Goal: Information Seeking & Learning: Learn about a topic

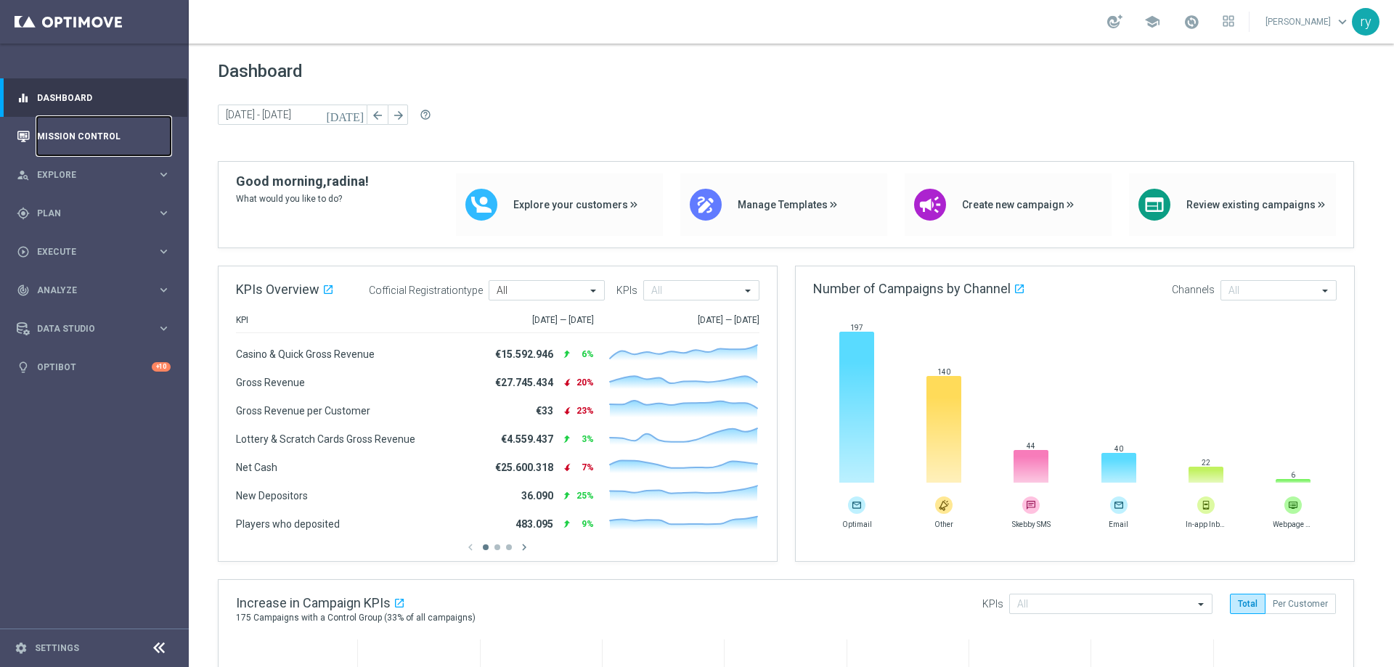
click at [70, 139] on link "Mission Control" at bounding box center [104, 136] width 134 height 38
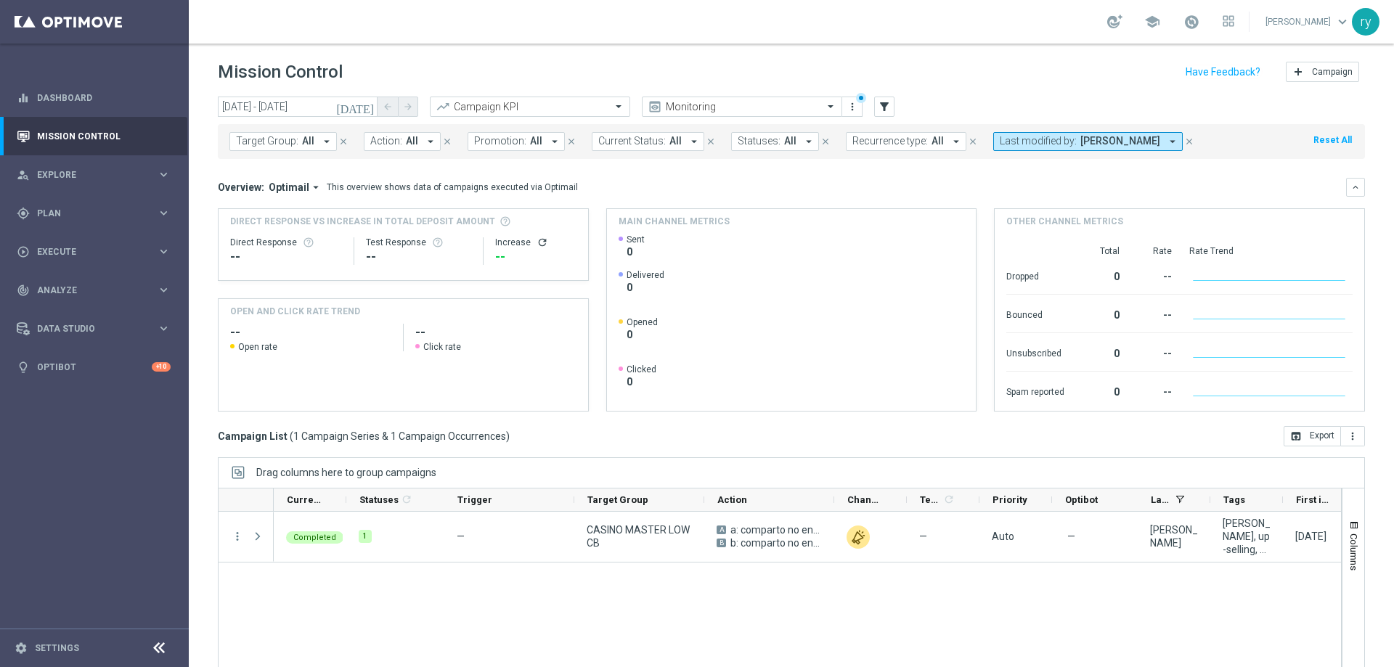
click at [368, 106] on icon "[DATE]" at bounding box center [355, 106] width 39 height 13
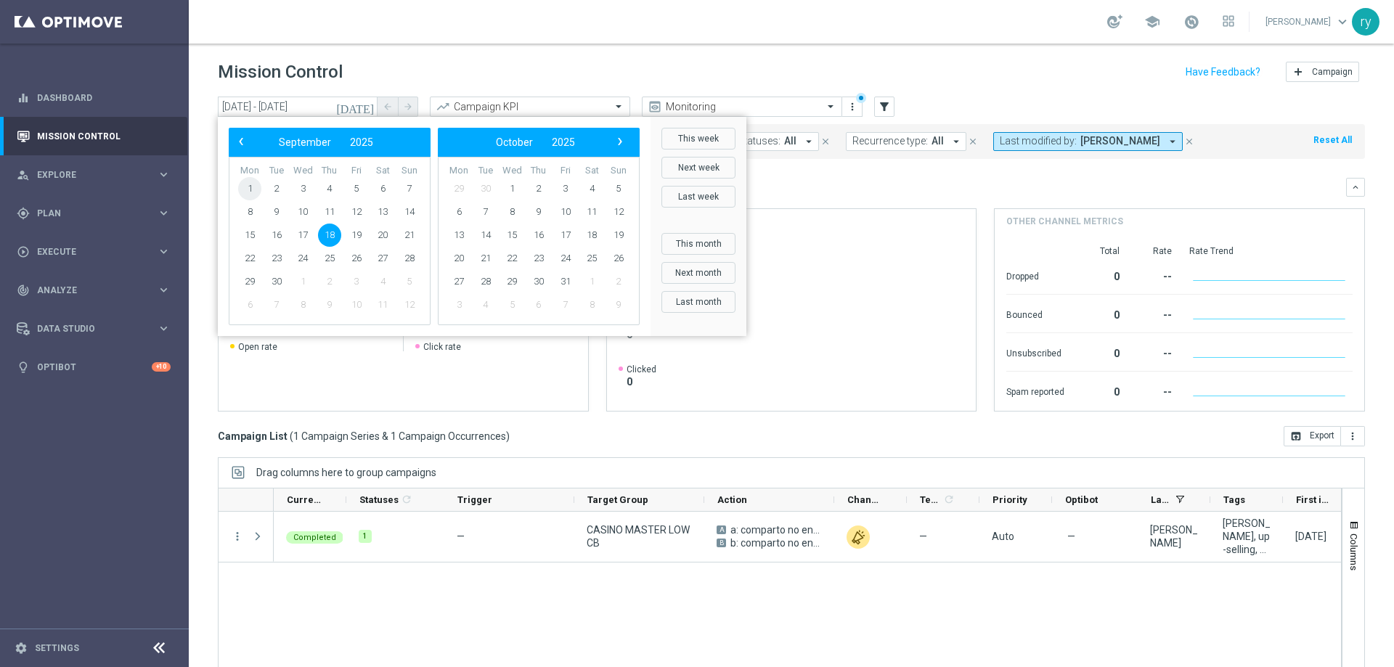
click at [254, 185] on span "1" at bounding box center [249, 188] width 23 height 23
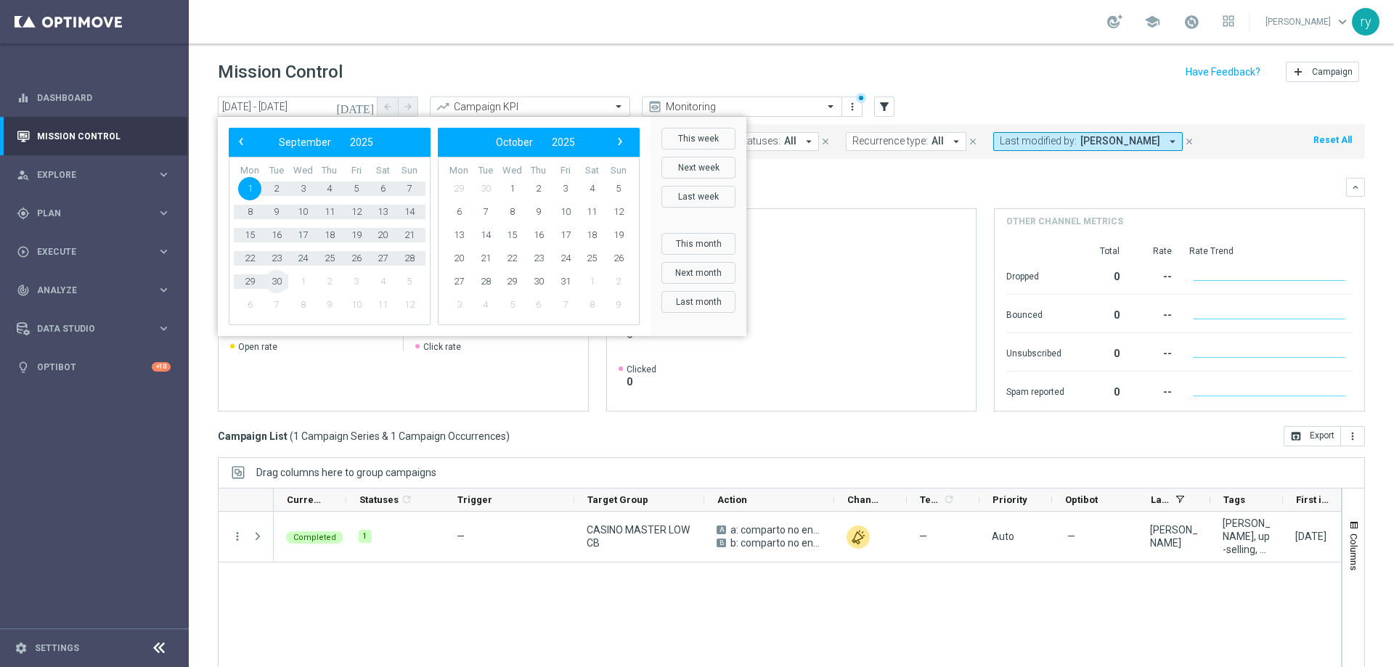
click at [283, 280] on span "30" at bounding box center [276, 281] width 23 height 23
type input "[DATE] - [DATE]"
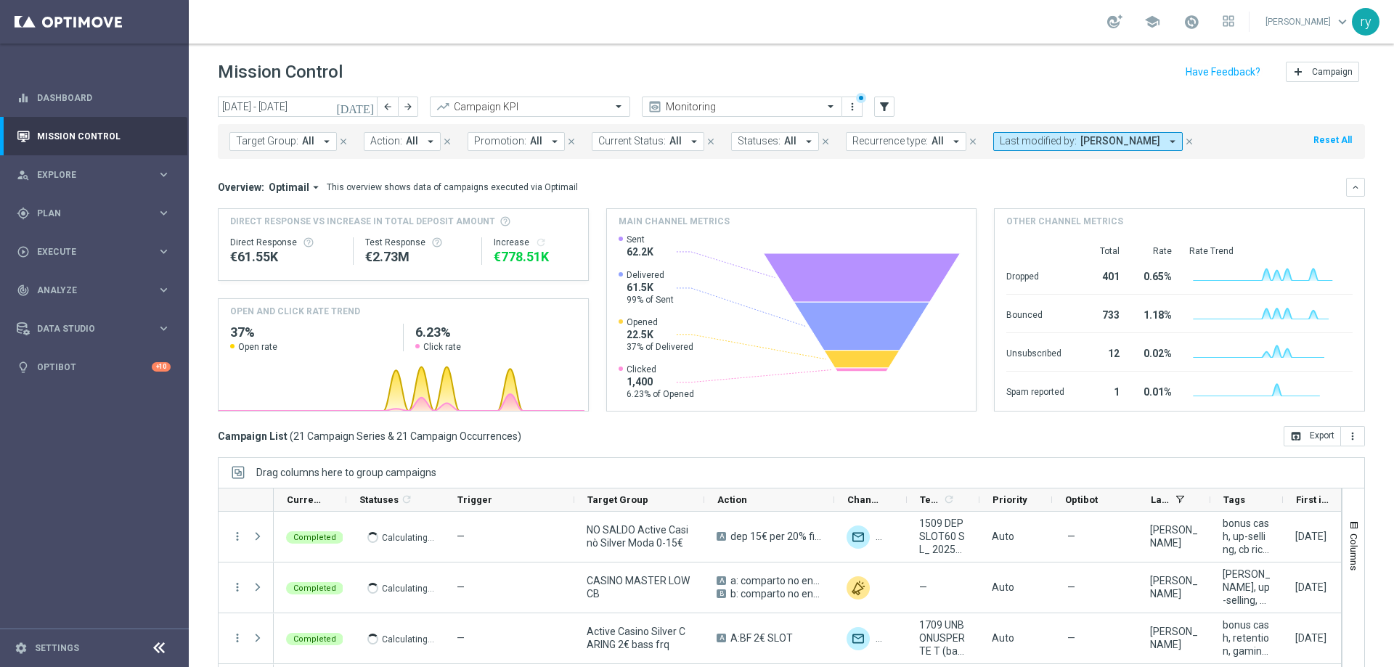
click at [429, 143] on icon "arrow_drop_down" at bounding box center [430, 141] width 13 height 13
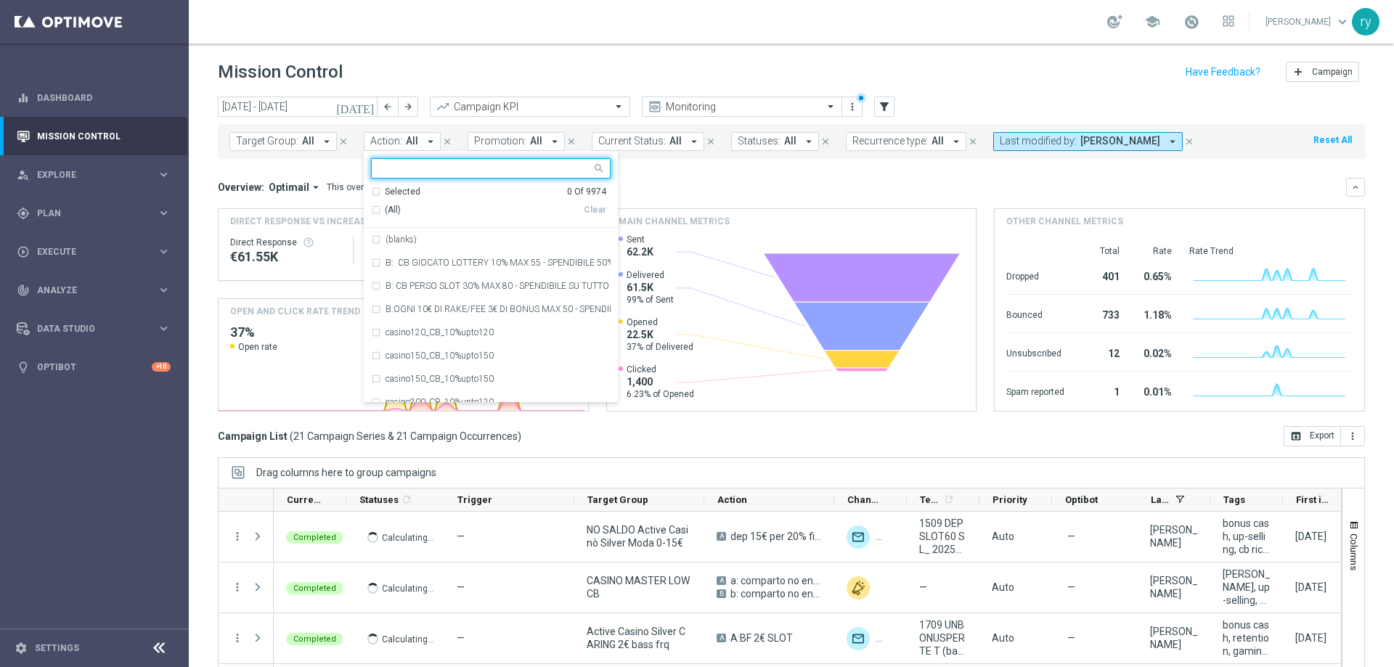
click at [429, 143] on icon "arrow_drop_down" at bounding box center [430, 141] width 13 height 13
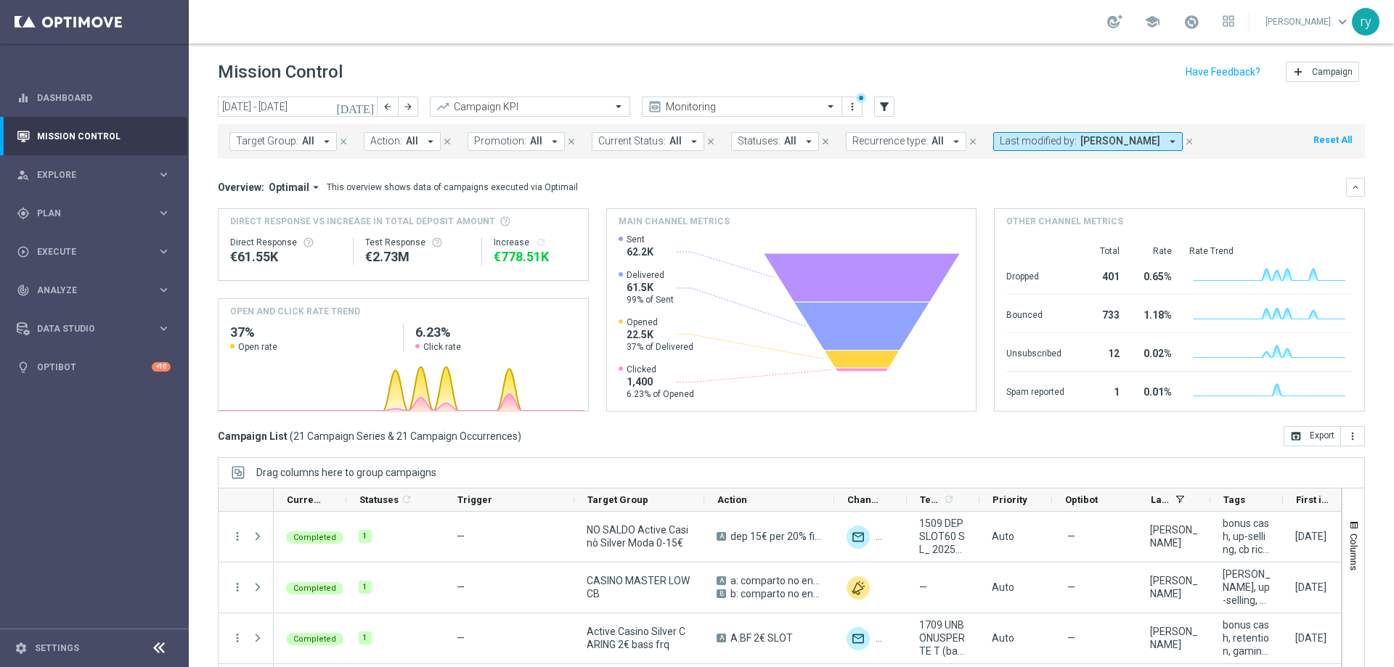
click at [550, 140] on icon "arrow_drop_down" at bounding box center [554, 141] width 13 height 13
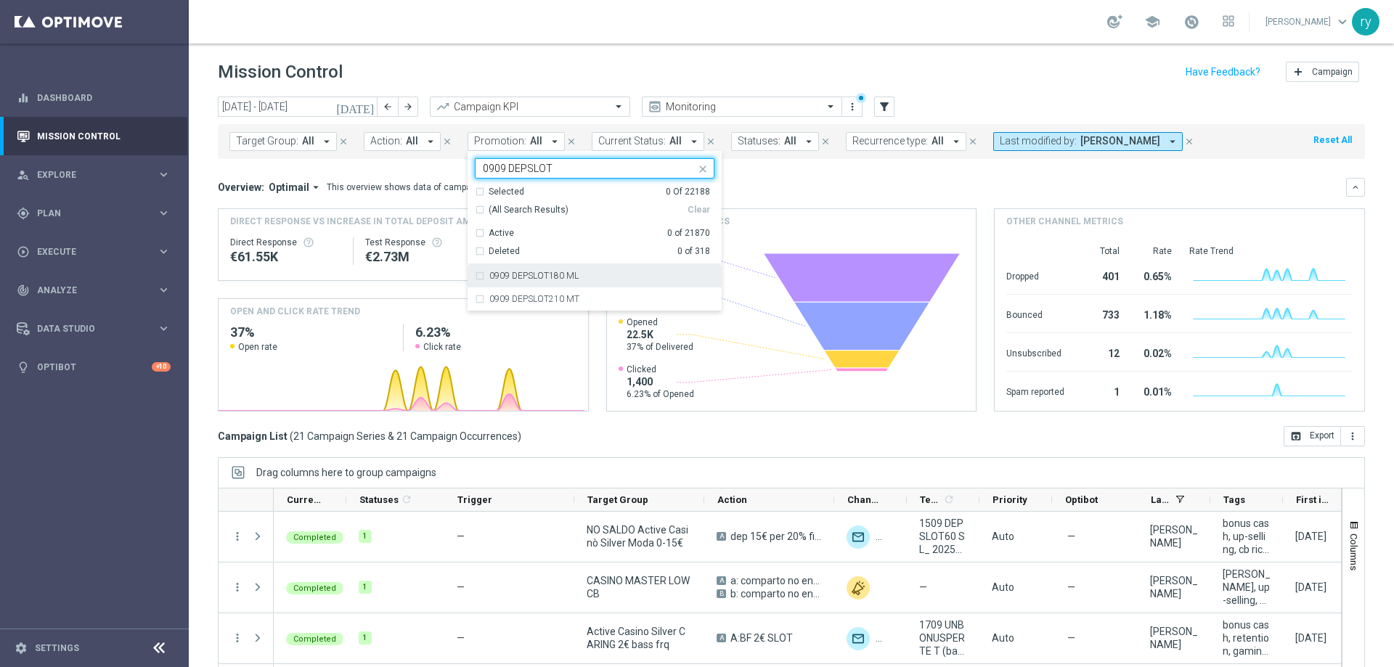
click at [475, 282] on div "0909 DEPSLOT180 ML" at bounding box center [595, 275] width 240 height 23
type input "0909 DEPSLOT"
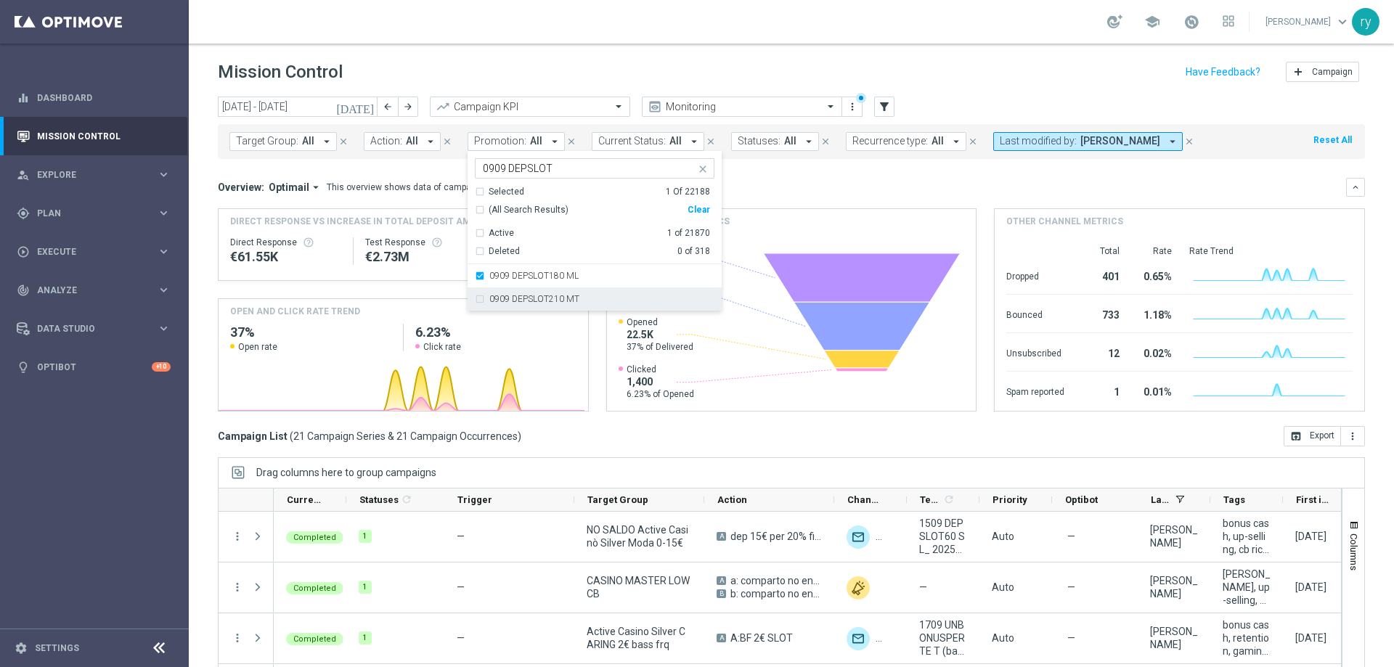
click at [475, 301] on div "0909 DEPSLOT210 MT" at bounding box center [595, 299] width 240 height 23
click at [741, 187] on div "Overview: Optimail arrow_drop_down This overview shows data of campaigns execut…" at bounding box center [782, 187] width 1128 height 13
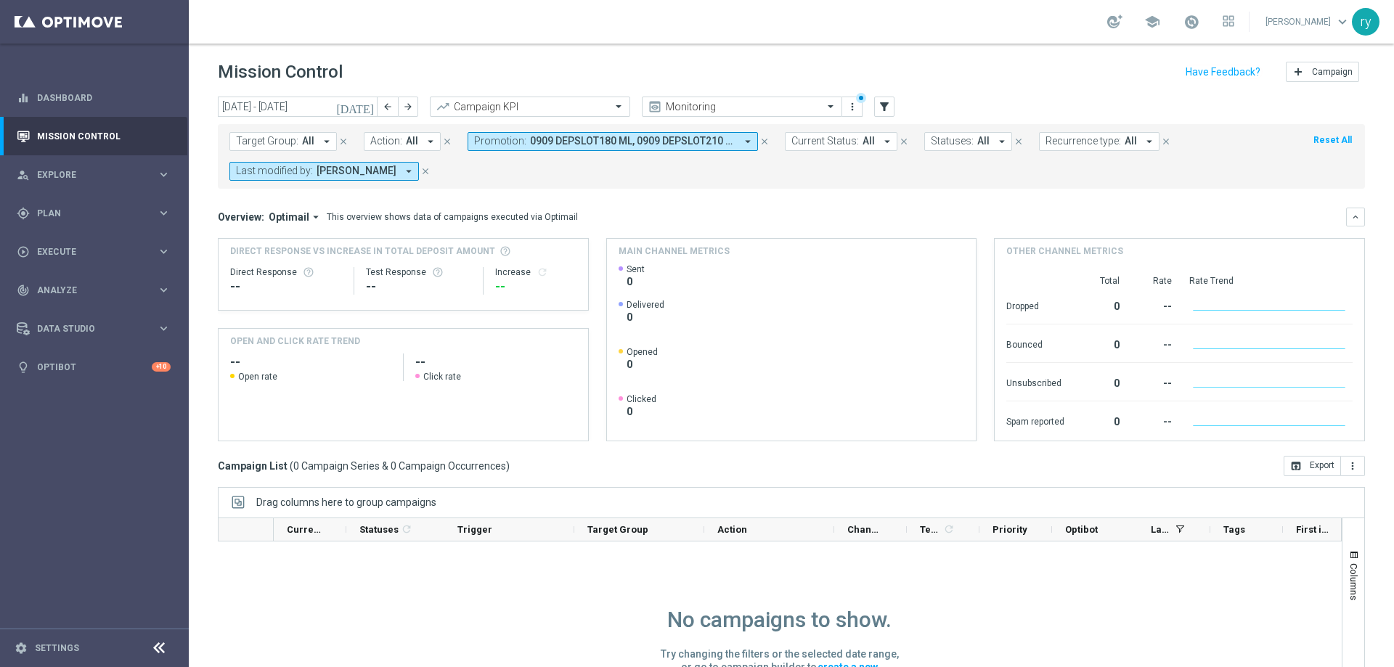
click at [420, 171] on icon "close" at bounding box center [425, 171] width 10 height 10
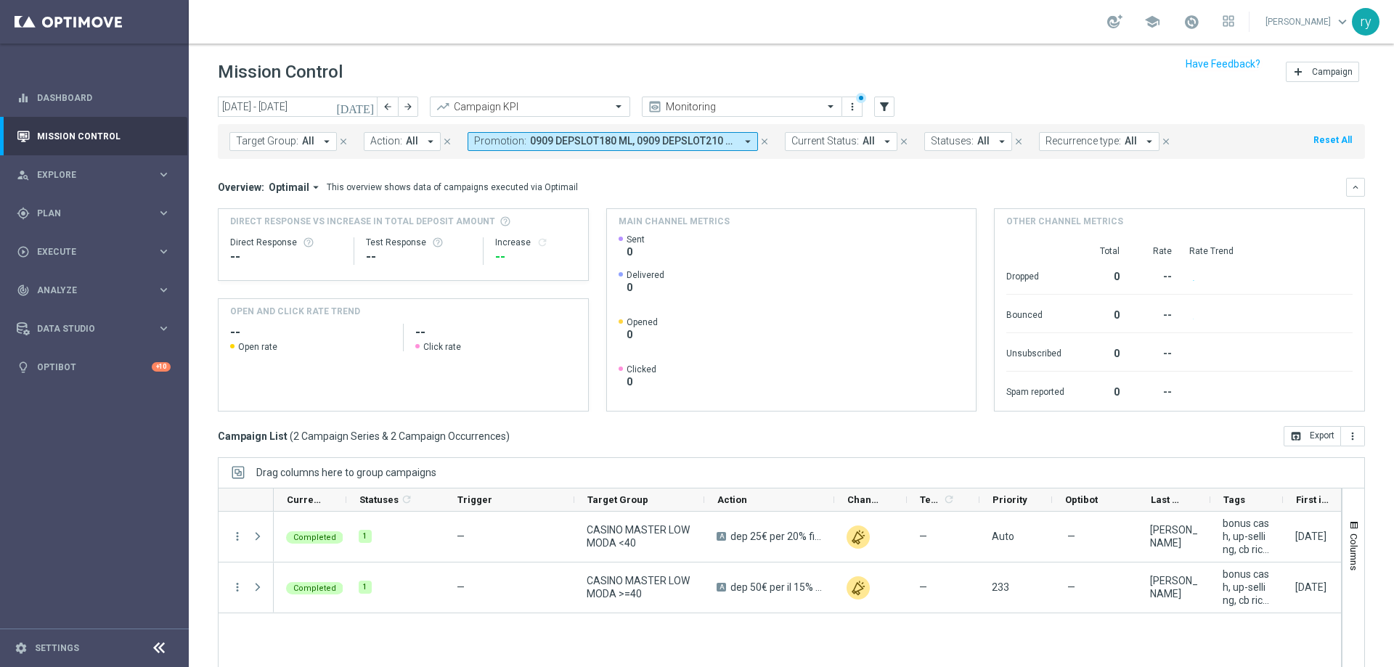
scroll to position [59, 0]
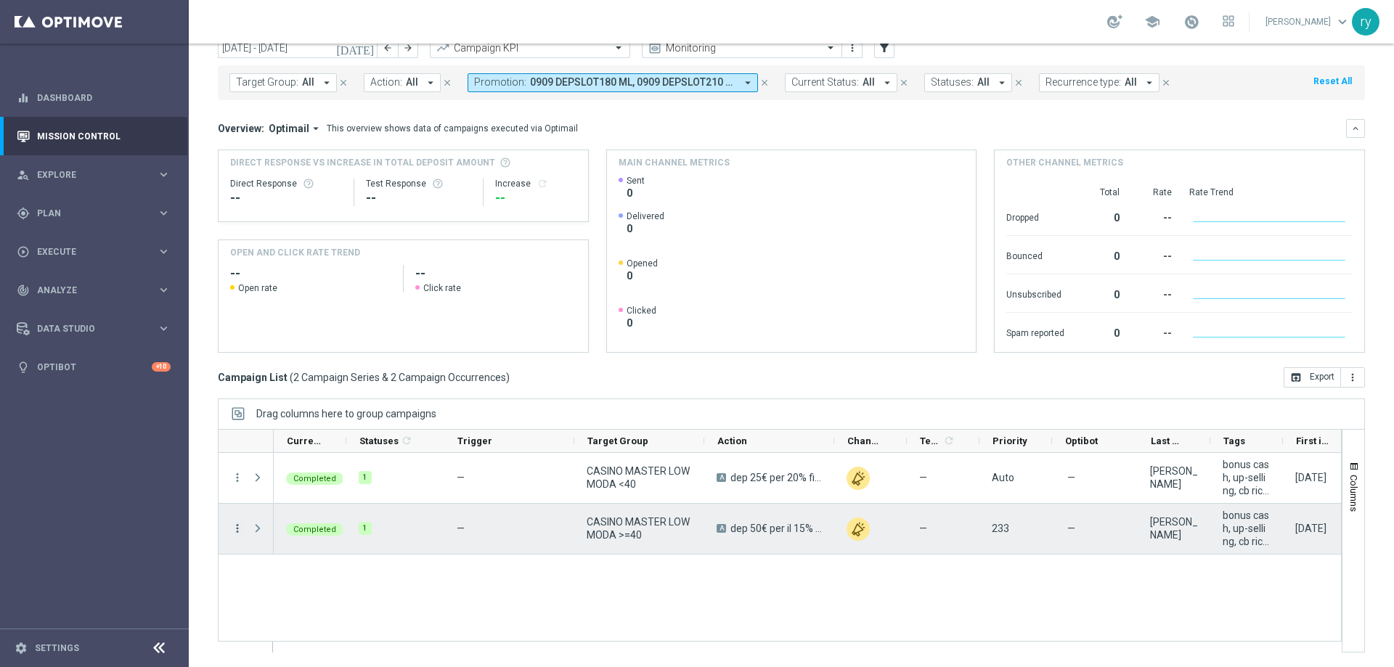
click at [235, 527] on icon "more_vert" at bounding box center [237, 528] width 13 height 13
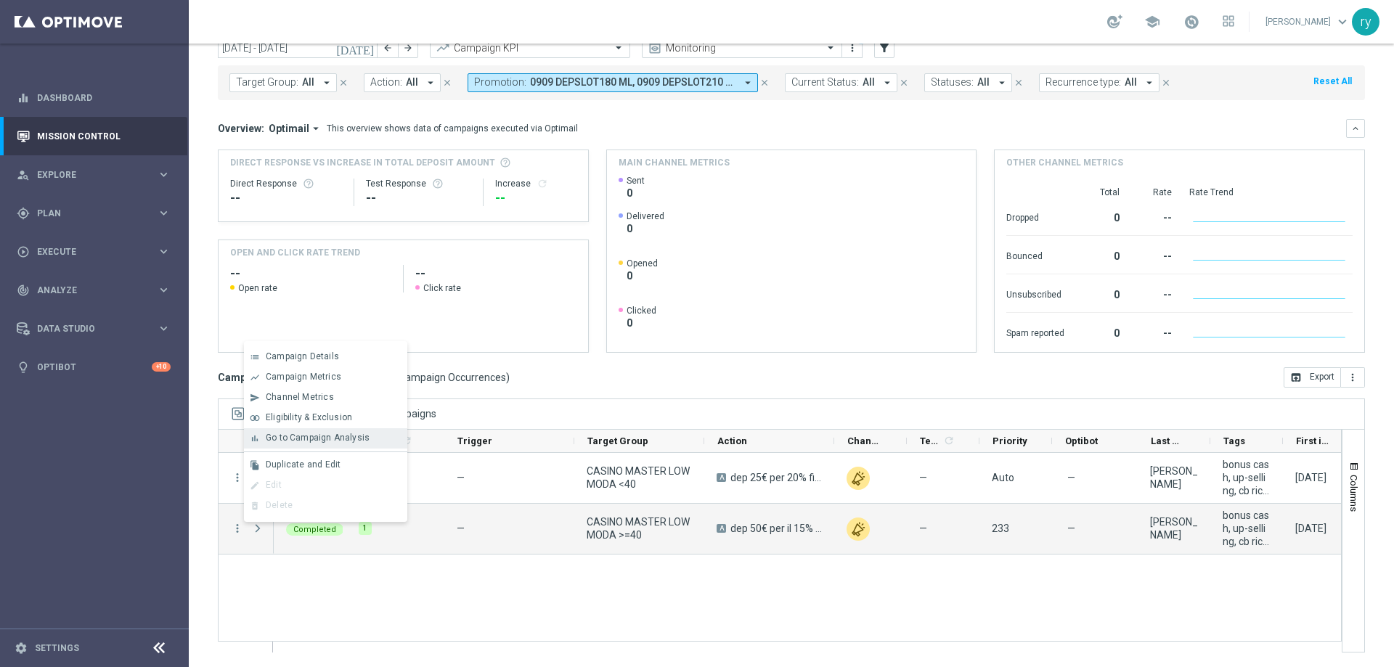
click at [294, 433] on span "Go to Campaign Analysis" at bounding box center [318, 438] width 104 height 10
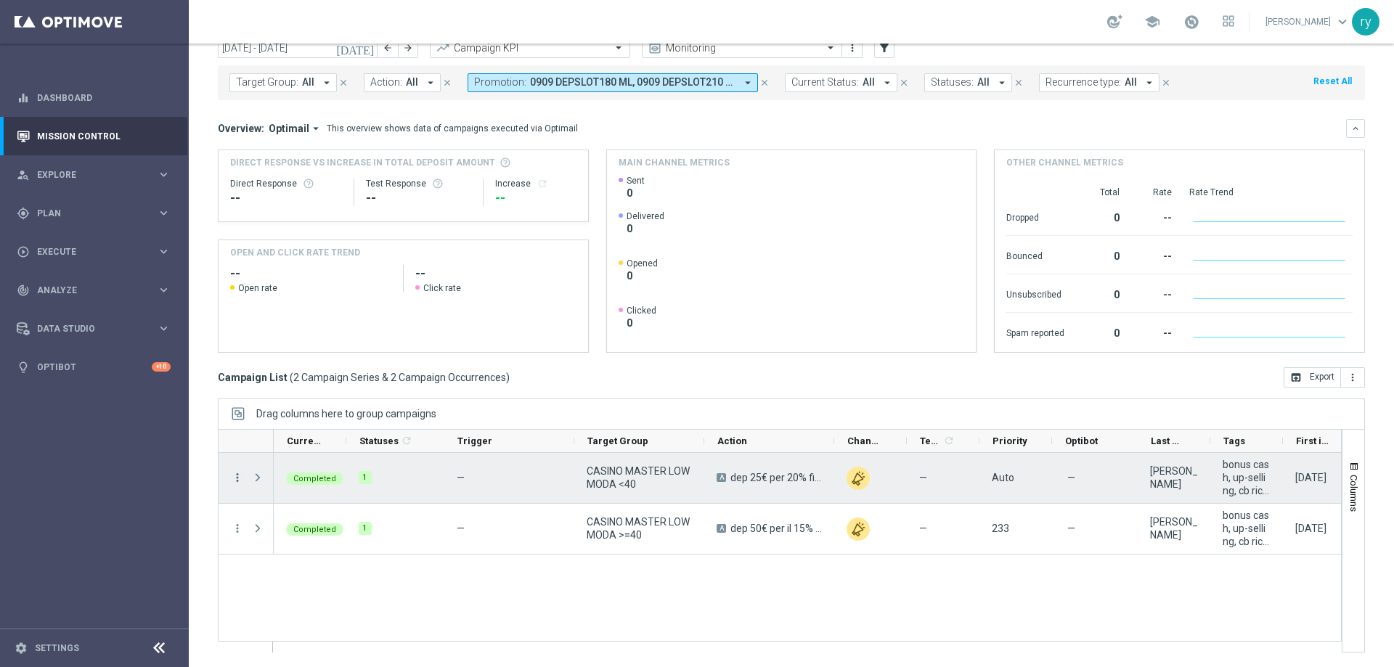
click at [239, 481] on icon "more_vert" at bounding box center [237, 477] width 13 height 13
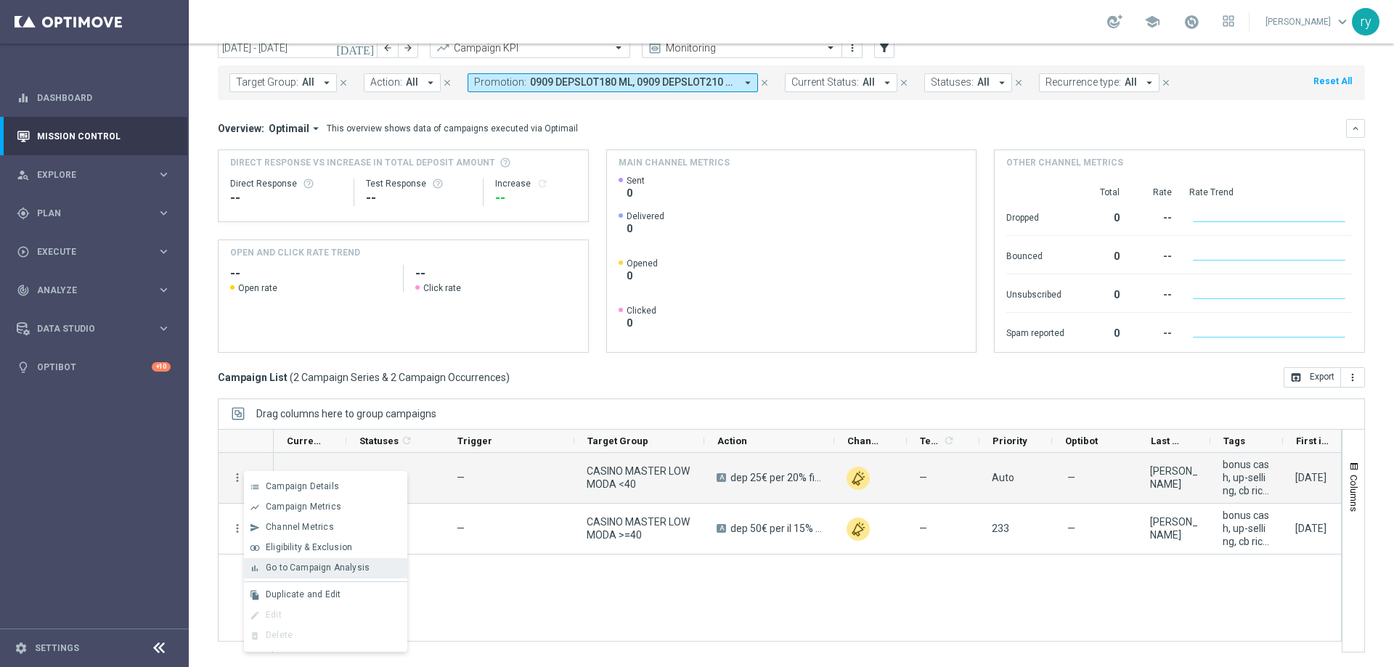
click at [300, 562] on div "bar_chart Go to Campaign Analysis" at bounding box center [325, 568] width 163 height 20
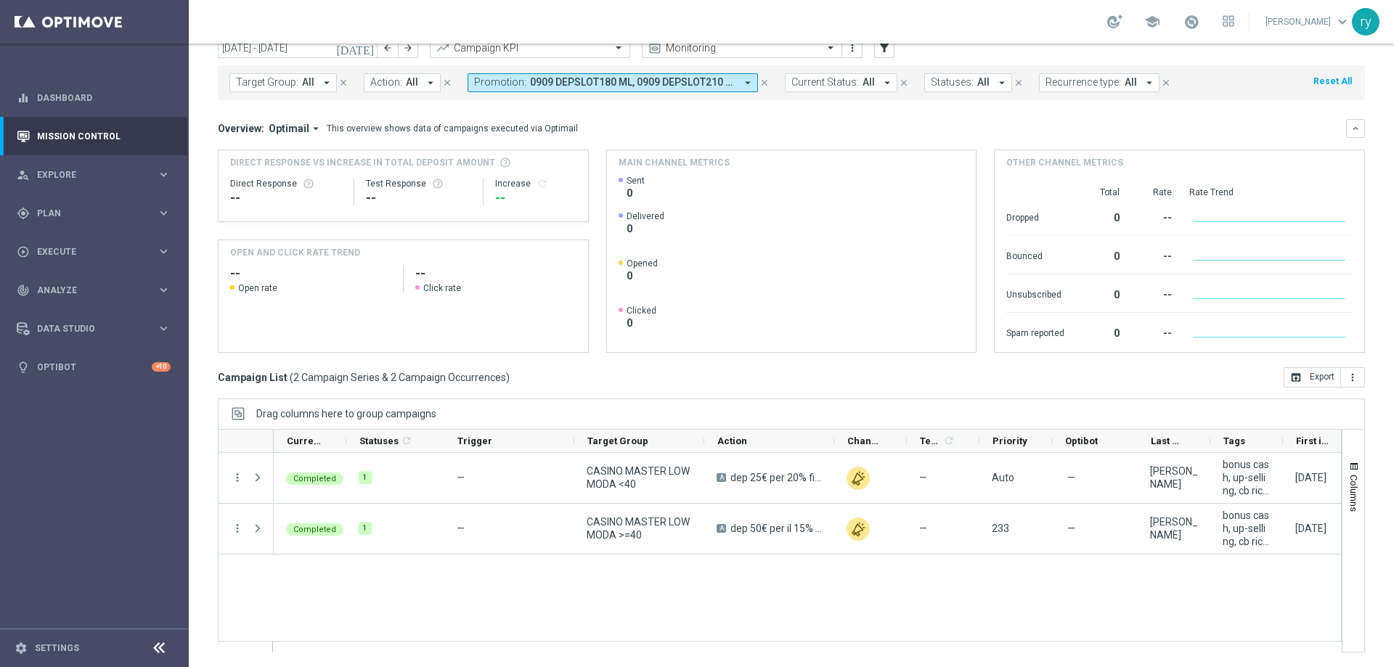
click at [741, 81] on icon "arrow_drop_down" at bounding box center [747, 82] width 13 height 13
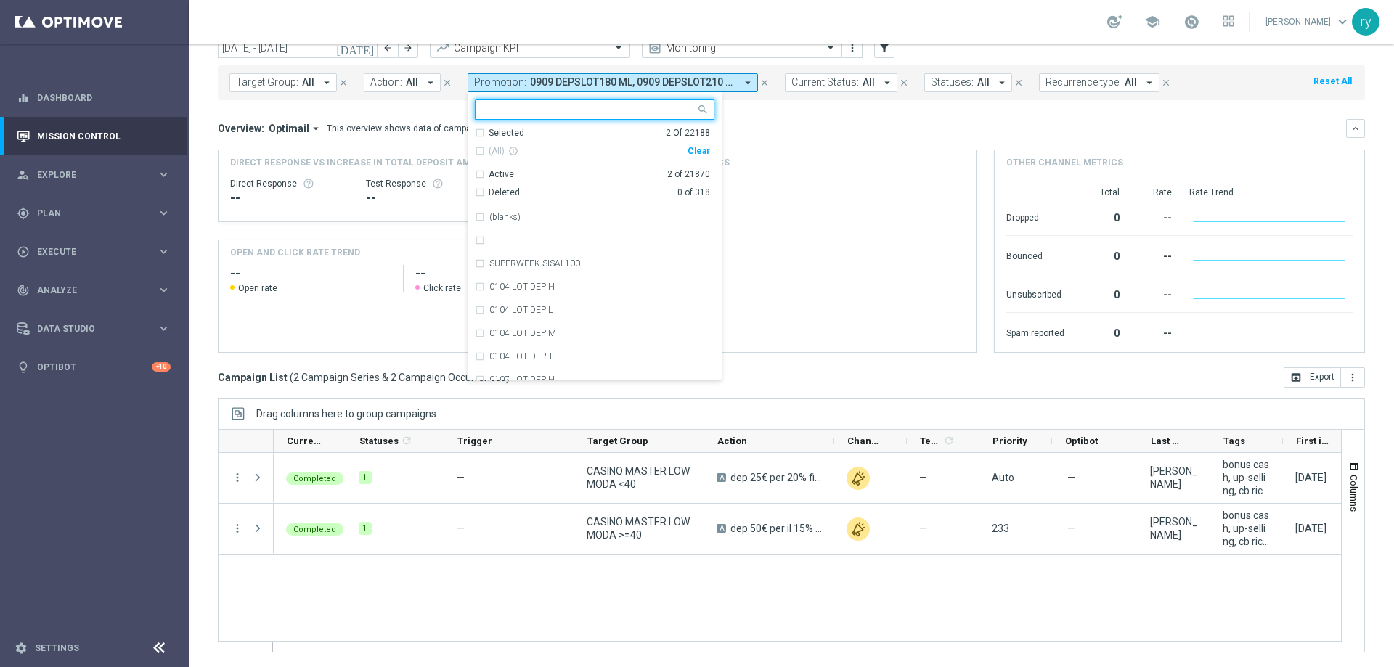
click at [0, 0] on div "Clear" at bounding box center [0, 0] width 0 height 0
click at [537, 111] on input "text" at bounding box center [589, 110] width 213 height 12
paste input "RICSLOT100 MNG9"
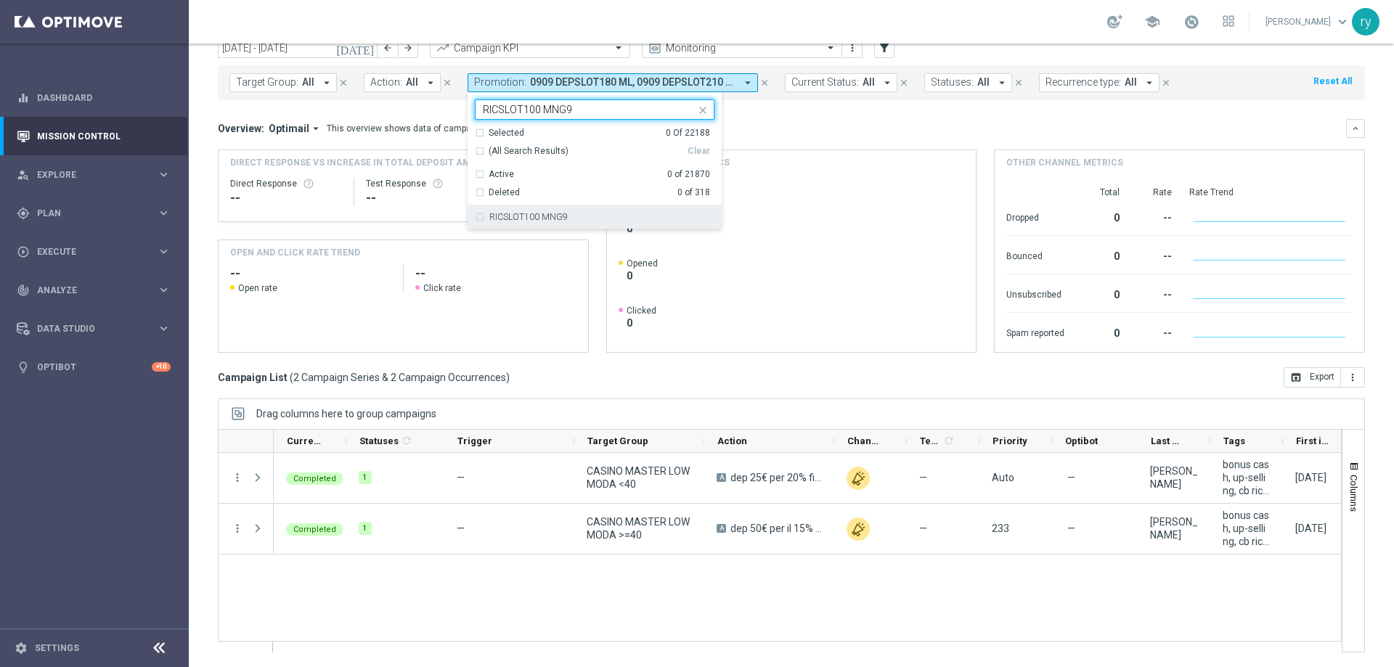
click at [534, 219] on label "RICSLOT100 MNG9" at bounding box center [528, 217] width 78 height 9
type input "RICSLOT100 MNG9"
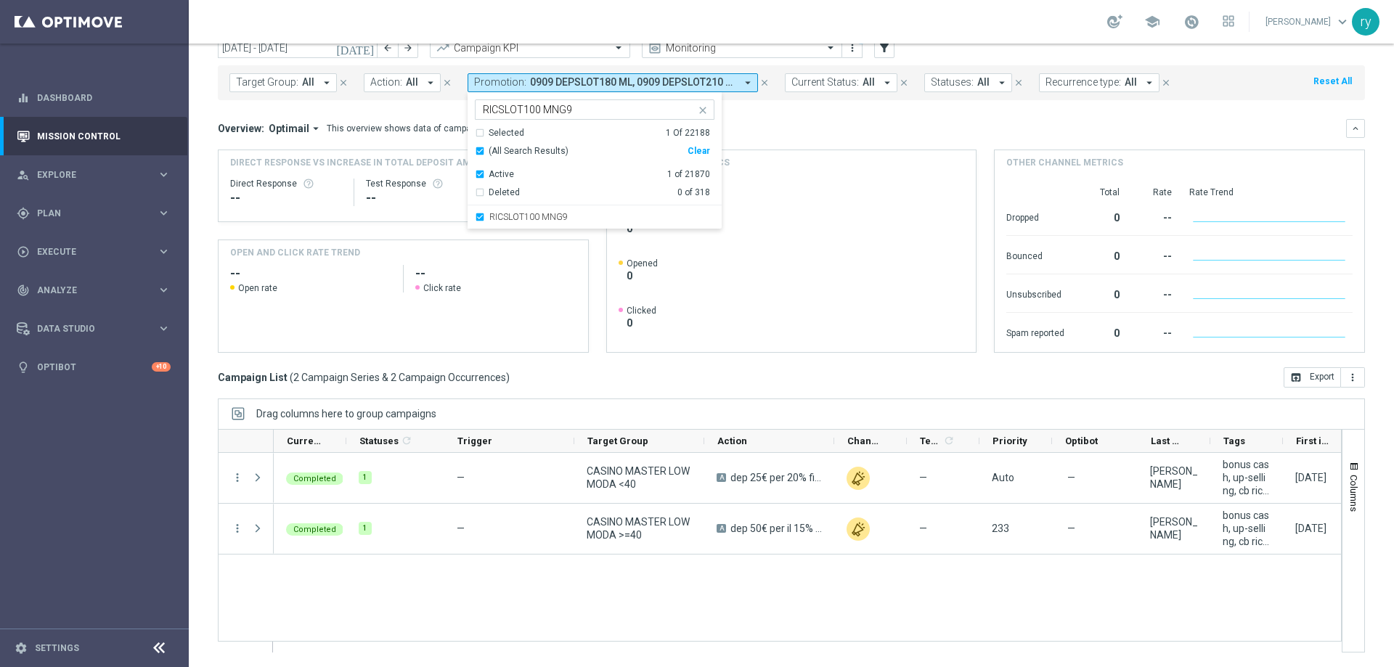
click at [798, 123] on div "Overview: Optimail arrow_drop_down This overview shows data of campaigns execut…" at bounding box center [782, 128] width 1128 height 13
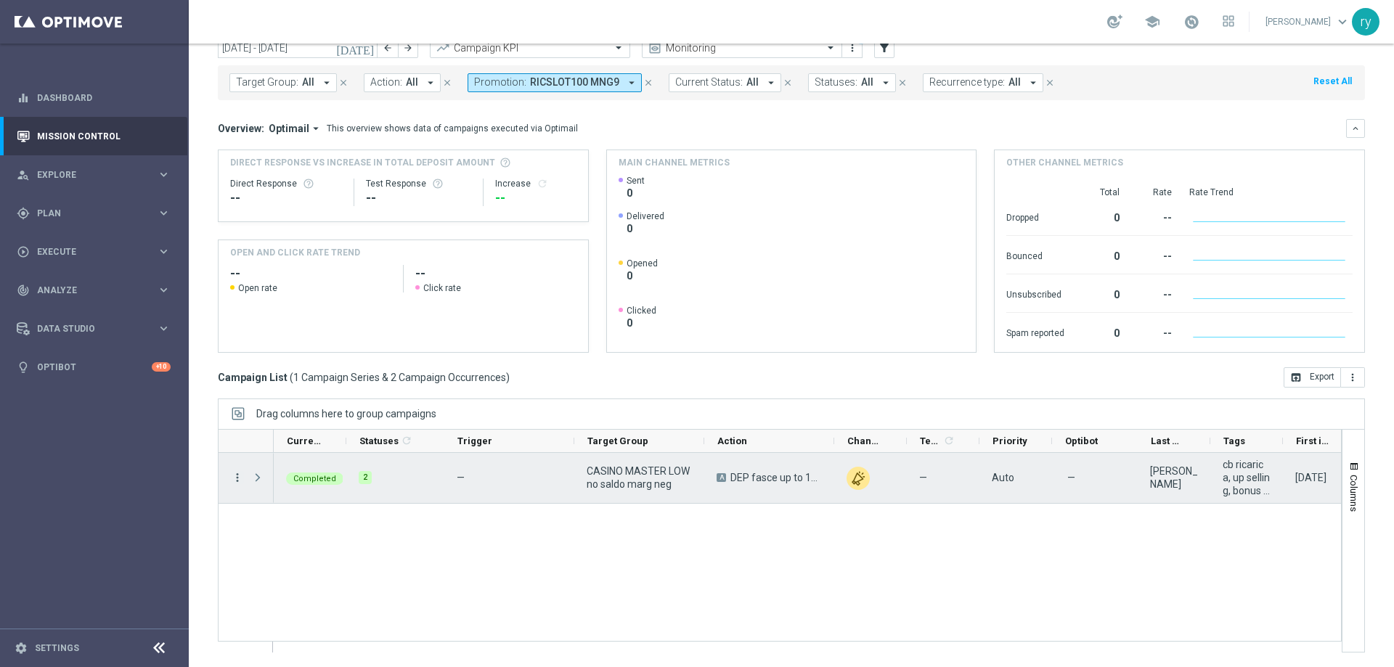
click at [239, 481] on icon "more_vert" at bounding box center [237, 477] width 13 height 13
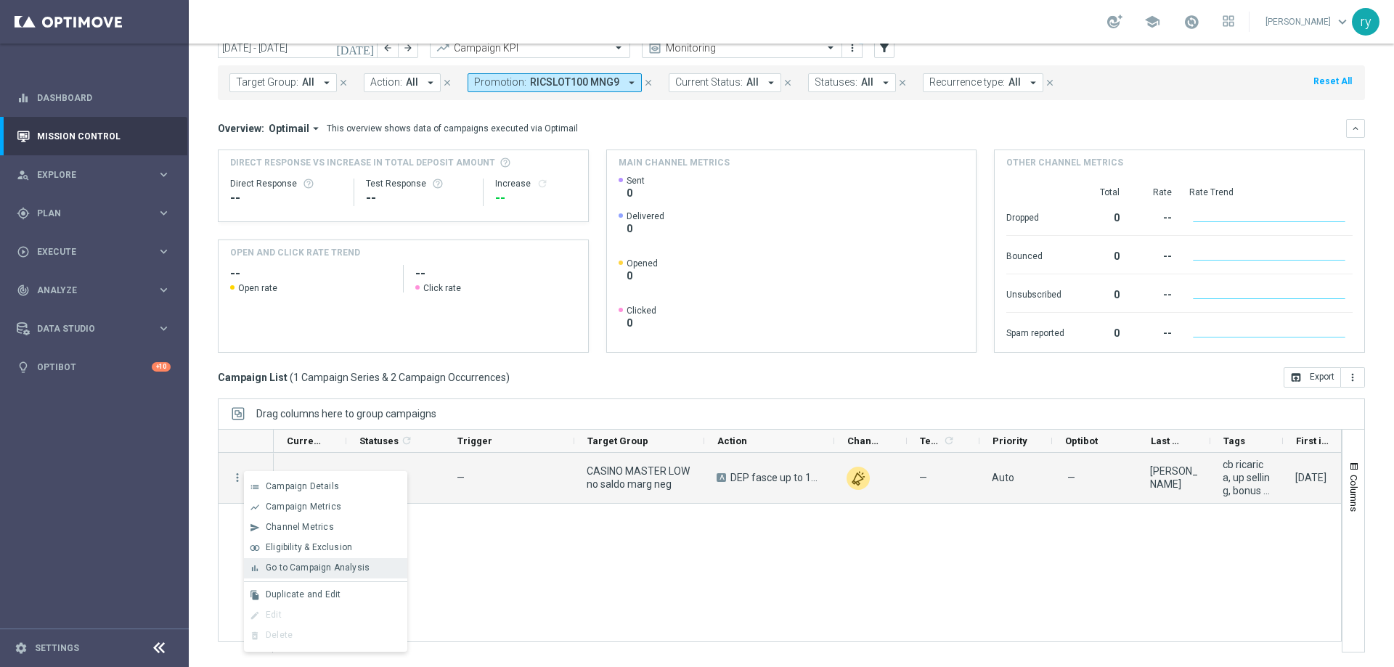
click at [281, 558] on div "bar_chart Go to Campaign Analysis" at bounding box center [325, 568] width 163 height 20
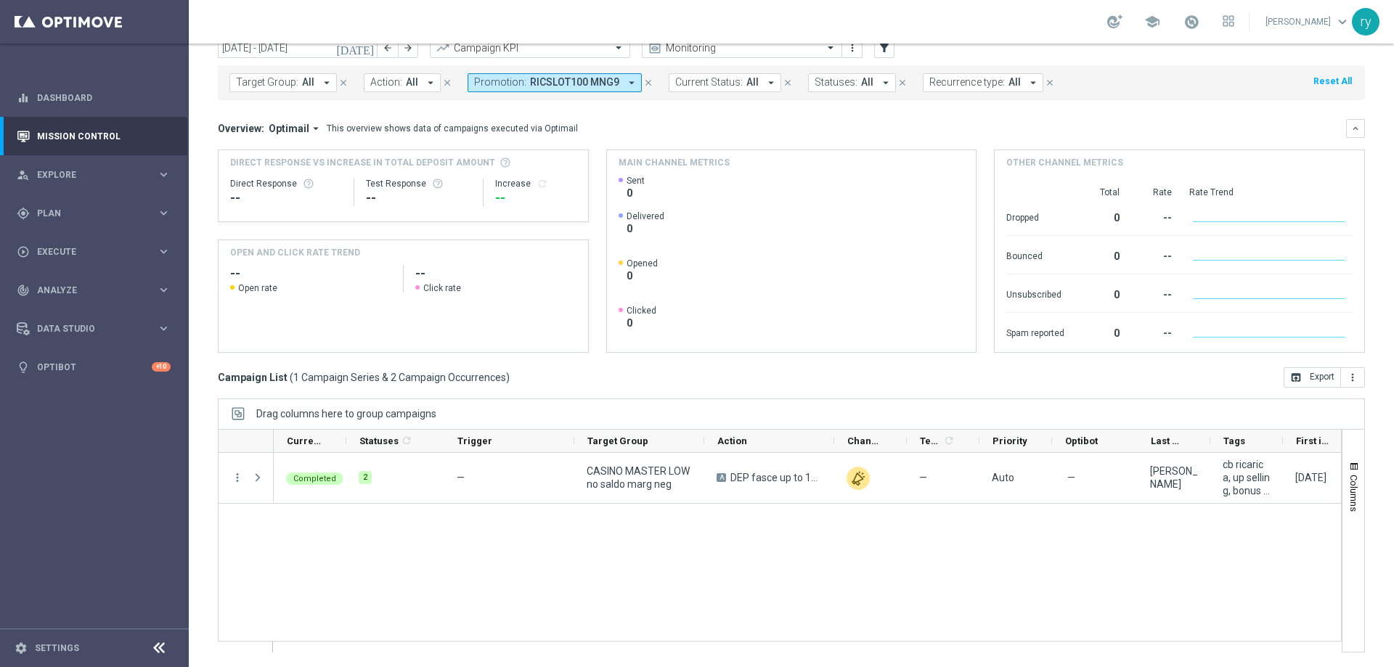
click at [625, 82] on icon "arrow_drop_down" at bounding box center [631, 82] width 13 height 13
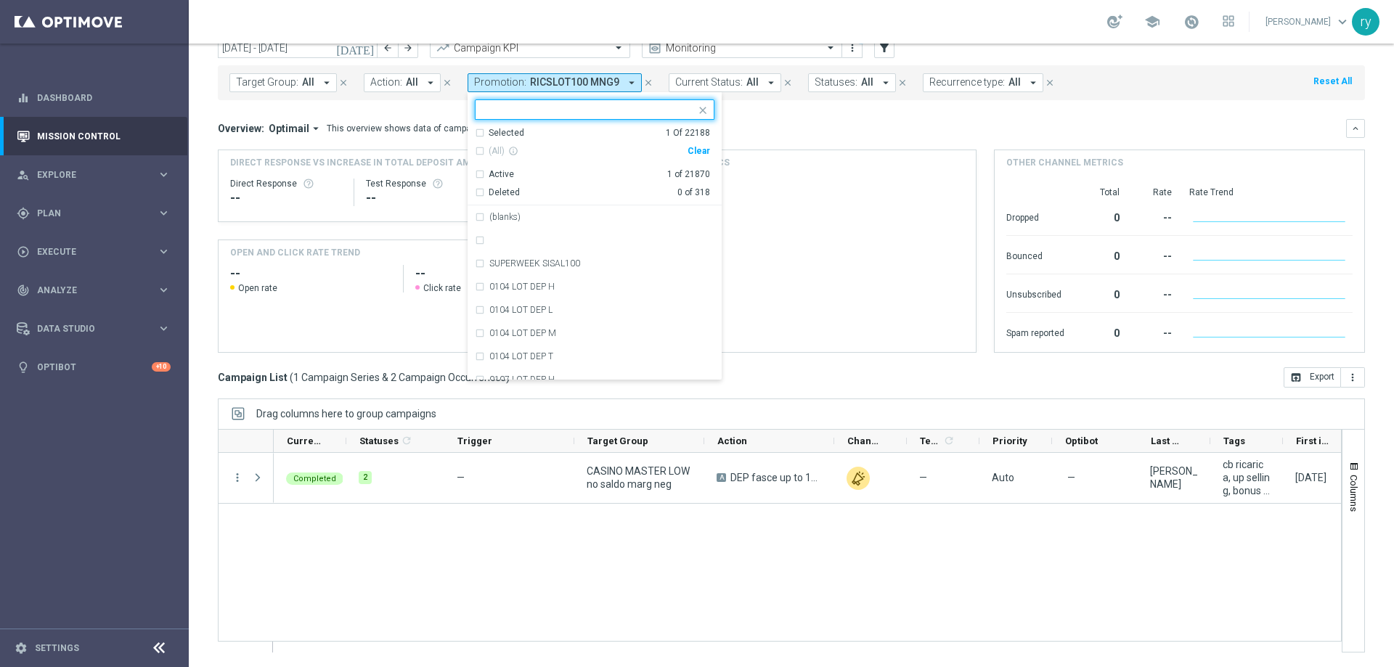
click at [0, 0] on div "Clear" at bounding box center [0, 0] width 0 height 0
click at [552, 105] on input "text" at bounding box center [589, 110] width 213 height 12
paste input "RICARICA 60MNT9"
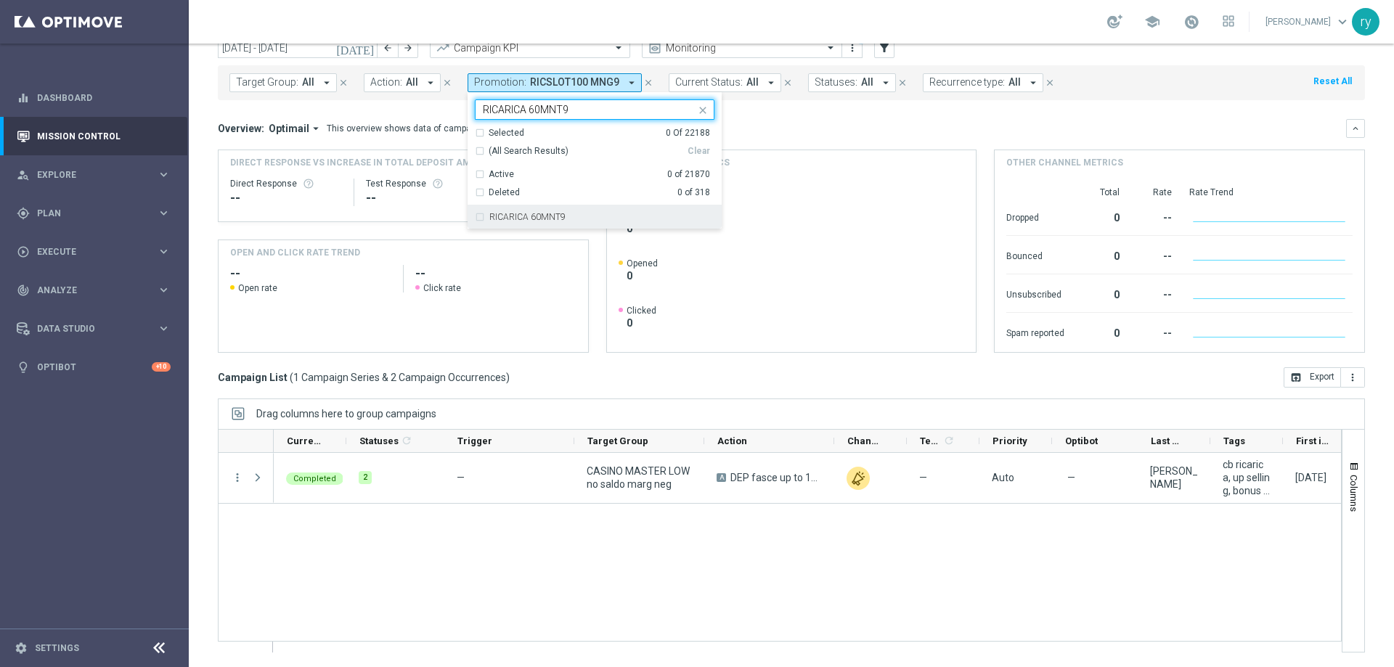
click at [525, 221] on label "RICARICA 60MNT9" at bounding box center [527, 217] width 76 height 9
type input "RICARICA 60MNT9"
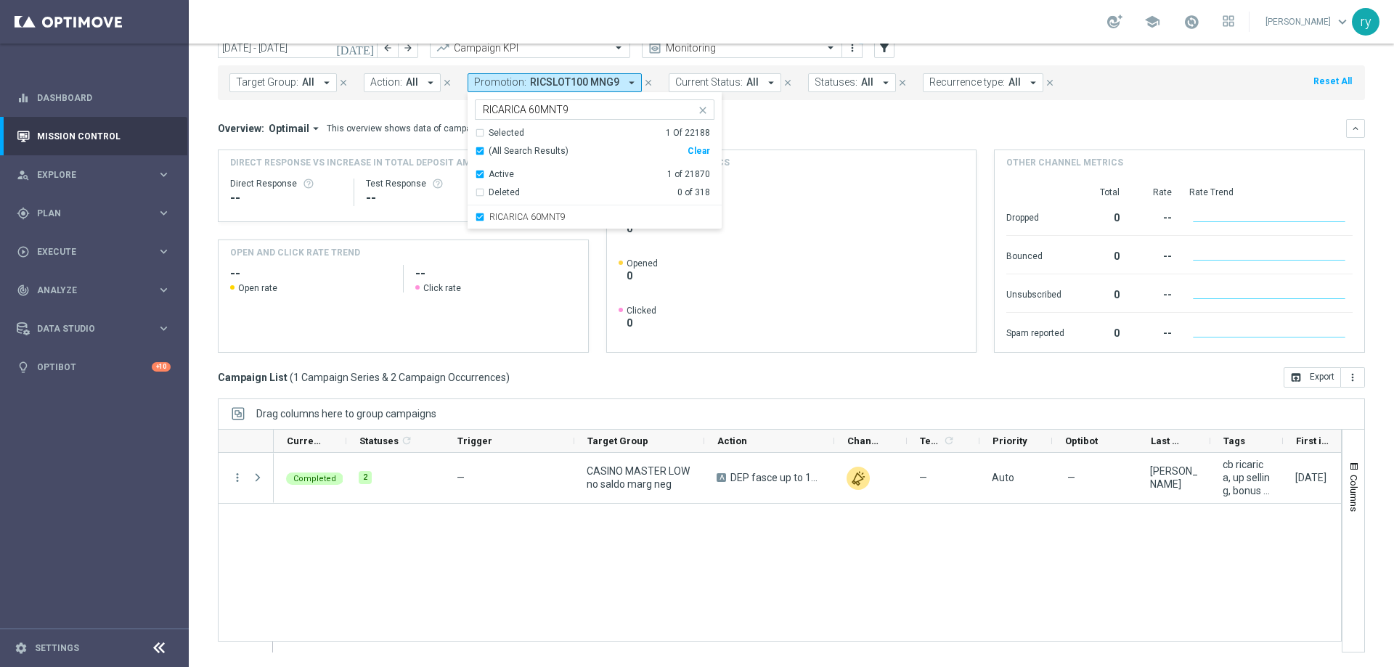
click at [776, 128] on div "Overview: Optimail arrow_drop_down This overview shows data of campaigns execut…" at bounding box center [782, 128] width 1128 height 13
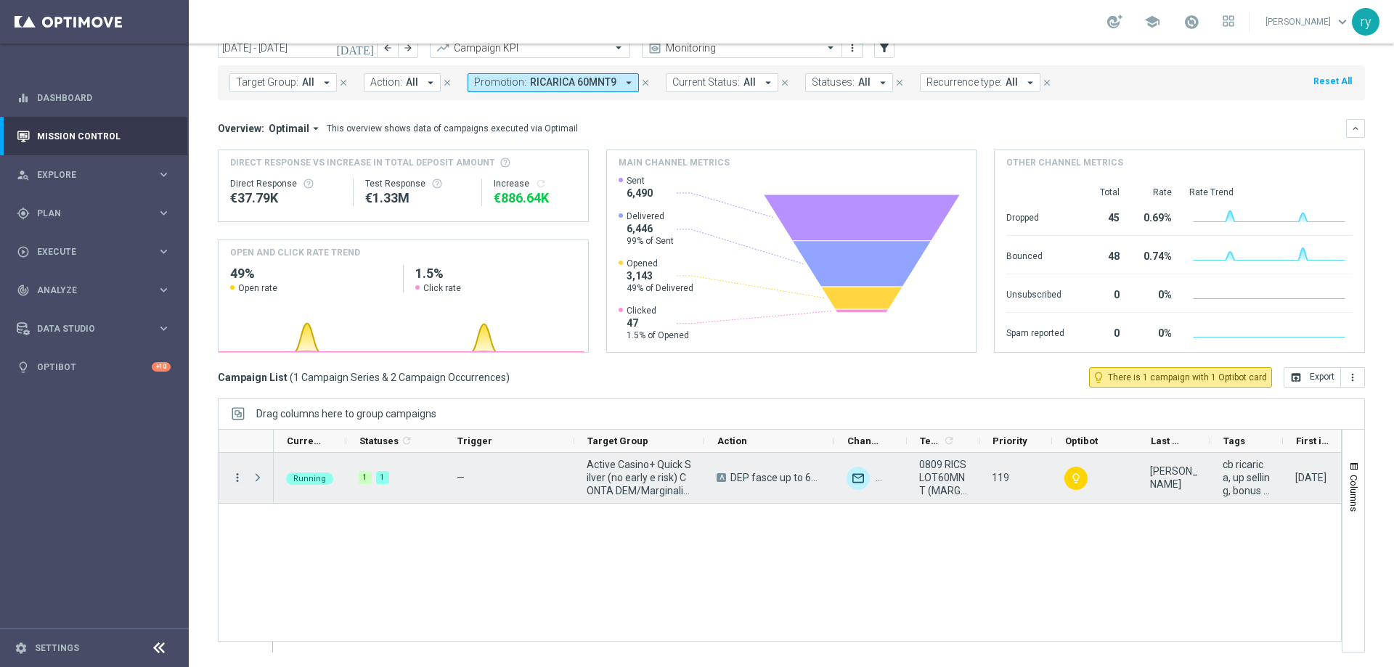
click at [238, 479] on icon "more_vert" at bounding box center [237, 477] width 13 height 13
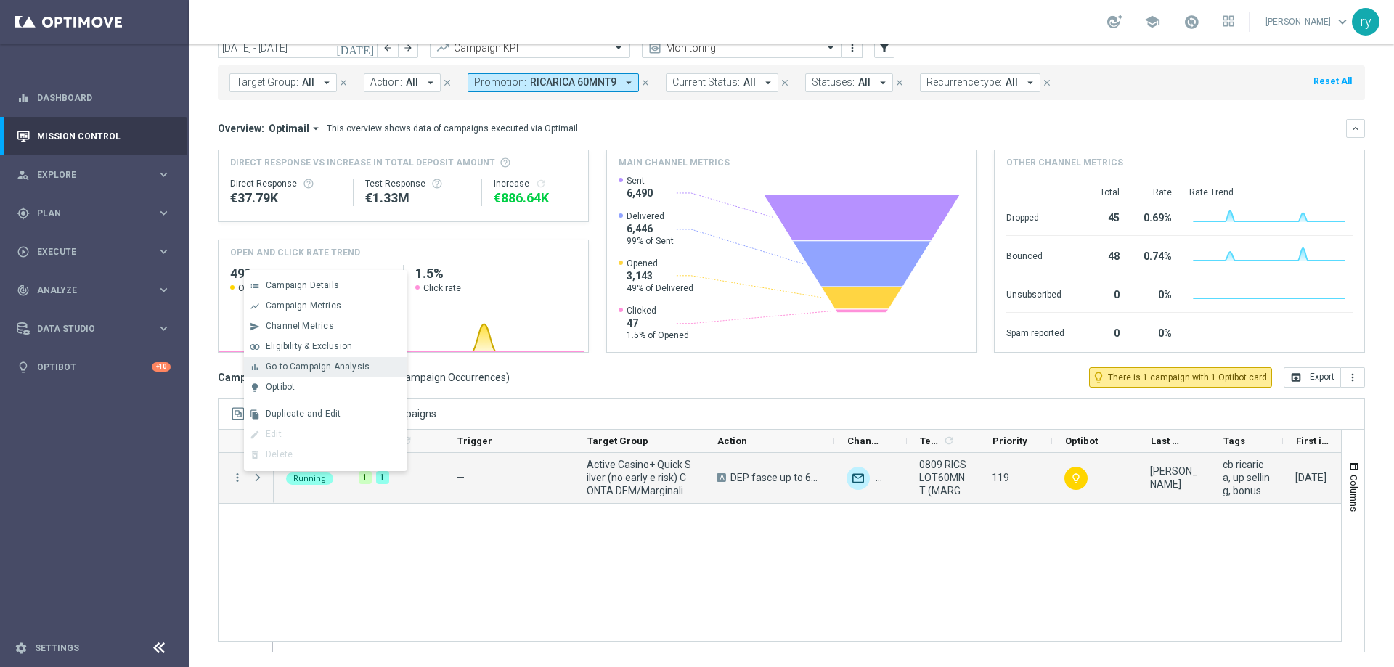
click at [288, 368] on span "Go to Campaign Analysis" at bounding box center [318, 367] width 104 height 10
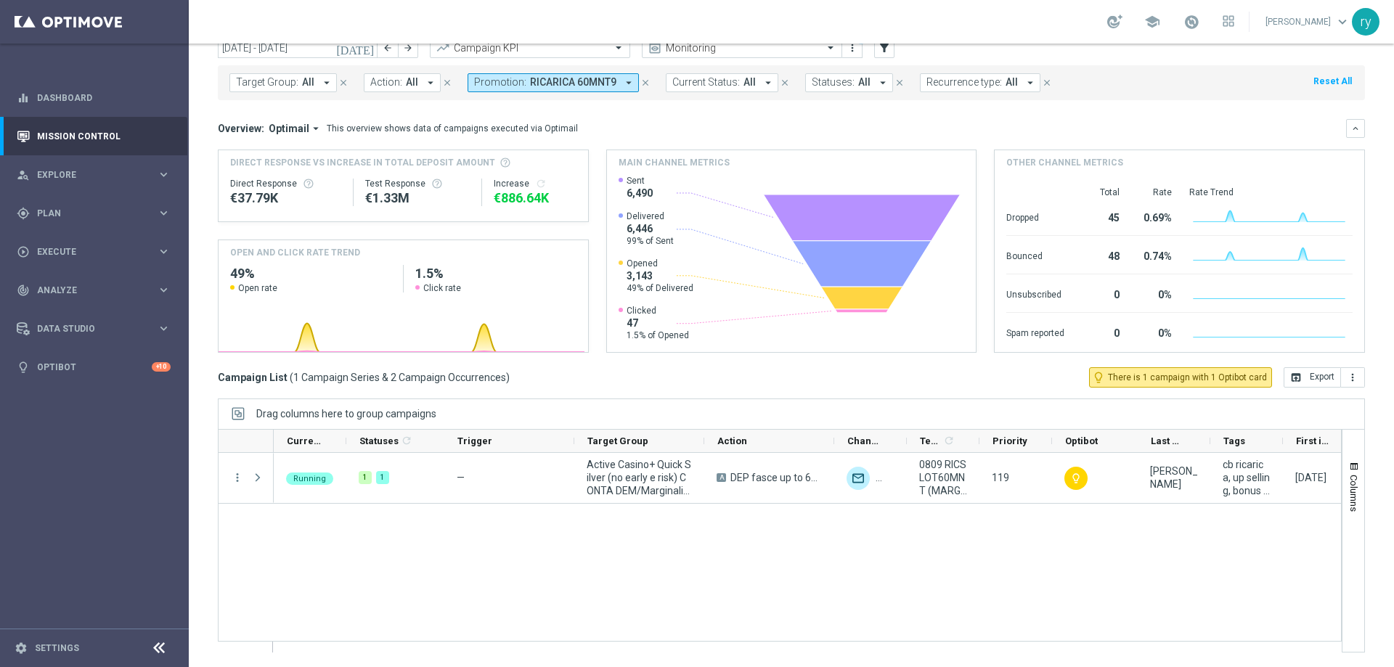
click at [622, 78] on icon "arrow_drop_down" at bounding box center [628, 82] width 13 height 13
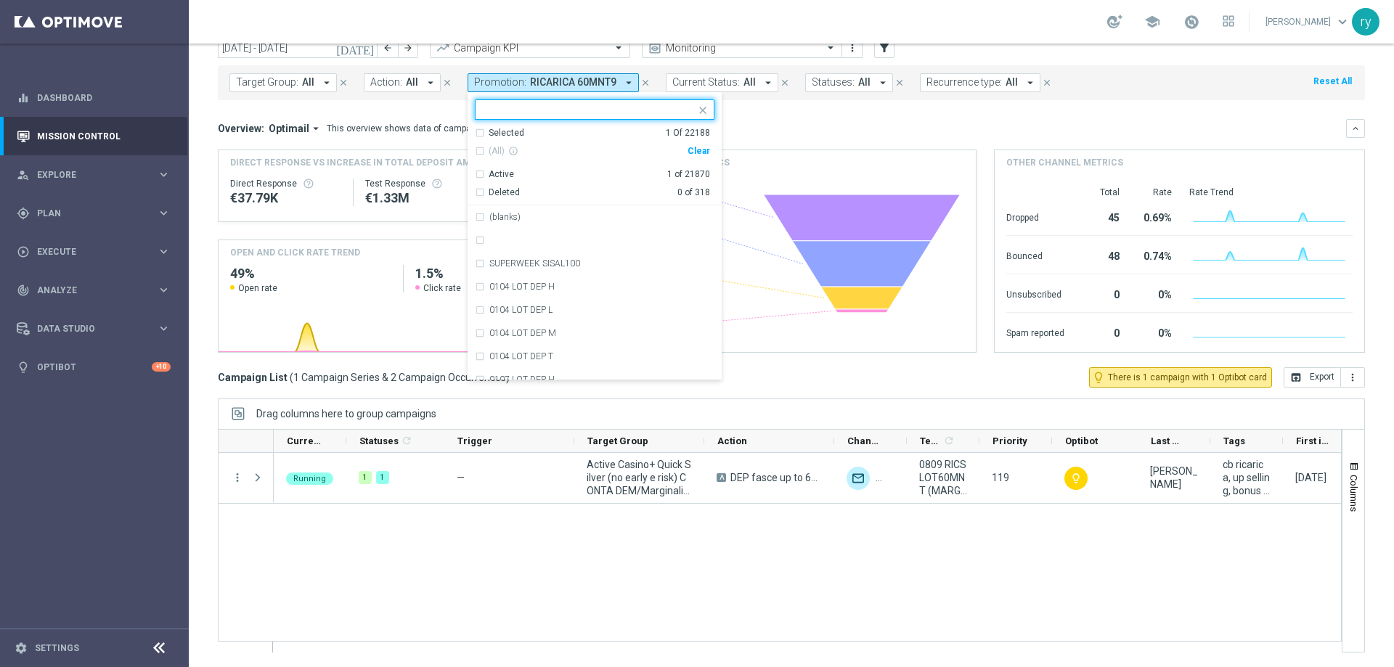
click at [0, 0] on div "Clear" at bounding box center [0, 0] width 0 height 0
click at [490, 113] on input "text" at bounding box center [589, 110] width 213 height 12
paste input "RICARICA9 MNL"
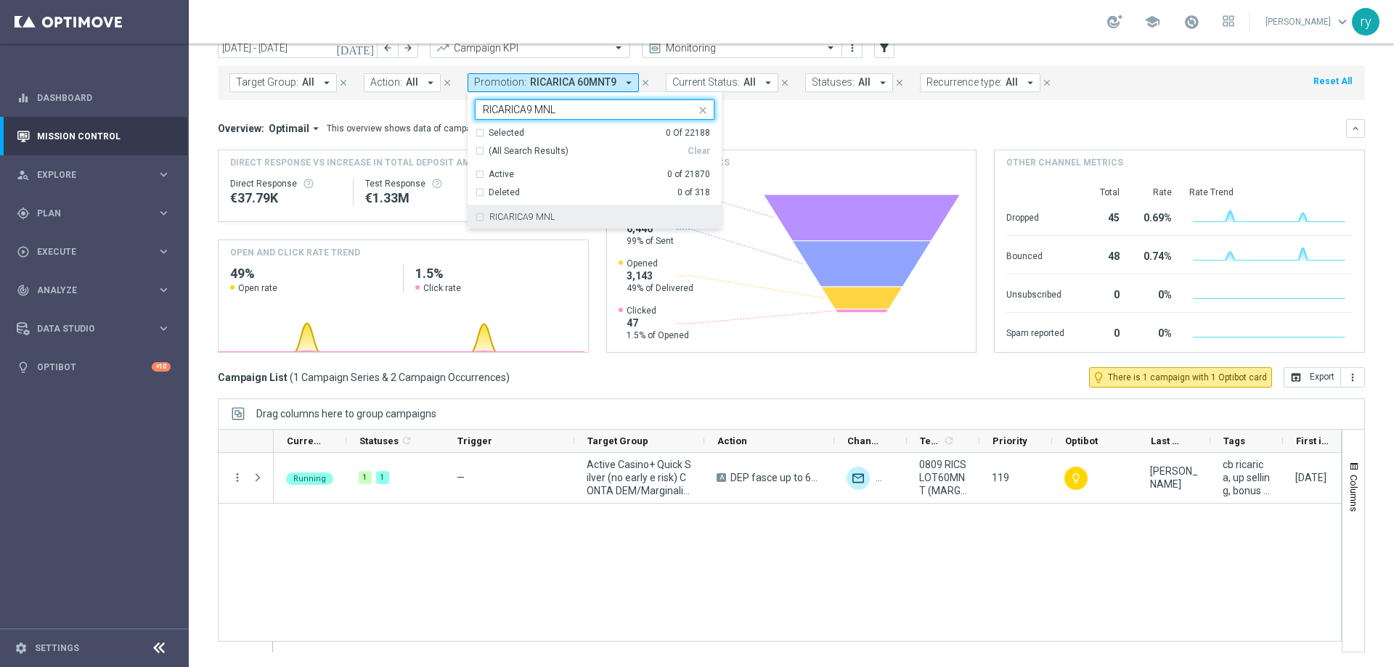
click at [553, 213] on div "RICARICA9 MNL" at bounding box center [601, 217] width 225 height 9
type input "RICARICA9 MNL"
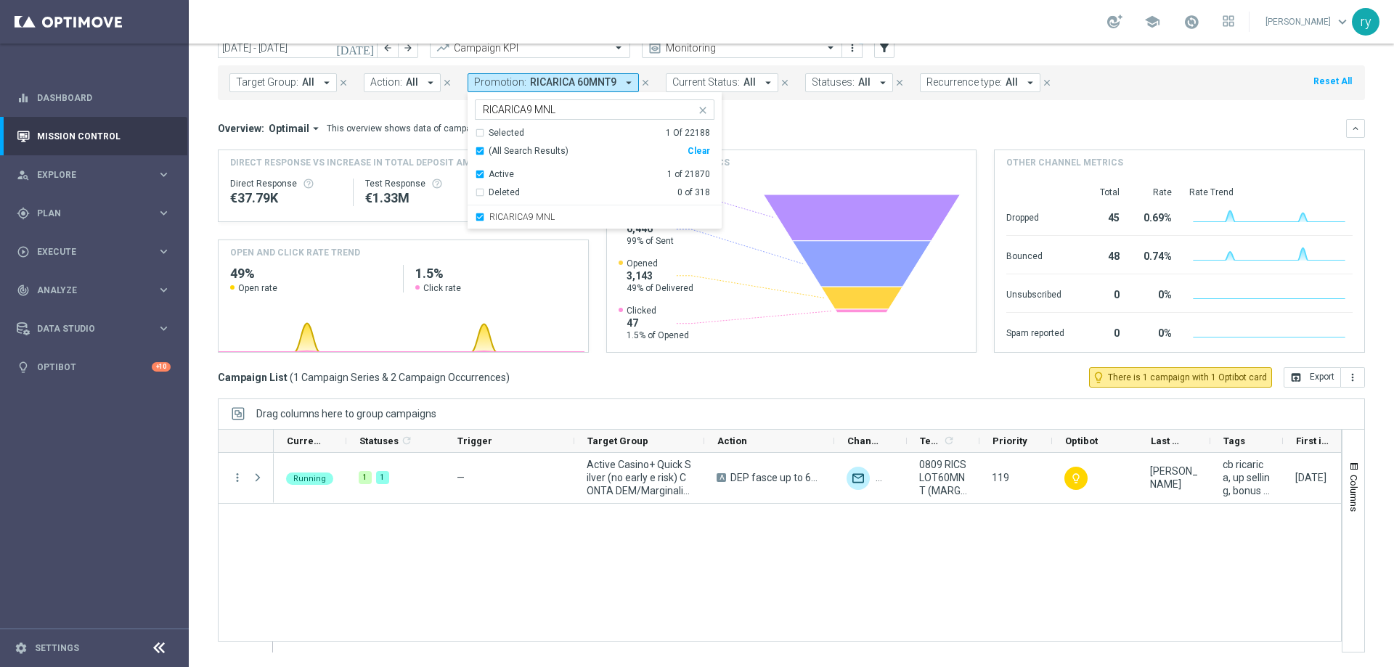
click at [818, 119] on div "Overview: Optimail arrow_drop_down This overview shows data of campaigns execut…" at bounding box center [791, 128] width 1147 height 19
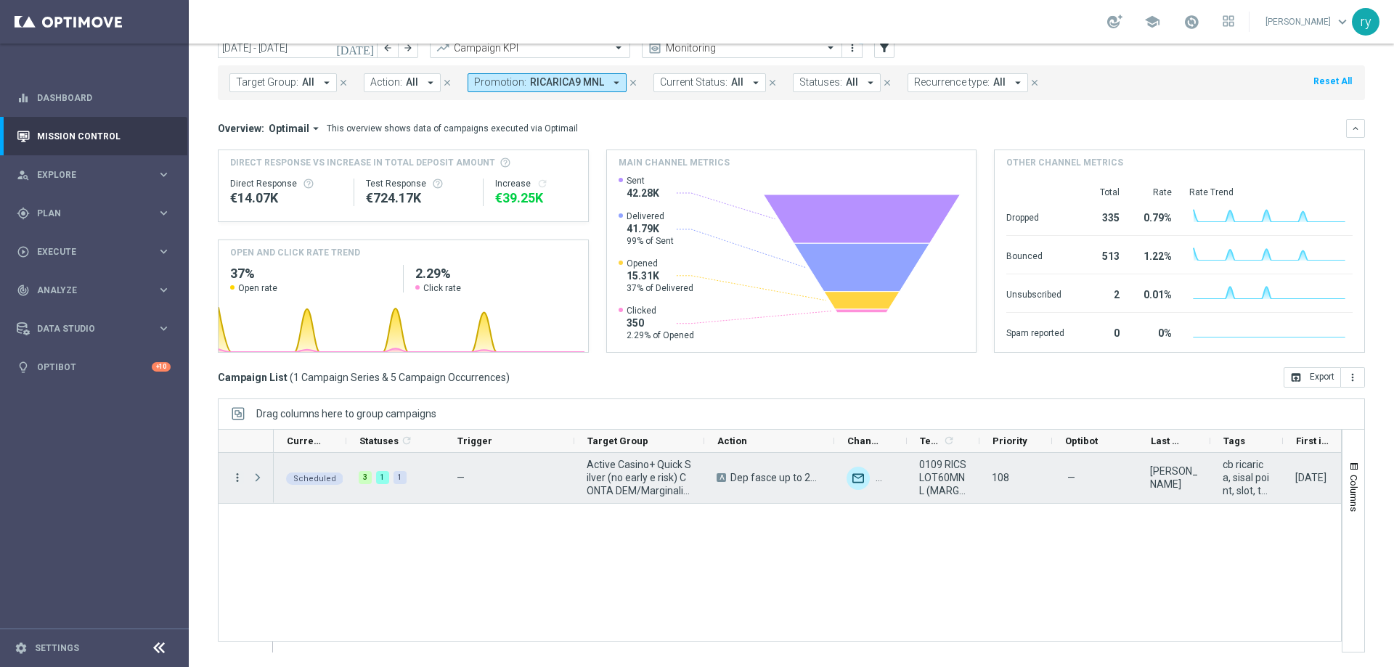
click at [240, 478] on icon "more_vert" at bounding box center [237, 477] width 13 height 13
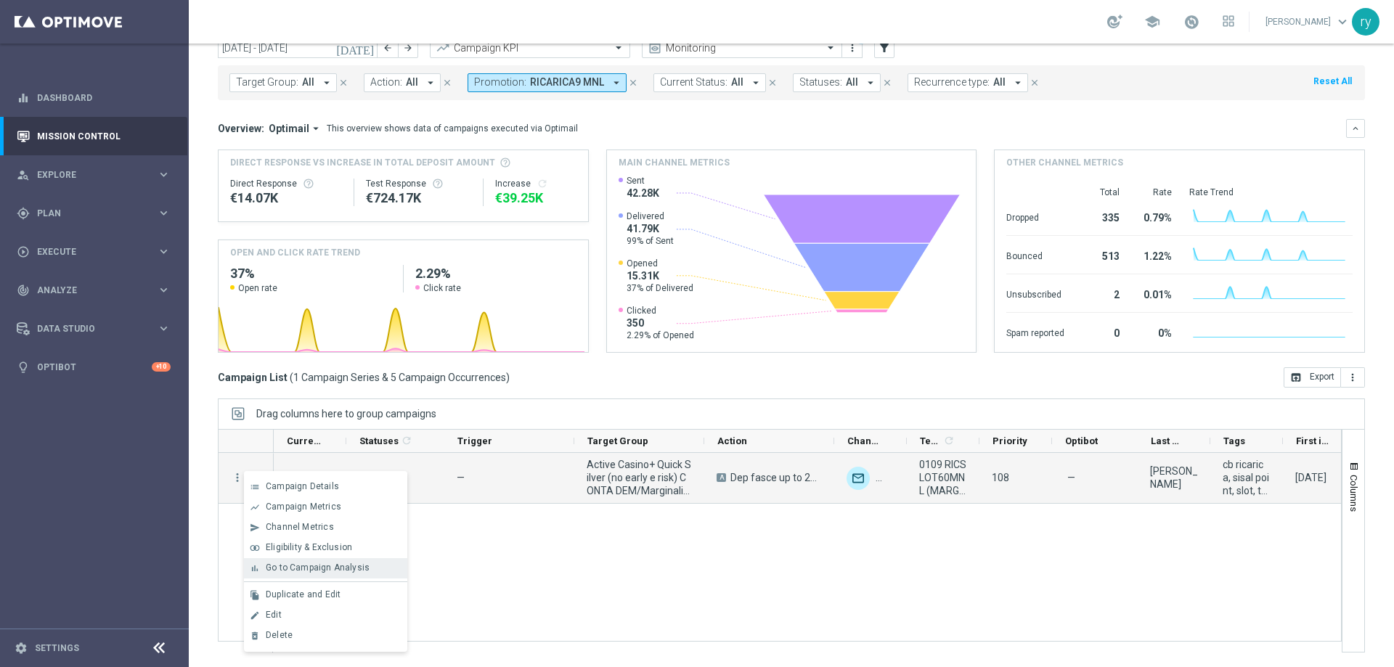
click at [269, 566] on span "Go to Campaign Analysis" at bounding box center [318, 568] width 104 height 10
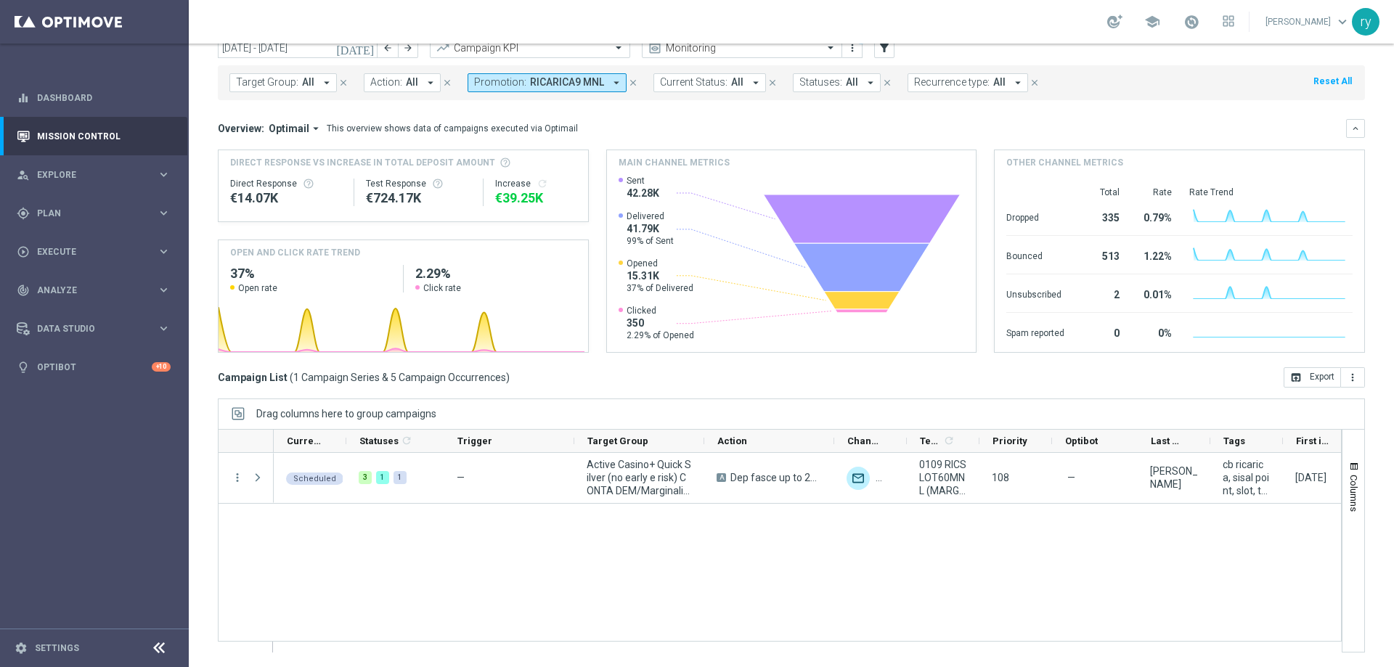
scroll to position [0, 0]
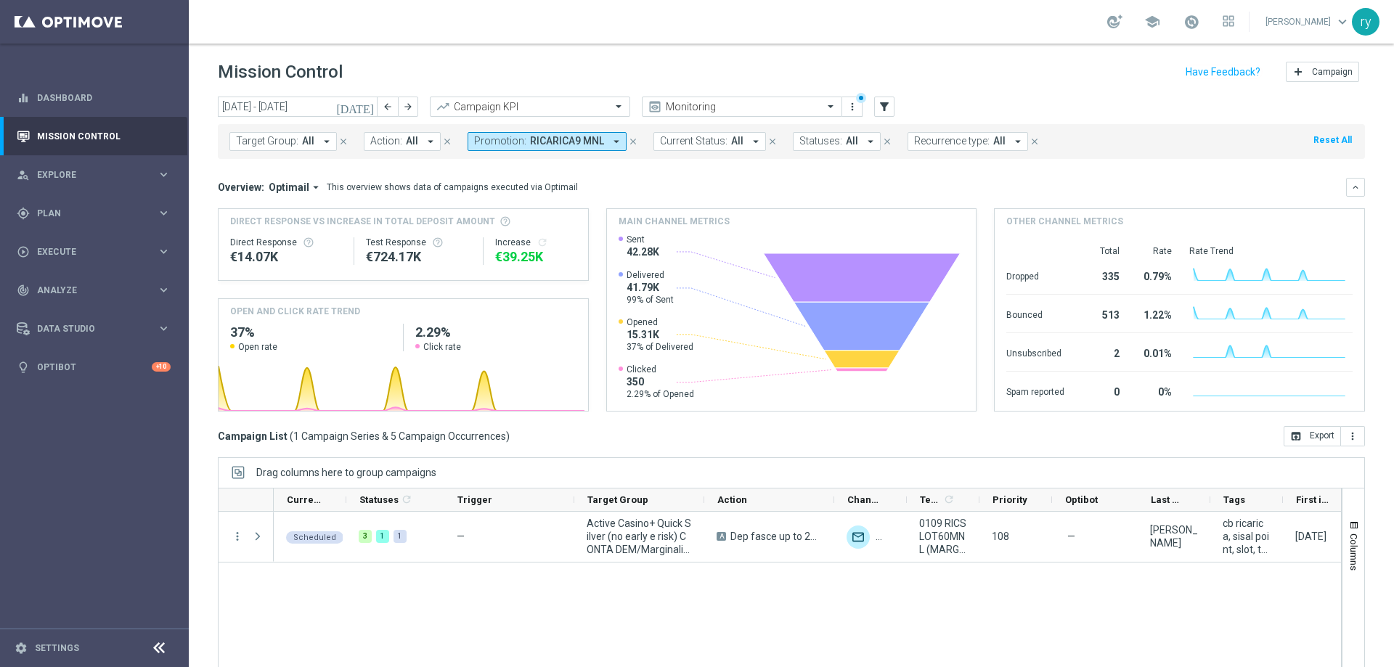
click at [613, 143] on icon "arrow_drop_down" at bounding box center [616, 141] width 13 height 13
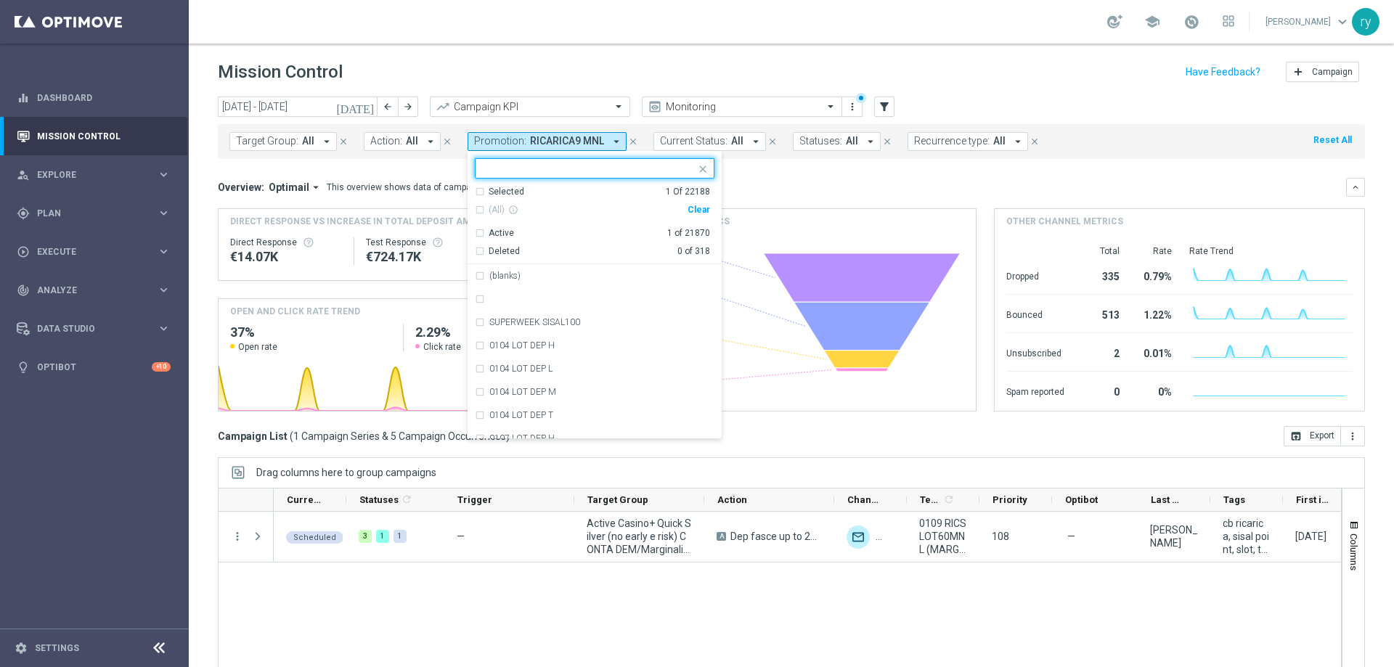
click at [0, 0] on div "Clear" at bounding box center [0, 0] width 0 height 0
click at [528, 171] on input "text" at bounding box center [589, 169] width 213 height 12
paste input "RICARICASLOT 9L"
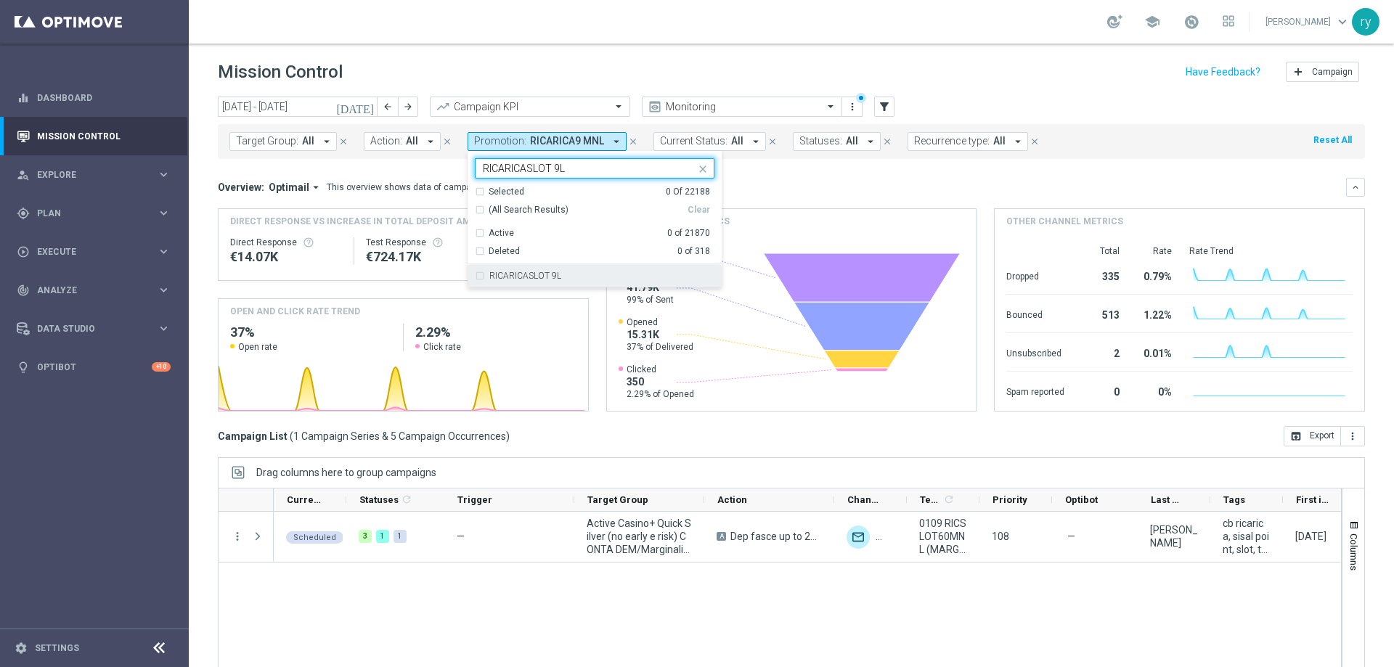
click at [554, 270] on div "RICARICASLOT 9L" at bounding box center [595, 275] width 240 height 23
type input "RICARICASLOT 9L"
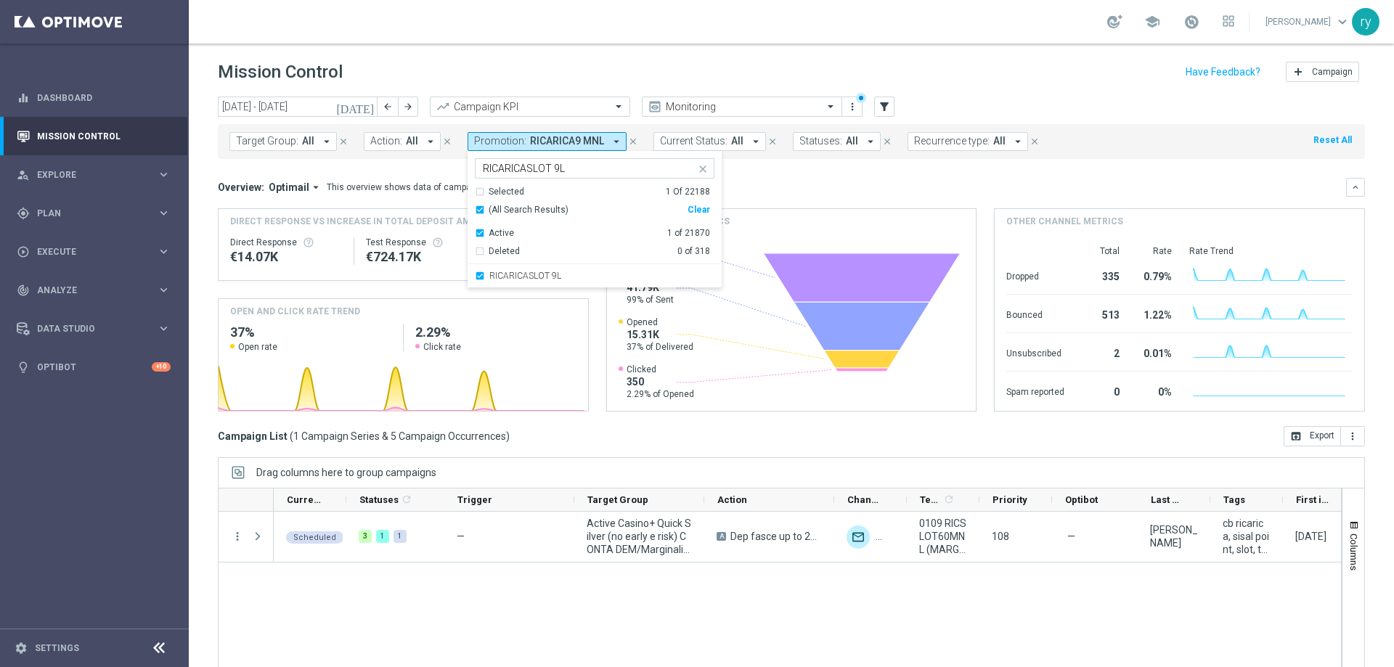
click at [783, 176] on mini-dashboard "Overview: Optimail arrow_drop_down This overview shows data of campaigns execut…" at bounding box center [791, 292] width 1147 height 267
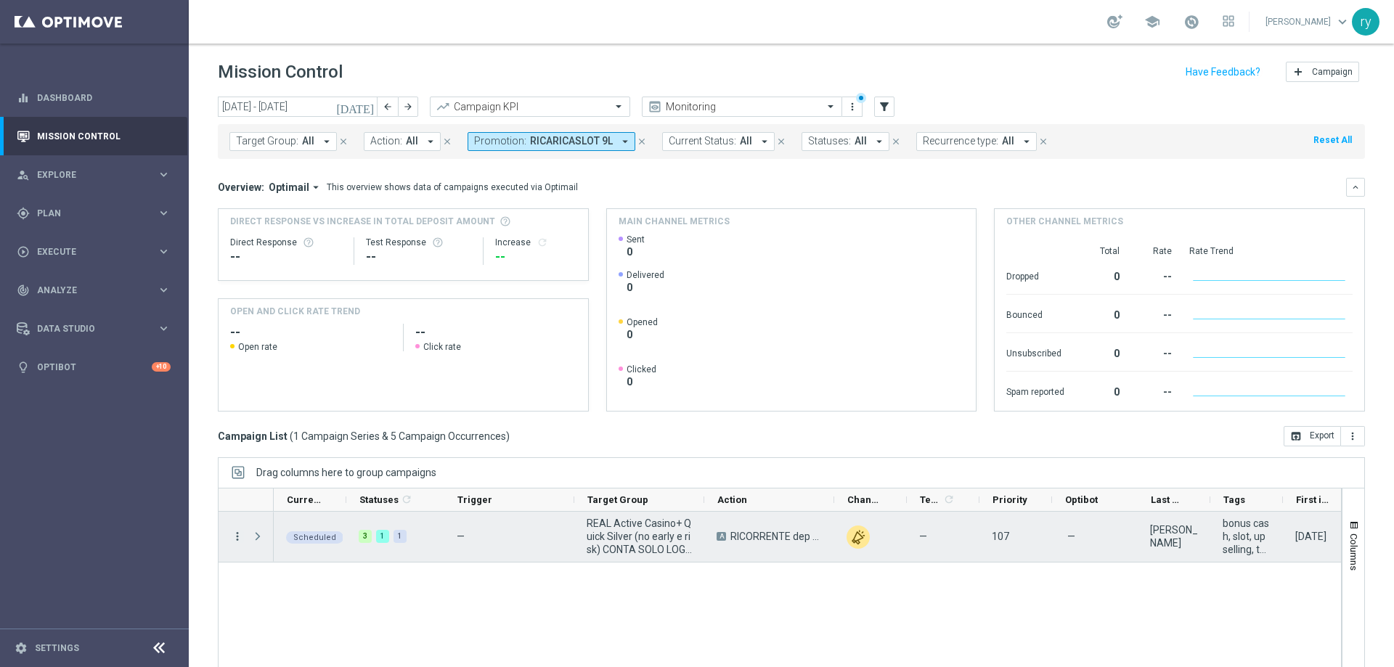
click at [237, 536] on icon "more_vert" at bounding box center [237, 536] width 13 height 13
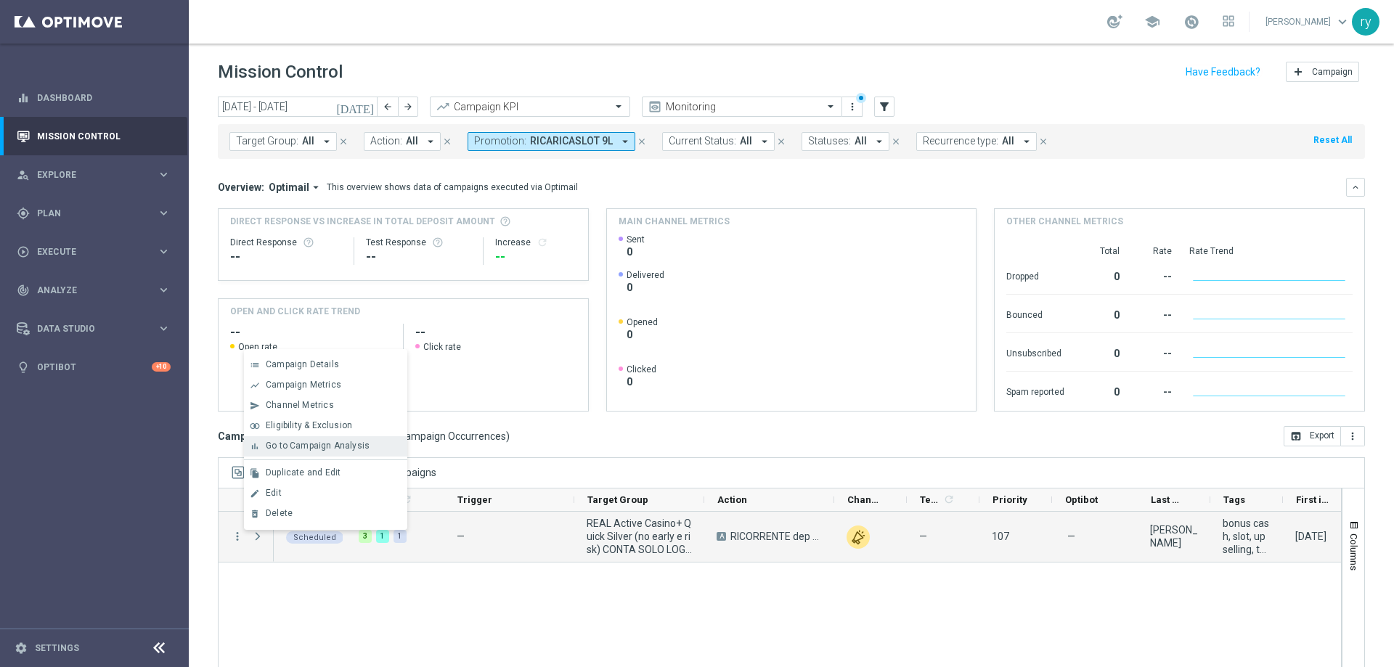
click at [283, 447] on span "Go to Campaign Analysis" at bounding box center [318, 446] width 104 height 10
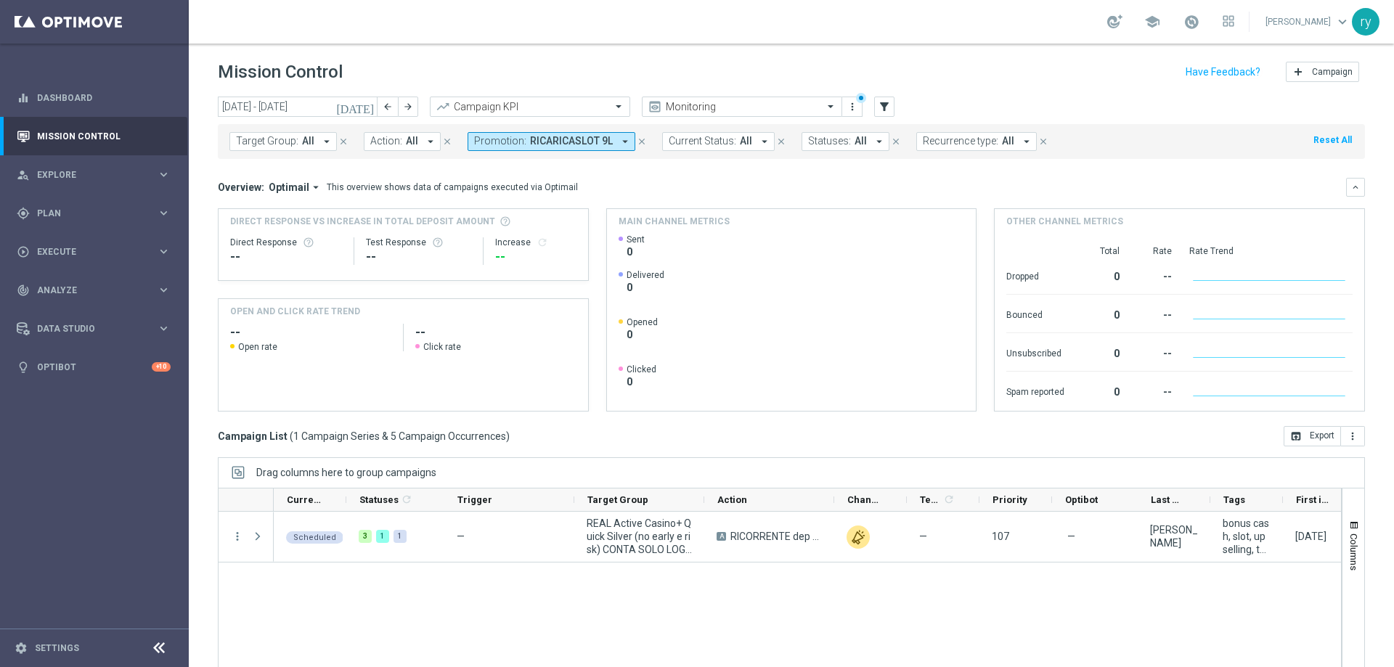
click at [622, 141] on icon "arrow_drop_down" at bounding box center [625, 141] width 13 height 13
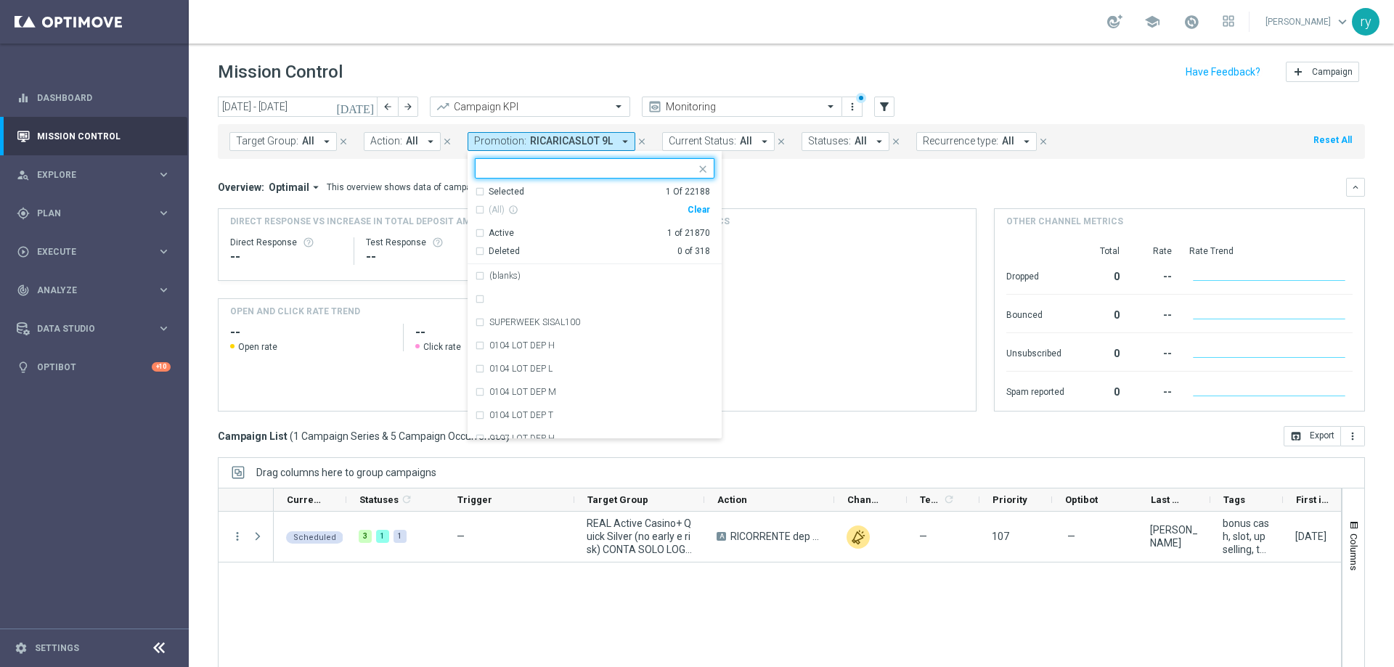
click at [0, 0] on div "Clear" at bounding box center [0, 0] width 0 height 0
click at [520, 168] on input "text" at bounding box center [589, 169] width 213 height 12
paste input "1009 SUPERCASINO"
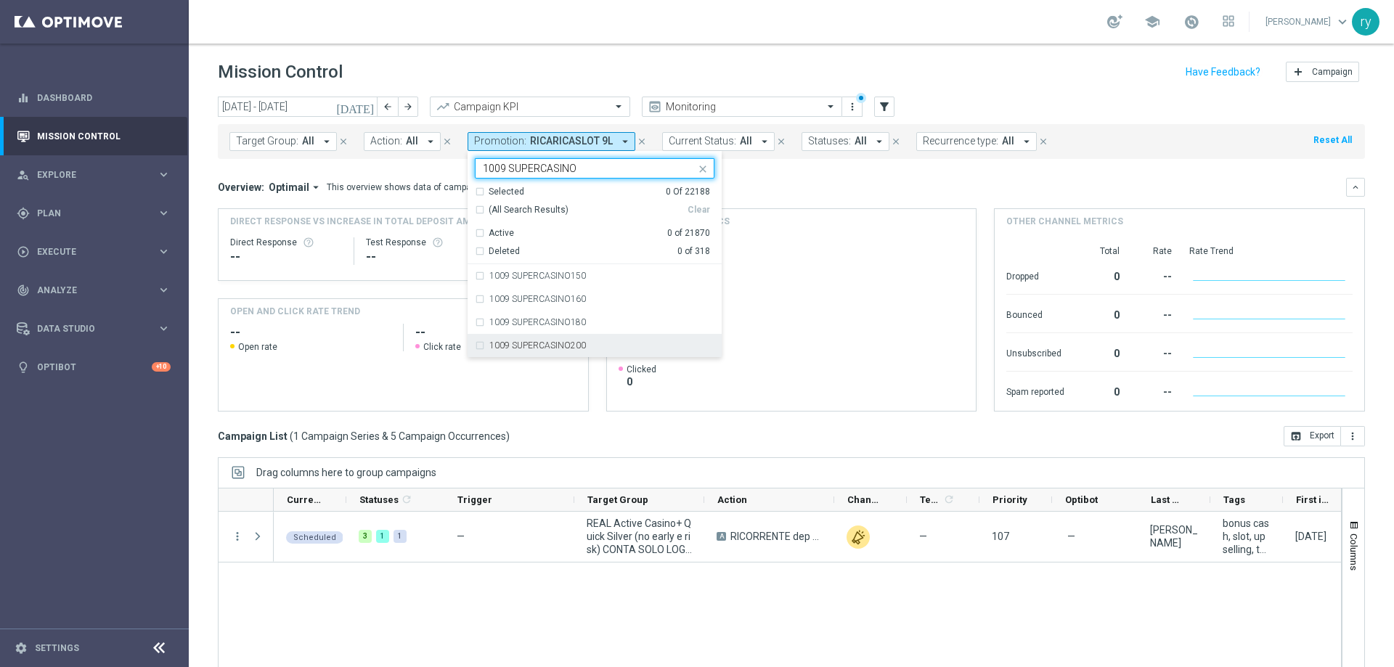
click at [476, 346] on div "1009 SUPERCASINO200" at bounding box center [595, 345] width 240 height 23
type input "1009 SUPERCASINO"
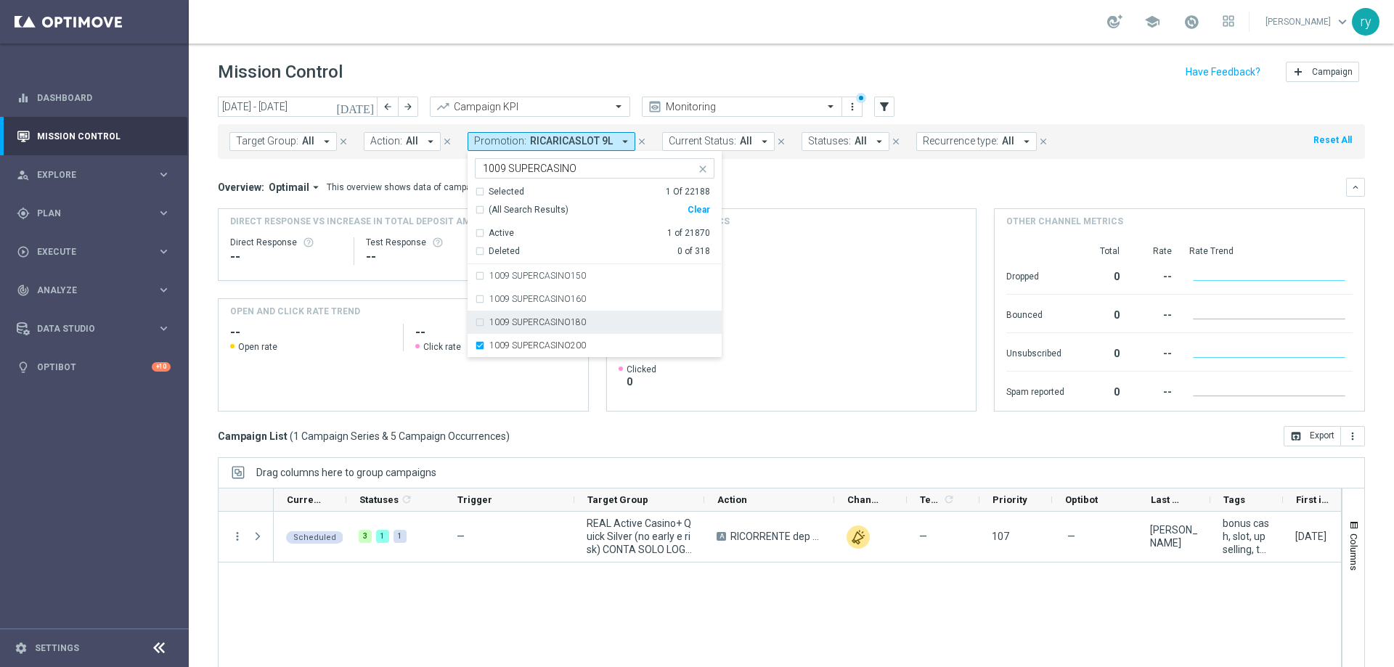
click at [475, 324] on div "1009 SUPERCASINO180" at bounding box center [595, 322] width 240 height 23
click at [475, 300] on div "1009 SUPERCASINO160" at bounding box center [595, 299] width 240 height 23
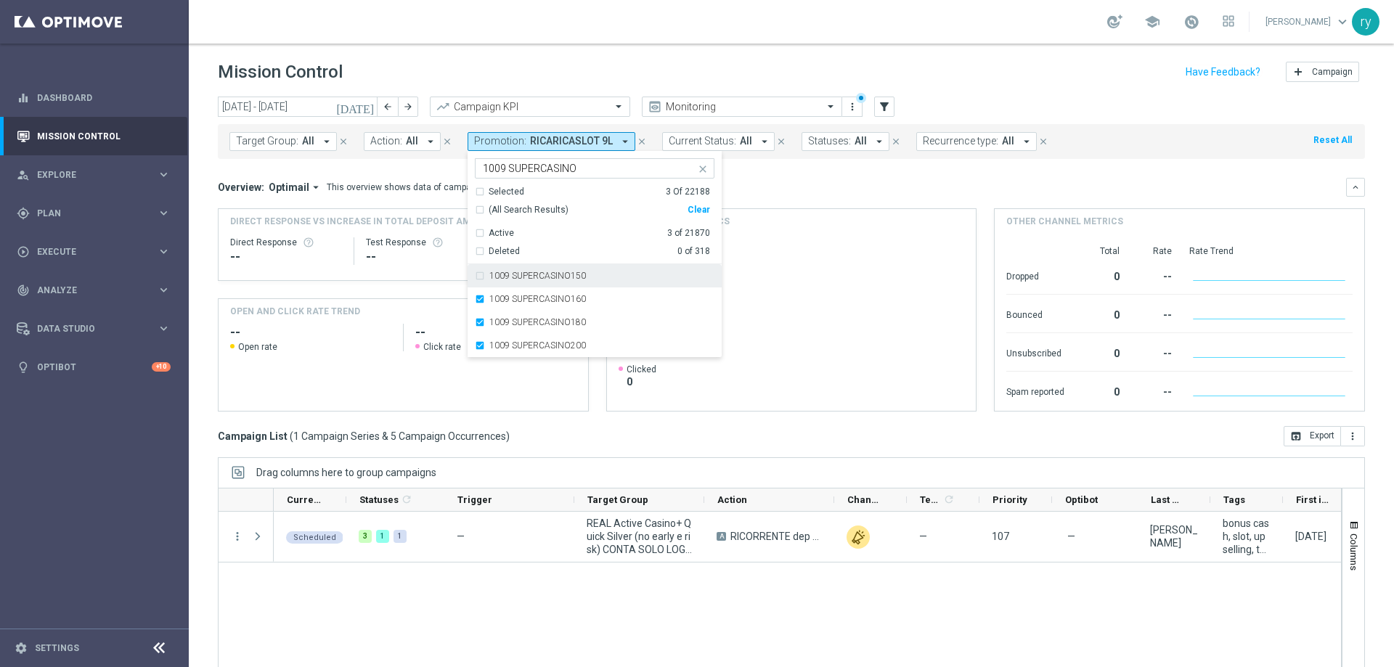
click at [475, 280] on div "1009 SUPERCASINO150" at bounding box center [595, 275] width 240 height 23
click at [754, 192] on div "Overview: Optimail arrow_drop_down This overview shows data of campaigns execut…" at bounding box center [782, 187] width 1128 height 13
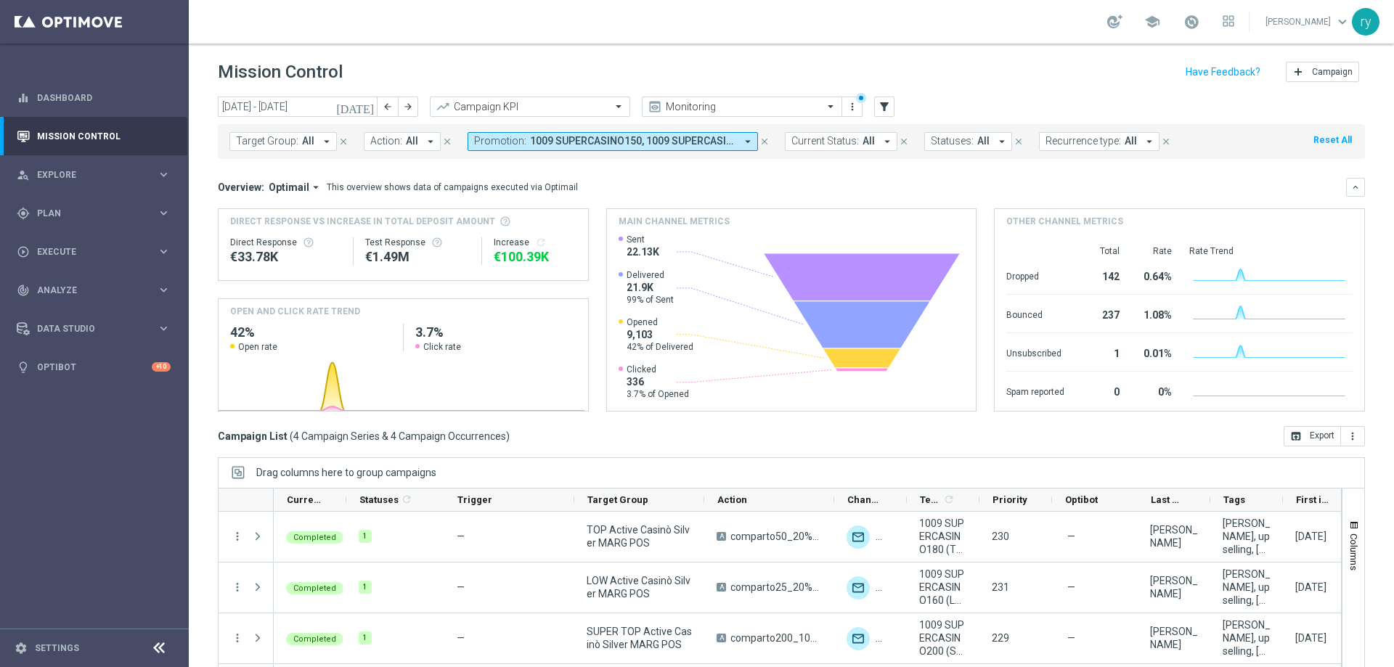
click at [827, 467] on div "Drag columns here to group campaigns" at bounding box center [791, 472] width 1147 height 30
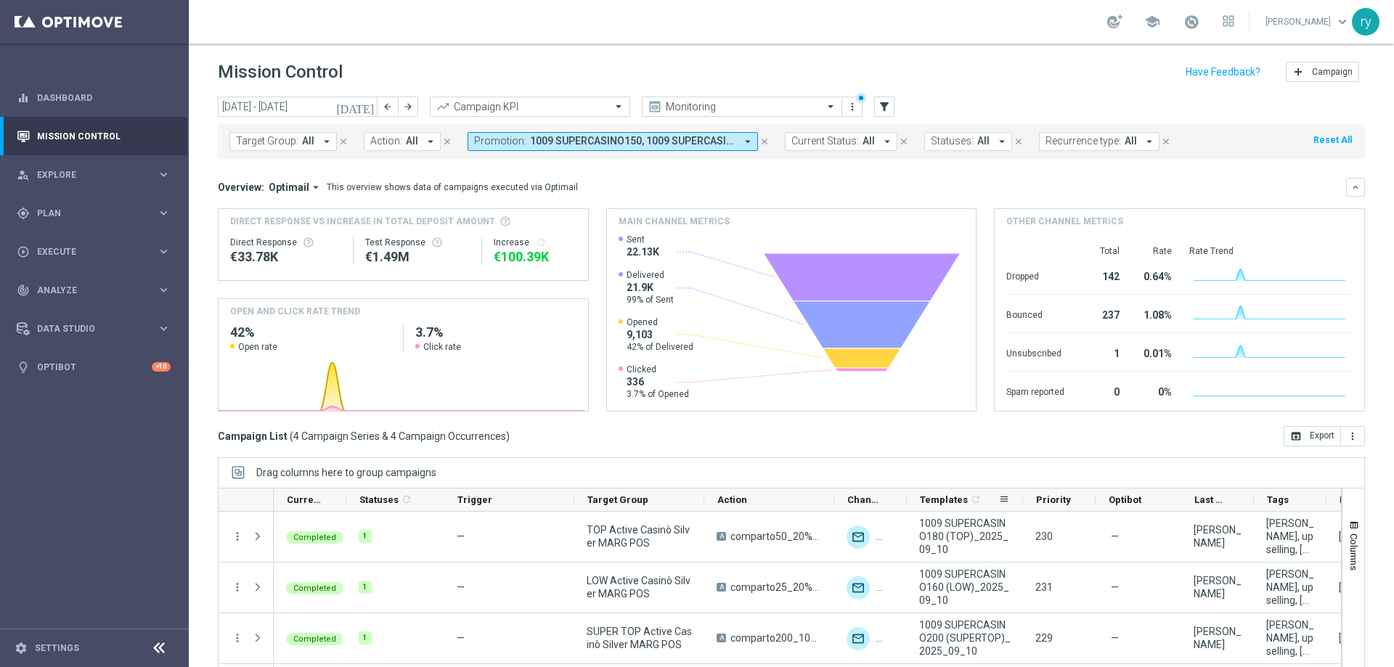
drag, startPoint x: 979, startPoint y: 500, endPoint x: 1022, endPoint y: 500, distance: 43.6
click at [1022, 500] on div at bounding box center [1023, 500] width 6 height 23
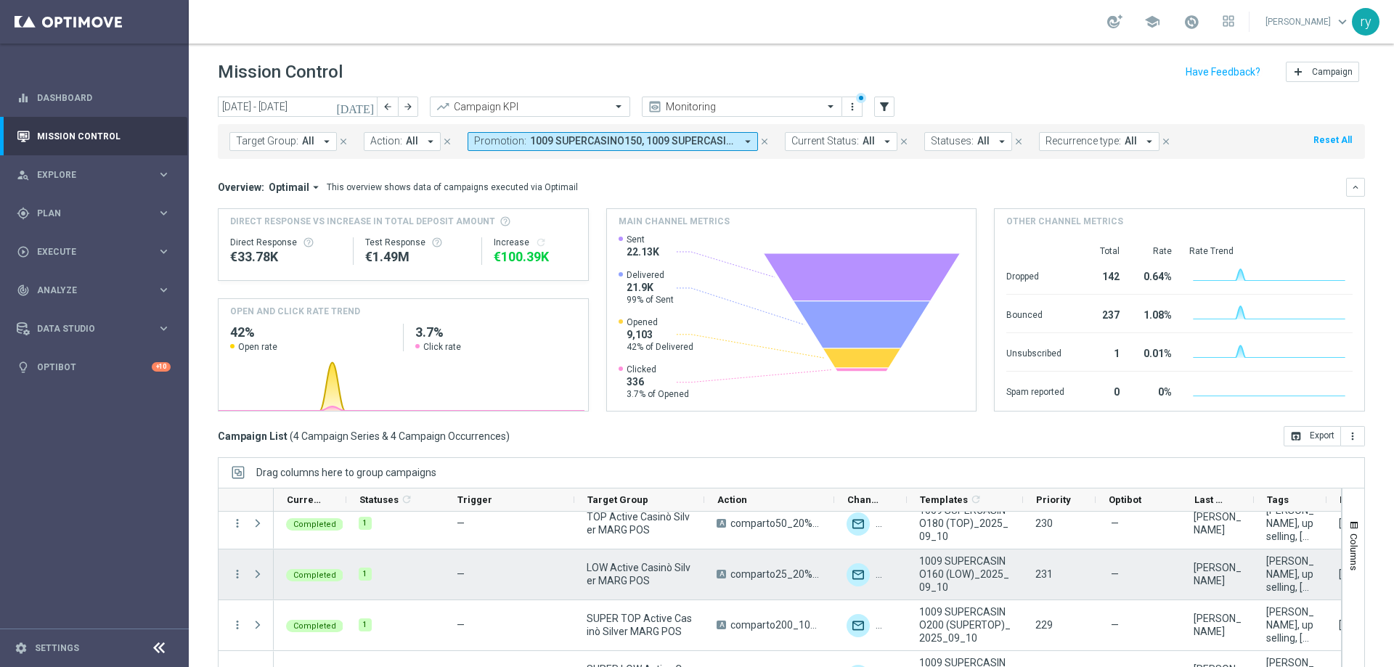
scroll to position [15, 0]
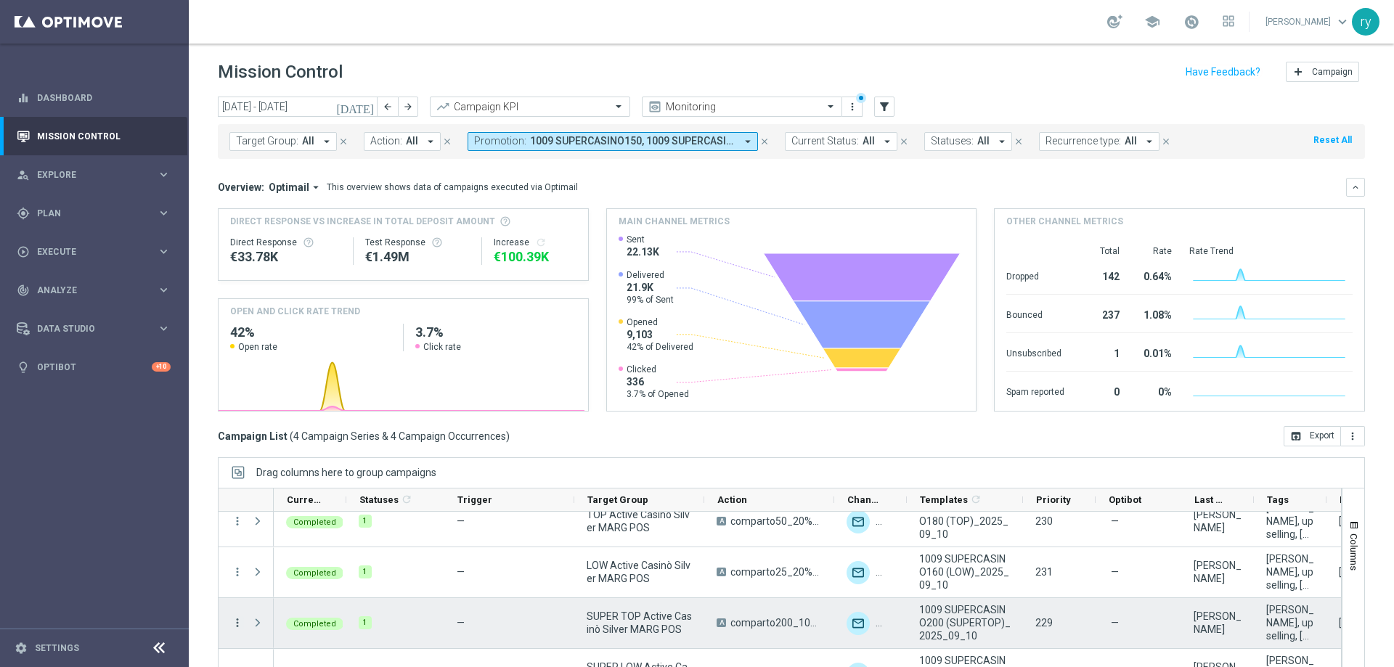
click at [237, 624] on icon "more_vert" at bounding box center [237, 622] width 13 height 13
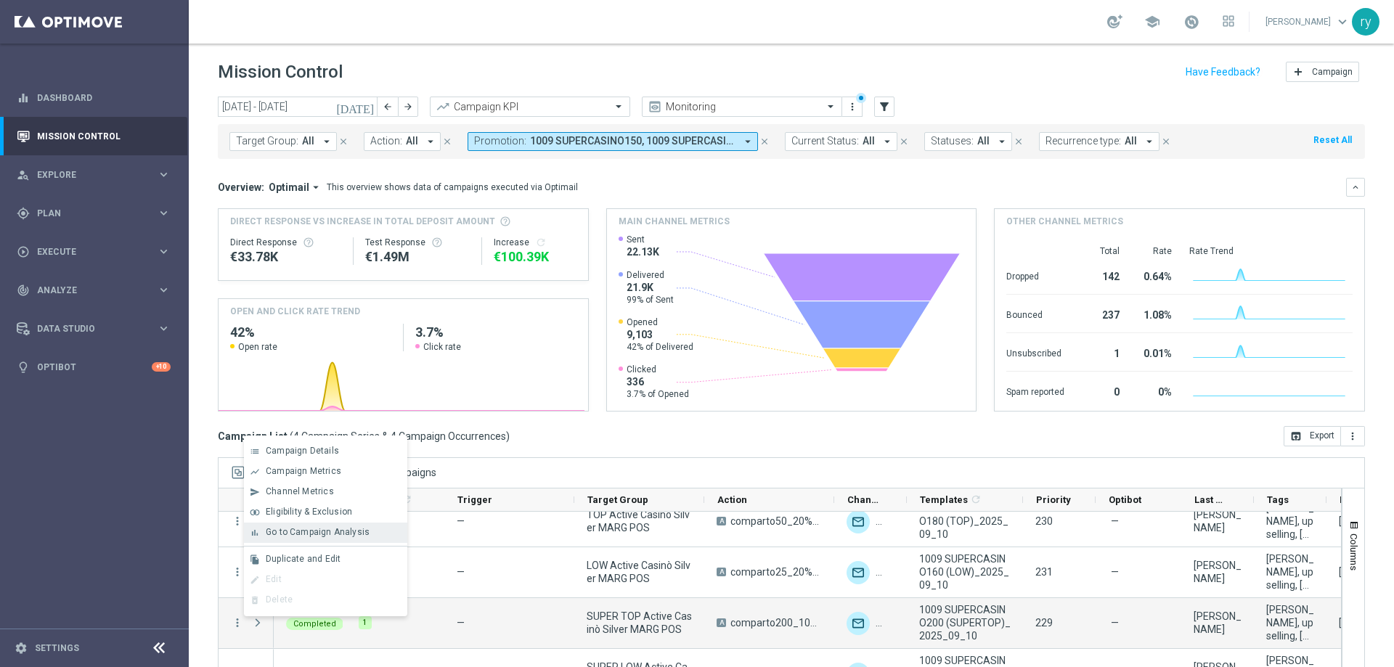
click at [284, 531] on span "Go to Campaign Analysis" at bounding box center [318, 532] width 104 height 10
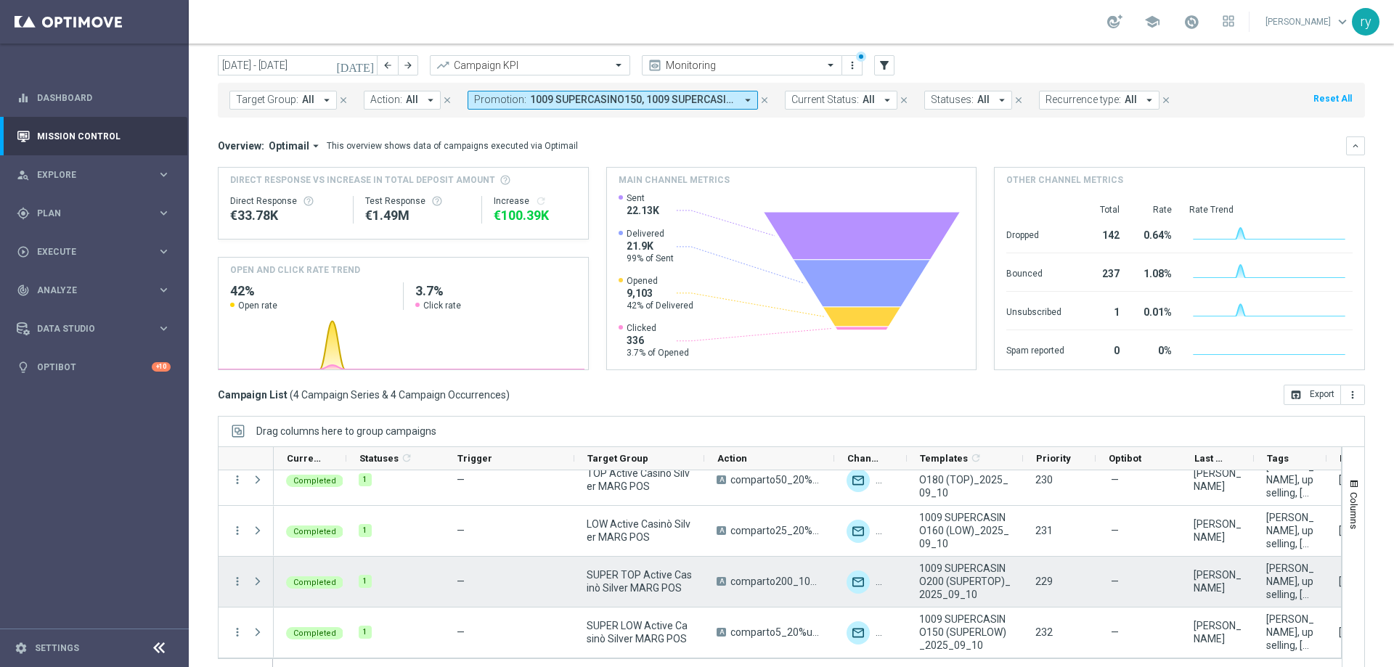
scroll to position [59, 0]
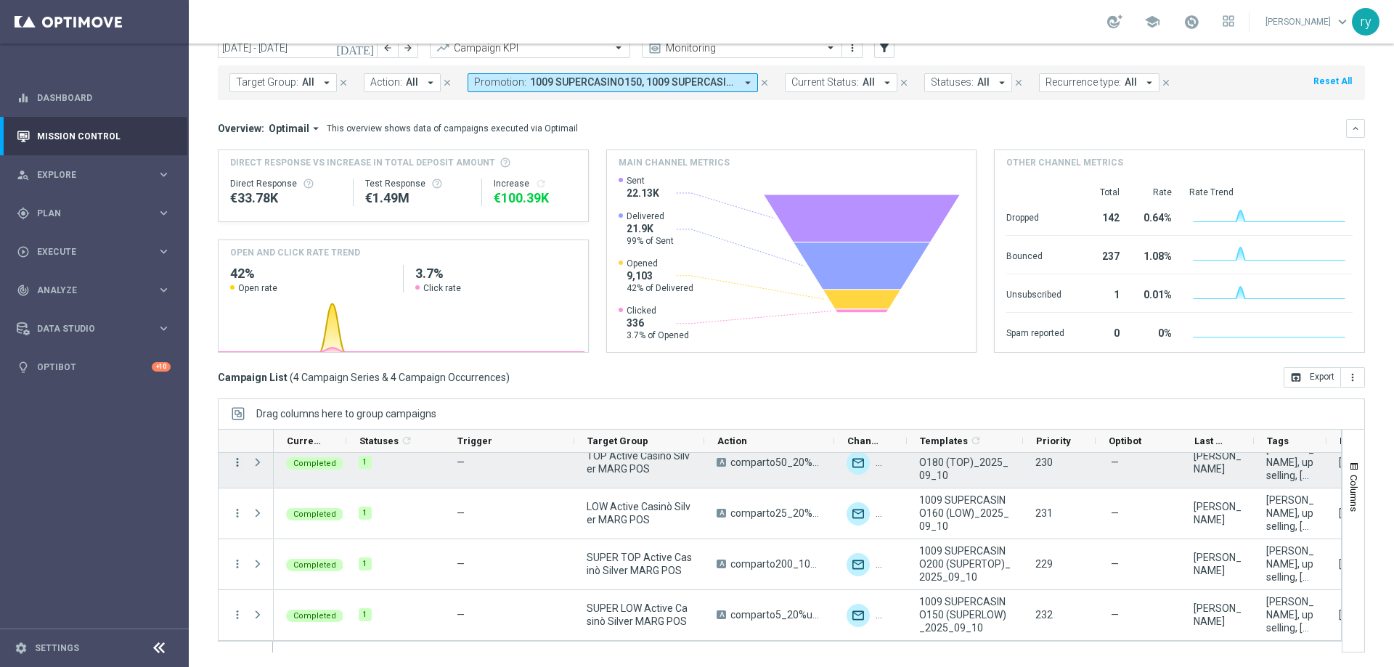
click at [235, 464] on icon "more_vert" at bounding box center [237, 462] width 13 height 13
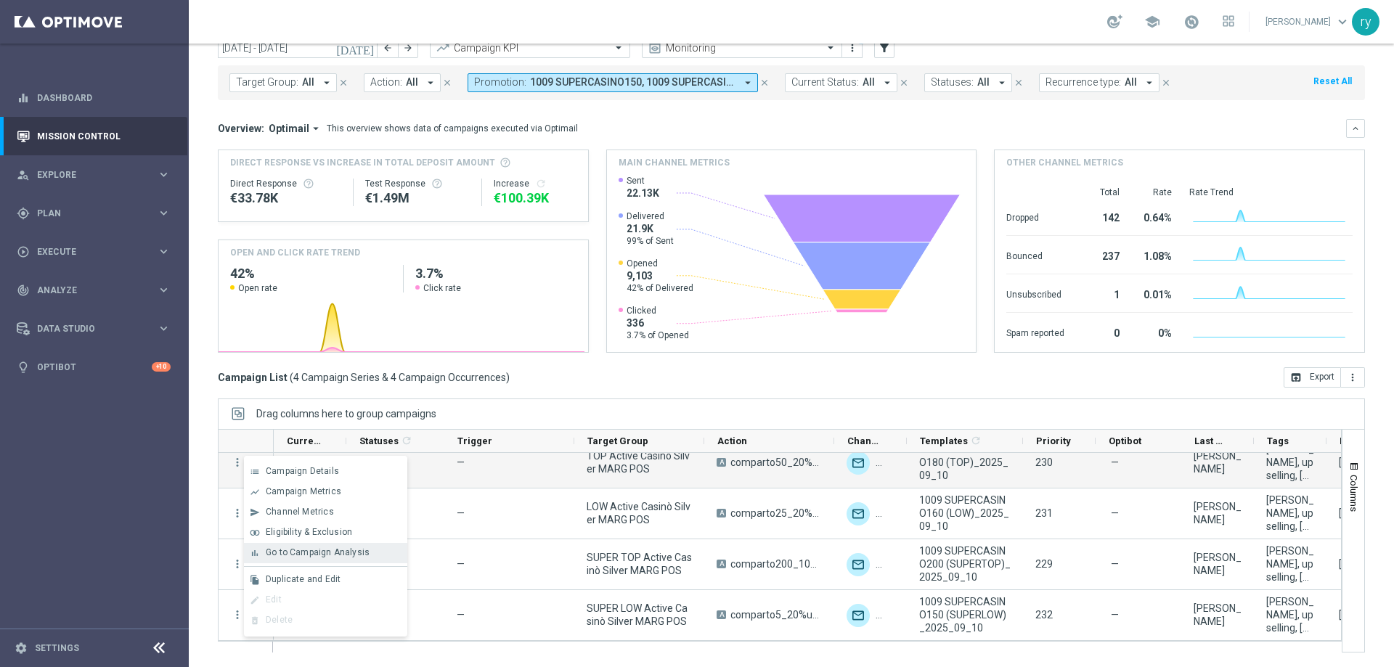
click at [271, 547] on span "Go to Campaign Analysis" at bounding box center [318, 552] width 104 height 10
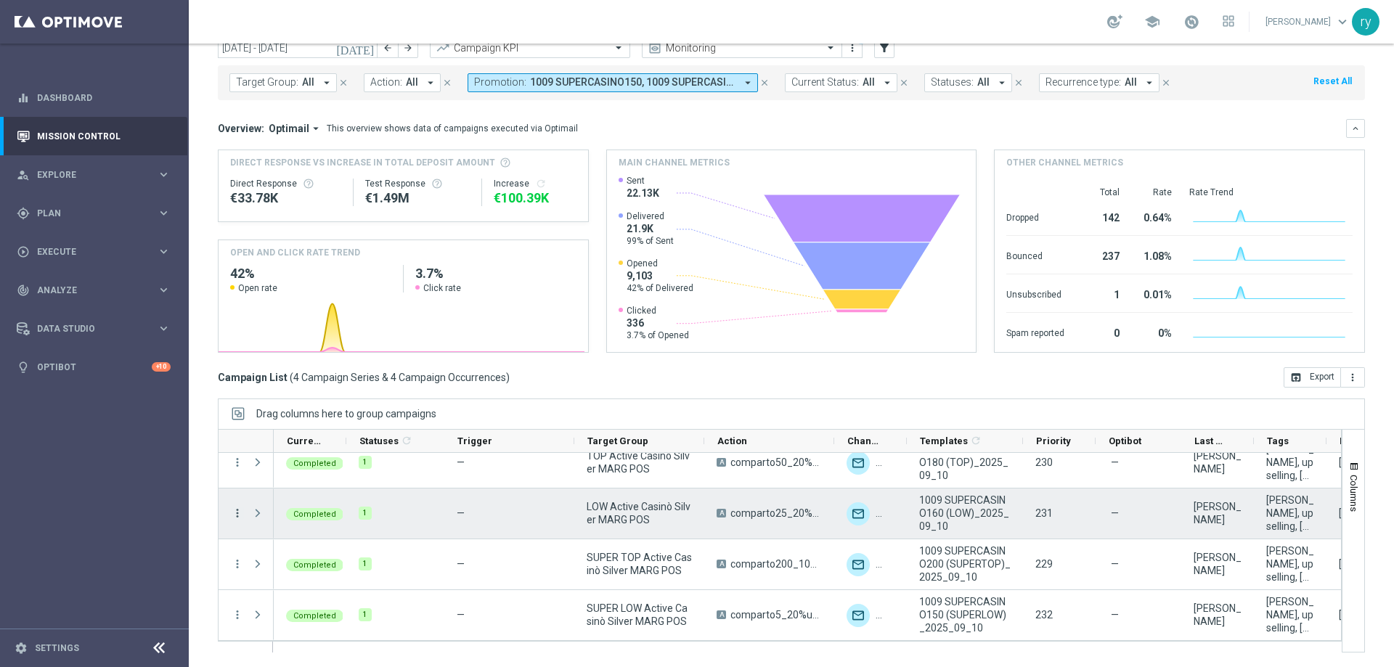
click at [241, 513] on icon "more_vert" at bounding box center [237, 513] width 13 height 13
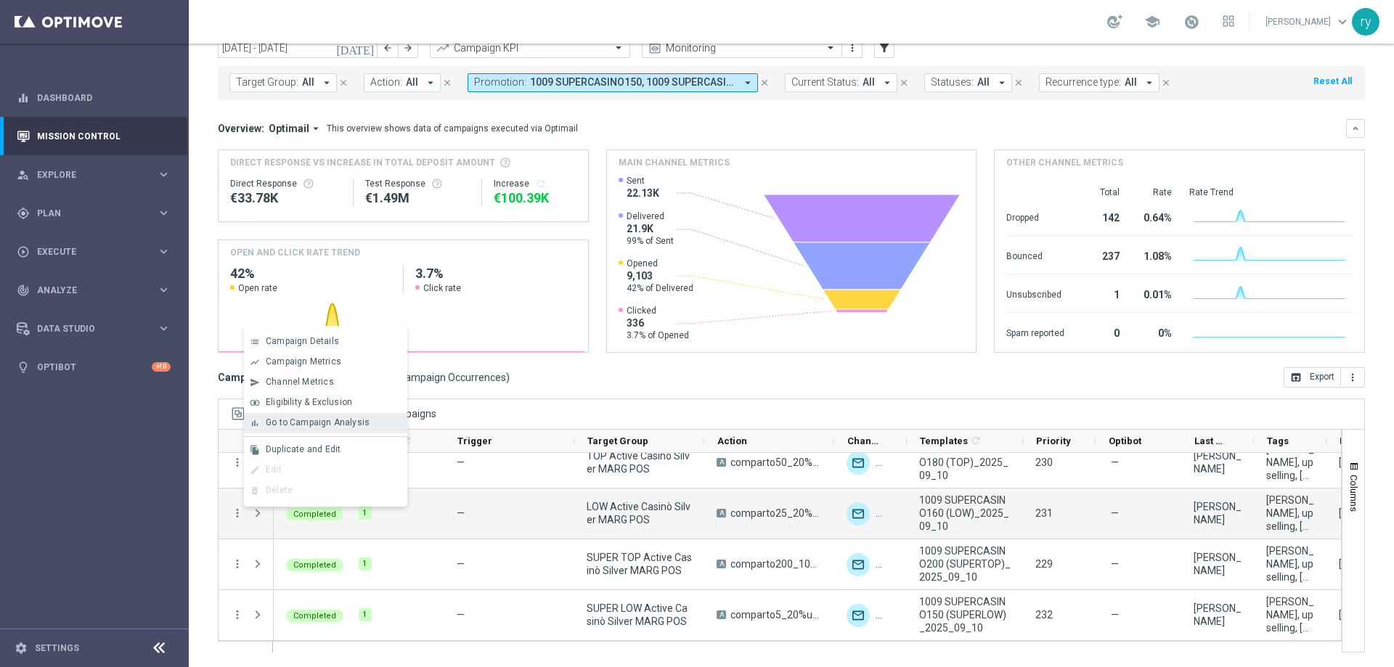
click at [275, 418] on span "Go to Campaign Analysis" at bounding box center [318, 423] width 104 height 10
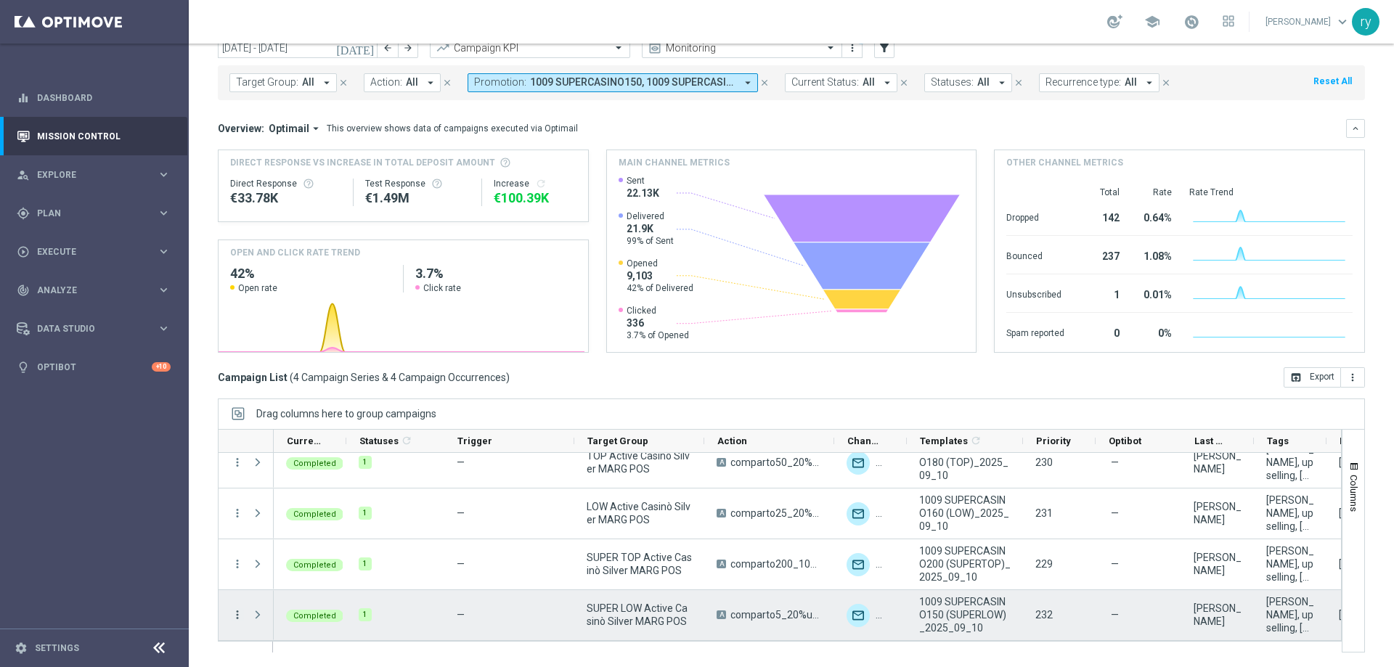
click at [238, 612] on icon "more_vert" at bounding box center [237, 614] width 13 height 13
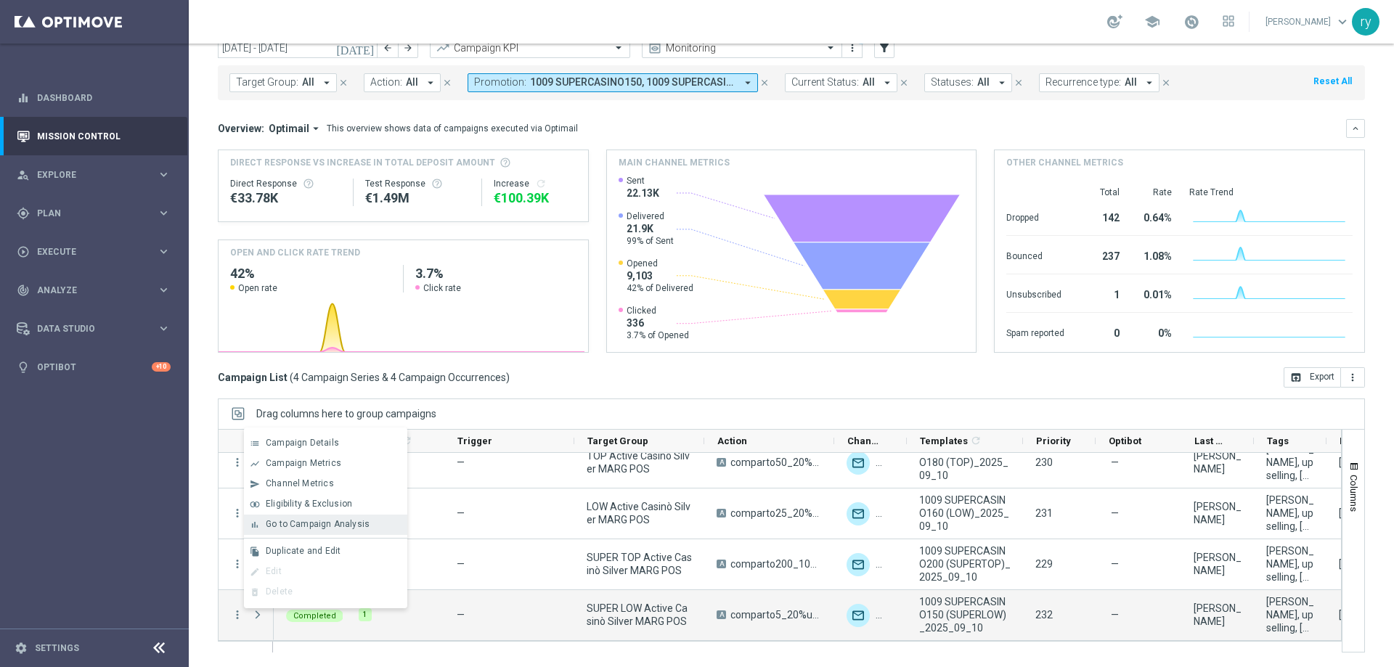
click at [271, 530] on div "bar_chart Go to Campaign Analysis" at bounding box center [325, 525] width 163 height 20
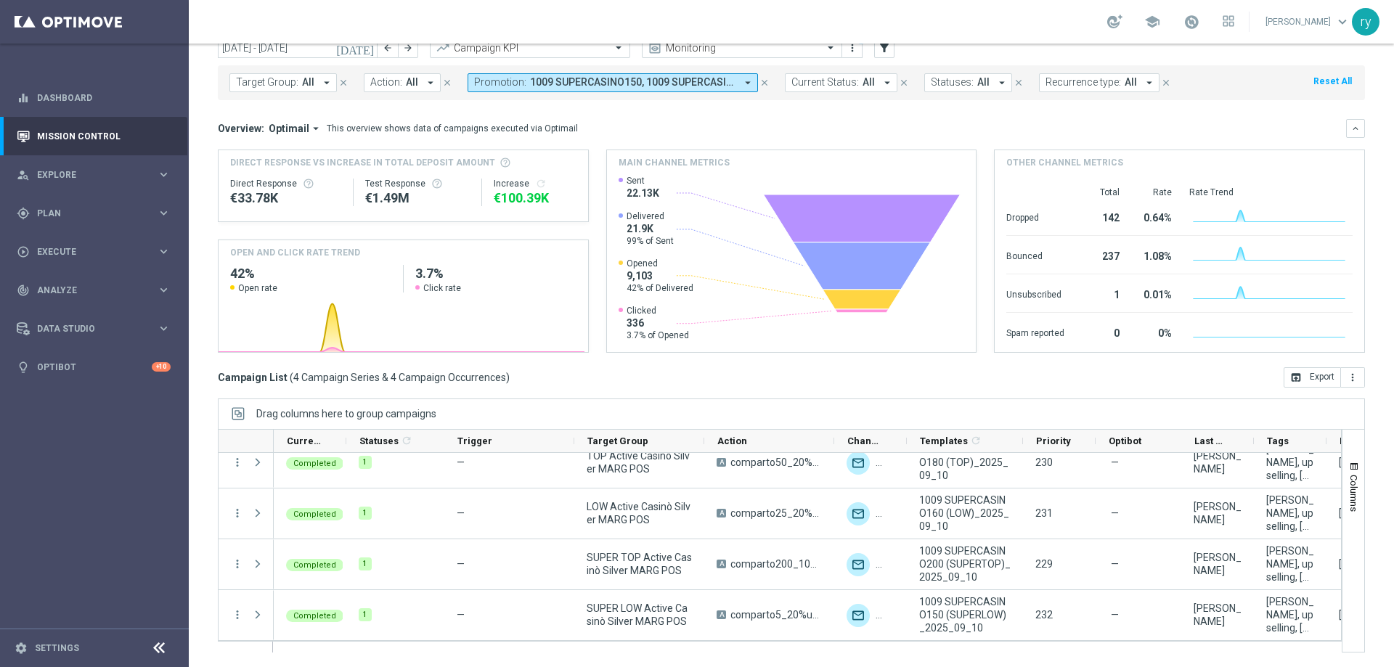
click at [744, 82] on icon "arrow_drop_down" at bounding box center [747, 82] width 13 height 13
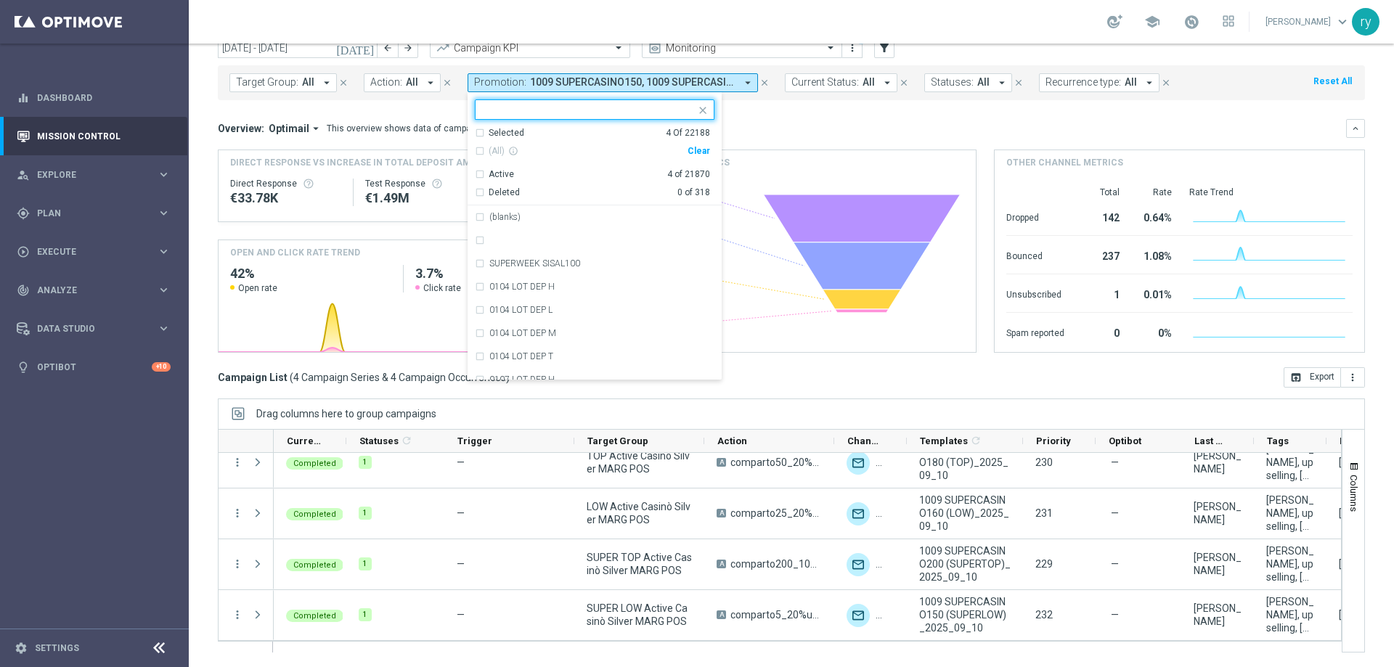
click at [0, 0] on div "Clear" at bounding box center [0, 0] width 0 height 0
click at [540, 105] on input "text" at bounding box center [589, 110] width 213 height 12
paste input "1109 SUPERCASINO"
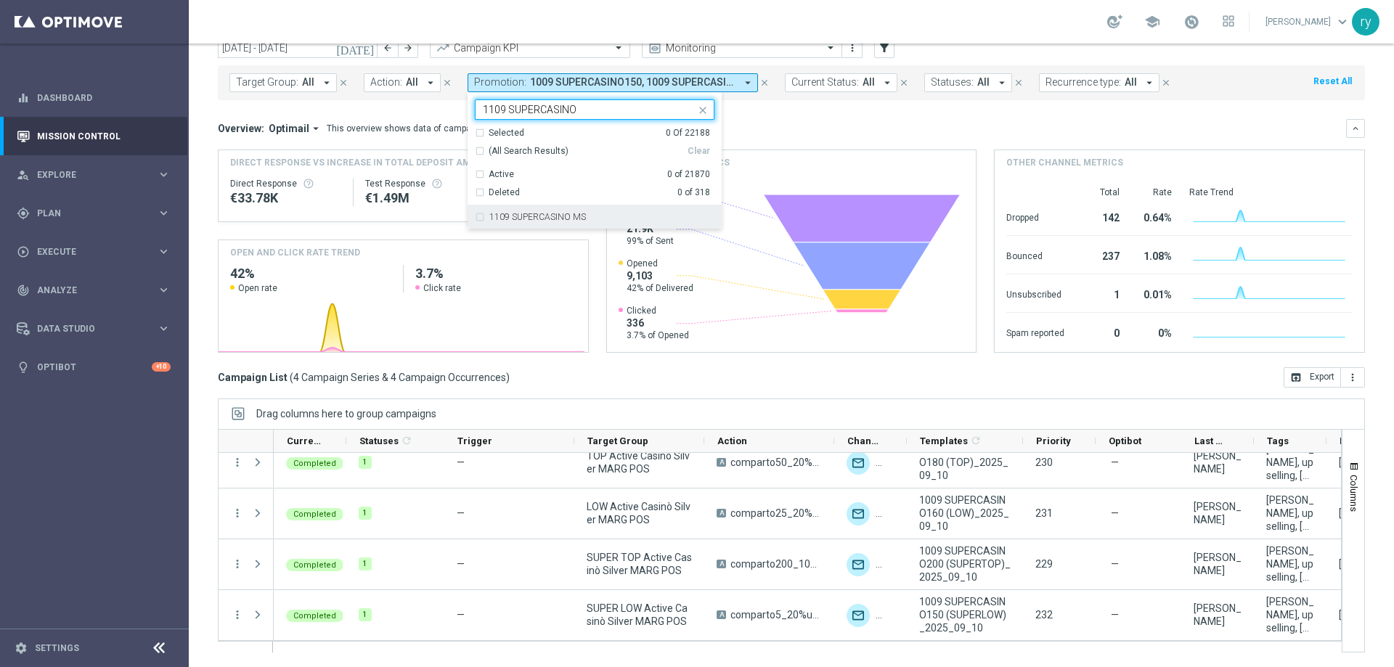
click at [592, 210] on div "1109 SUPERCASINO MS" at bounding box center [595, 216] width 240 height 23
type input "1109 SUPERCASINO"
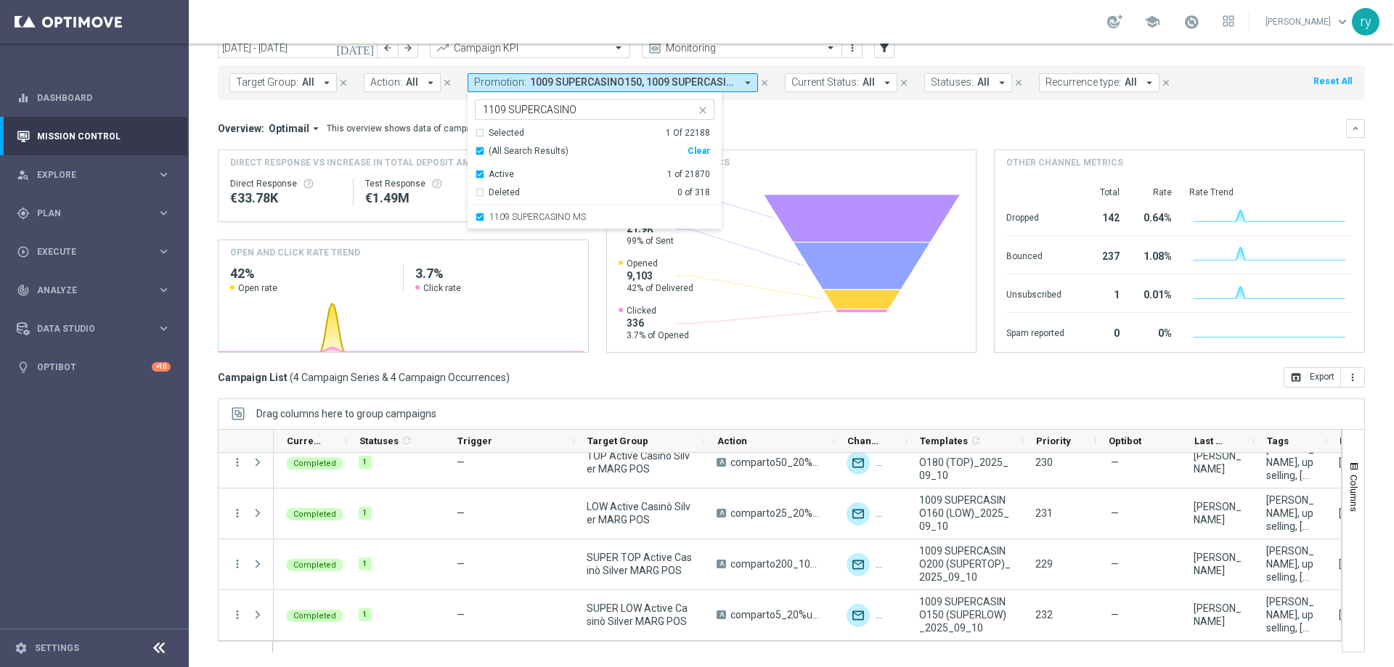
click at [826, 126] on div "Overview: Optimail arrow_drop_down This overview shows data of campaigns execut…" at bounding box center [782, 128] width 1128 height 13
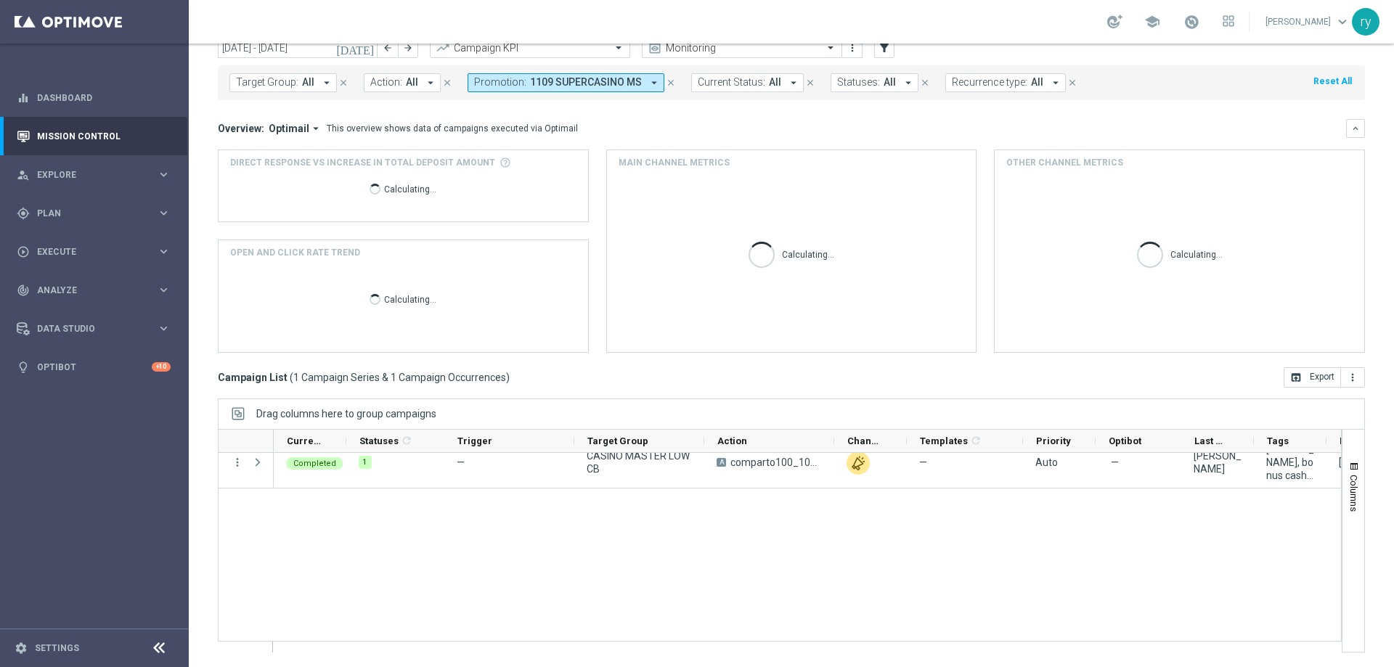
scroll to position [0, 0]
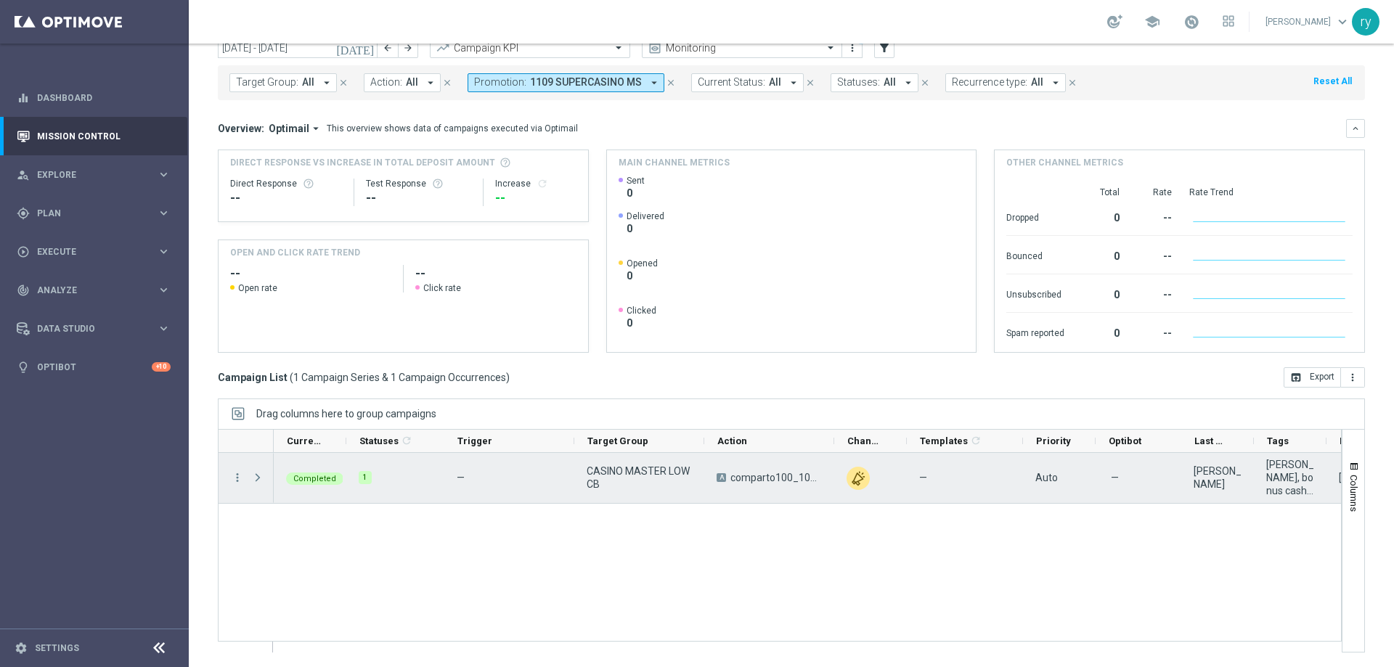
click at [231, 486] on div "more_vert" at bounding box center [232, 478] width 26 height 50
click at [236, 478] on icon "more_vert" at bounding box center [237, 477] width 13 height 13
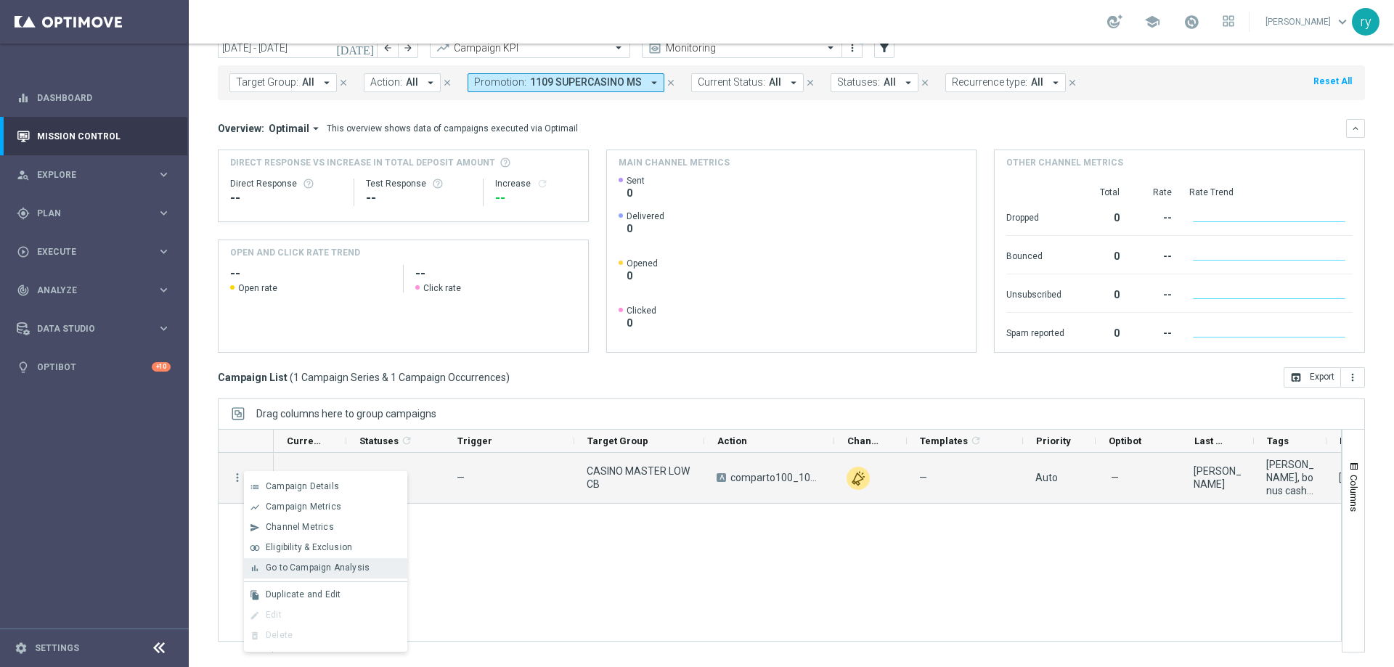
click at [288, 569] on span "Go to Campaign Analysis" at bounding box center [318, 568] width 104 height 10
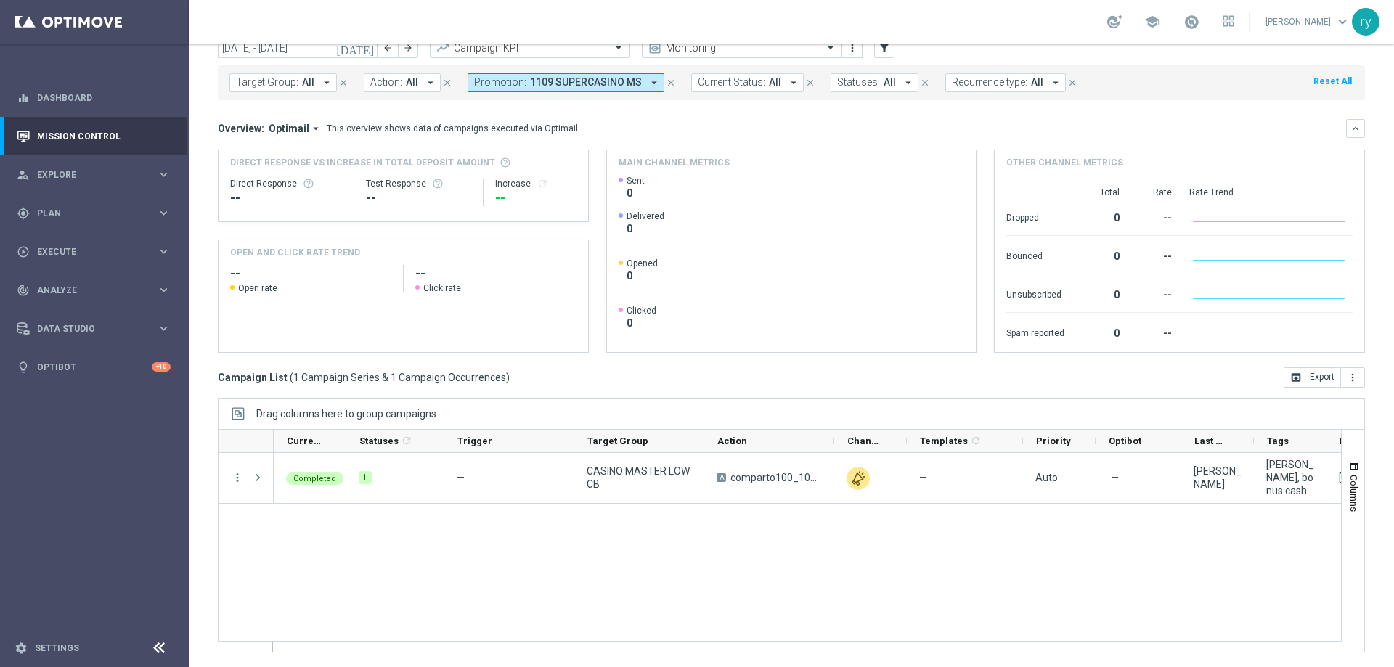
click at [649, 84] on icon "arrow_drop_down" at bounding box center [654, 82] width 13 height 13
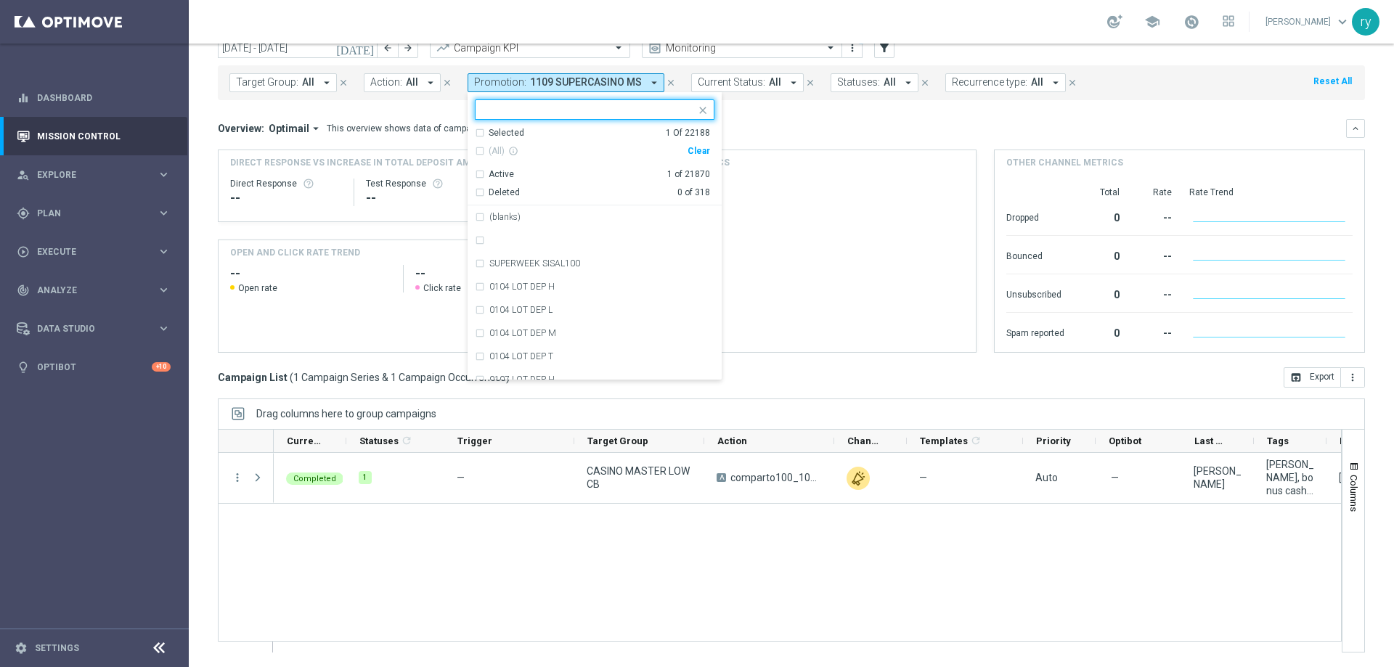
click at [696, 158] on div "(All) info_outline Clear" at bounding box center [592, 151] width 235 height 24
click at [0, 0] on div "Clear" at bounding box center [0, 0] width 0 height 0
click at [555, 107] on input "text" at bounding box center [589, 110] width 213 height 12
paste input "RICARICA9 MNT"
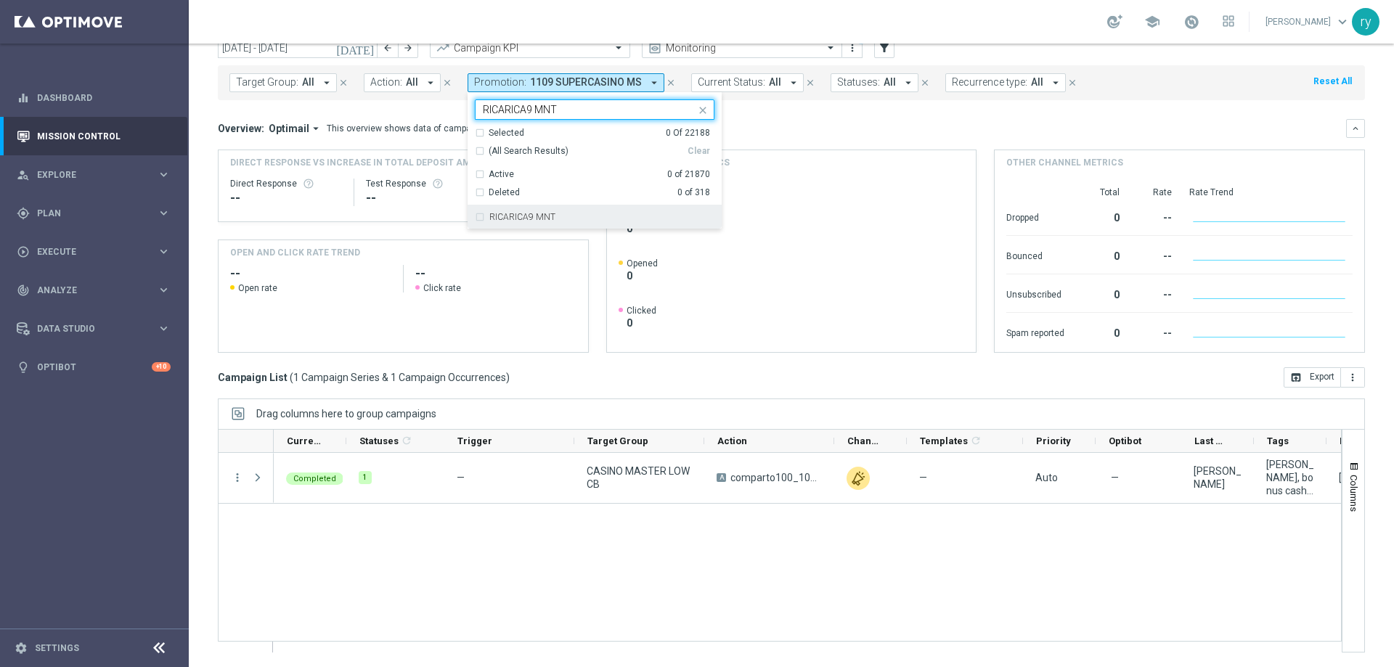
click at [563, 216] on div "RICARICA9 MNT" at bounding box center [601, 217] width 225 height 9
type input "RICARICA9 MNT"
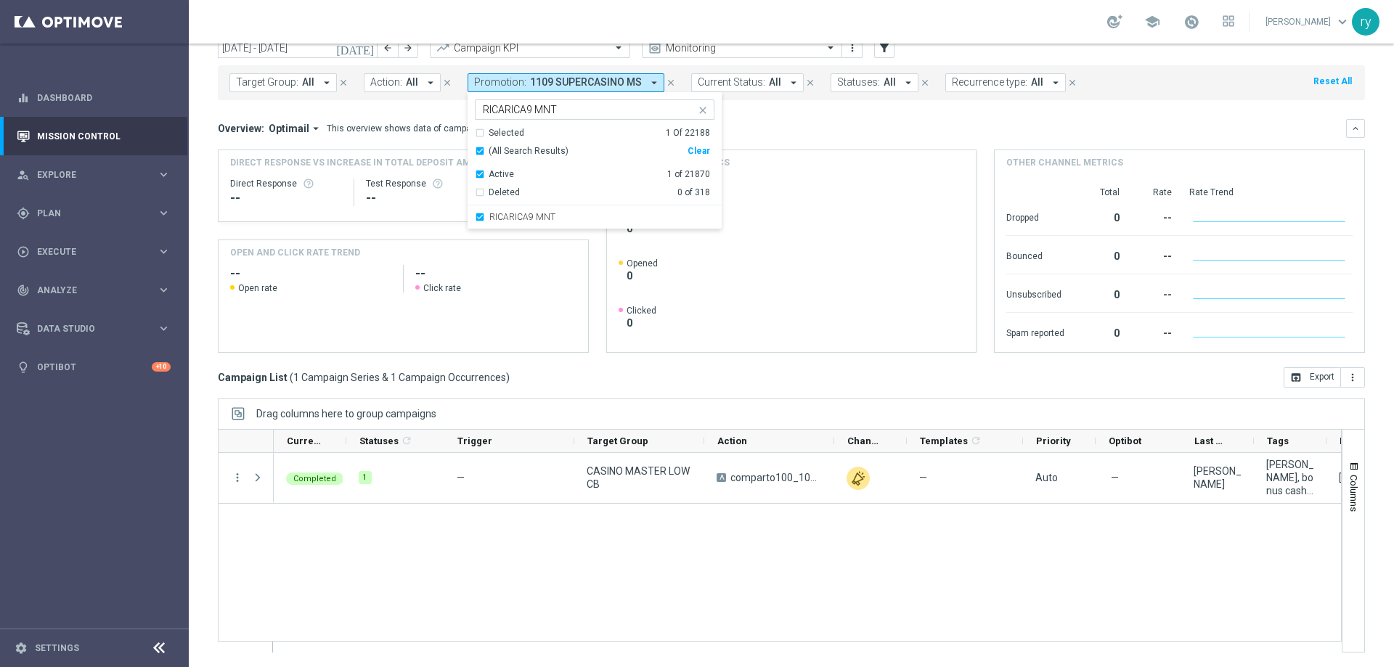
click at [797, 112] on mini-dashboard "Overview: Optimail arrow_drop_down This overview shows data of campaigns execut…" at bounding box center [791, 233] width 1147 height 267
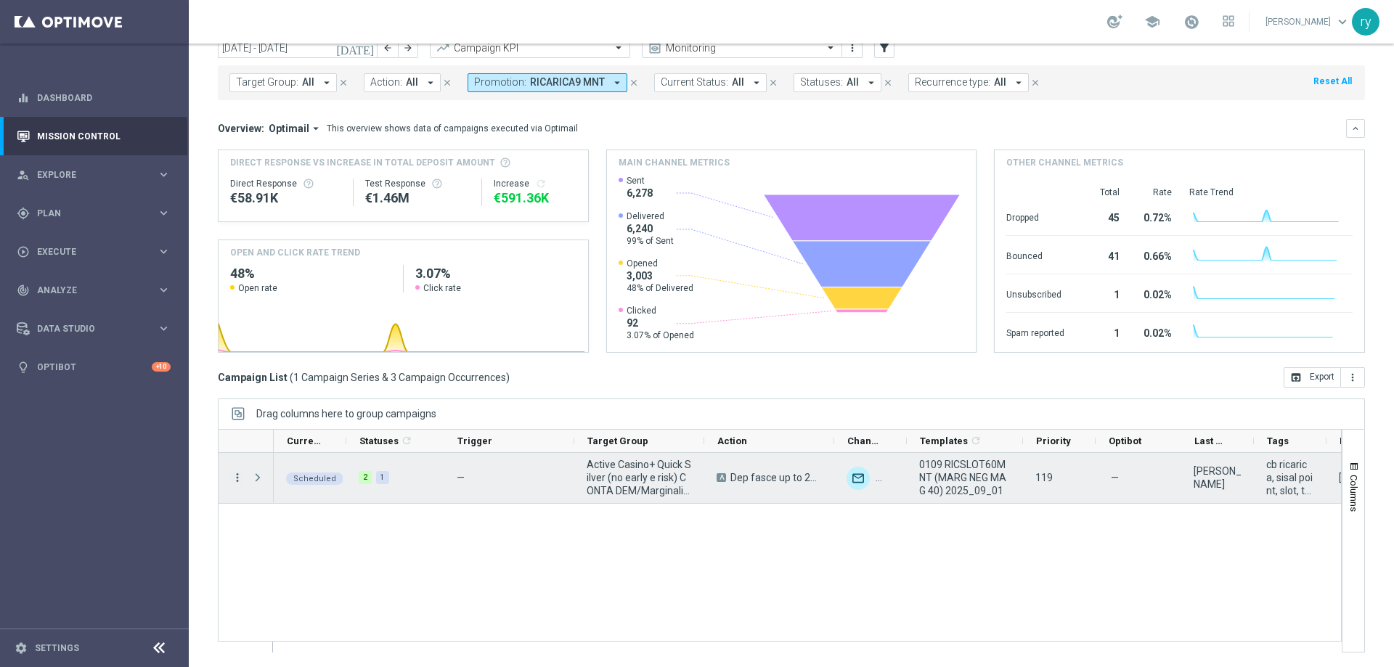
click at [238, 474] on icon "more_vert" at bounding box center [237, 477] width 13 height 13
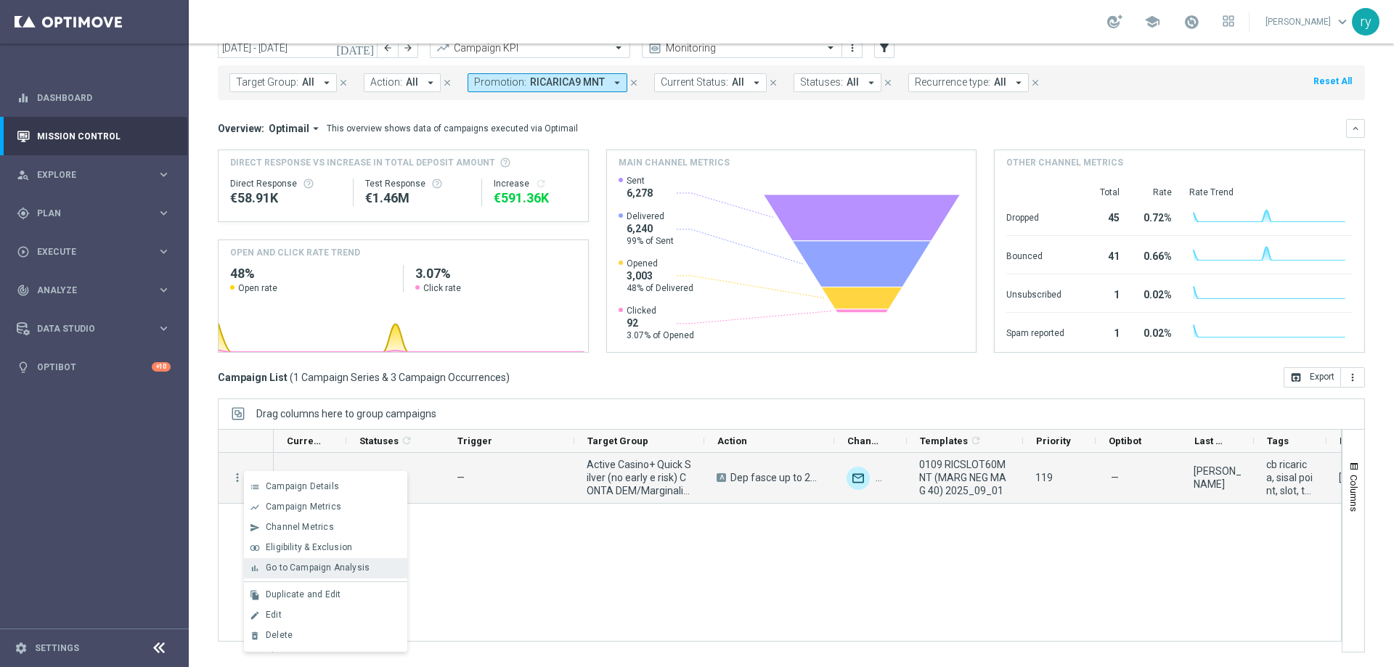
click at [267, 561] on div "bar_chart Go to Campaign Analysis" at bounding box center [325, 568] width 163 height 20
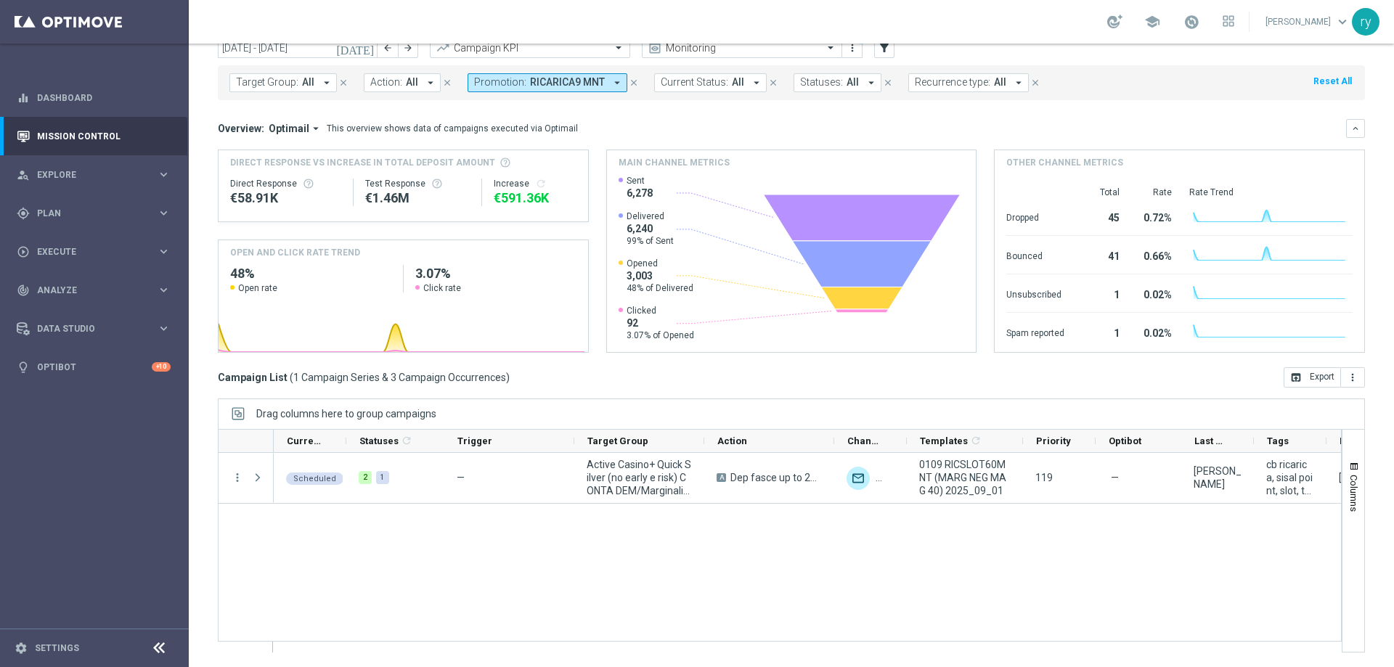
click at [613, 84] on icon "arrow_drop_down" at bounding box center [617, 82] width 13 height 13
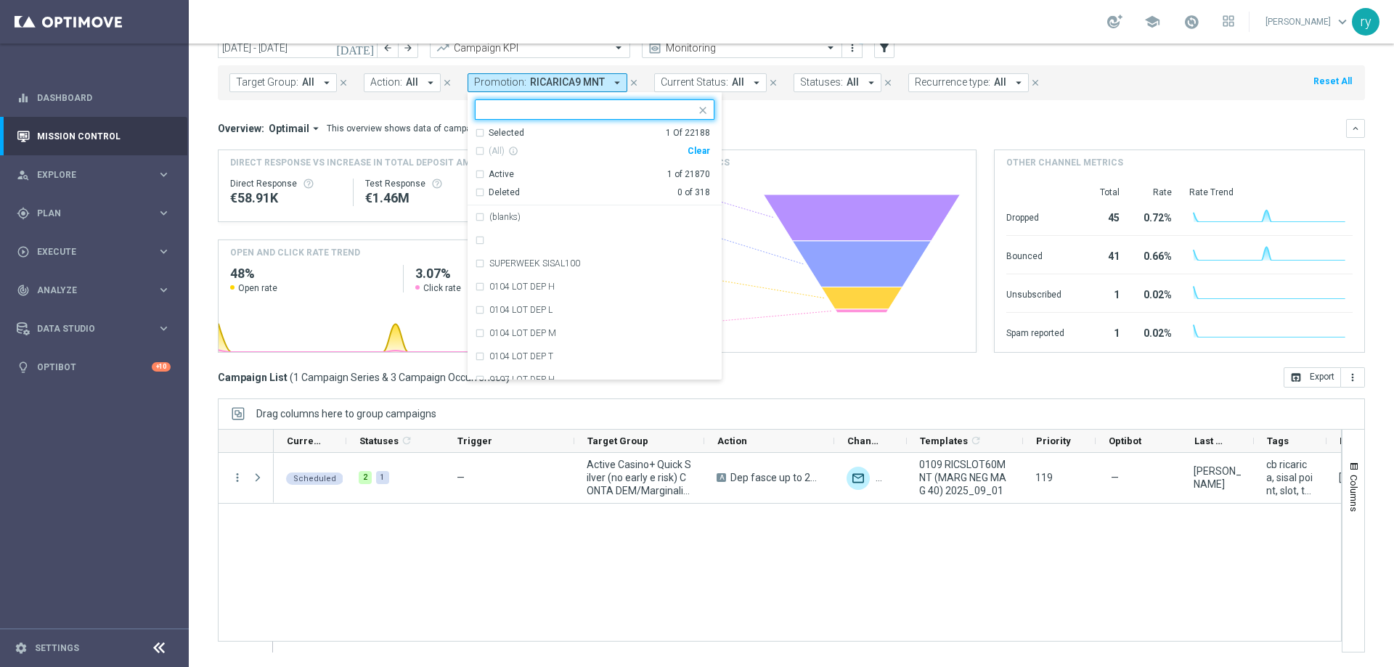
click at [693, 144] on div "(All) info_outline Clear" at bounding box center [592, 151] width 235 height 24
click at [0, 0] on div "Clear" at bounding box center [0, 0] width 0 height 0
click at [575, 105] on input "text" at bounding box center [589, 110] width 213 height 12
paste input "RICARICA9 MNL"
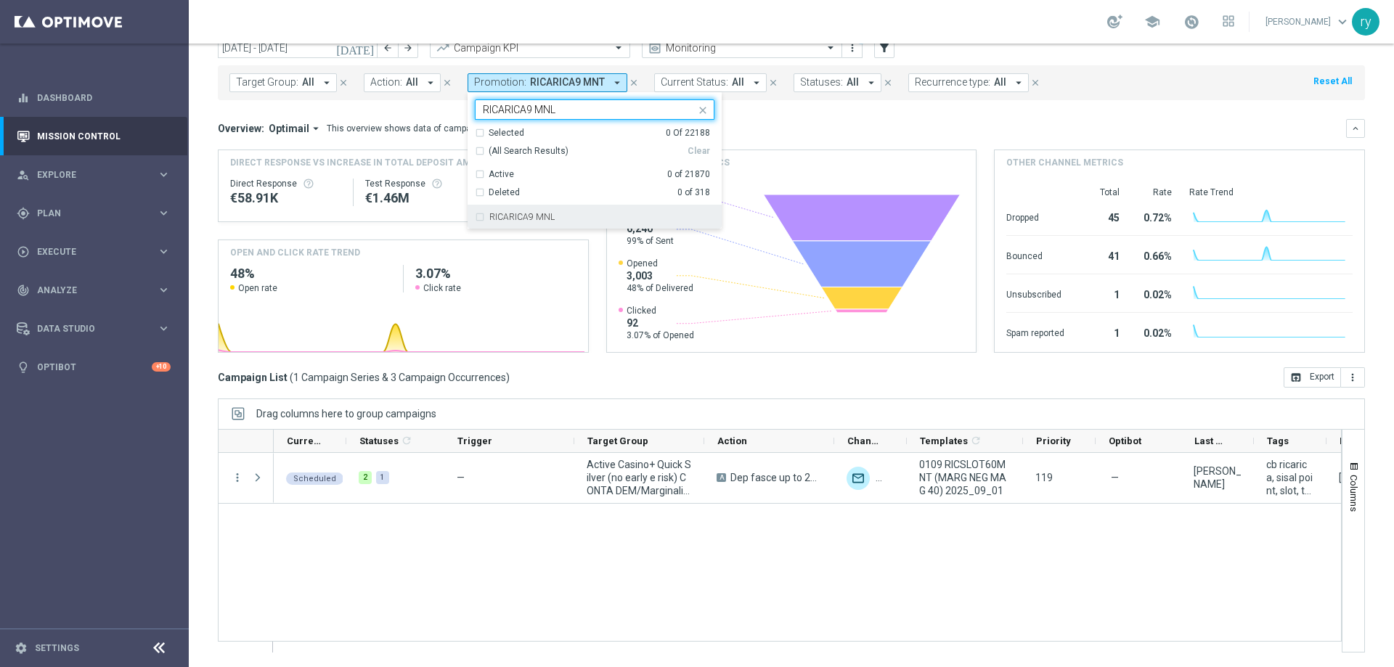
click at [531, 217] on label "RICARICA9 MNL" at bounding box center [521, 217] width 65 height 9
type input "RICARICA9 MNL"
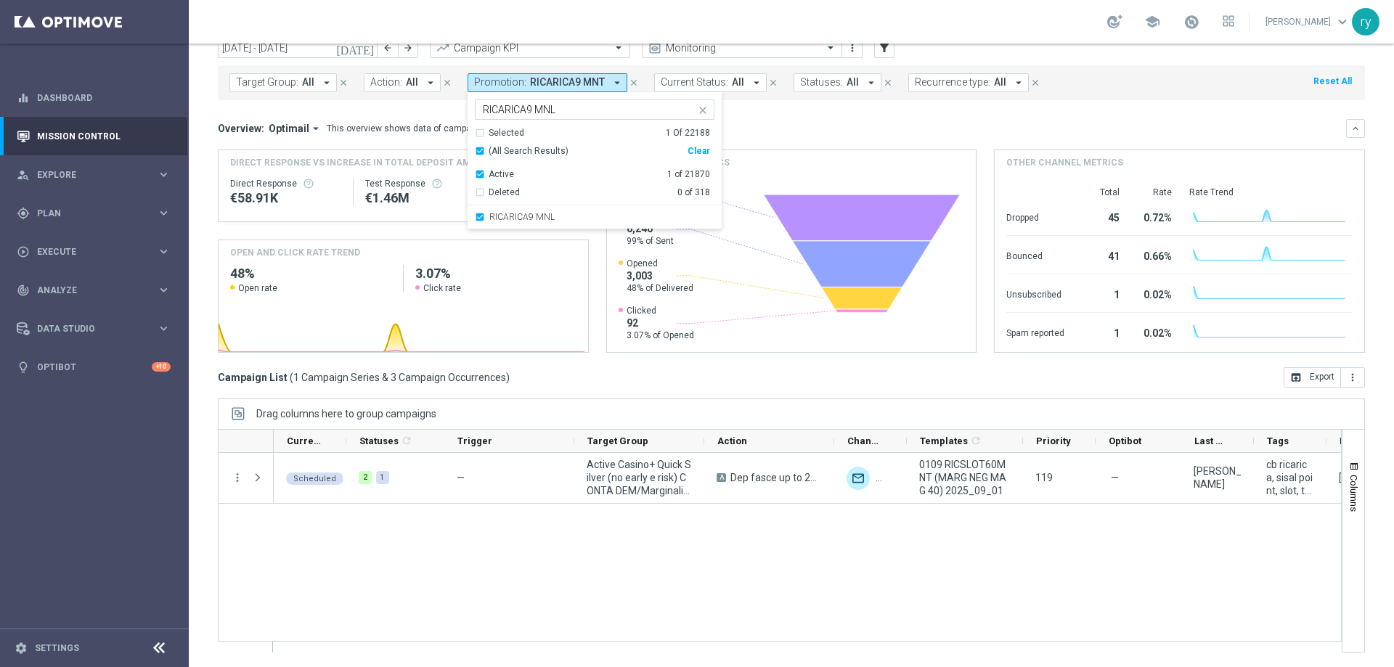
click at [819, 98] on div "Target Group: All arrow_drop_down close Action: All arrow_drop_down close Promo…" at bounding box center [791, 82] width 1147 height 35
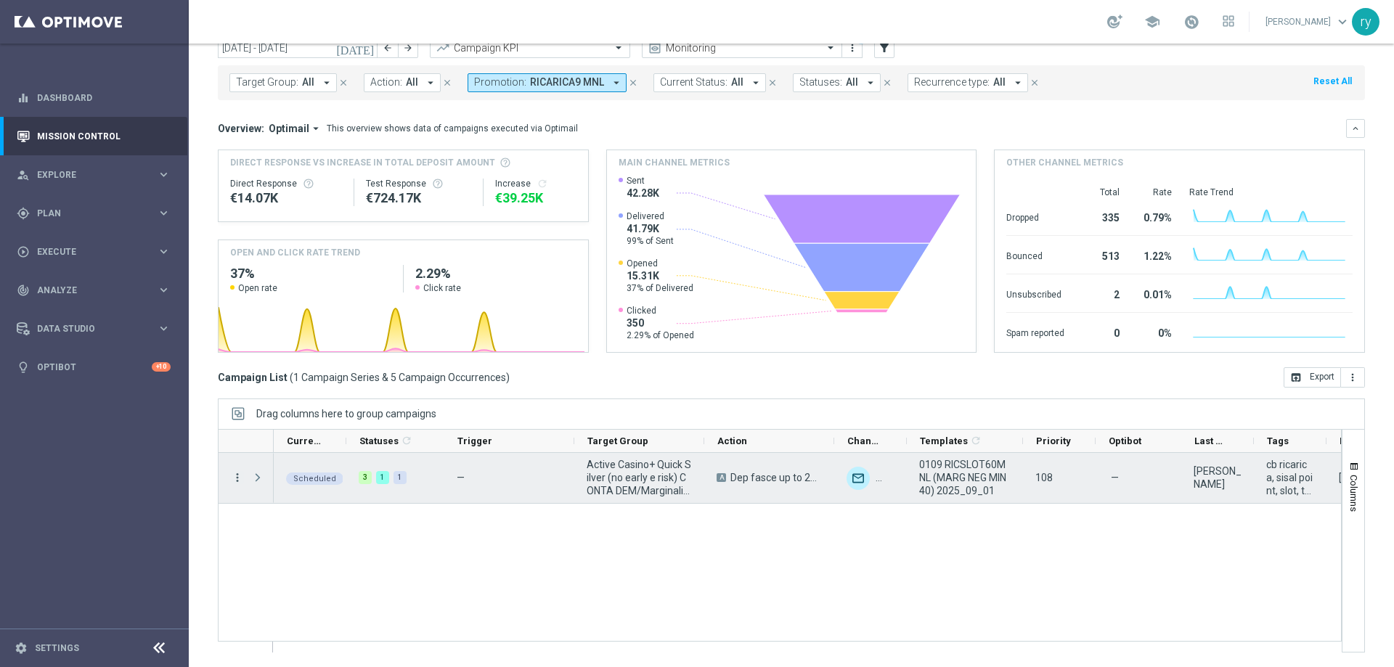
click at [237, 476] on icon "more_vert" at bounding box center [237, 477] width 13 height 13
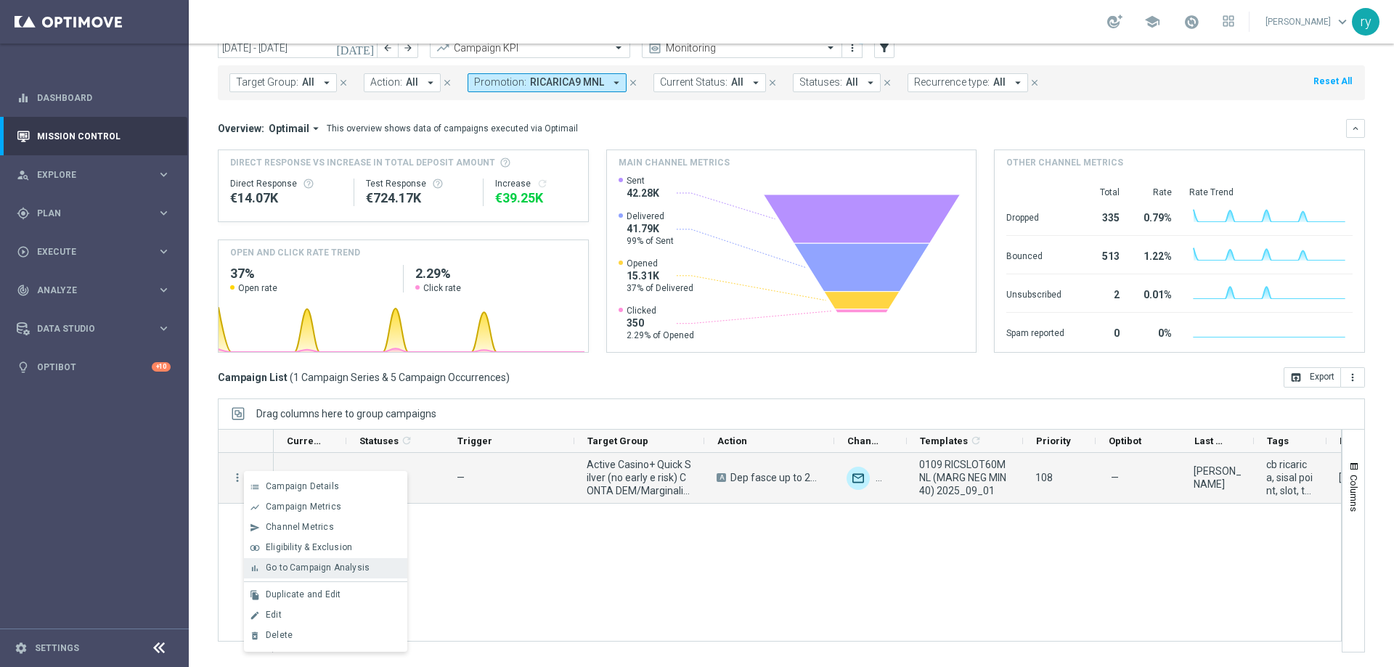
click at [268, 561] on div "bar_chart Go to Campaign Analysis" at bounding box center [325, 568] width 163 height 20
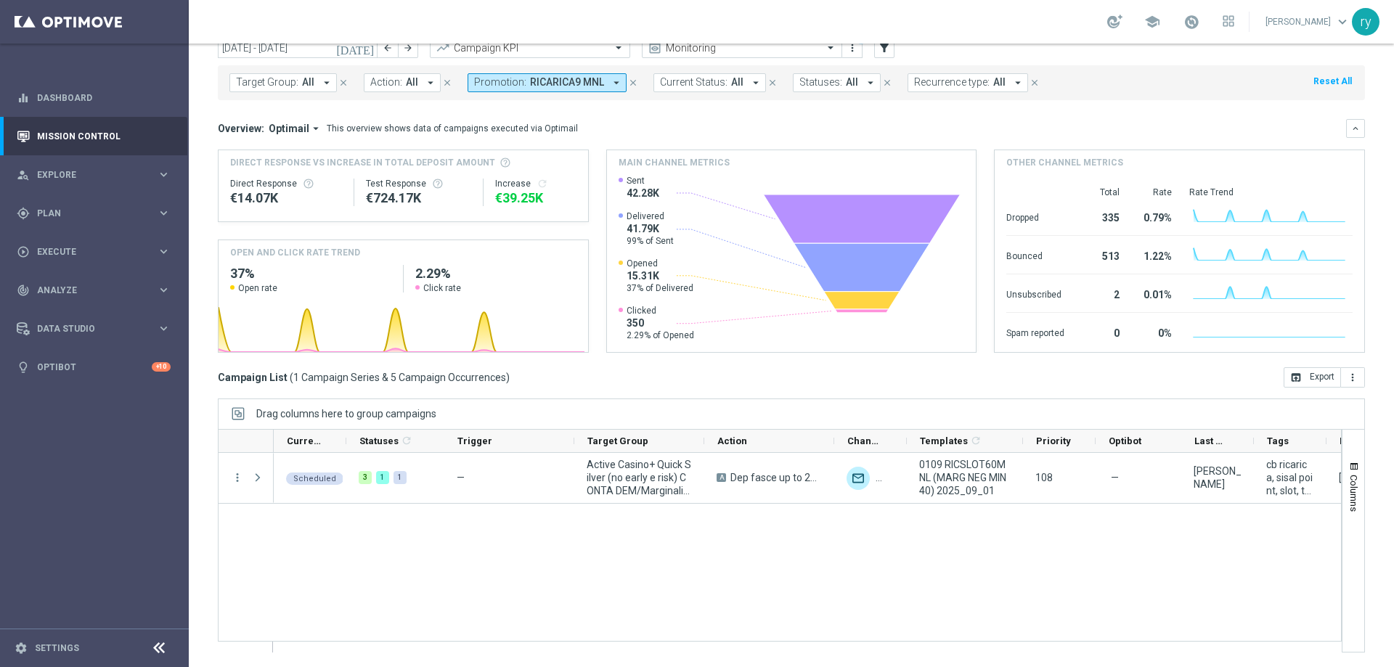
click at [612, 81] on icon "arrow_drop_down" at bounding box center [616, 82] width 13 height 13
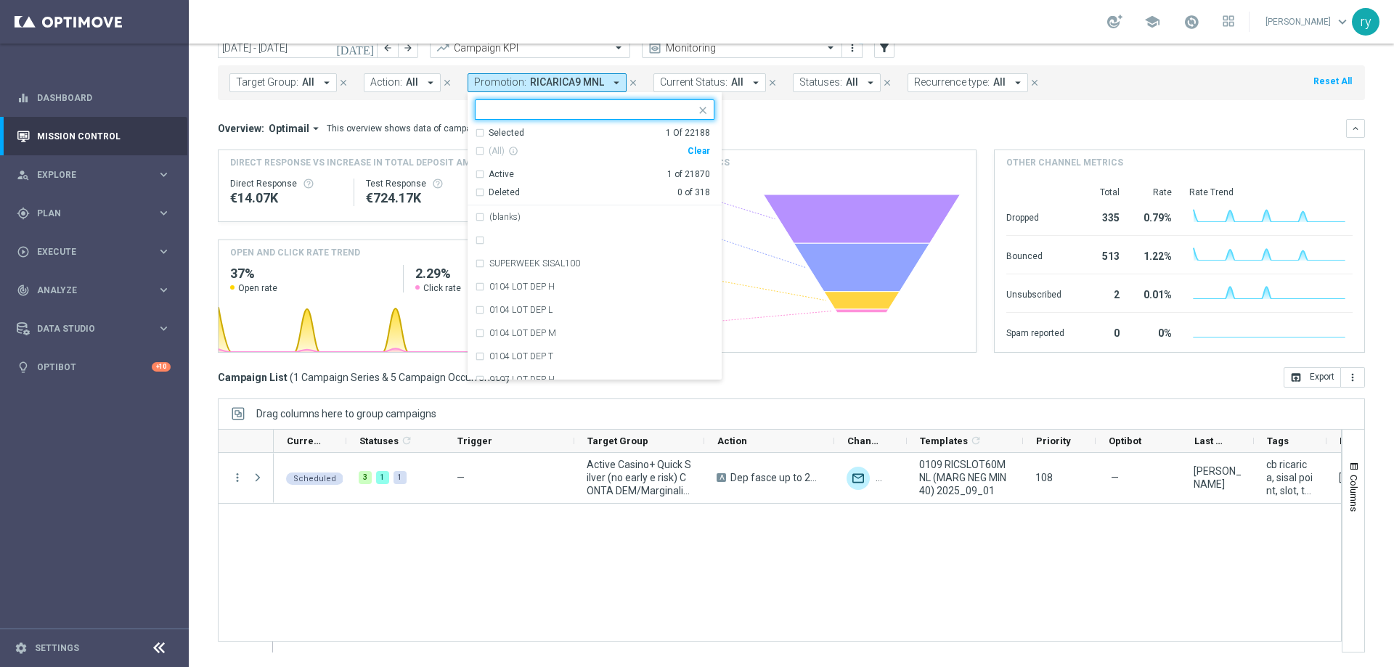
click at [0, 0] on div "Clear" at bounding box center [0, 0] width 0 height 0
click at [539, 104] on input "text" at bounding box center [589, 110] width 213 height 12
paste input "RICARICASLOT 9L"
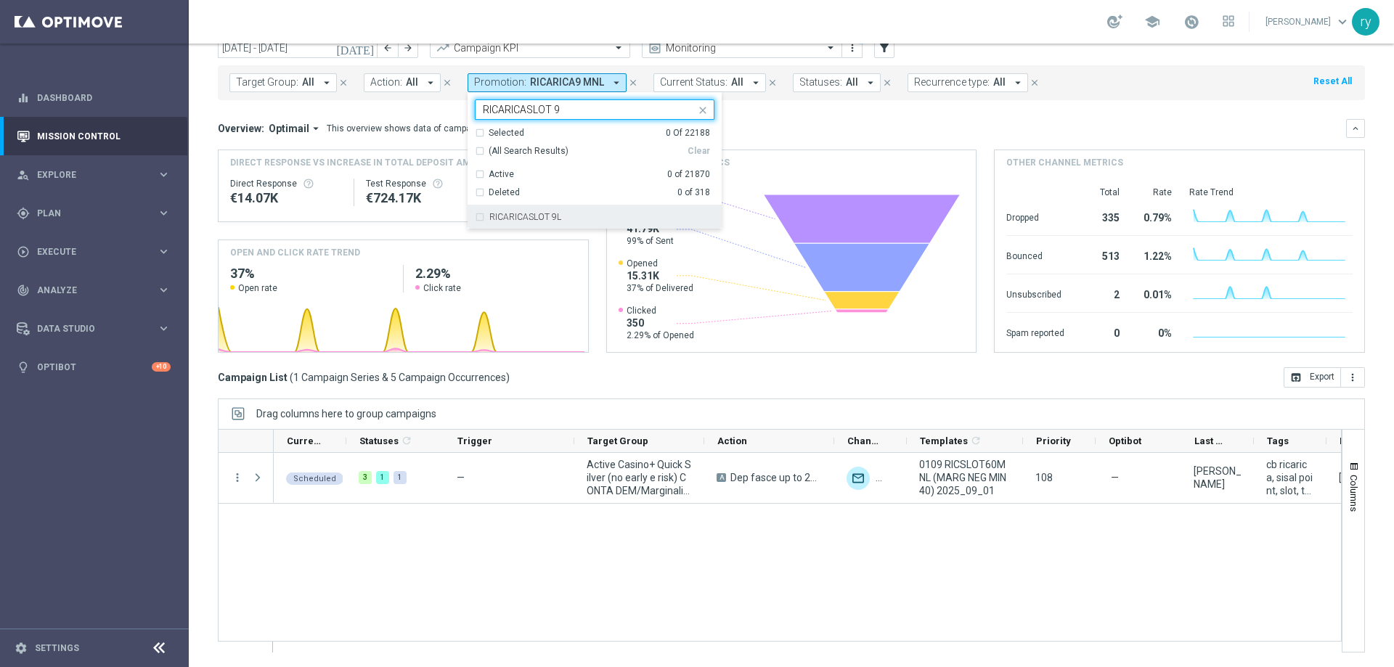
click at [571, 211] on div "RICARICASLOT 9L" at bounding box center [595, 216] width 240 height 23
type input "RICARICASLOT 9"
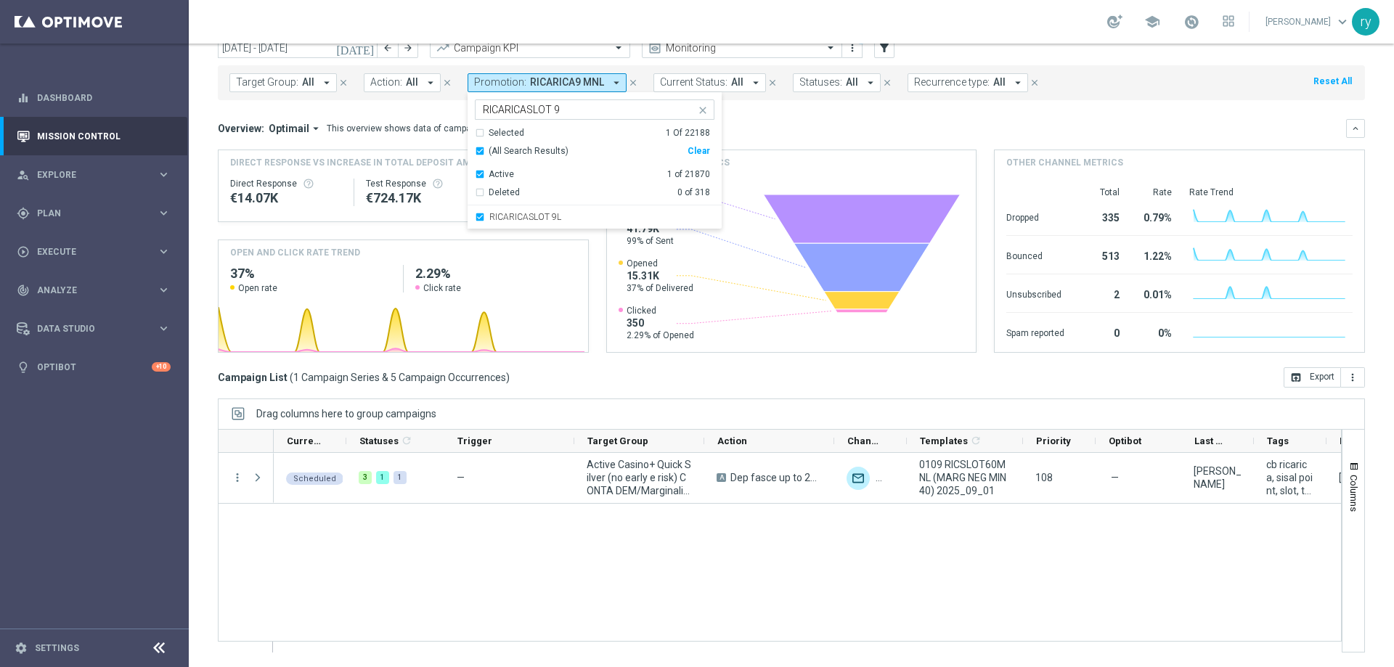
click at [768, 135] on div "Overview: Optimail arrow_drop_down This overview shows data of campaigns execut…" at bounding box center [791, 128] width 1147 height 19
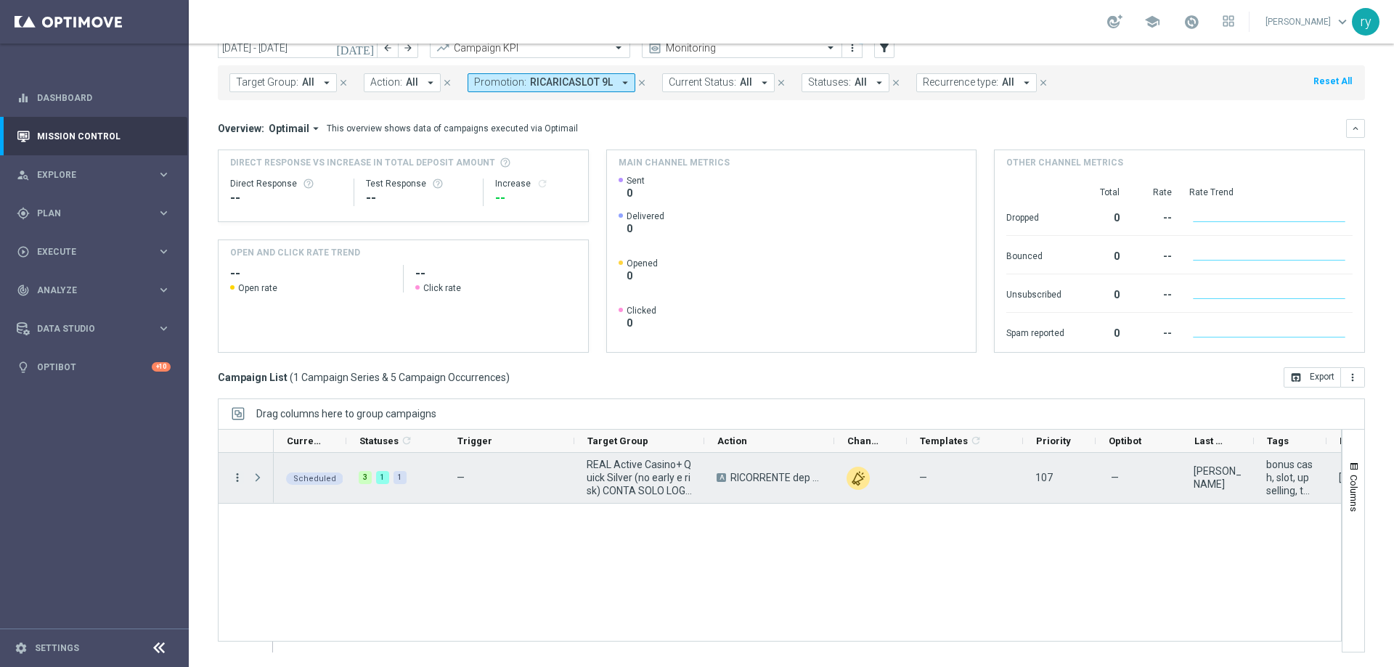
click at [241, 471] on icon "more_vert" at bounding box center [237, 477] width 13 height 13
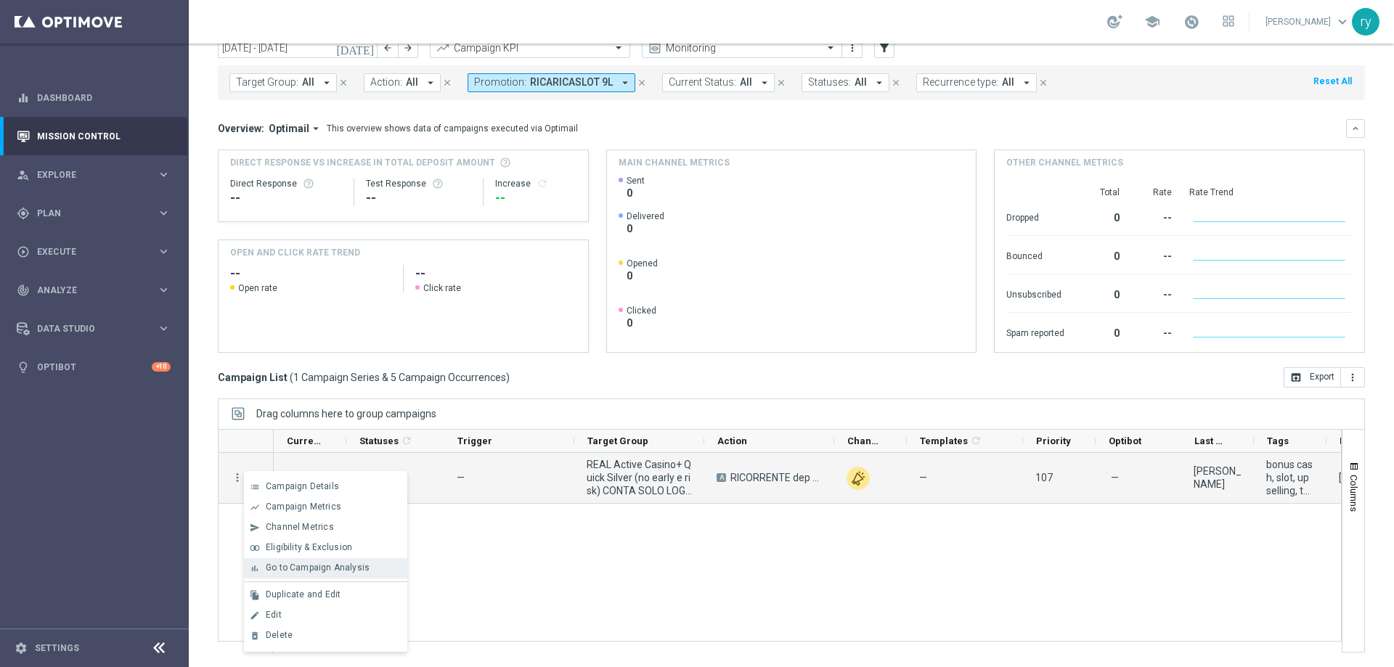
click at [266, 564] on span "Go to Campaign Analysis" at bounding box center [318, 568] width 104 height 10
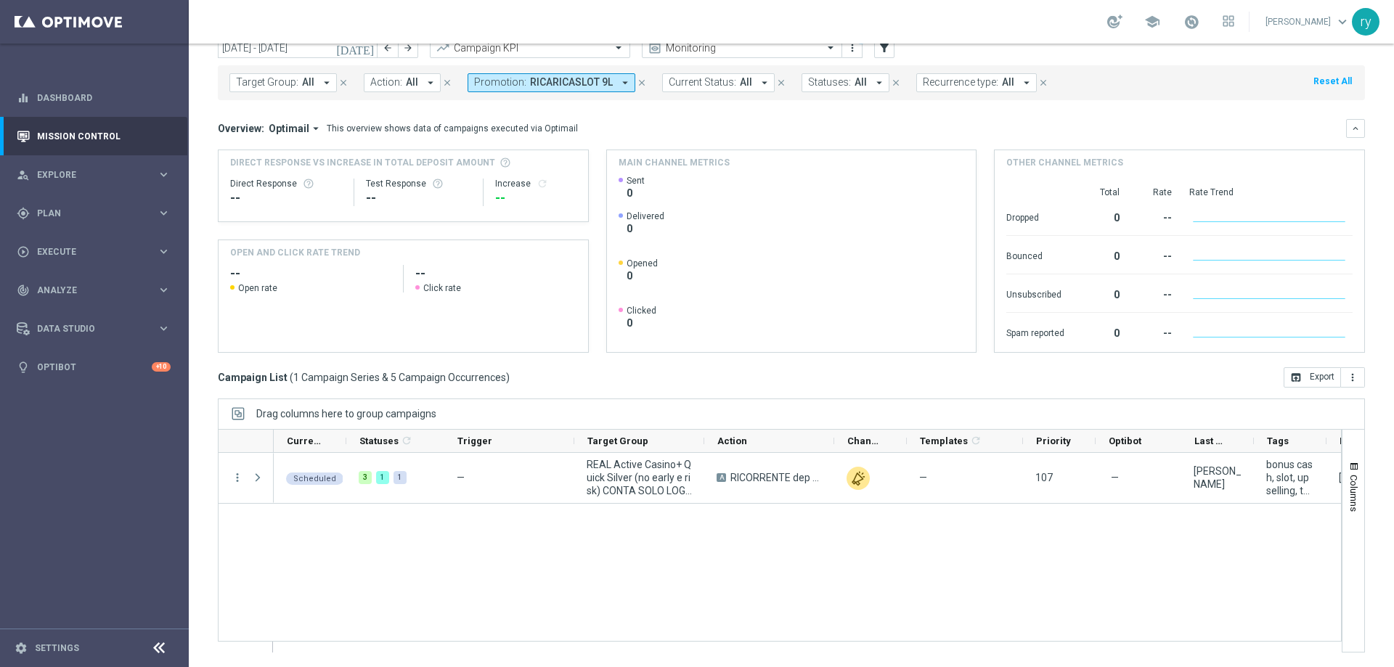
click at [619, 85] on icon "arrow_drop_down" at bounding box center [625, 82] width 13 height 13
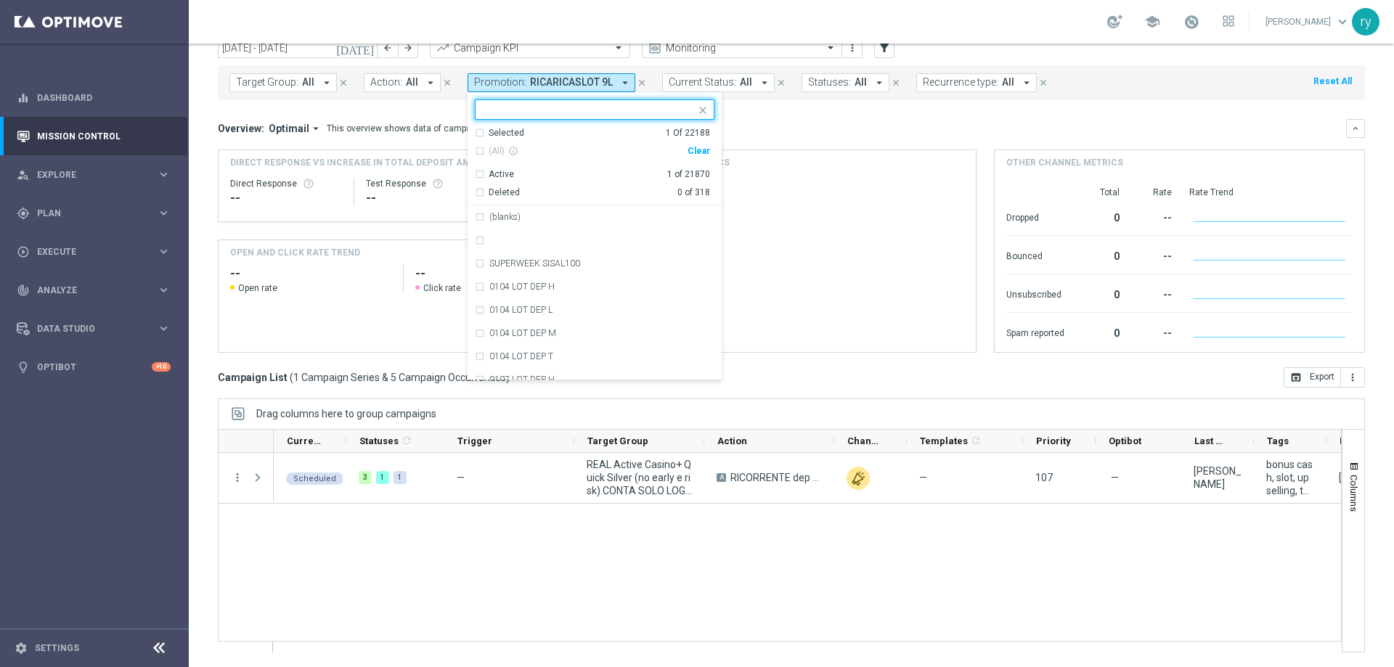
click at [0, 0] on div "Clear" at bounding box center [0, 0] width 0 height 0
click at [533, 115] on input "text" at bounding box center [589, 110] width 213 height 12
paste input "RICSLOT100 MNG9"
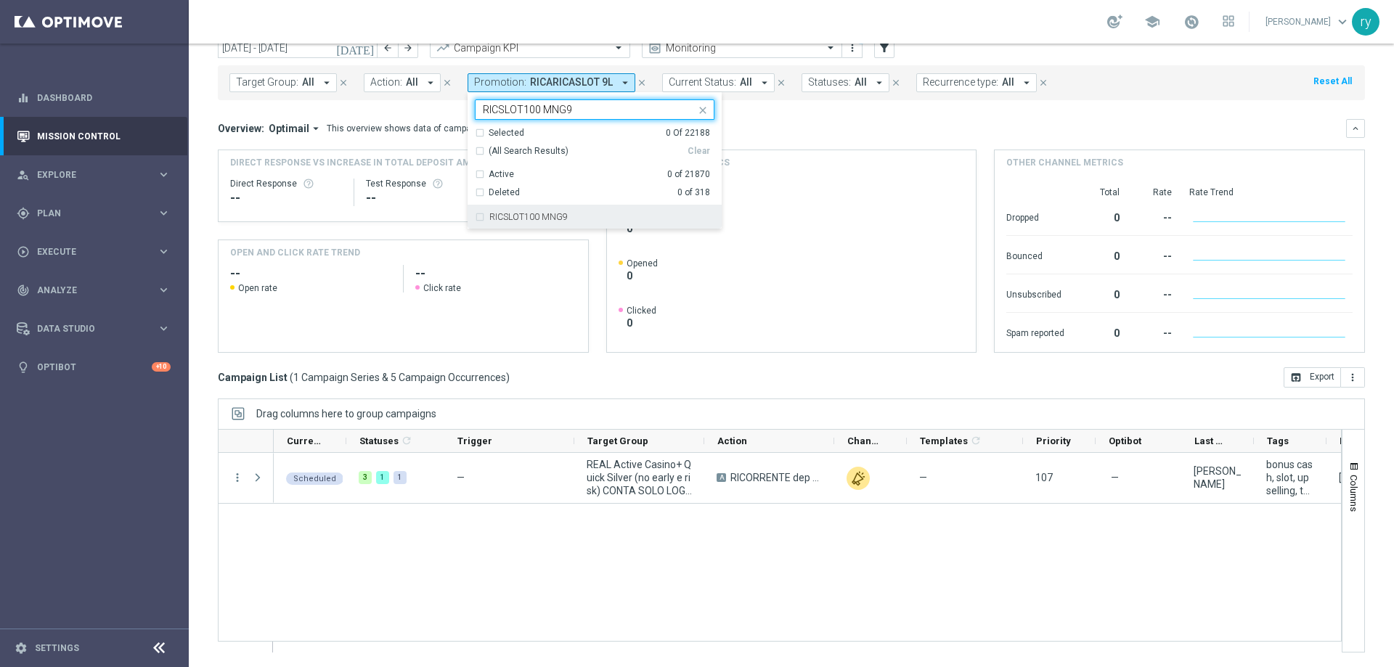
click at [555, 219] on label "RICSLOT100 MNG9" at bounding box center [528, 217] width 78 height 9
type input "RICSLOT100 MNG9"
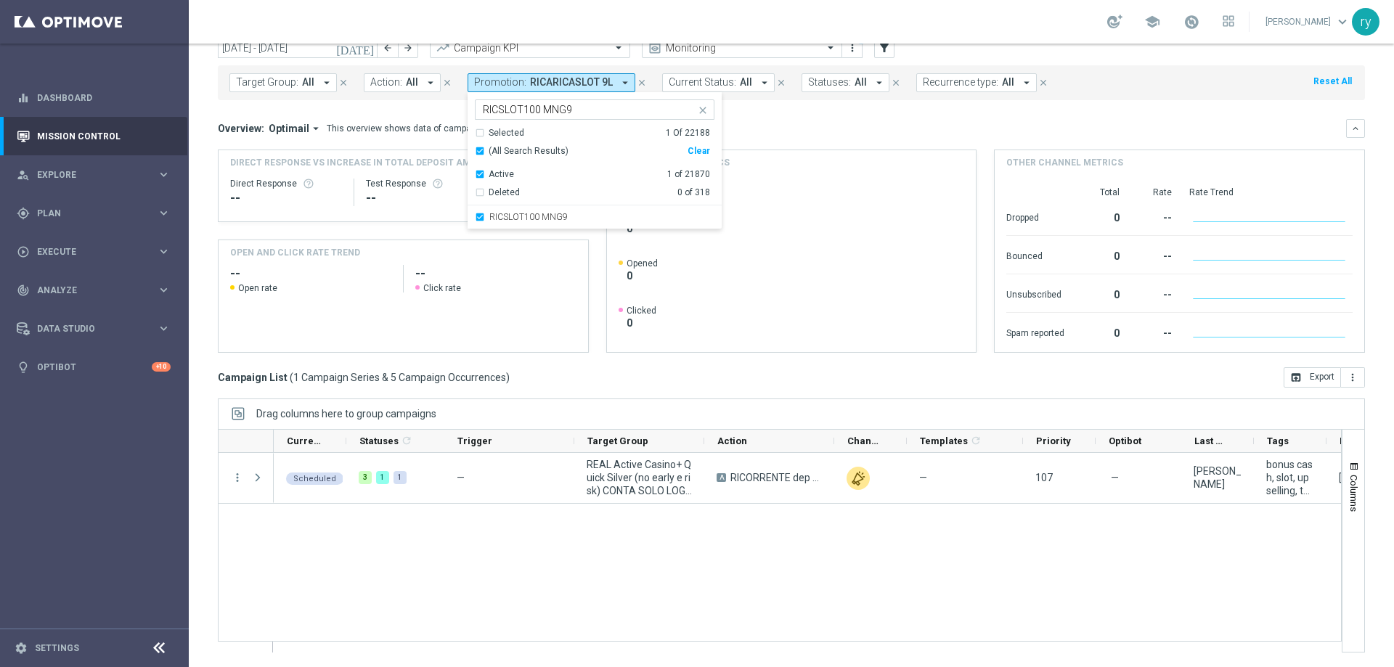
click at [754, 132] on div "Overview: Optimail arrow_drop_down This overview shows data of campaigns execut…" at bounding box center [782, 128] width 1128 height 13
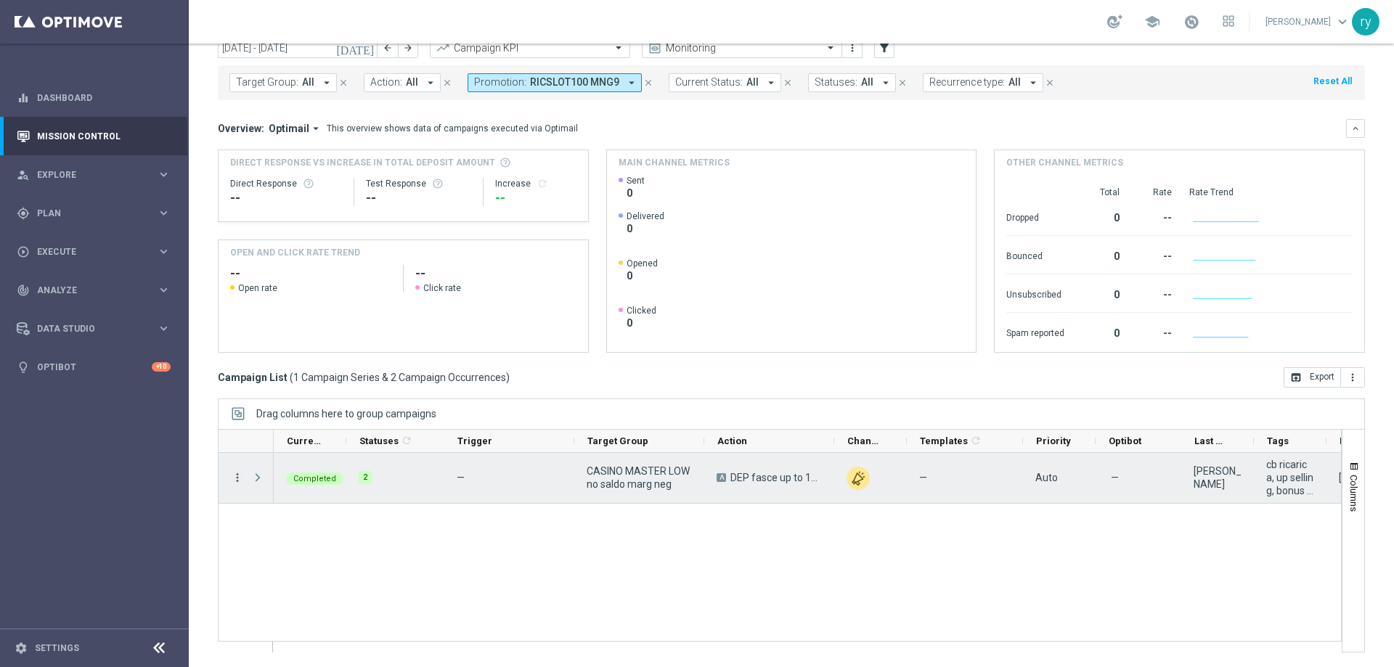
click at [237, 479] on icon "more_vert" at bounding box center [237, 477] width 13 height 13
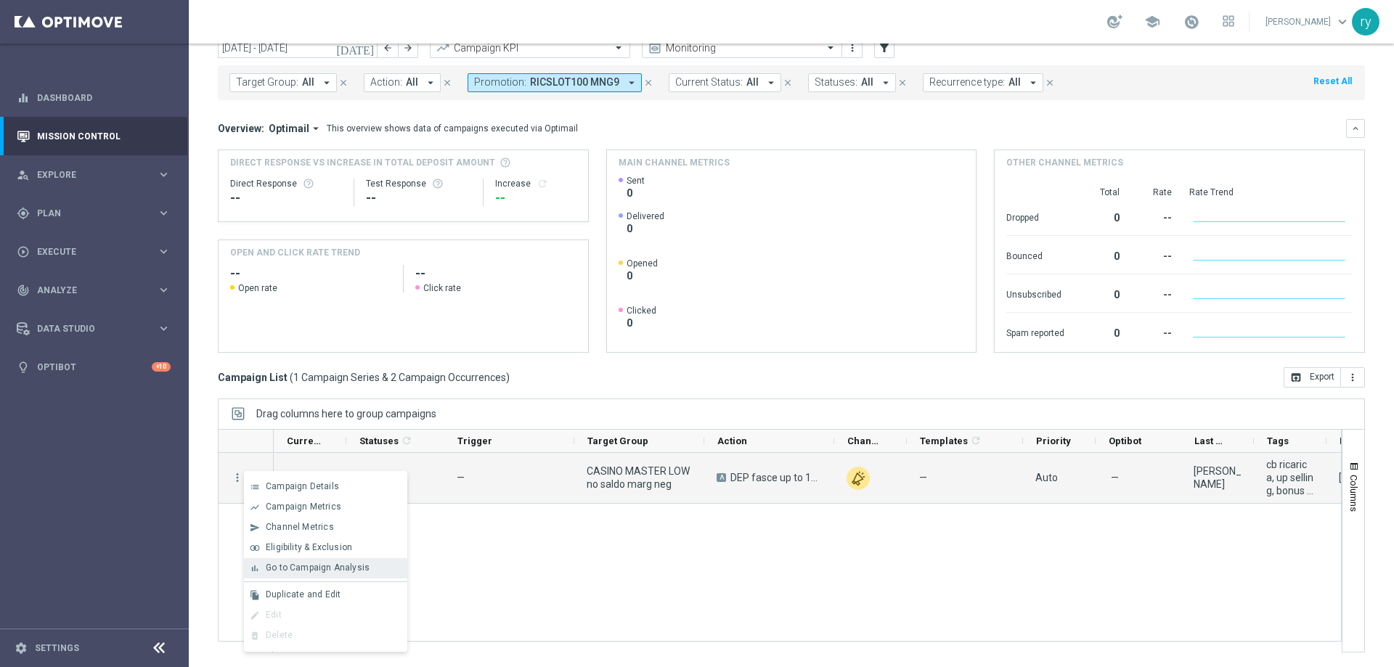
click at [288, 569] on span "Go to Campaign Analysis" at bounding box center [318, 568] width 104 height 10
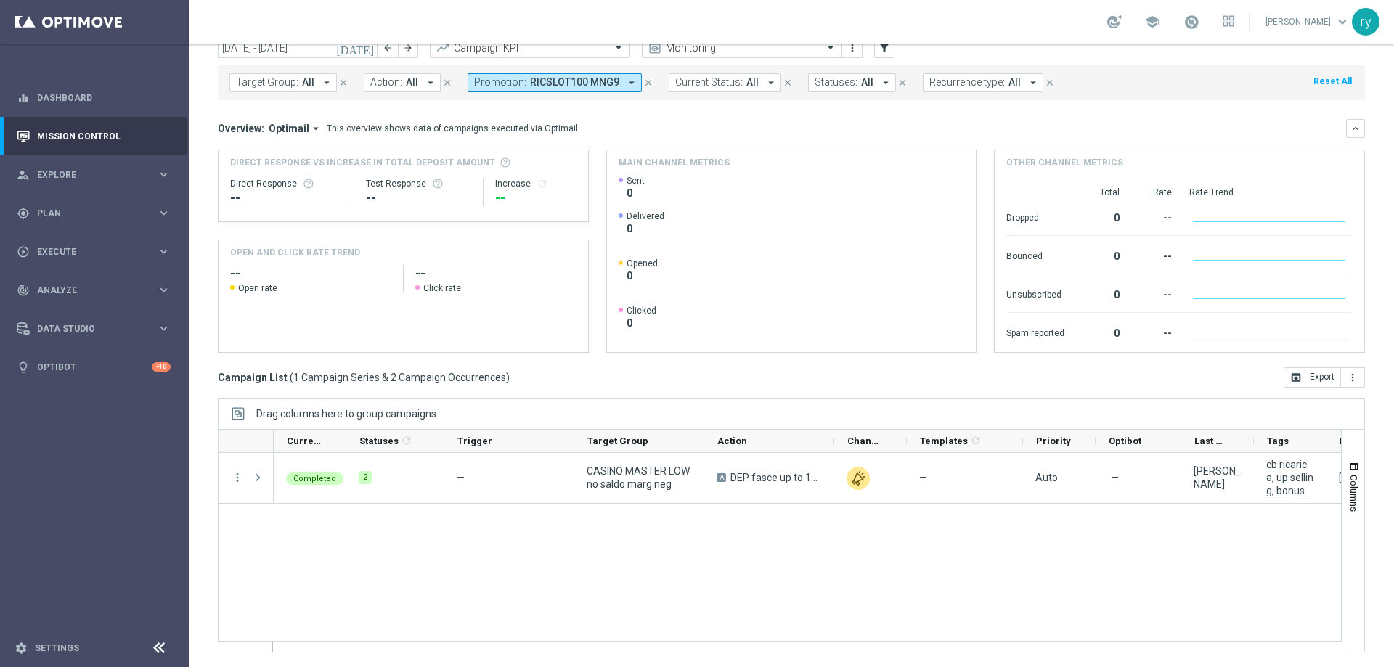
click at [625, 79] on icon "arrow_drop_down" at bounding box center [631, 82] width 13 height 13
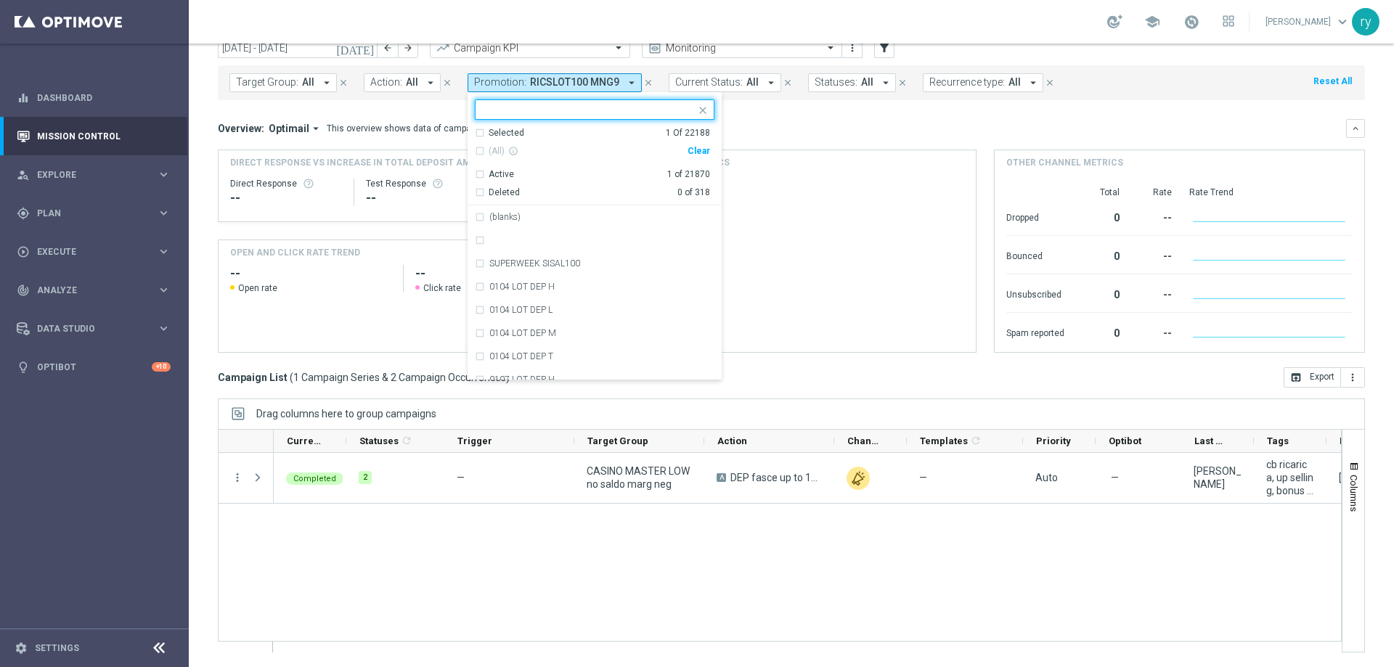
click at [0, 0] on div "Clear" at bounding box center [0, 0] width 0 height 0
click at [549, 113] on input "text" at bounding box center [589, 110] width 213 height 12
paste input "1809 DEPSLOT"
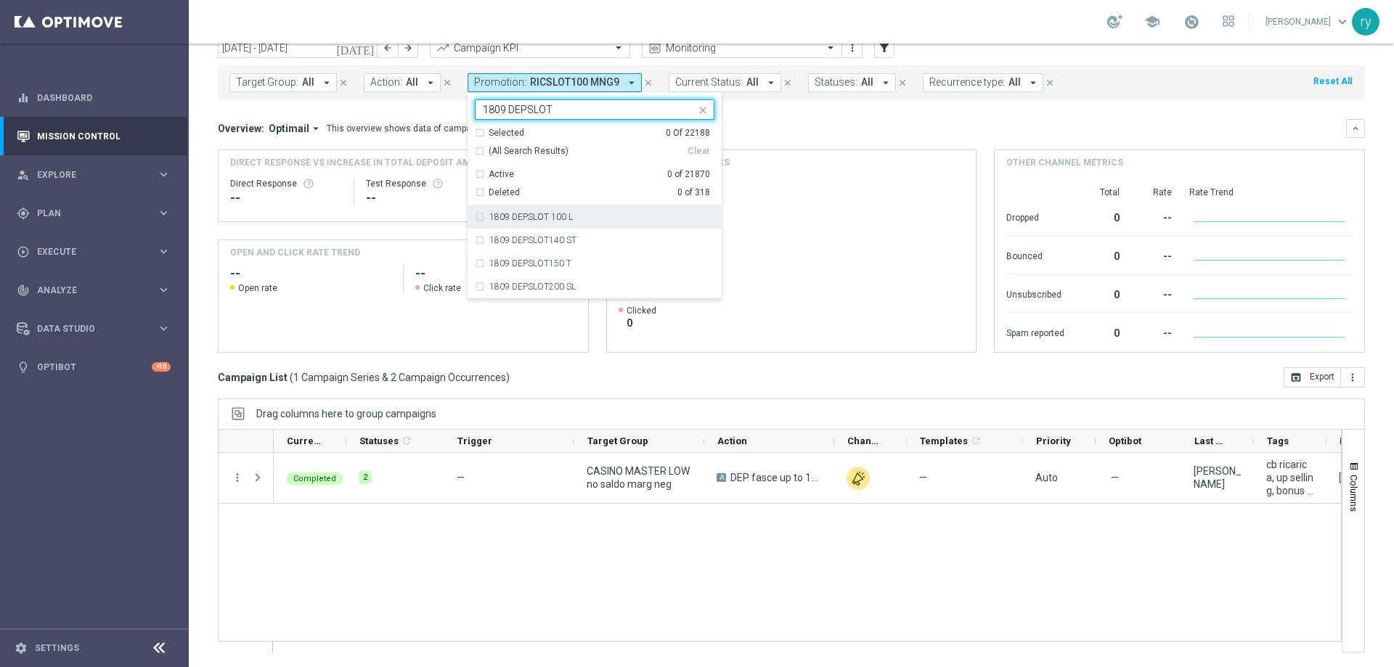
click at [477, 224] on div "1809 DEPSLOT 100 L" at bounding box center [595, 216] width 240 height 23
type input "1809 DEPSLOT"
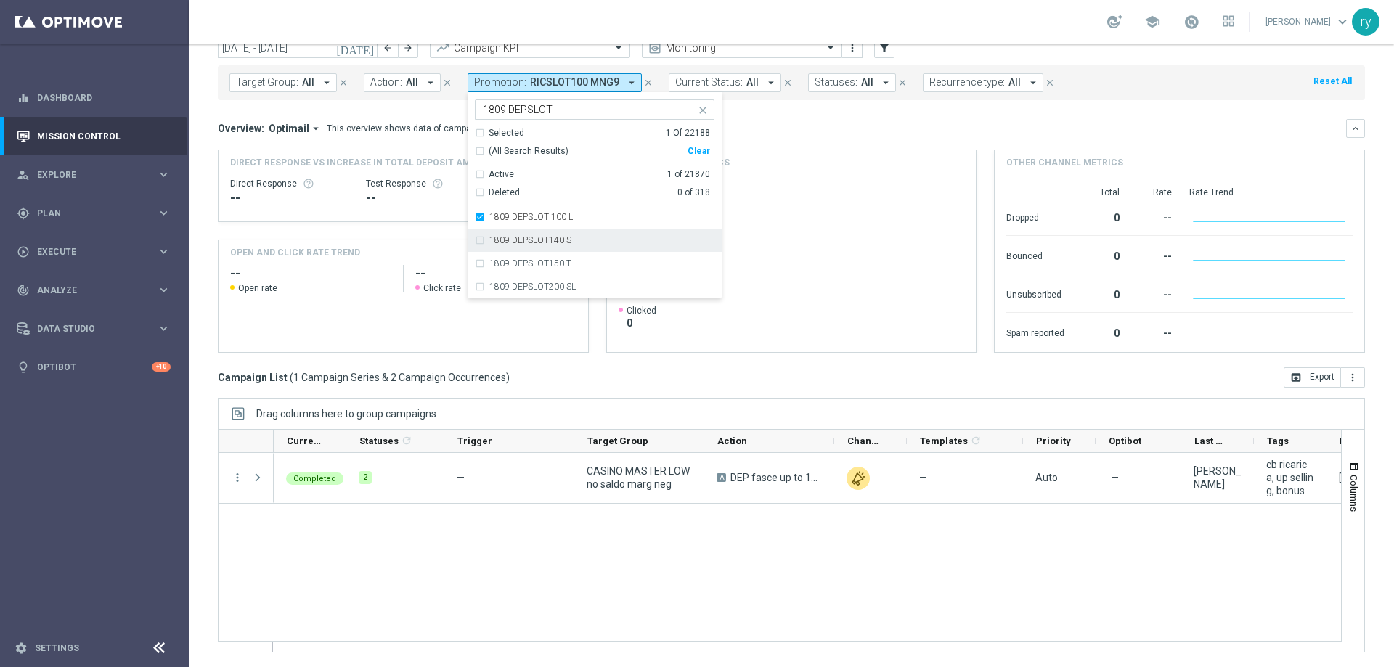
click at [475, 237] on div "1809 DEPSLOT140 ST" at bounding box center [595, 240] width 240 height 23
click at [475, 256] on div "1809 DEPSLOT150 T" at bounding box center [595, 263] width 240 height 23
drag, startPoint x: 476, startPoint y: 280, endPoint x: 479, endPoint y: 288, distance: 8.8
click at [476, 282] on div "1809 DEPSLOT200 SL" at bounding box center [595, 286] width 240 height 23
click at [792, 117] on mini-dashboard "Overview: Optimail arrow_drop_down This overview shows data of campaigns execut…" at bounding box center [791, 233] width 1147 height 267
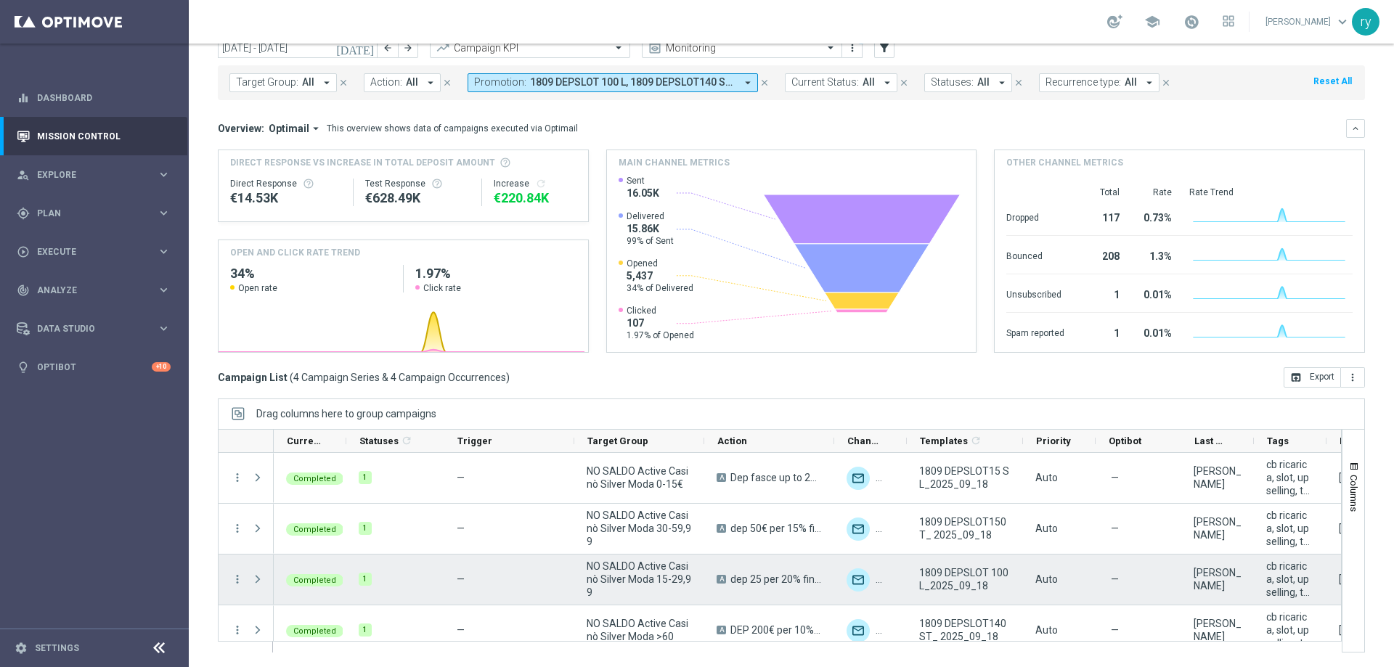
scroll to position [15, 0]
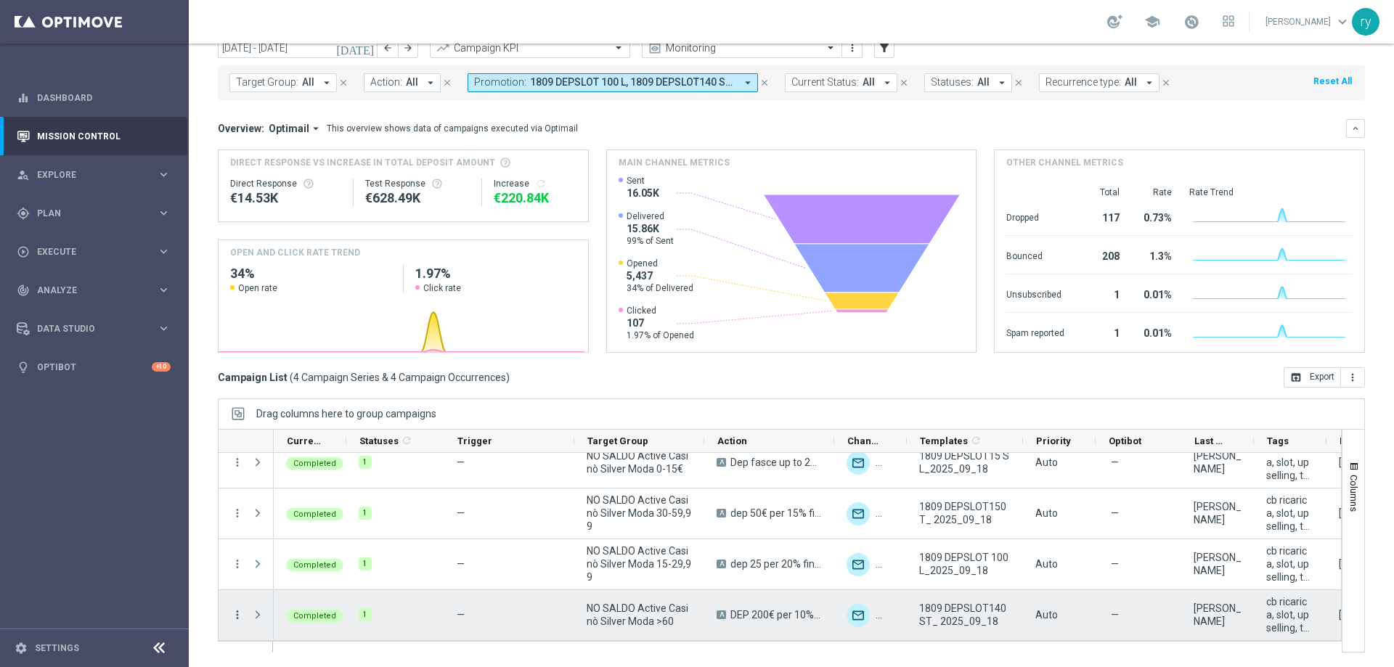
click at [232, 616] on icon "more_vert" at bounding box center [237, 614] width 13 height 13
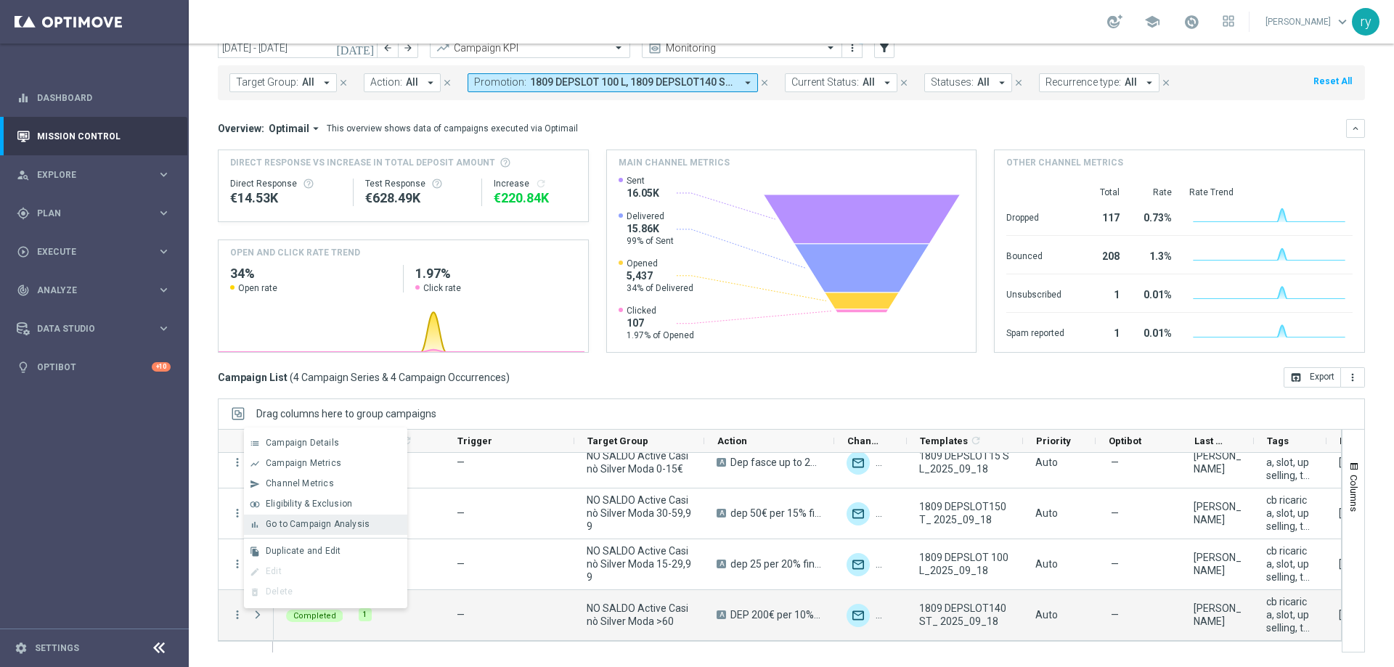
click at [275, 531] on div "bar_chart Go to Campaign Analysis" at bounding box center [325, 525] width 163 height 20
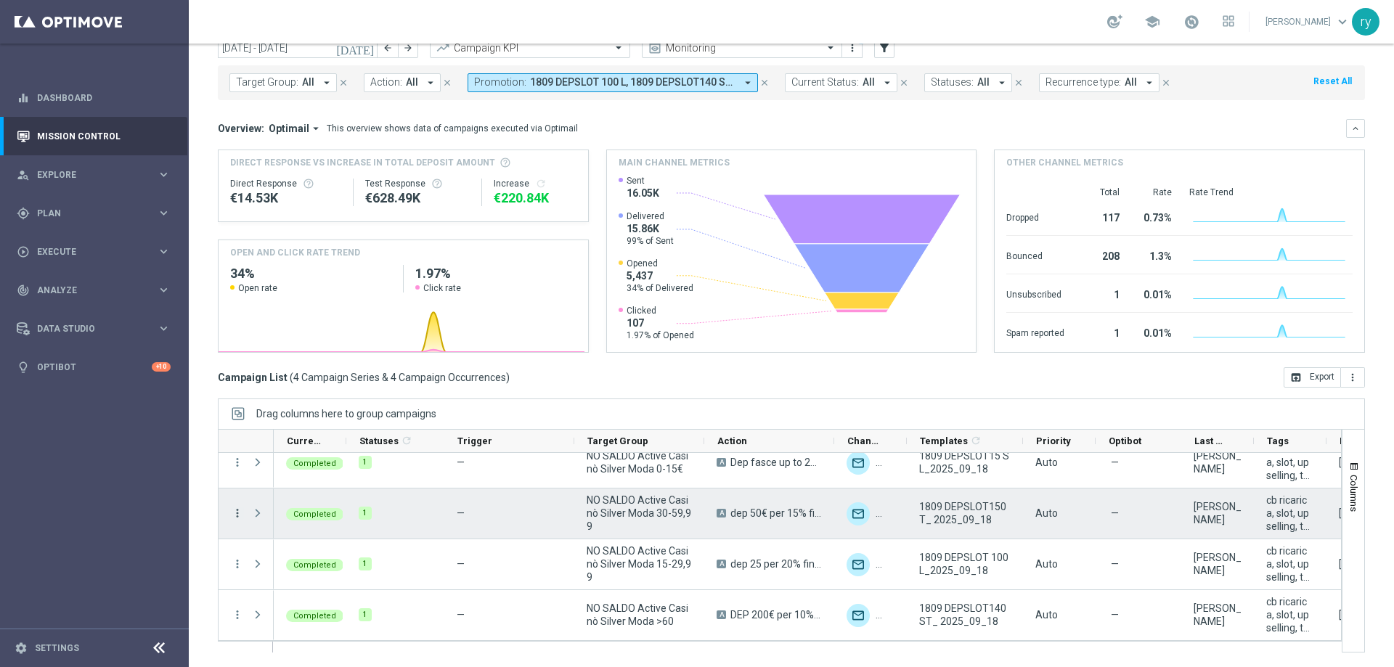
click at [238, 512] on icon "more_vert" at bounding box center [237, 513] width 13 height 13
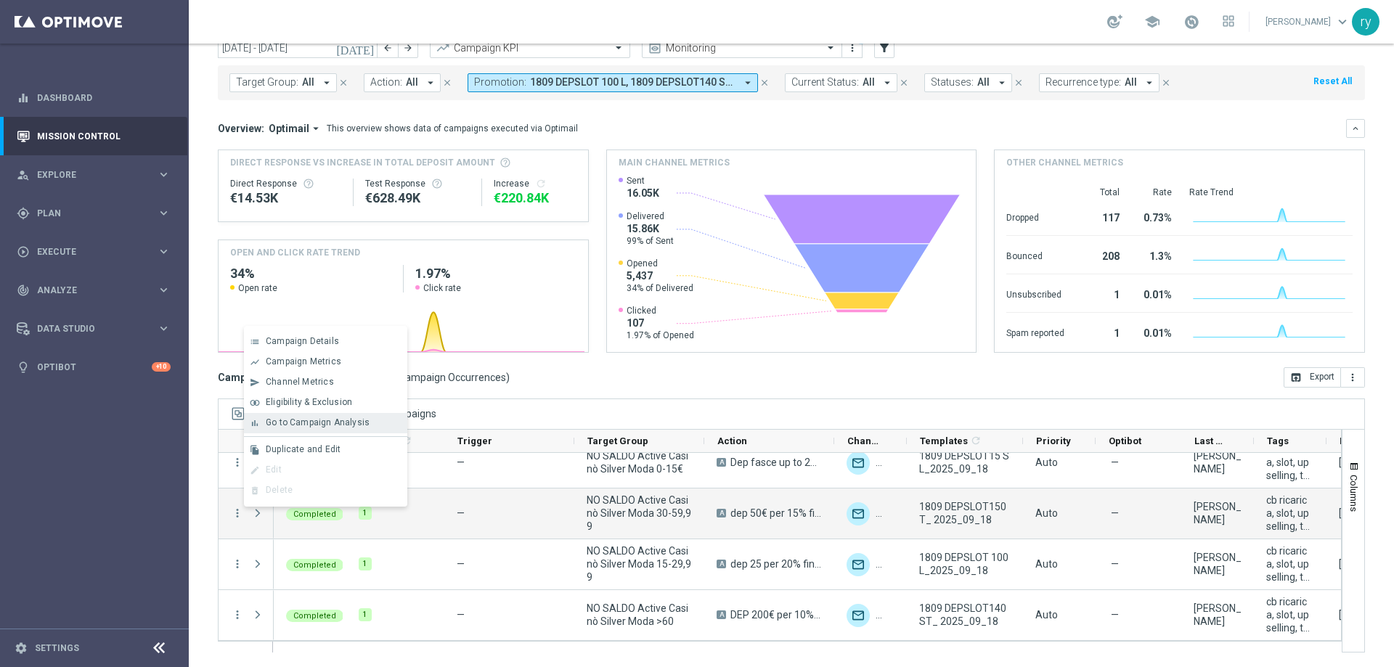
click at [294, 422] on span "Go to Campaign Analysis" at bounding box center [318, 423] width 104 height 10
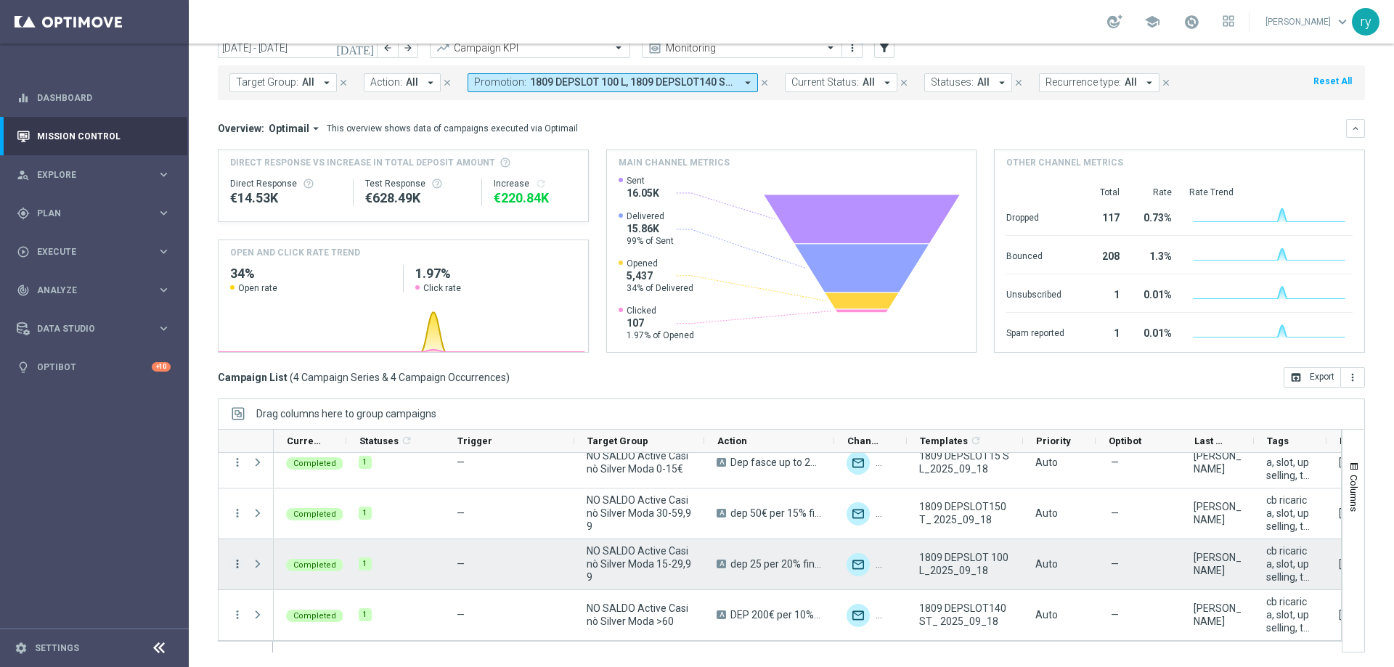
click at [237, 563] on icon "more_vert" at bounding box center [237, 564] width 13 height 13
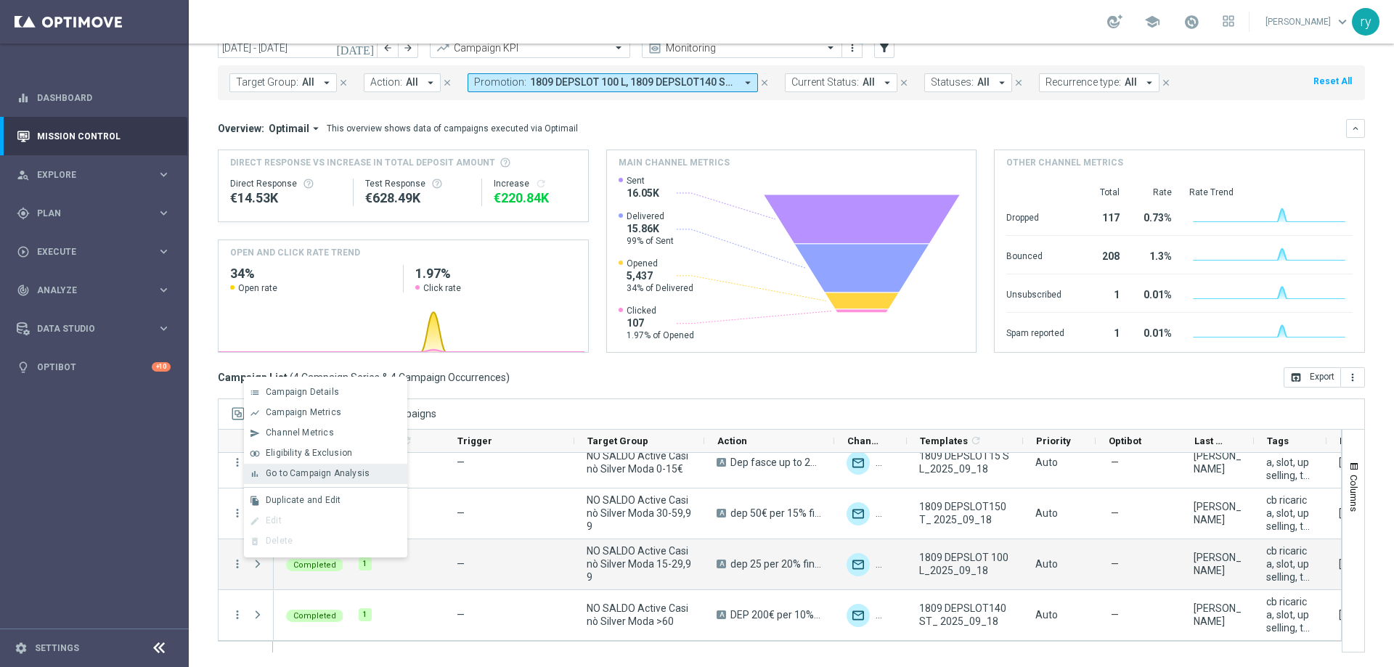
click at [297, 473] on span "Go to Campaign Analysis" at bounding box center [318, 473] width 104 height 10
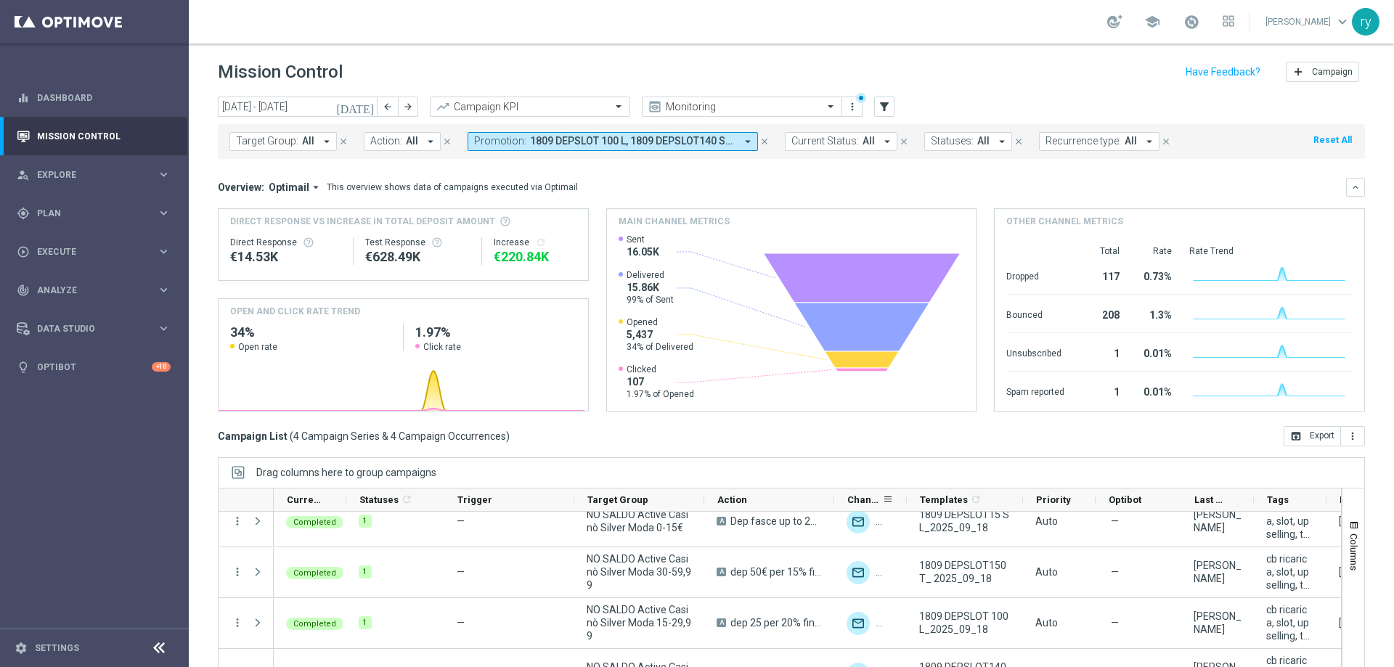
click at [834, 499] on div "Channel" at bounding box center [870, 500] width 73 height 23
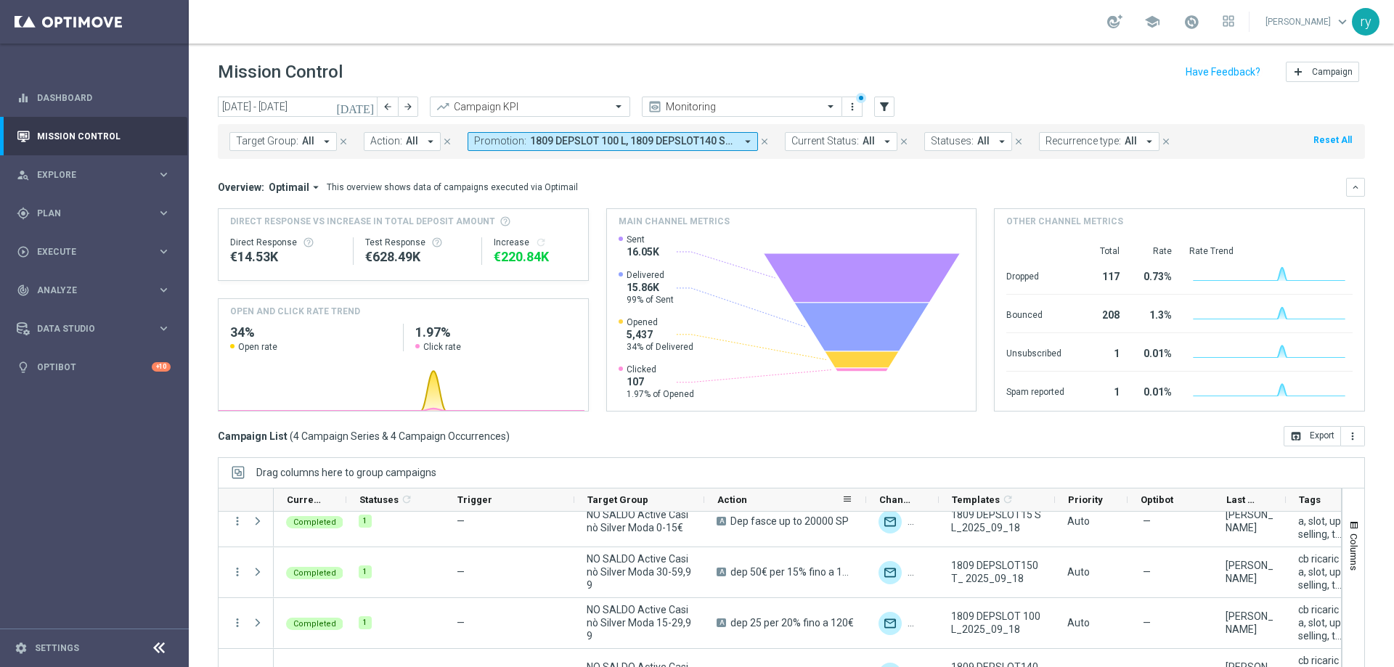
drag, startPoint x: 834, startPoint y: 505, endPoint x: 866, endPoint y: 505, distance: 32.7
click at [866, 505] on div at bounding box center [866, 500] width 6 height 23
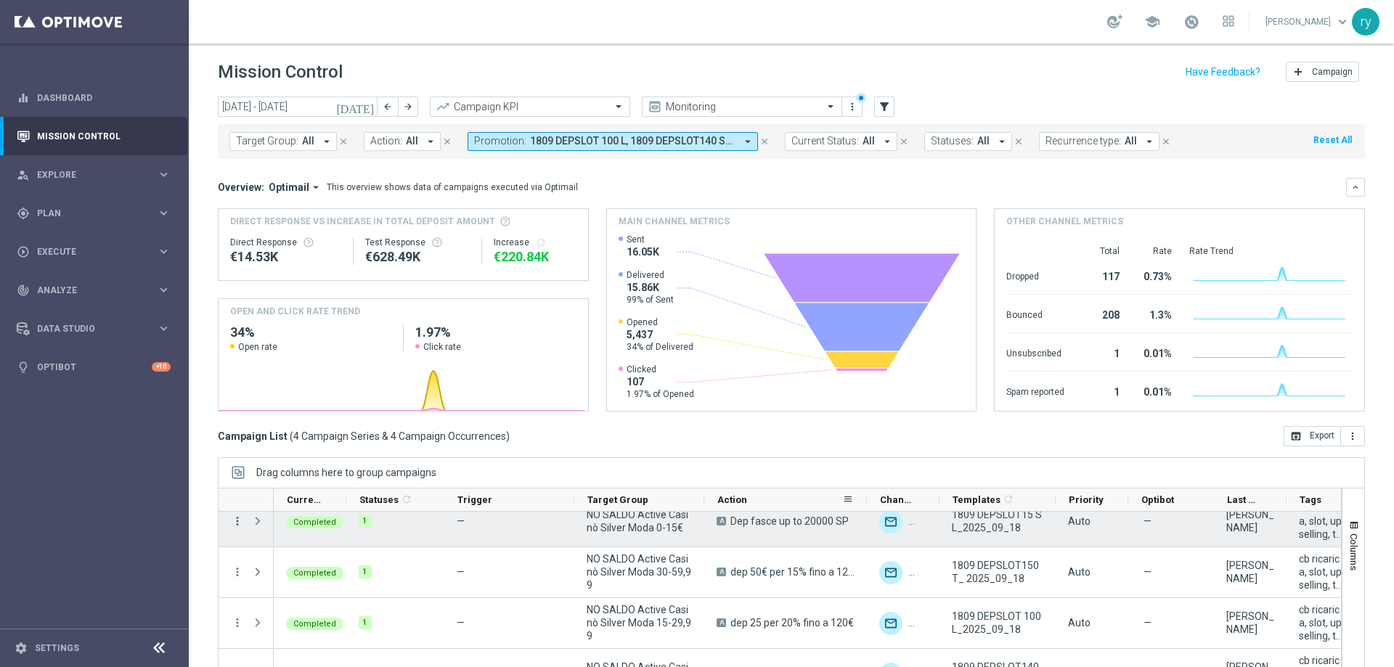
click at [237, 523] on icon "more_vert" at bounding box center [237, 521] width 13 height 13
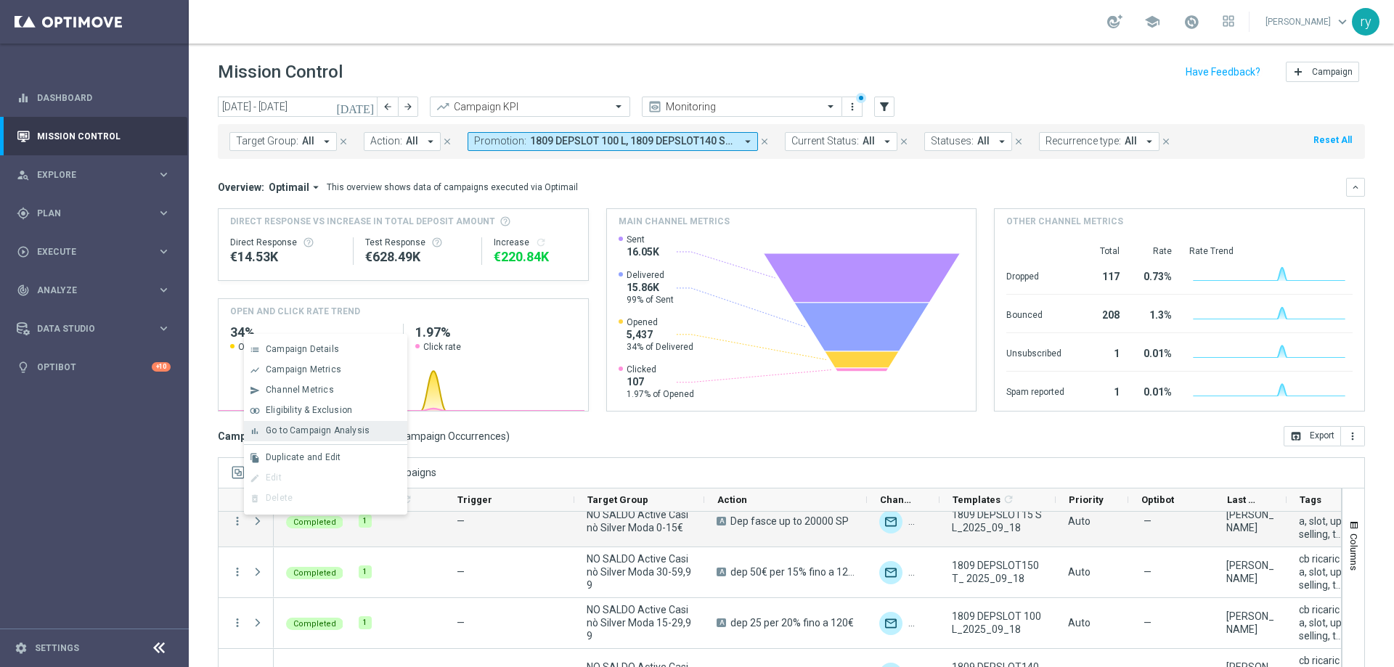
click at [275, 433] on span "Go to Campaign Analysis" at bounding box center [318, 431] width 104 height 10
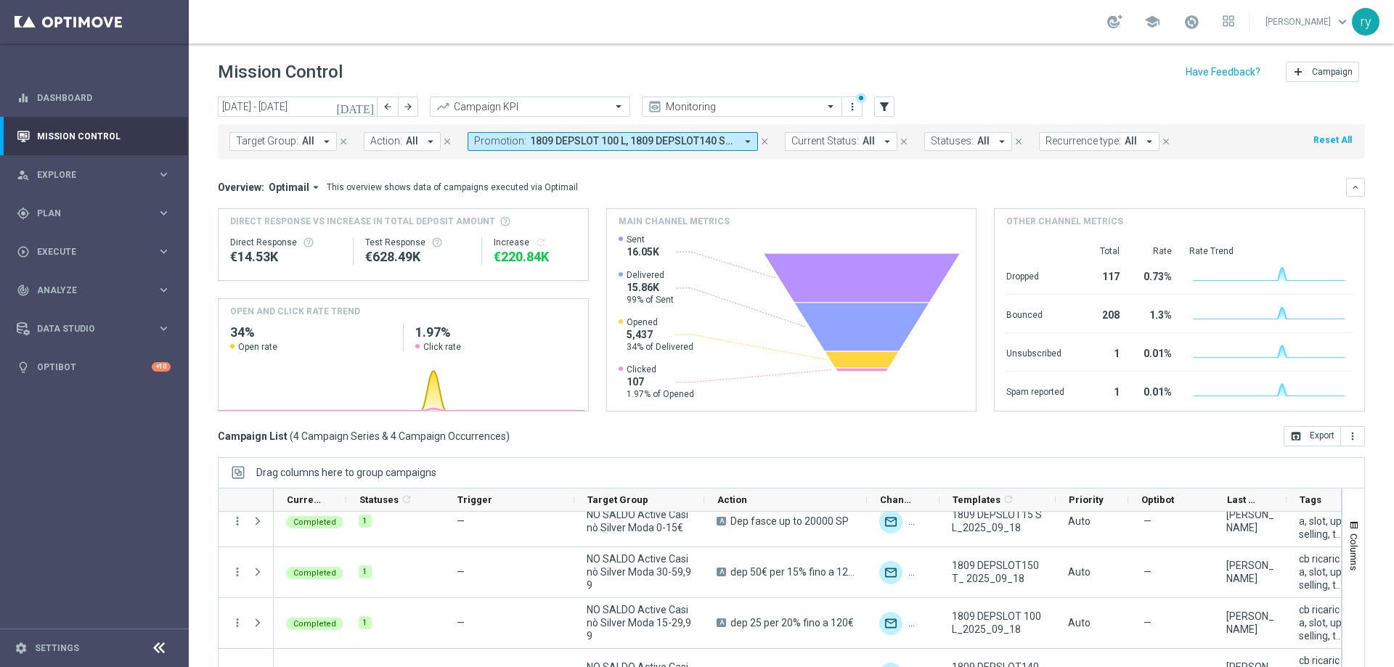
click at [744, 138] on icon "arrow_drop_down" at bounding box center [747, 141] width 13 height 13
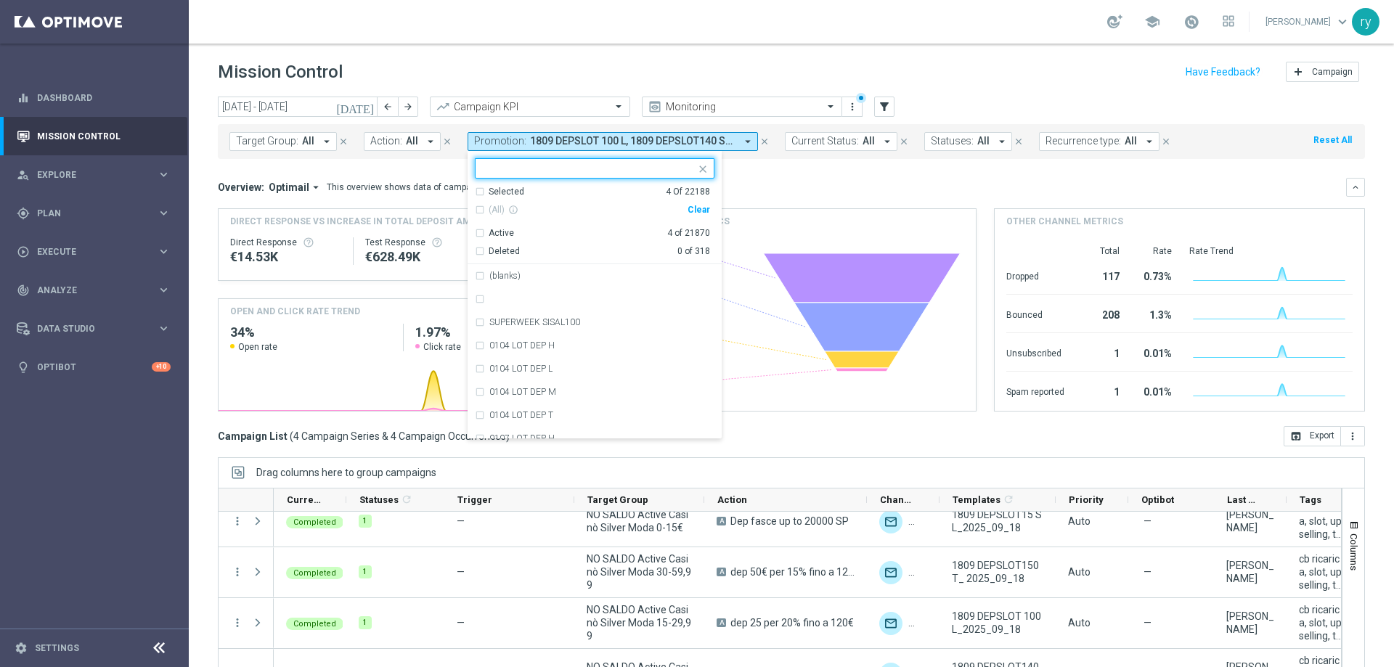
click at [0, 0] on div "Clear" at bounding box center [0, 0] width 0 height 0
click at [532, 164] on input "text" at bounding box center [589, 169] width 213 height 12
paste input "1709 UNBONUSPERTE T"
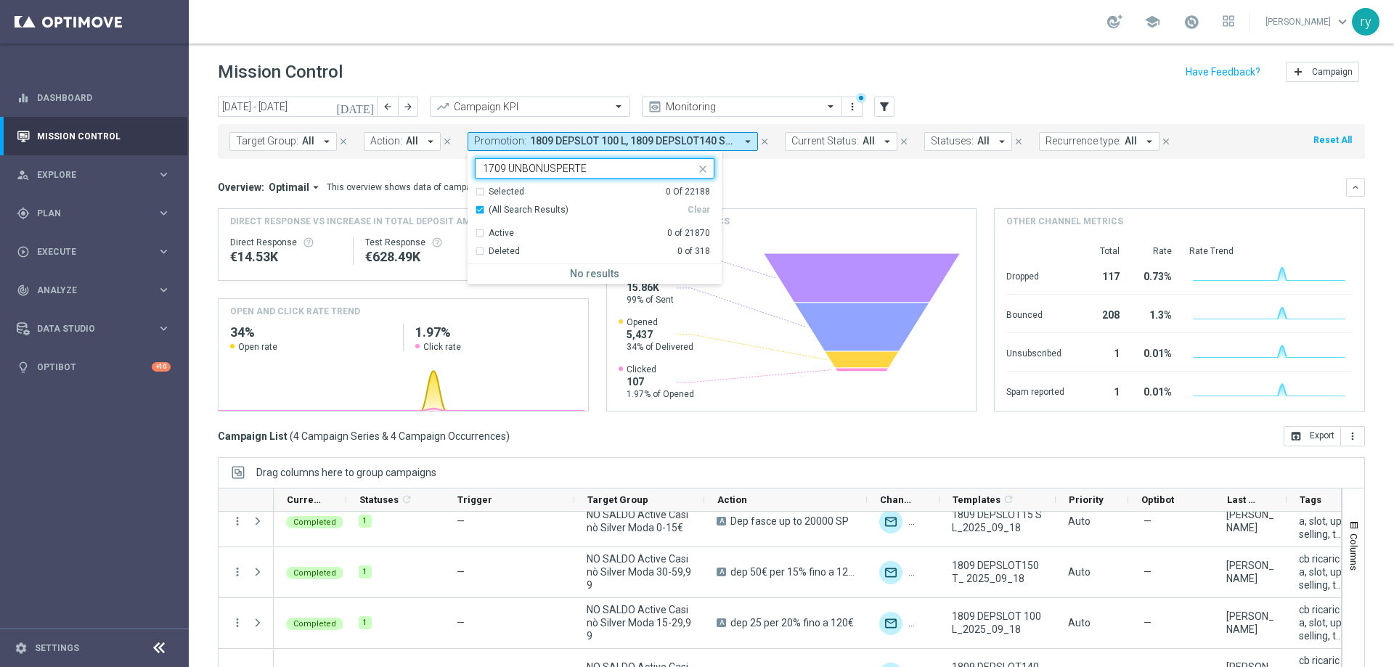
type input "1709 UNBONUSPERTE"
click at [702, 167] on icon "close" at bounding box center [703, 169] width 12 height 12
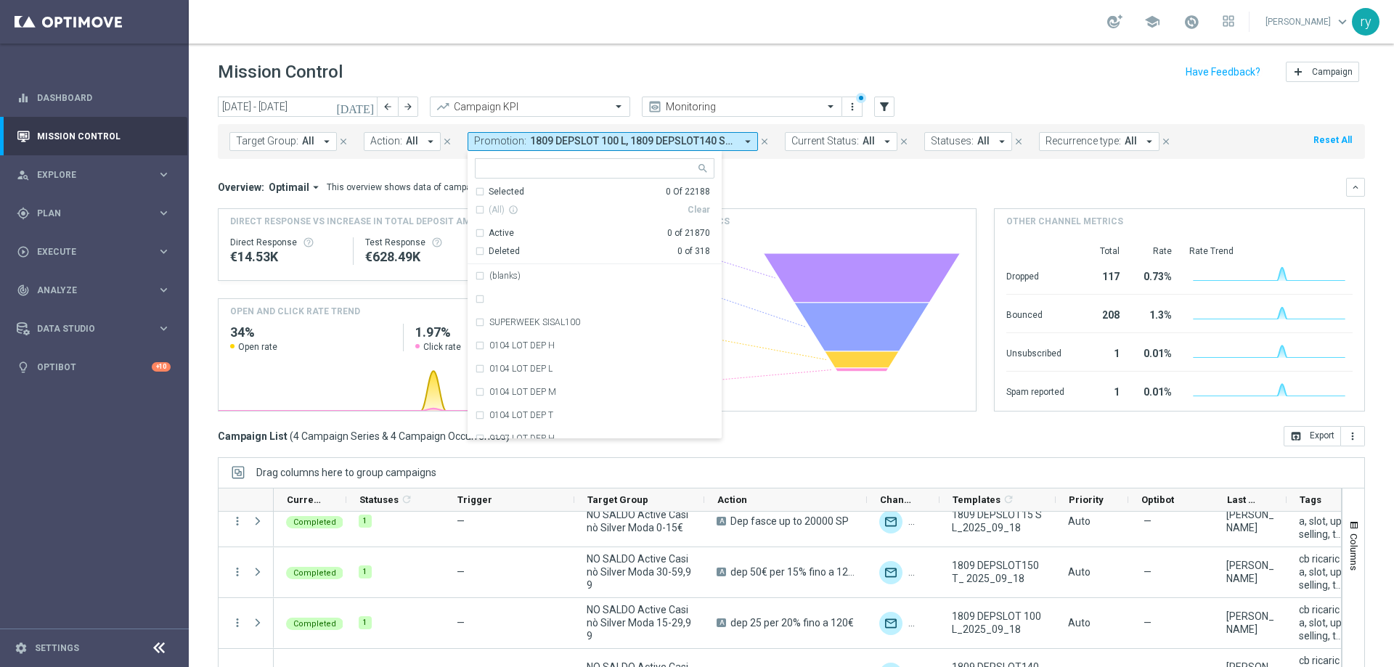
click at [753, 169] on mini-dashboard "Overview: Optimail arrow_drop_down This overview shows data of campaigns execut…" at bounding box center [791, 292] width 1147 height 267
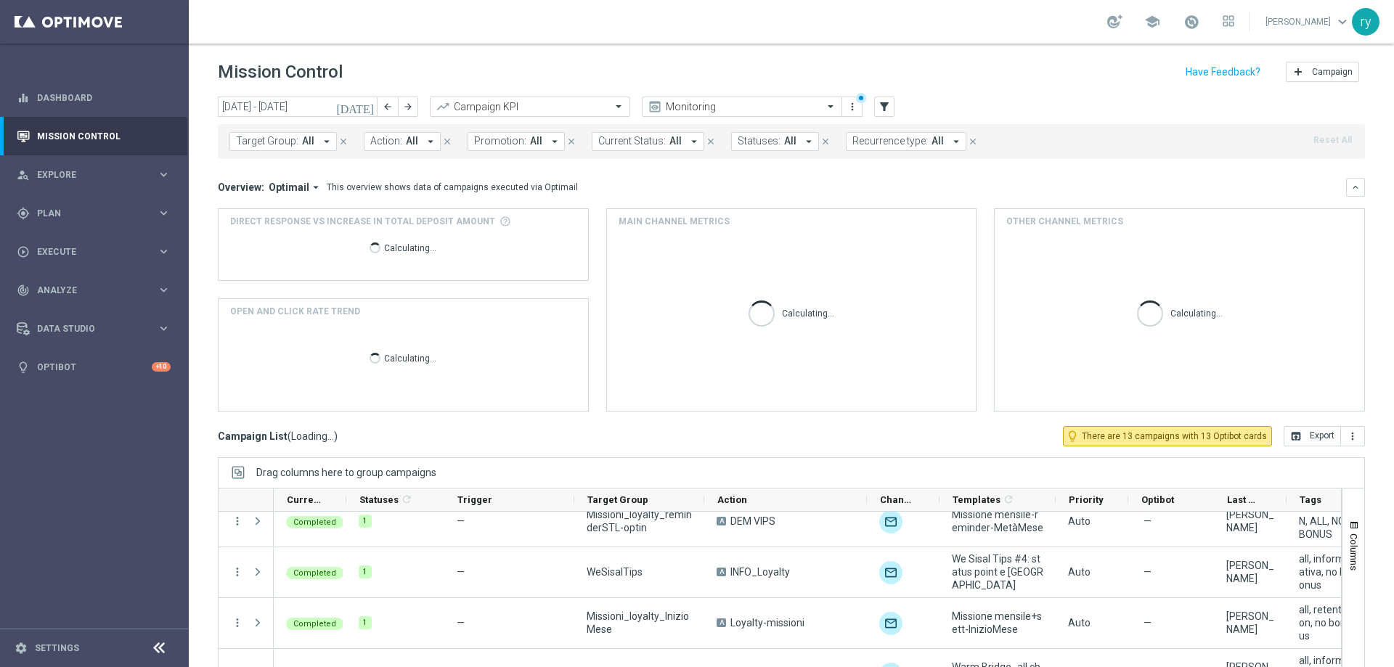
click at [760, 174] on mini-dashboard "Overview: Optimail arrow_drop_down This overview shows data of campaigns execut…" at bounding box center [791, 292] width 1147 height 267
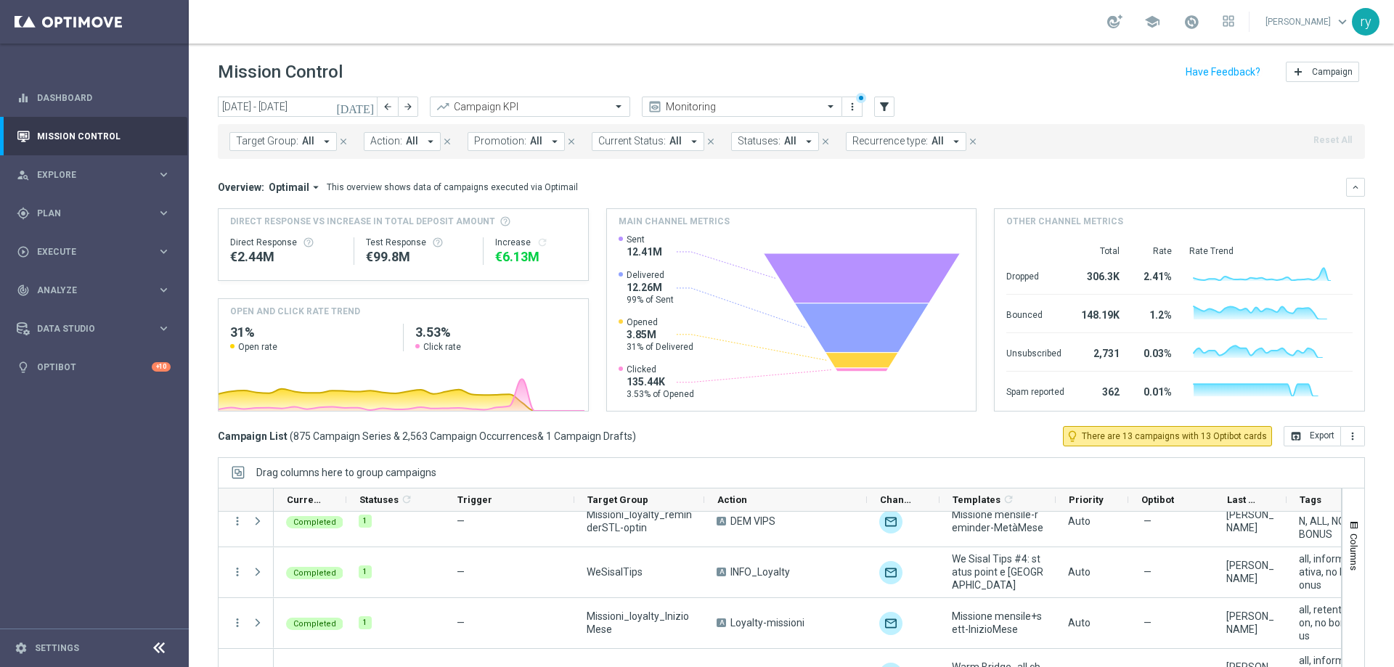
click at [360, 105] on button "[DATE]" at bounding box center [356, 108] width 44 height 22
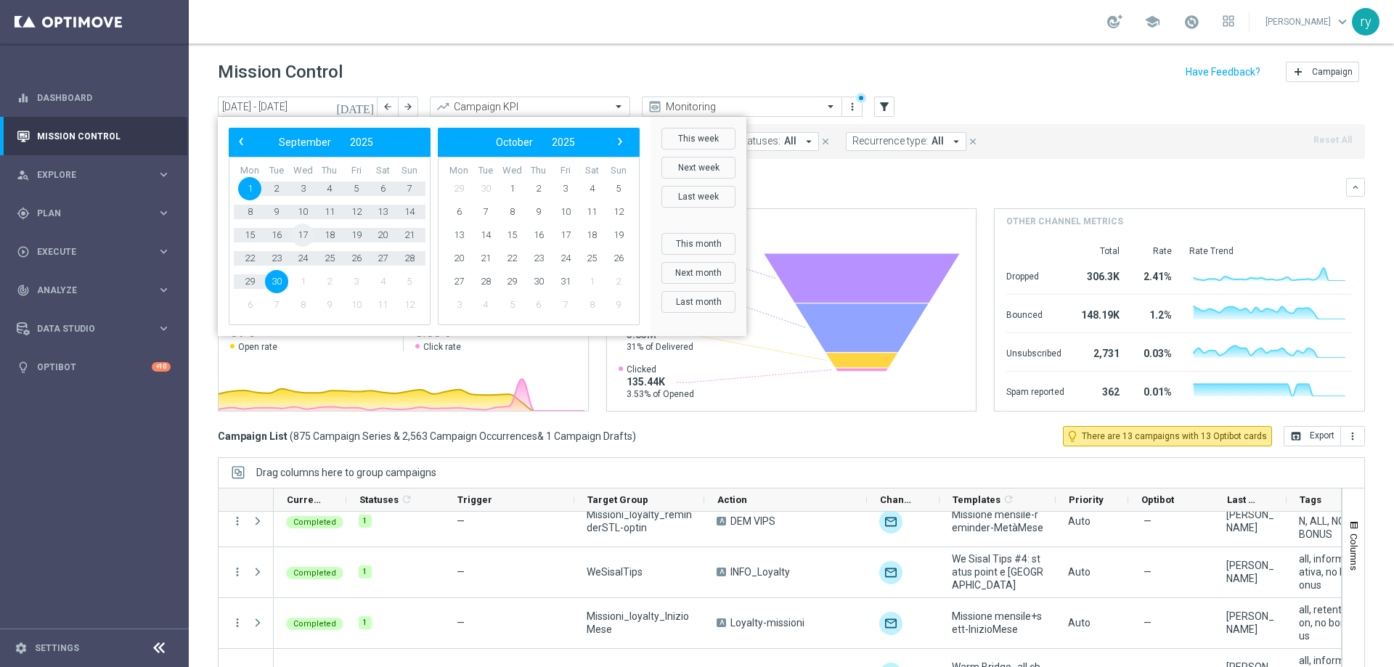
click at [308, 235] on span "17" at bounding box center [302, 235] width 23 height 23
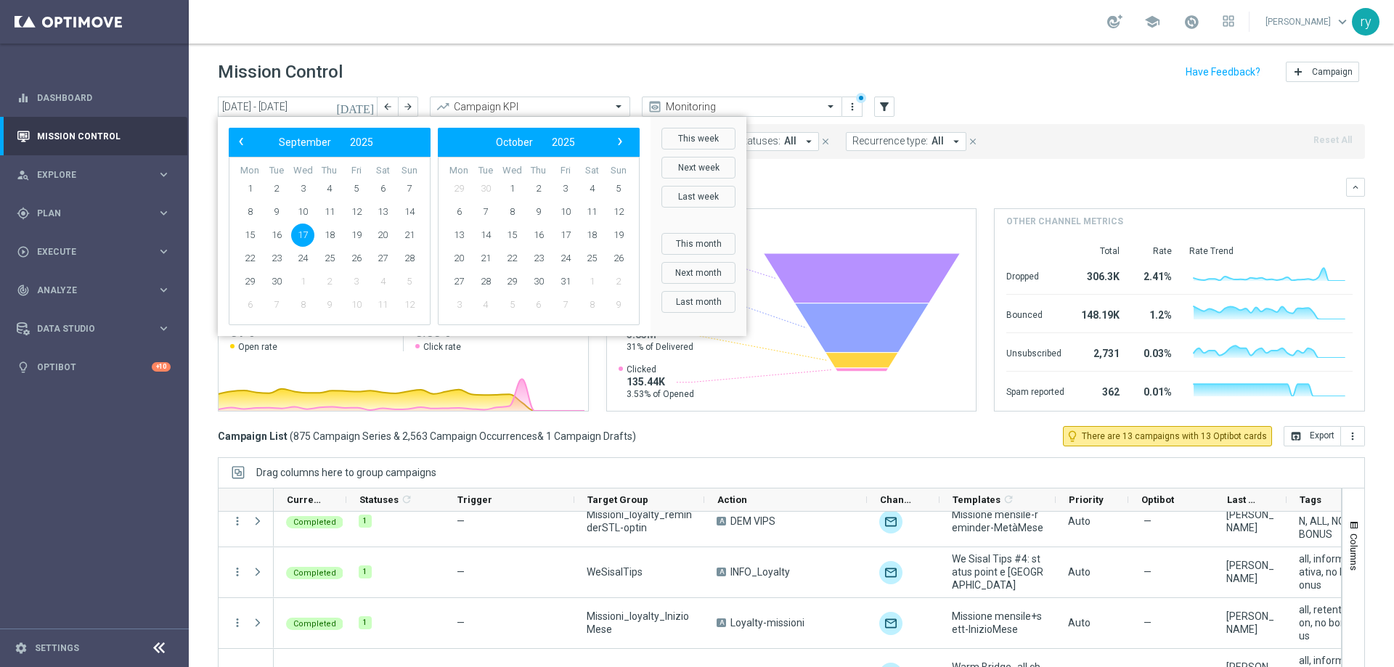
click at [308, 235] on span "17" at bounding box center [302, 235] width 23 height 23
type input "17 Sep 2025 - 17 Sep 2025"
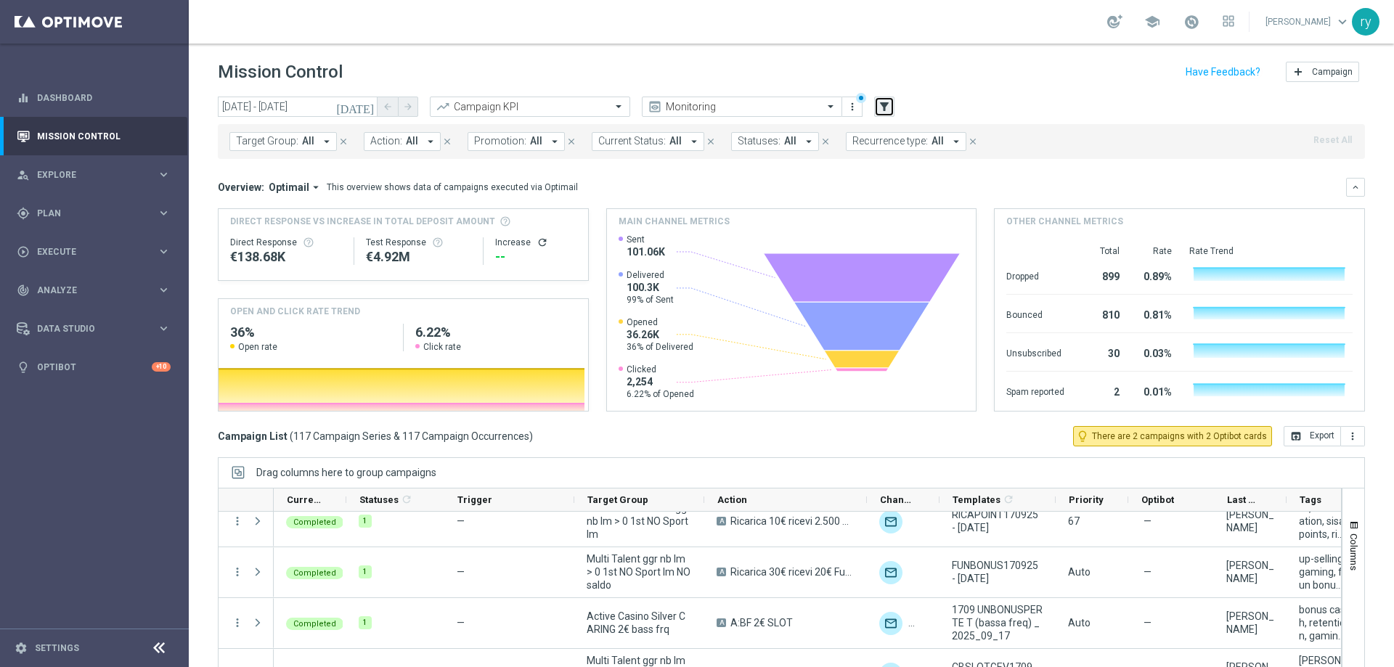
click at [887, 102] on icon "filter_alt" at bounding box center [884, 106] width 13 height 13
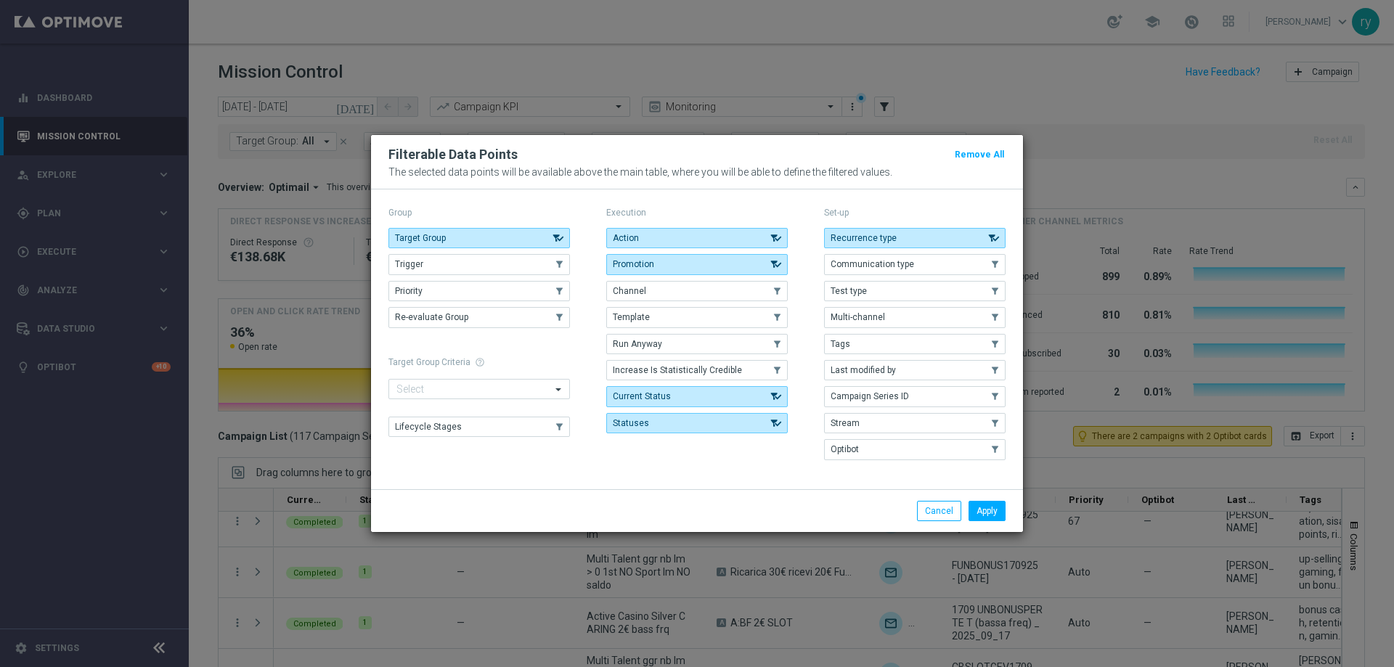
drag, startPoint x: 643, startPoint y: 153, endPoint x: 612, endPoint y: 147, distance: 31.0
click at [612, 147] on div "Filterable Data Points Remove All" at bounding box center [697, 154] width 639 height 17
click at [968, 368] on button "Last modified by" at bounding box center [915, 370] width 182 height 20
click at [988, 503] on button "Apply" at bounding box center [987, 511] width 37 height 20
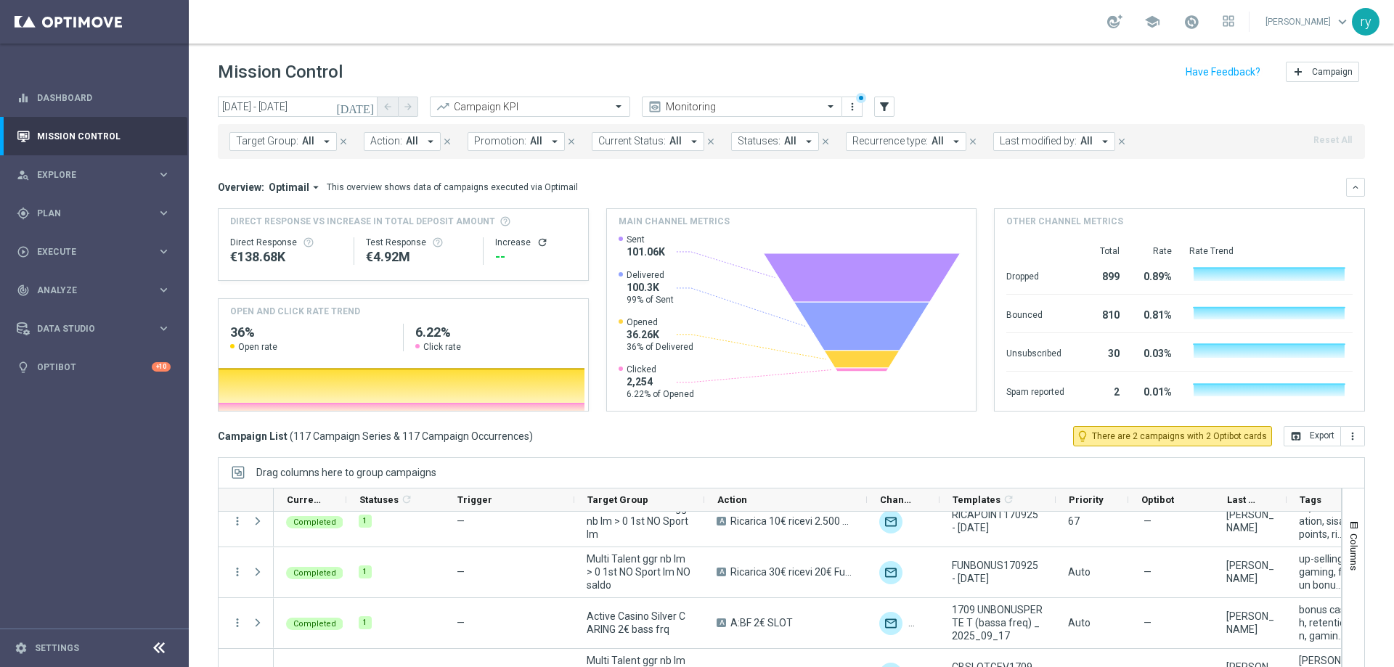
click at [1099, 141] on icon "arrow_drop_down" at bounding box center [1105, 141] width 13 height 13
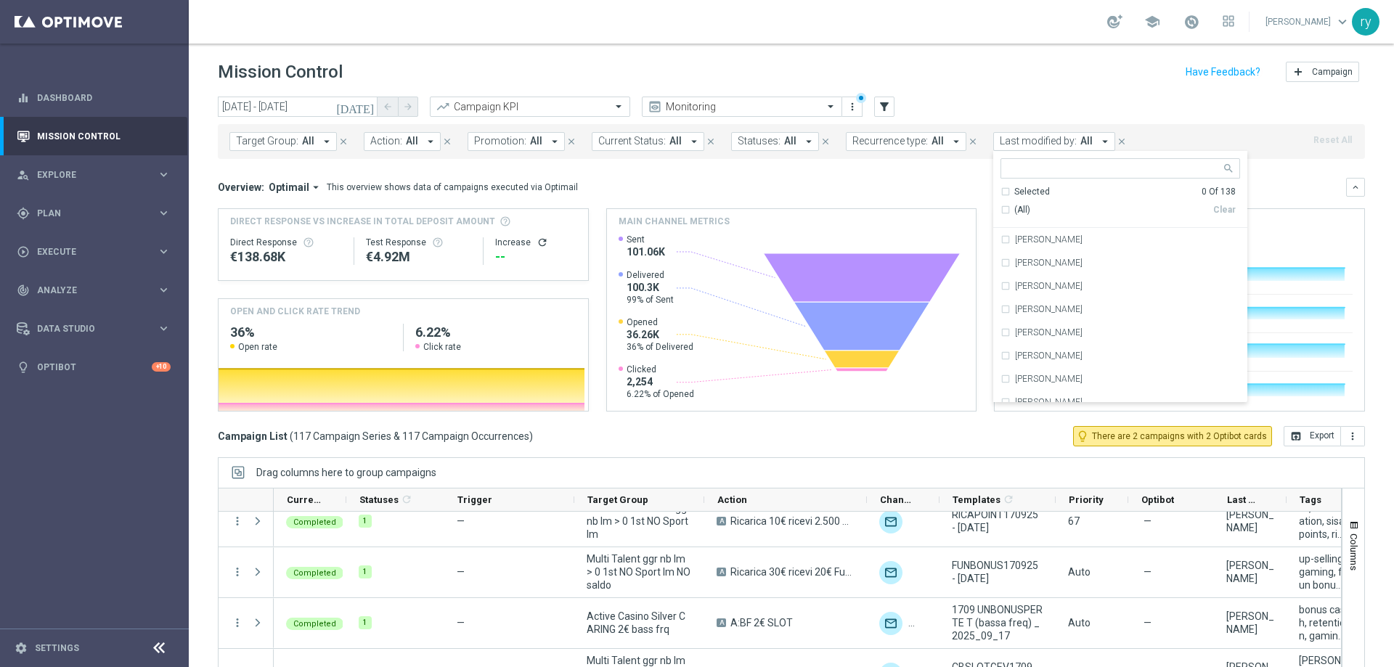
click at [1022, 164] on input "text" at bounding box center [1115, 169] width 213 height 12
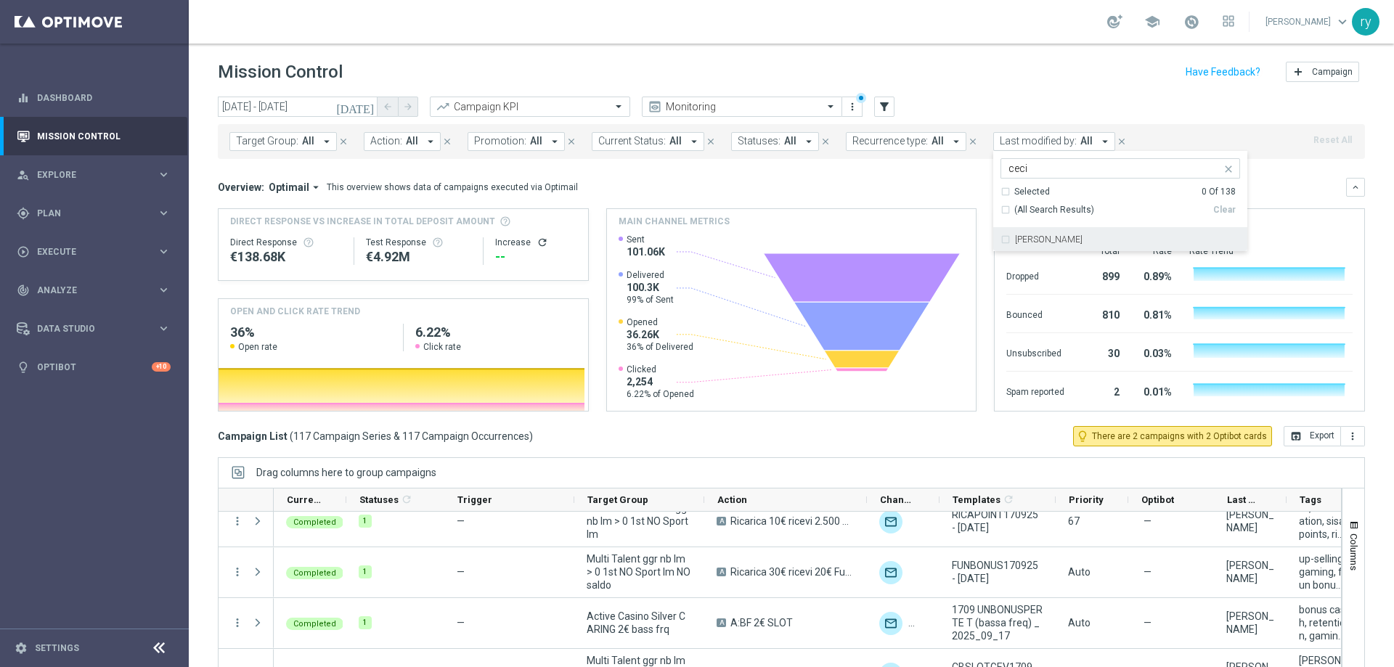
click at [1031, 235] on div "Cecilia Mascelli" at bounding box center [1121, 239] width 240 height 23
click at [1052, 167] on input "ceci" at bounding box center [1115, 169] width 213 height 12
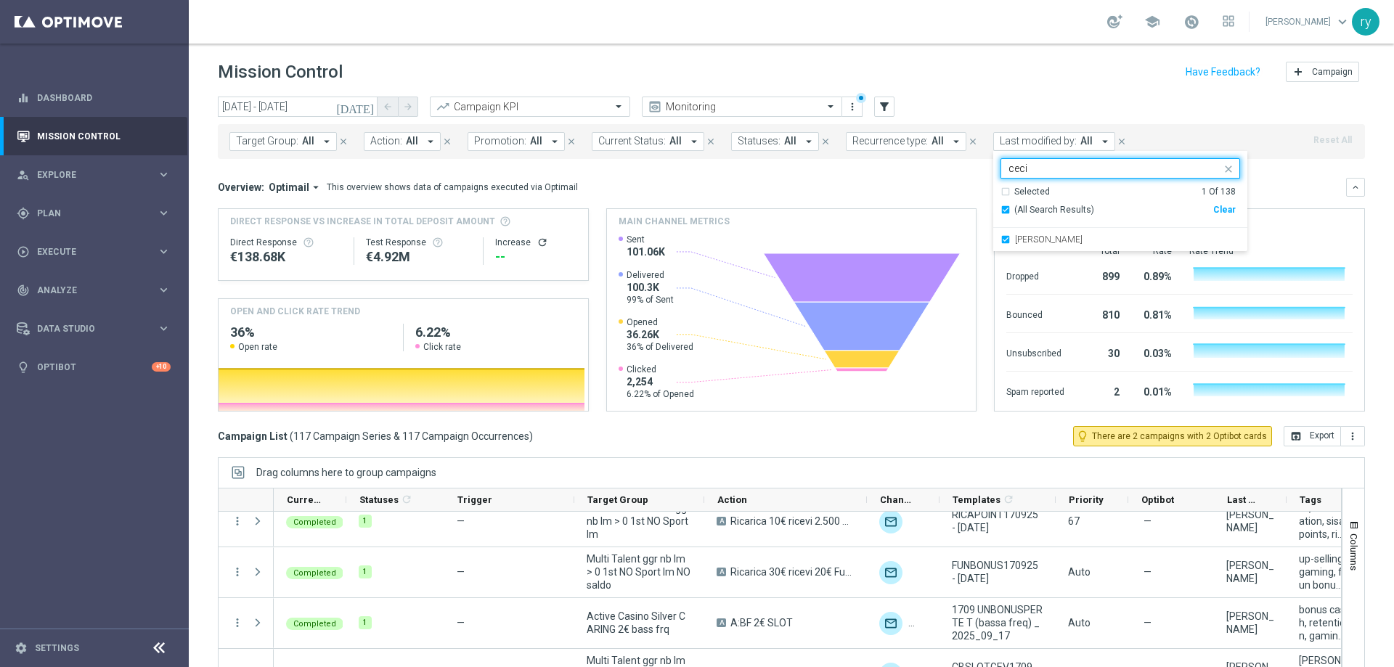
drag, startPoint x: 1041, startPoint y: 166, endPoint x: 1003, endPoint y: 171, distance: 38.1
click at [1009, 171] on input "ceci" at bounding box center [1115, 169] width 213 height 12
type input "c"
click at [1033, 245] on div "marco Maccarrone" at bounding box center [1121, 239] width 240 height 23
type input "macc"
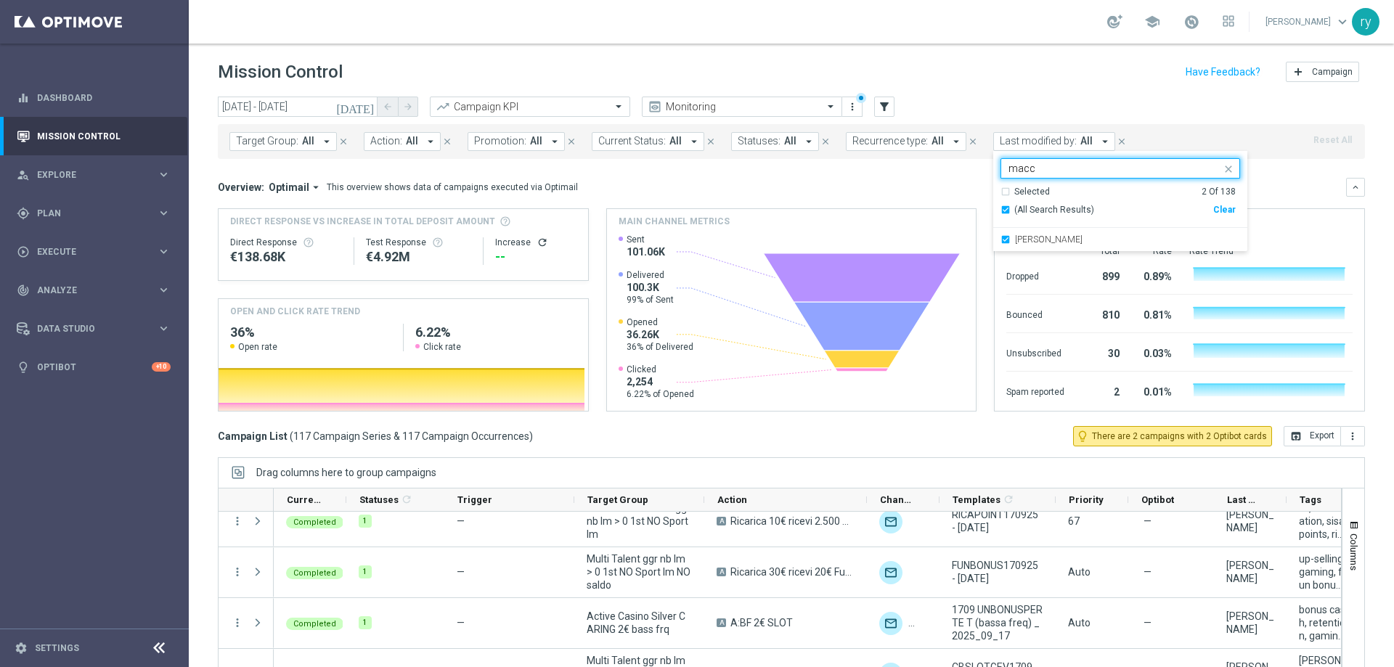
click at [1053, 169] on input "macc" at bounding box center [1115, 169] width 213 height 12
click at [1271, 174] on mini-dashboard "Overview: Optimail arrow_drop_down This overview shows data of campaigns execut…" at bounding box center [791, 292] width 1147 height 267
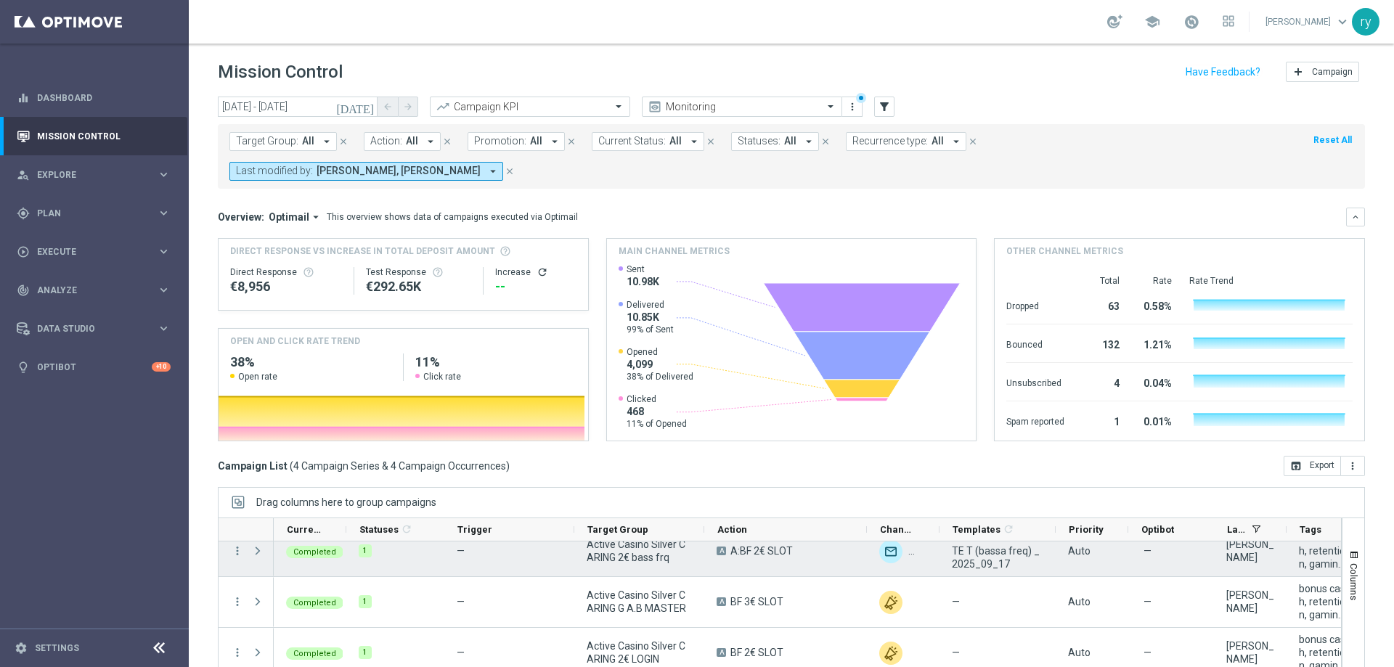
scroll to position [0, 0]
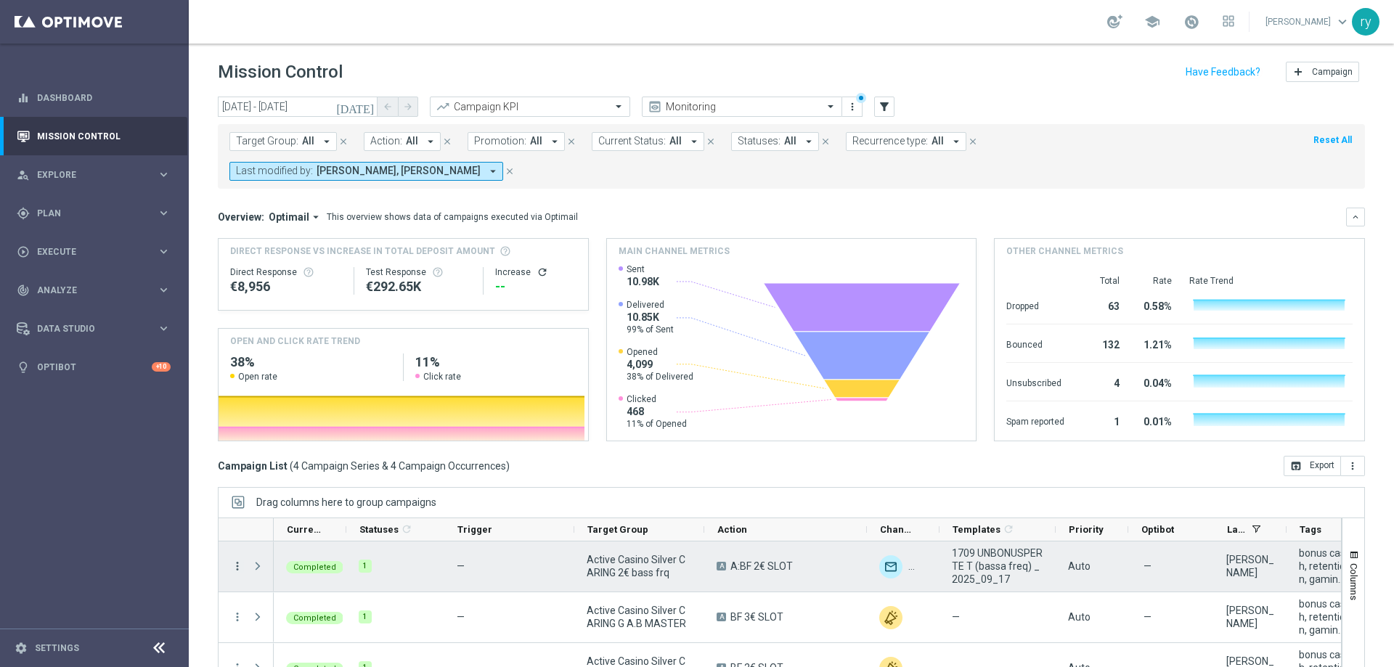
click at [241, 560] on icon "more_vert" at bounding box center [237, 566] width 13 height 13
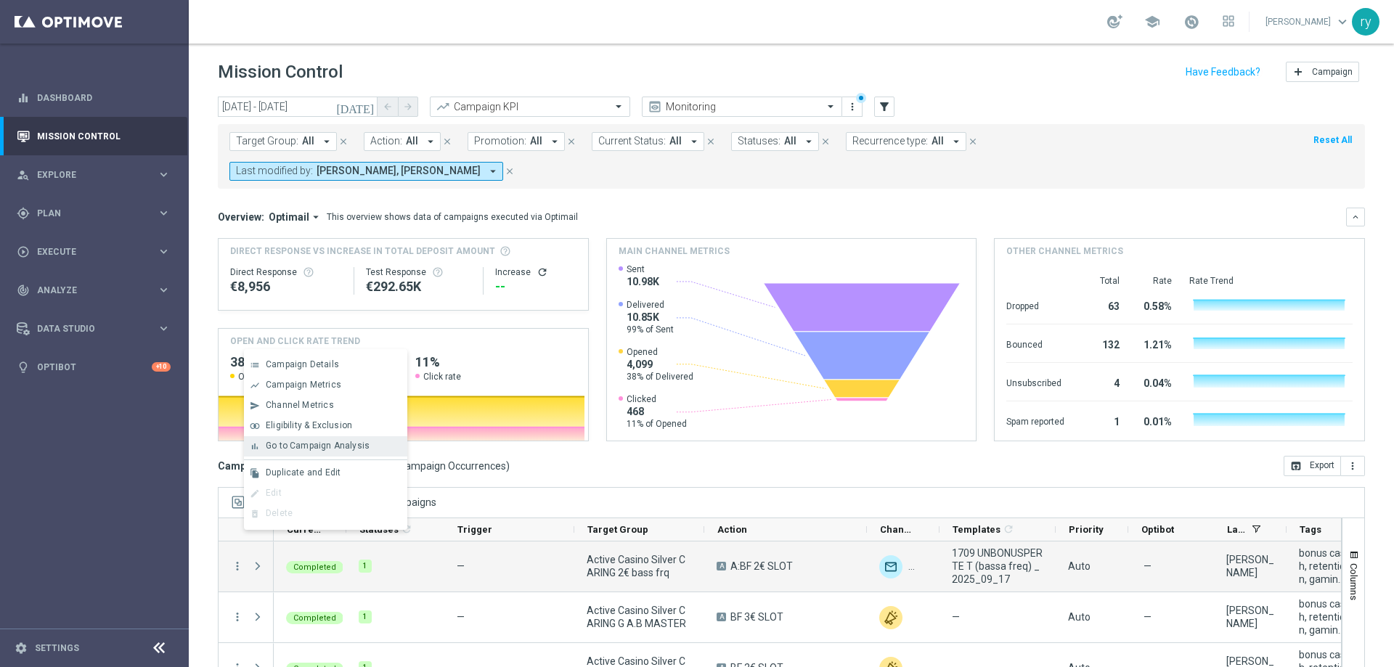
click at [290, 436] on div "bar_chart Go to Campaign Analysis" at bounding box center [325, 446] width 163 height 20
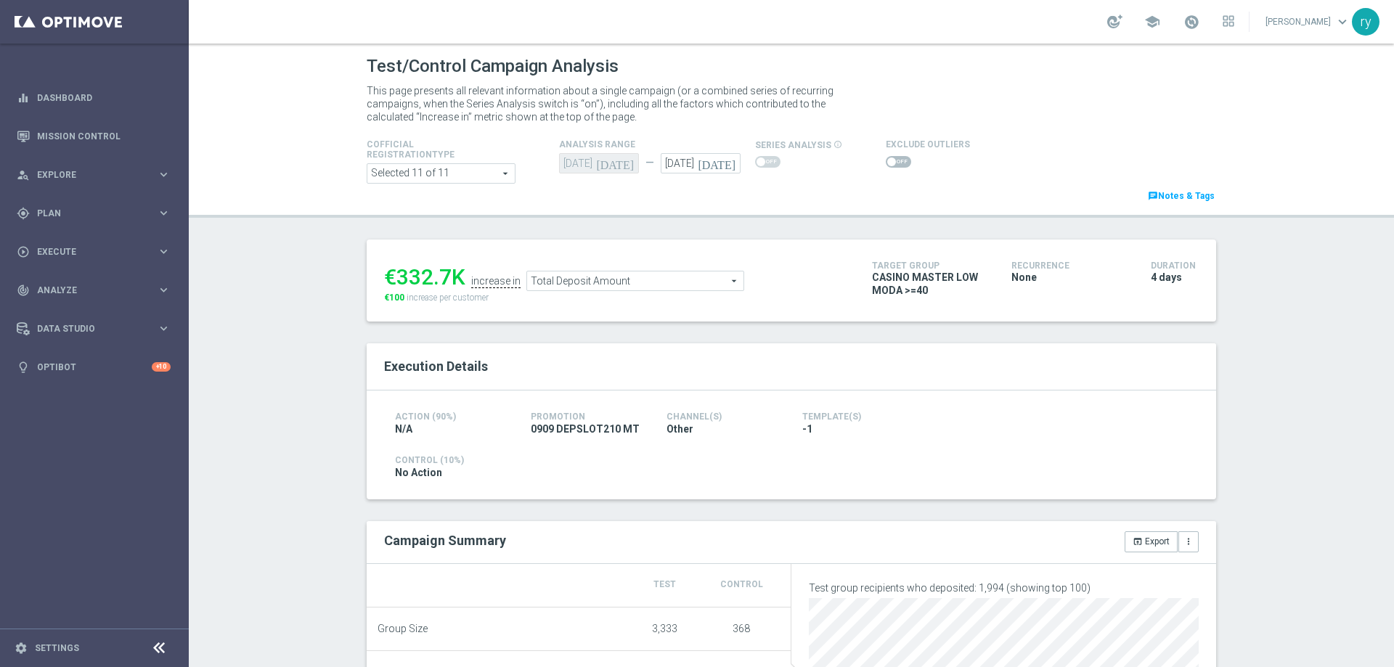
click at [895, 158] on span at bounding box center [898, 162] width 25 height 12
click at [895, 158] on input "checkbox" at bounding box center [898, 162] width 25 height 12
click at [886, 162] on span at bounding box center [898, 162] width 25 height 12
click at [886, 162] on input "checkbox" at bounding box center [898, 162] width 25 height 12
checkbox input "false"
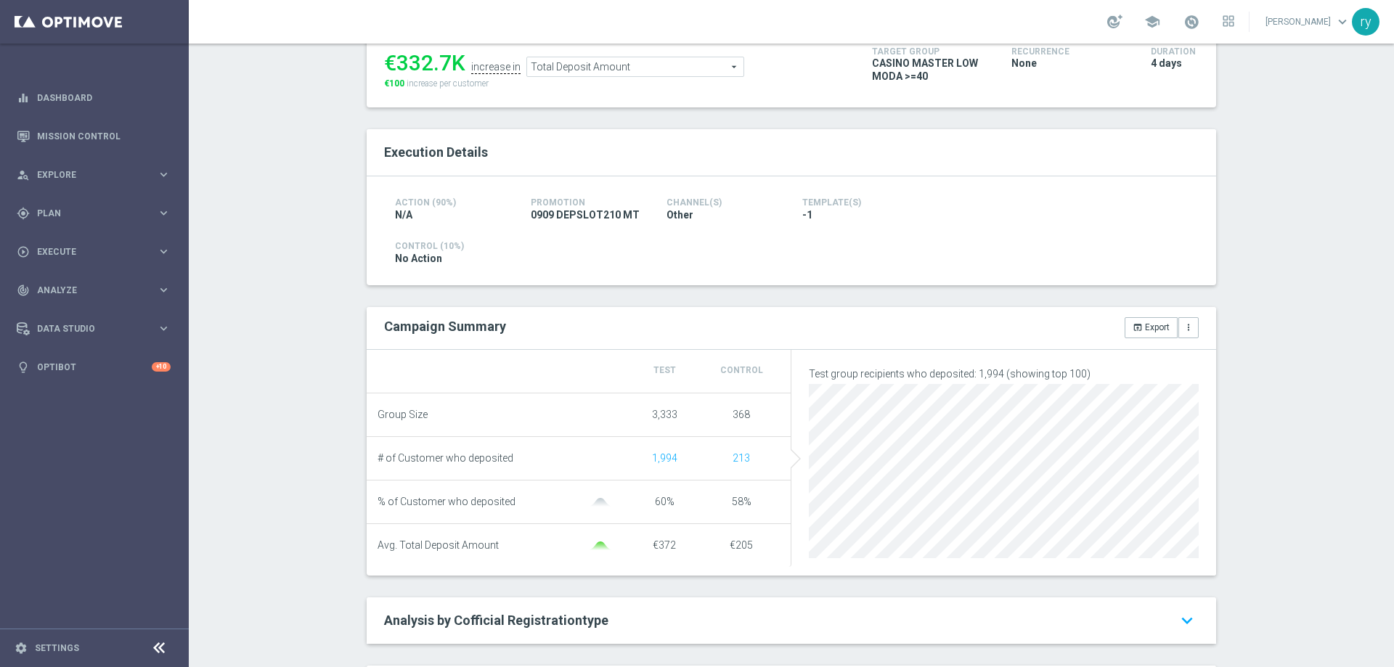
scroll to position [218, 0]
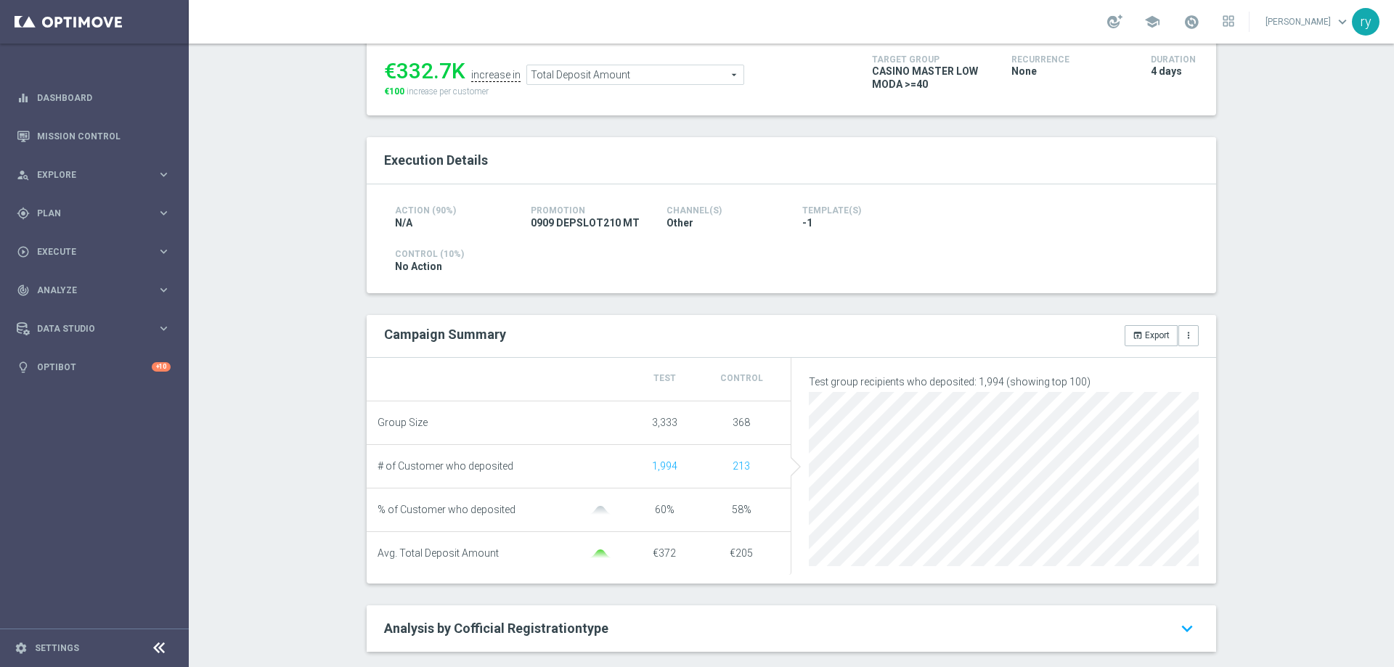
drag, startPoint x: 447, startPoint y: 62, endPoint x: 394, endPoint y: 57, distance: 54.0
click at [394, 57] on li "€332.7K" at bounding box center [422, 67] width 85 height 33
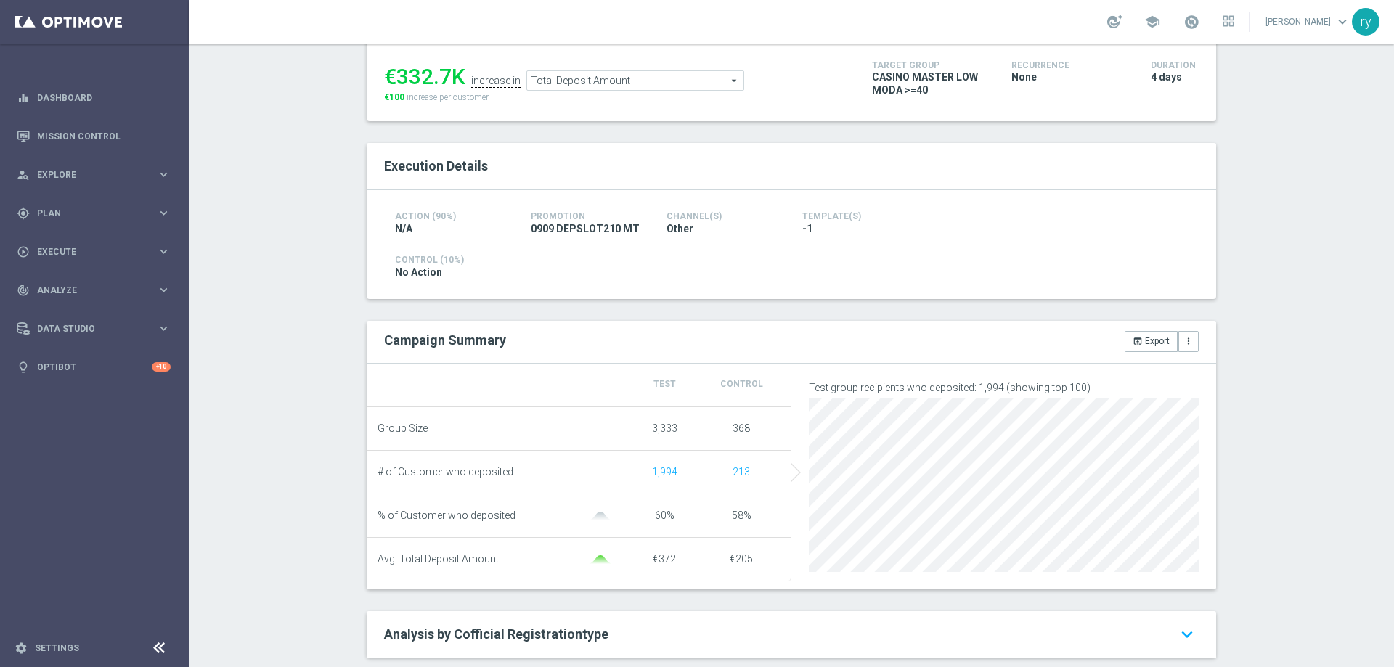
copy div "332.7"
click at [610, 81] on span "Total Deposit Amount" at bounding box center [635, 80] width 216 height 19
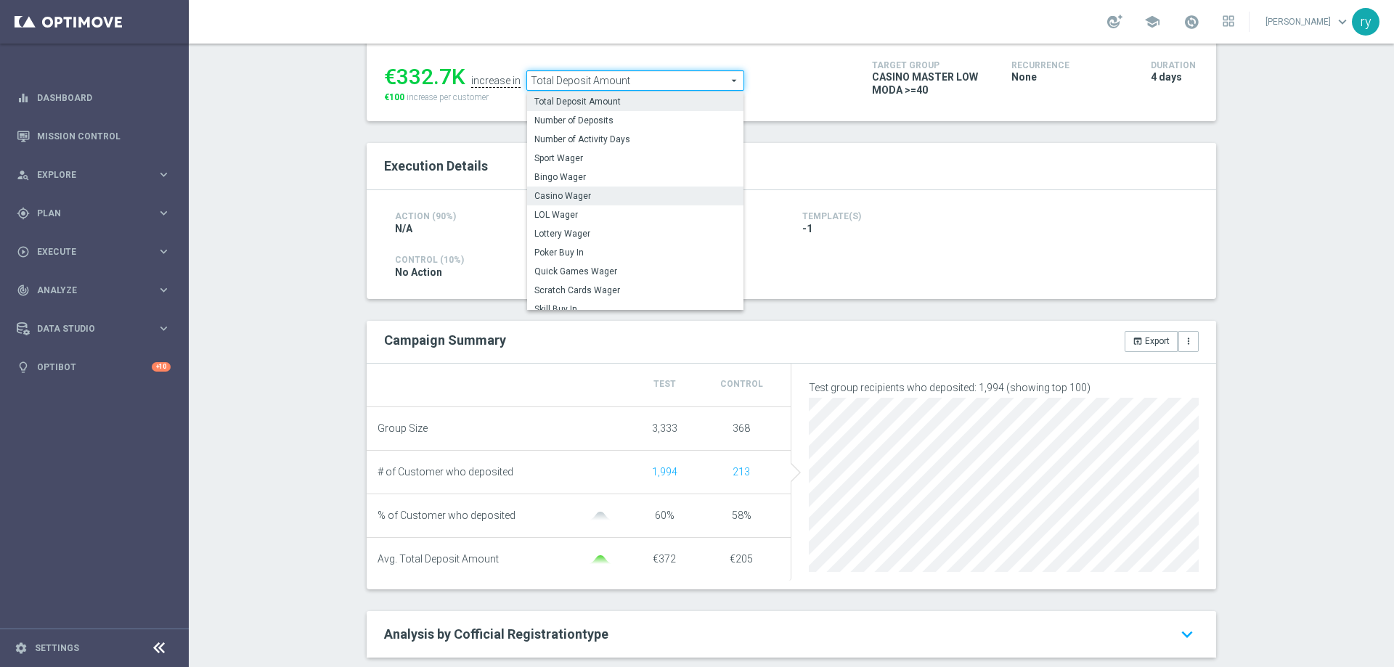
click at [602, 190] on label "Casino Wager" at bounding box center [635, 196] width 216 height 19
type input "Casino Wager"
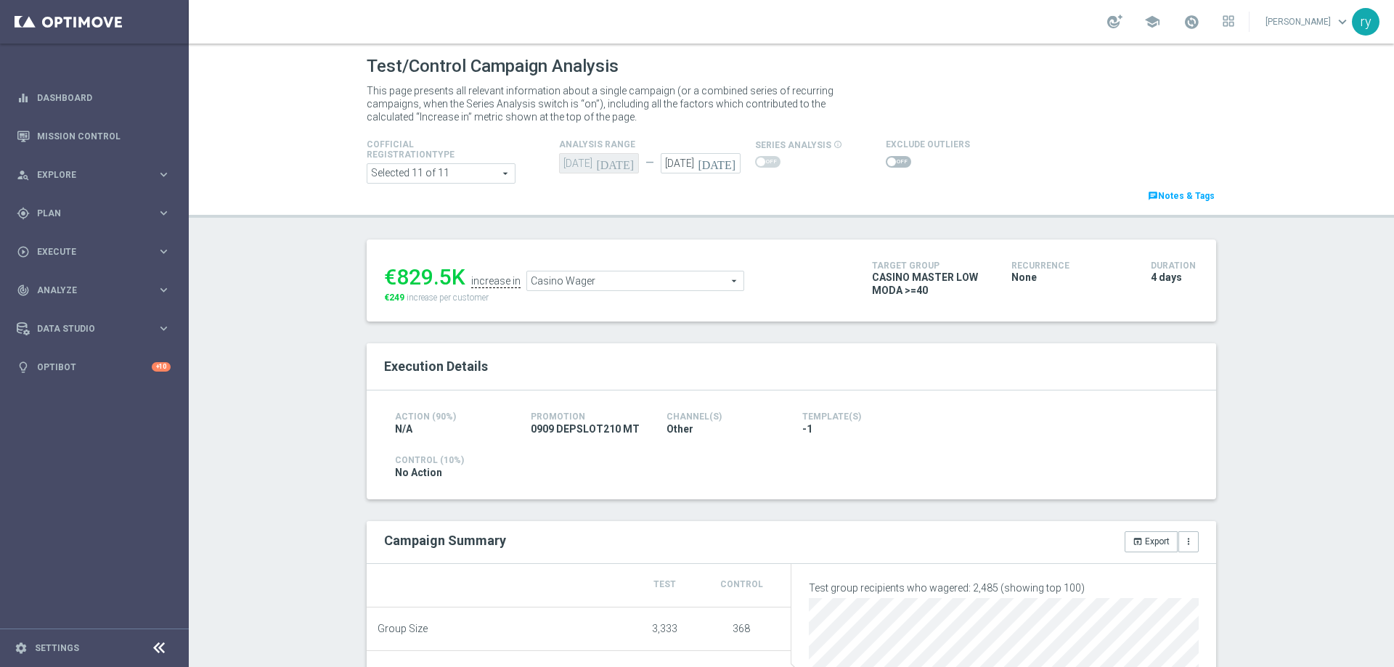
click at [887, 163] on span at bounding box center [891, 162] width 9 height 9
click at [886, 163] on input "checkbox" at bounding box center [898, 162] width 25 height 12
click at [886, 160] on span at bounding box center [898, 162] width 25 height 12
click at [886, 160] on input "checkbox" at bounding box center [898, 162] width 25 height 12
checkbox input "false"
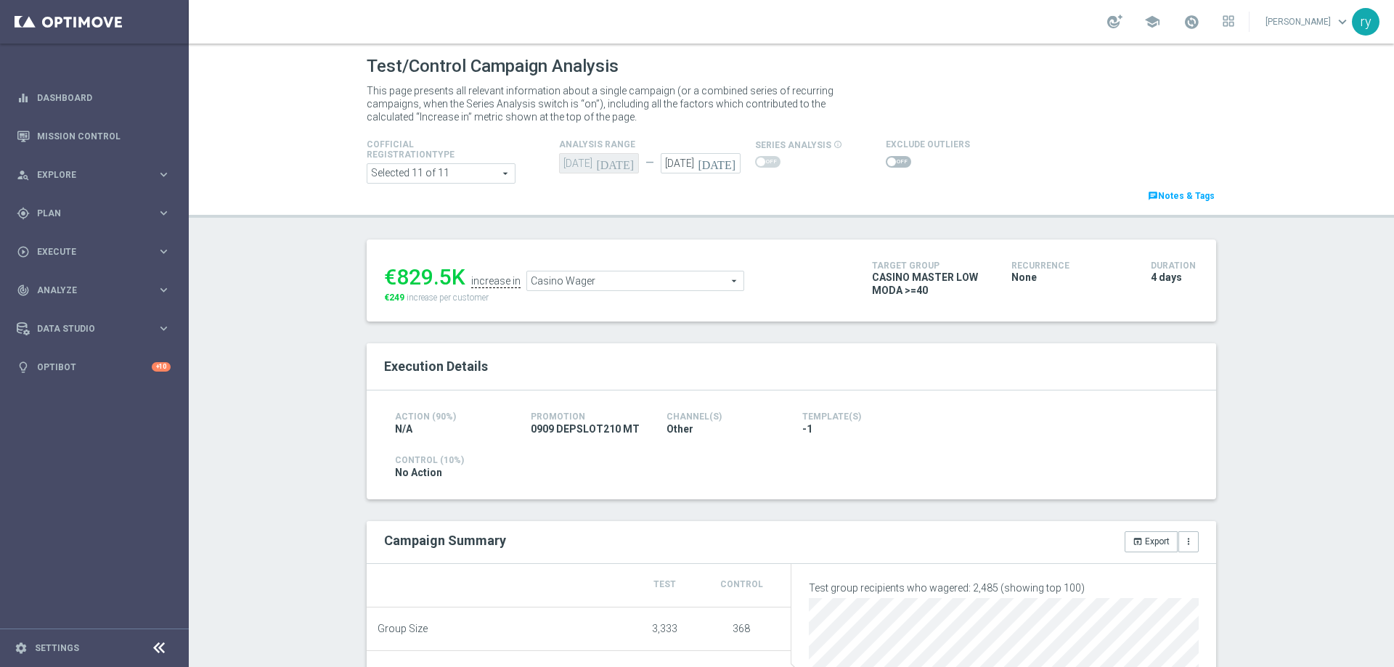
drag, startPoint x: 448, startPoint y: 273, endPoint x: 394, endPoint y: 283, distance: 54.7
click at [394, 283] on div "€829.5K" at bounding box center [424, 277] width 81 height 26
copy div "829.5"
click at [537, 279] on span "Casino Wager" at bounding box center [635, 281] width 216 height 19
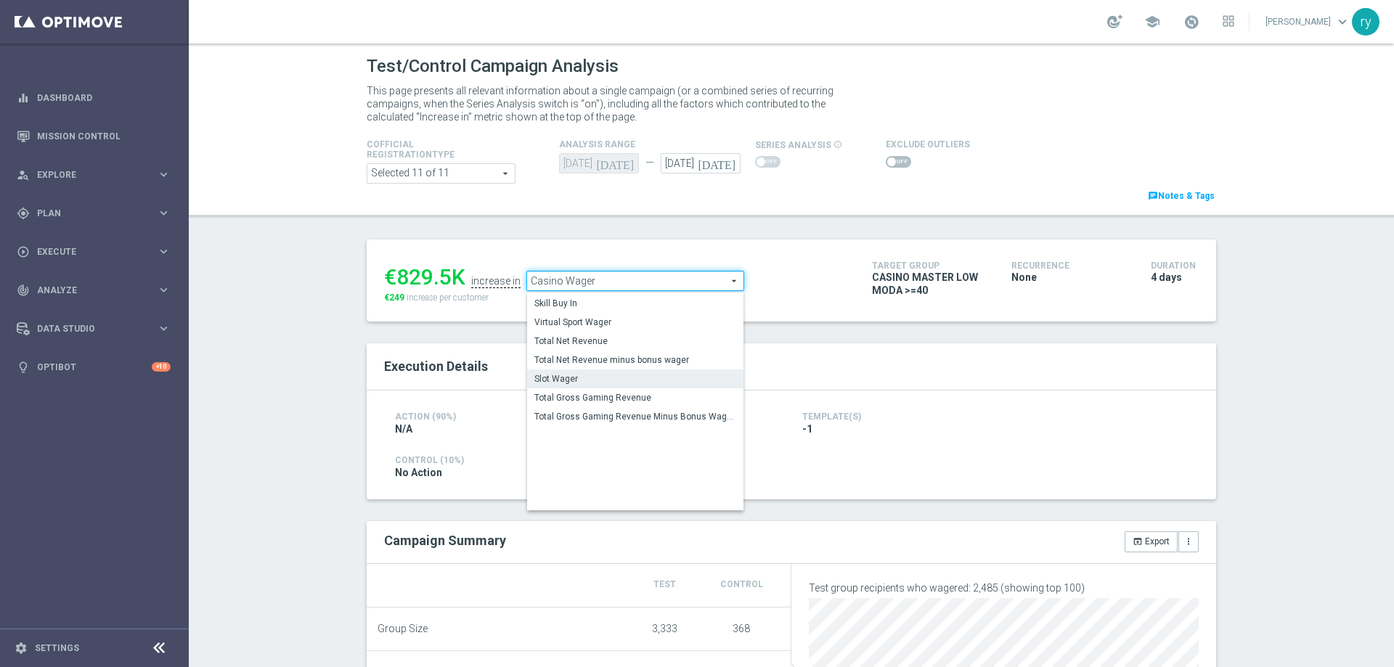
scroll to position [224, 0]
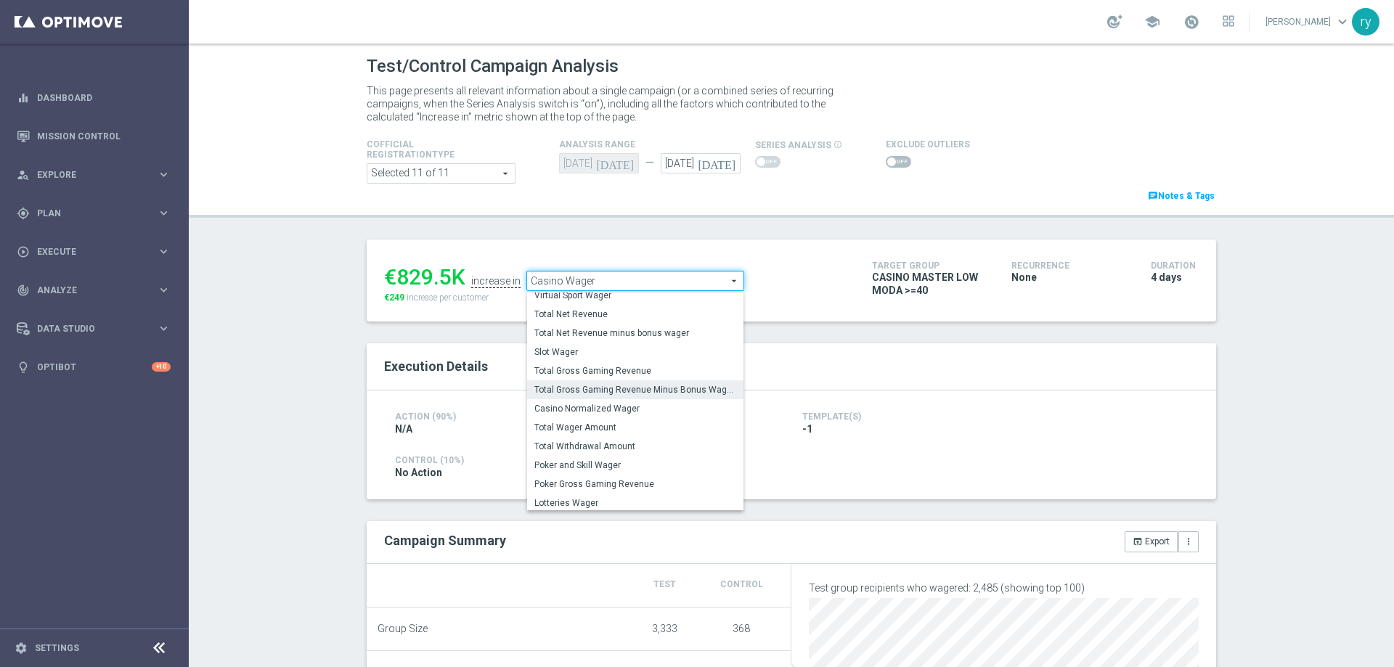
click at [563, 391] on span "Total Gross Gaming Revenue Minus Bonus Wagared" at bounding box center [635, 390] width 202 height 12
type input "Total Gross Gaming Revenue Minus Bonus Wagared"
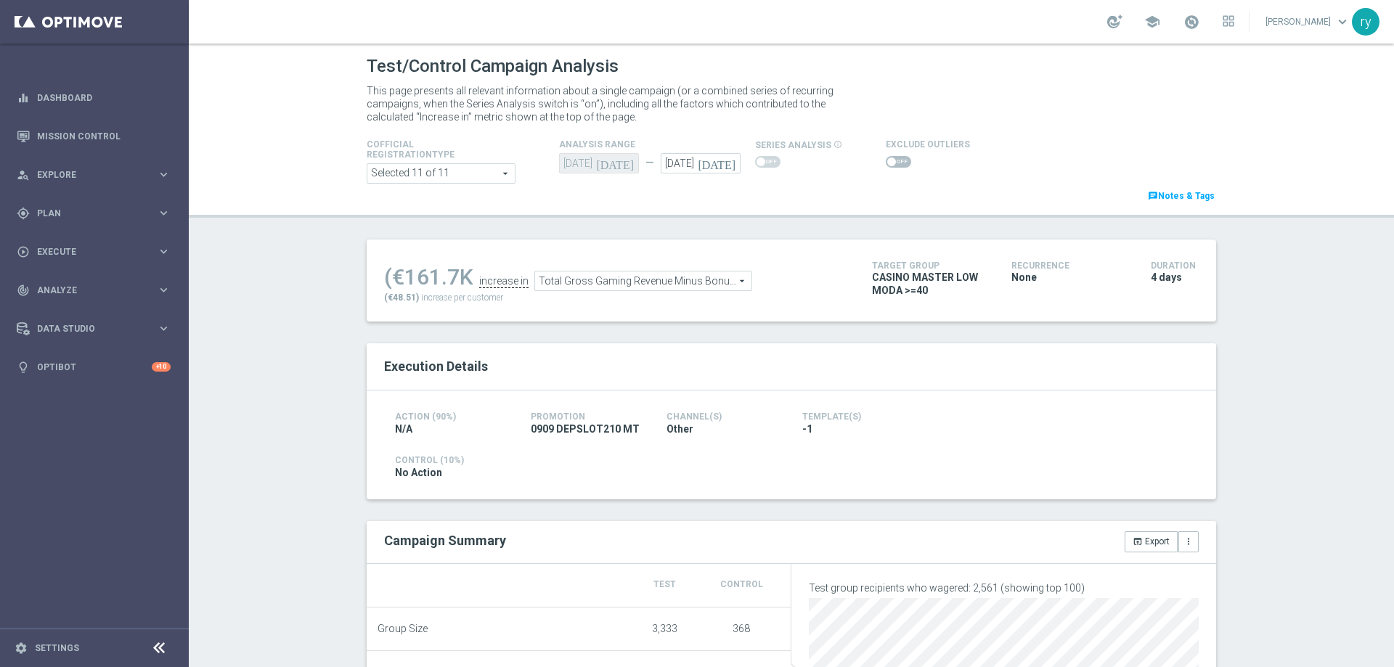
click at [887, 163] on span at bounding box center [891, 162] width 9 height 9
click at [886, 163] on input "checkbox" at bounding box center [898, 162] width 25 height 12
checkbox input "true"
drag, startPoint x: 441, startPoint y: 286, endPoint x: 399, endPoint y: 279, distance: 42.0
click at [399, 279] on div "(€33.1K" at bounding box center [422, 281] width 77 height 26
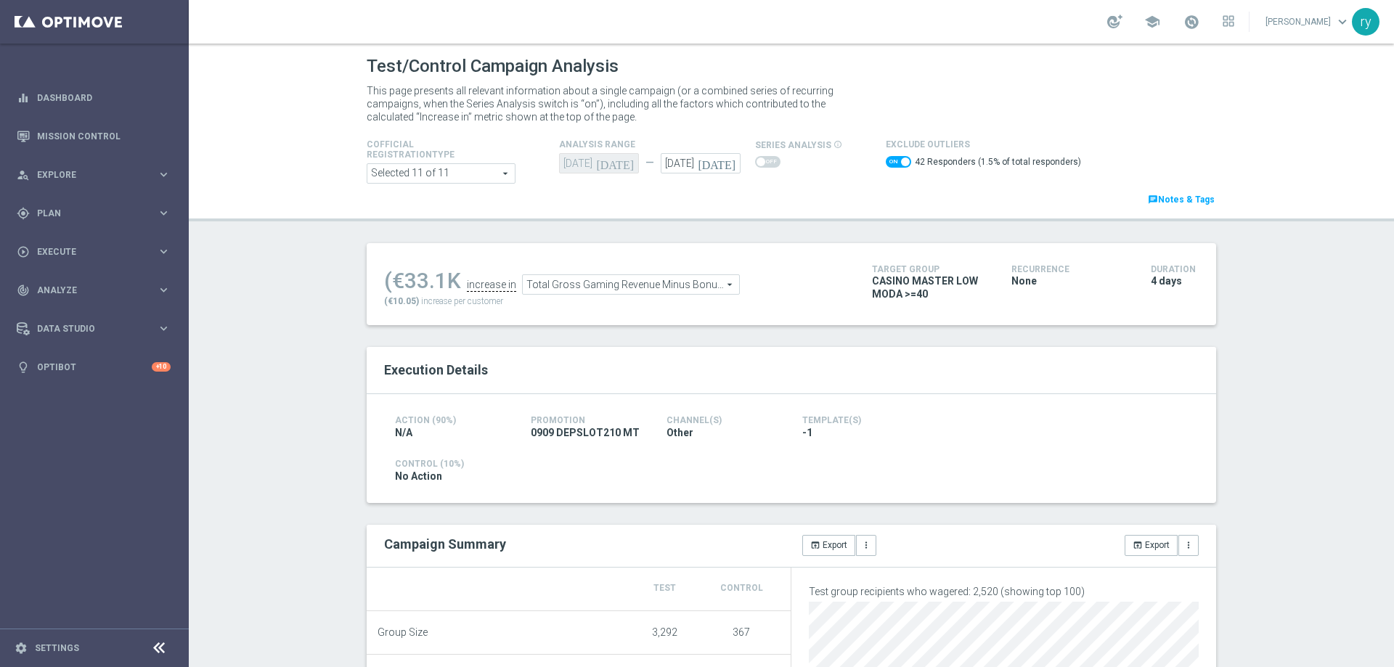
copy div "33.1"
click at [897, 158] on span at bounding box center [898, 162] width 25 height 12
click at [897, 158] on input "checkbox" at bounding box center [898, 162] width 25 height 12
click at [886, 157] on span at bounding box center [898, 162] width 25 height 12
click at [886, 157] on input "checkbox" at bounding box center [898, 162] width 25 height 12
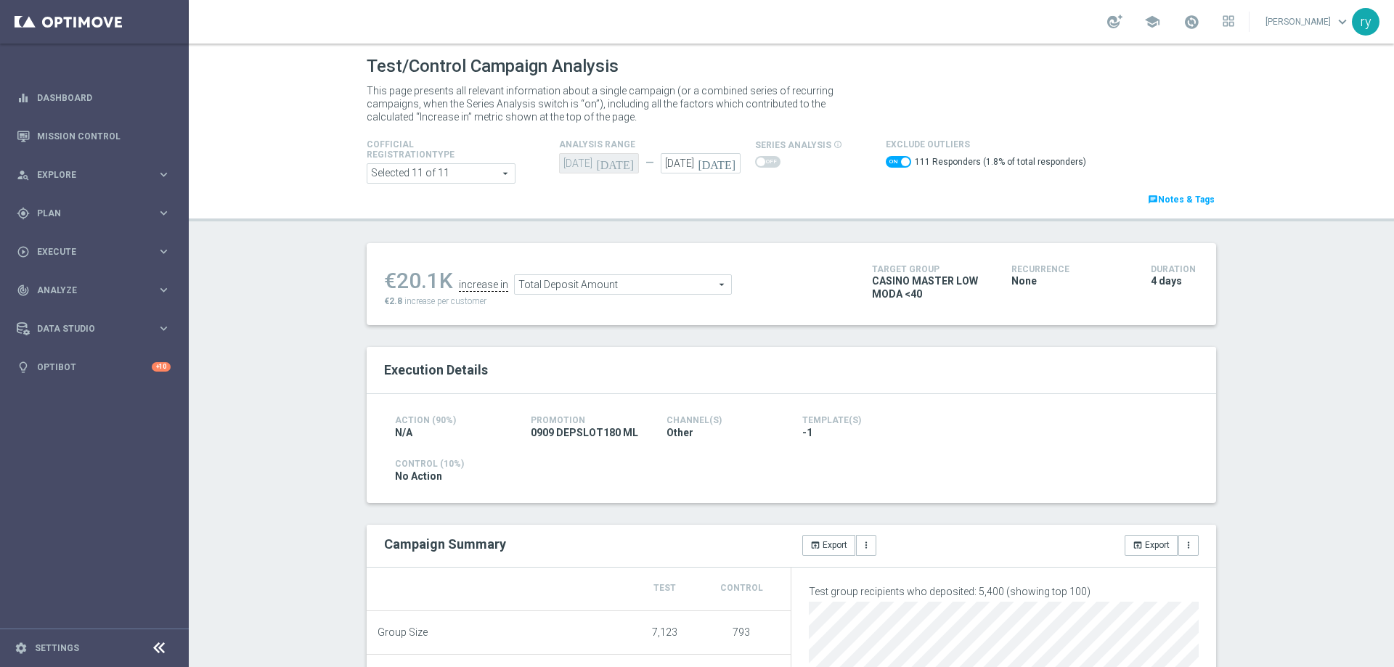
checkbox input "false"
drag, startPoint x: 436, startPoint y: 285, endPoint x: 396, endPoint y: 275, distance: 41.9
click at [396, 275] on div "€25.6K" at bounding box center [418, 277] width 69 height 26
copy div "25.6"
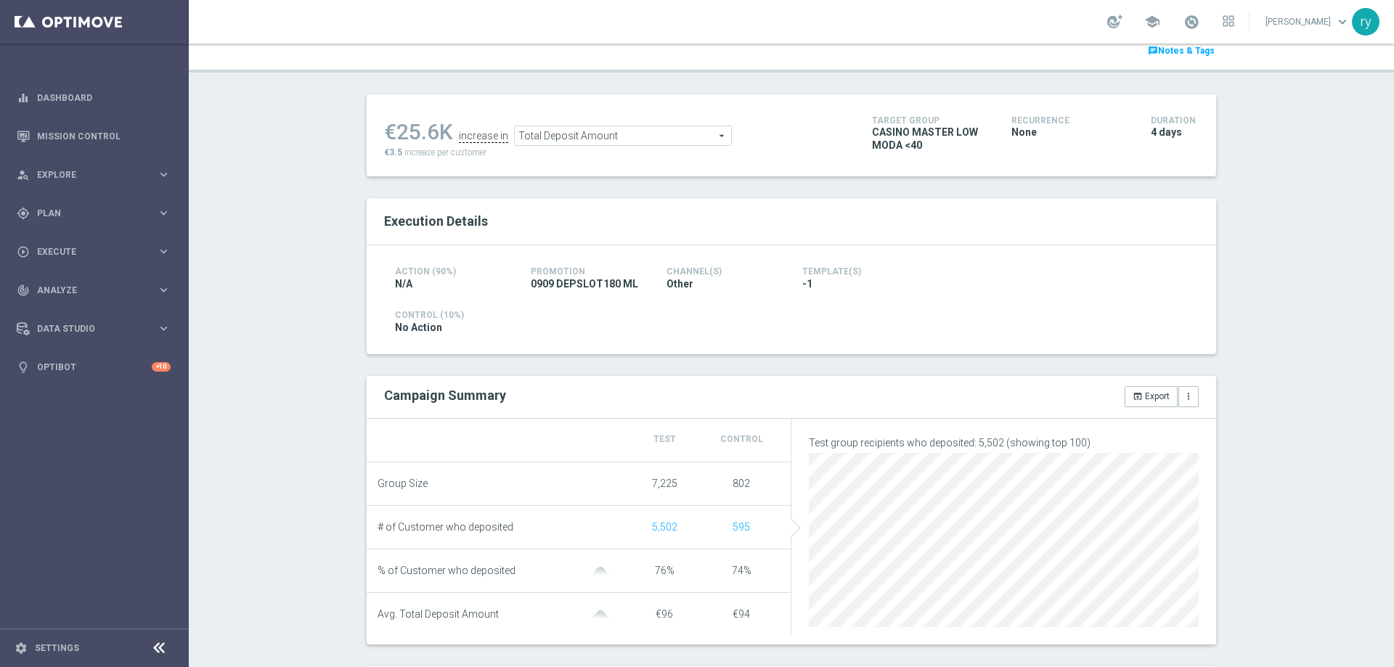
click at [598, 134] on span "Total Deposit Amount" at bounding box center [623, 135] width 216 height 19
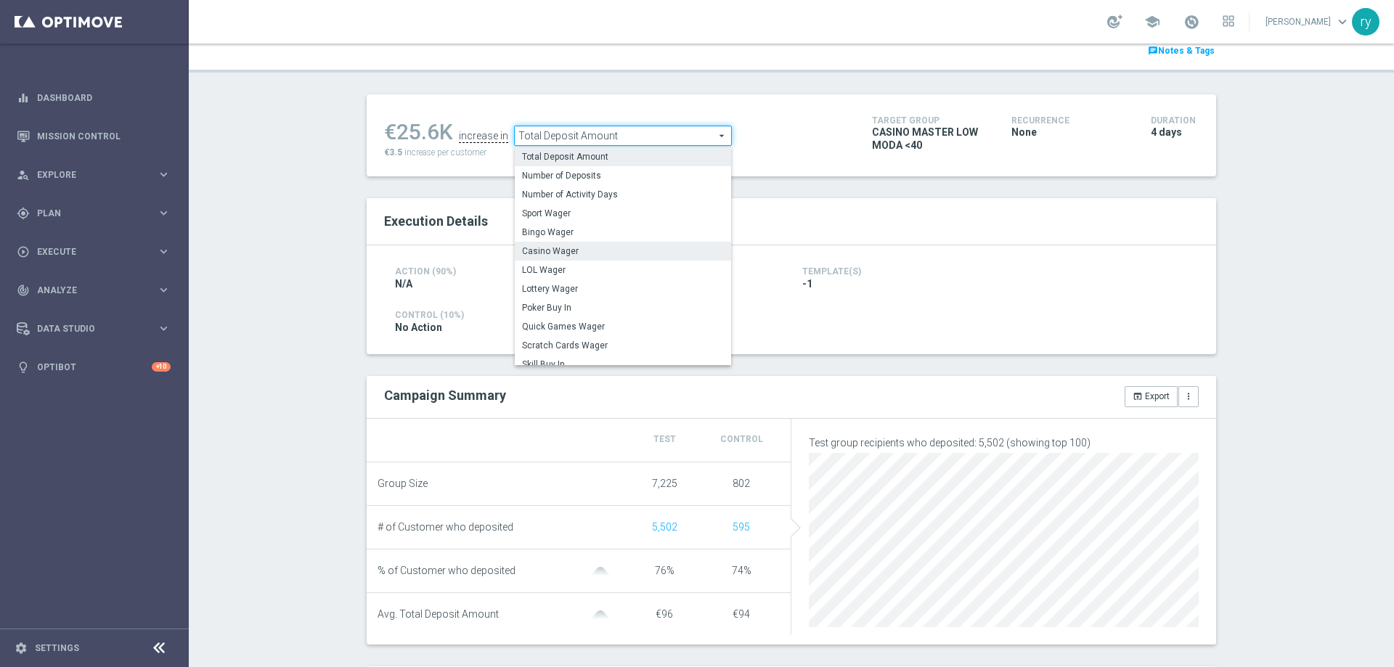
click at [590, 244] on label "Casino Wager" at bounding box center [623, 251] width 216 height 19
type input "Casino Wager"
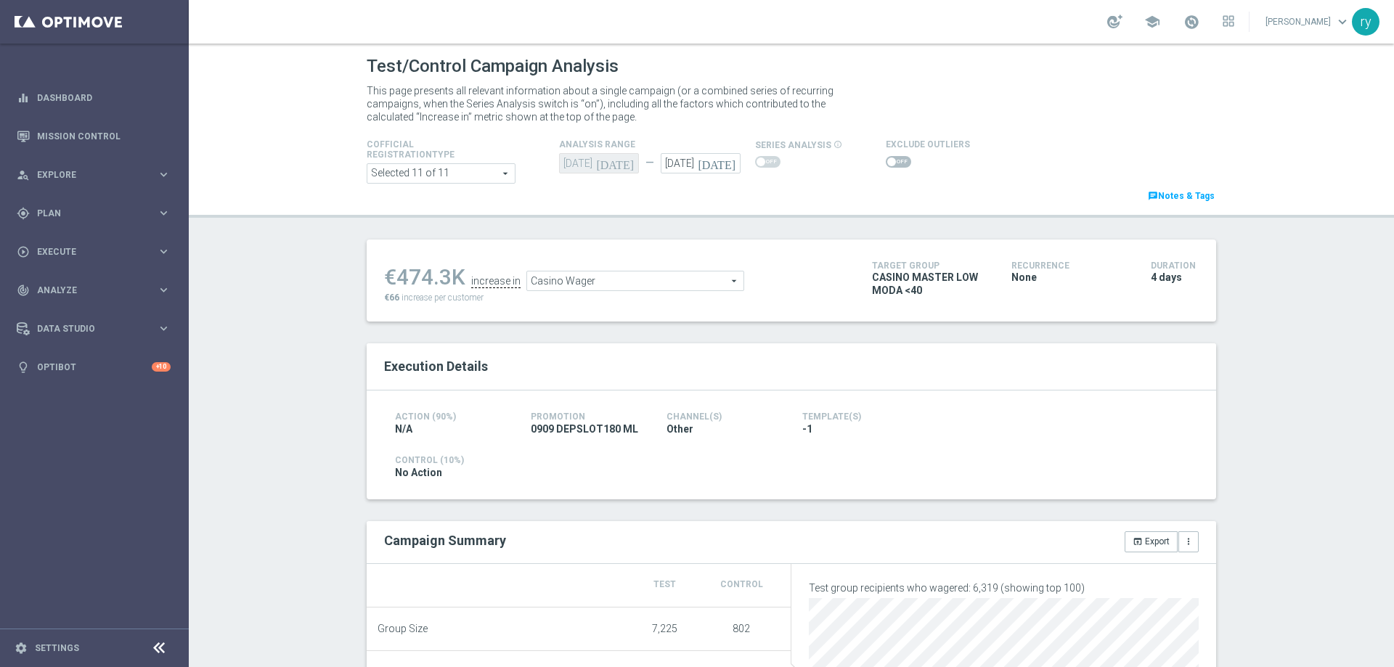
click at [887, 159] on span at bounding box center [891, 162] width 9 height 9
click at [886, 159] on input "checkbox" at bounding box center [898, 162] width 25 height 12
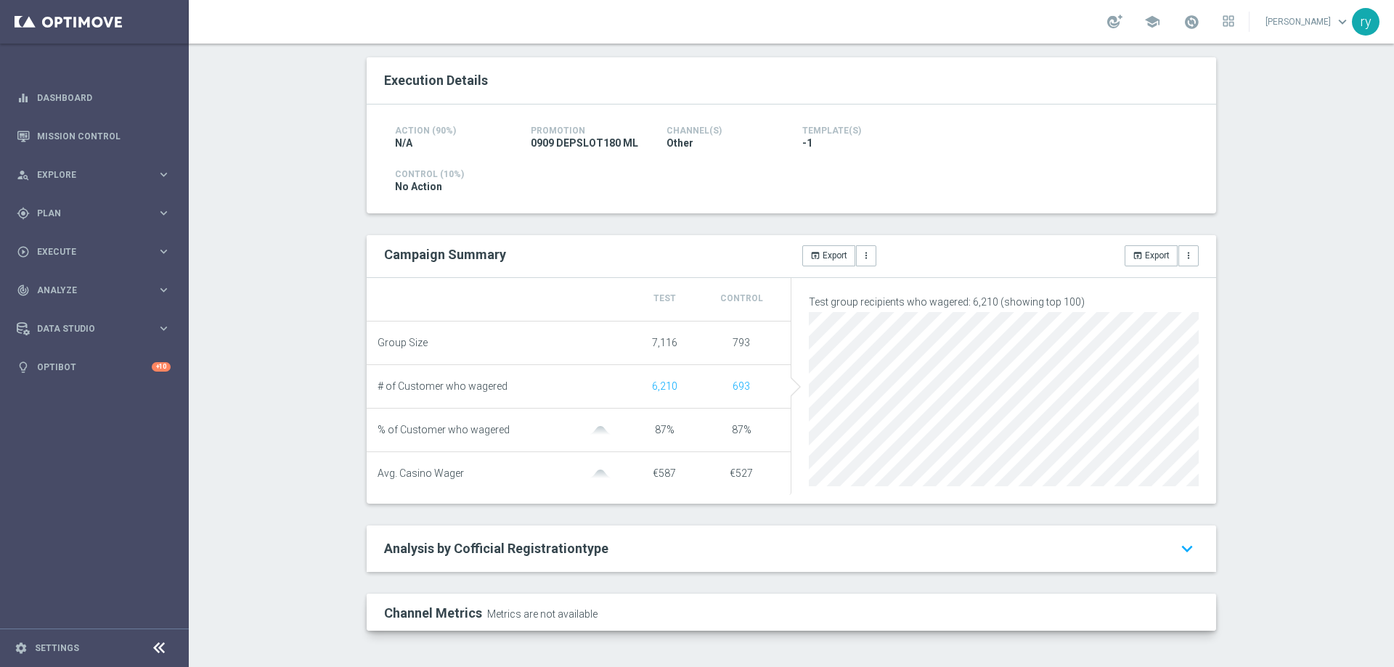
scroll to position [8, 0]
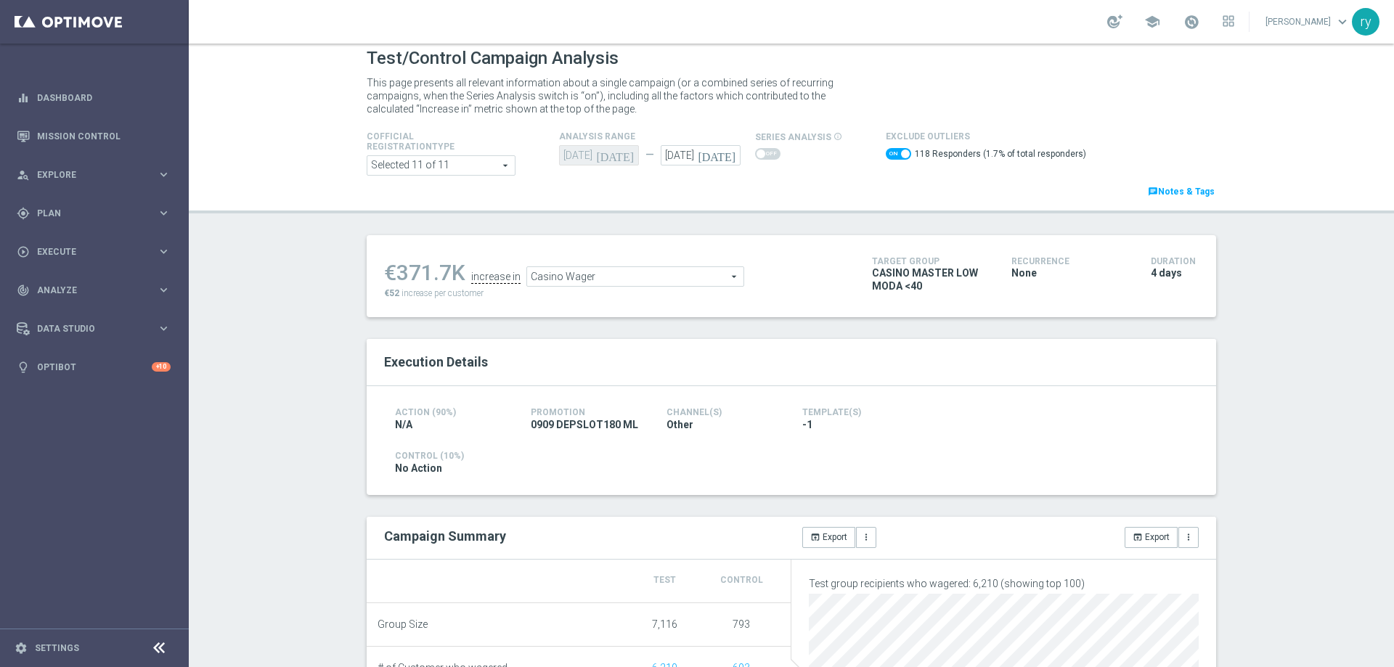
click at [887, 152] on span at bounding box center [898, 154] width 25 height 12
click at [887, 152] on input "checkbox" at bounding box center [898, 154] width 25 height 12
checkbox input "false"
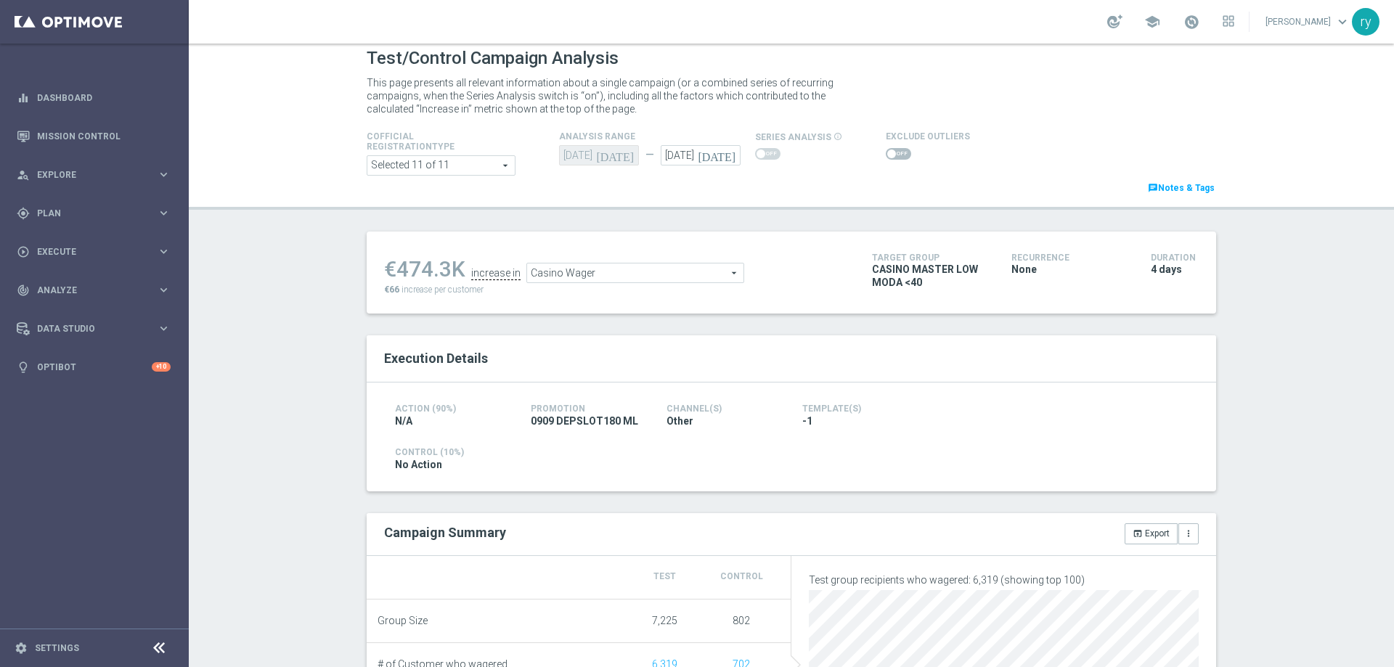
drag, startPoint x: 446, startPoint y: 267, endPoint x: 395, endPoint y: 267, distance: 50.8
click at [395, 267] on div "€474.3K" at bounding box center [424, 269] width 81 height 26
copy div "474.3"
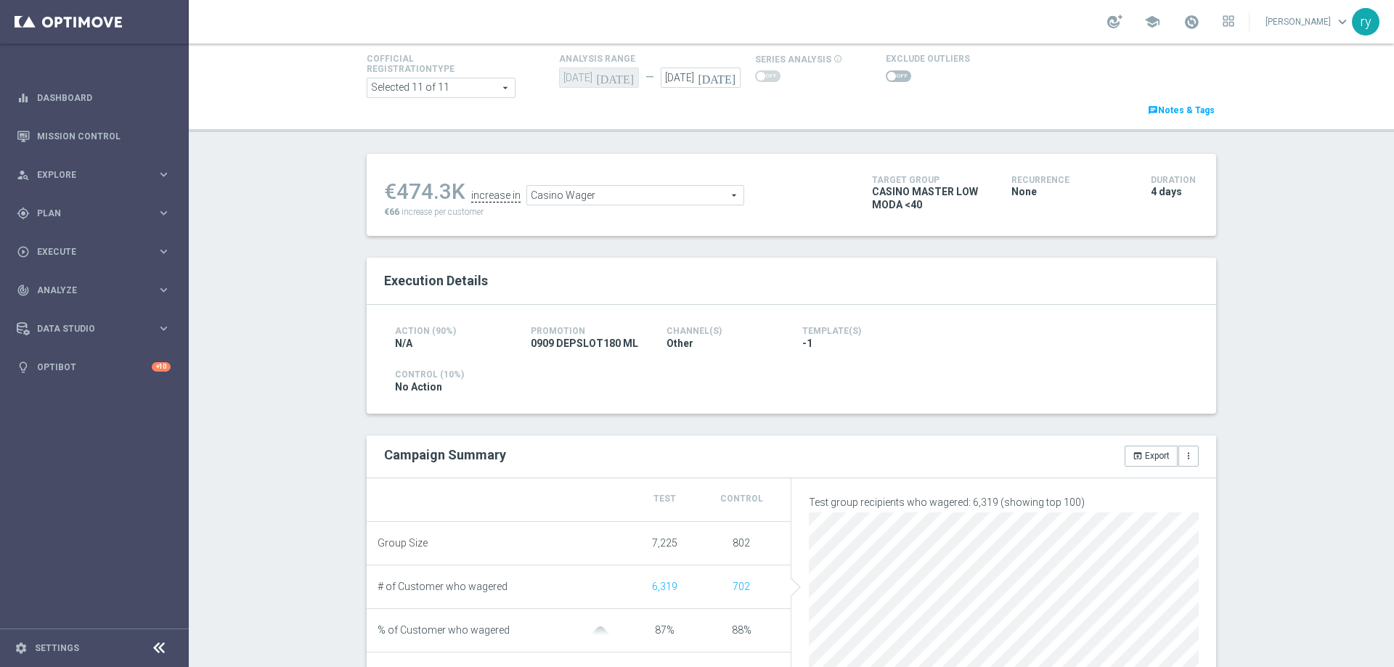
scroll to position [0, 0]
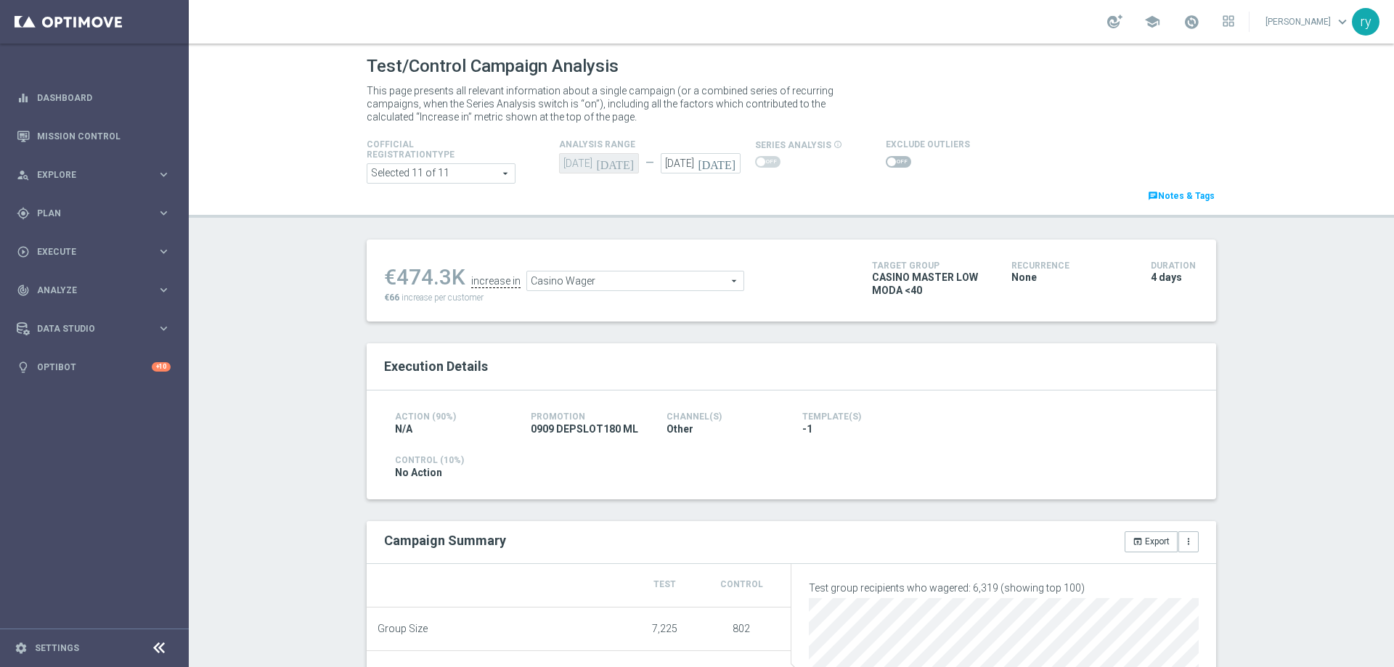
click at [606, 285] on span "Casino Wager" at bounding box center [635, 281] width 216 height 19
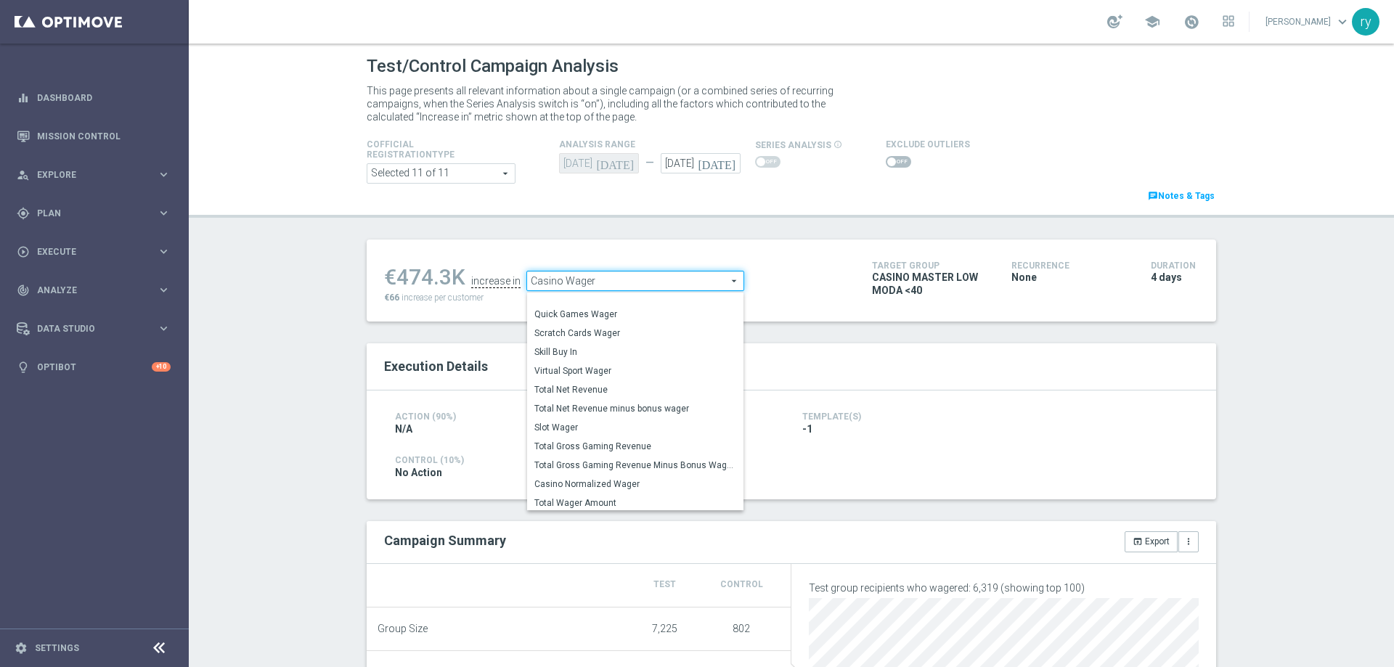
scroll to position [219, 0]
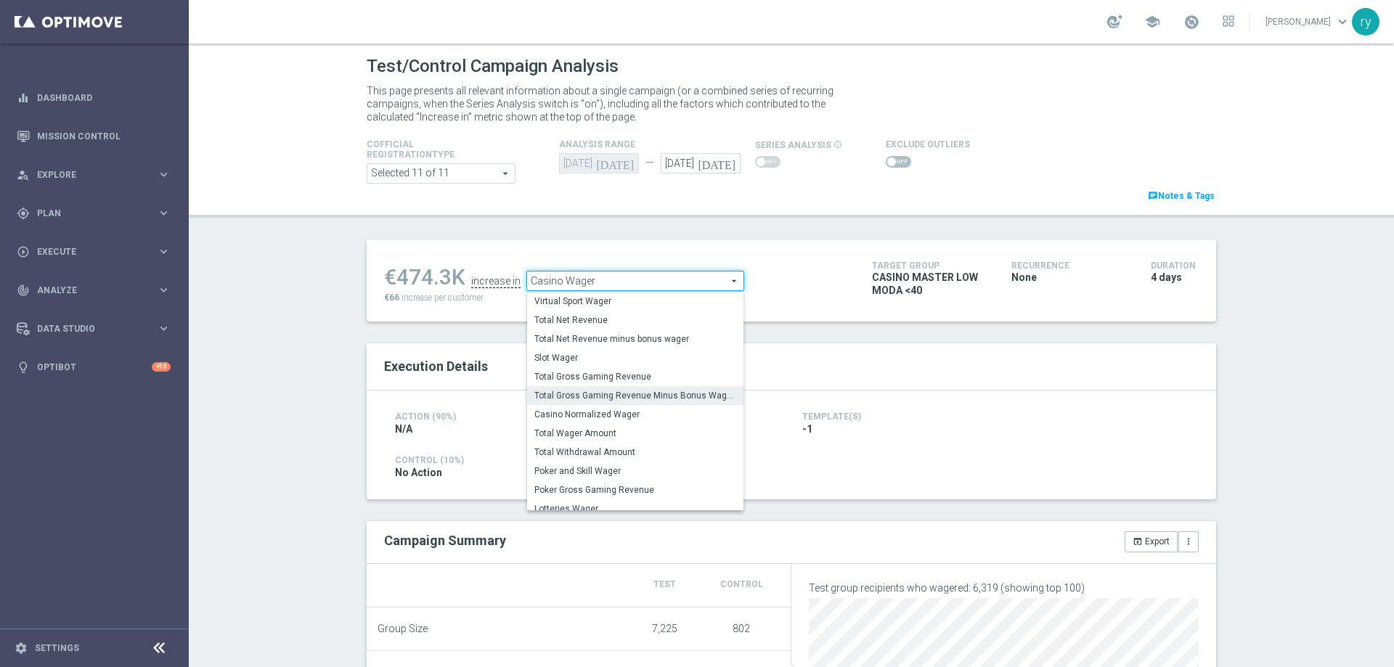
click at [614, 402] on span "Total Gross Gaming Revenue Minus Bonus Wagared" at bounding box center [635, 396] width 202 height 12
type input "Total Gross Gaming Revenue Minus Bonus Wagared"
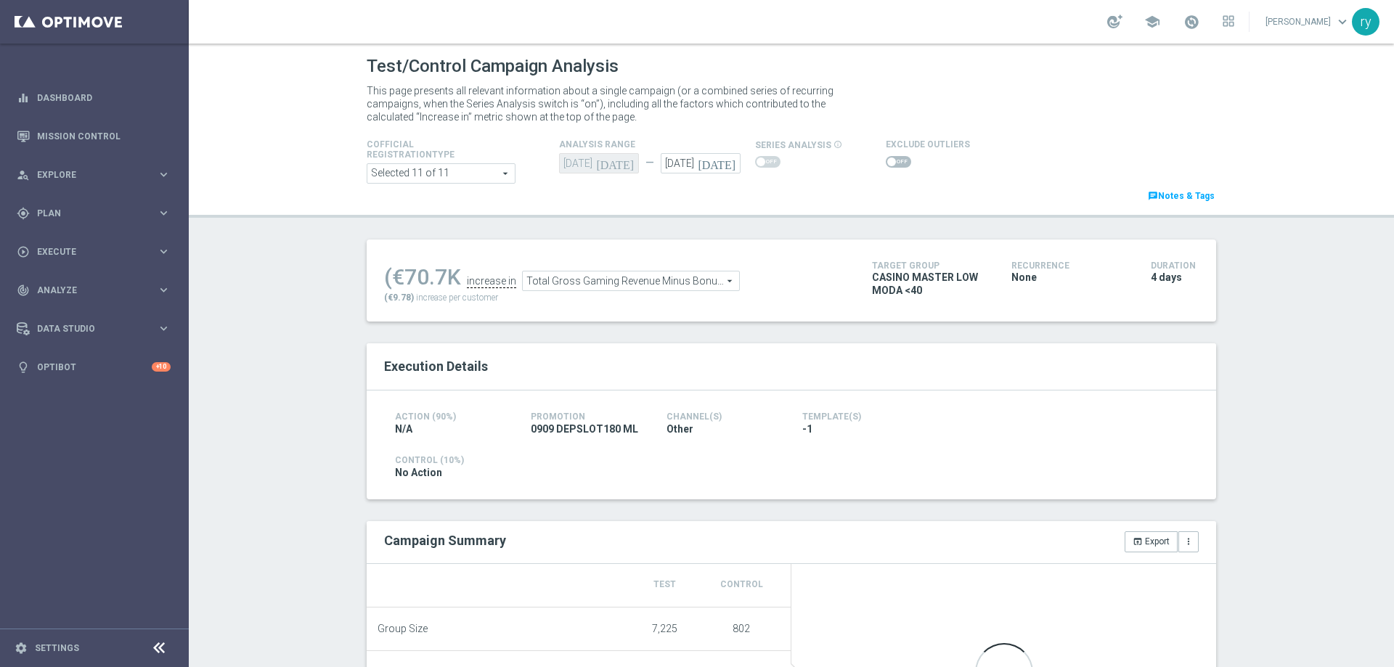
click at [896, 160] on span at bounding box center [898, 162] width 25 height 12
click at [896, 160] on input "checkbox" at bounding box center [898, 162] width 25 height 12
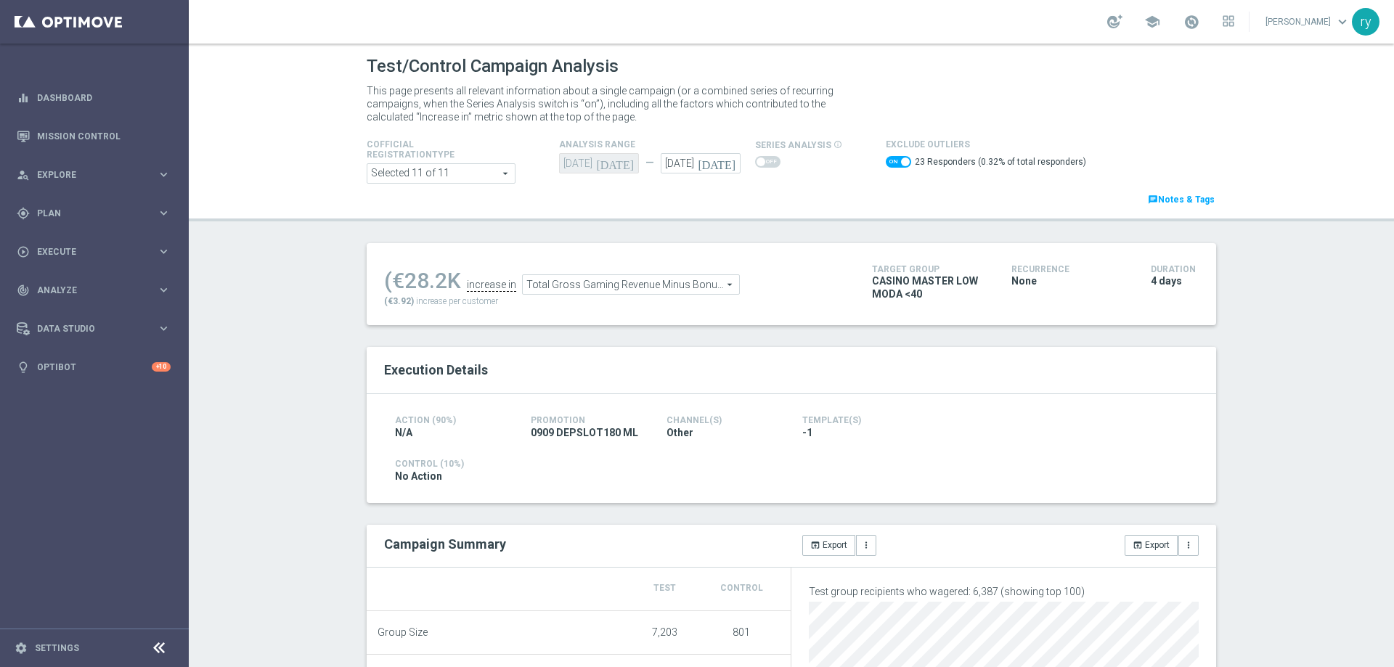
click at [886, 167] on input "checkbox" at bounding box center [898, 162] width 25 height 12
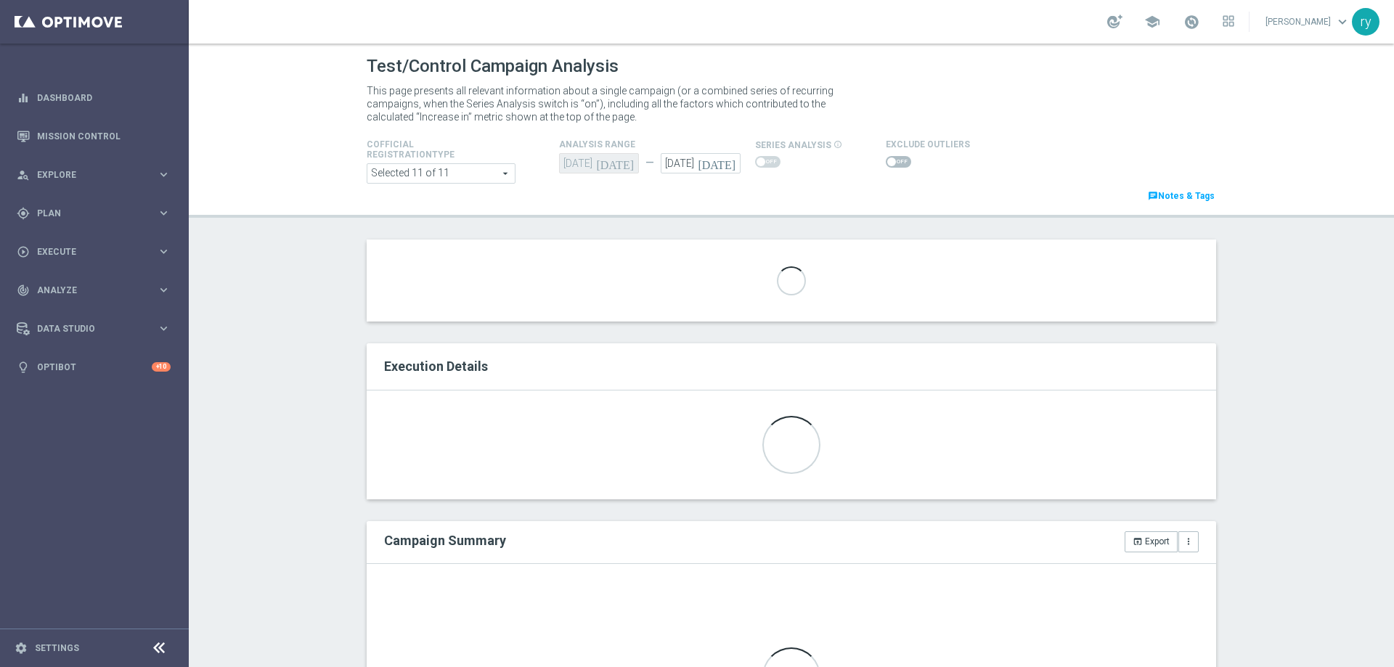
click at [886, 166] on span at bounding box center [898, 162] width 25 height 12
click at [886, 166] on input "checkbox" at bounding box center [898, 162] width 25 height 12
click at [886, 166] on span at bounding box center [898, 162] width 25 height 12
click at [886, 166] on input "checkbox" at bounding box center [898, 162] width 25 height 12
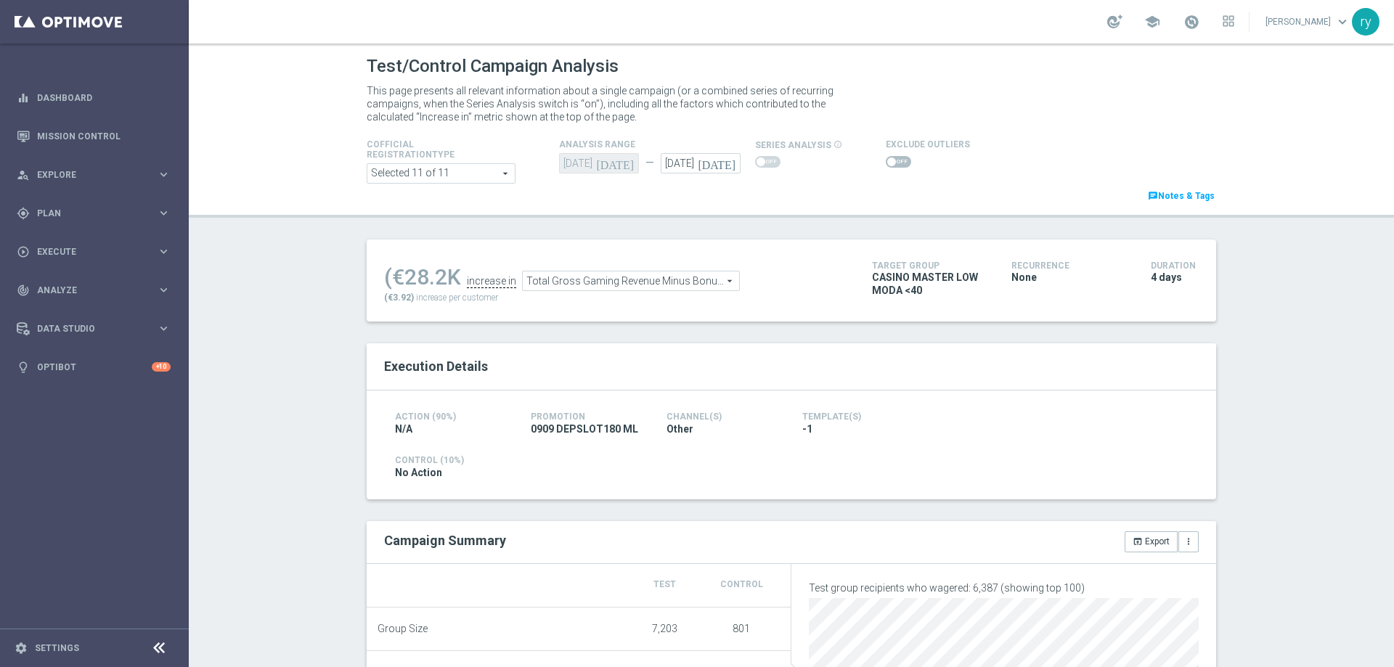
click at [887, 161] on span at bounding box center [891, 162] width 9 height 9
click at [886, 161] on input "checkbox" at bounding box center [898, 162] width 25 height 12
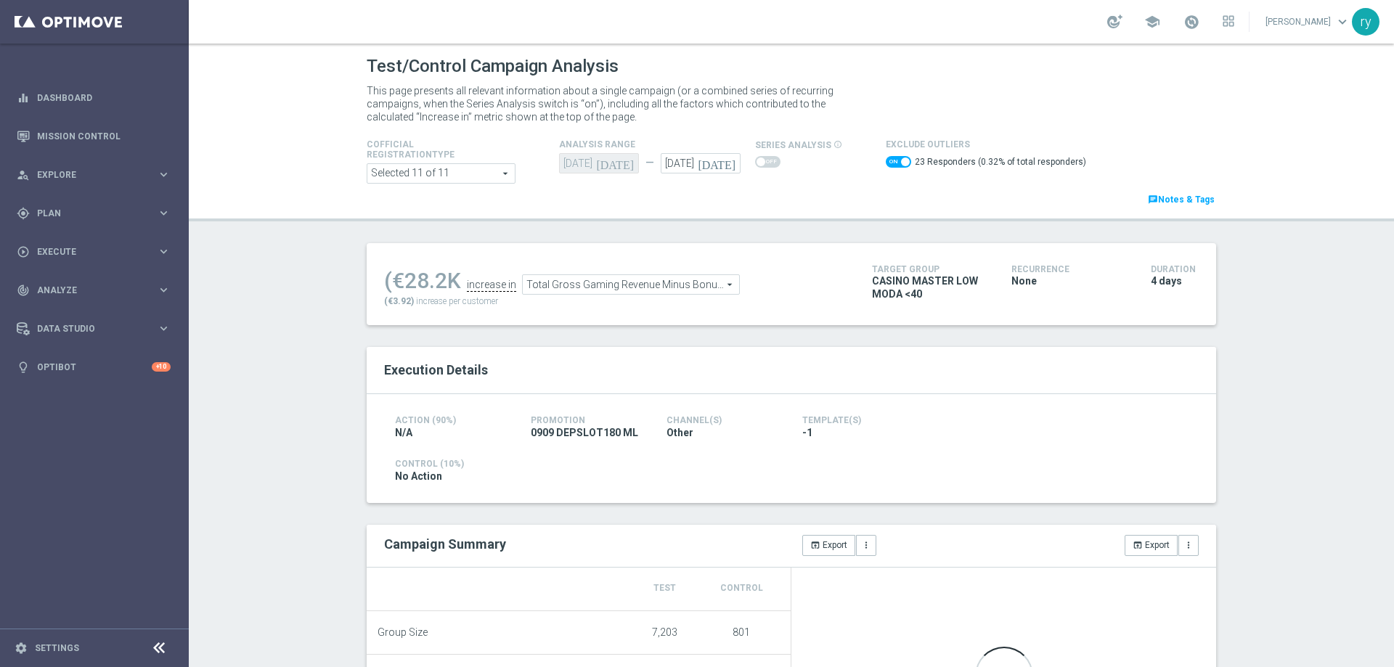
click at [886, 161] on span at bounding box center [898, 162] width 25 height 12
click at [886, 161] on input "checkbox" at bounding box center [898, 162] width 25 height 12
click at [887, 161] on span at bounding box center [891, 162] width 9 height 9
click at [886, 161] on input "checkbox" at bounding box center [898, 162] width 25 height 12
checkbox input "true"
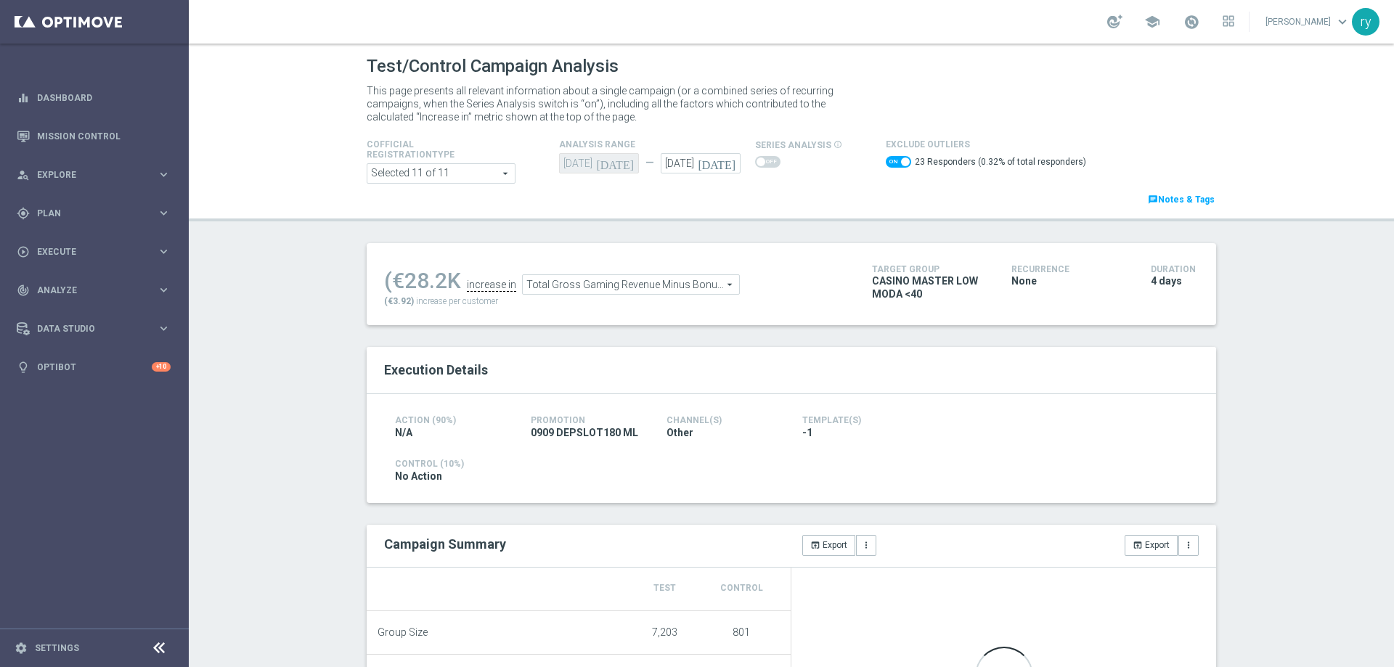
drag, startPoint x: 441, startPoint y: 283, endPoint x: 402, endPoint y: 276, distance: 39.9
click at [402, 276] on div "(€28.2K" at bounding box center [422, 281] width 77 height 26
copy div "28.2"
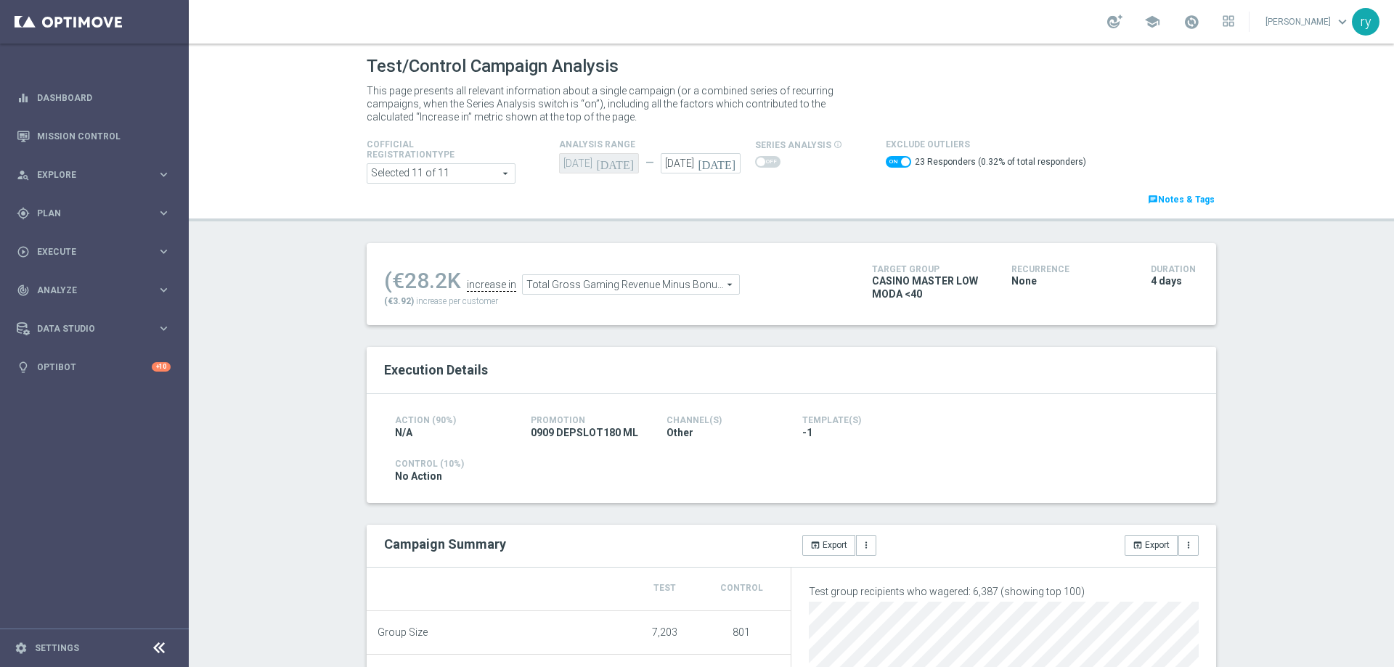
click at [693, 494] on div "Action (90%) N/A Promotion 0909 DEPSLOT180 ML Channel(s) Other Template(s) -1 C…" at bounding box center [792, 448] width 850 height 108
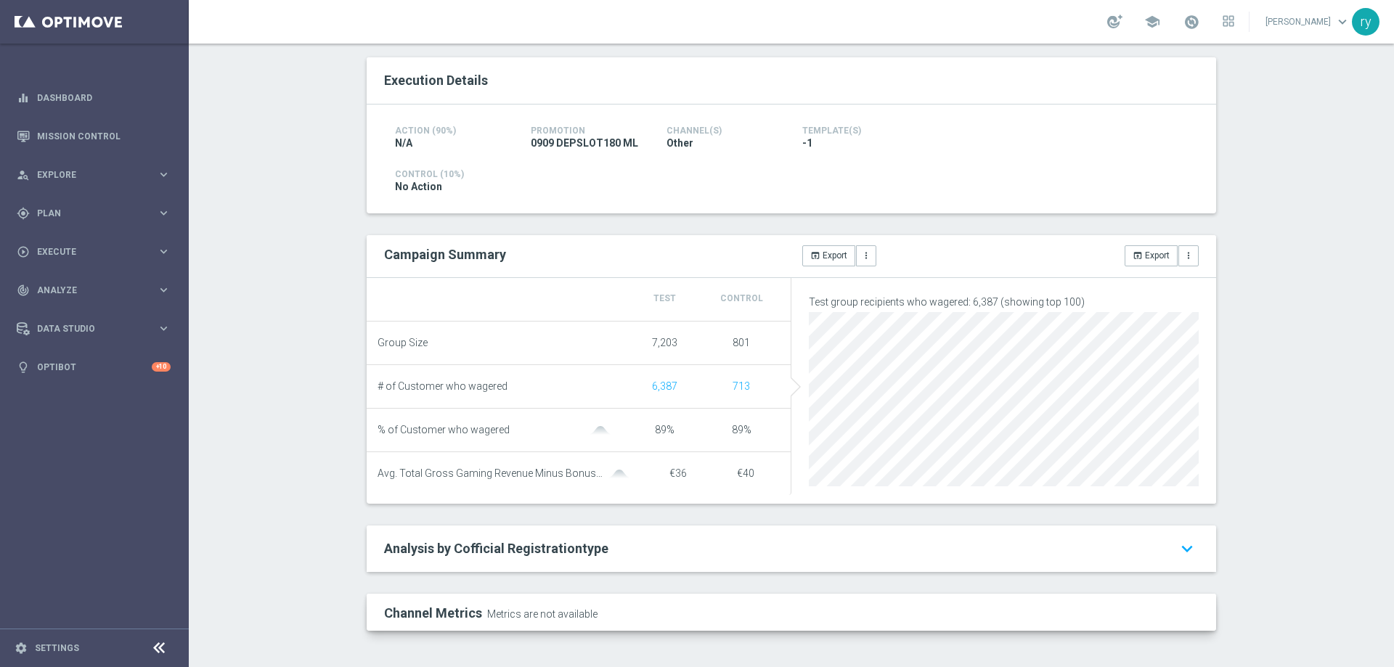
scroll to position [8, 0]
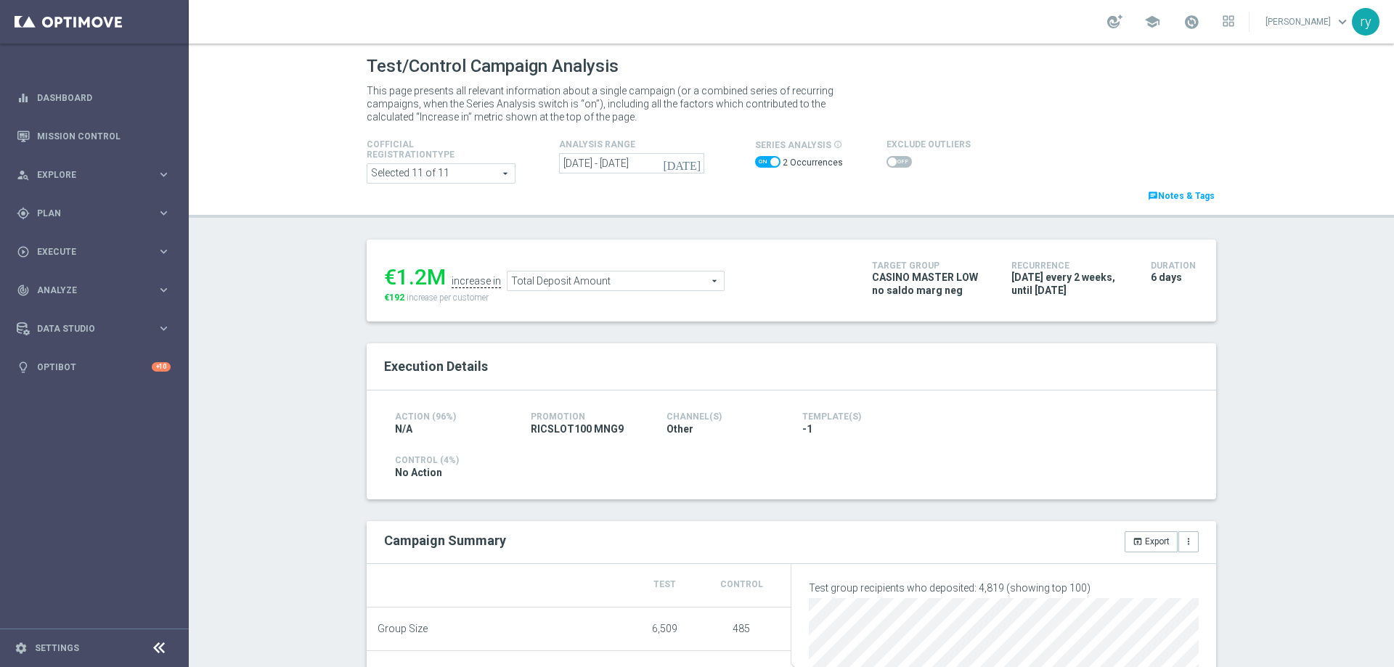
click at [757, 157] on span at bounding box center [767, 162] width 25 height 12
click at [757, 157] on input "checkbox" at bounding box center [767, 162] width 25 height 12
click at [761, 161] on span at bounding box center [767, 162] width 25 height 12
click at [761, 161] on input "checkbox" at bounding box center [767, 162] width 25 height 12
checkbox input "true"
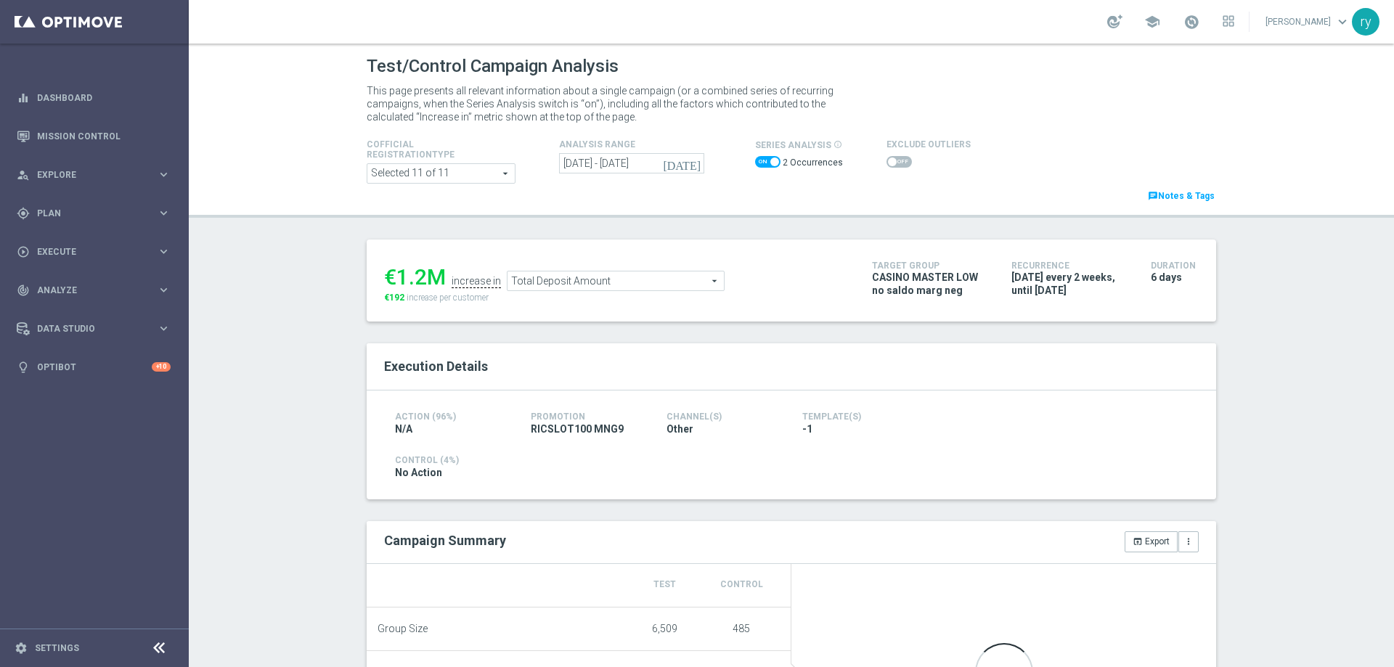
click at [689, 163] on icon "[DATE]" at bounding box center [682, 163] width 39 height 13
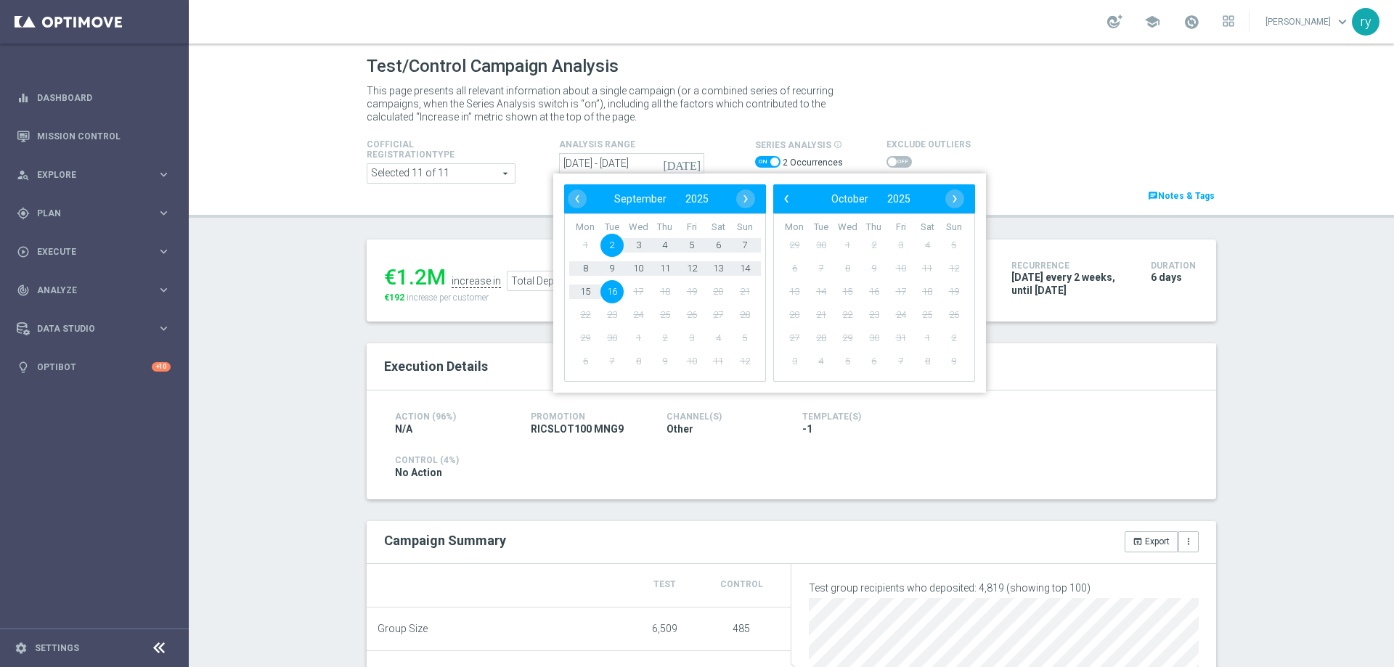
click at [611, 249] on span "2" at bounding box center [611, 245] width 23 height 23
click at [750, 245] on span "7" at bounding box center [744, 245] width 23 height 23
type input "02 Sep 2025 - 07 Sep 2025"
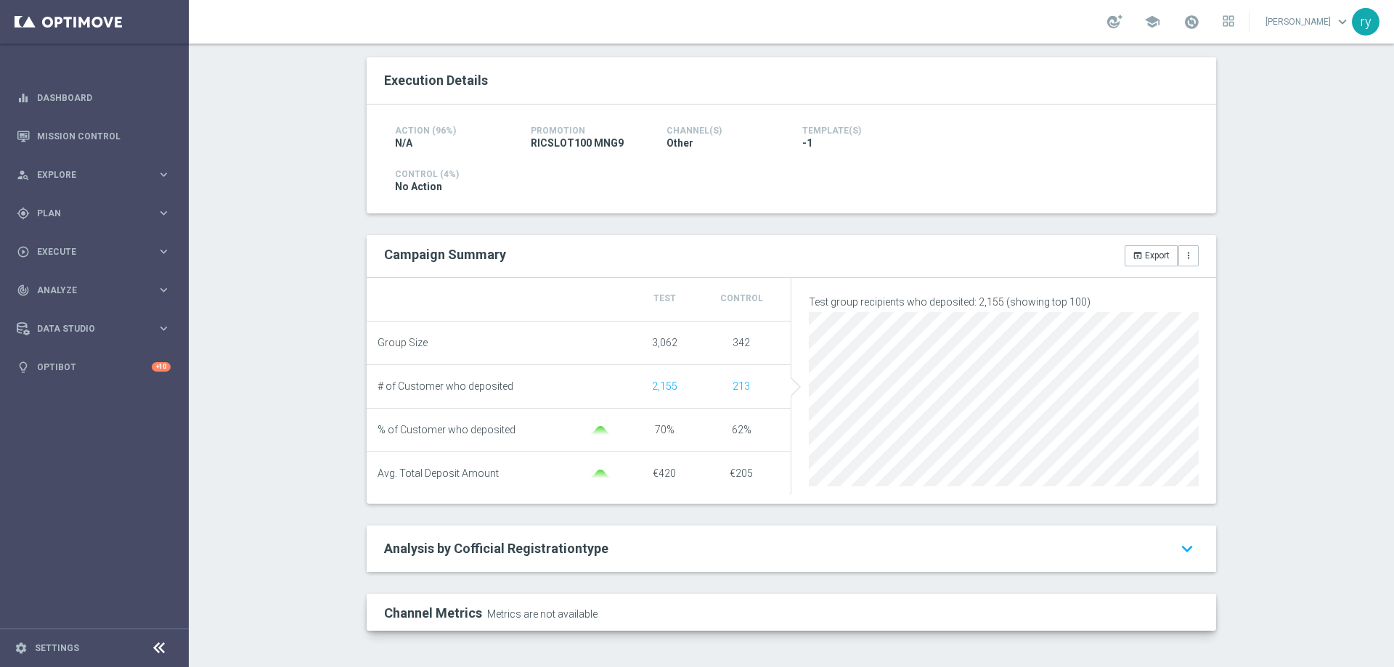
scroll to position [4, 0]
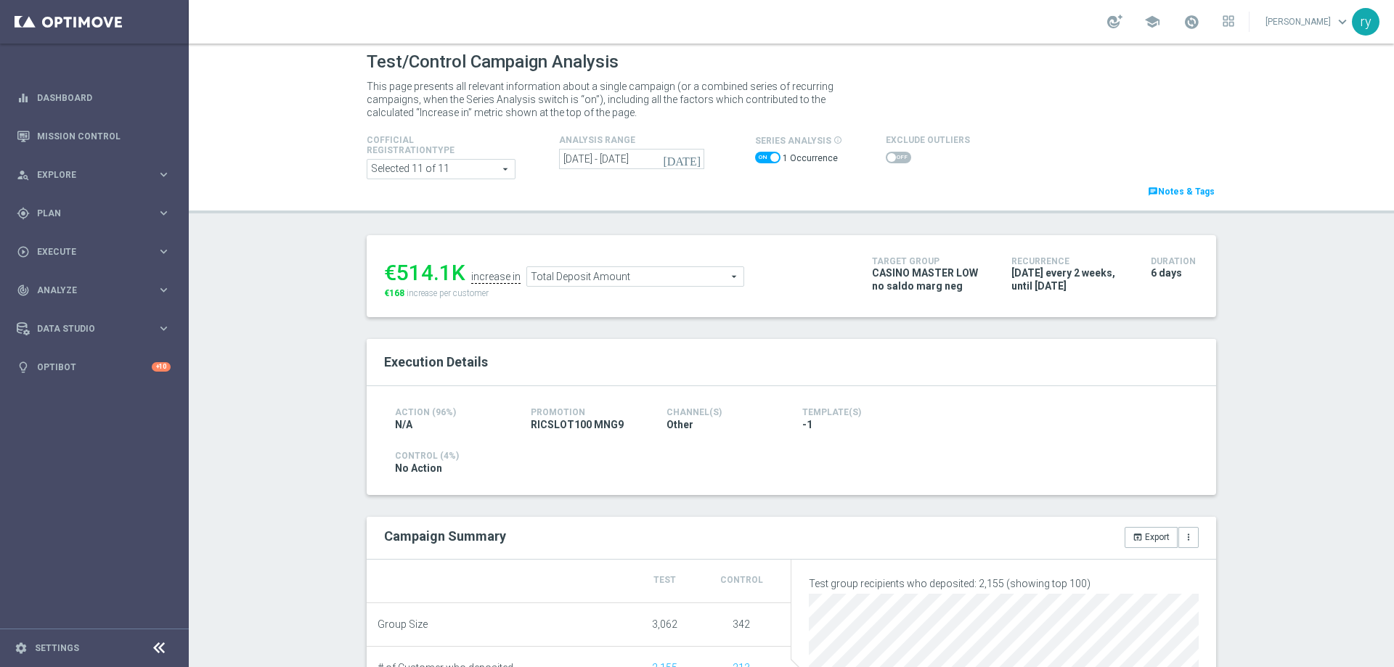
drag, startPoint x: 441, startPoint y: 270, endPoint x: 396, endPoint y: 269, distance: 45.8
click at [396, 269] on div "€514.1K" at bounding box center [424, 273] width 81 height 26
copy div "514.1"
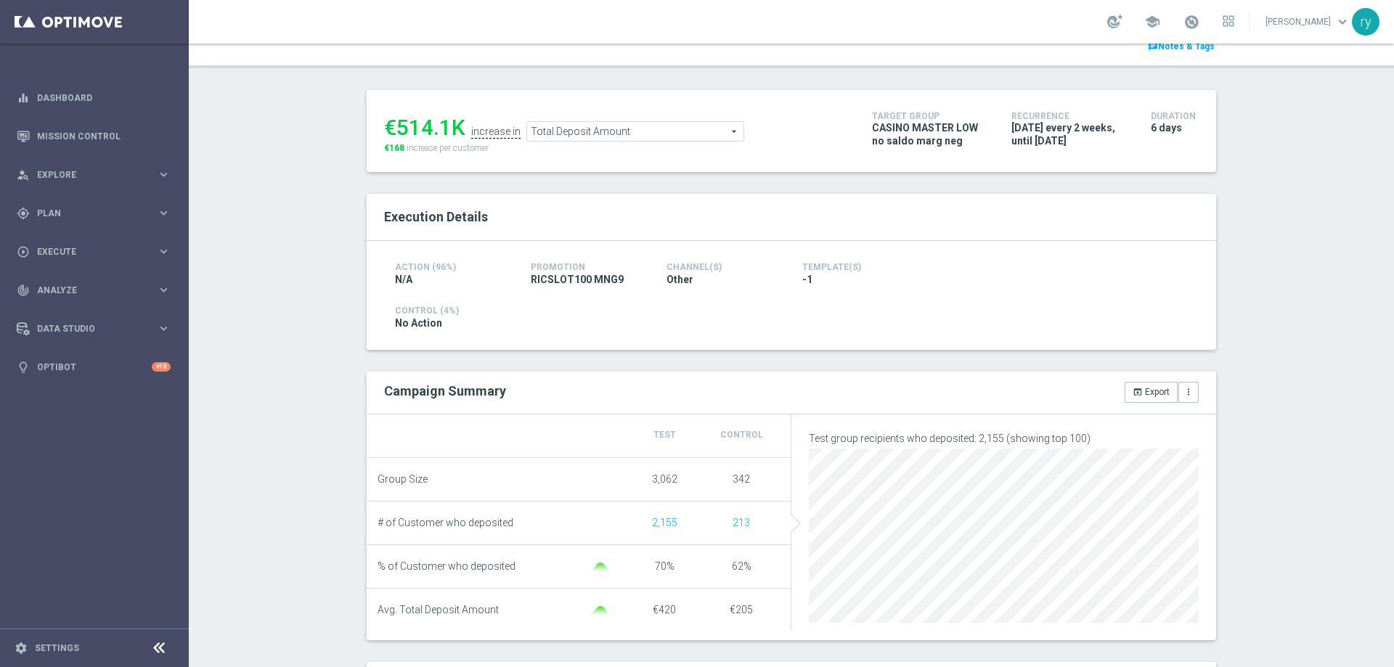
click at [609, 139] on span "Total Deposit Amount" at bounding box center [635, 131] width 216 height 19
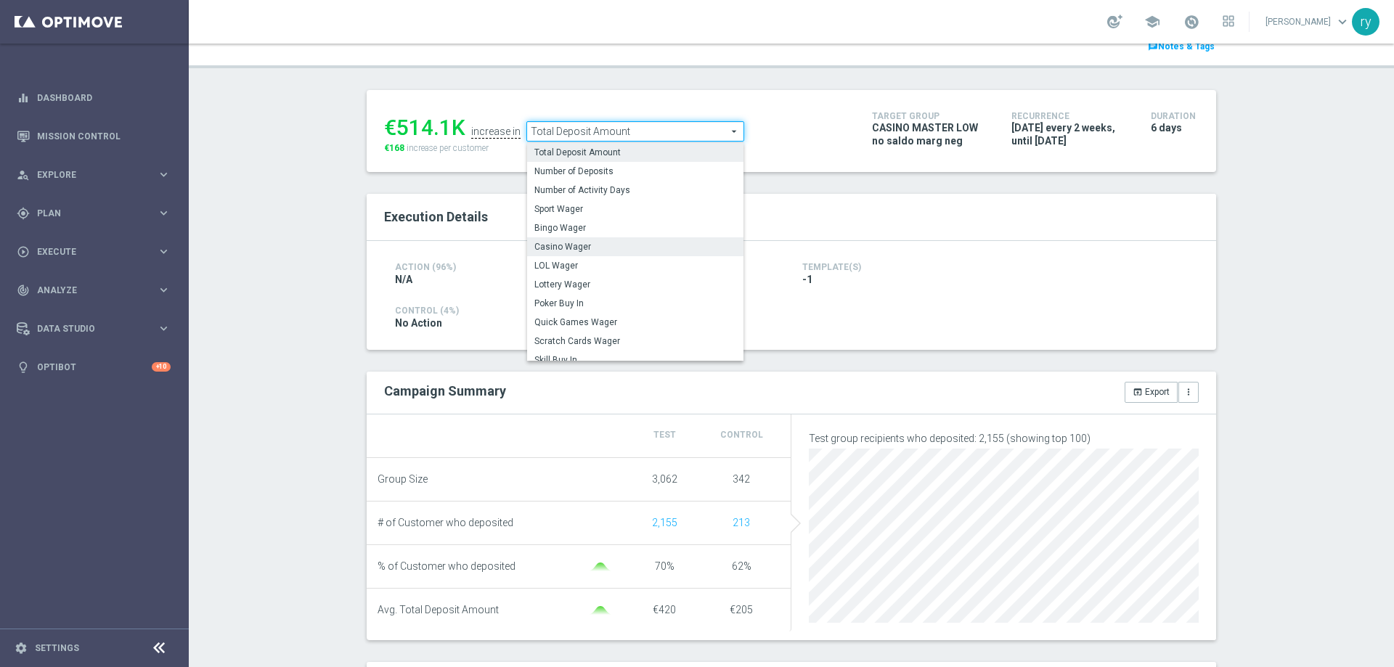
click at [605, 245] on span "Casino Wager" at bounding box center [635, 247] width 202 height 12
type input "Casino Wager"
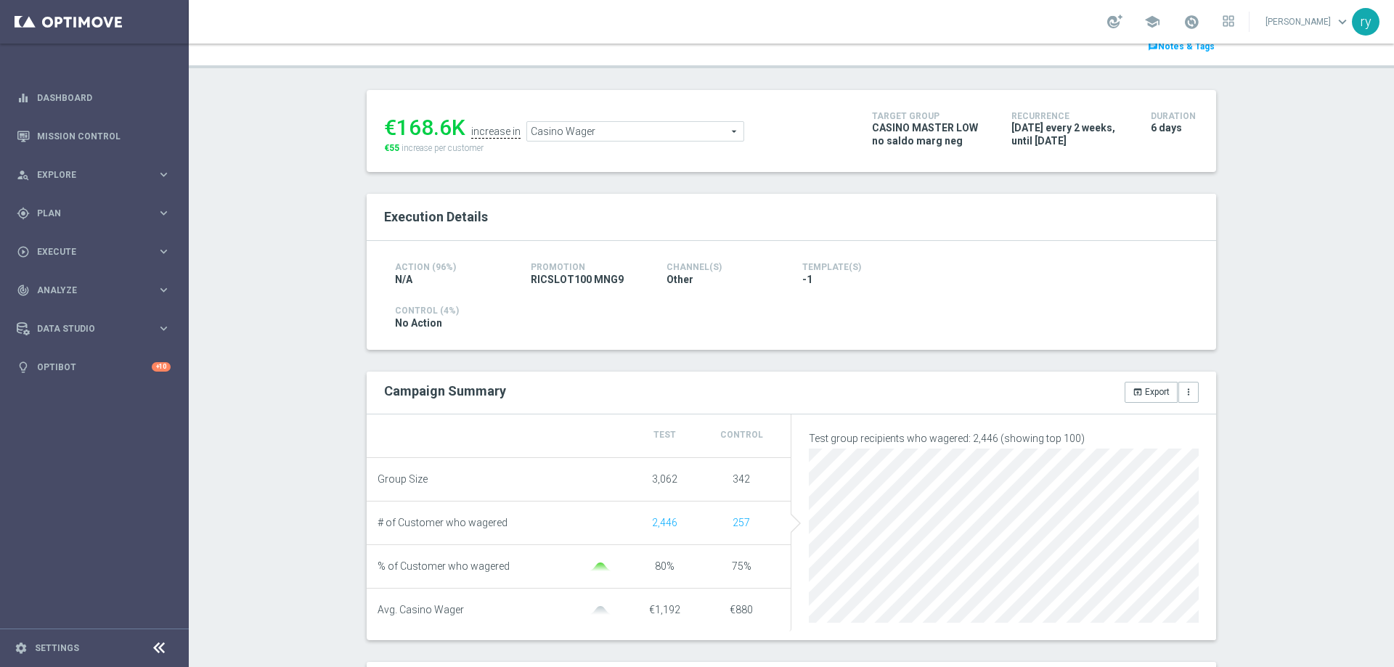
scroll to position [77, 0]
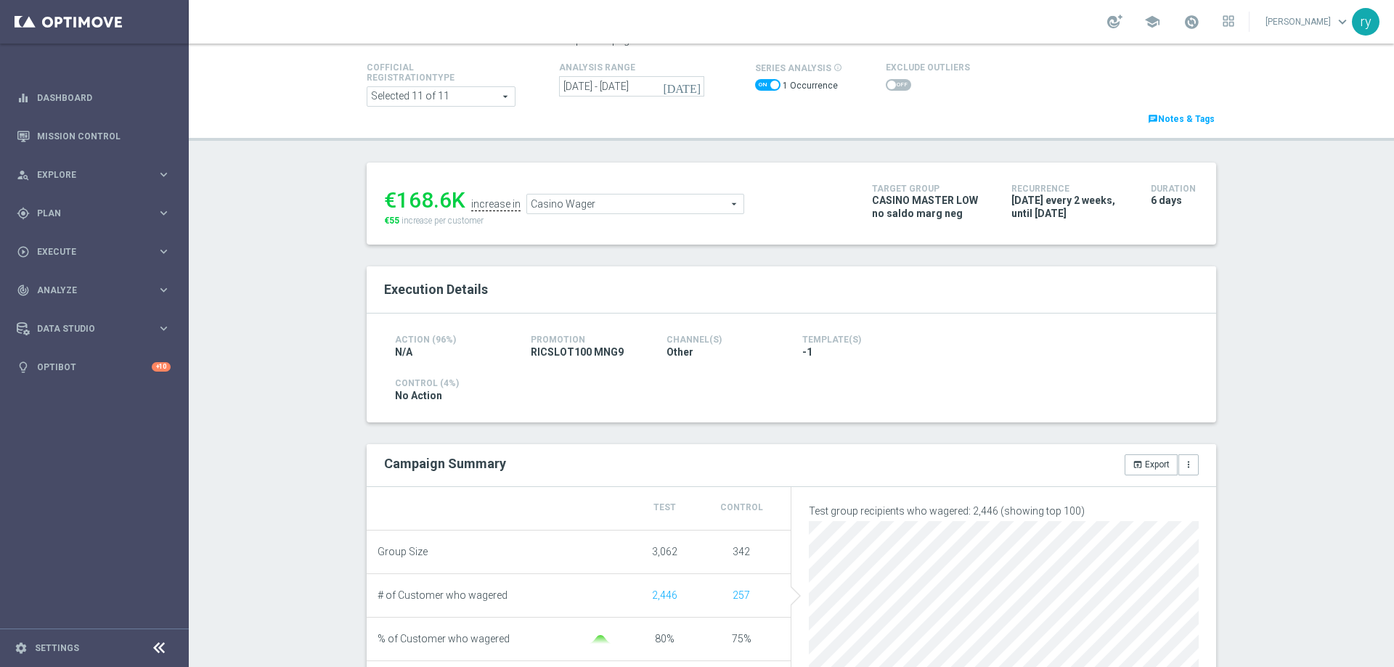
click at [892, 88] on span at bounding box center [898, 85] width 25 height 12
click at [892, 88] on input "checkbox" at bounding box center [898, 85] width 25 height 12
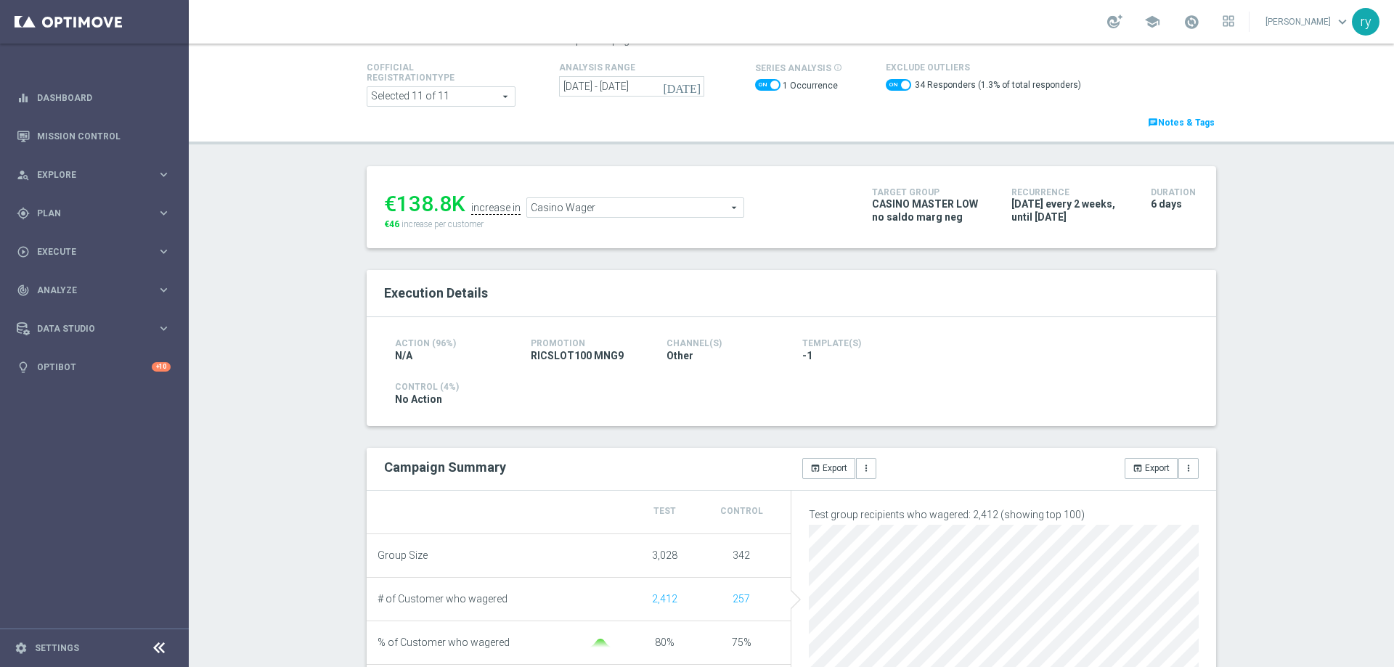
click at [886, 88] on span at bounding box center [898, 85] width 25 height 12
click at [886, 88] on input "checkbox" at bounding box center [898, 85] width 25 height 12
checkbox input "false"
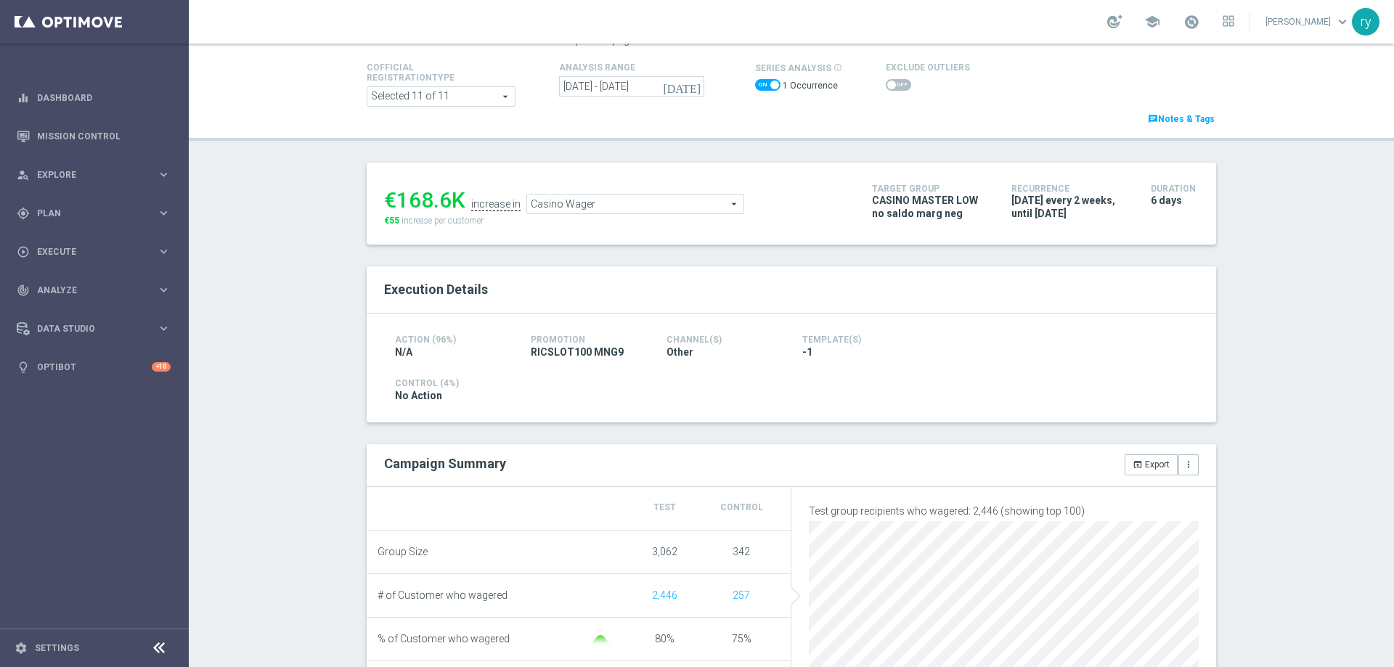
drag, startPoint x: 448, startPoint y: 198, endPoint x: 397, endPoint y: 200, distance: 50.9
click at [397, 200] on div "€168.6K" at bounding box center [424, 200] width 81 height 26
copy div "168.6"
click at [614, 200] on span "Casino Wager" at bounding box center [635, 204] width 216 height 19
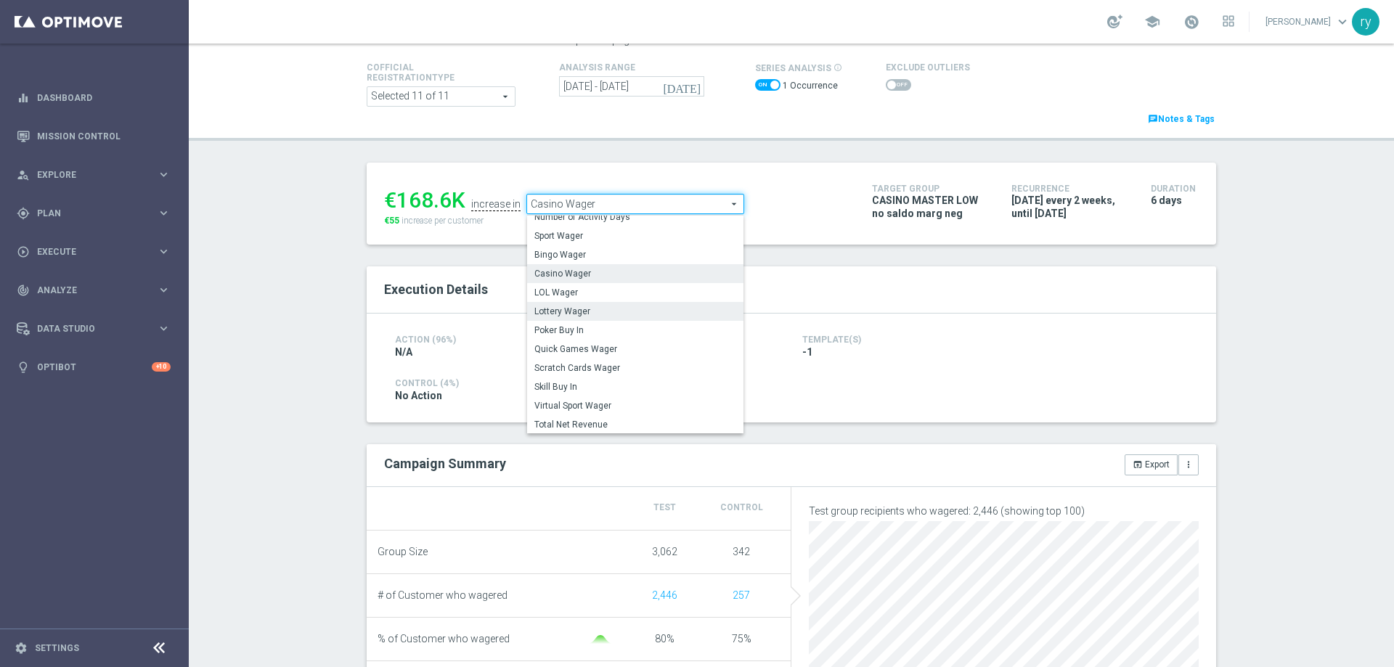
scroll to position [220, 0]
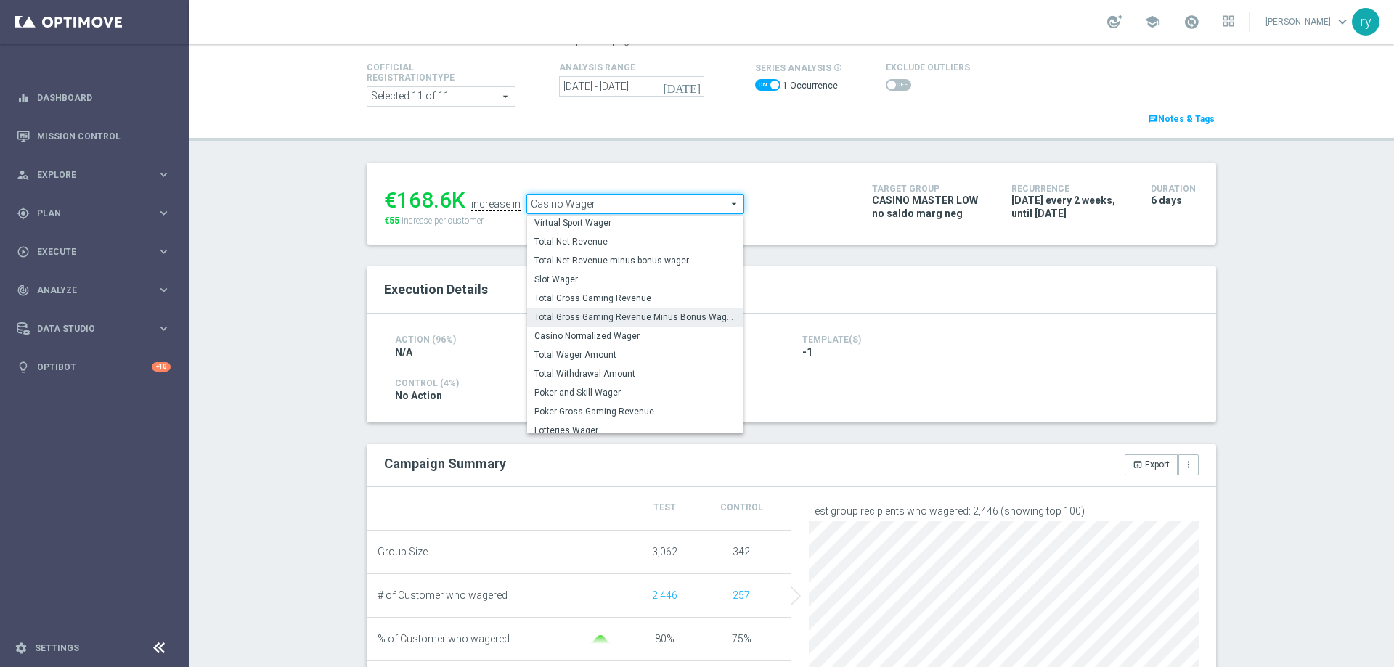
click at [615, 321] on span "Total Gross Gaming Revenue Minus Bonus Wagared" at bounding box center [635, 318] width 202 height 12
type input "Total Gross Gaming Revenue Minus Bonus Wagared"
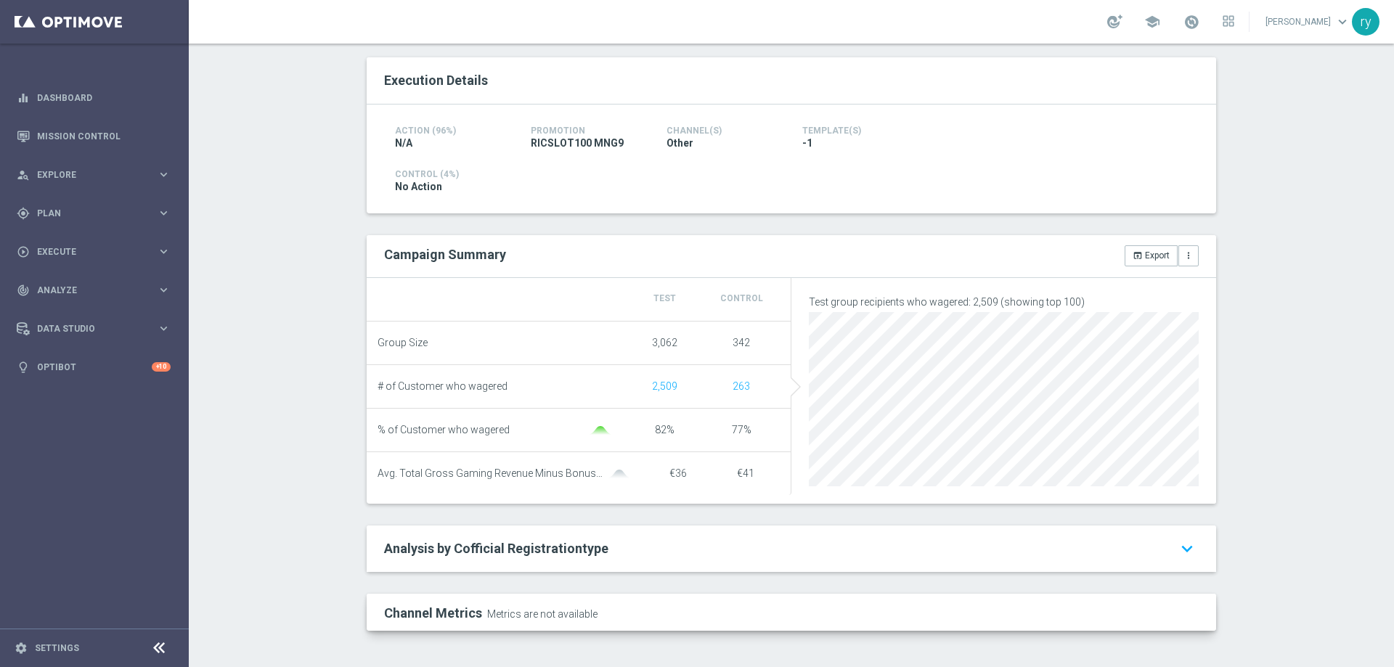
scroll to position [4, 0]
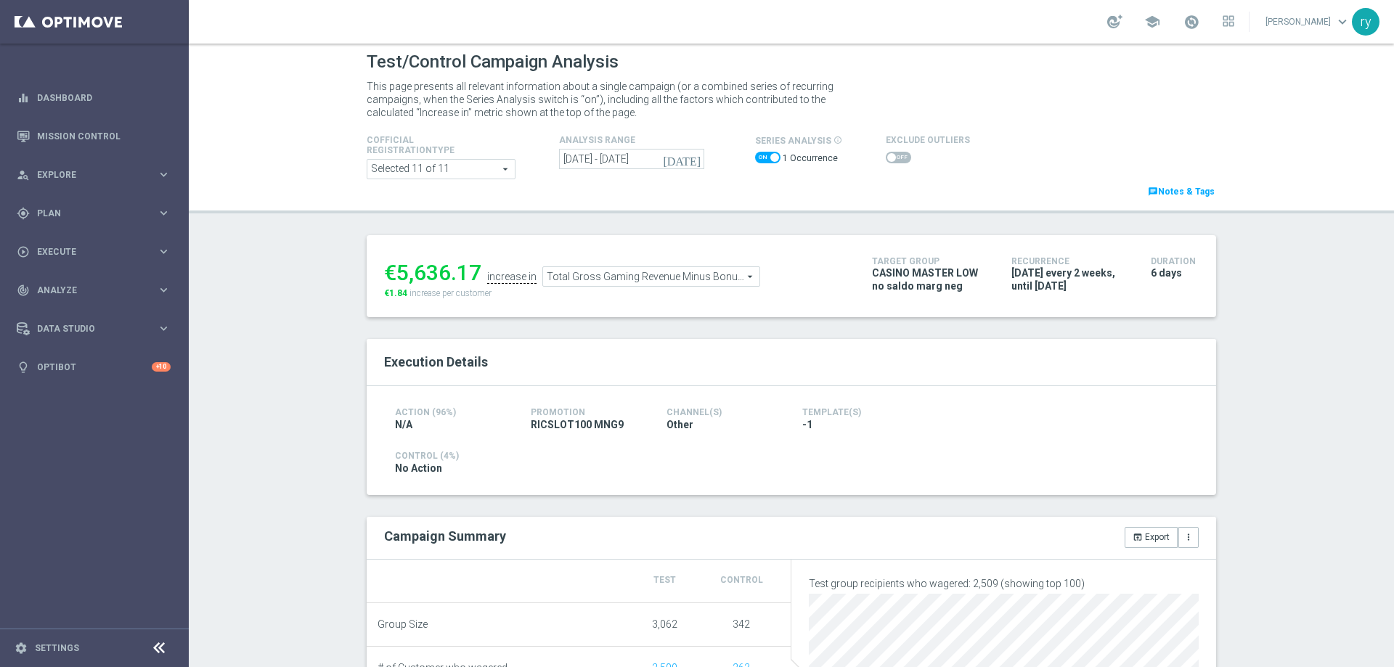
click at [887, 157] on span at bounding box center [898, 158] width 25 height 12
click at [887, 157] on input "checkbox" at bounding box center [898, 158] width 25 height 12
checkbox input "true"
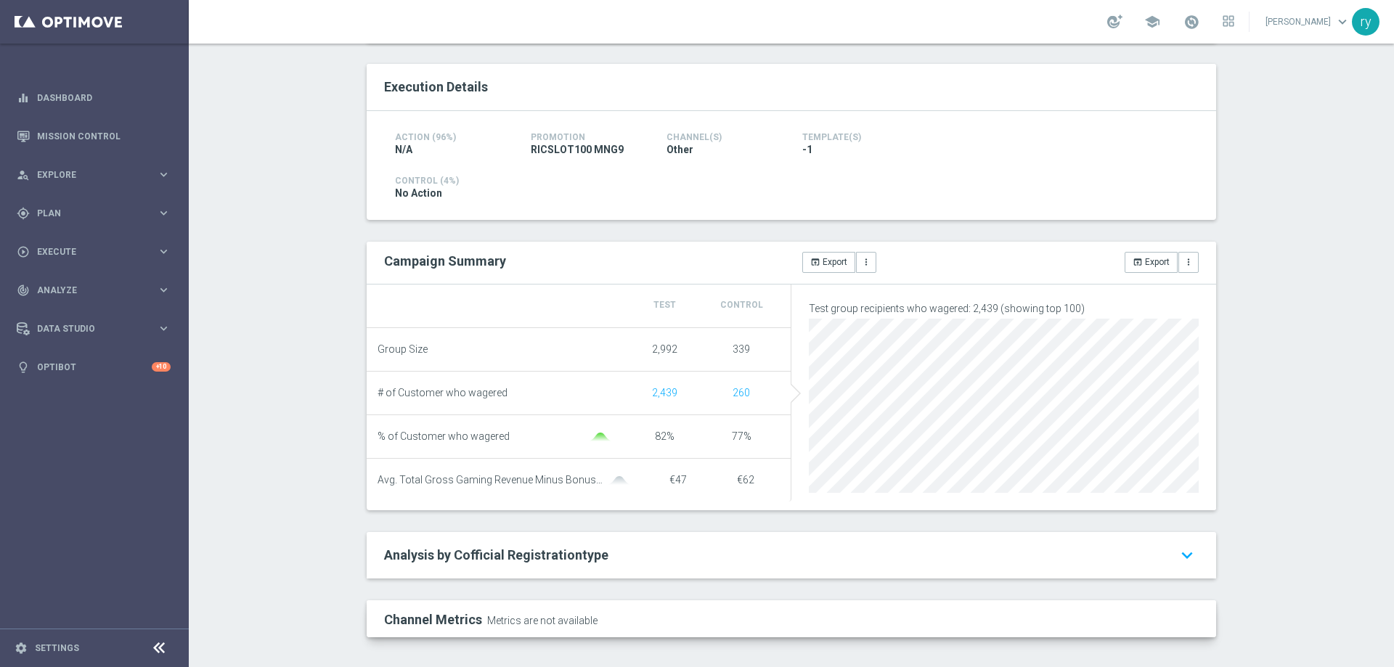
scroll to position [0, 0]
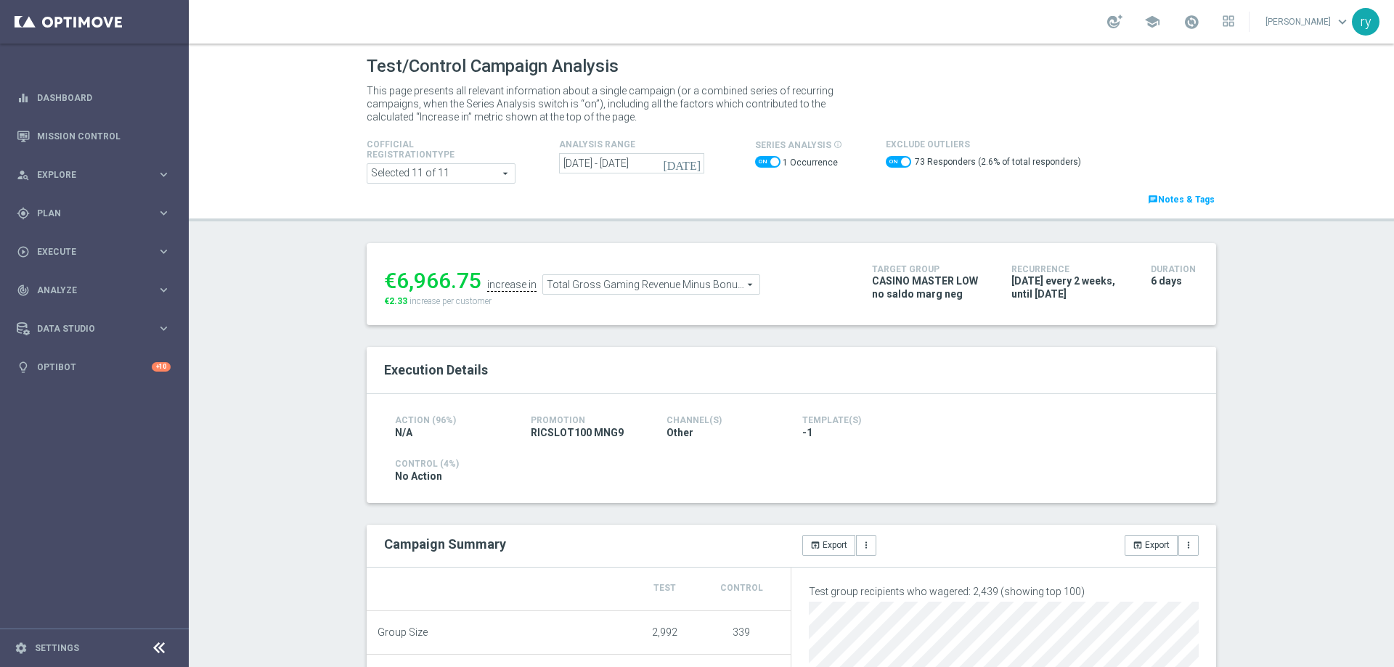
drag, startPoint x: 476, startPoint y: 281, endPoint x: 392, endPoint y: 282, distance: 83.5
click at [392, 282] on div "€6,966.75" at bounding box center [432, 281] width 97 height 26
copy div "6,966.75"
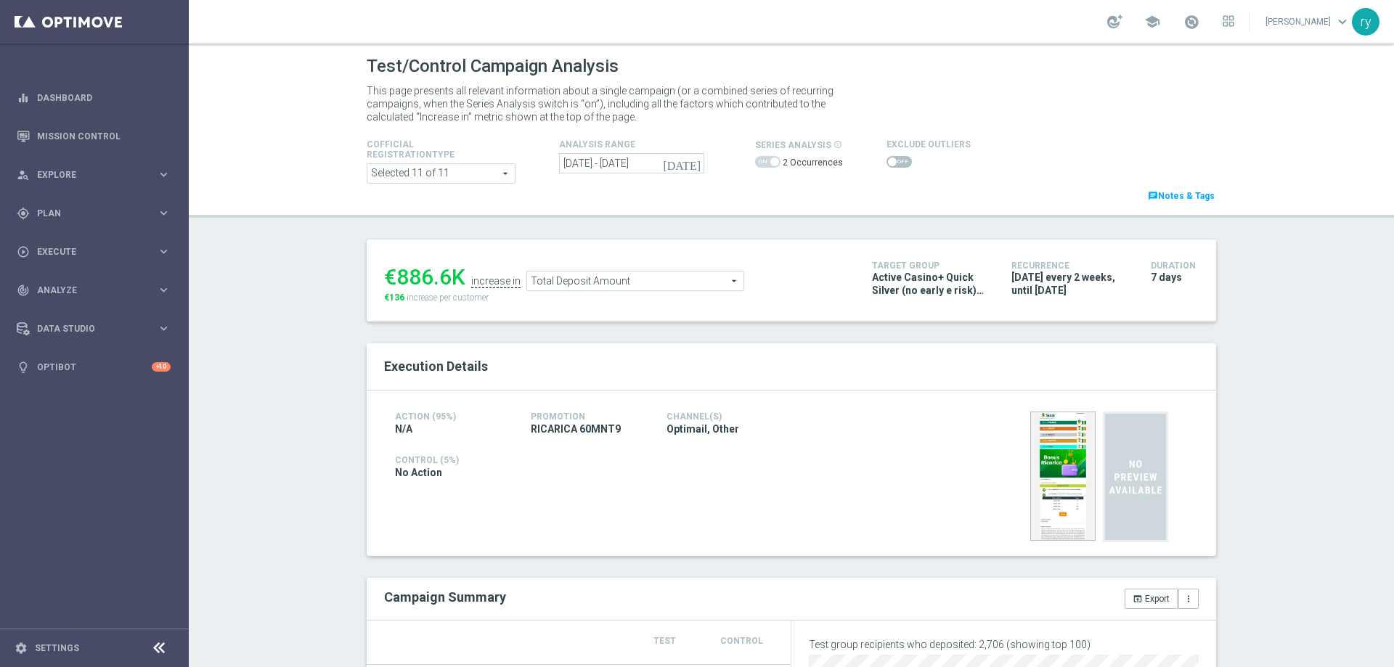
click at [761, 163] on span at bounding box center [767, 162] width 25 height 12
click at [783, 161] on label "2 Occurrences" at bounding box center [813, 163] width 60 height 12
click at [756, 158] on span at bounding box center [767, 162] width 25 height 12
click at [691, 163] on icon "[DATE]" at bounding box center [682, 163] width 39 height 13
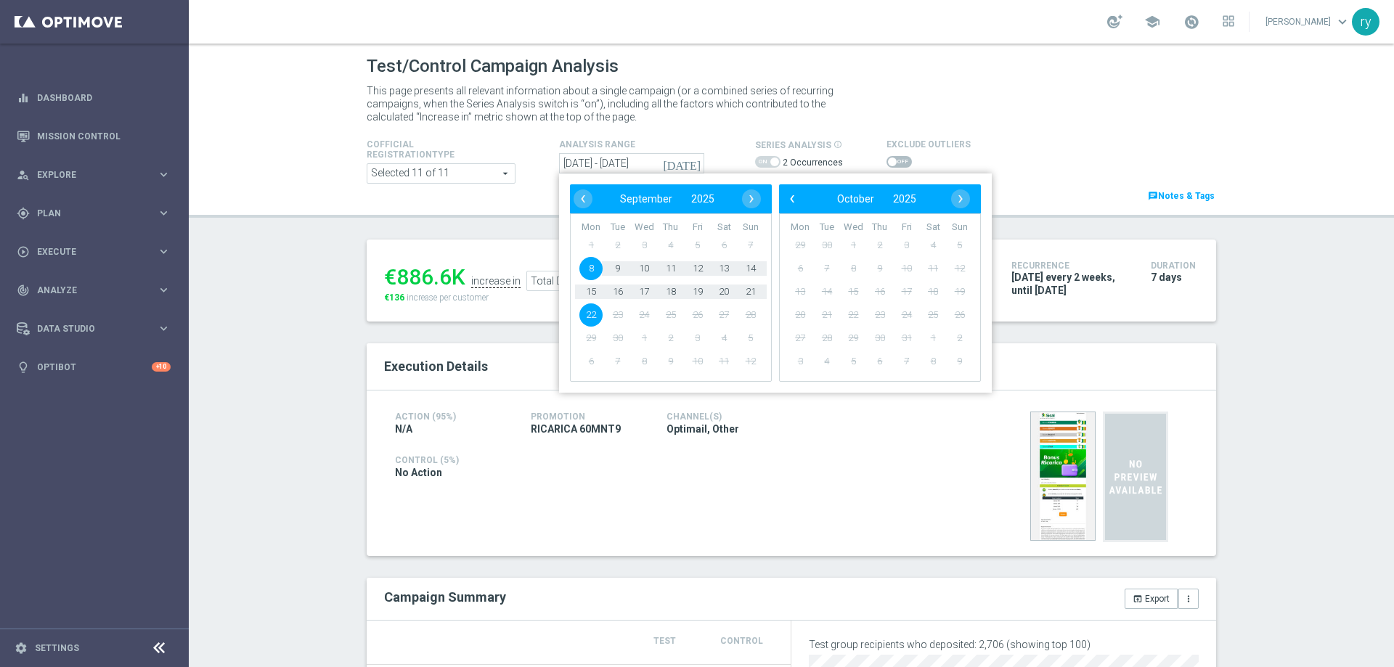
click at [586, 264] on span "8" at bounding box center [590, 268] width 23 height 23
click at [750, 266] on span "14" at bounding box center [750, 268] width 23 height 23
type input "[DATE] - [DATE]"
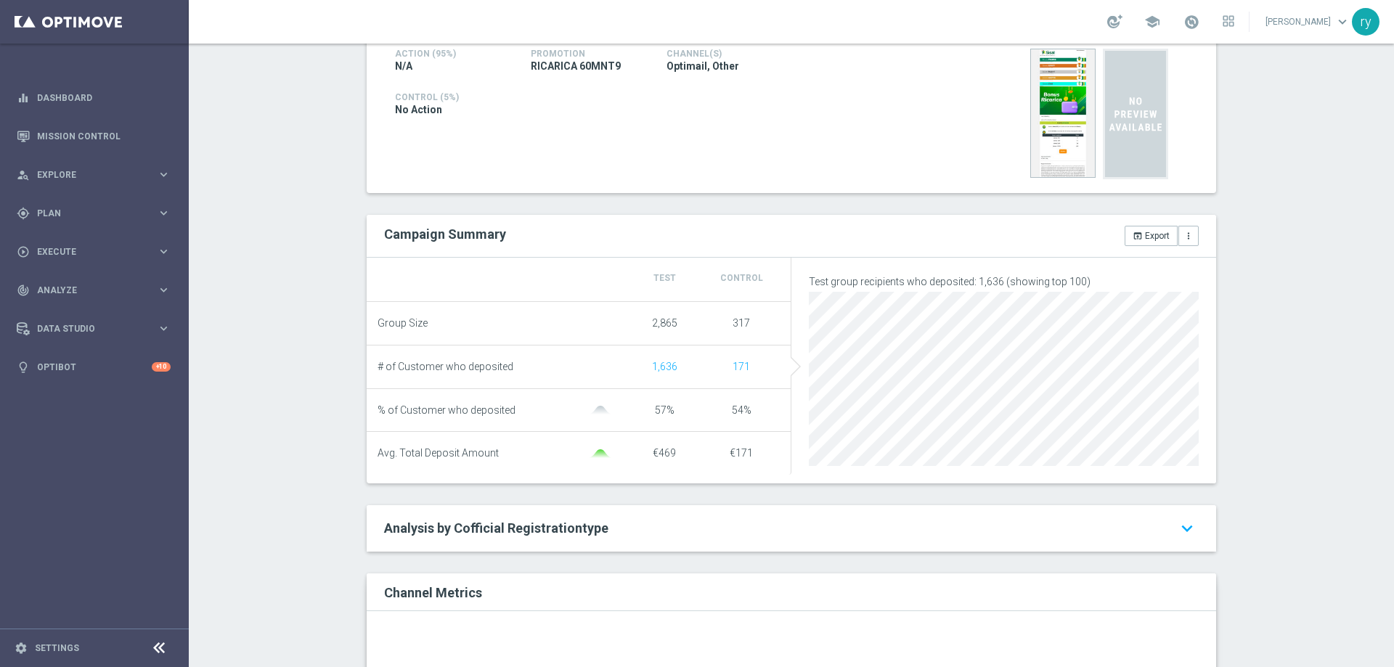
scroll to position [73, 0]
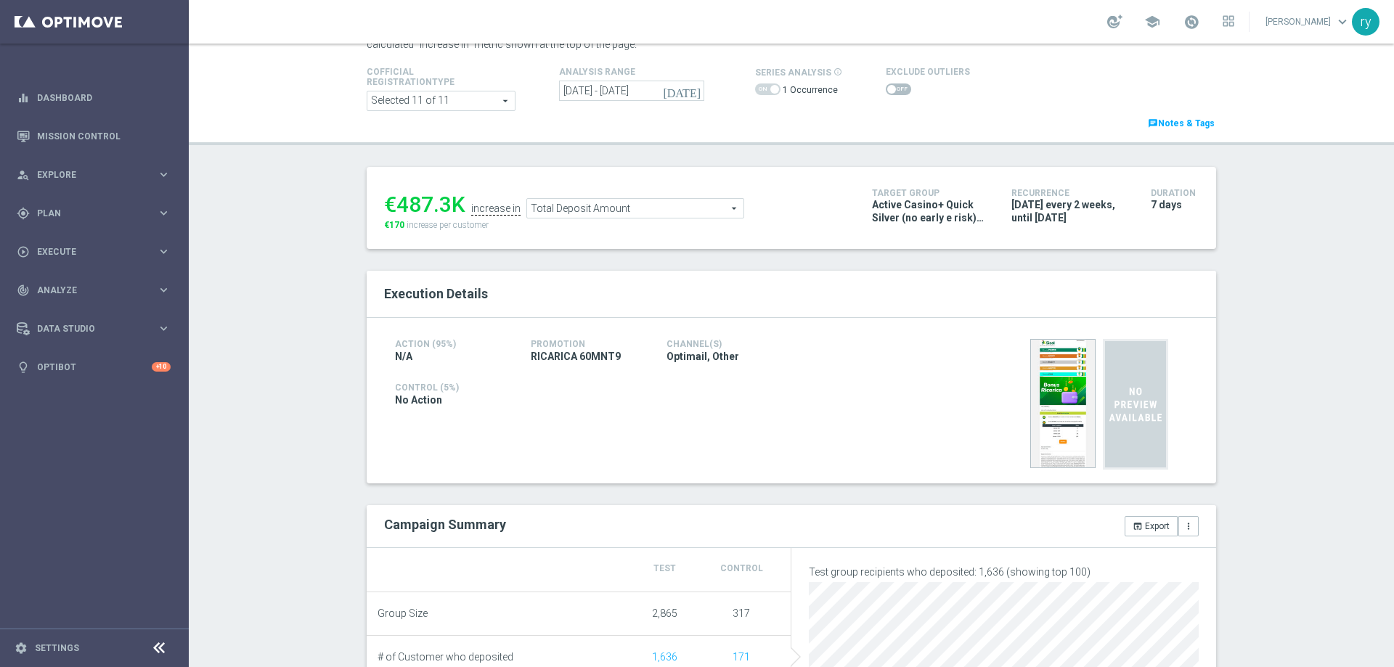
click at [887, 91] on span at bounding box center [891, 89] width 9 height 9
click at [886, 91] on input "checkbox" at bounding box center [898, 90] width 25 height 12
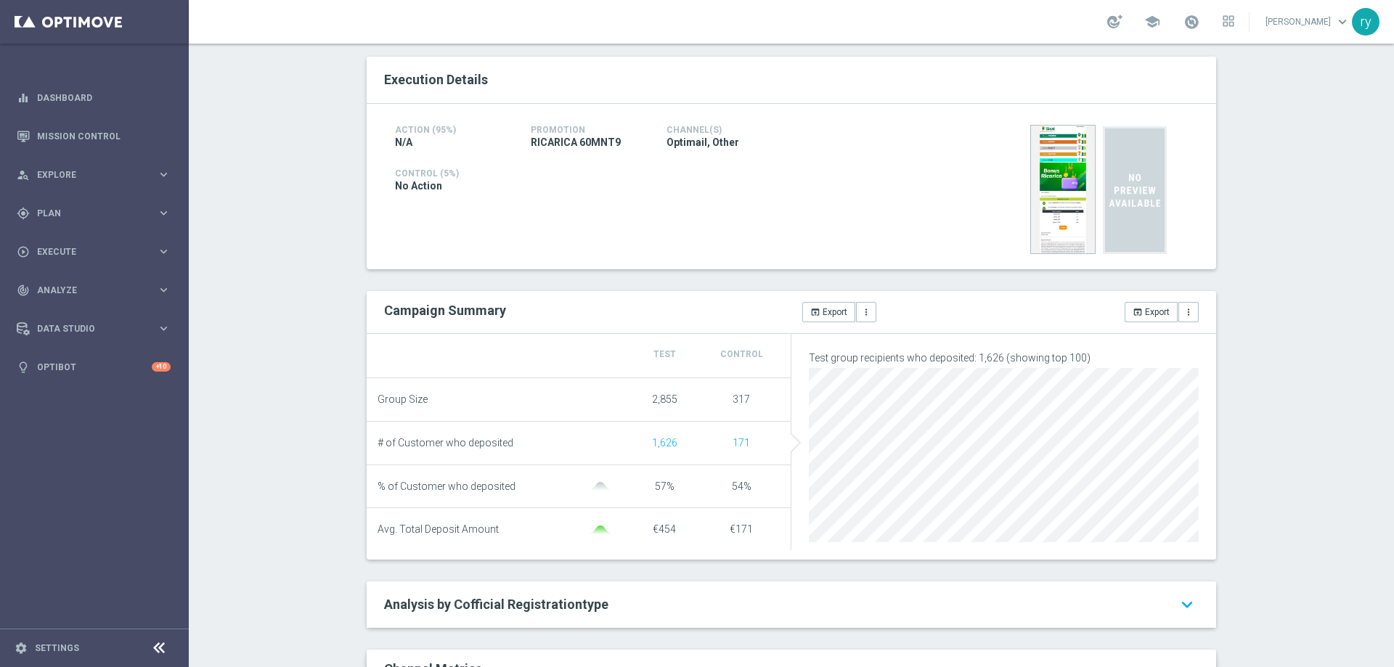
scroll to position [0, 0]
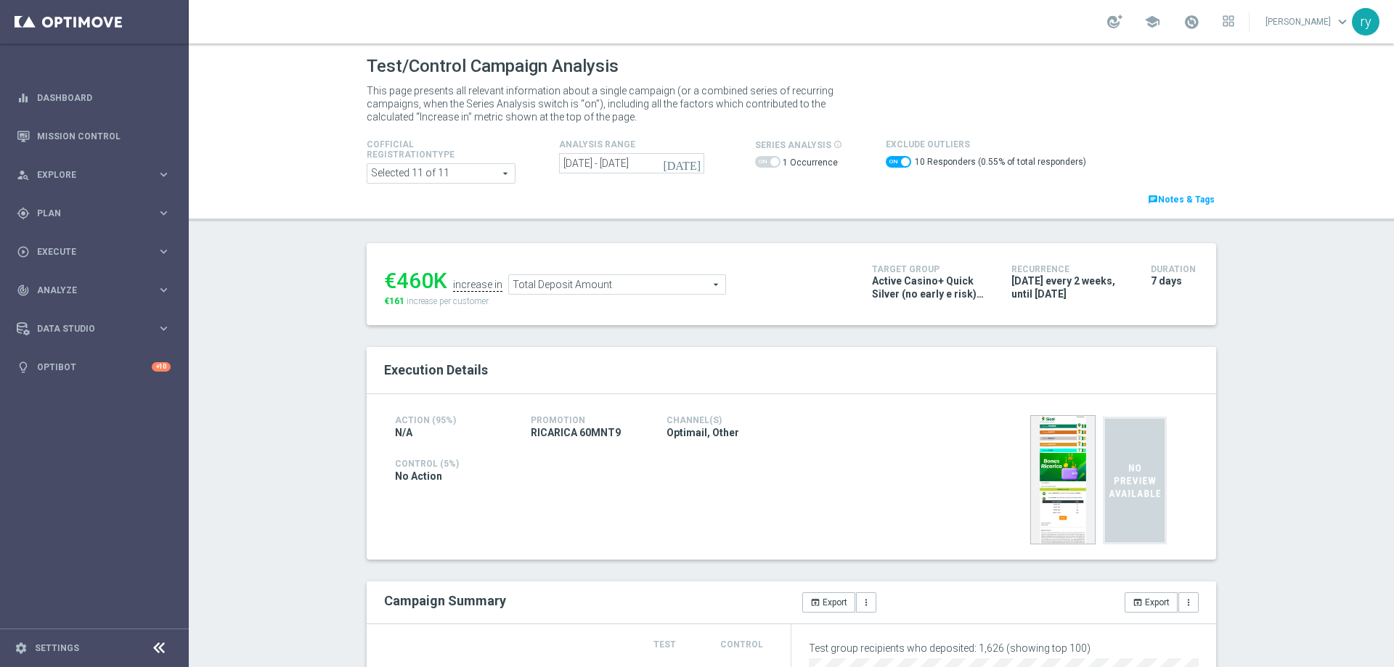
click at [887, 159] on span at bounding box center [898, 162] width 25 height 12
click at [887, 159] on input "checkbox" at bounding box center [898, 162] width 25 height 12
checkbox input "false"
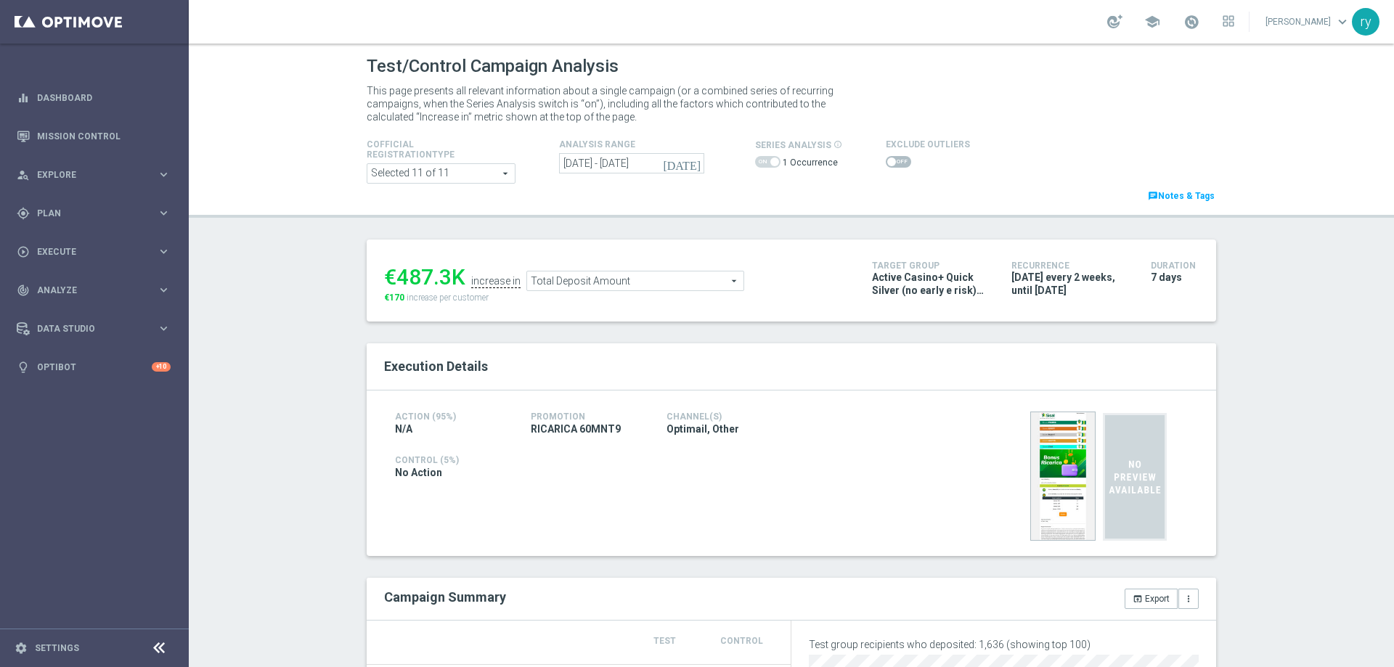
drag, startPoint x: 448, startPoint y: 274, endPoint x: 396, endPoint y: 278, distance: 52.5
click at [396, 278] on div "€487.3K" at bounding box center [424, 277] width 81 height 26
copy div "487.3"
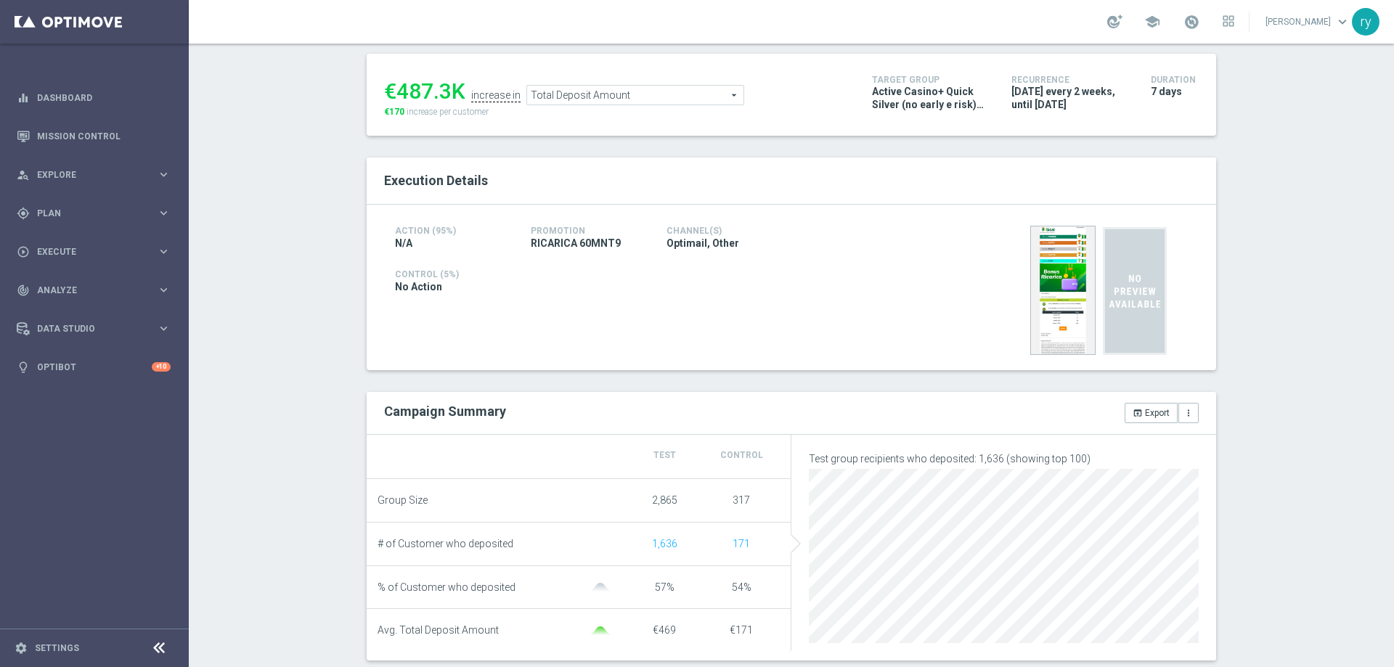
scroll to position [218, 0]
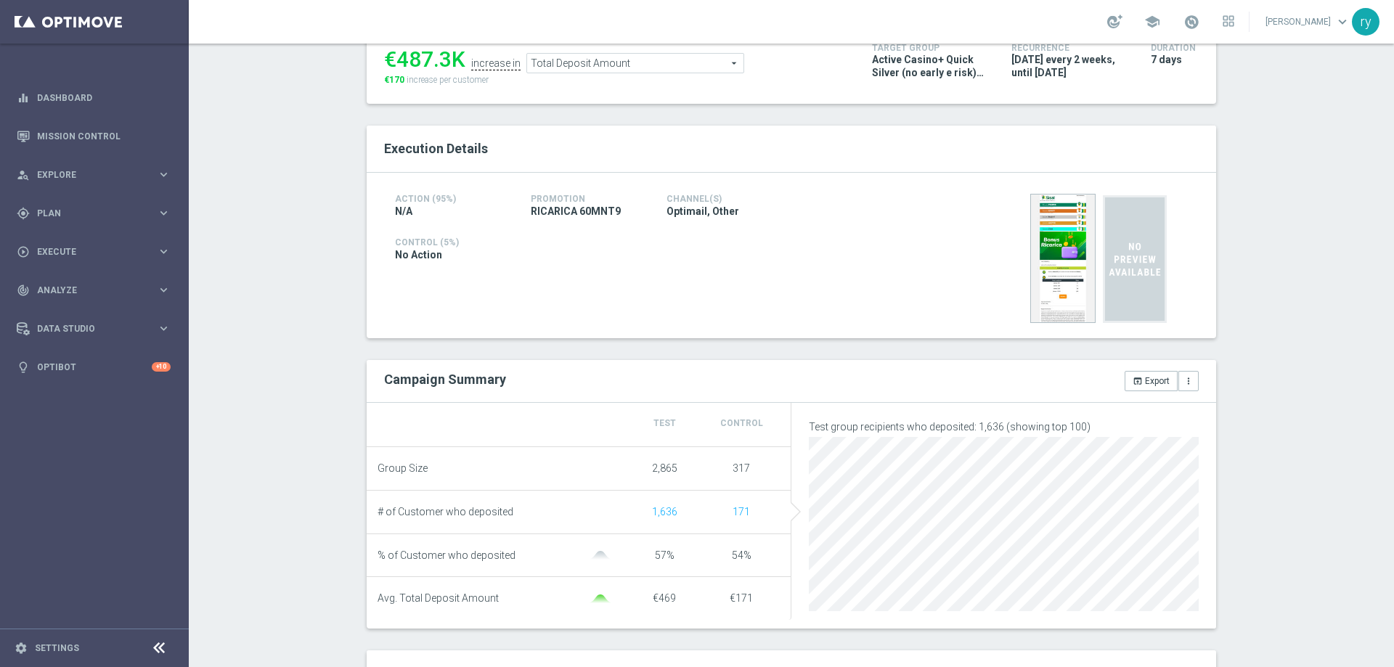
click at [632, 59] on span "Total Deposit Amount" at bounding box center [635, 63] width 216 height 19
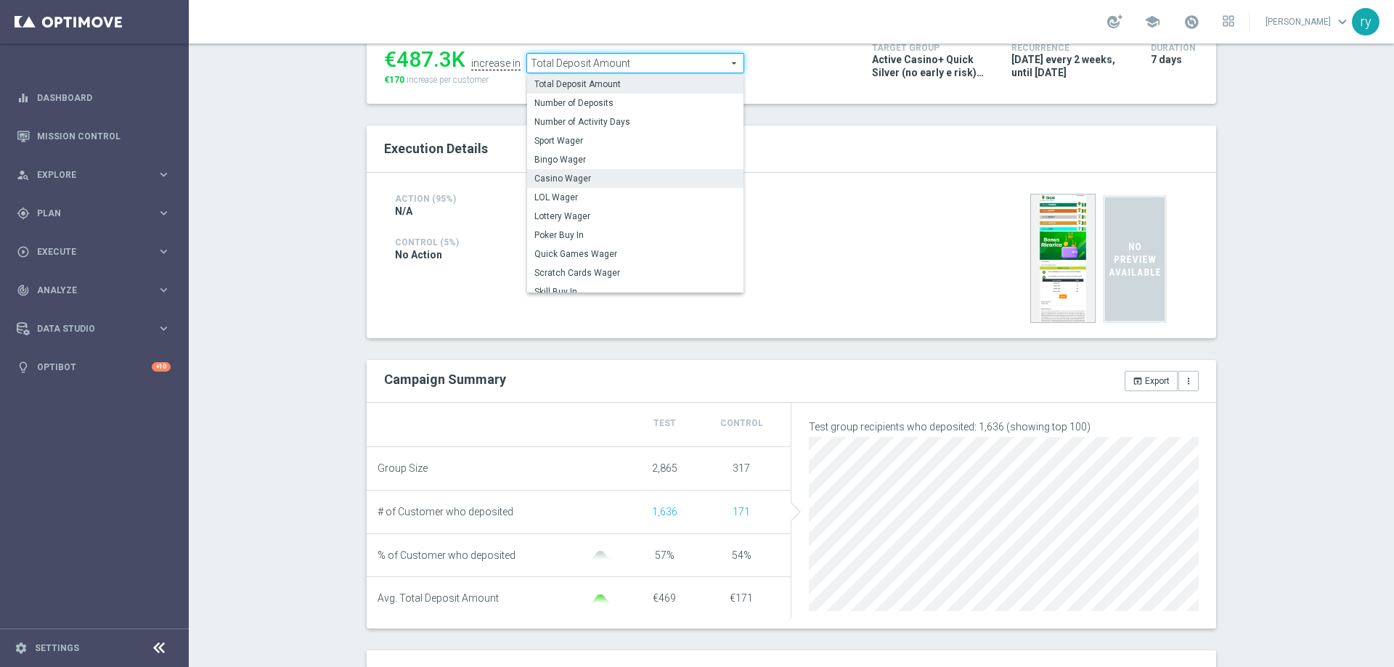
click at [654, 176] on span "Casino Wager" at bounding box center [635, 179] width 202 height 12
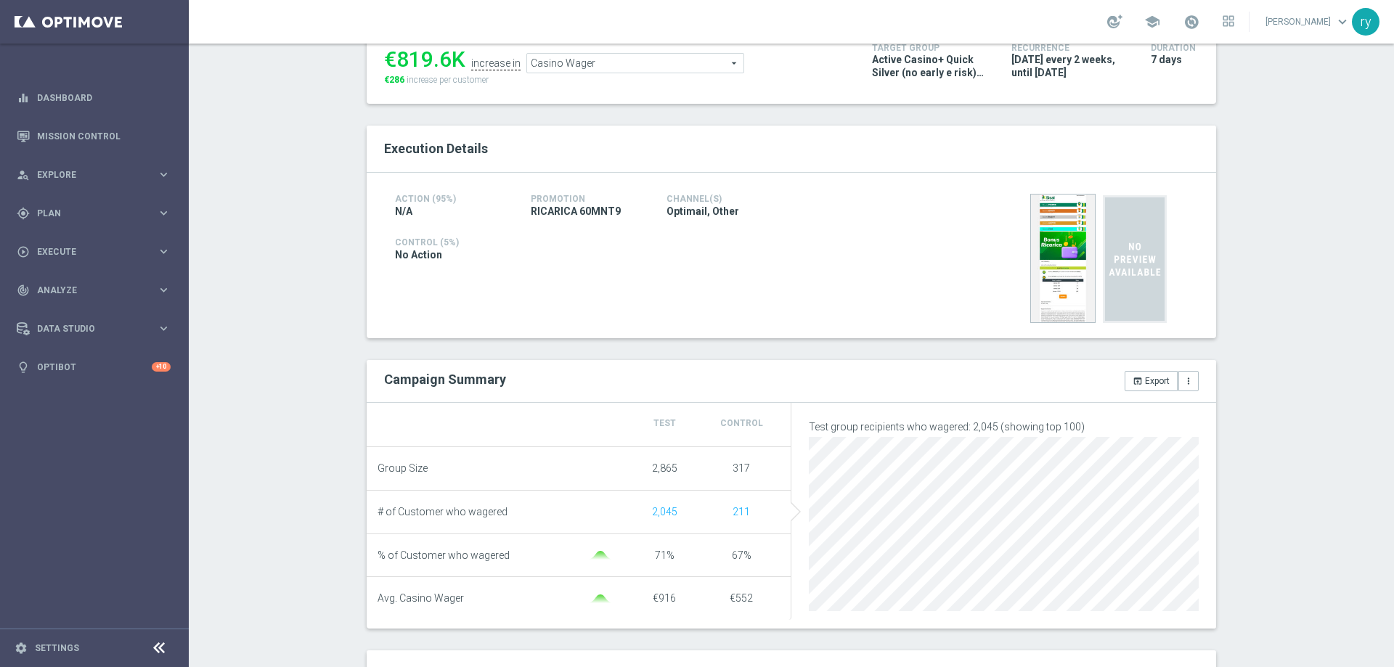
drag, startPoint x: 447, startPoint y: 57, endPoint x: 396, endPoint y: 67, distance: 51.8
click at [396, 67] on div "€819.6K" at bounding box center [424, 59] width 81 height 26
copy div "819.6"
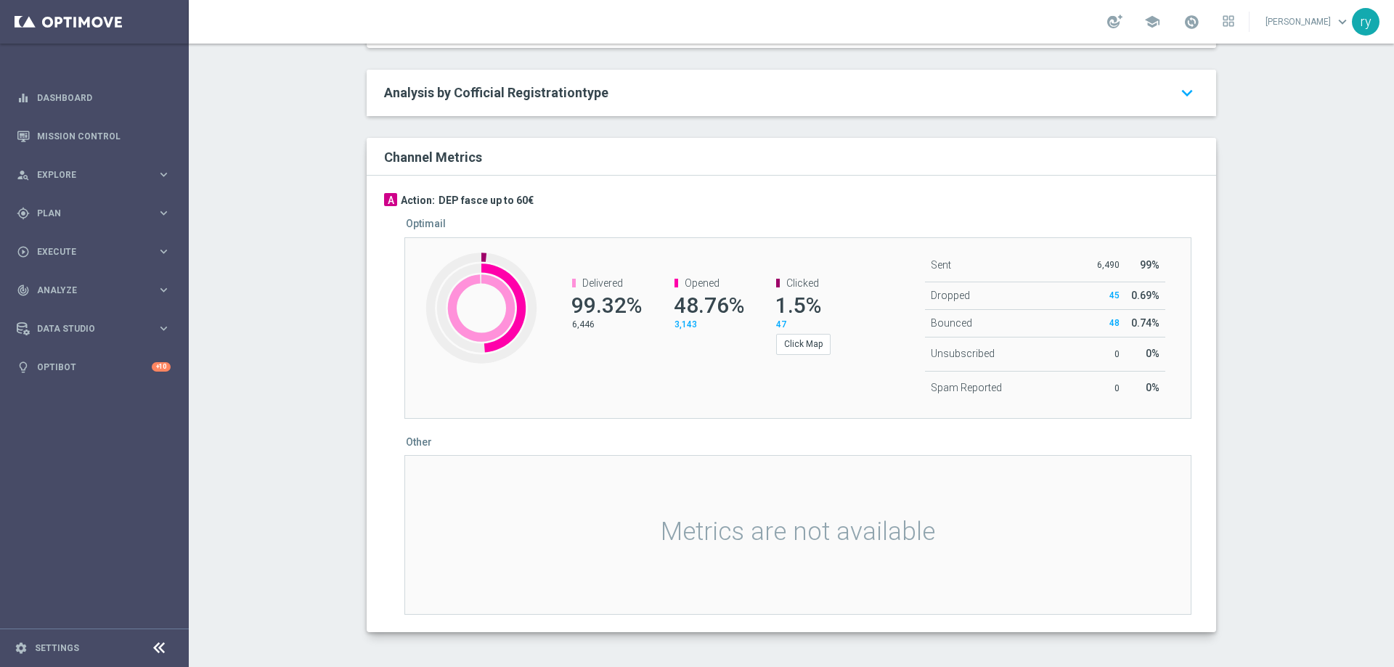
scroll to position [581, 0]
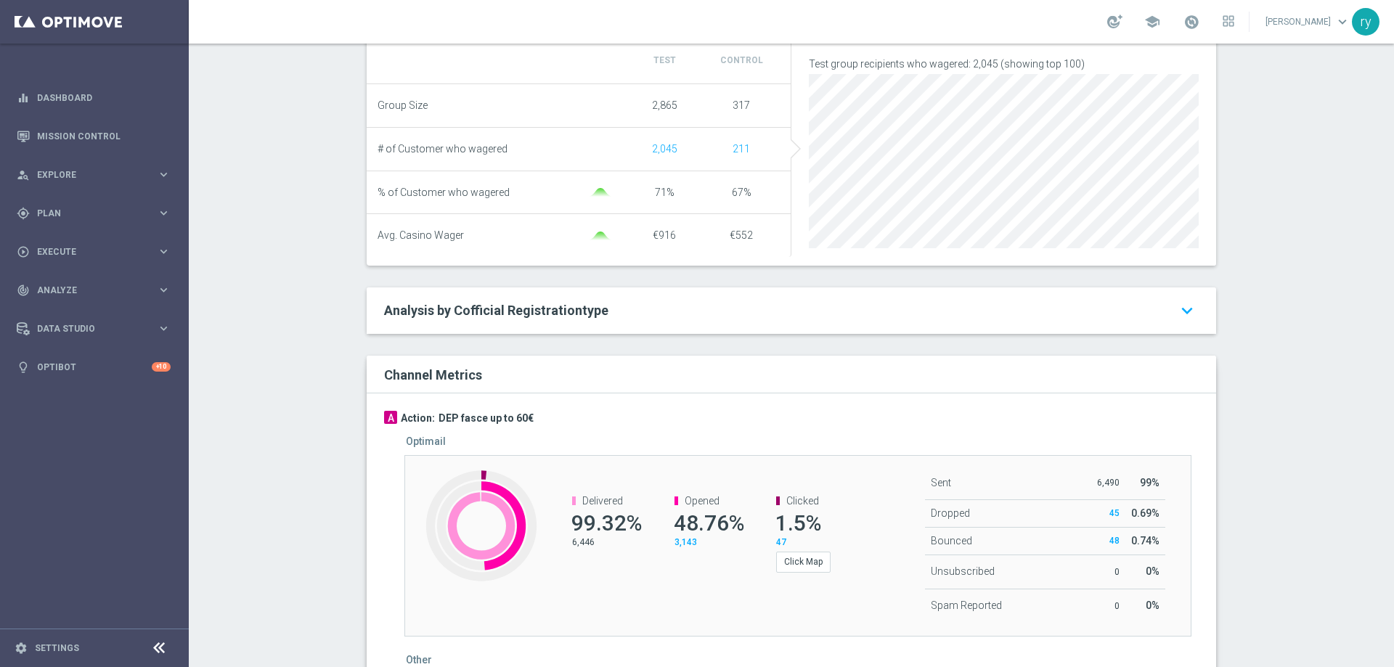
click at [704, 434] on div at bounding box center [791, 431] width 815 height 10
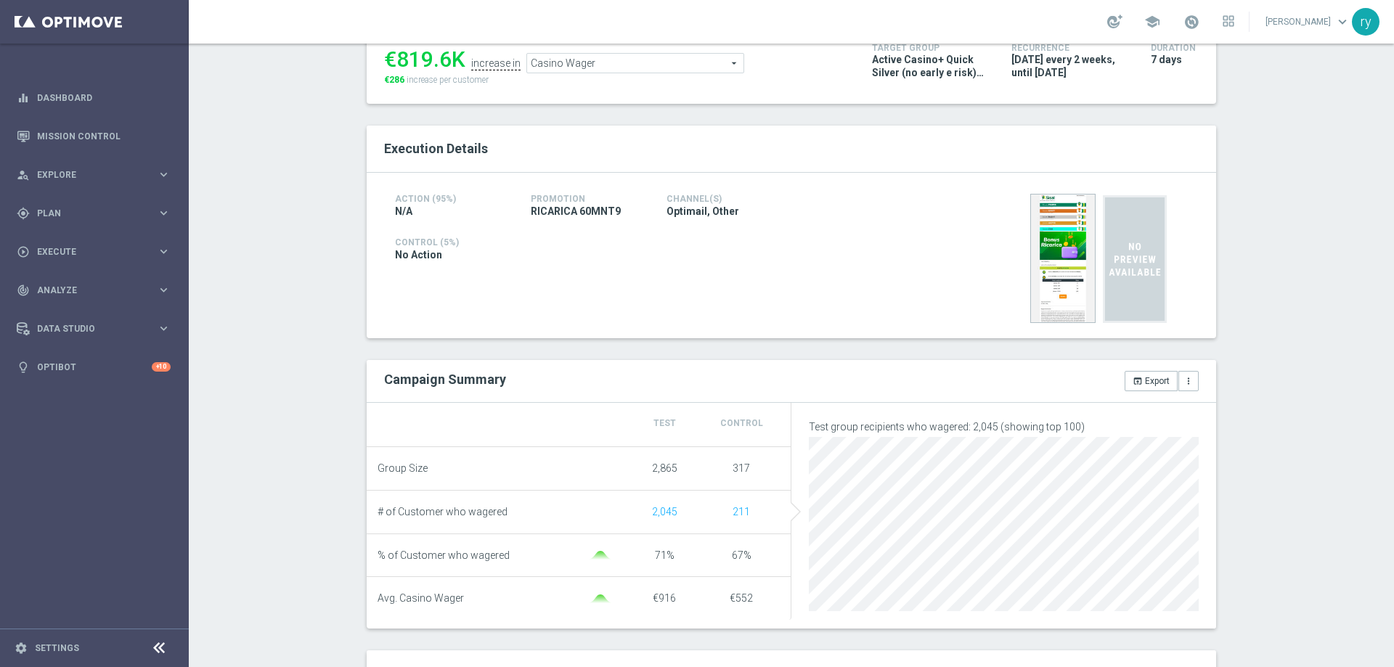
scroll to position [0, 0]
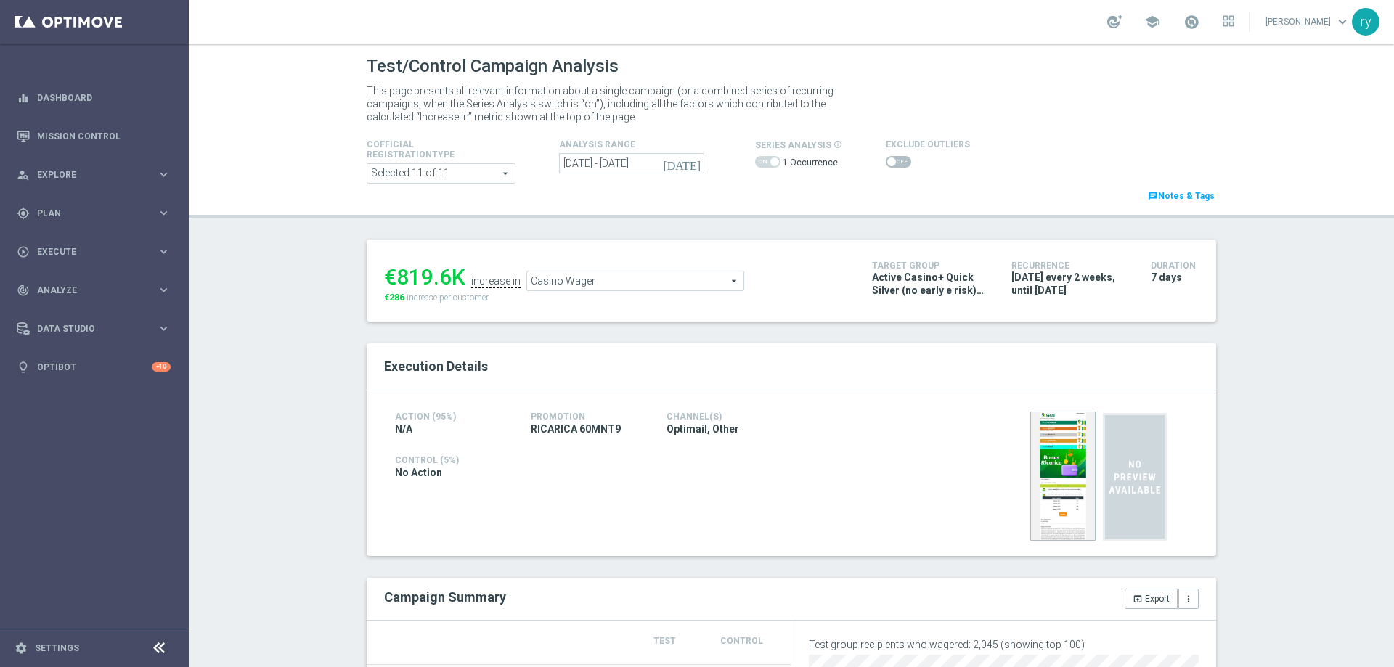
click at [786, 354] on div "Execution Details" at bounding box center [791, 366] width 836 height 25
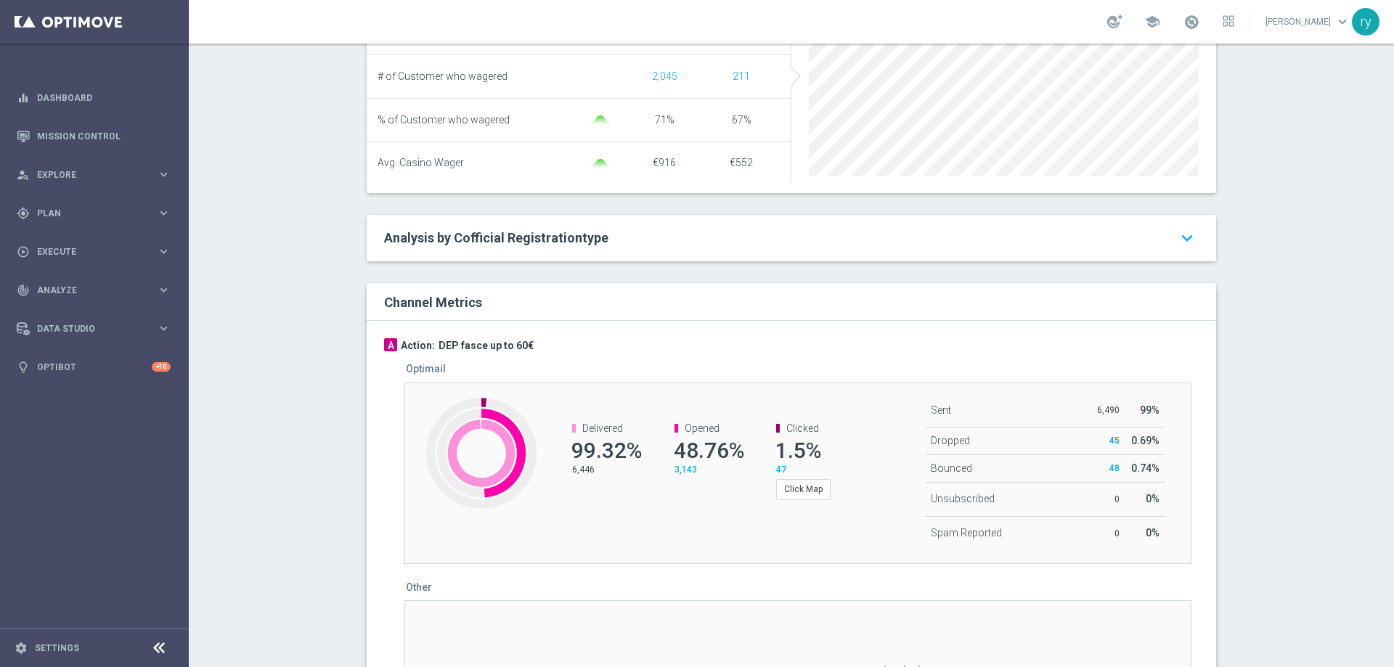
scroll to position [145, 0]
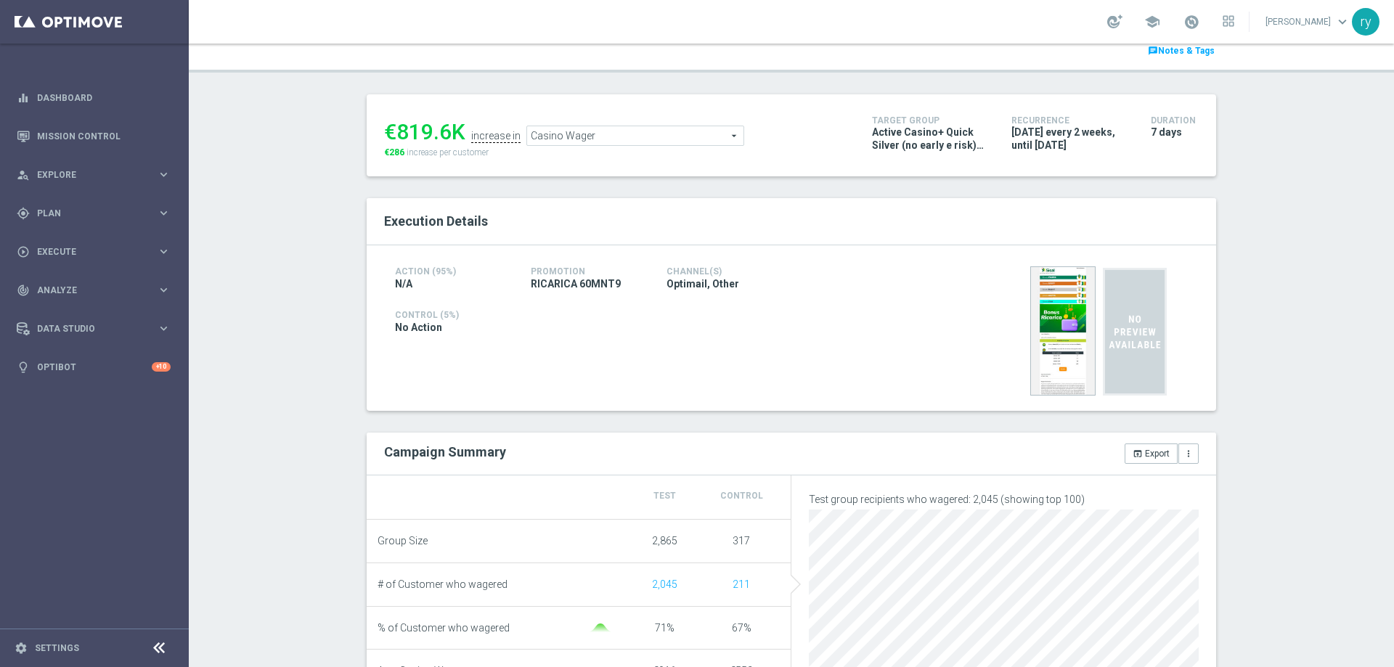
click at [678, 152] on div "€819.6K increase in Casino Wager Casino Wager arrow_drop_down search €286 incre…" at bounding box center [617, 135] width 466 height 47
click at [669, 138] on span "Casino Wager" at bounding box center [635, 135] width 216 height 19
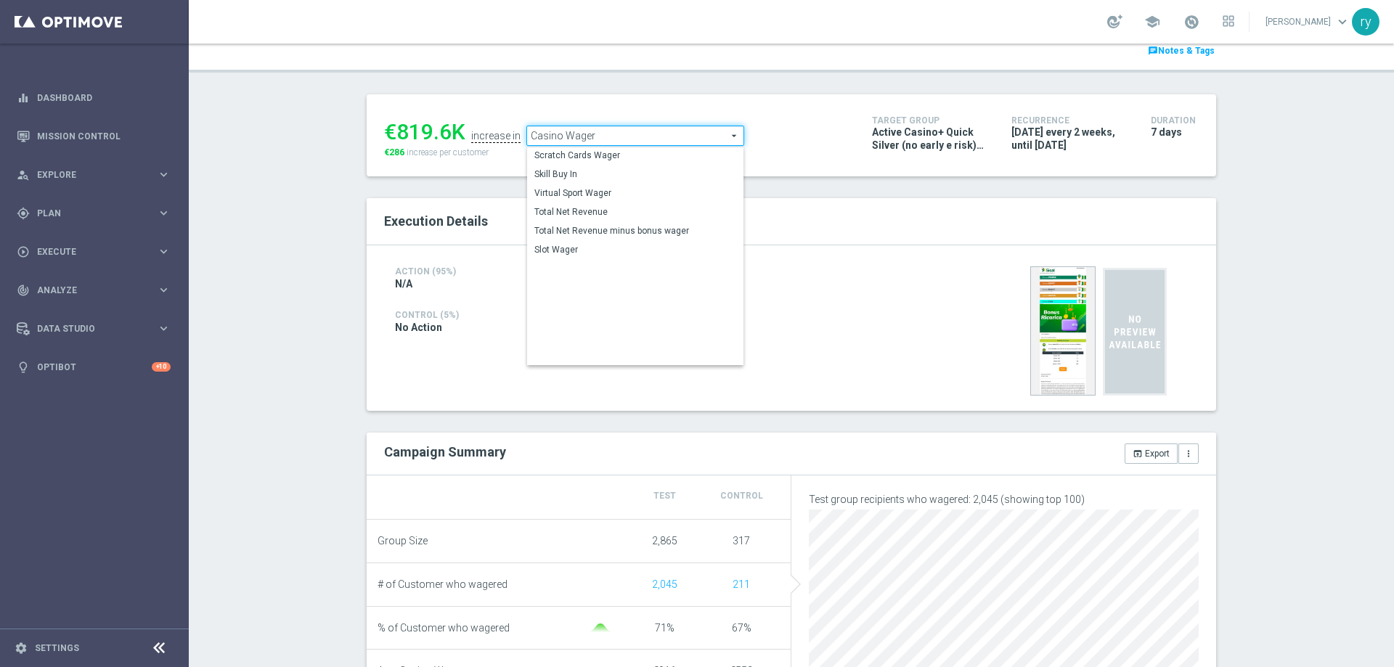
scroll to position [219, 0]
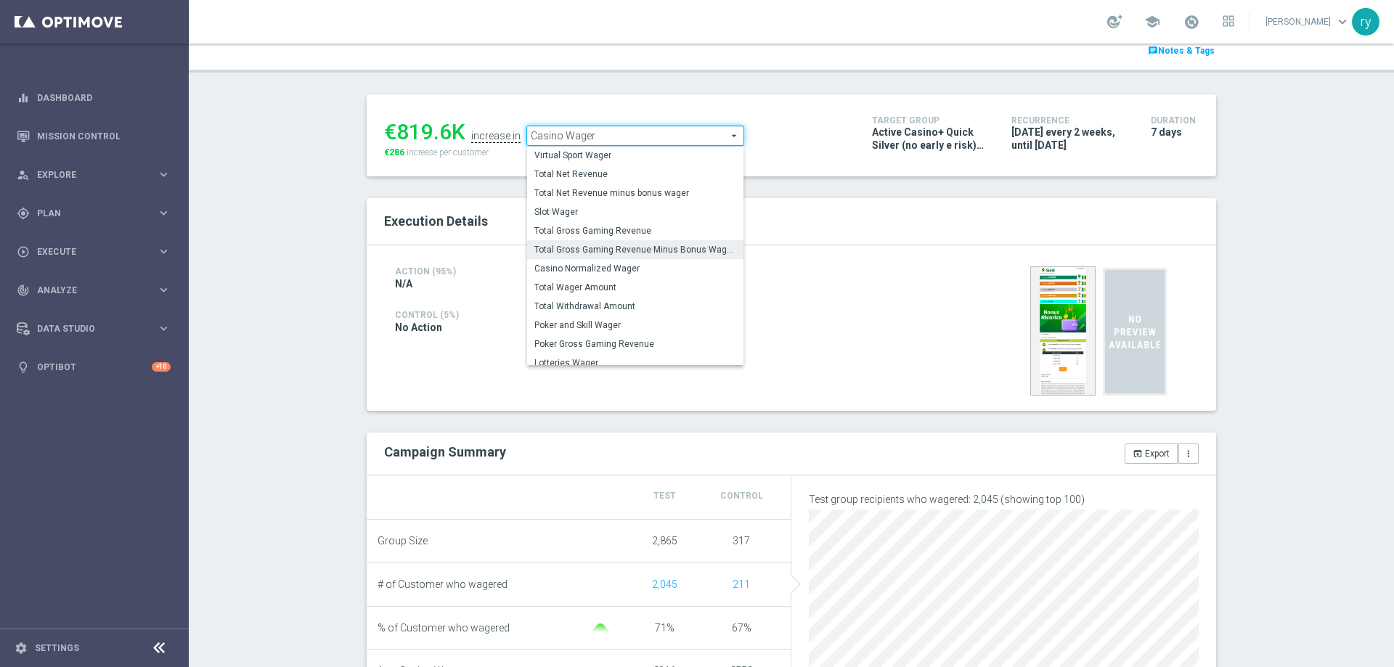
click at [670, 256] on span "Total Gross Gaming Revenue Minus Bonus Wagared" at bounding box center [635, 250] width 202 height 12
type input "Total Gross Gaming Revenue Minus Bonus Wagared"
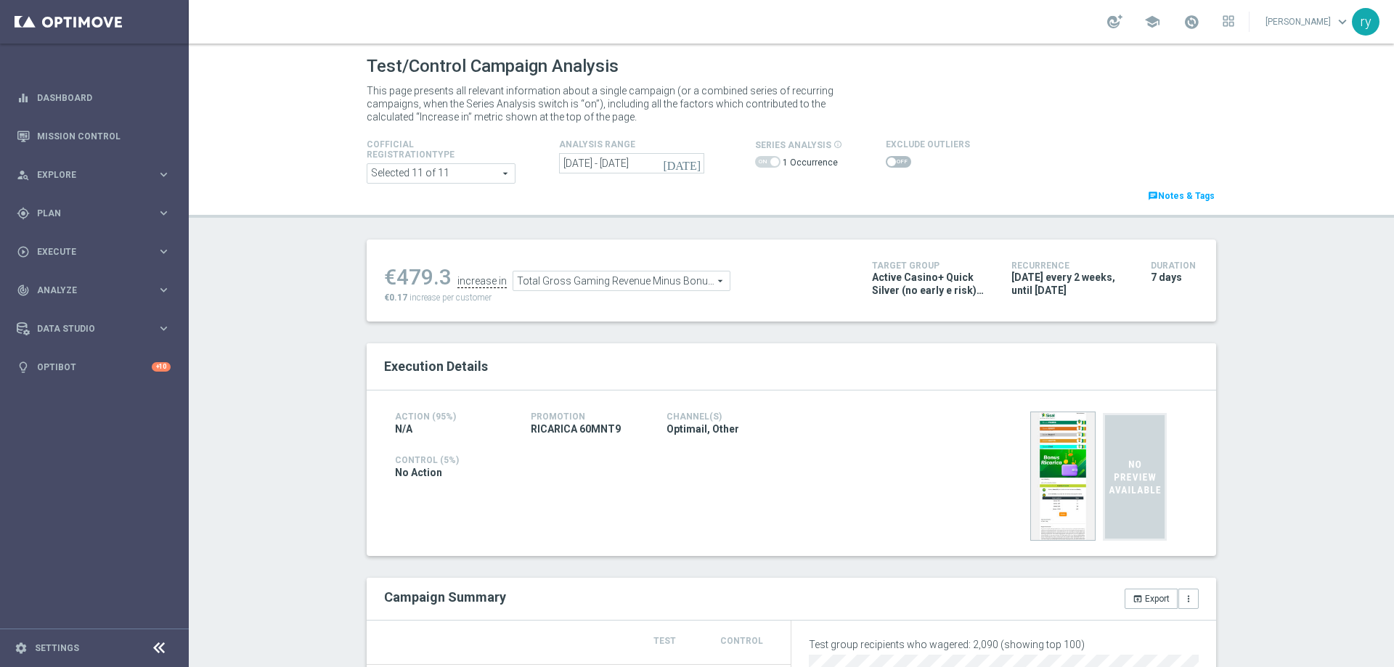
click at [887, 161] on span at bounding box center [891, 162] width 9 height 9
click at [886, 161] on input "checkbox" at bounding box center [898, 162] width 25 height 12
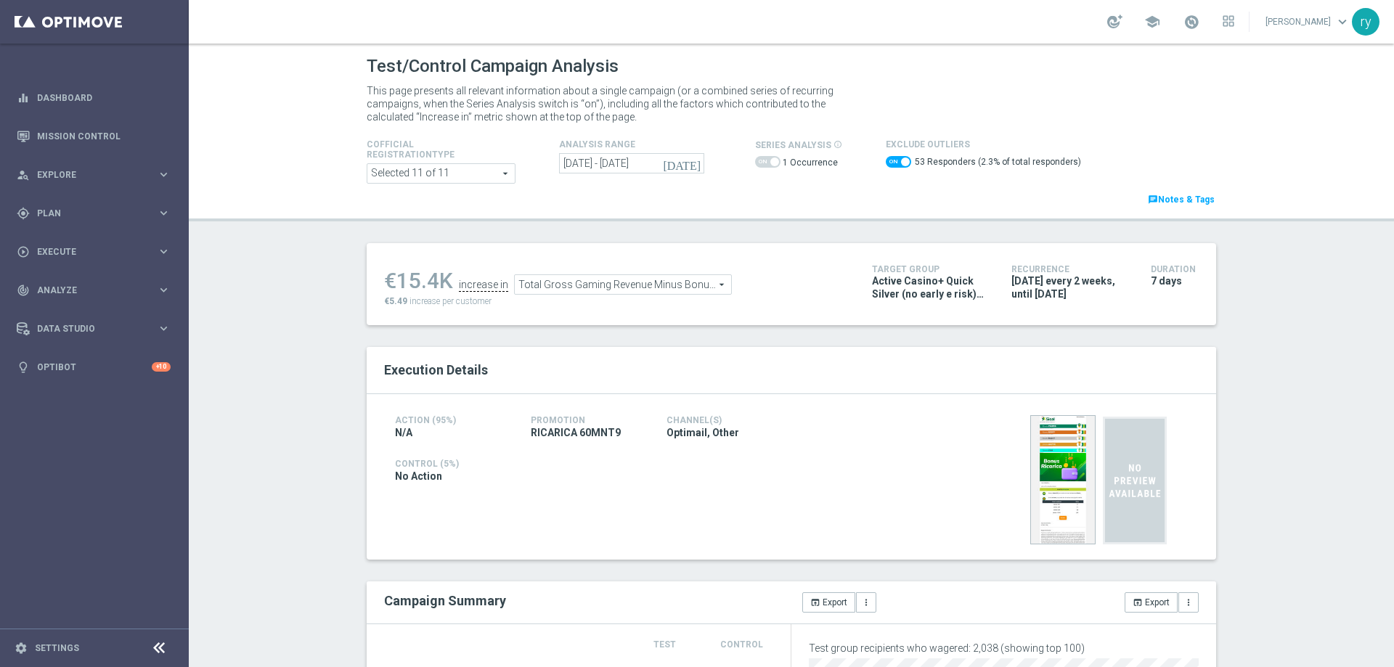
click at [889, 162] on span at bounding box center [898, 162] width 25 height 12
click at [889, 162] on input "checkbox" at bounding box center [898, 162] width 25 height 12
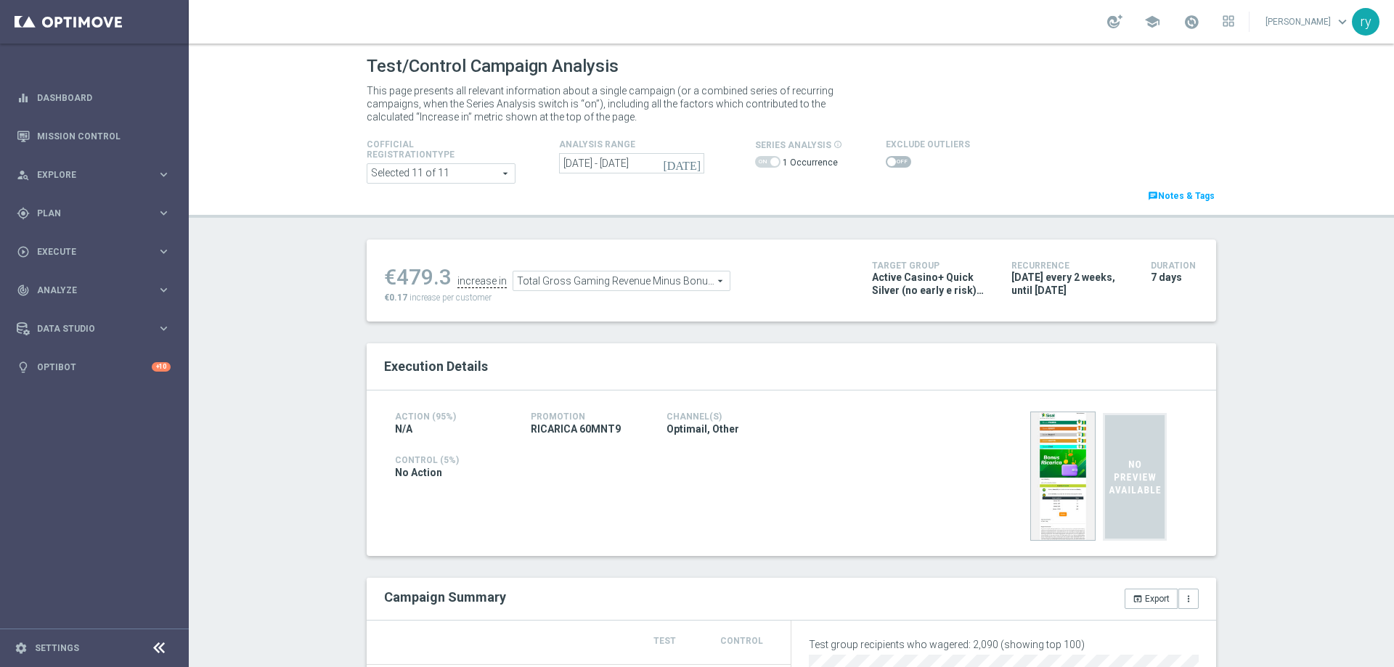
click at [887, 159] on span at bounding box center [891, 162] width 9 height 9
click at [886, 159] on input "checkbox" at bounding box center [898, 162] width 25 height 12
checkbox input "true"
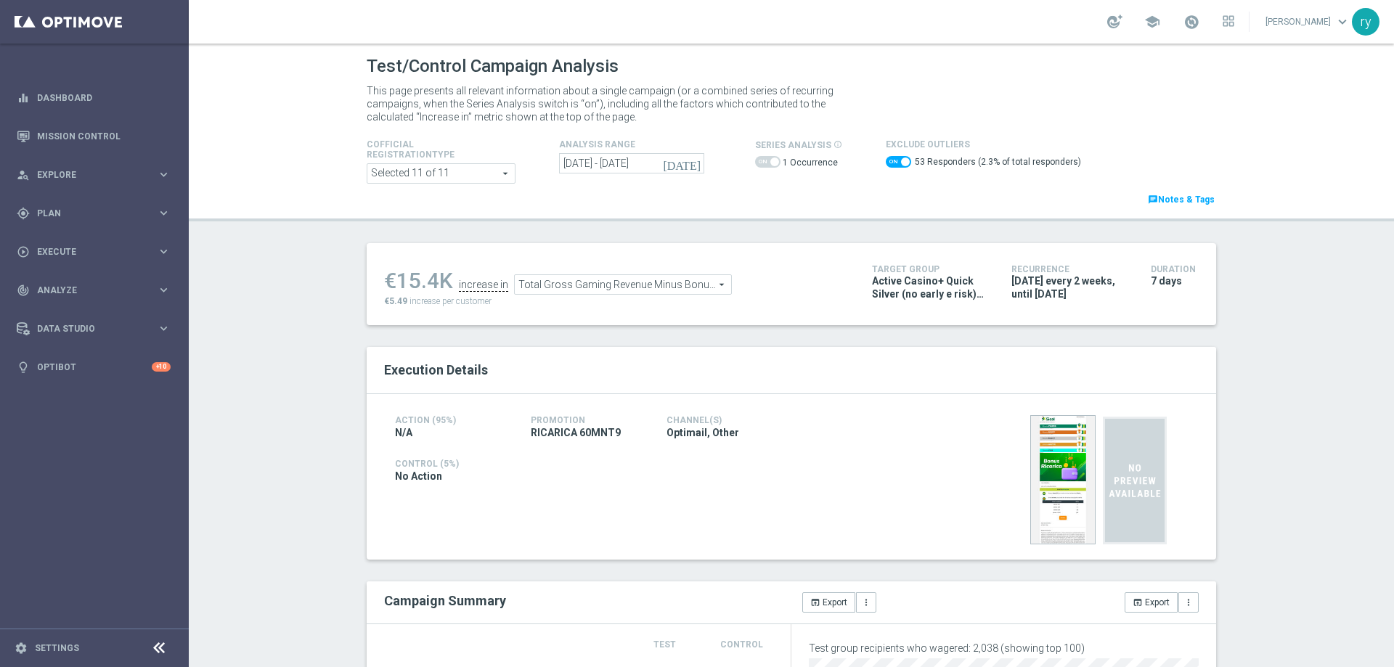
drag, startPoint x: 436, startPoint y: 277, endPoint x: 396, endPoint y: 279, distance: 40.0
click at [396, 279] on div "€15.4K" at bounding box center [418, 281] width 69 height 26
copy div "15.4"
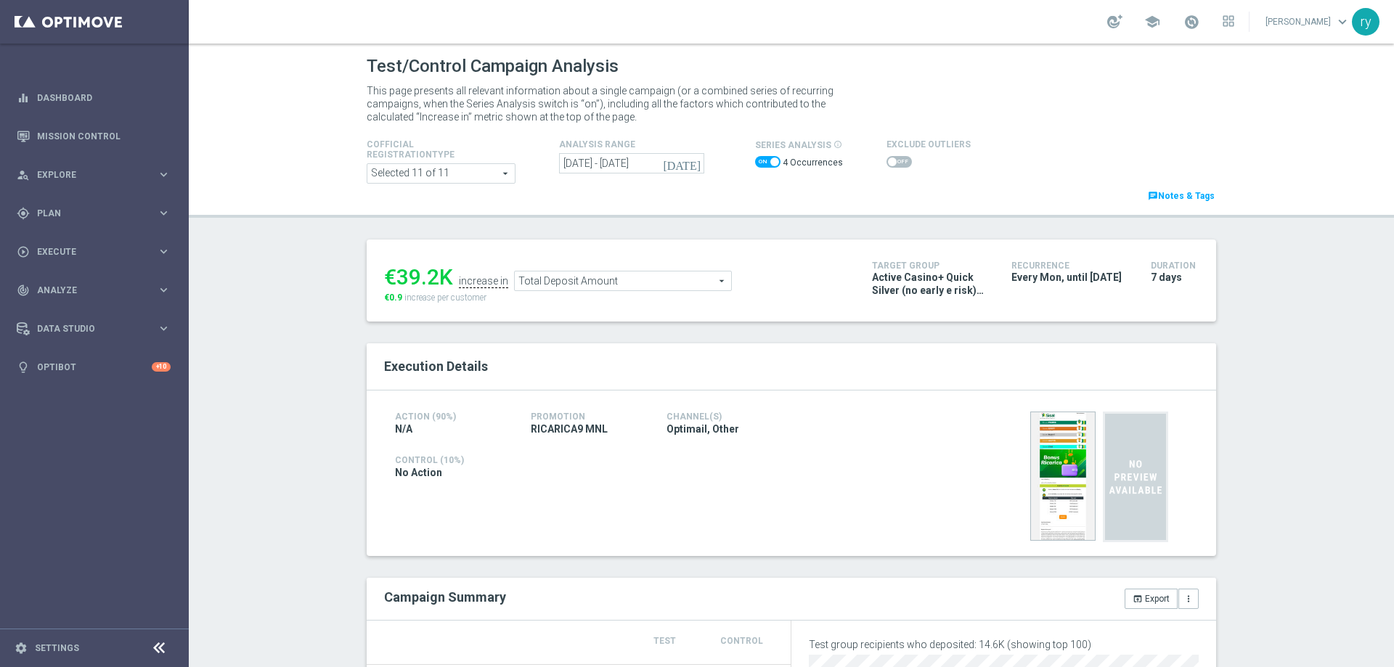
click at [689, 163] on icon "[DATE]" at bounding box center [682, 163] width 39 height 13
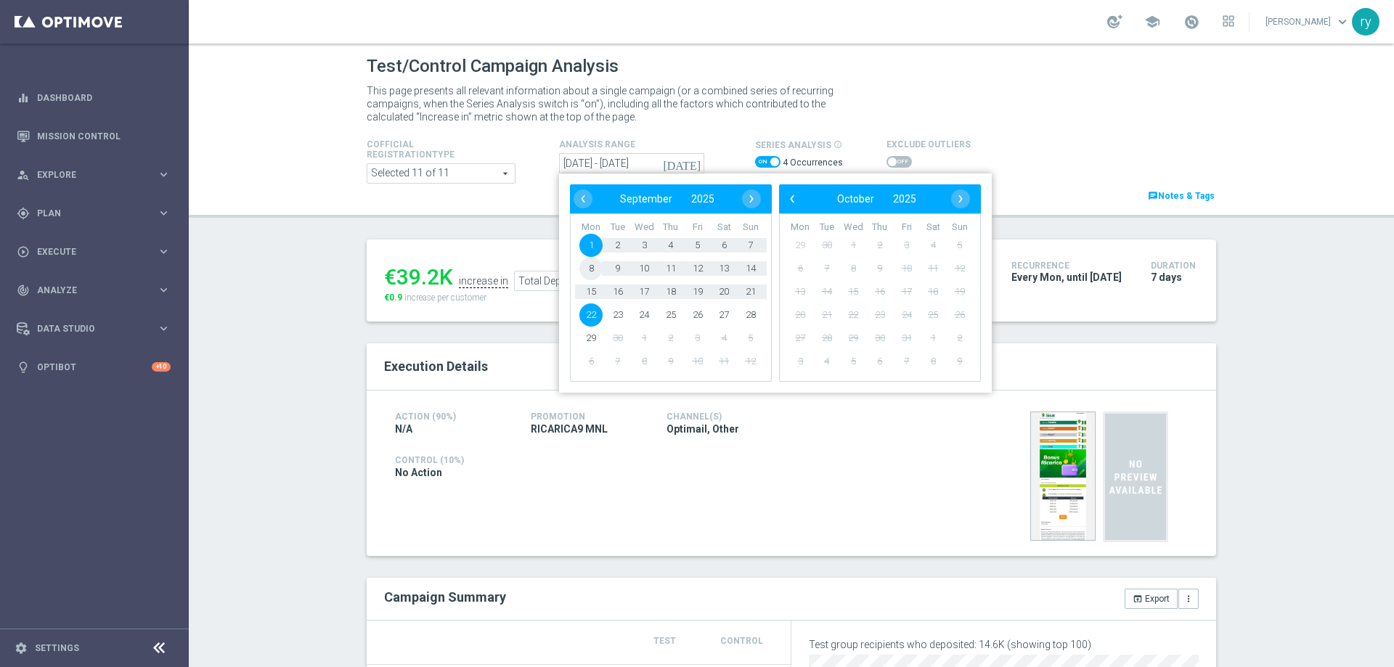
click at [585, 271] on span "8" at bounding box center [590, 268] width 23 height 23
click at [746, 264] on span "14" at bounding box center [750, 268] width 23 height 23
type input "[DATE] - [DATE]"
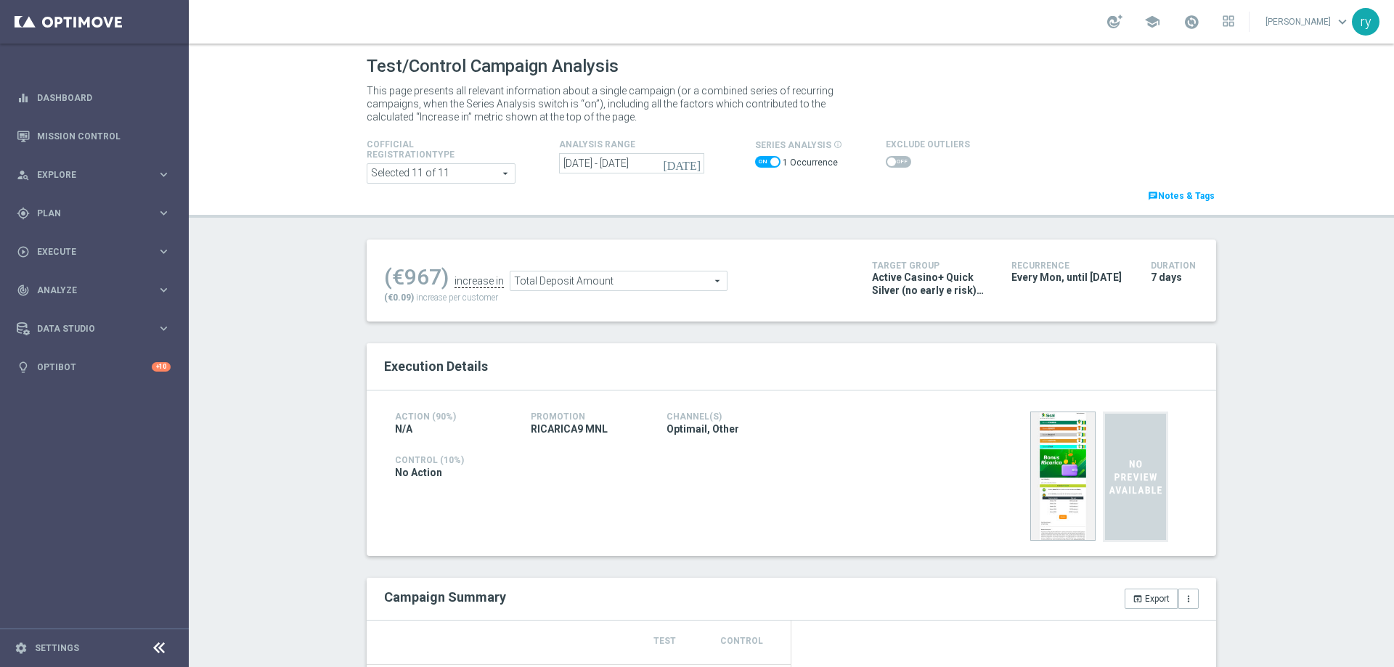
click at [888, 161] on span at bounding box center [898, 162] width 25 height 12
click at [888, 161] on input "checkbox" at bounding box center [898, 162] width 25 height 12
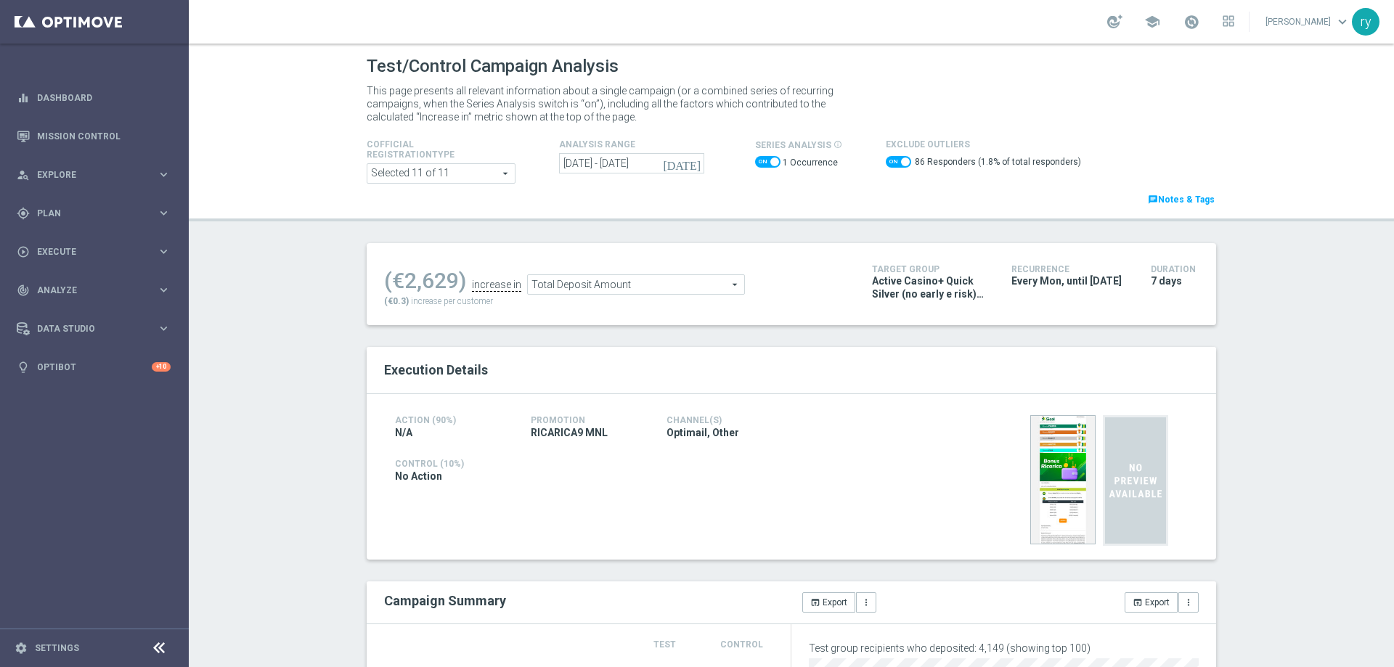
click at [886, 163] on span at bounding box center [898, 162] width 25 height 12
click at [886, 163] on input "checkbox" at bounding box center [898, 162] width 25 height 12
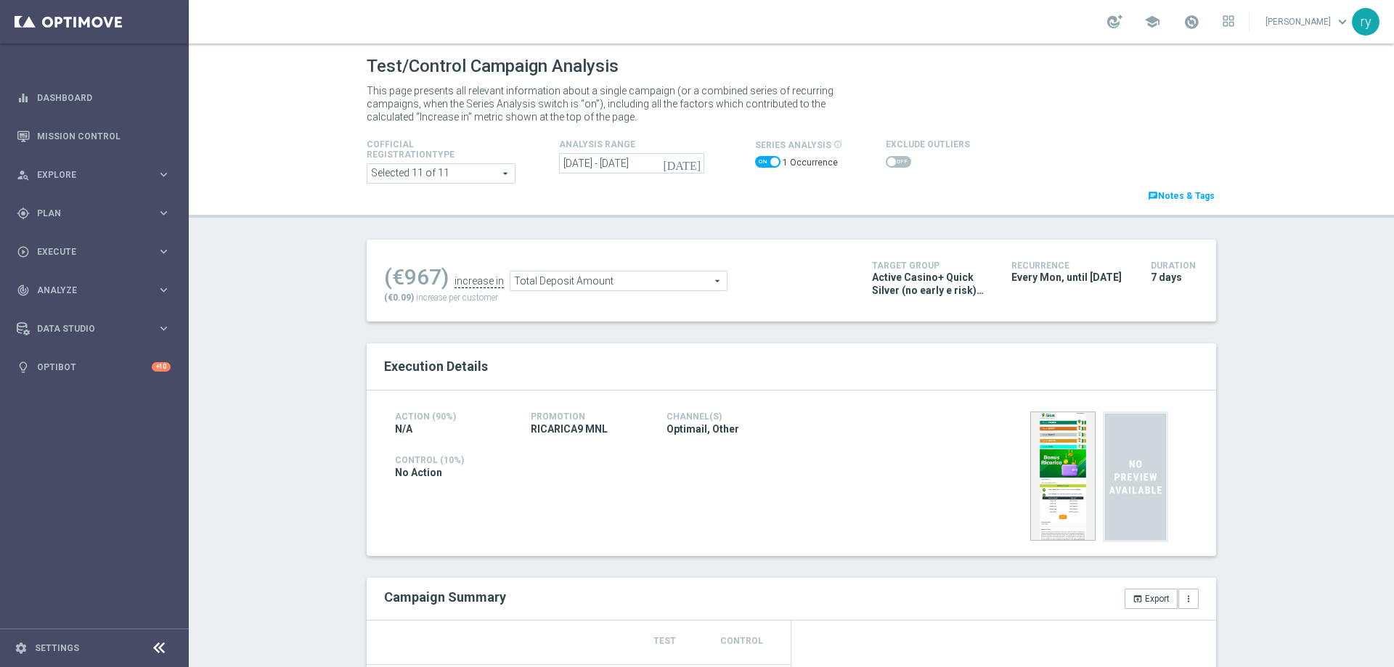
click at [887, 163] on span at bounding box center [891, 162] width 9 height 9
click at [886, 163] on input "checkbox" at bounding box center [898, 162] width 25 height 12
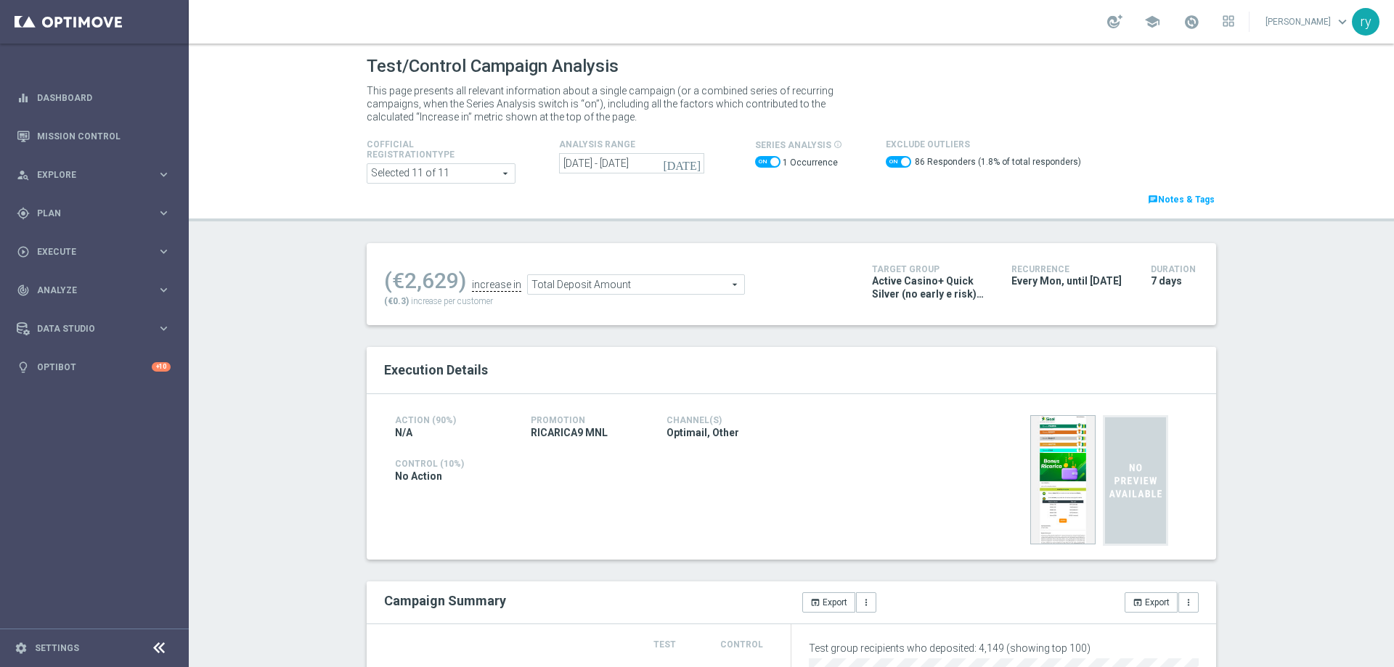
drag, startPoint x: 449, startPoint y: 279, endPoint x: 404, endPoint y: 272, distance: 45.6
click at [404, 272] on div "(€2,629)" at bounding box center [425, 281] width 82 height 26
copy div "2,629"
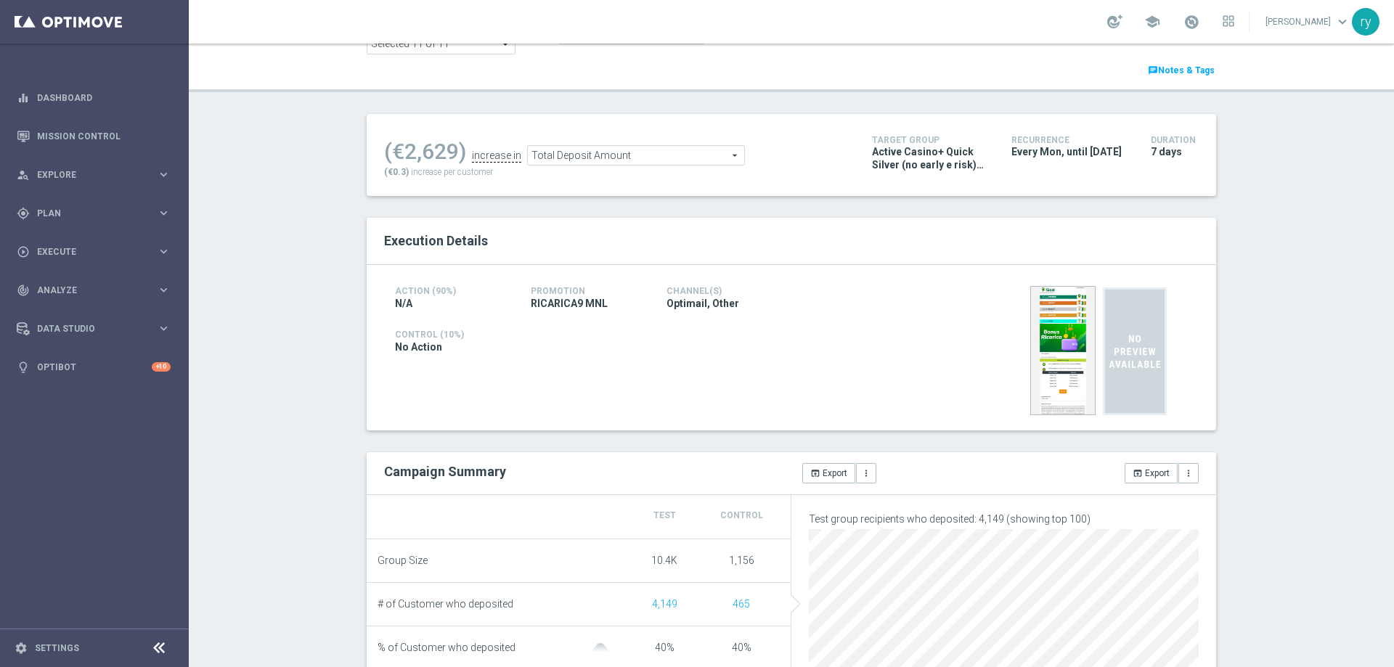
scroll to position [73, 0]
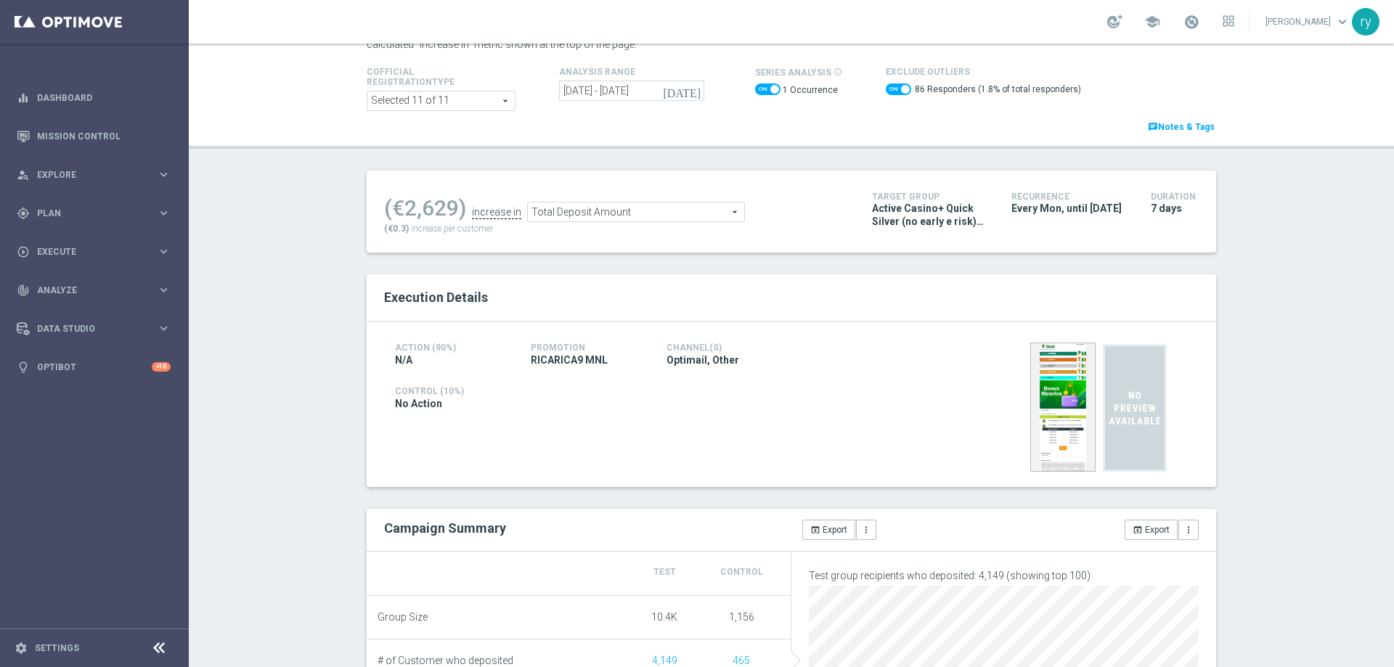
click at [573, 213] on span "Total Deposit Amount" at bounding box center [636, 212] width 216 height 19
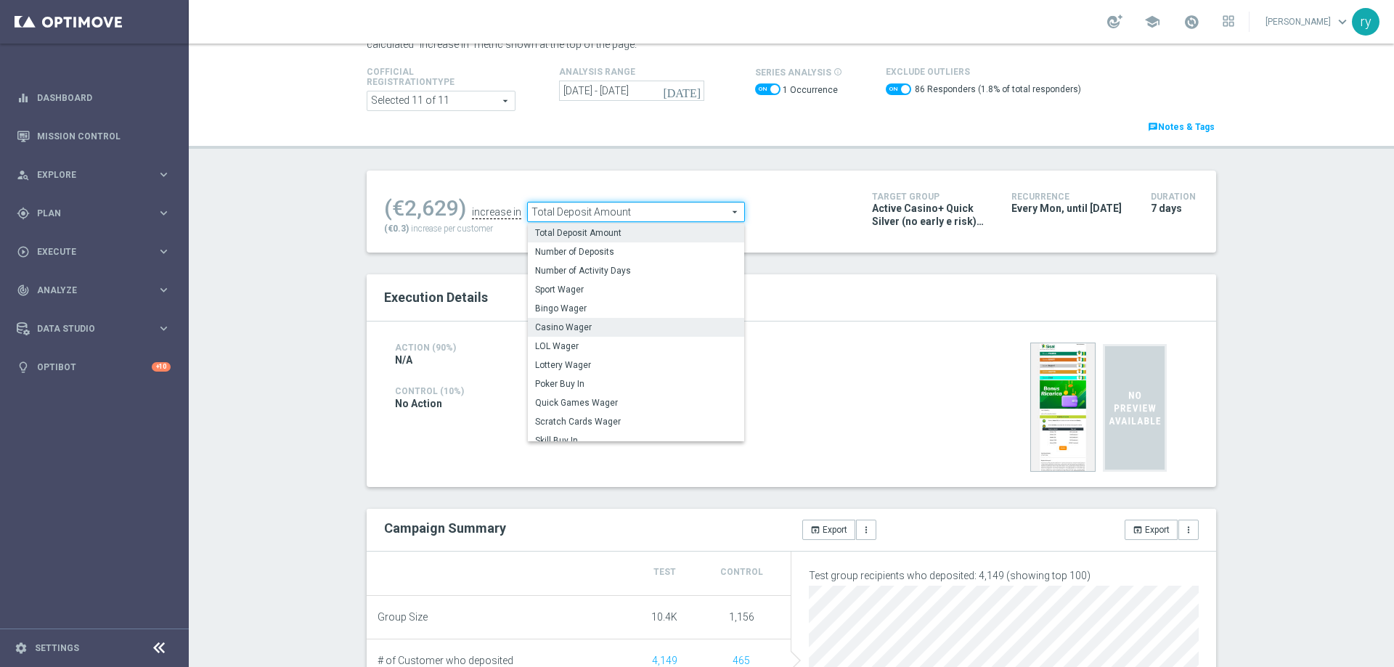
click at [592, 319] on label "Casino Wager" at bounding box center [636, 327] width 216 height 19
checkbox input "false"
type input "Casino Wager"
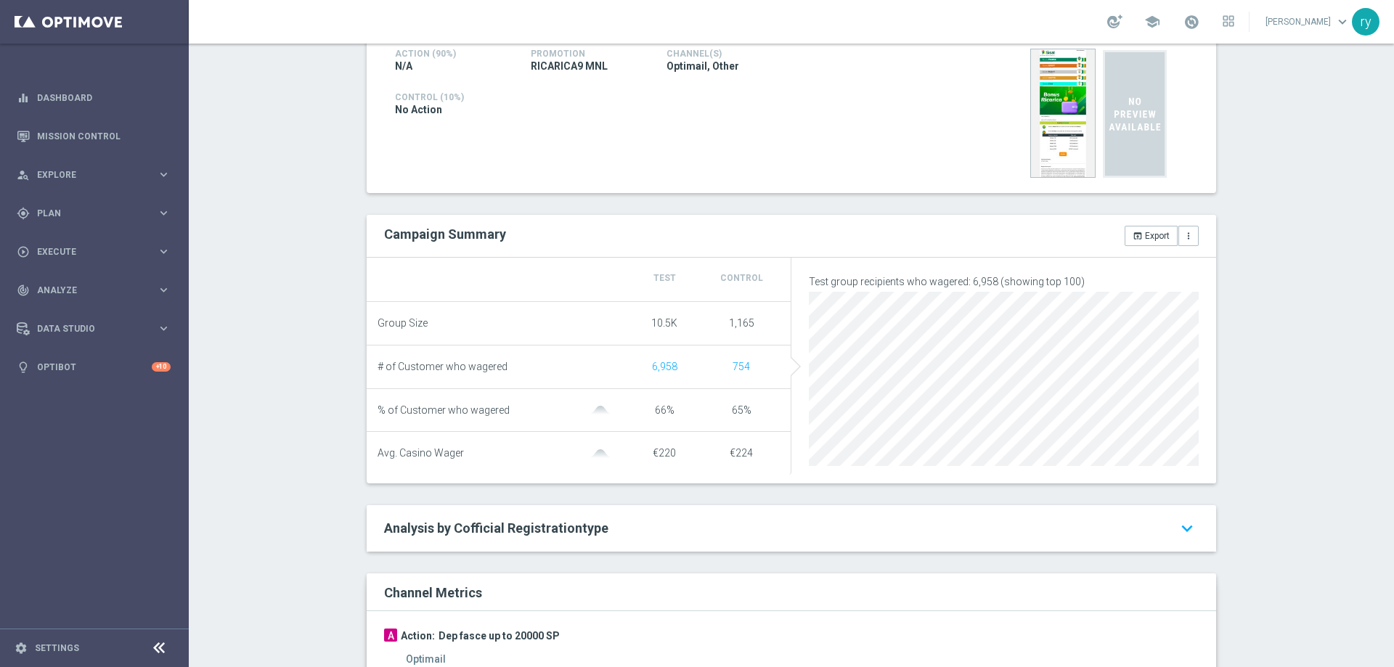
scroll to position [73, 0]
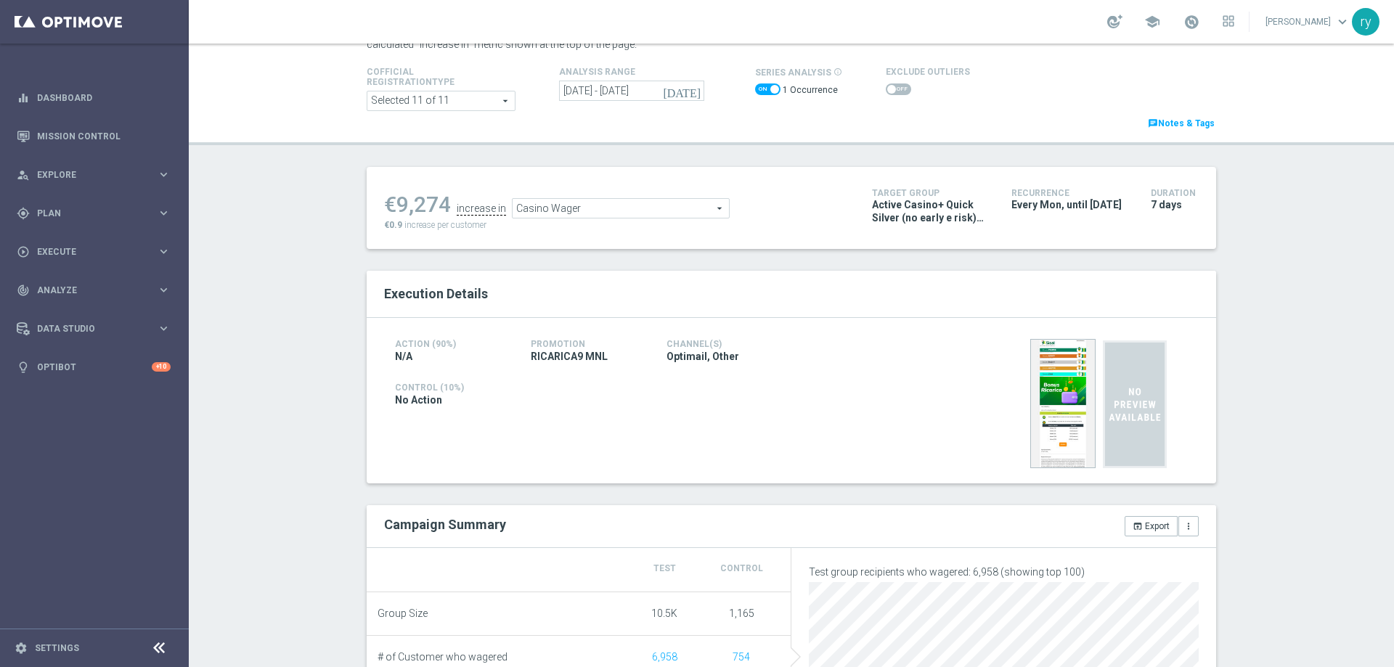
click at [886, 94] on span at bounding box center [898, 90] width 25 height 12
click at [886, 94] on input "checkbox" at bounding box center [898, 90] width 25 height 12
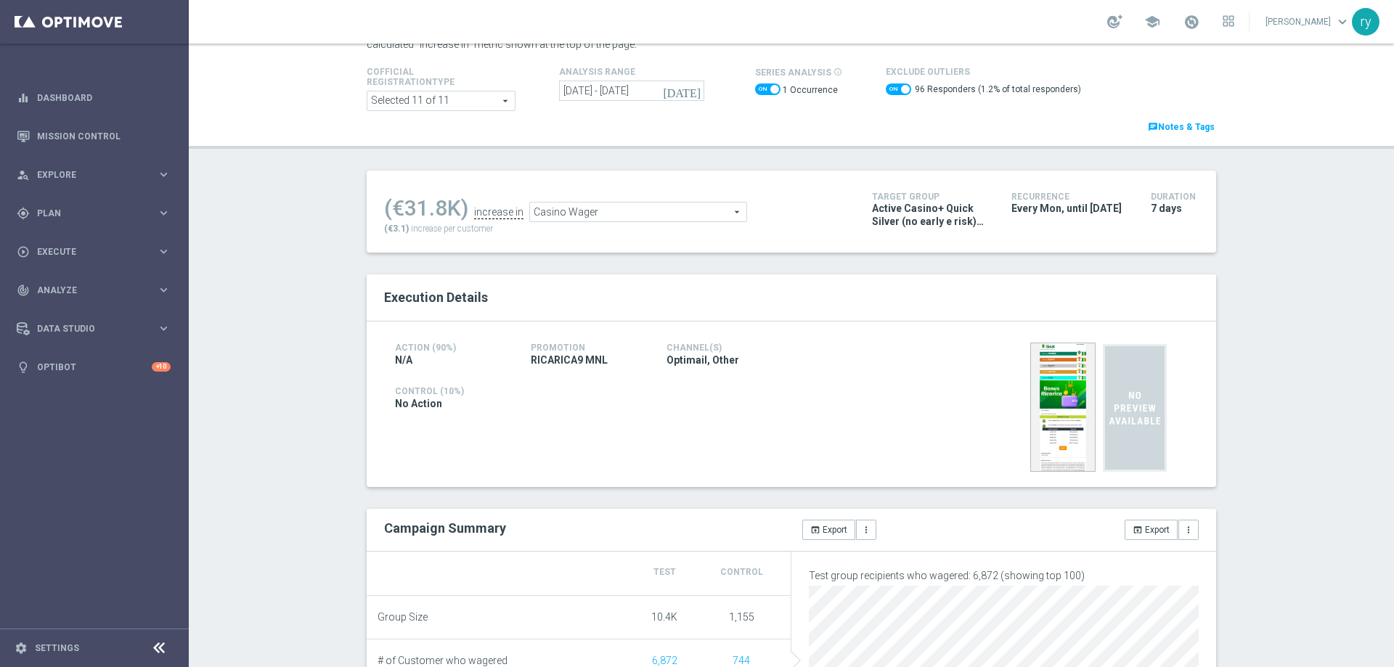
click at [886, 90] on span at bounding box center [898, 90] width 25 height 12
click at [886, 90] on input "checkbox" at bounding box center [898, 90] width 25 height 12
checkbox input "false"
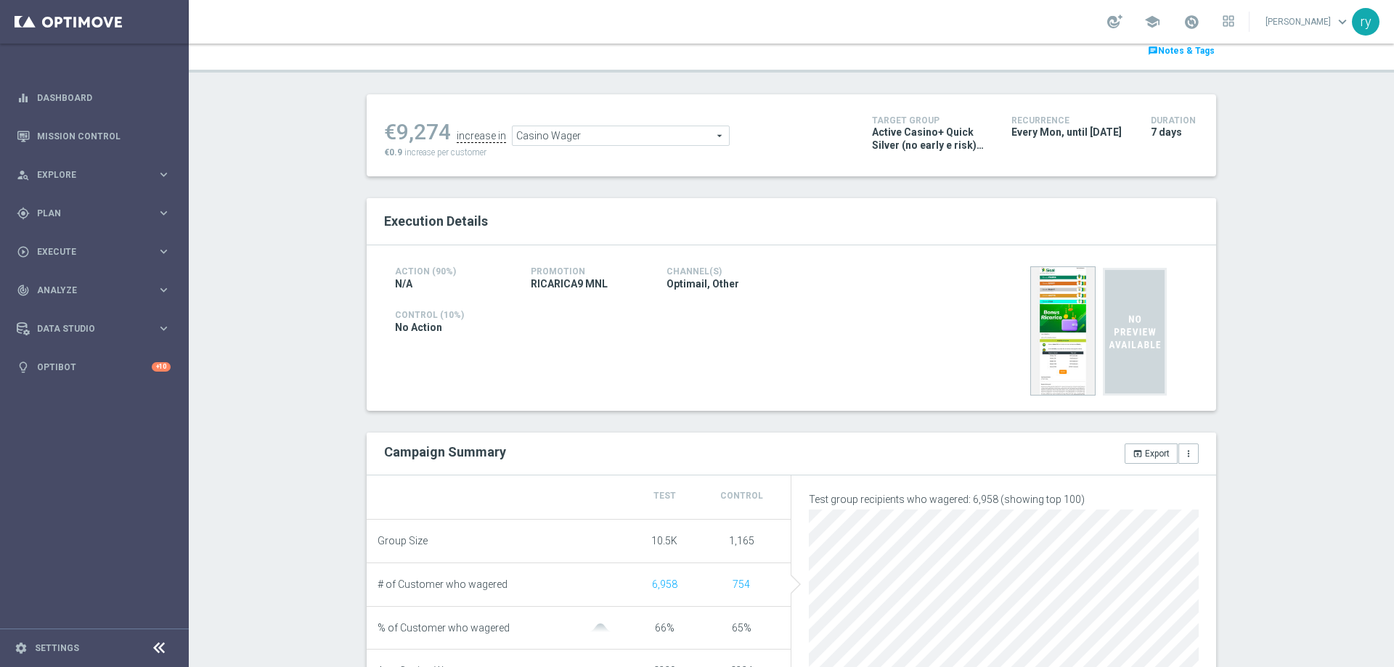
scroll to position [0, 0]
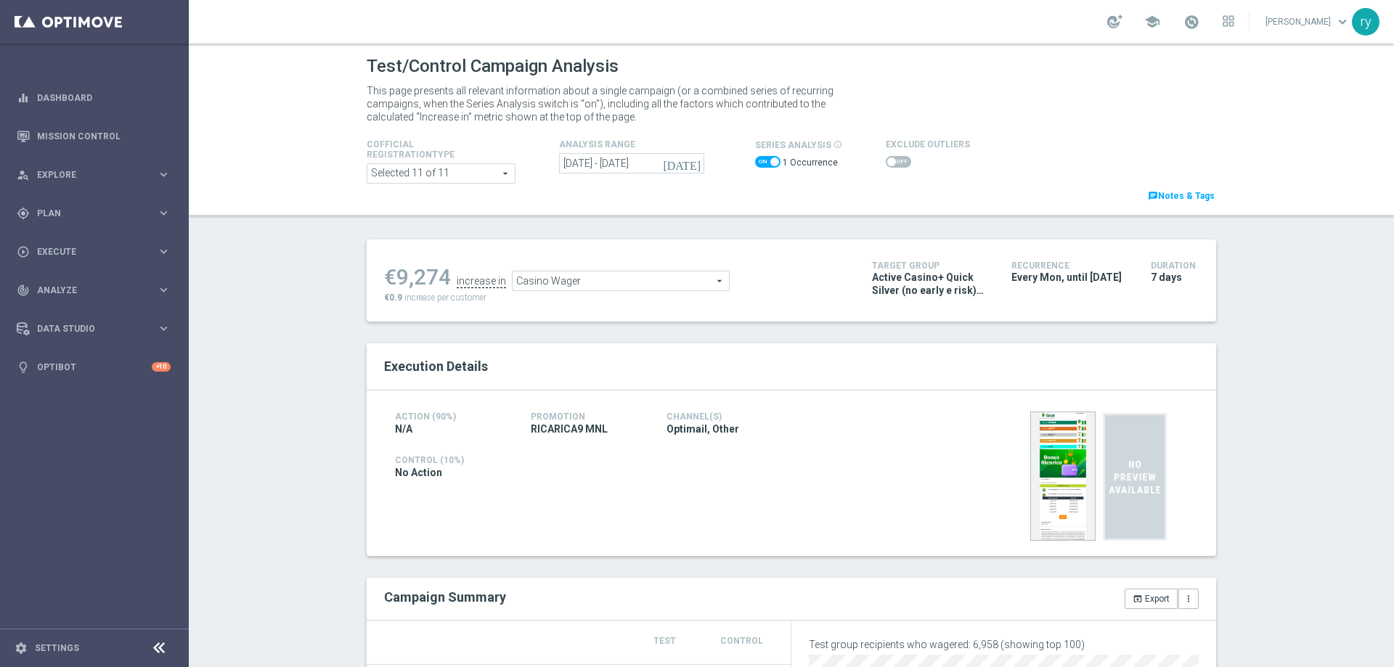
drag, startPoint x: 445, startPoint y: 274, endPoint x: 388, endPoint y: 280, distance: 56.9
click at [388, 280] on div "€9,274" at bounding box center [417, 277] width 67 height 26
copy div "9,274"
click at [614, 277] on span "Casino Wager" at bounding box center [621, 281] width 216 height 19
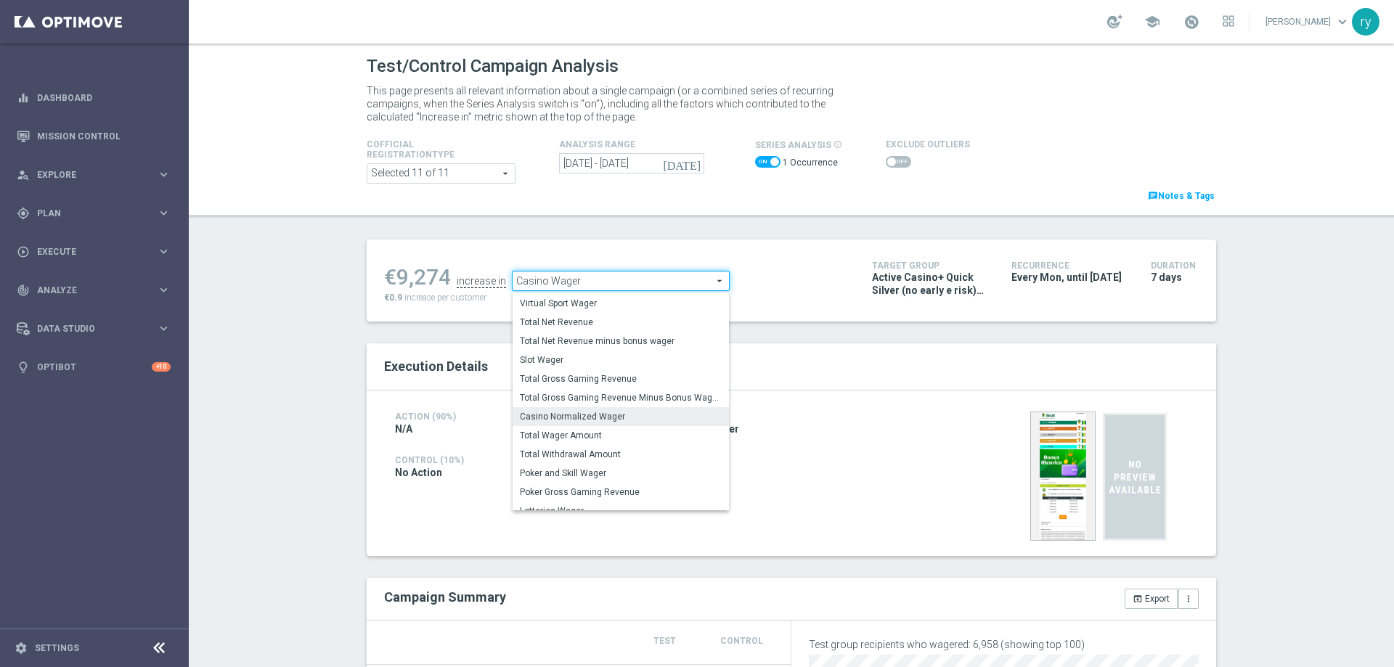
scroll to position [221, 0]
click at [601, 399] on span "Total Gross Gaming Revenue Minus Bonus Wagared" at bounding box center [621, 393] width 202 height 12
type input "Total Gross Gaming Revenue Minus Bonus Wagared"
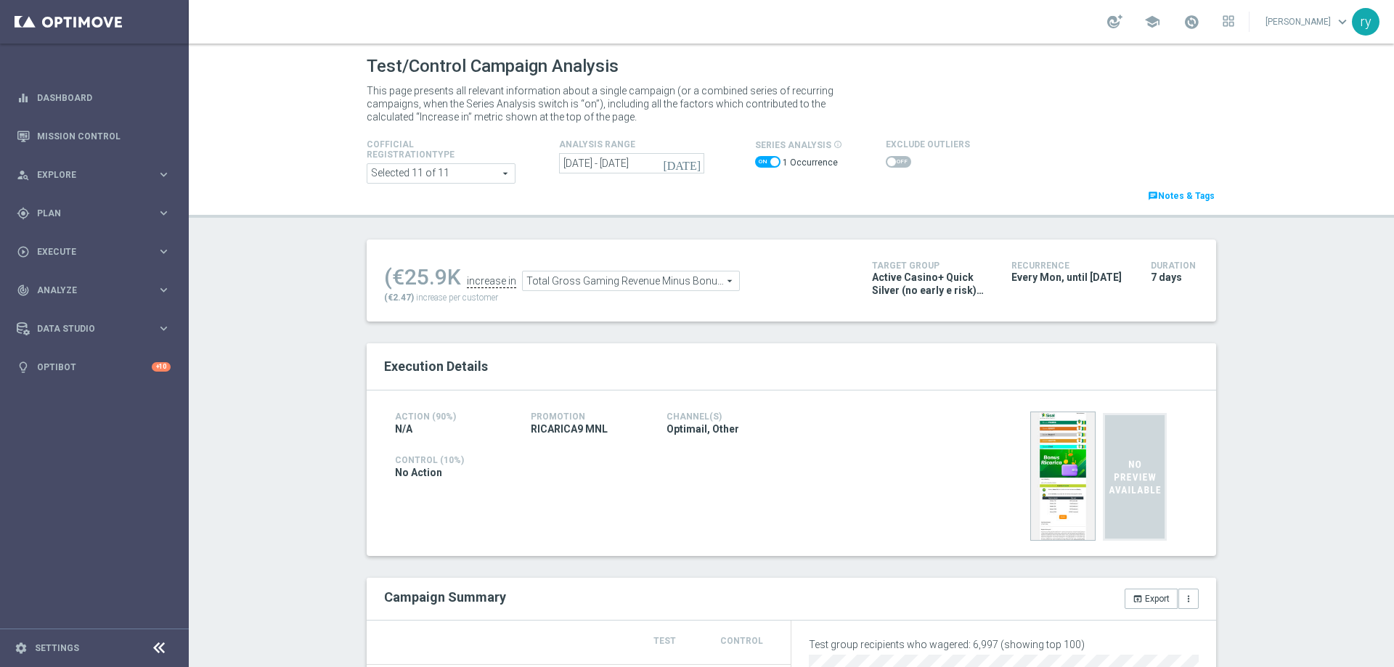
click at [892, 163] on span at bounding box center [898, 162] width 25 height 12
click at [892, 163] on input "checkbox" at bounding box center [898, 162] width 25 height 12
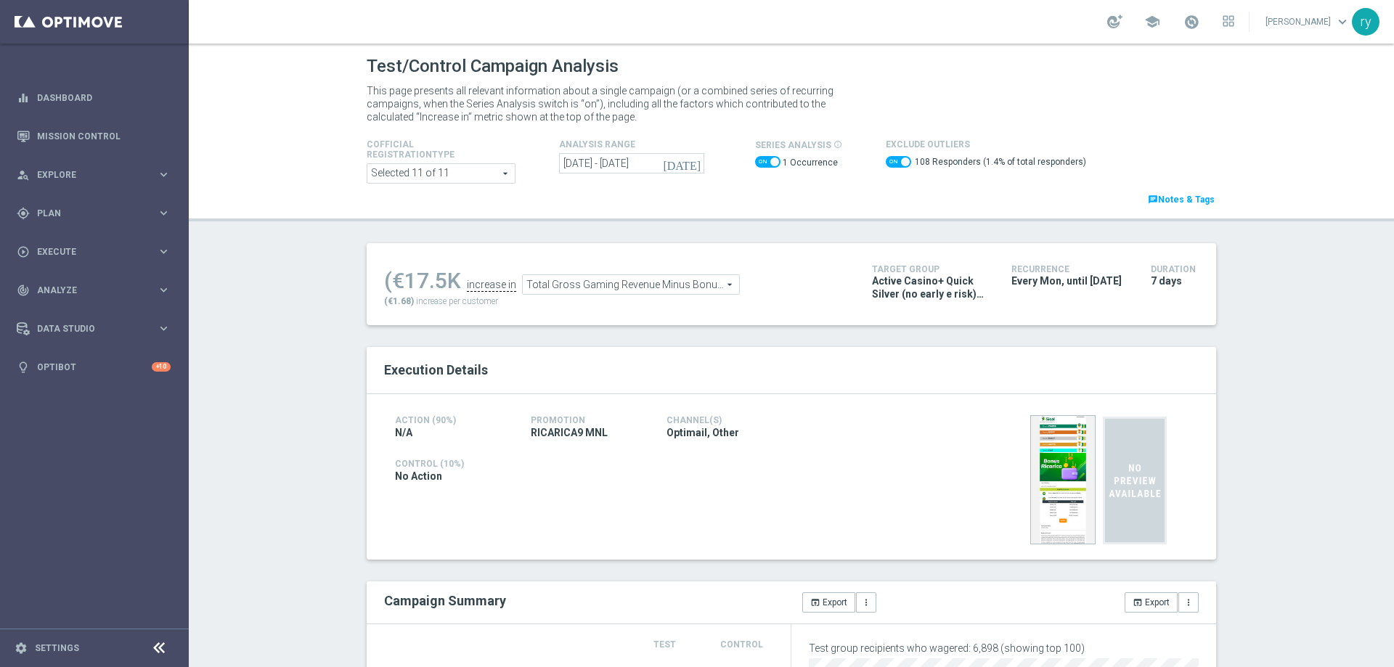
click at [886, 163] on span at bounding box center [898, 162] width 25 height 12
click at [886, 163] on input "checkbox" at bounding box center [898, 162] width 25 height 12
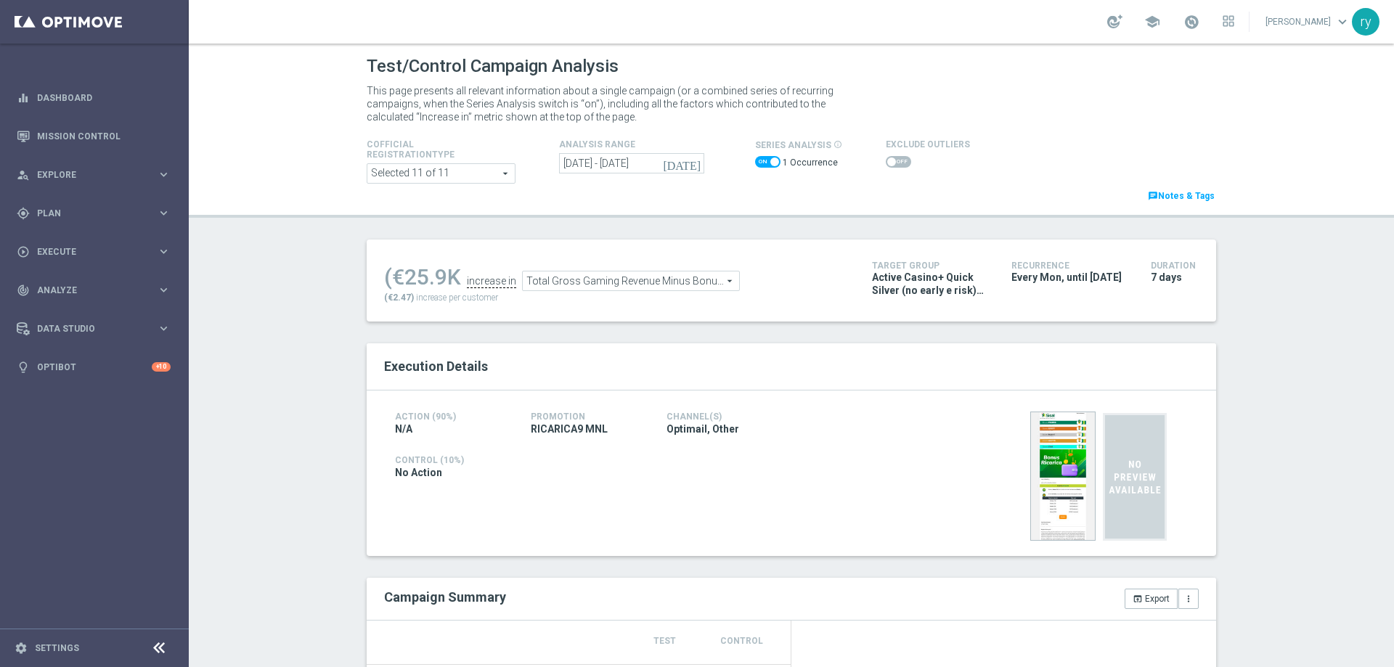
click at [887, 163] on span at bounding box center [891, 162] width 9 height 9
click at [886, 163] on input "checkbox" at bounding box center [898, 162] width 25 height 12
checkbox input "true"
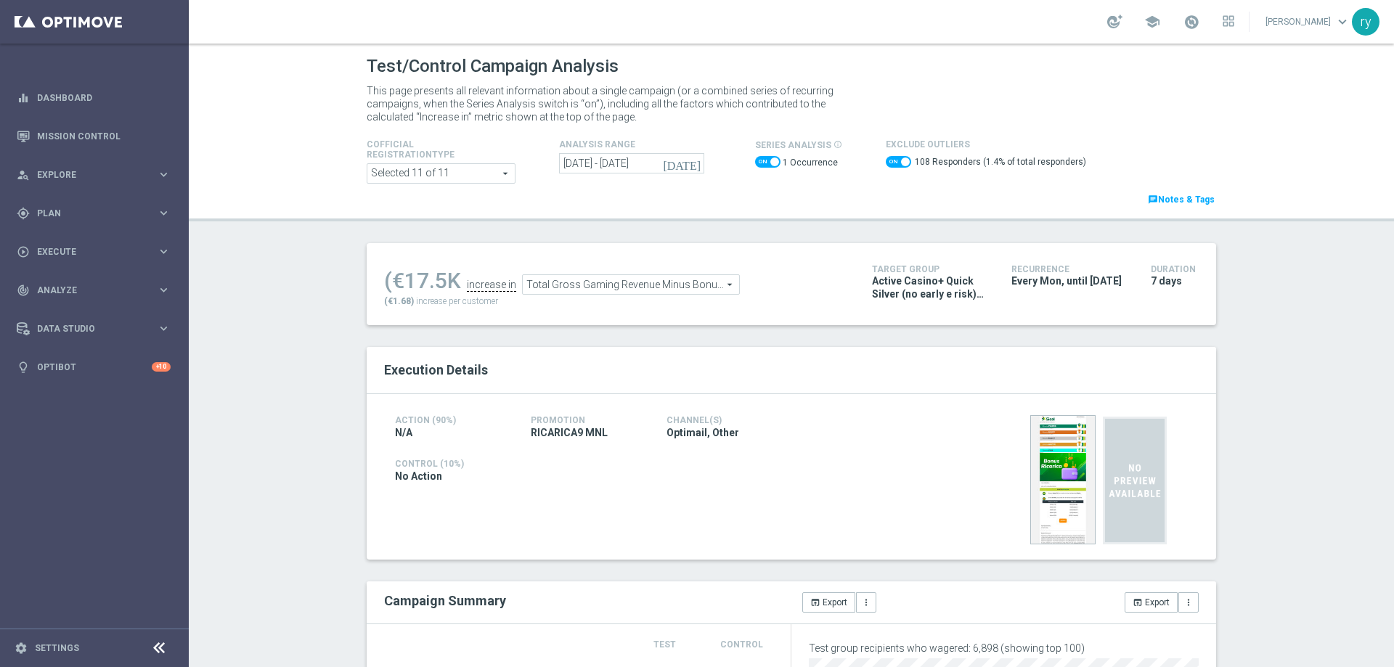
drag, startPoint x: 442, startPoint y: 276, endPoint x: 404, endPoint y: 277, distance: 37.8
click at [404, 277] on div "(€17.5K" at bounding box center [422, 281] width 77 height 26
copy div "17.5"
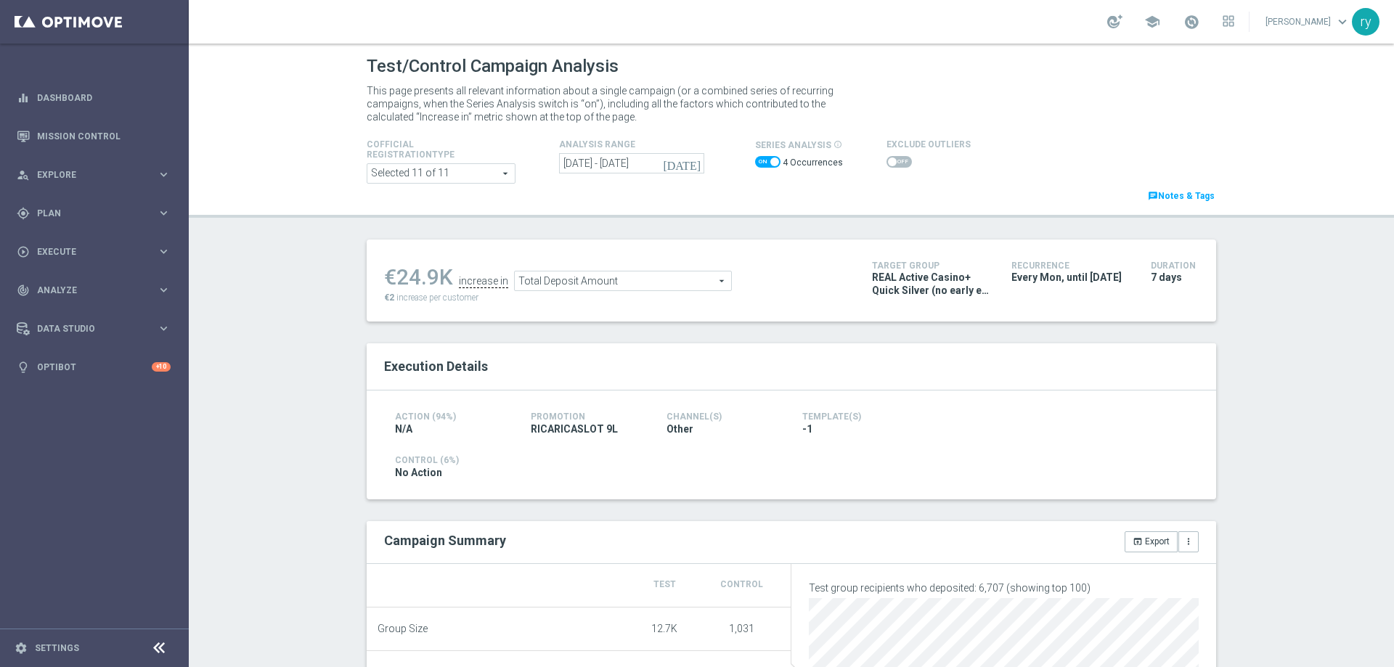
click at [696, 166] on icon "[DATE]" at bounding box center [682, 163] width 39 height 13
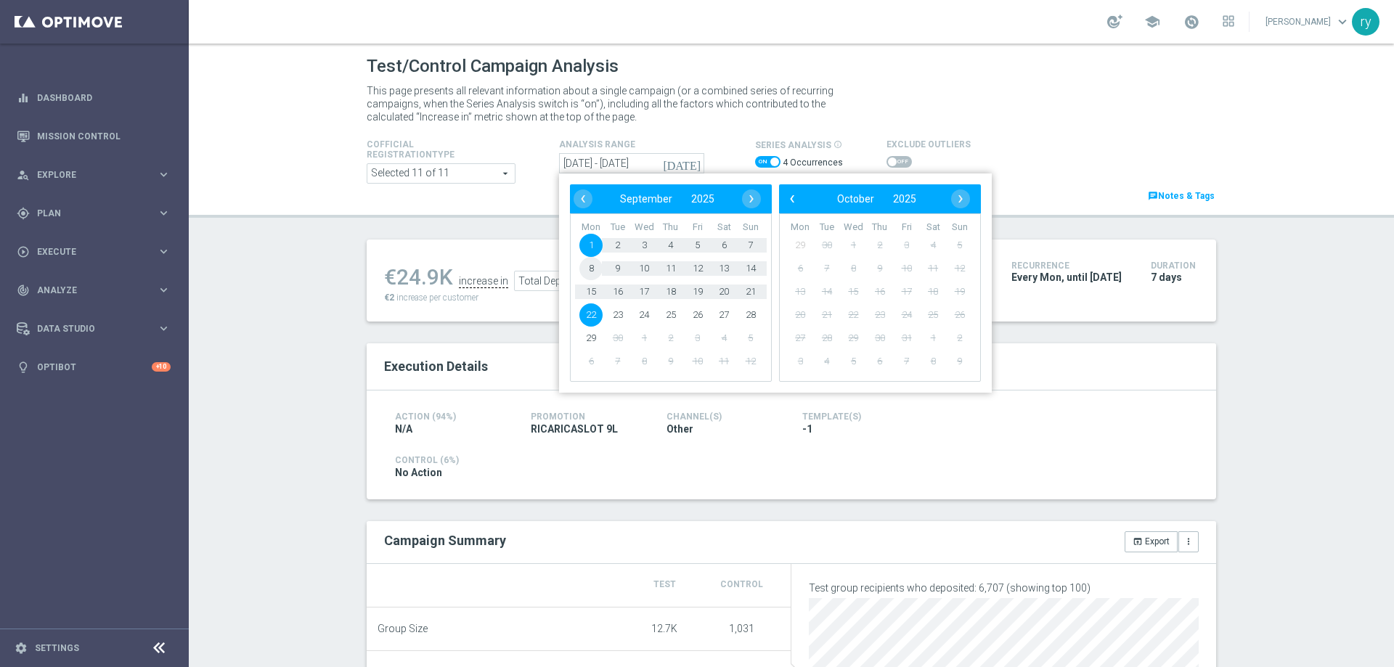
click at [591, 272] on span "8" at bounding box center [590, 268] width 23 height 23
click at [753, 266] on span "14" at bounding box center [750, 268] width 23 height 23
type input "[DATE] - [DATE]"
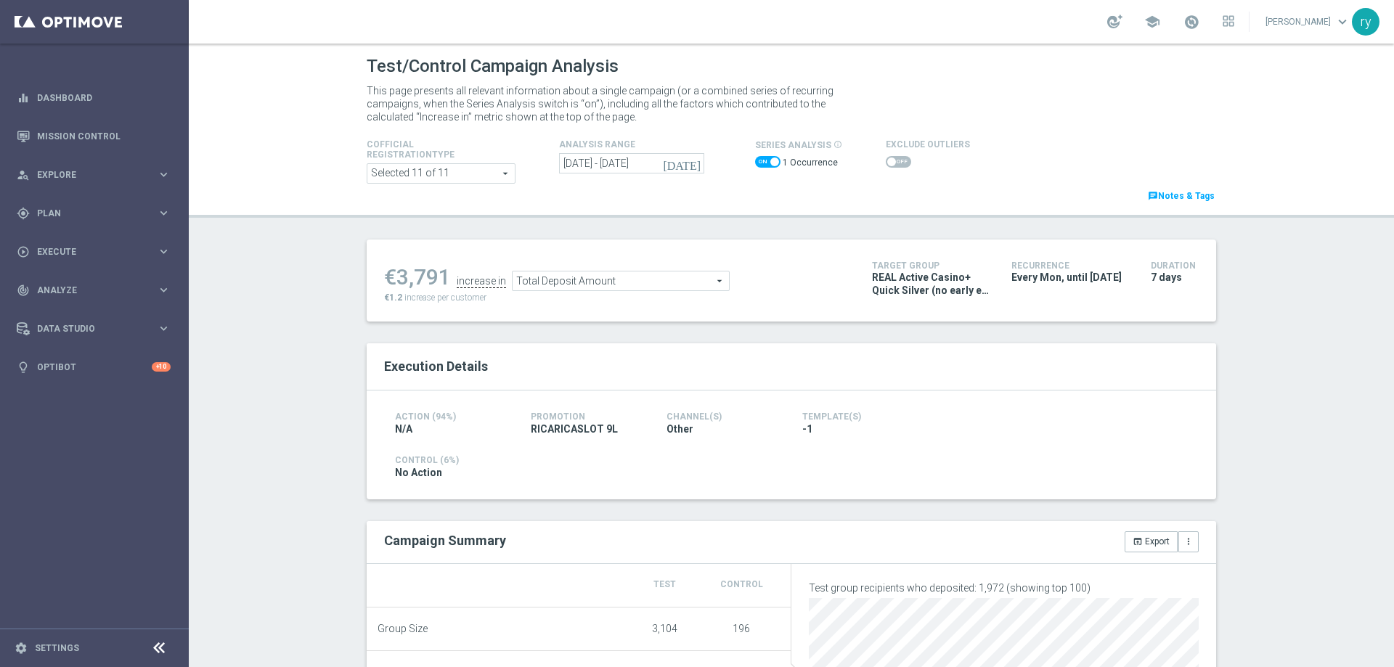
click at [895, 161] on span at bounding box center [898, 162] width 25 height 12
click at [895, 161] on input "checkbox" at bounding box center [898, 162] width 25 height 12
drag, startPoint x: 443, startPoint y: 279, endPoint x: 397, endPoint y: 280, distance: 45.8
click at [397, 280] on div "€5,368" at bounding box center [417, 281] width 67 height 26
copy div "5,368"
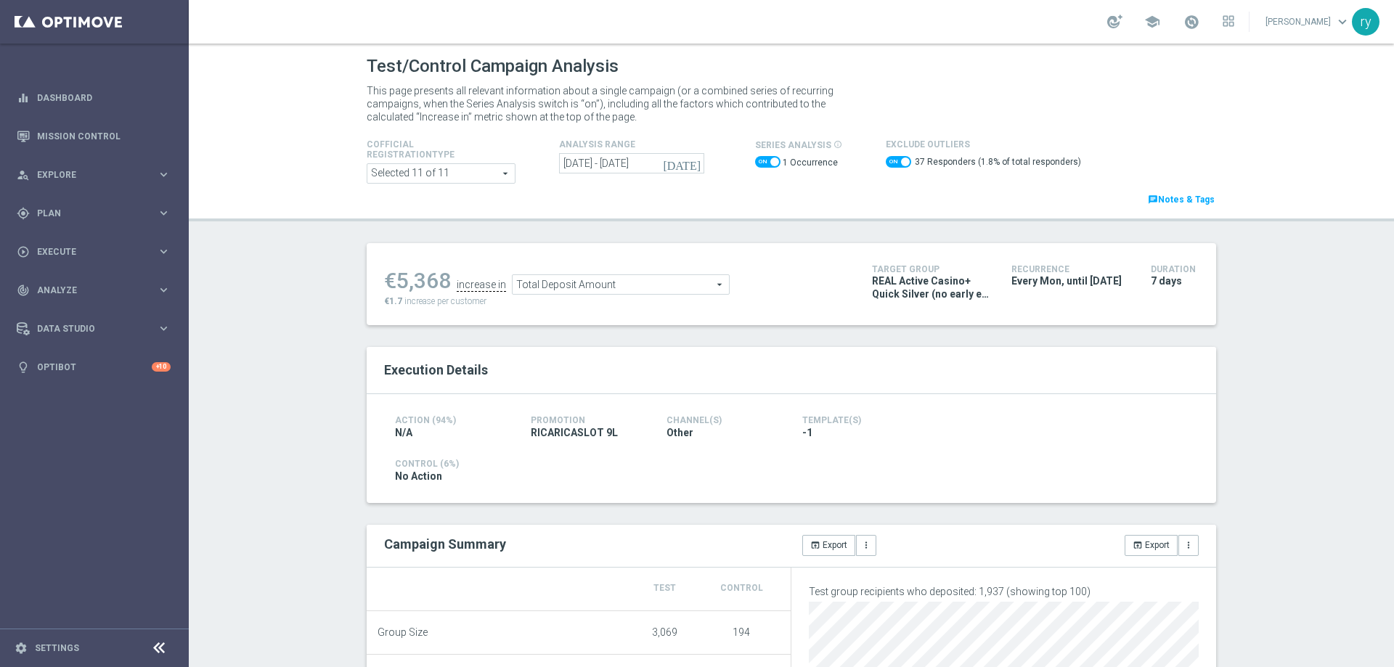
scroll to position [145, 0]
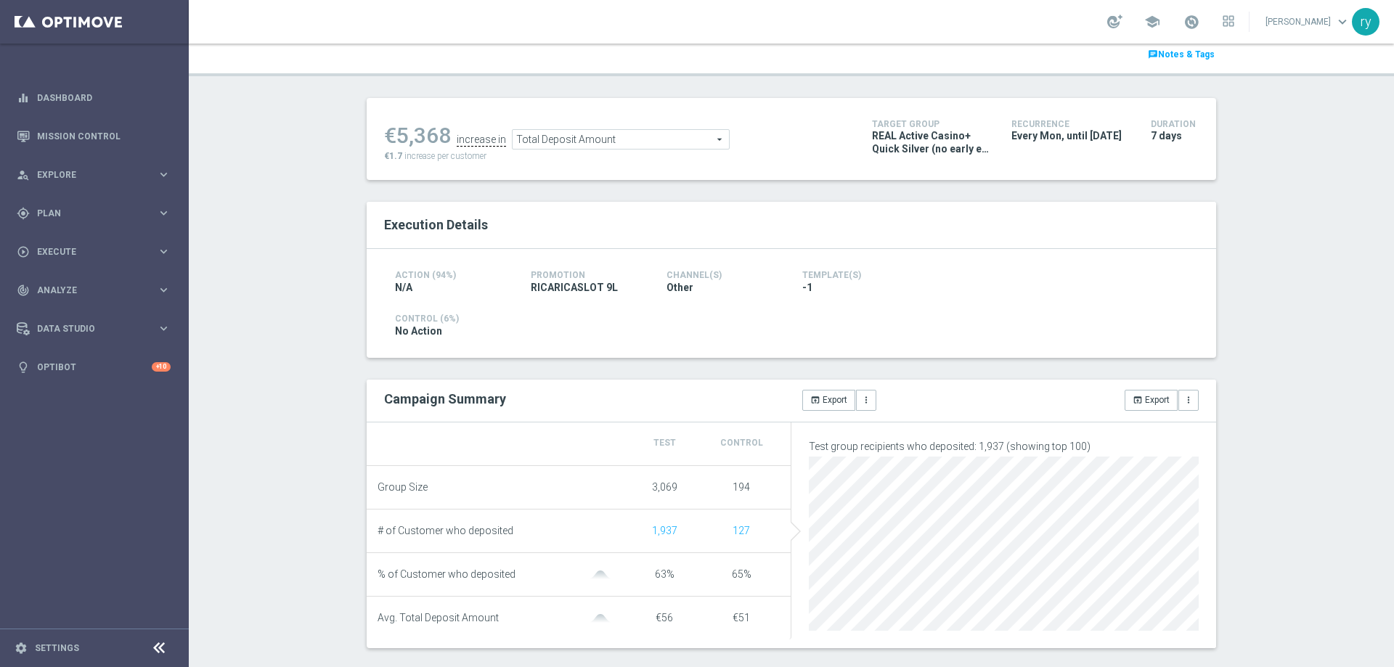
click at [611, 138] on span "Total Deposit Amount" at bounding box center [621, 139] width 216 height 19
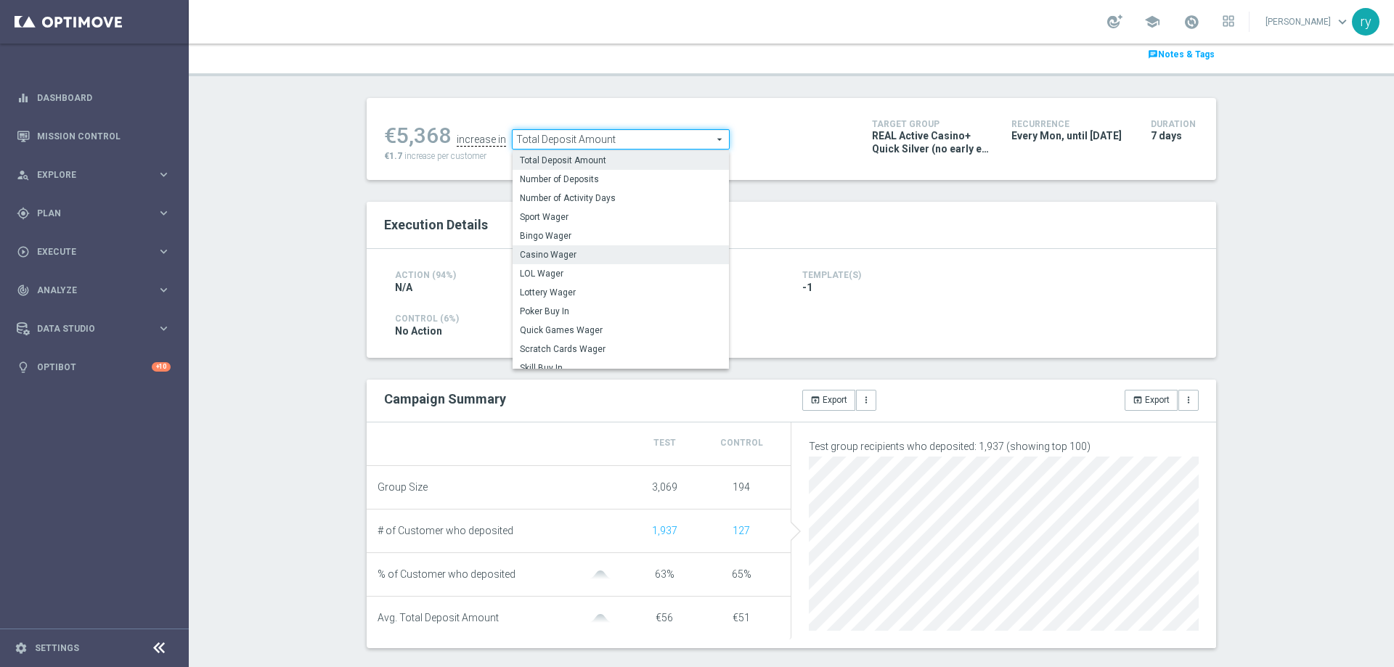
click at [602, 248] on label "Casino Wager" at bounding box center [621, 254] width 216 height 19
checkbox input "false"
type input "Casino Wager"
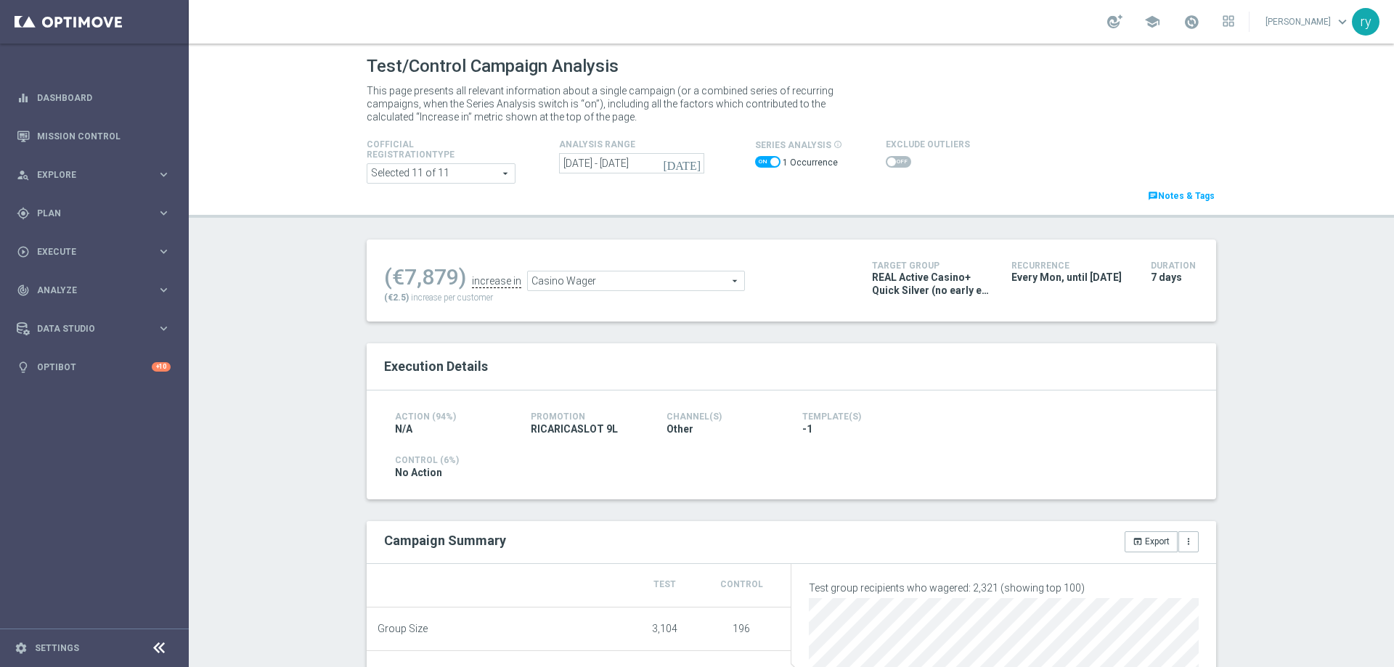
click at [892, 161] on span at bounding box center [898, 162] width 25 height 12
click at [892, 161] on input "checkbox" at bounding box center [898, 162] width 25 height 12
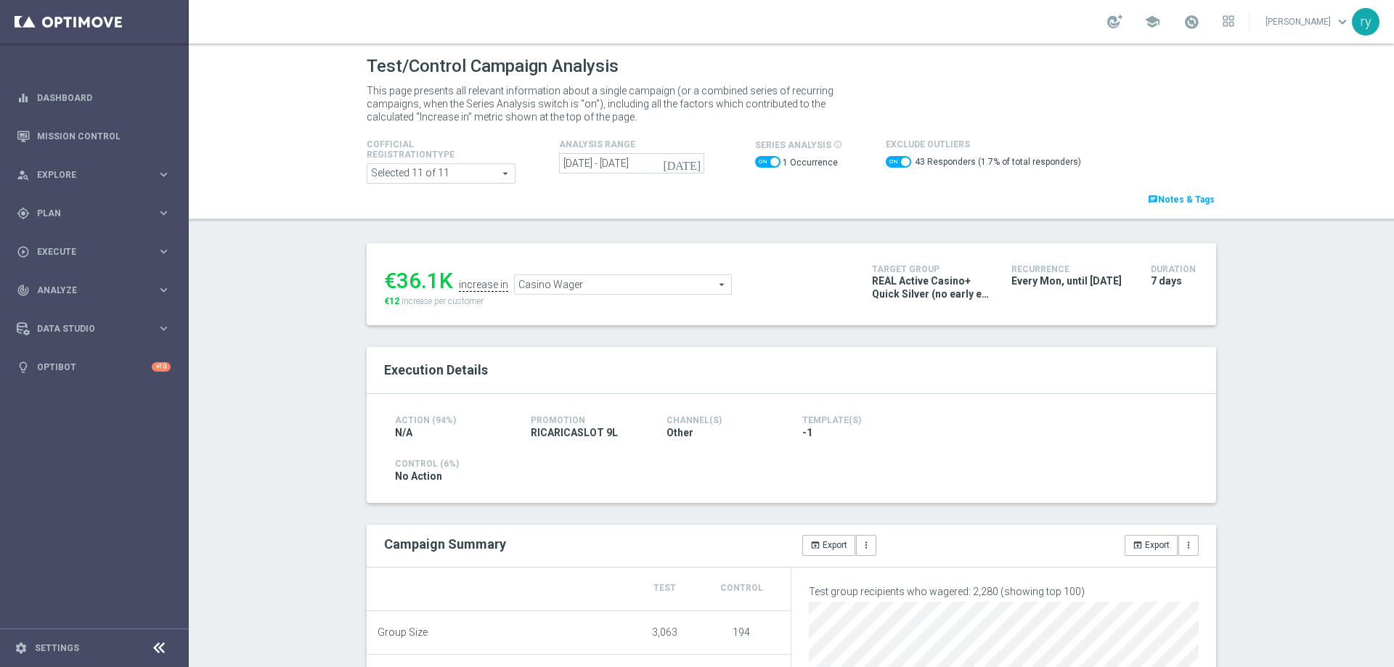
drag, startPoint x: 424, startPoint y: 277, endPoint x: 394, endPoint y: 277, distance: 30.5
click at [394, 277] on div "€36.1K" at bounding box center [418, 281] width 69 height 26
copy div "36.1"
click at [554, 290] on span "Casino Wager" at bounding box center [623, 284] width 216 height 19
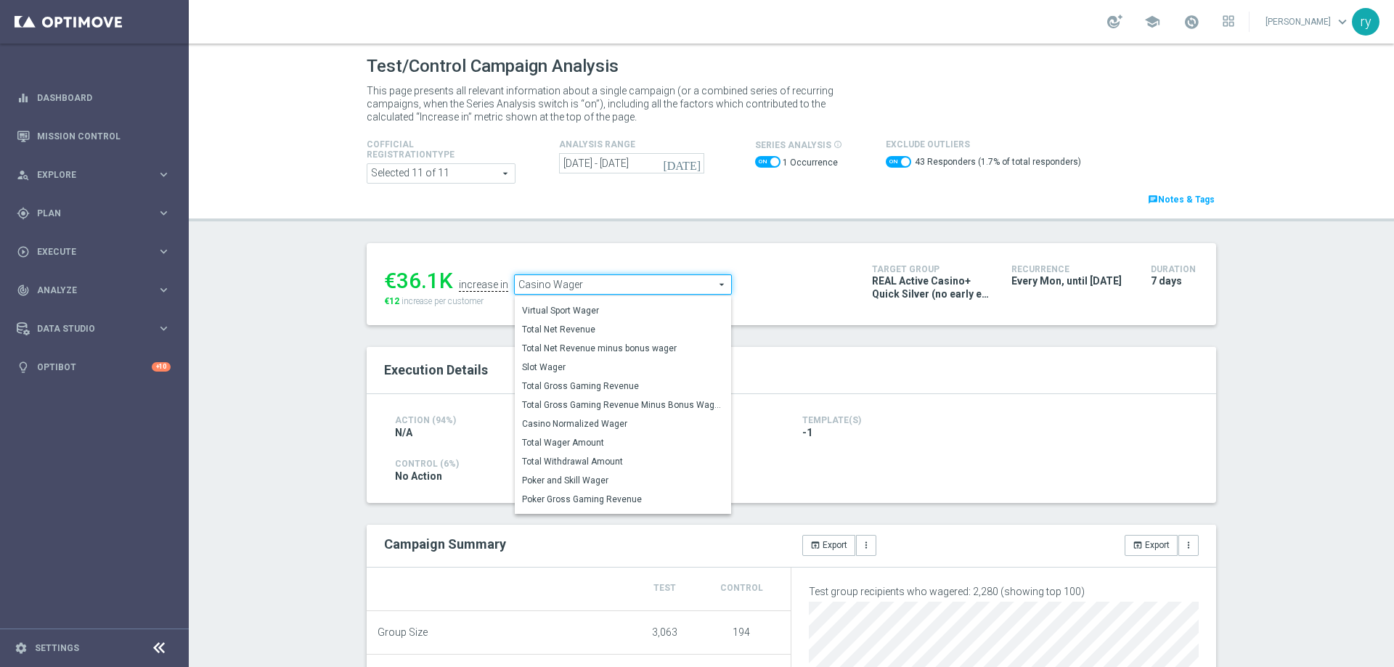
scroll to position [221, 0]
click at [569, 405] on label "Total Gross Gaming Revenue Minus Bonus Wagared" at bounding box center [623, 396] width 216 height 19
checkbox input "false"
type input "Total Gross Gaming Revenue Minus Bonus Wagared"
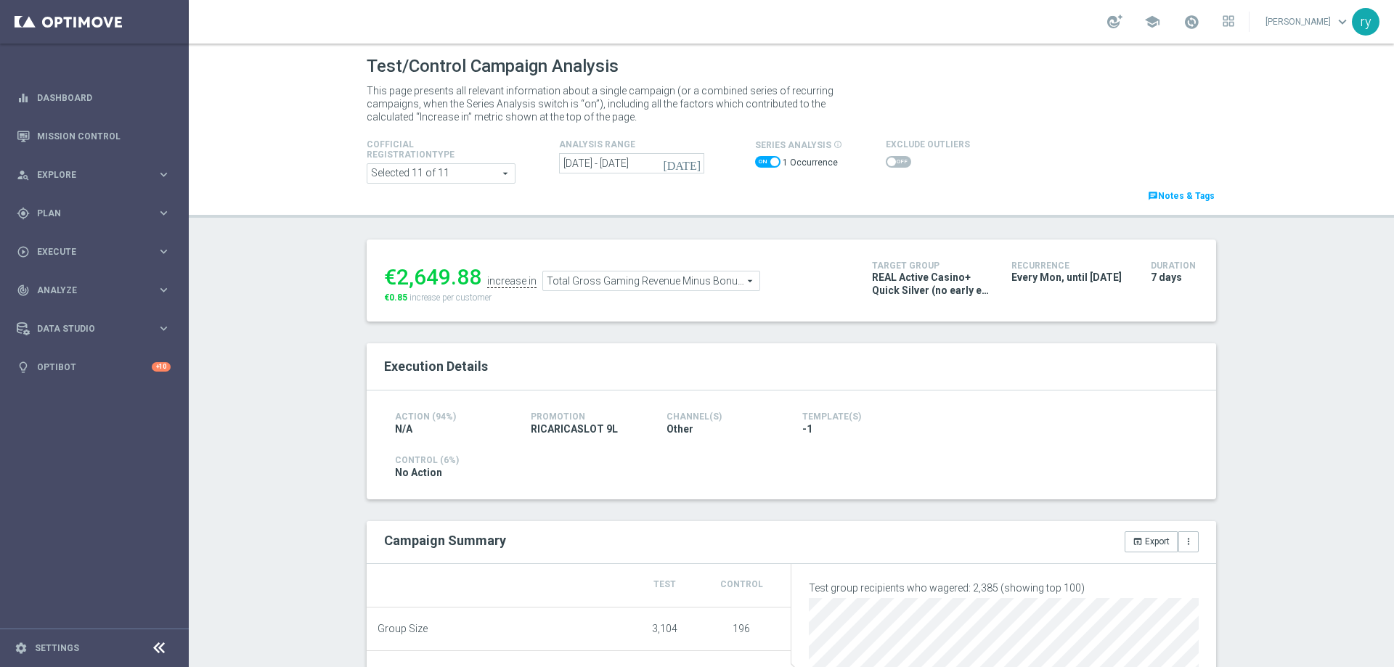
click at [897, 163] on span at bounding box center [898, 162] width 25 height 12
click at [897, 163] on input "checkbox" at bounding box center [898, 162] width 25 height 12
checkbox input "true"
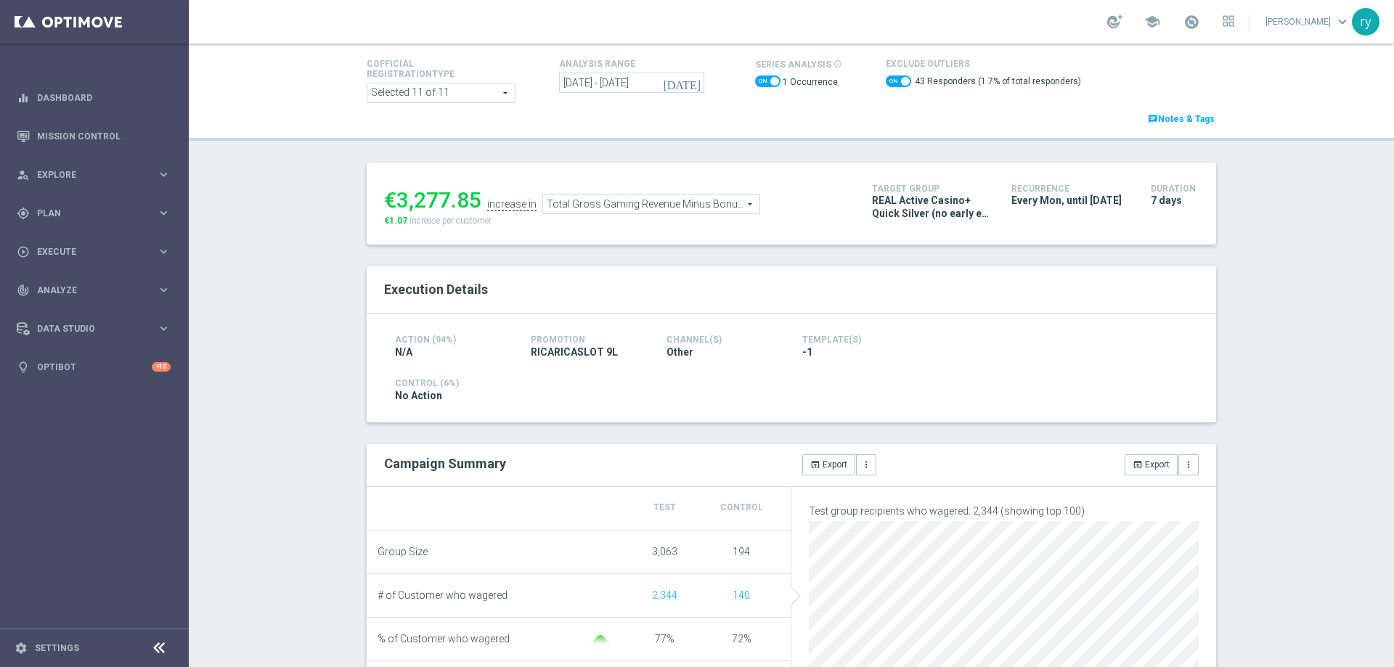
scroll to position [8, 0]
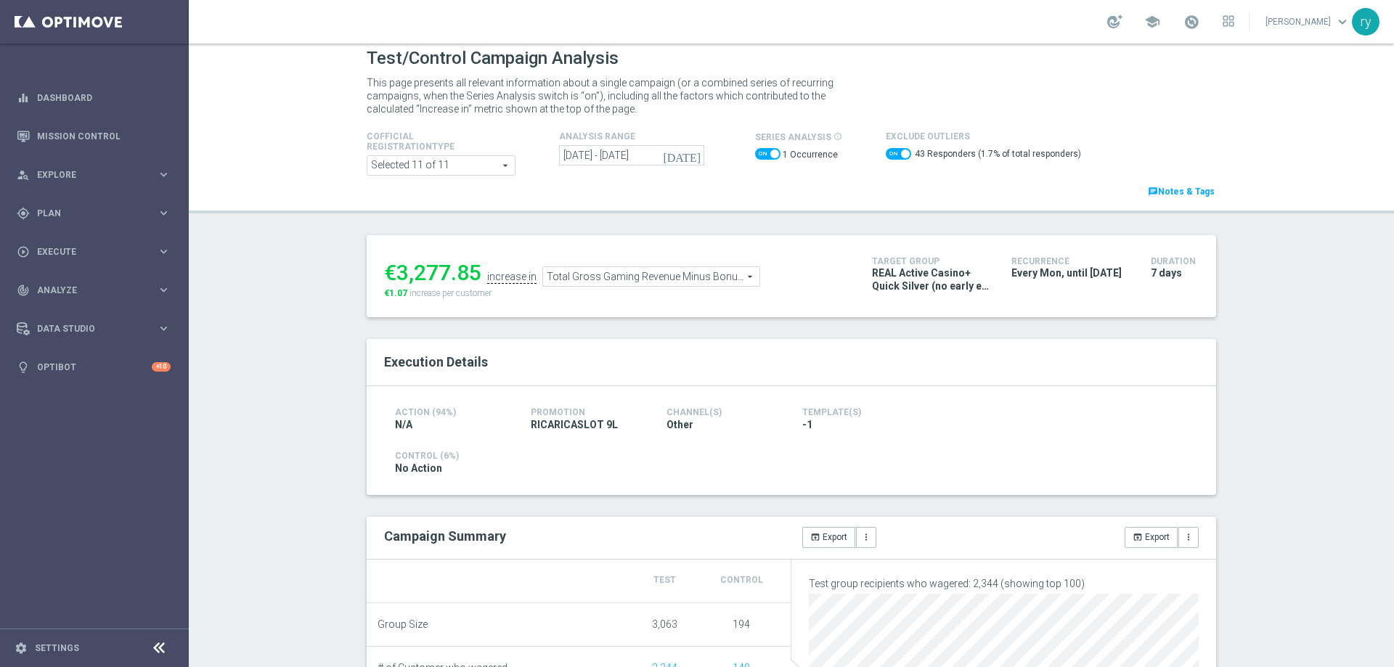
drag, startPoint x: 476, startPoint y: 277, endPoint x: 396, endPoint y: 274, distance: 80.7
click at [396, 274] on ul "€3,277.85 increase in Total Gross Gaming Revenue Minus Bonus Wagared Total Gros…" at bounding box center [616, 270] width 473 height 34
copy li "3,277.85"
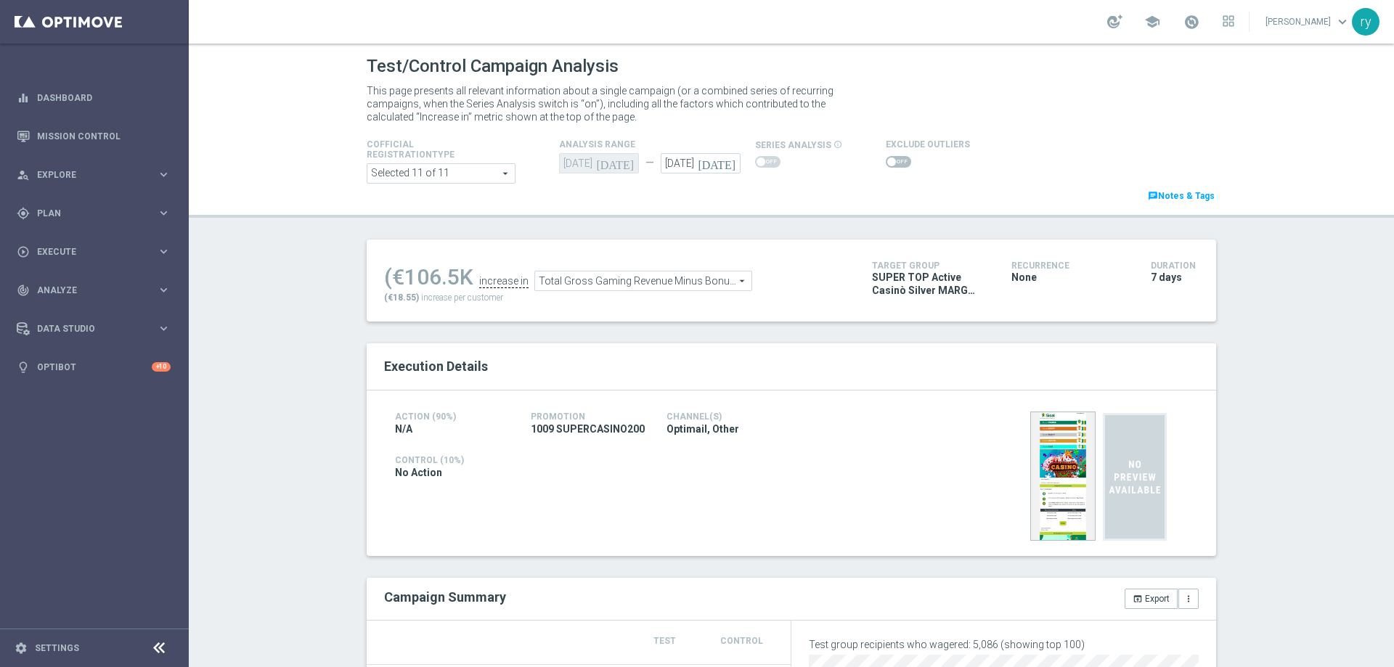
click at [891, 163] on span at bounding box center [898, 162] width 25 height 12
click at [891, 163] on input "checkbox" at bounding box center [898, 162] width 25 height 12
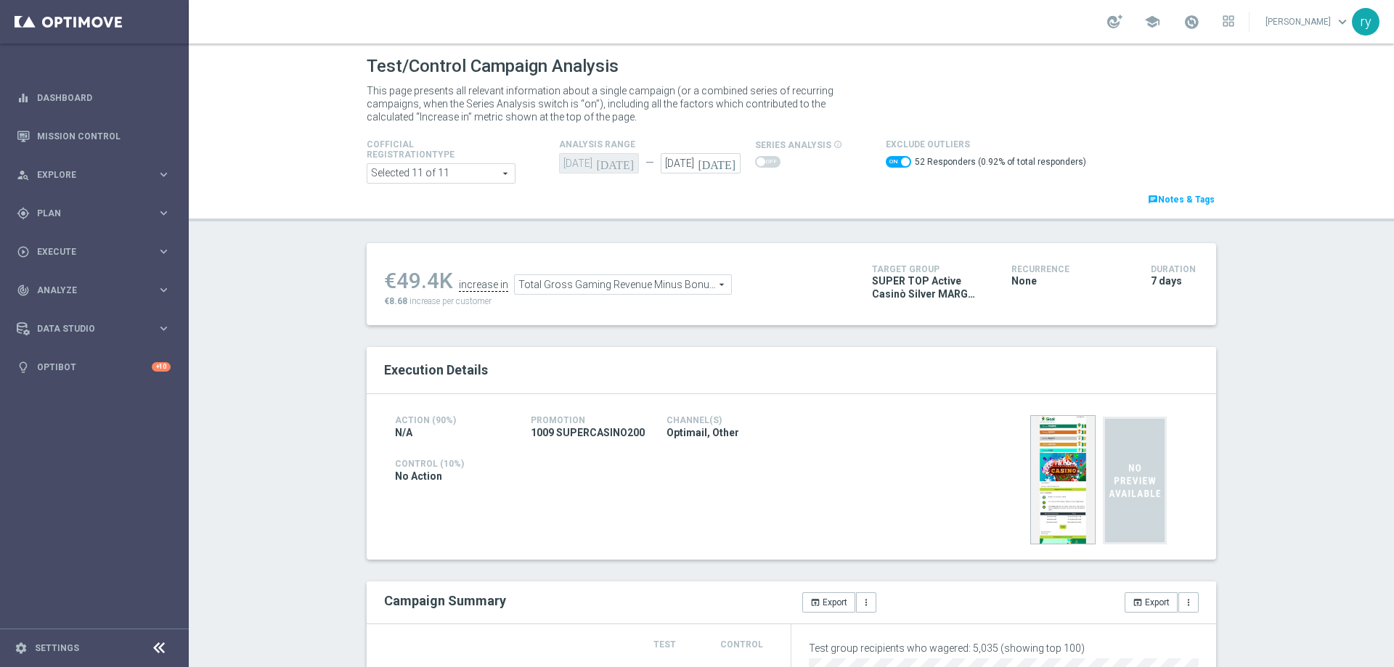
drag, startPoint x: 433, startPoint y: 285, endPoint x: 395, endPoint y: 288, distance: 38.6
click at [395, 288] on div "€49.4K" at bounding box center [418, 281] width 69 height 26
copy div "49.4"
click at [534, 288] on span "Total Gross Gaming Revenue Minus Bonus Wagared" at bounding box center [623, 284] width 216 height 19
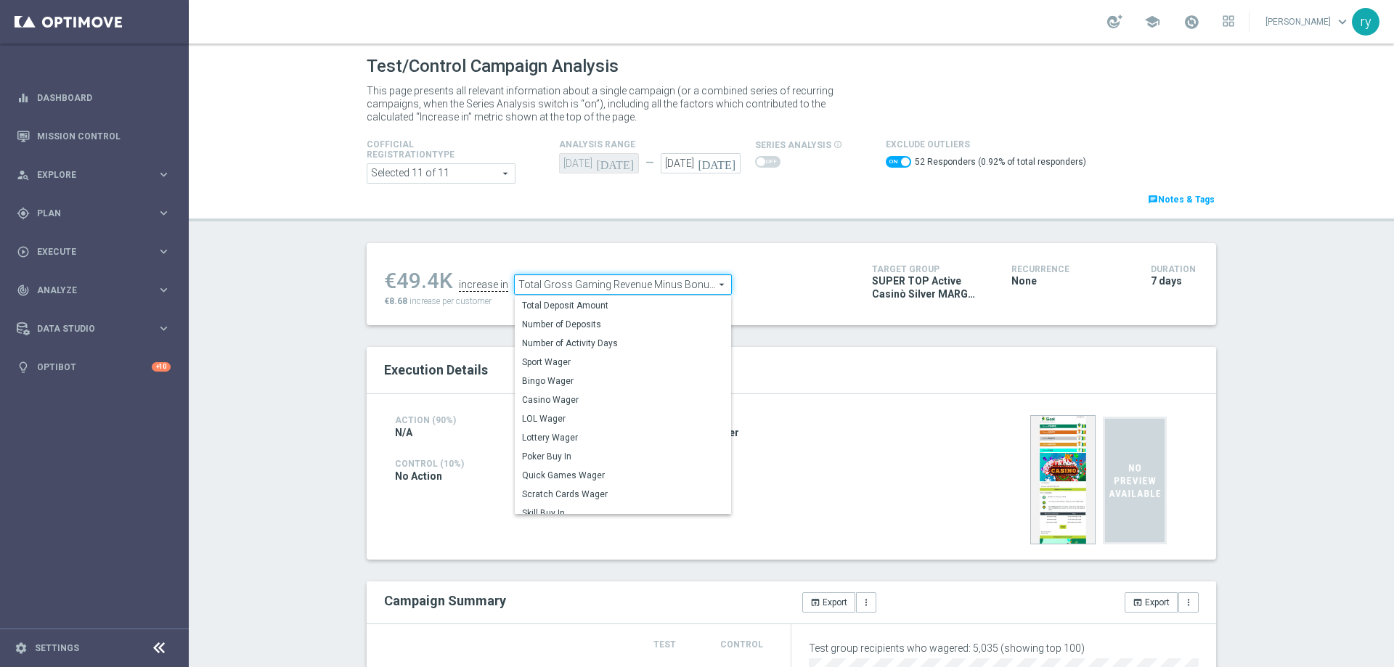
click at [534, 288] on span "Total Gross Gaming Revenue Minus Bonus Wagared" at bounding box center [623, 284] width 216 height 19
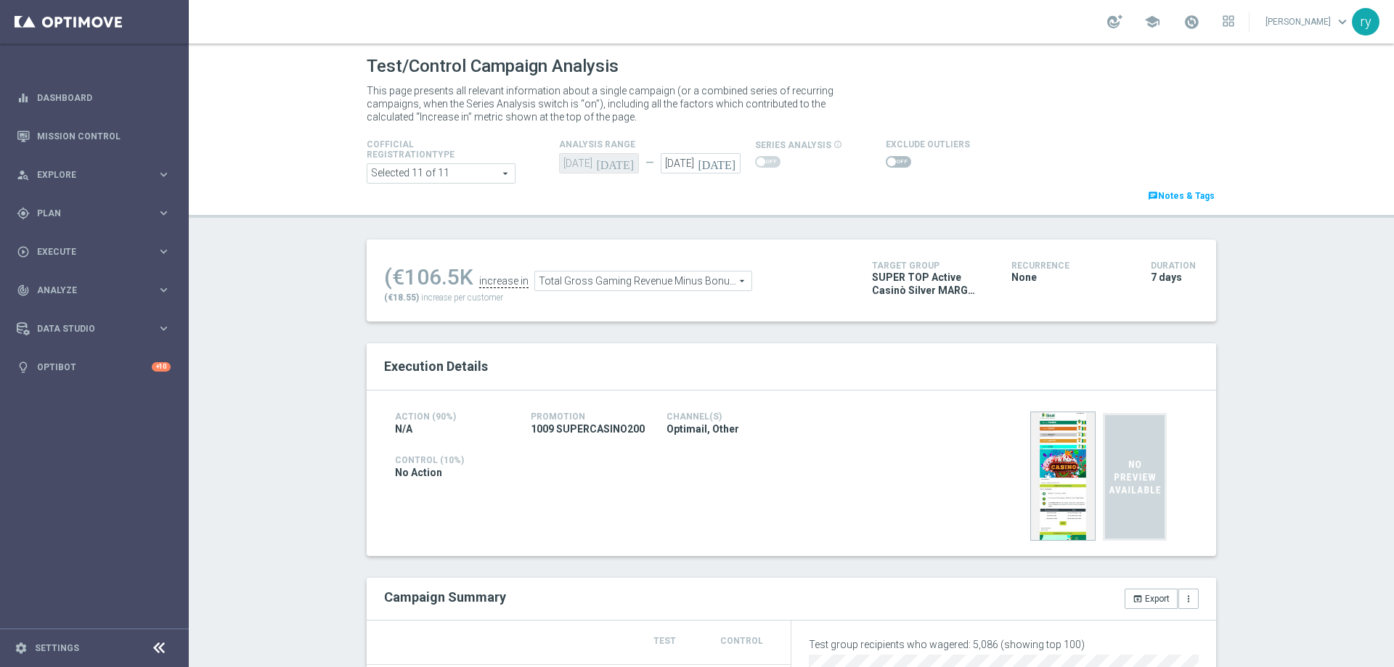
click at [888, 161] on span at bounding box center [898, 162] width 25 height 12
click at [888, 161] on input "checkbox" at bounding box center [898, 162] width 25 height 12
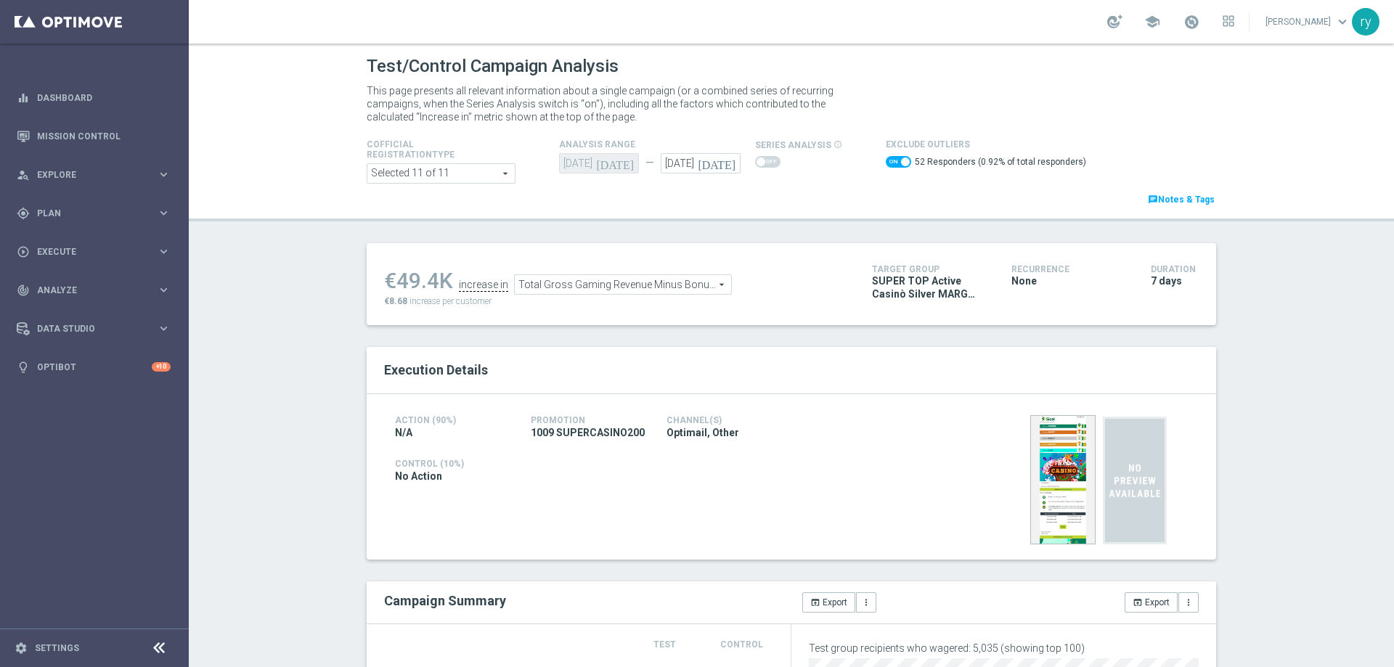
click at [603, 288] on span "Total Gross Gaming Revenue Minus Bonus Wagared" at bounding box center [623, 284] width 216 height 19
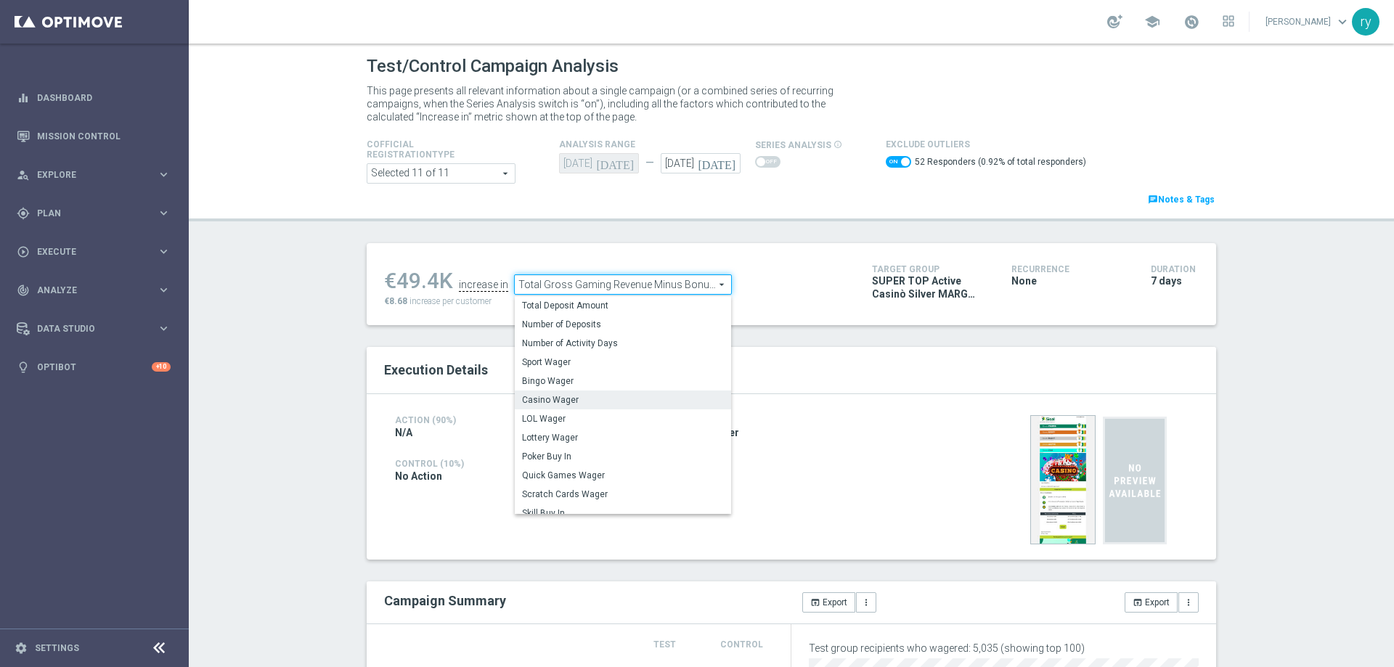
click at [588, 397] on span "Casino Wager" at bounding box center [623, 400] width 202 height 12
checkbox input "false"
type input "Casino Wager"
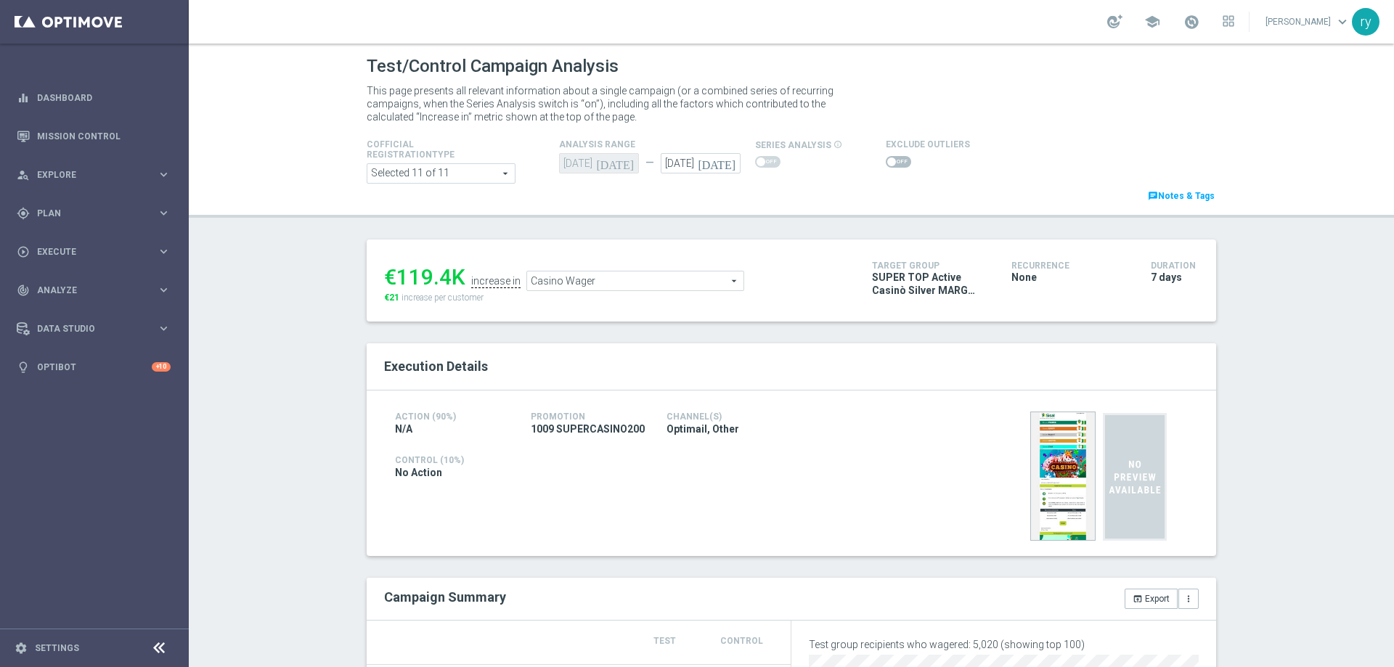
click at [887, 159] on span at bounding box center [891, 162] width 9 height 9
click at [886, 159] on input "checkbox" at bounding box center [898, 162] width 25 height 12
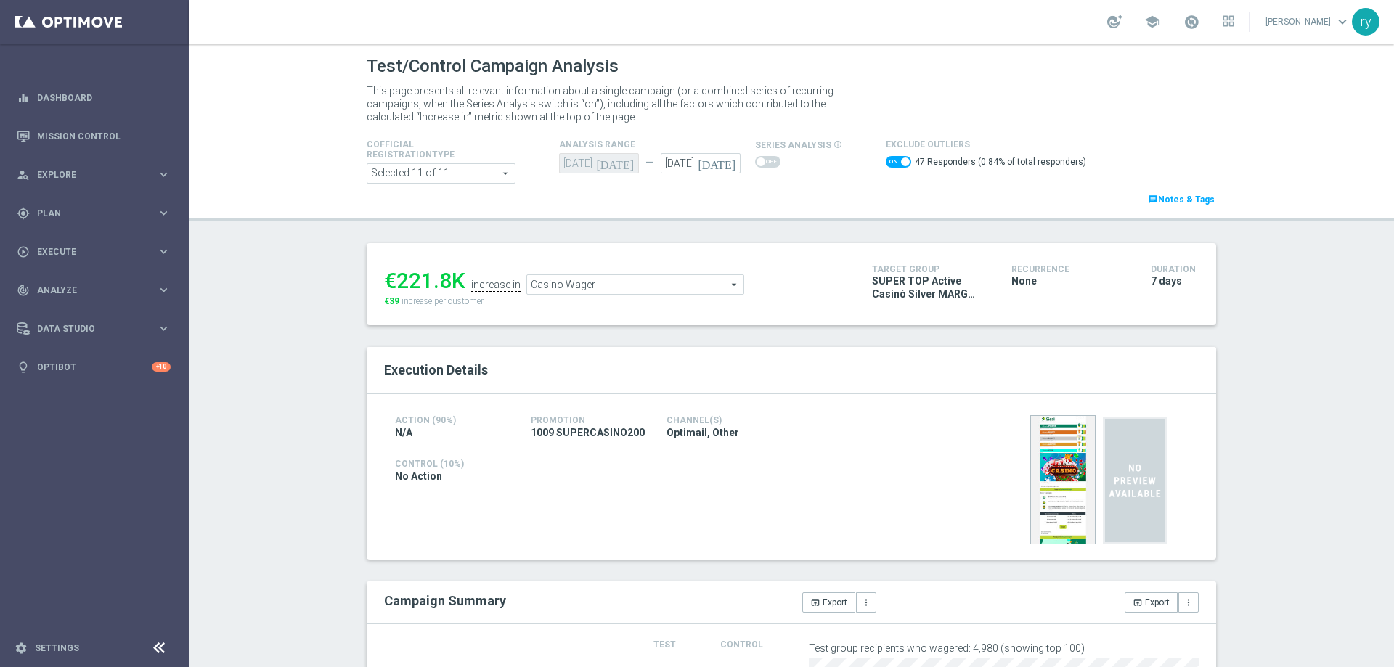
drag, startPoint x: 445, startPoint y: 277, endPoint x: 387, endPoint y: 279, distance: 58.1
click at [387, 279] on div "€221.8K" at bounding box center [424, 281] width 81 height 26
copy div "221.8"
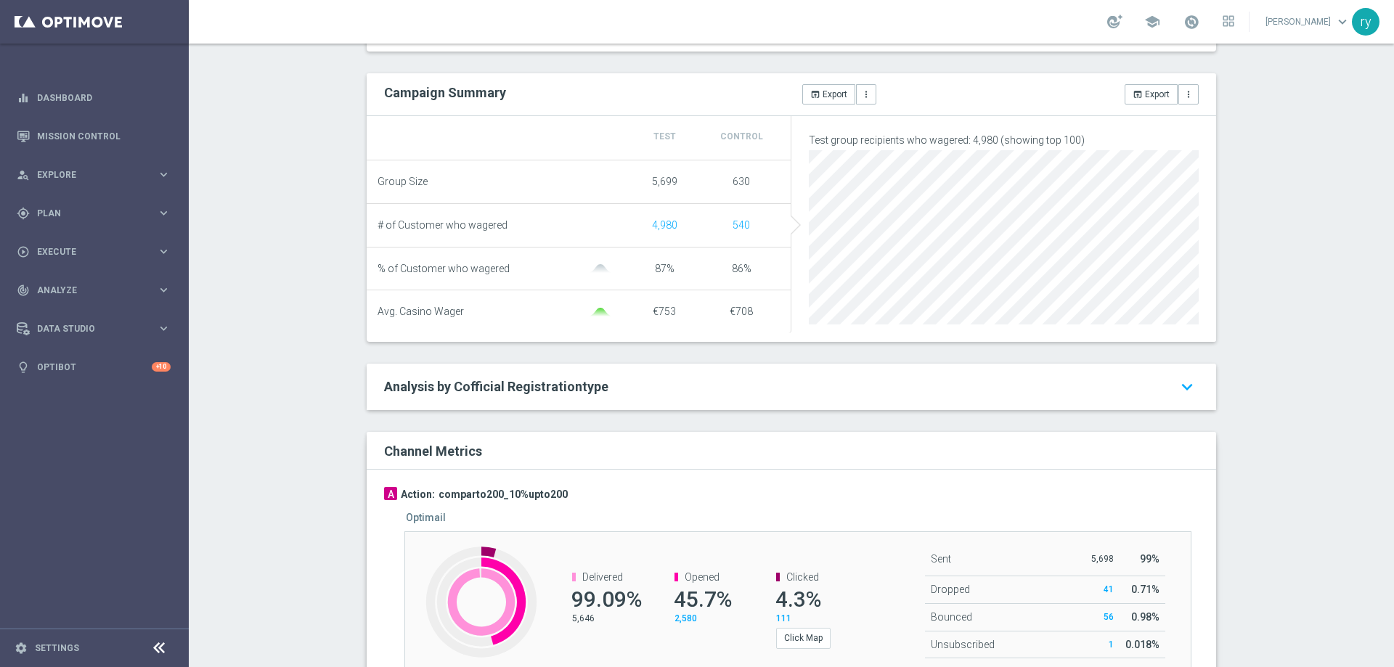
scroll to position [654, 0]
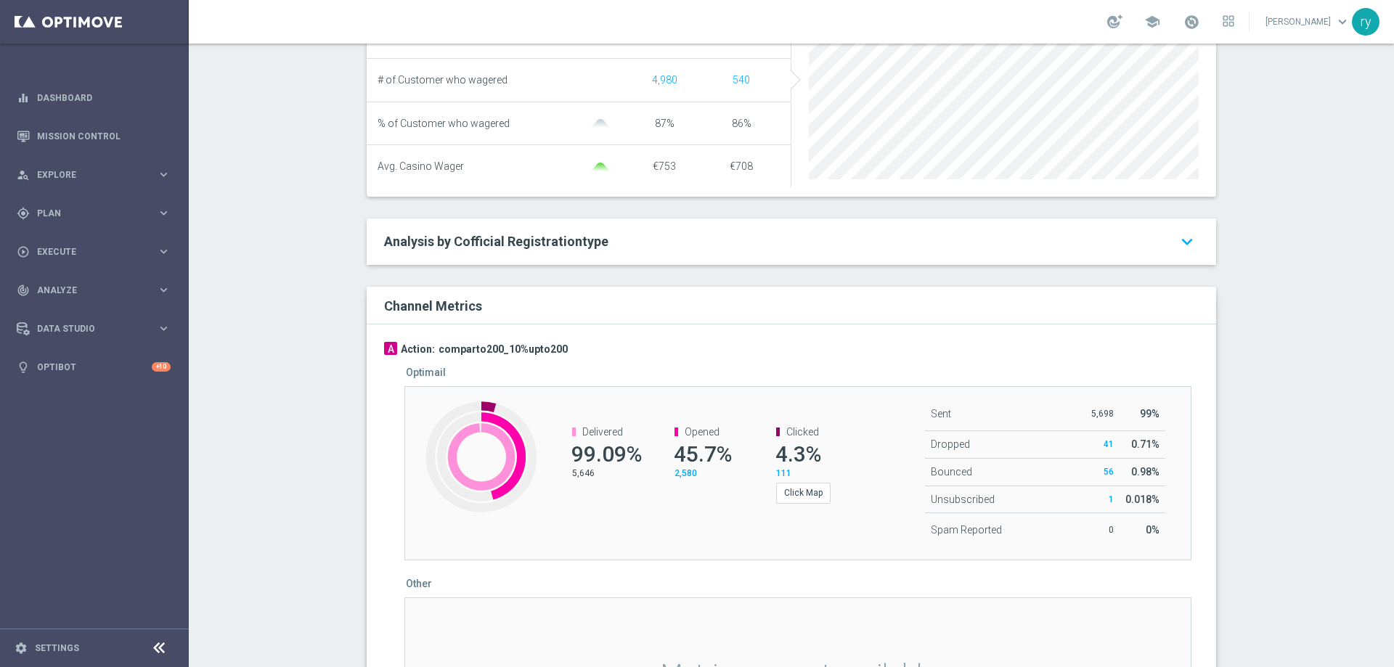
click at [286, 280] on div "Test/Control Campaign Analysis This page presents all relevant information abou…" at bounding box center [791, 356] width 1205 height 624
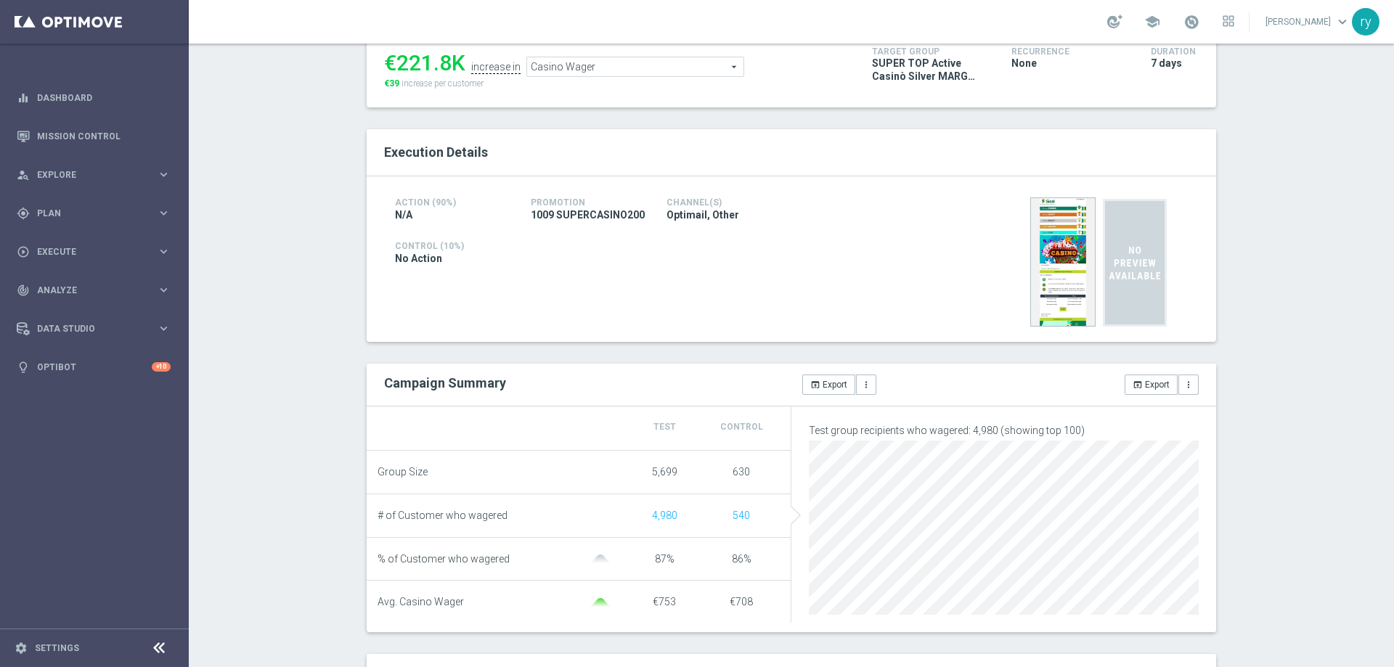
scroll to position [0, 0]
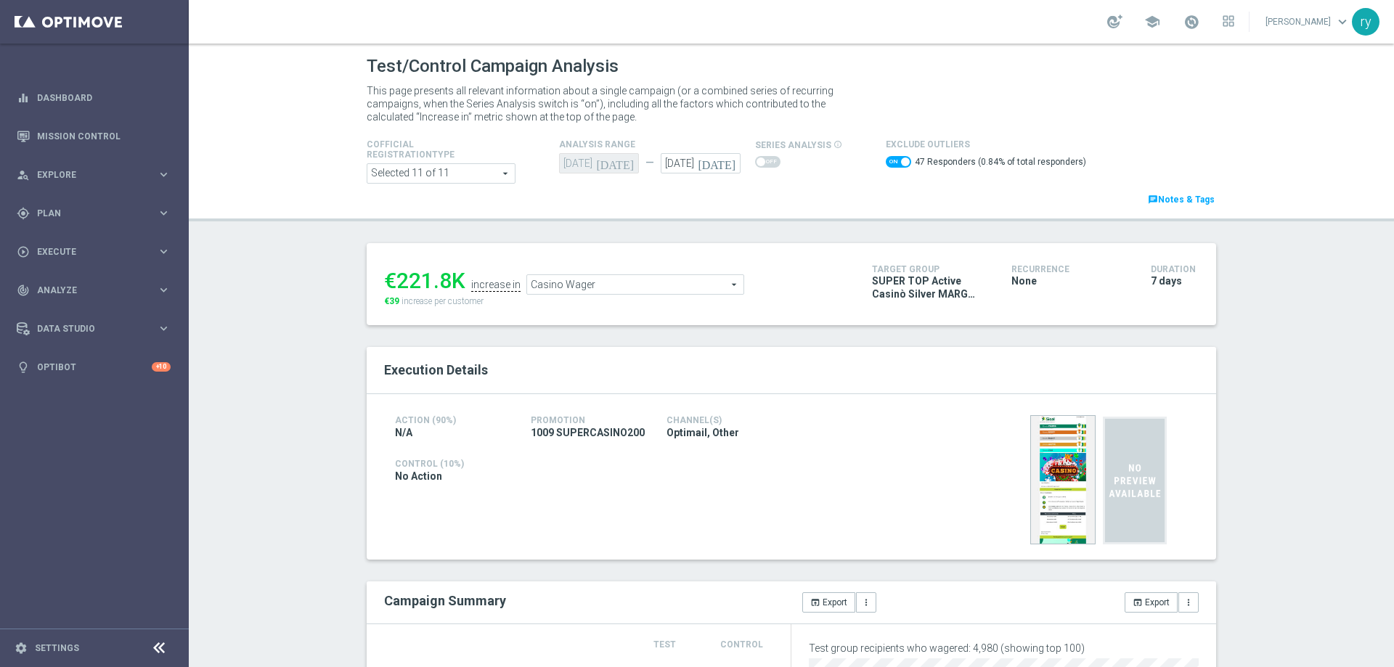
click at [597, 283] on span "Casino Wager" at bounding box center [635, 284] width 216 height 19
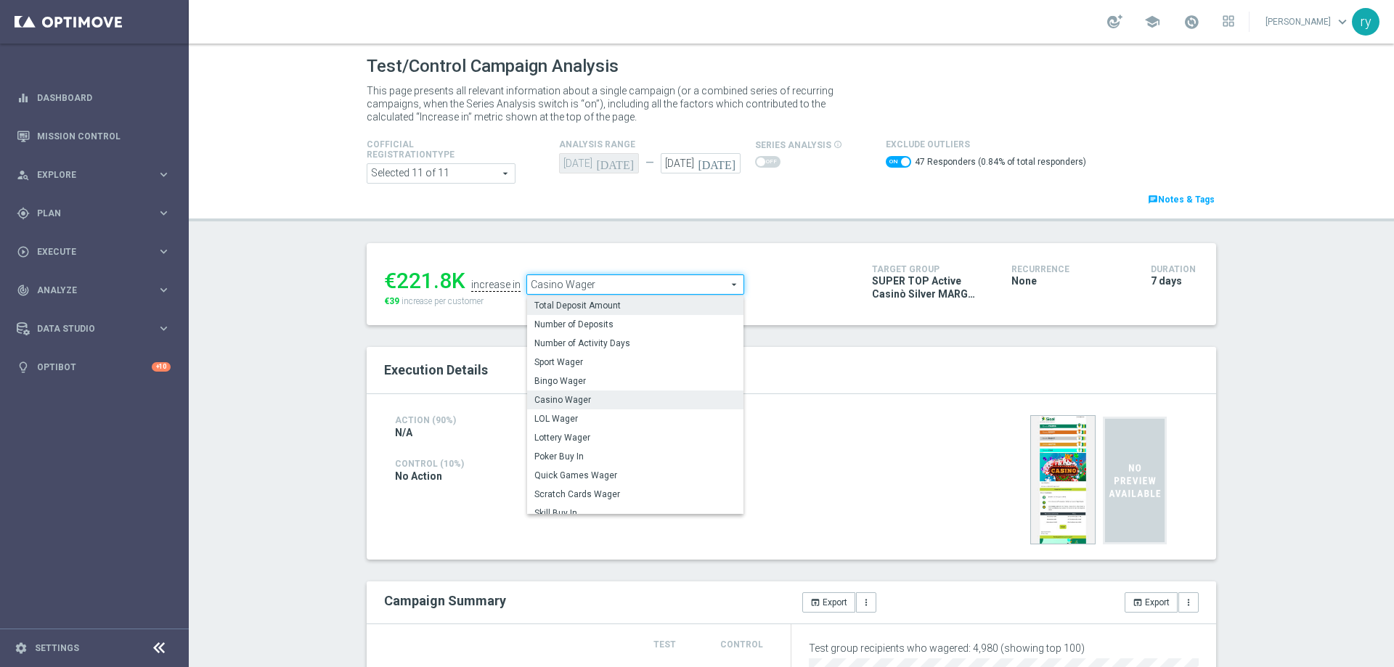
click at [600, 310] on span "Total Deposit Amount" at bounding box center [635, 306] width 202 height 12
checkbox input "false"
type input "Total Deposit Amount"
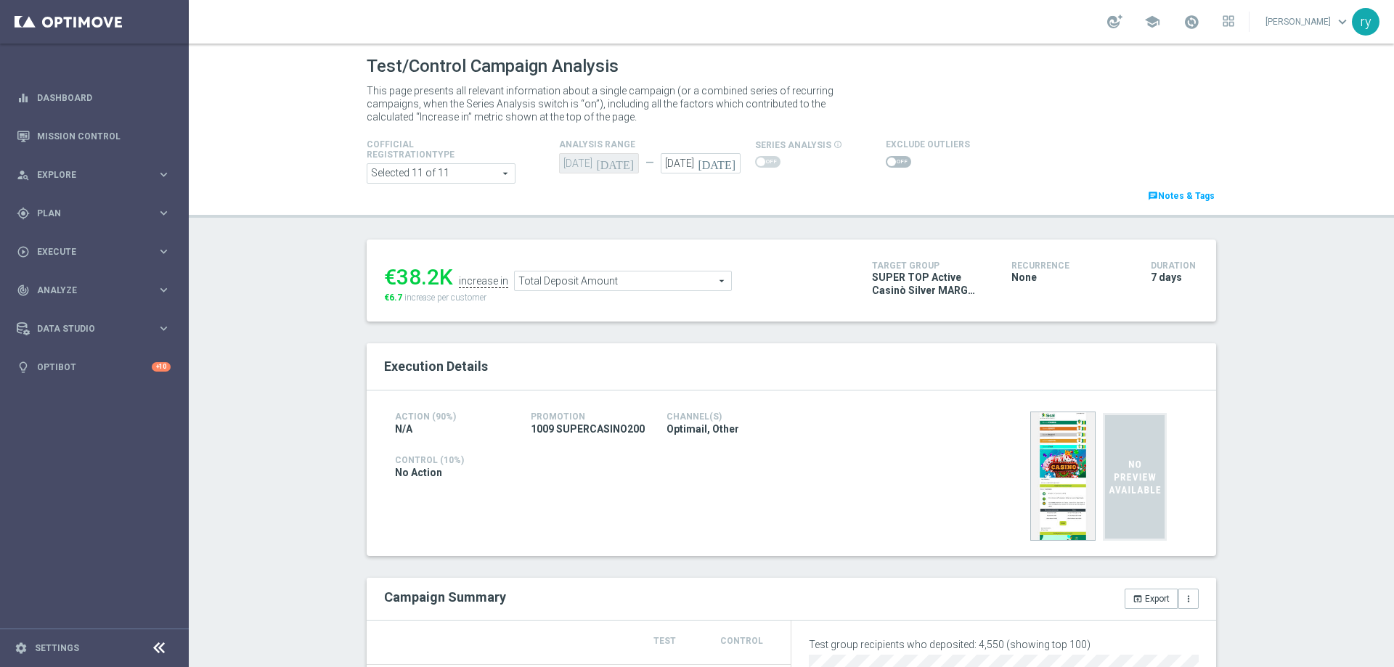
click at [887, 165] on span at bounding box center [898, 162] width 25 height 12
click at [887, 165] on input "checkbox" at bounding box center [898, 162] width 25 height 12
checkbox input "true"
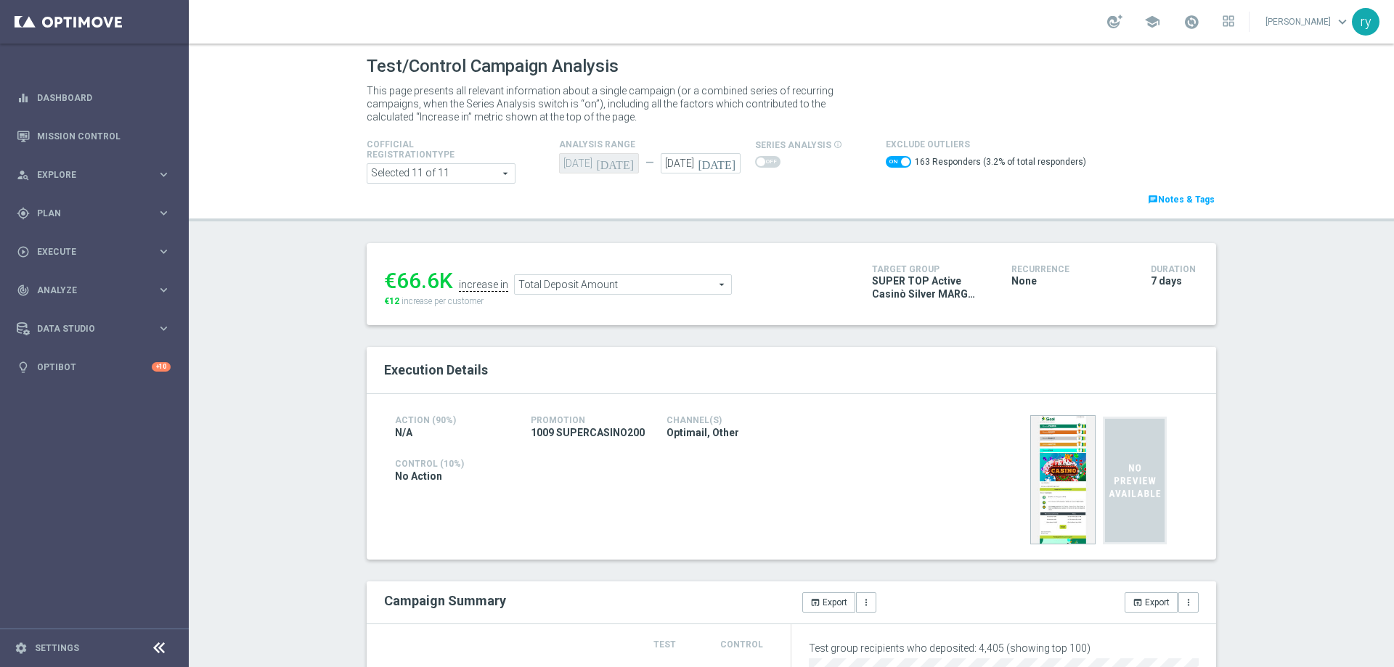
drag, startPoint x: 436, startPoint y: 274, endPoint x: 396, endPoint y: 282, distance: 41.4
click at [396, 282] on div "€66.6K" at bounding box center [418, 281] width 69 height 26
copy div "66.6"
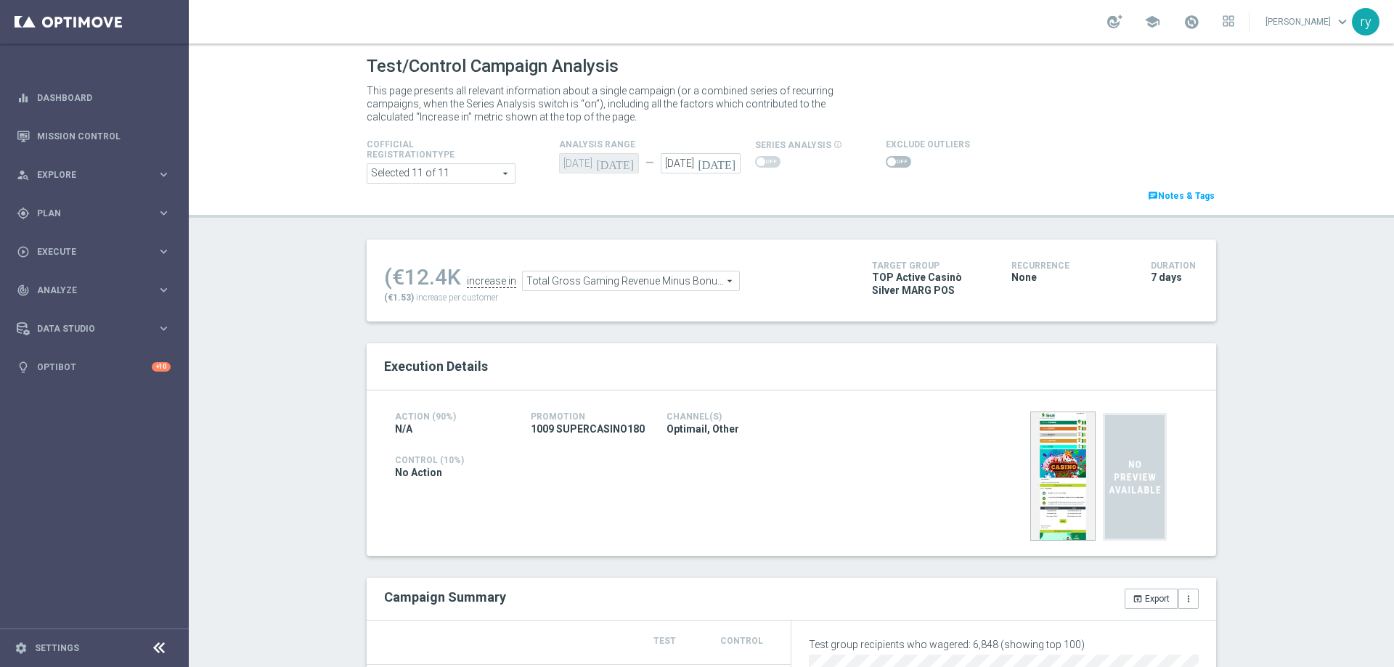
click at [611, 288] on span "Total Gross Gaming Revenue Minus Bonus Wagared" at bounding box center [631, 281] width 216 height 19
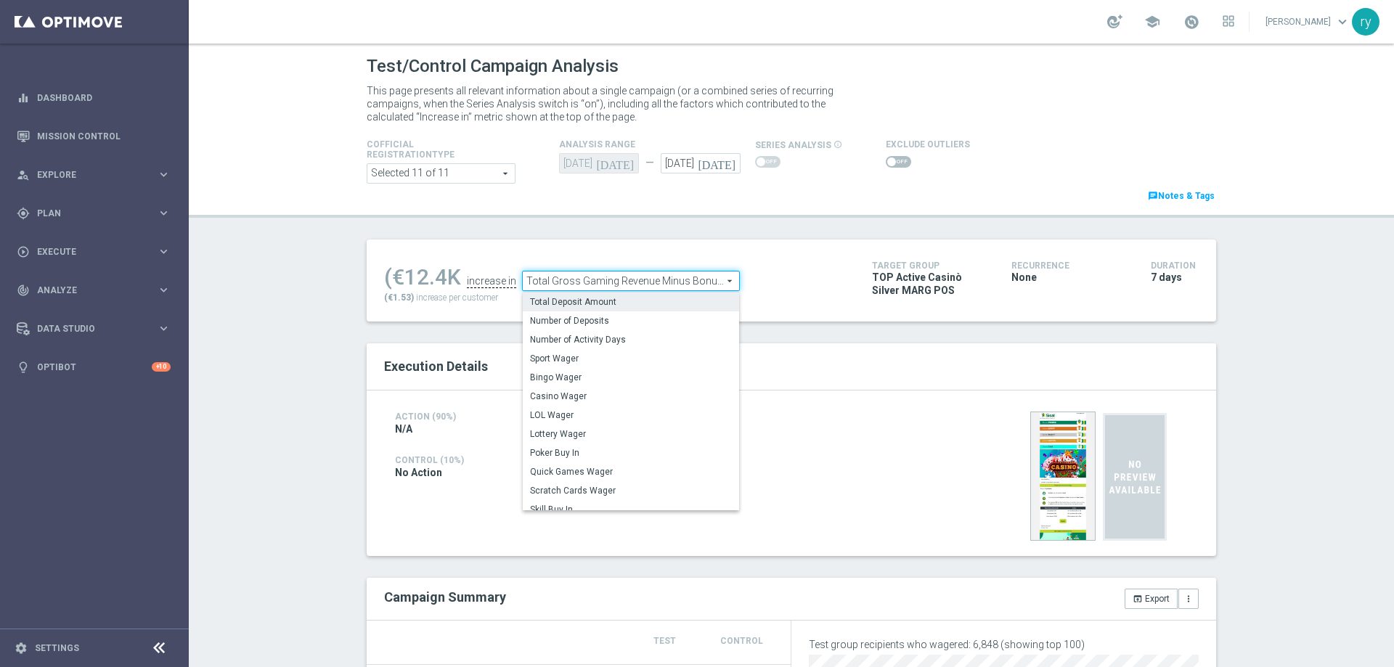
click at [608, 306] on span "Total Deposit Amount" at bounding box center [631, 302] width 202 height 12
type input "Total Deposit Amount"
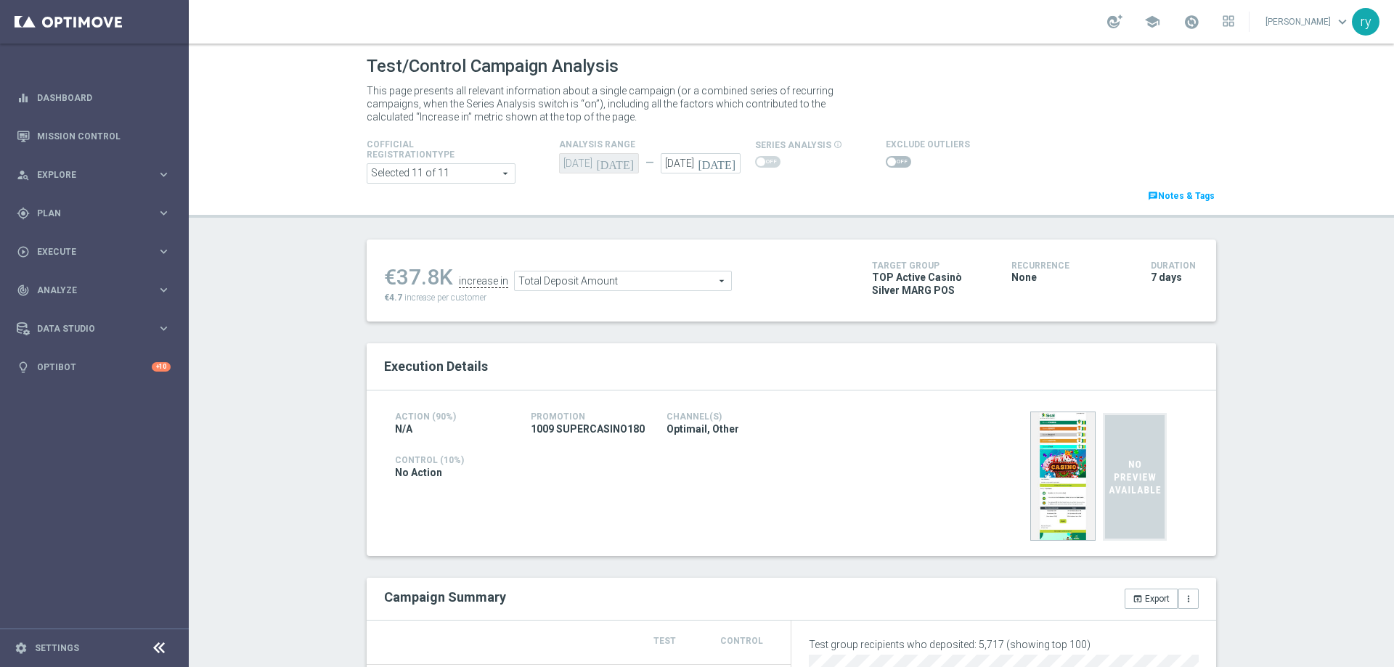
click at [888, 163] on span at bounding box center [898, 162] width 25 height 12
click at [888, 163] on input "checkbox" at bounding box center [898, 162] width 25 height 12
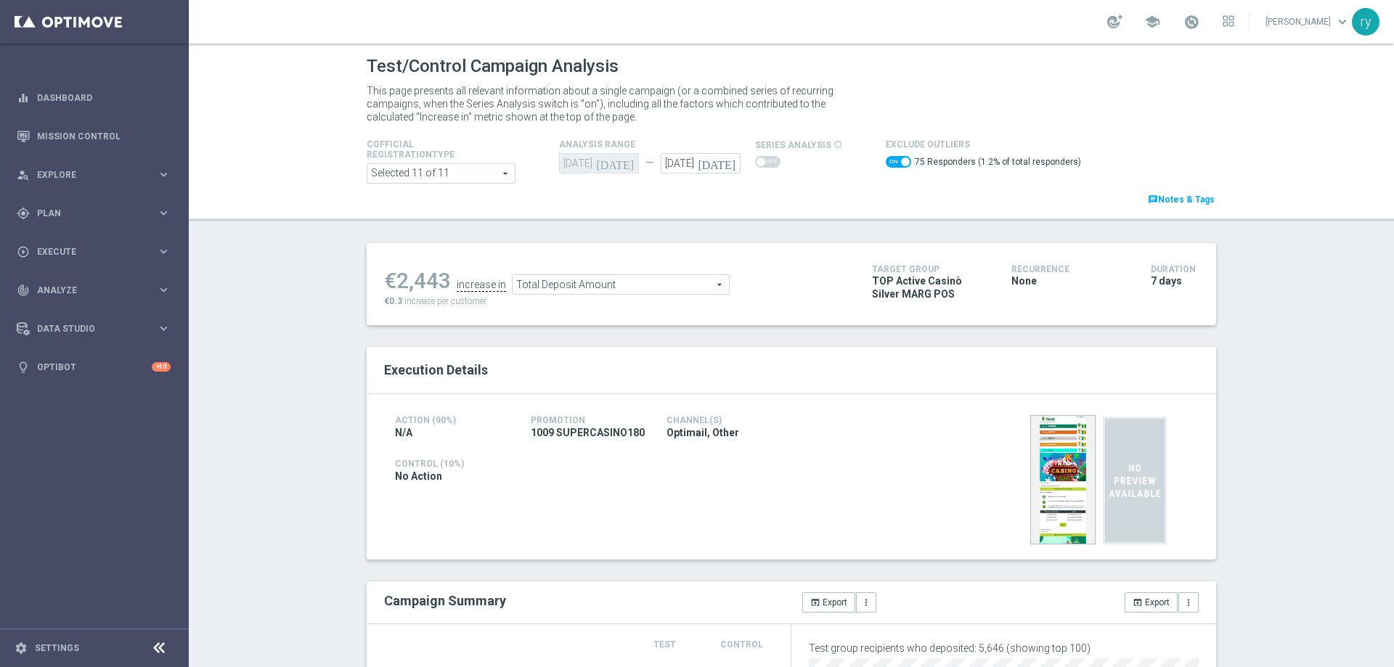
click at [886, 161] on span at bounding box center [898, 162] width 25 height 12
click at [886, 161] on input "checkbox" at bounding box center [898, 162] width 25 height 12
checkbox input "false"
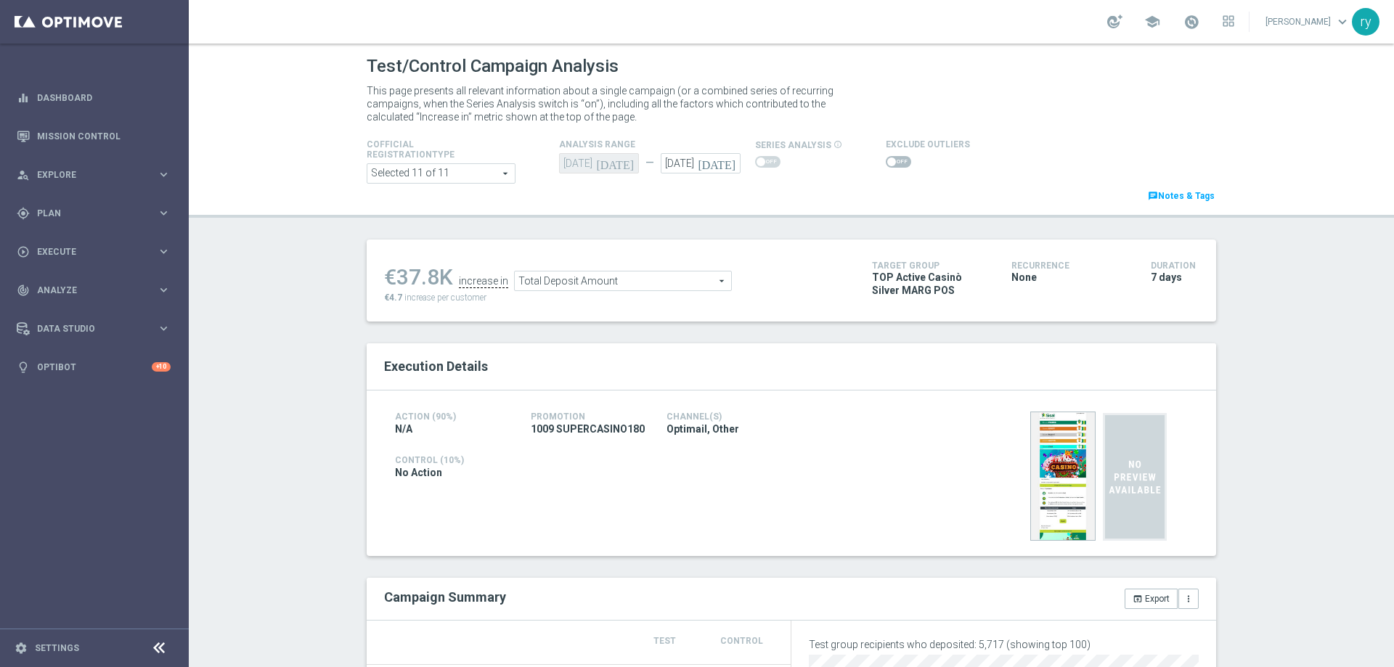
drag, startPoint x: 433, startPoint y: 271, endPoint x: 391, endPoint y: 280, distance: 43.0
click at [391, 280] on div "€37.8K" at bounding box center [418, 277] width 69 height 26
copy div "37.8"
click at [596, 277] on span "Total Deposit Amount" at bounding box center [623, 281] width 216 height 19
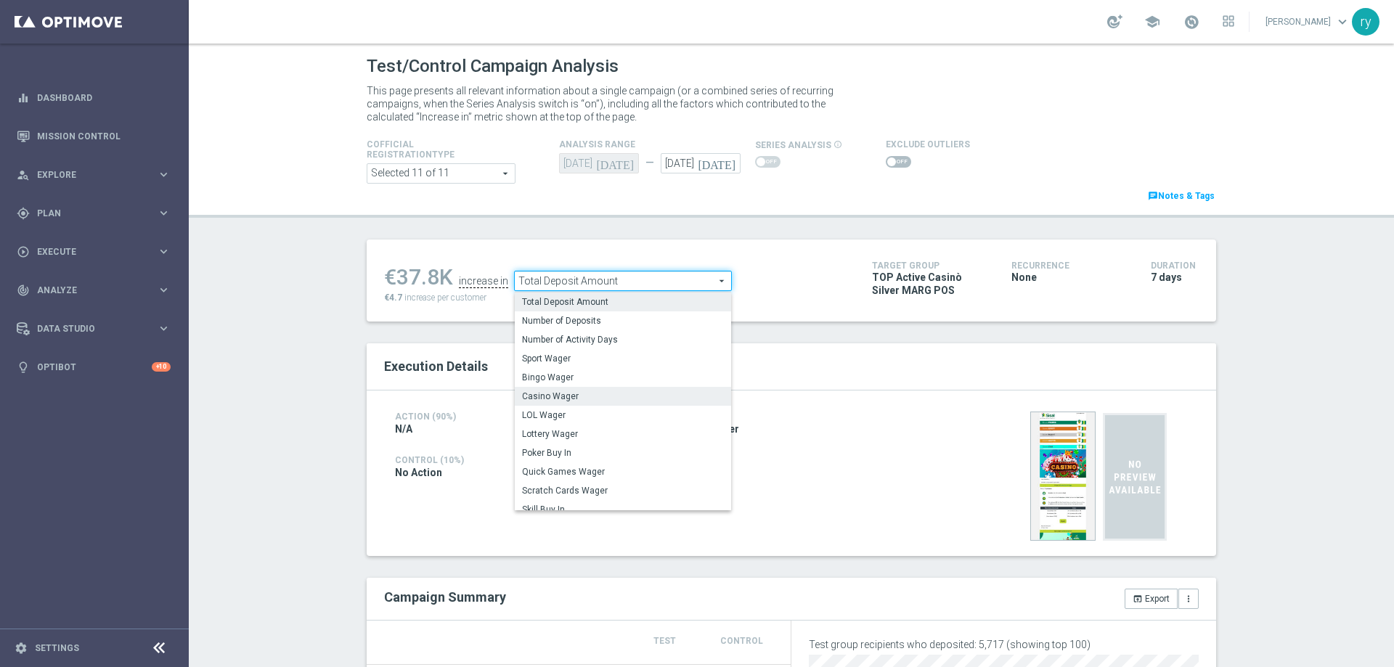
click at [574, 396] on span "Casino Wager" at bounding box center [623, 397] width 202 height 12
type input "Casino Wager"
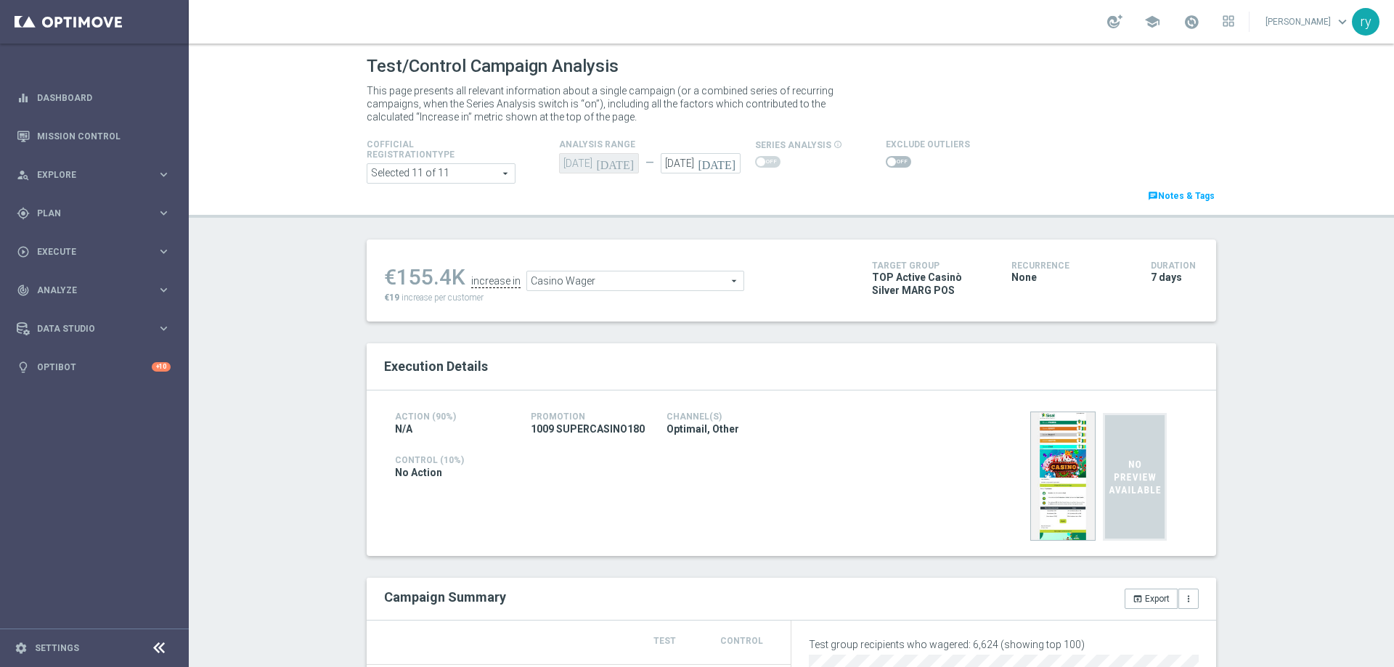
click at [890, 158] on span at bounding box center [898, 162] width 25 height 12
click at [890, 158] on input "checkbox" at bounding box center [898, 162] width 25 height 12
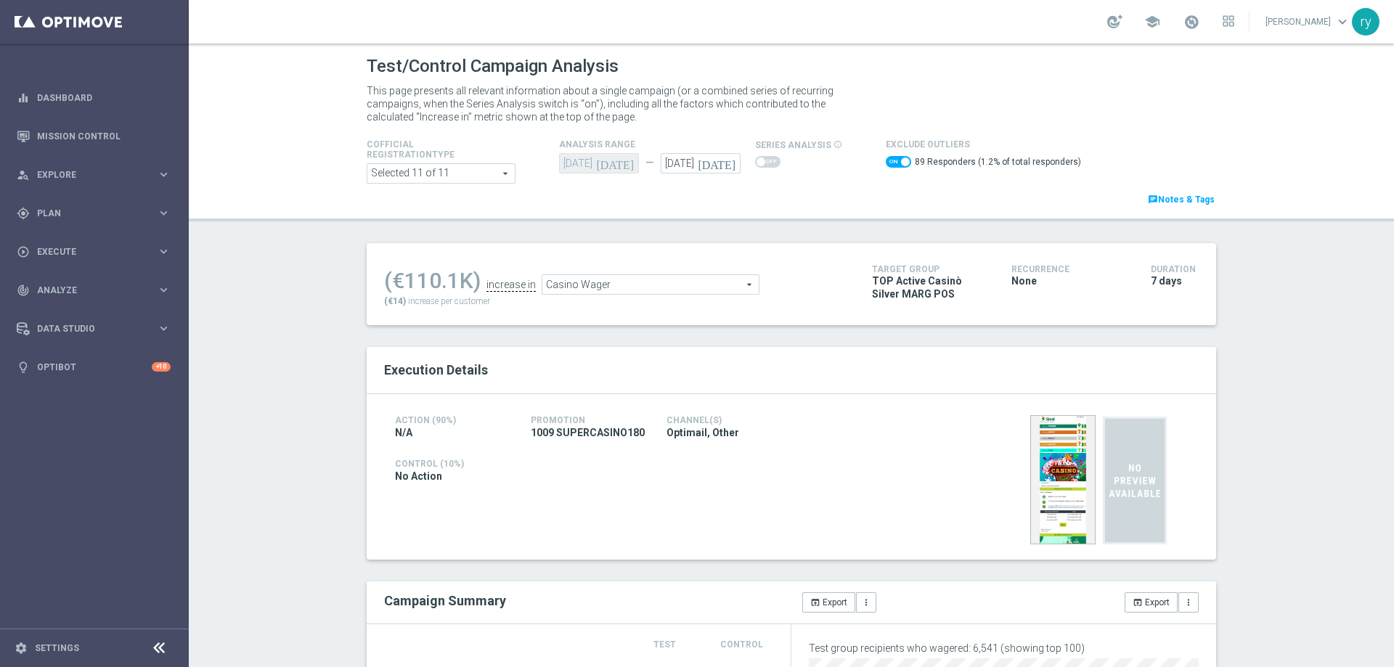
click at [886, 168] on switch at bounding box center [898, 164] width 25 height 16
click at [886, 165] on span at bounding box center [898, 162] width 25 height 12
click at [886, 165] on input "checkbox" at bounding box center [898, 162] width 25 height 12
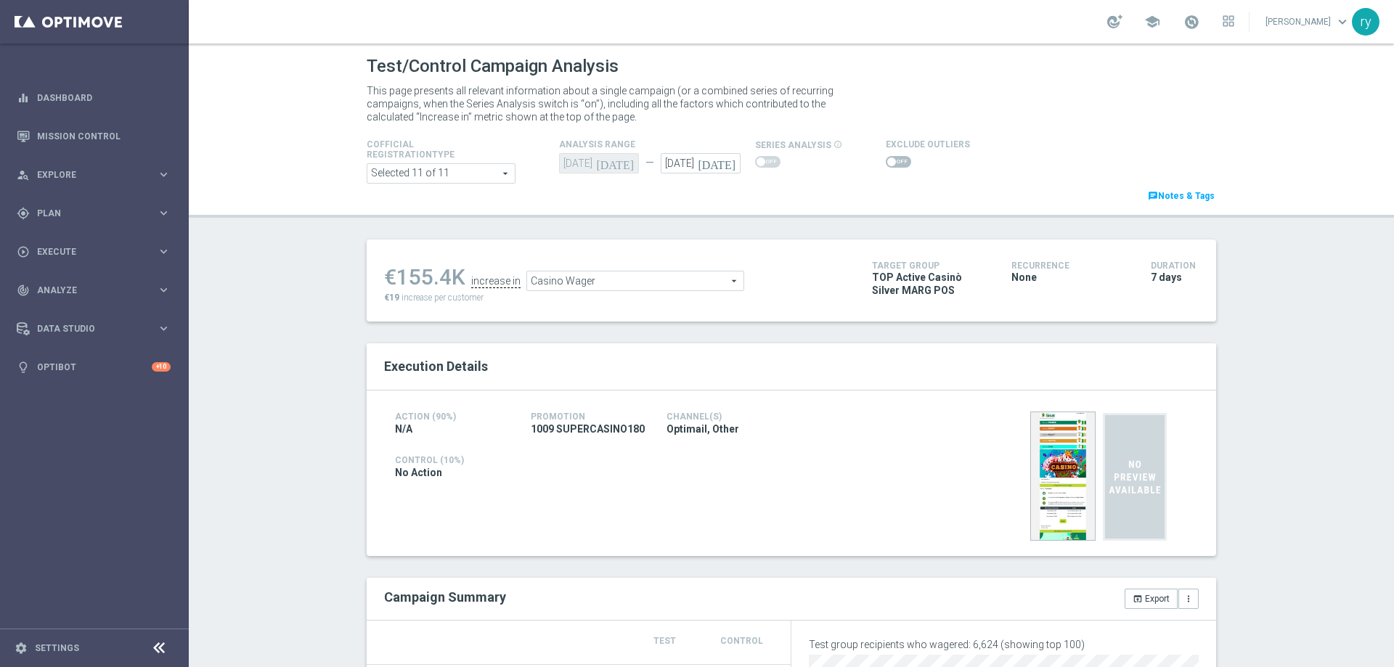
click at [891, 162] on span at bounding box center [898, 162] width 25 height 12
click at [891, 162] on input "checkbox" at bounding box center [898, 162] width 25 height 12
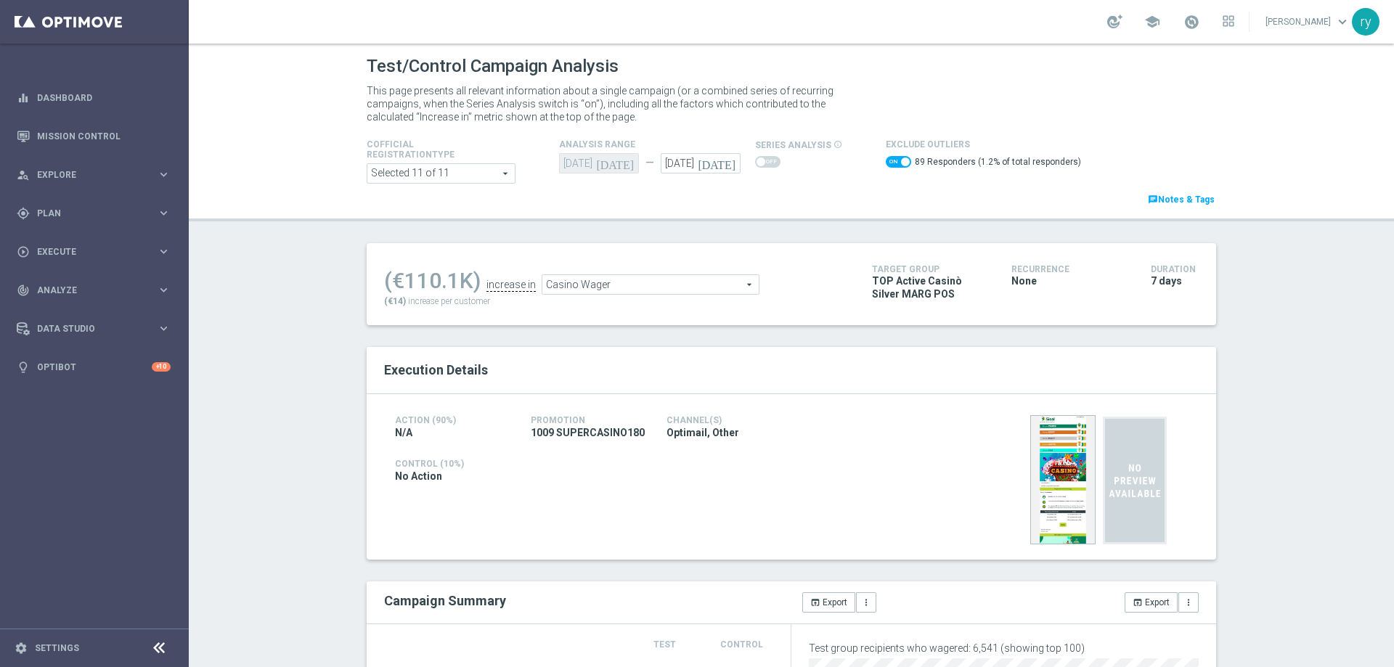
click at [886, 165] on span at bounding box center [898, 162] width 25 height 12
click at [886, 165] on input "checkbox" at bounding box center [898, 162] width 25 height 12
checkbox input "false"
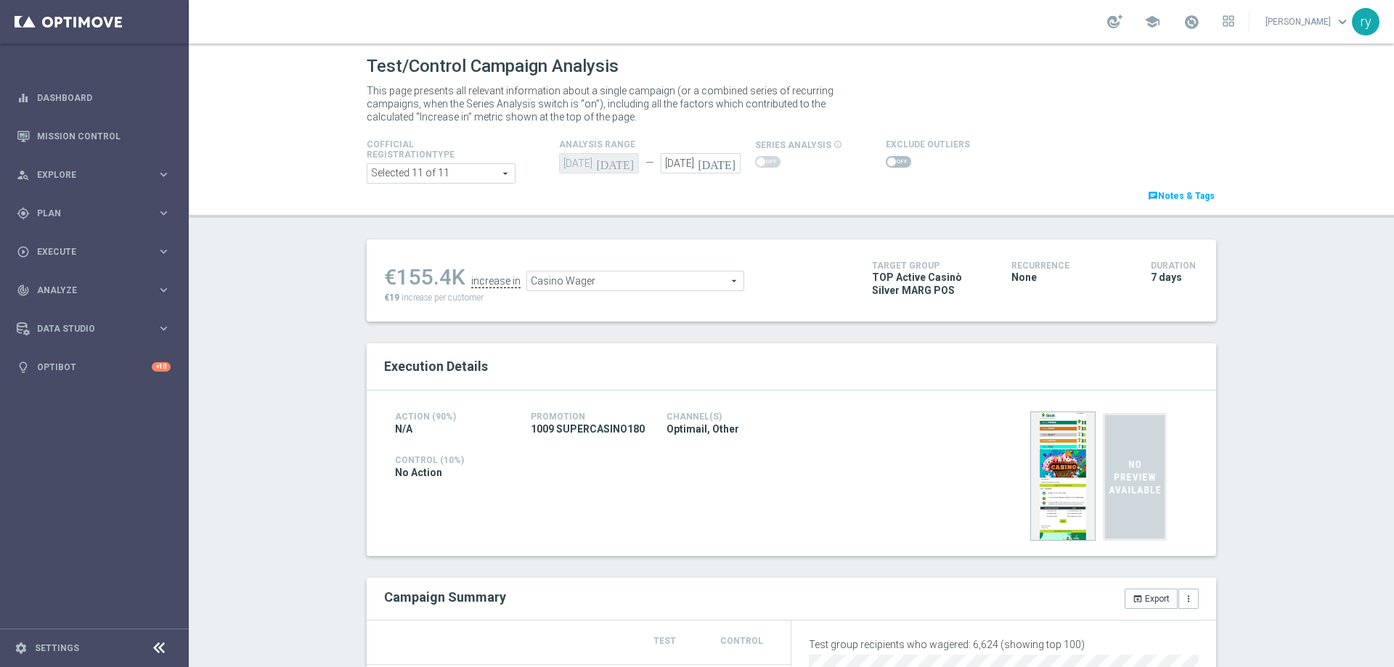
drag, startPoint x: 445, startPoint y: 279, endPoint x: 393, endPoint y: 273, distance: 52.6
click at [393, 273] on div "€155.4K" at bounding box center [424, 277] width 81 height 26
copy div "155.4"
click at [615, 290] on span "Casino Wager" at bounding box center [635, 281] width 216 height 19
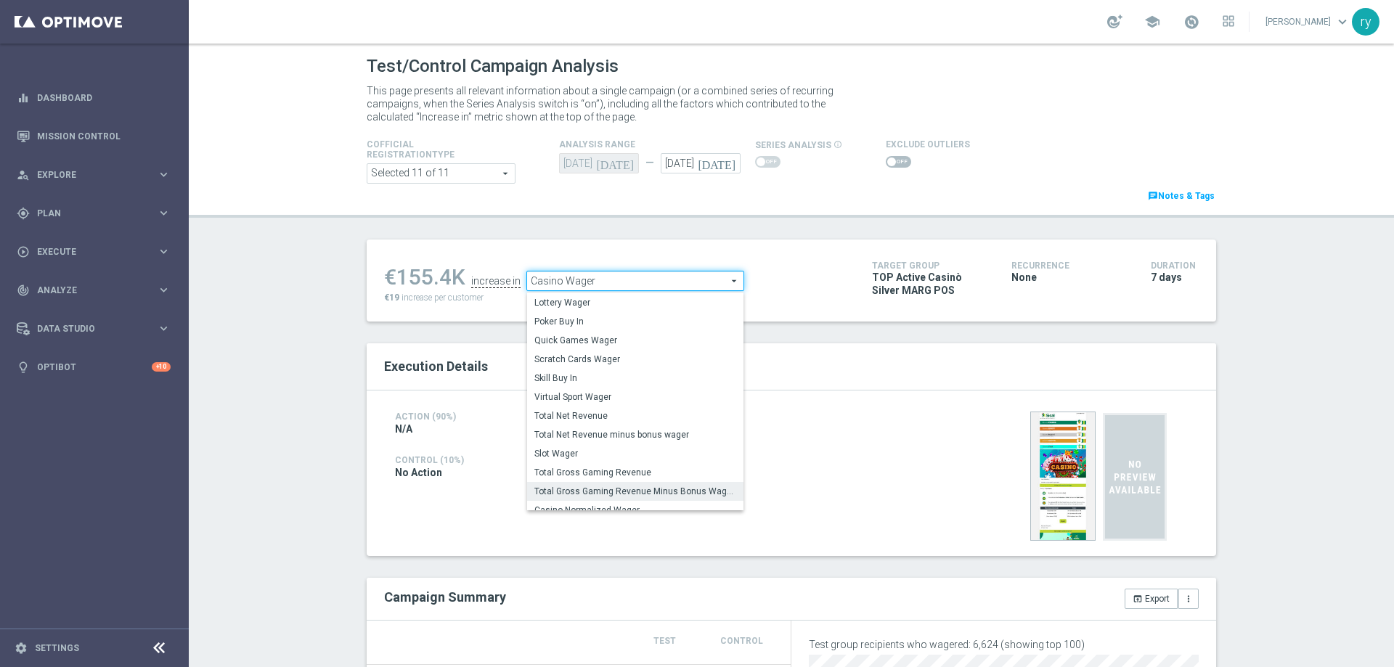
scroll to position [219, 0]
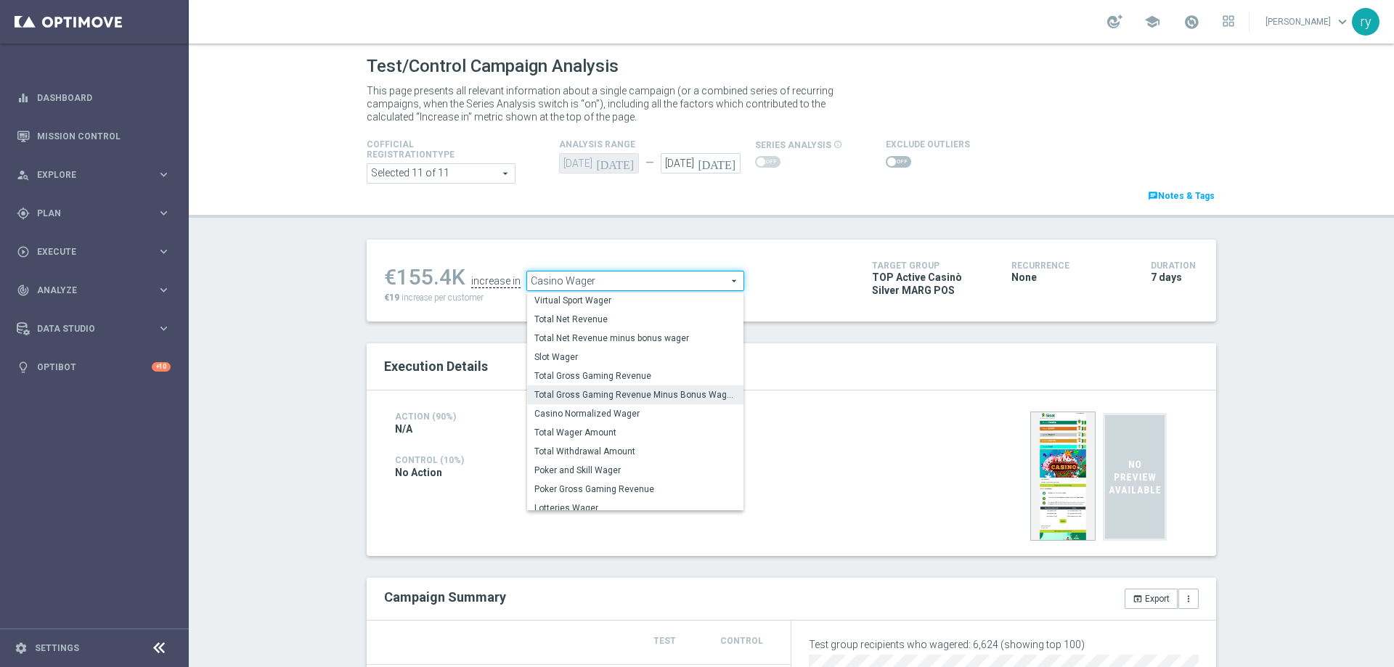
click at [611, 394] on span "Total Gross Gaming Revenue Minus Bonus Wagared" at bounding box center [635, 395] width 202 height 12
type input "Total Gross Gaming Revenue Minus Bonus Wagared"
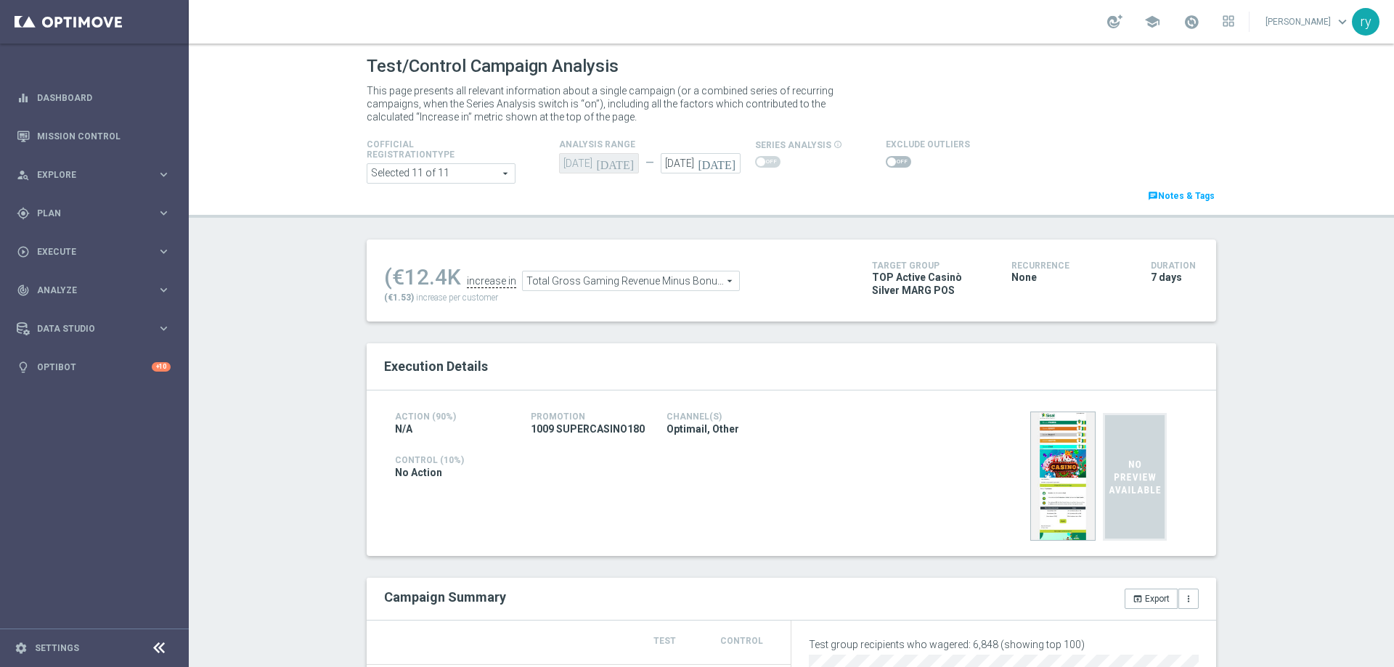
click at [890, 162] on span at bounding box center [898, 162] width 25 height 12
click at [890, 162] on input "checkbox" at bounding box center [898, 162] width 25 height 12
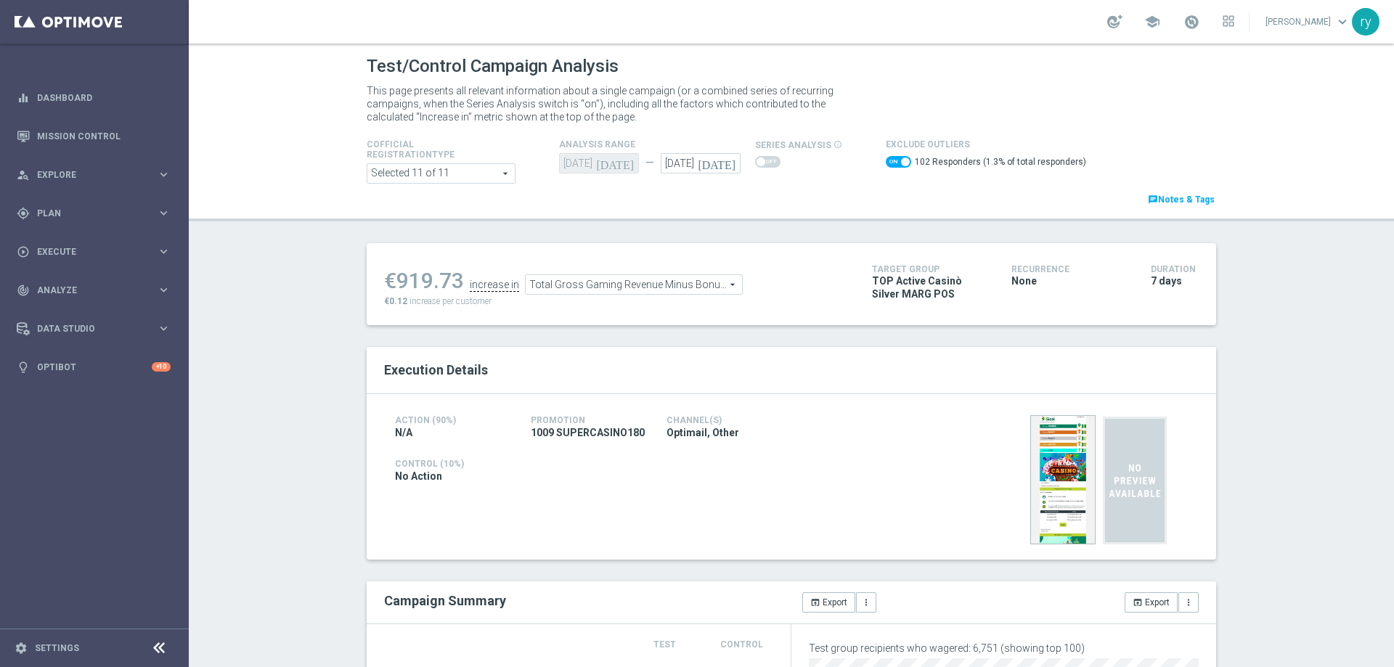
click at [886, 163] on span at bounding box center [898, 162] width 25 height 12
click at [886, 163] on input "checkbox" at bounding box center [898, 162] width 25 height 12
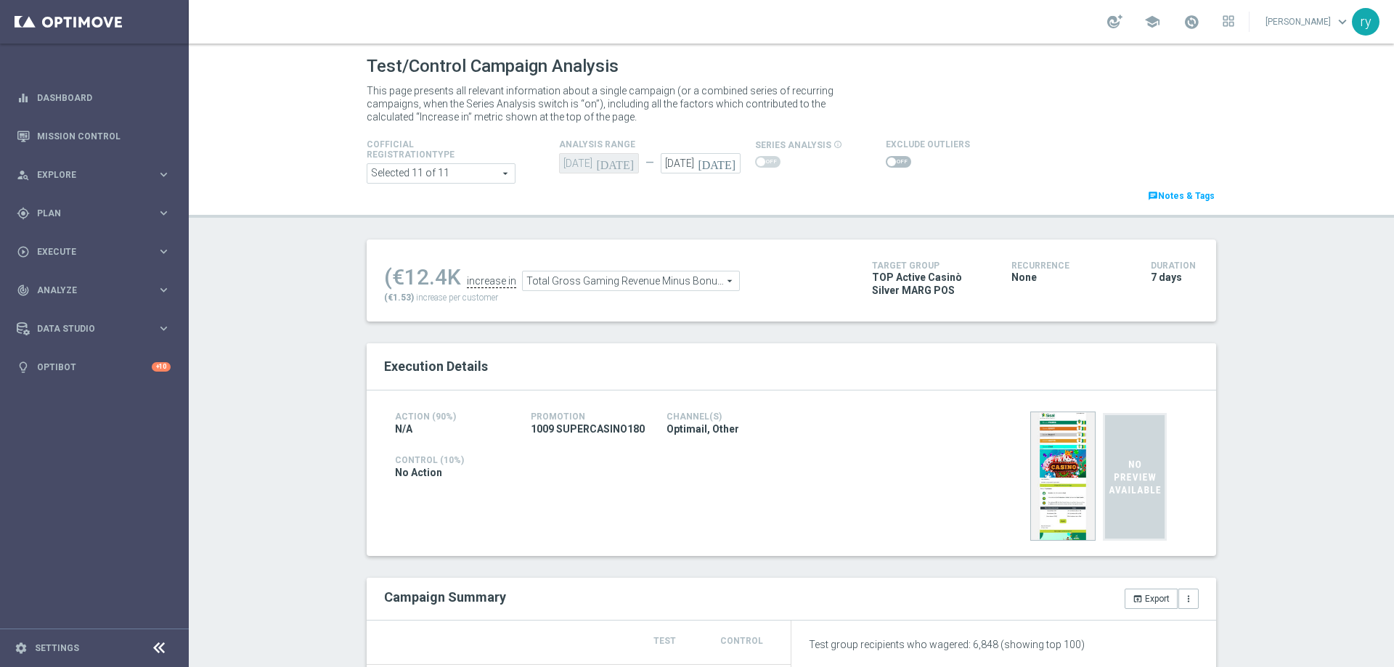
click at [887, 163] on span at bounding box center [891, 162] width 9 height 9
click at [886, 163] on input "checkbox" at bounding box center [898, 162] width 25 height 12
checkbox input "true"
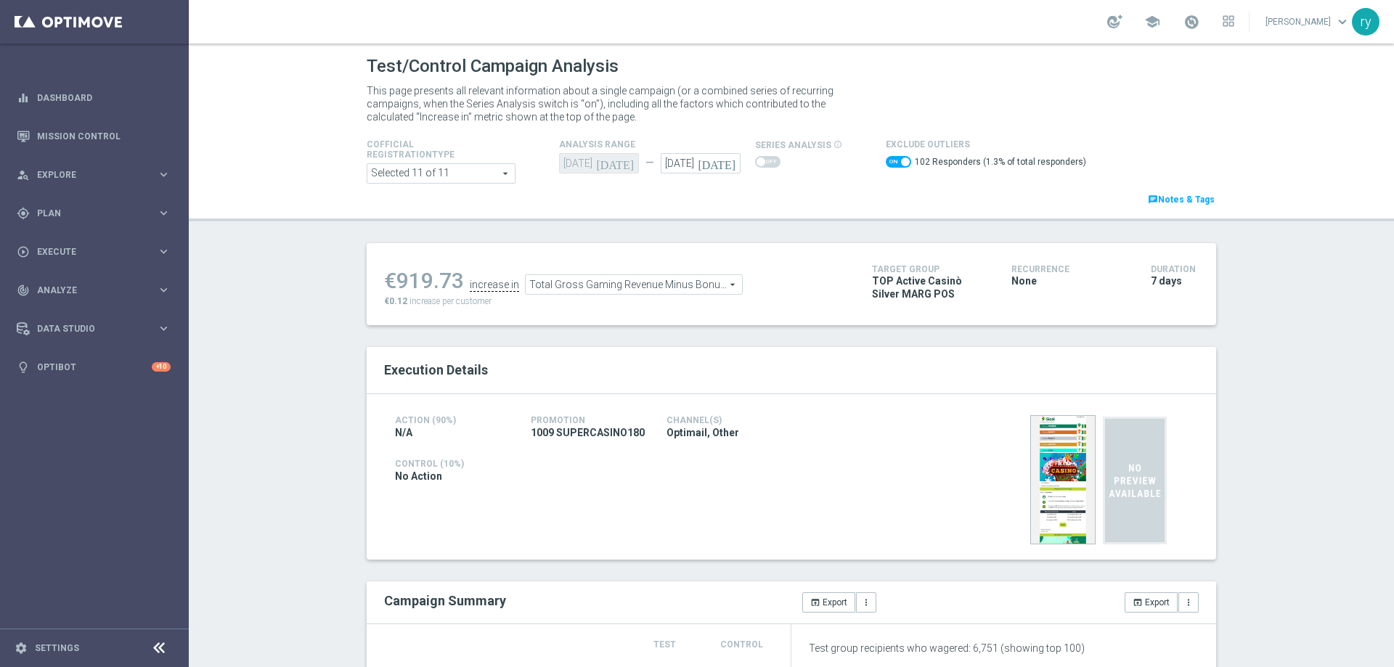
drag, startPoint x: 413, startPoint y: 282, endPoint x: 393, endPoint y: 288, distance: 21.0
click at [393, 288] on ul "€919.73 increase in Total Gross Gaming Revenue Minus Bonus Wagared Total Gross …" at bounding box center [616, 278] width 473 height 34
click at [393, 285] on div "€919.73" at bounding box center [424, 281] width 80 height 26
drag, startPoint x: 397, startPoint y: 280, endPoint x: 453, endPoint y: 282, distance: 55.9
click at [453, 282] on div "€919.73" at bounding box center [424, 281] width 80 height 26
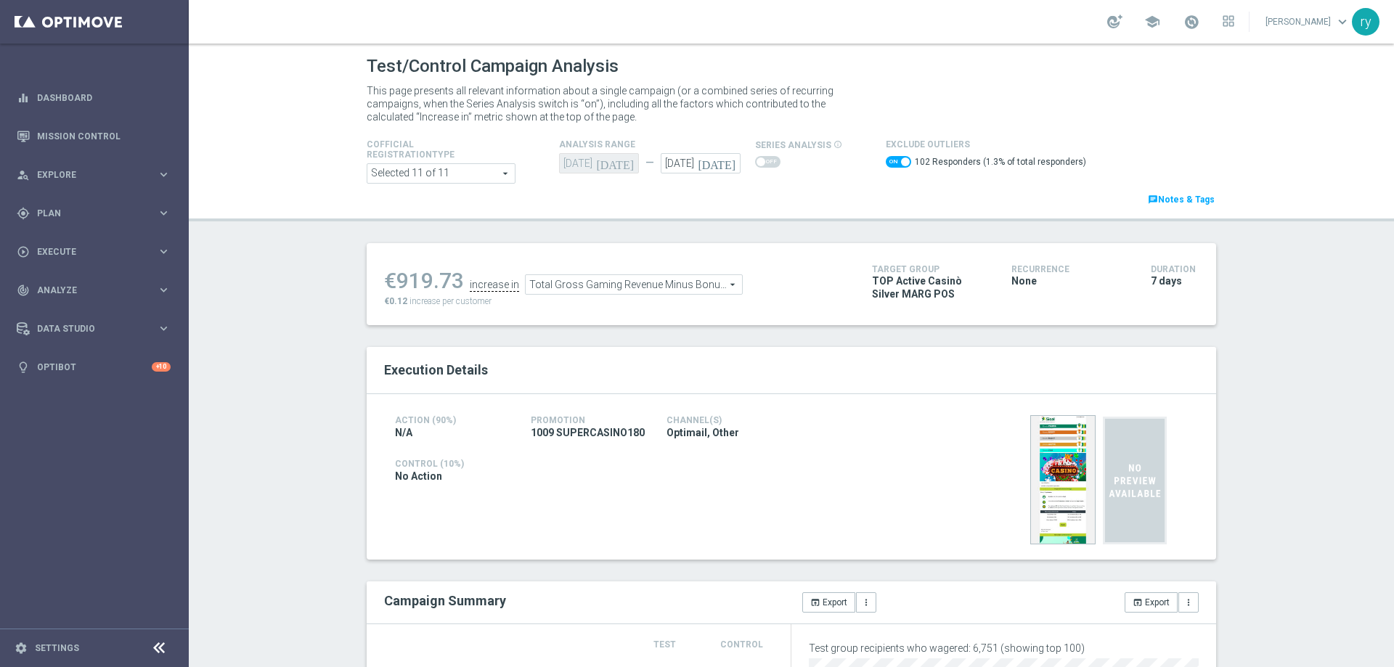
copy div "919.73"
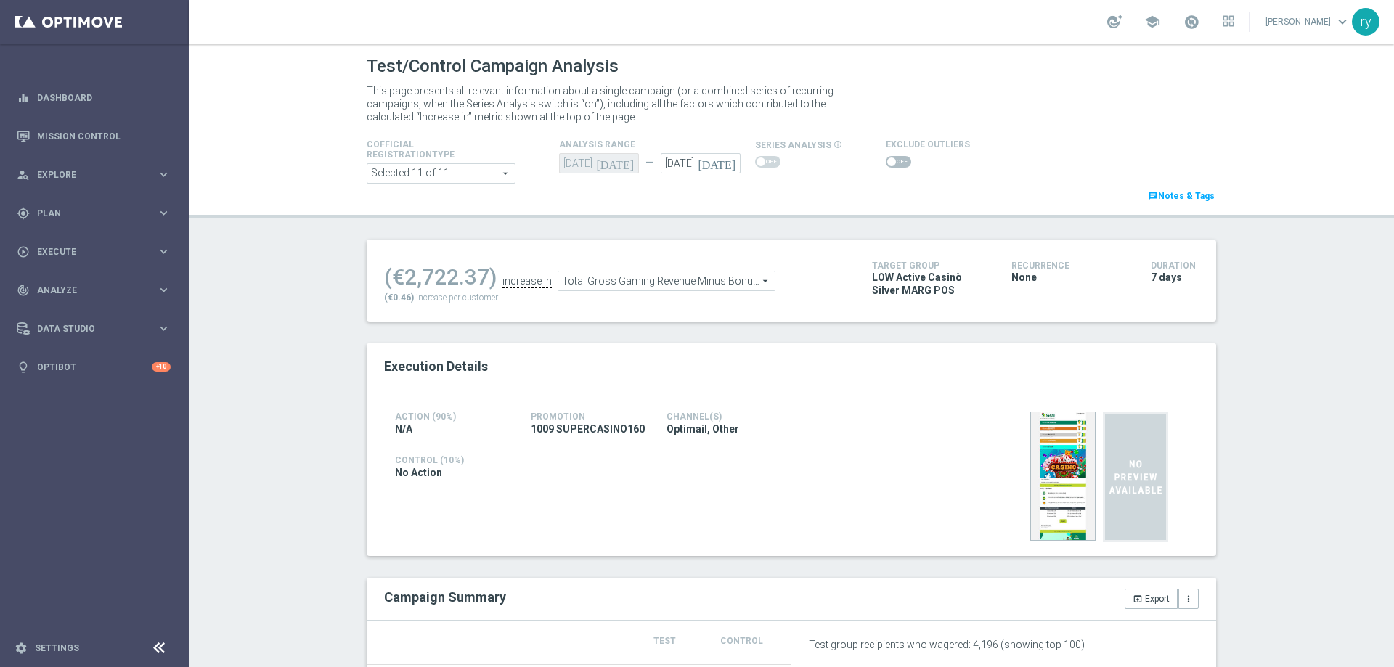
click at [893, 161] on span at bounding box center [898, 162] width 25 height 12
click at [893, 161] on input "checkbox" at bounding box center [898, 162] width 25 height 12
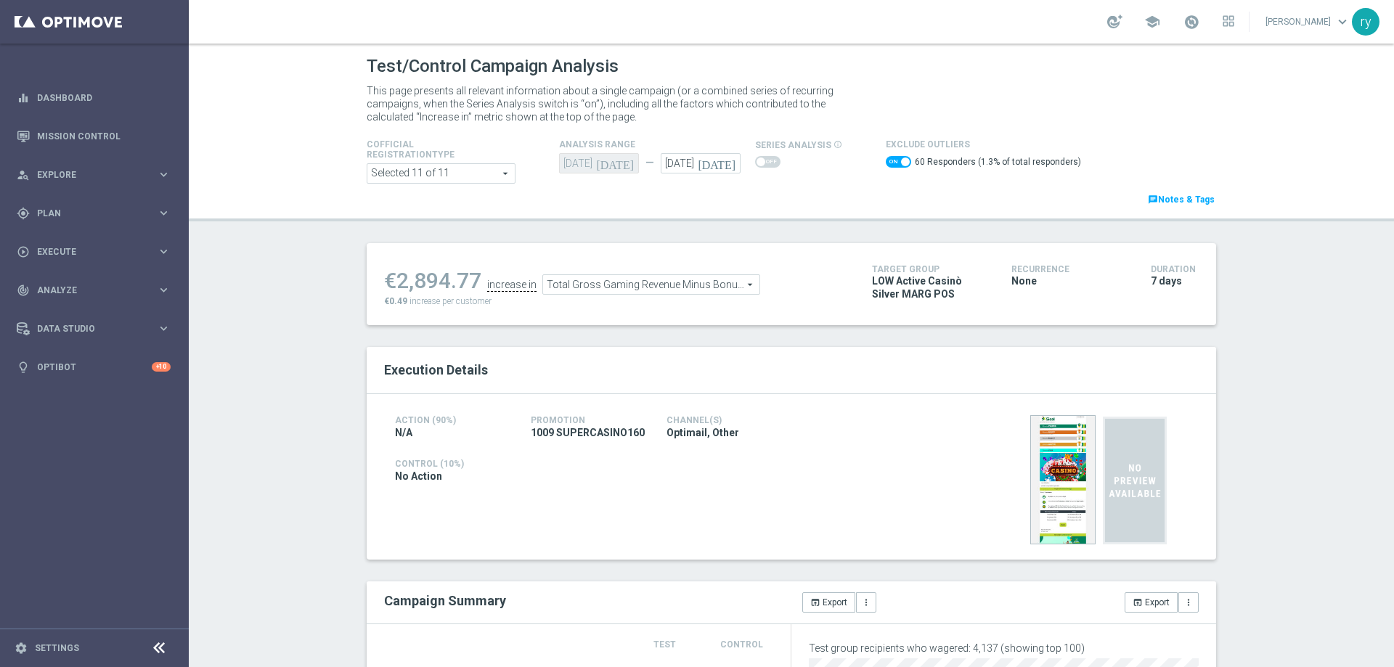
click at [886, 162] on span at bounding box center [898, 162] width 25 height 12
click at [886, 162] on input "checkbox" at bounding box center [898, 162] width 25 height 12
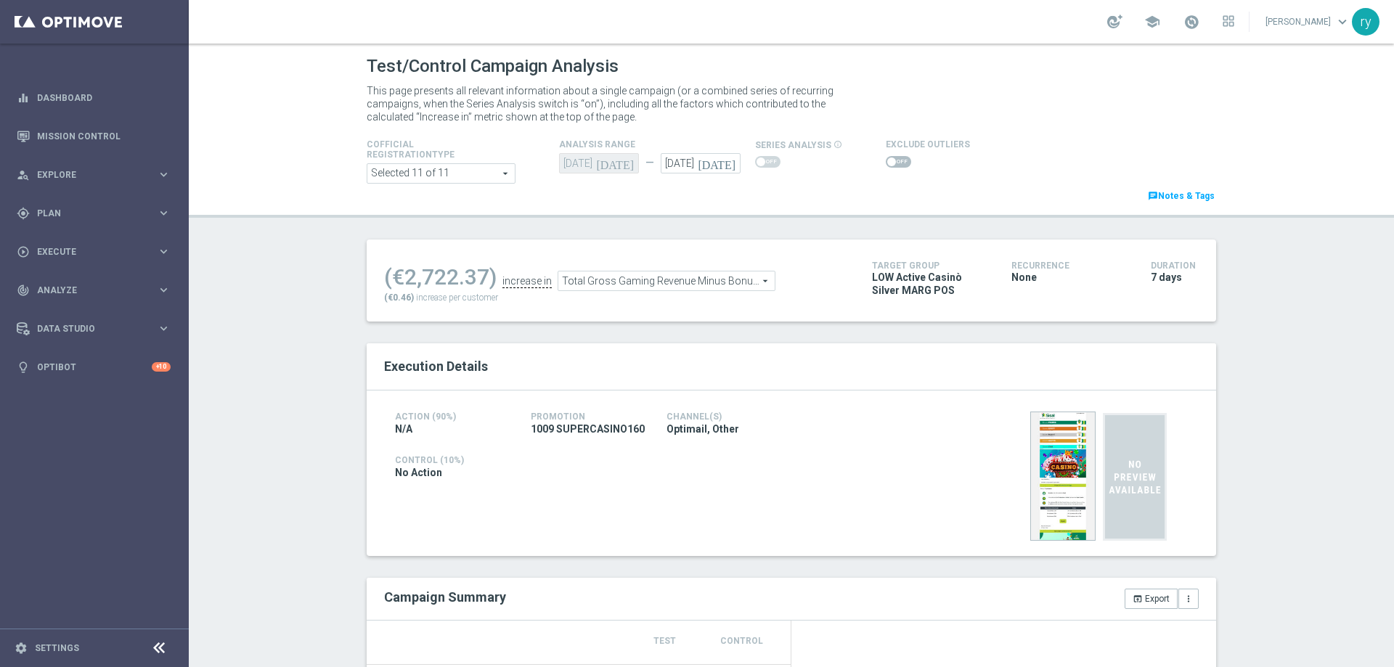
click at [887, 162] on span at bounding box center [891, 162] width 9 height 9
click at [886, 162] on input "checkbox" at bounding box center [898, 162] width 25 height 12
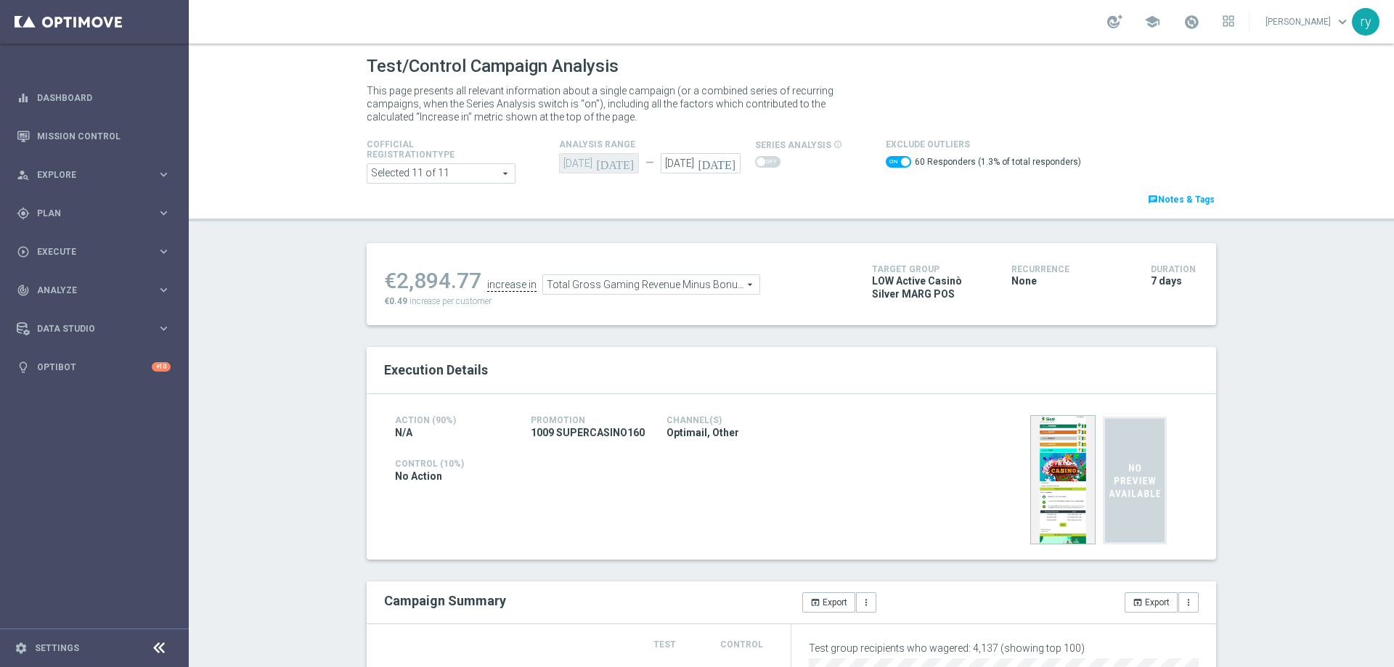
drag, startPoint x: 475, startPoint y: 277, endPoint x: 396, endPoint y: 282, distance: 79.3
click at [396, 282] on div "€2,894.77" at bounding box center [432, 281] width 97 height 26
copy div "2,894.77"
click at [587, 285] on span "Total Gross Gaming Revenue Minus Bonus Wagared" at bounding box center [651, 284] width 216 height 19
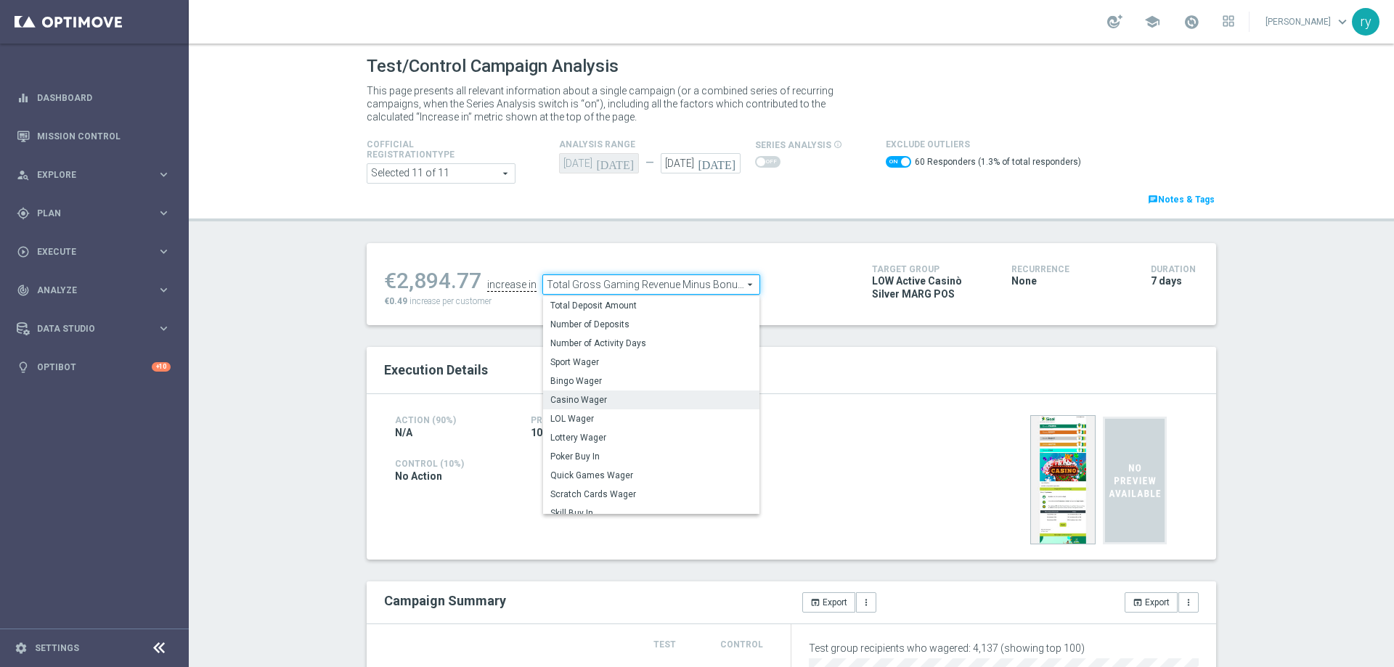
click at [598, 399] on span "Casino Wager" at bounding box center [651, 400] width 202 height 12
checkbox input "false"
type input "Casino Wager"
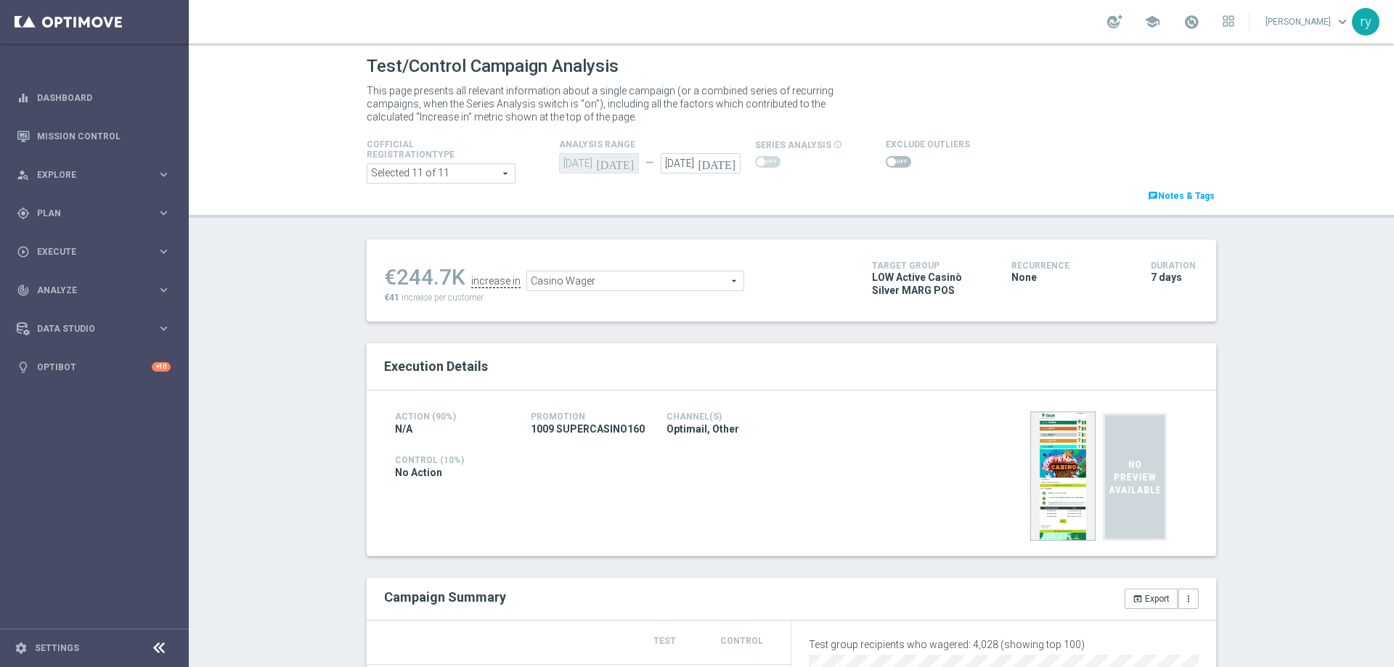
click at [886, 158] on span at bounding box center [898, 162] width 25 height 12
click at [886, 158] on input "checkbox" at bounding box center [898, 162] width 25 height 12
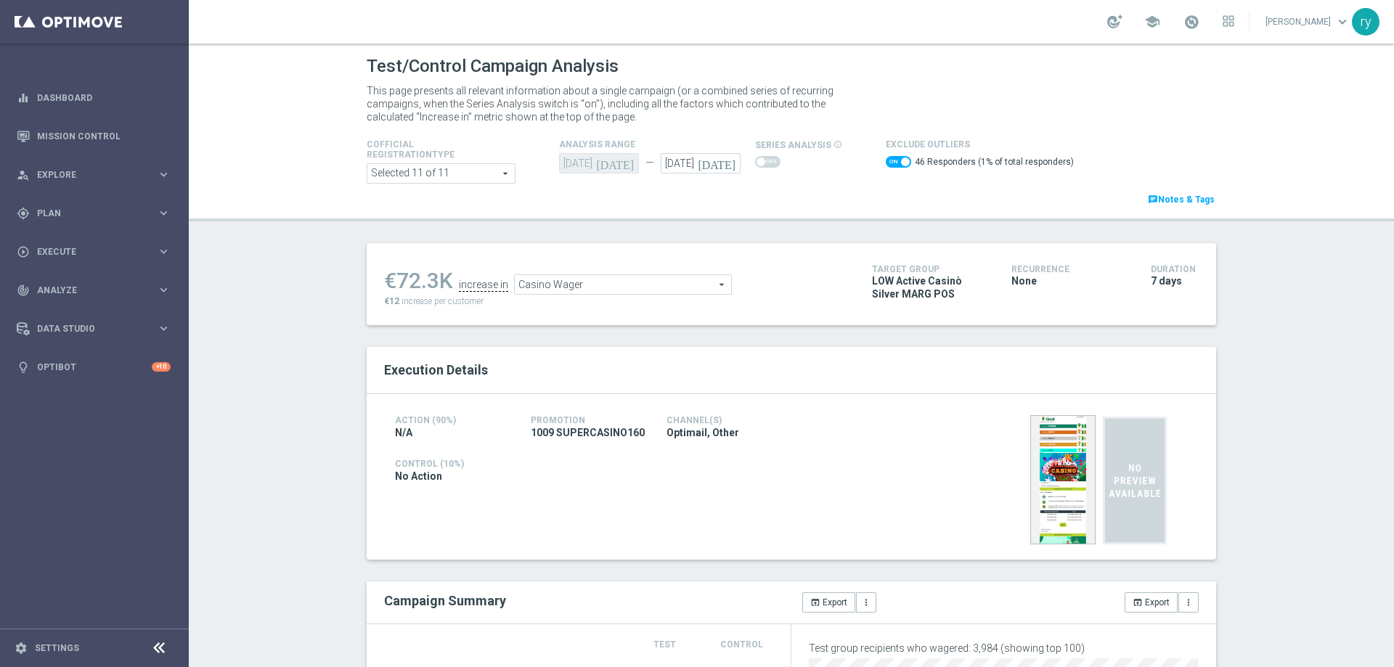
click at [886, 166] on span at bounding box center [898, 162] width 25 height 12
click at [886, 166] on input "checkbox" at bounding box center [898, 162] width 25 height 12
checkbox input "false"
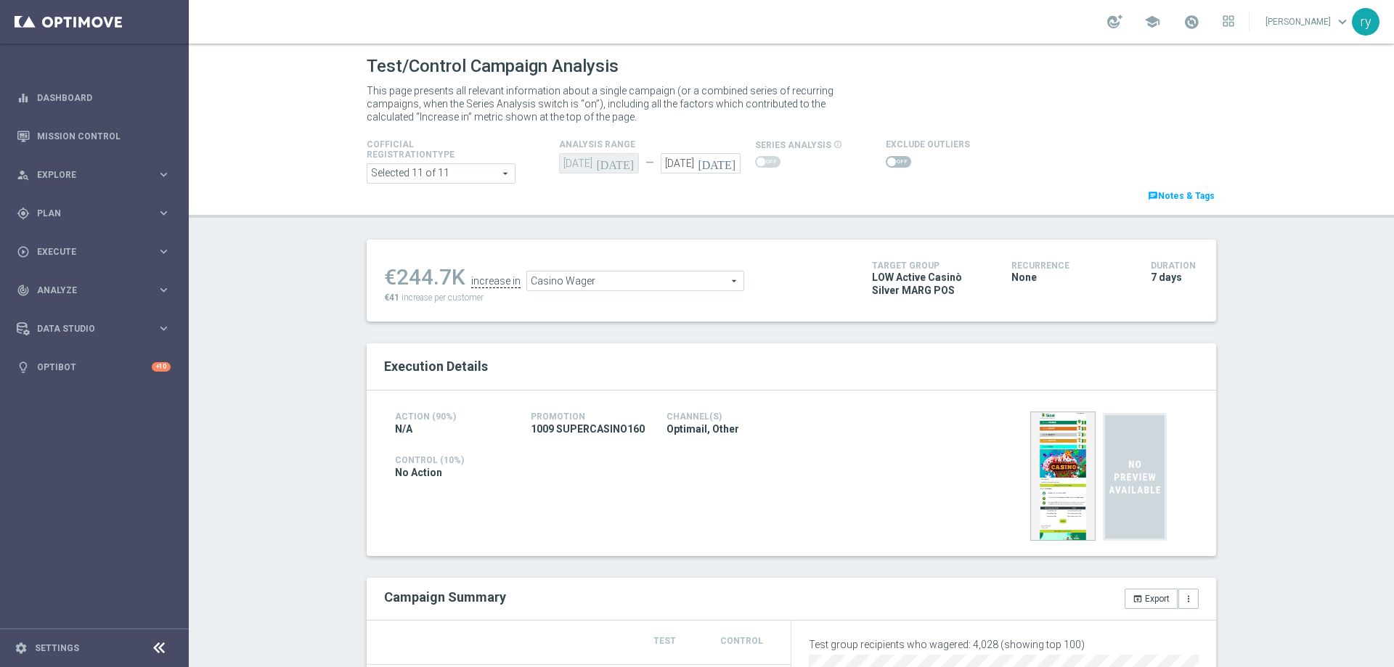
drag, startPoint x: 444, startPoint y: 273, endPoint x: 397, endPoint y: 272, distance: 46.5
click at [397, 272] on div "€244.7K" at bounding box center [424, 277] width 81 height 26
copy div "244.7"
click at [646, 282] on span "Casino Wager" at bounding box center [635, 281] width 216 height 19
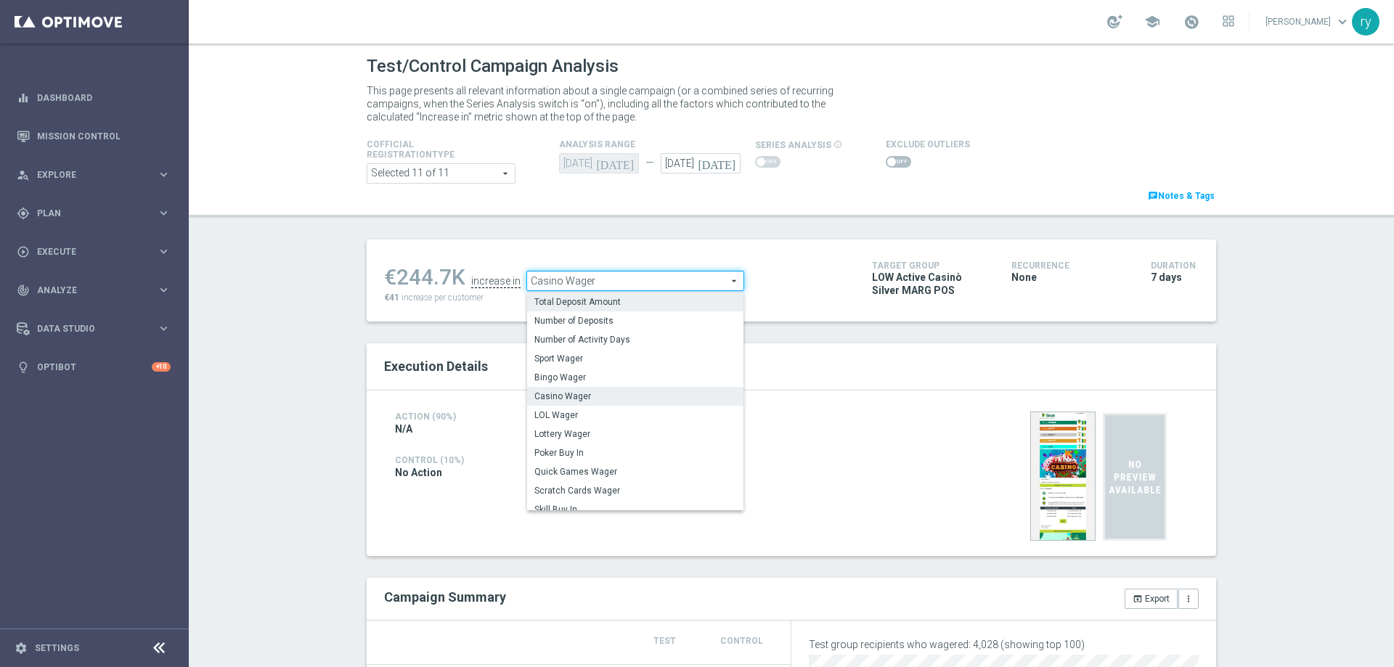
click at [641, 301] on span "Total Deposit Amount" at bounding box center [635, 302] width 202 height 12
type input "Total Deposit Amount"
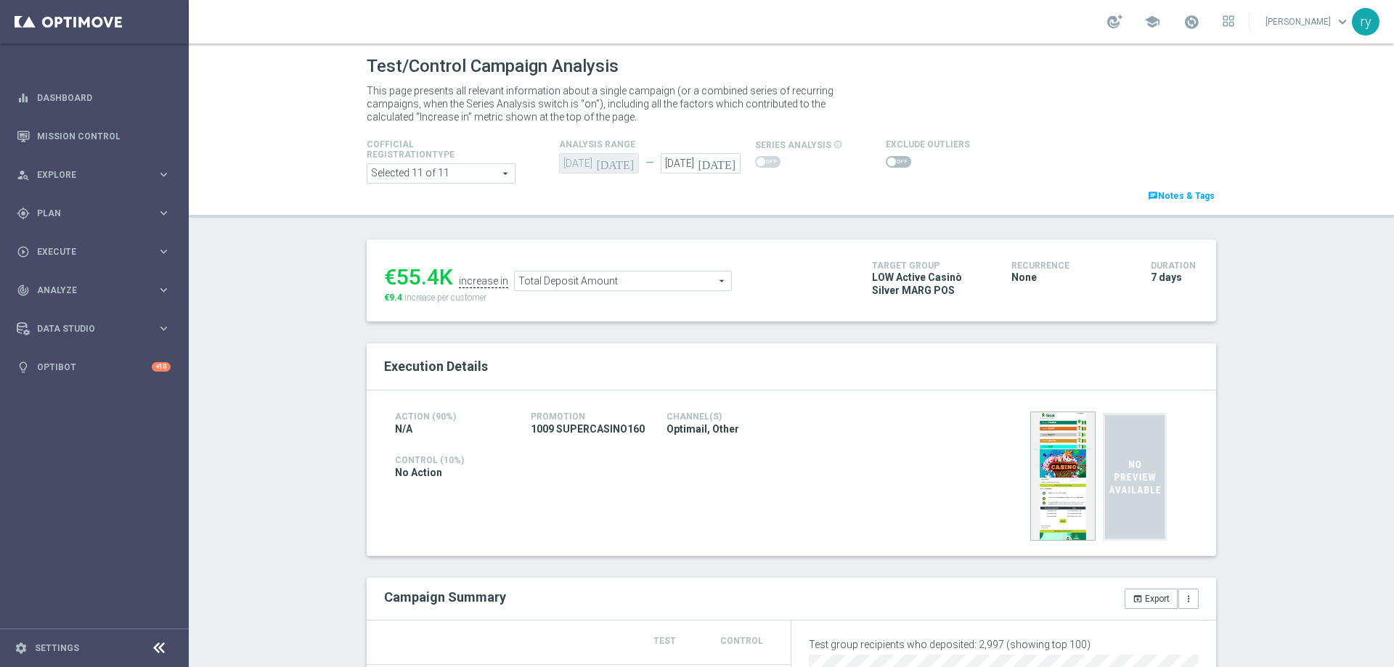
click at [888, 159] on span at bounding box center [898, 162] width 25 height 12
click at [888, 159] on input "checkbox" at bounding box center [898, 162] width 25 height 12
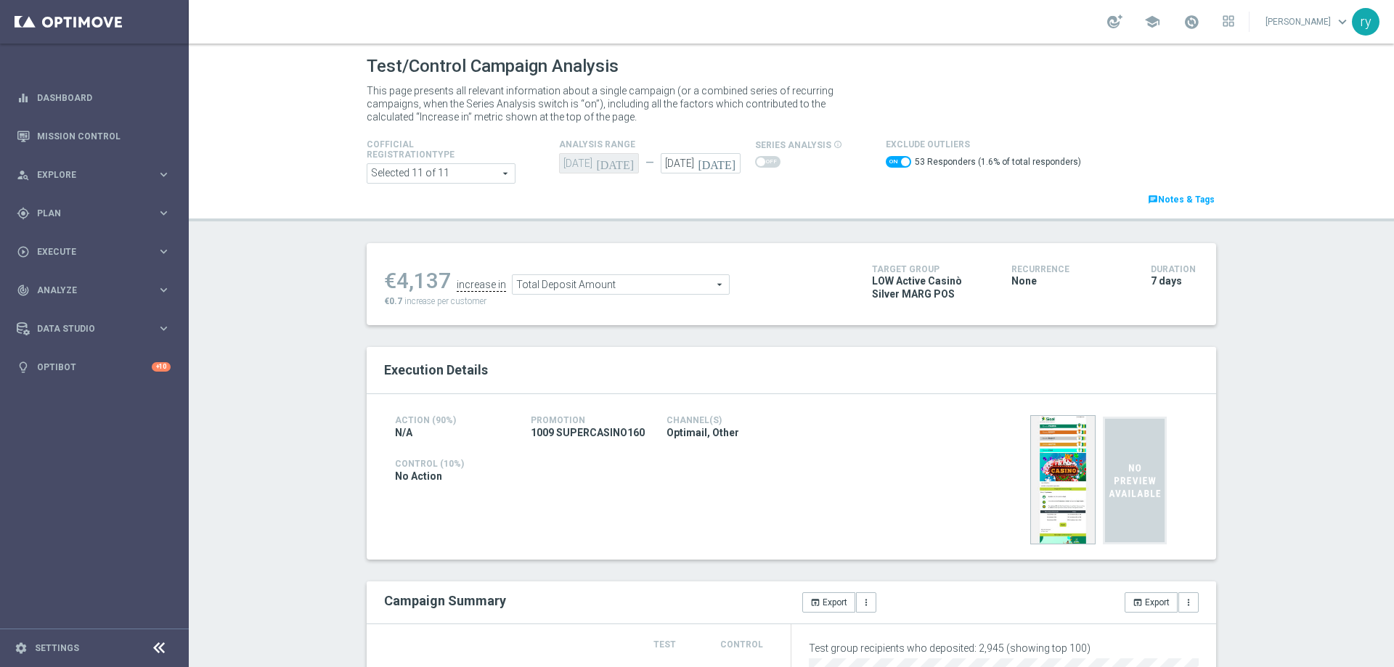
click at [887, 158] on span at bounding box center [898, 162] width 25 height 12
click at [887, 158] on input "checkbox" at bounding box center [898, 162] width 25 height 12
checkbox input "false"
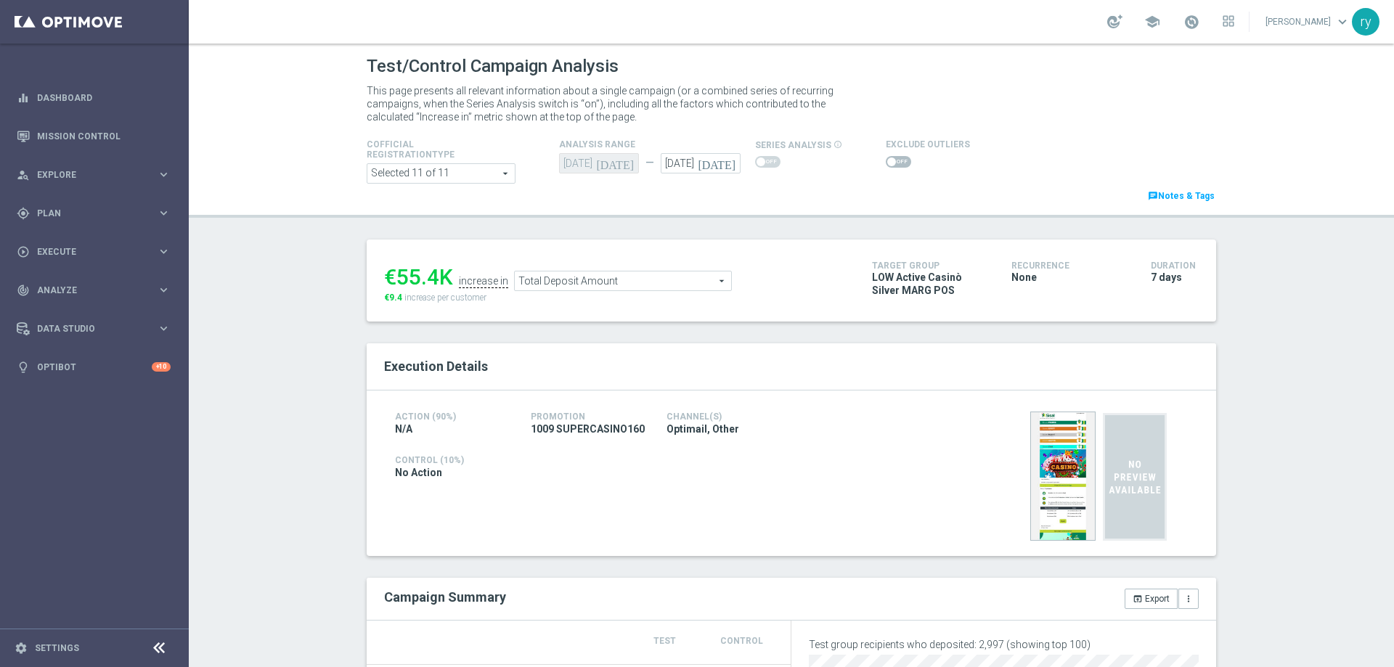
drag, startPoint x: 433, startPoint y: 277, endPoint x: 386, endPoint y: 279, distance: 46.5
click at [386, 279] on div "€55.4K" at bounding box center [418, 277] width 69 height 26
copy div "55.4"
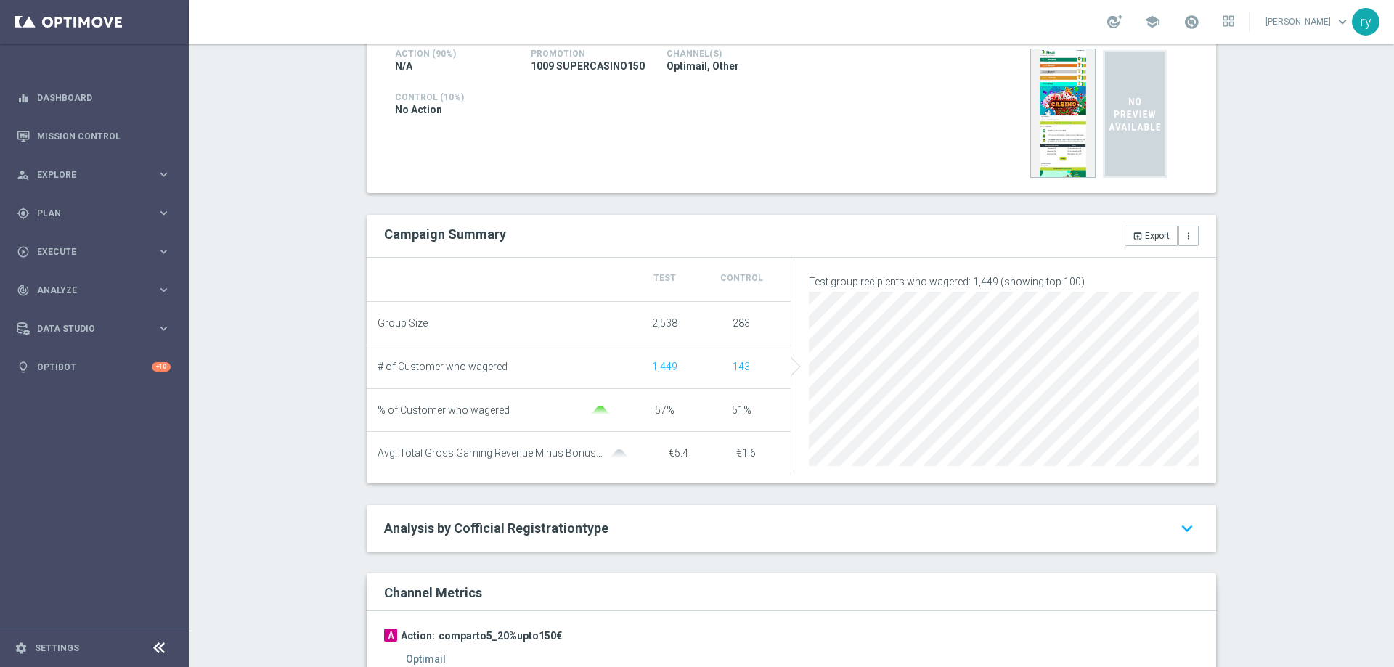
scroll to position [73, 0]
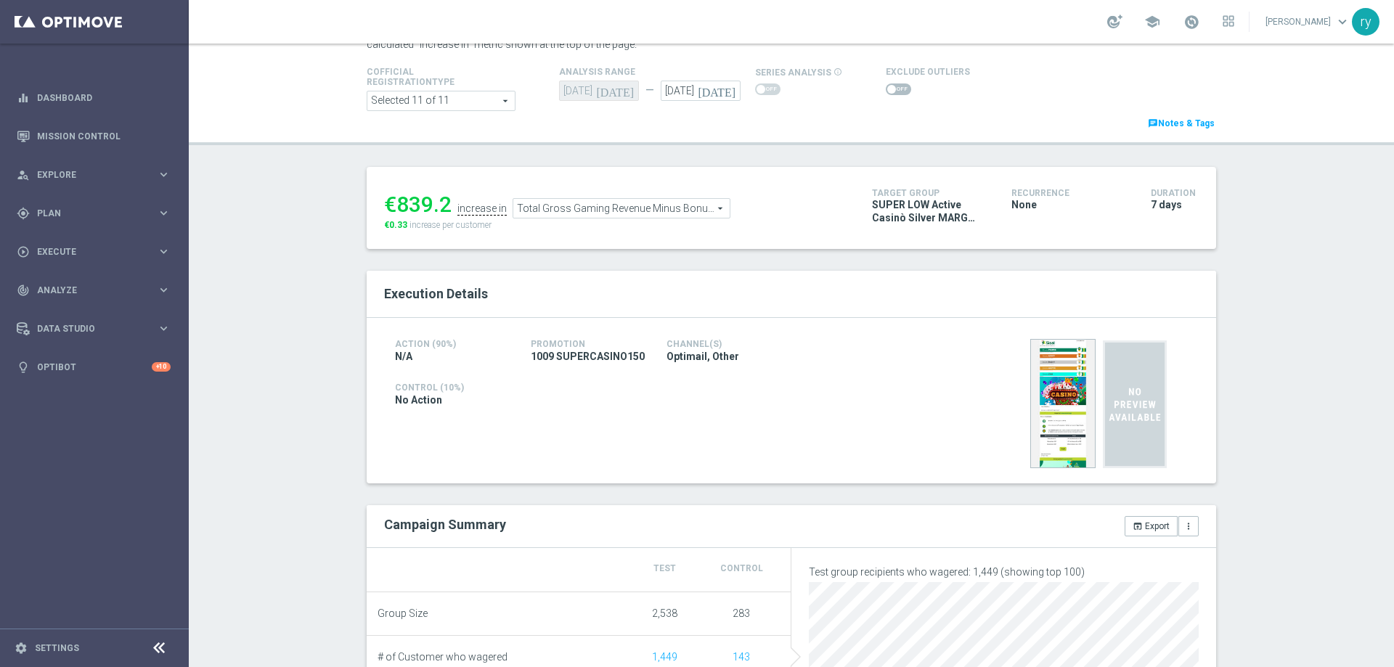
click at [892, 95] on switch at bounding box center [898, 90] width 25 height 12
click at [892, 89] on span at bounding box center [898, 90] width 25 height 12
click at [892, 89] on input "checkbox" at bounding box center [898, 90] width 25 height 12
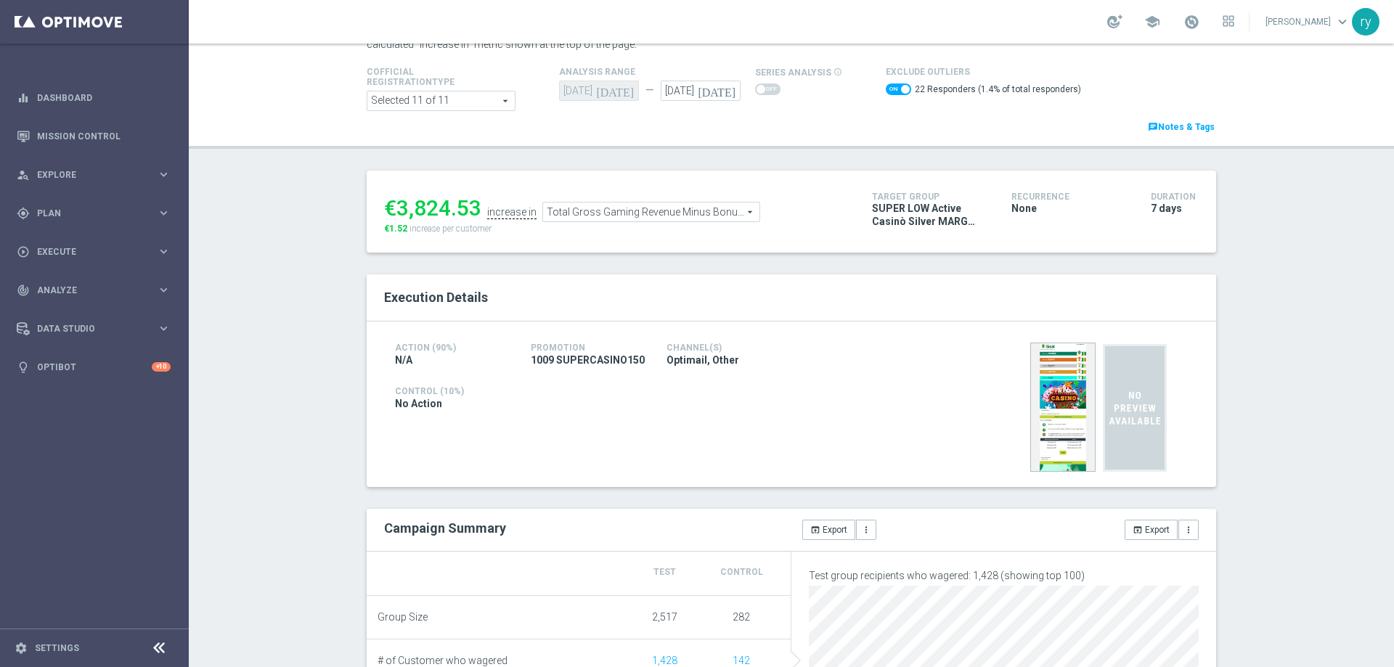
click at [886, 85] on span at bounding box center [898, 90] width 25 height 12
click at [886, 85] on input "checkbox" at bounding box center [898, 90] width 25 height 12
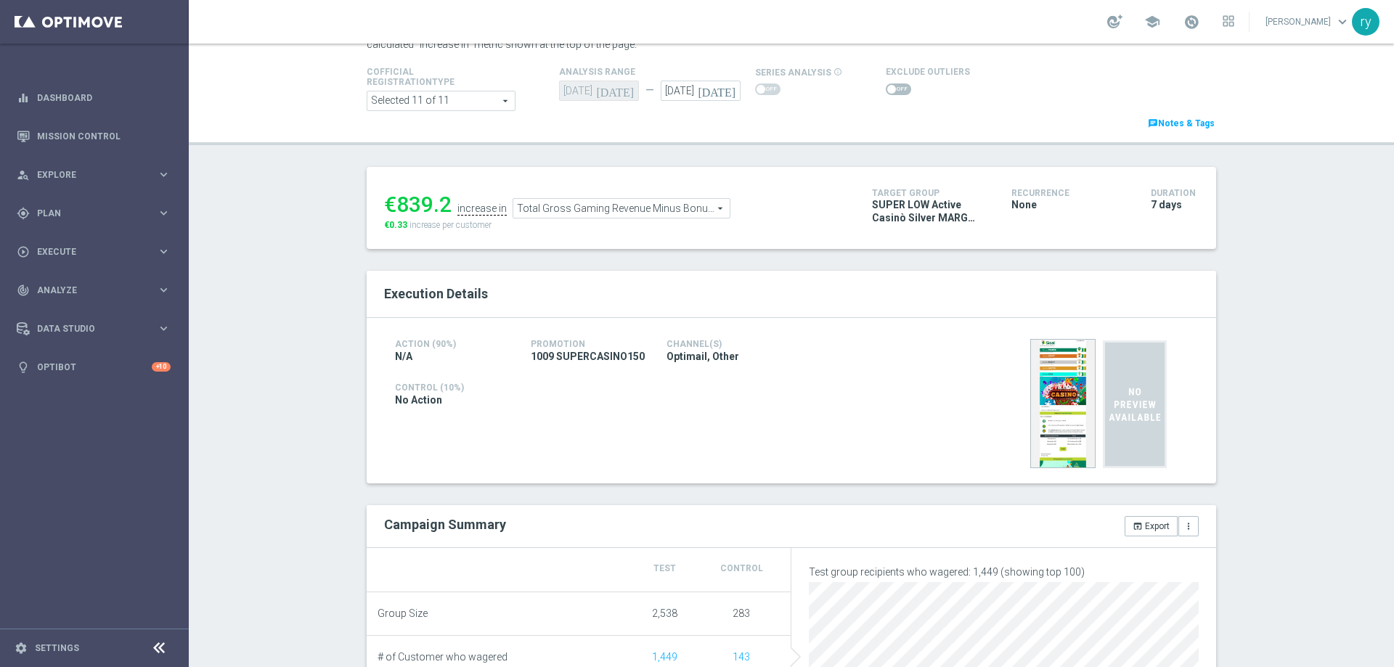
click at [886, 85] on span at bounding box center [898, 90] width 25 height 12
click at [886, 85] on input "checkbox" at bounding box center [898, 90] width 25 height 12
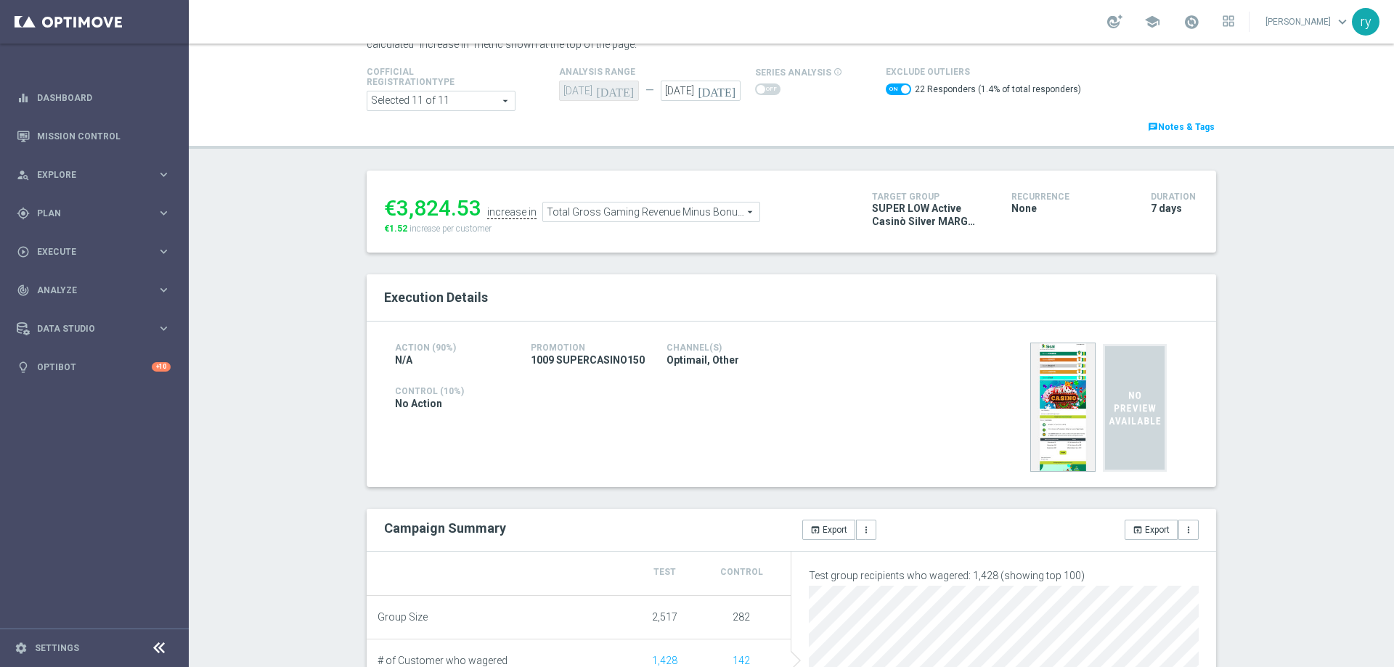
click at [476, 200] on ul "€3,824.53 increase in Total Gross Gaming Revenue Minus Bonus Wagared Total Gros…" at bounding box center [616, 205] width 473 height 34
drag, startPoint x: 471, startPoint y: 205, endPoint x: 395, endPoint y: 206, distance: 76.3
click at [395, 206] on div "€3,824.53" at bounding box center [432, 208] width 97 height 26
copy div "3,824.53"
click at [579, 215] on span "Total Gross Gaming Revenue Minus Bonus Wagared" at bounding box center [651, 212] width 216 height 19
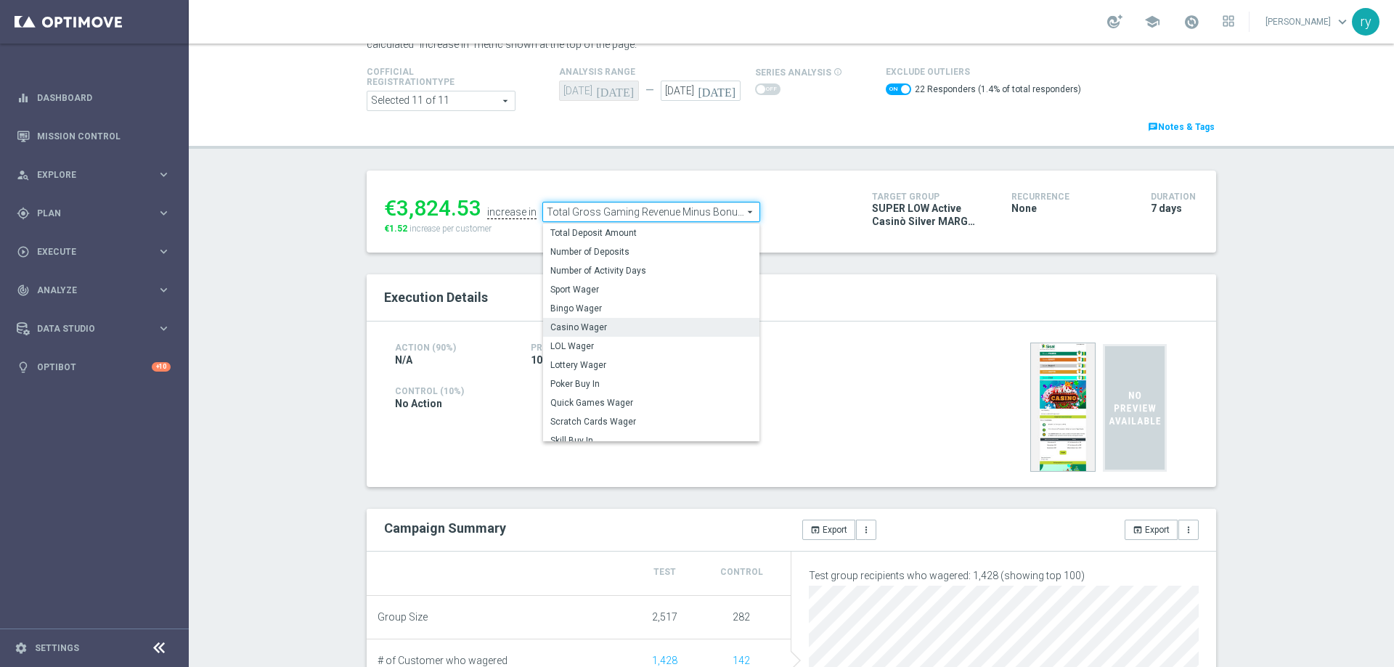
click at [585, 321] on label "Casino Wager" at bounding box center [651, 327] width 216 height 19
checkbox input "false"
type input "Casino Wager"
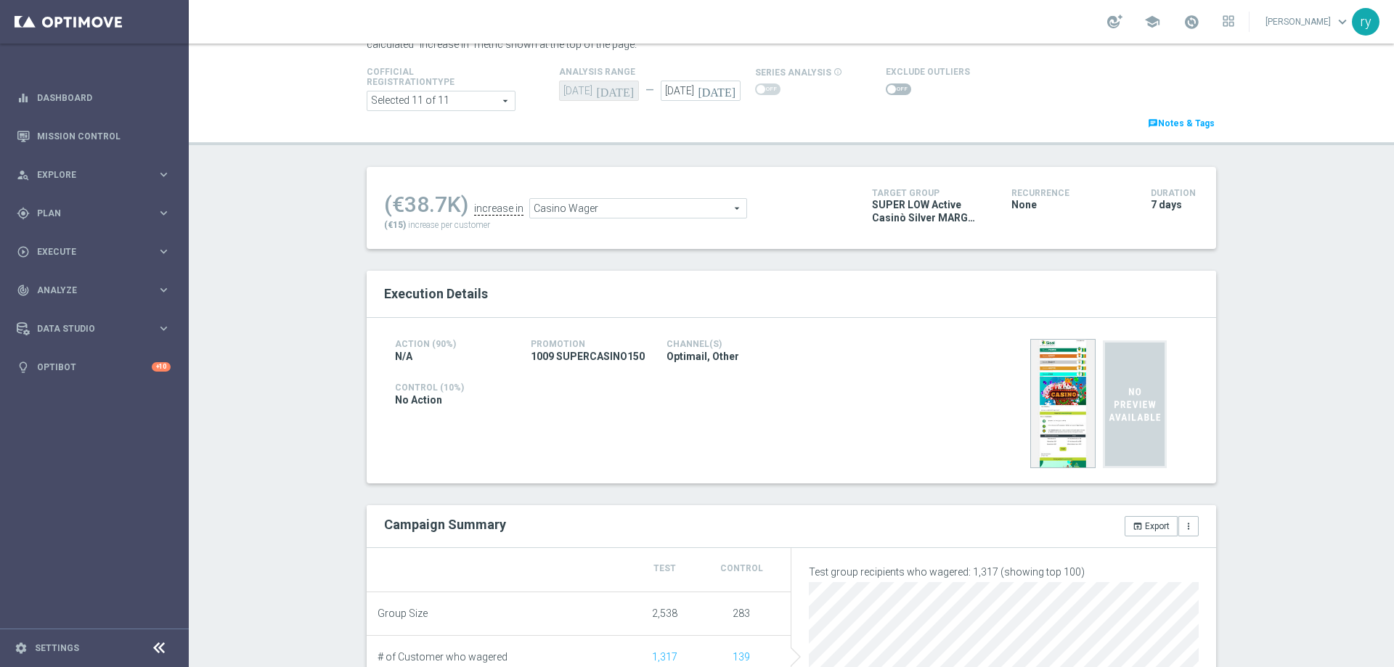
click at [887, 90] on span at bounding box center [891, 89] width 9 height 9
click at [886, 90] on input "checkbox" at bounding box center [898, 90] width 25 height 12
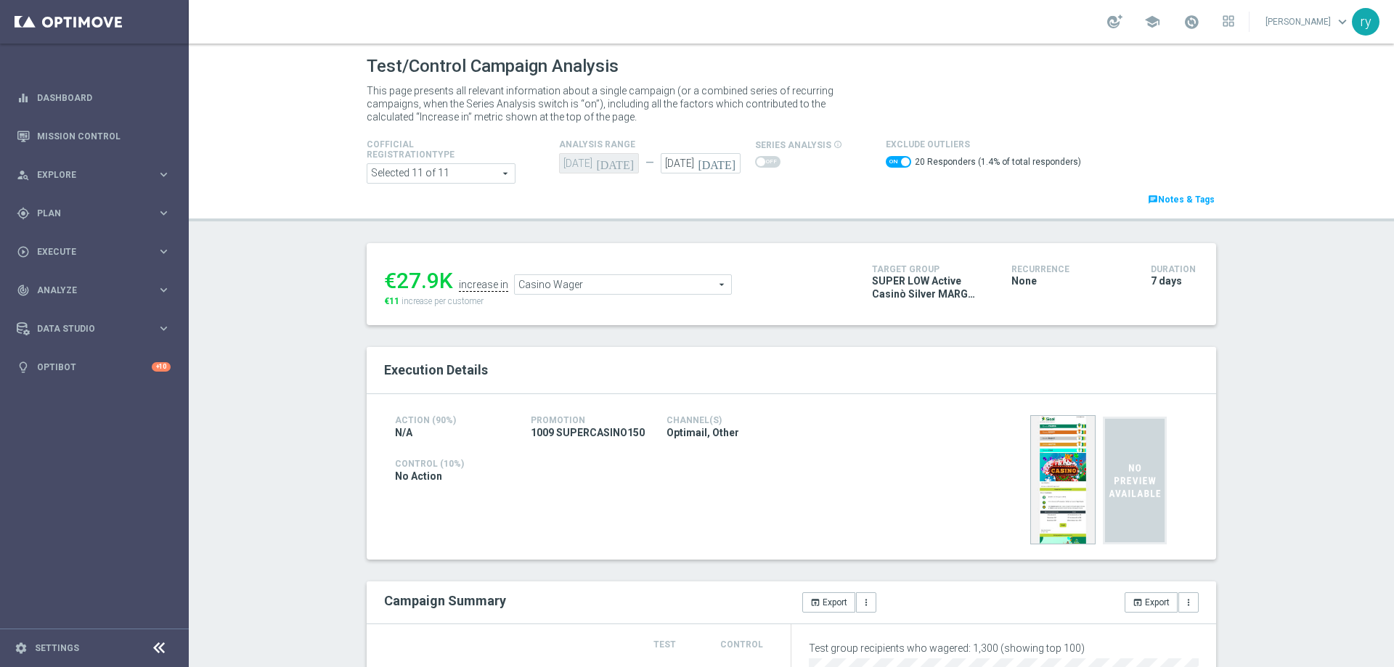
drag, startPoint x: 435, startPoint y: 279, endPoint x: 396, endPoint y: 277, distance: 38.5
click at [396, 277] on div "€27.9K" at bounding box center [418, 281] width 69 height 26
copy div "27.9"
click at [610, 288] on span "Casino Wager" at bounding box center [623, 284] width 216 height 19
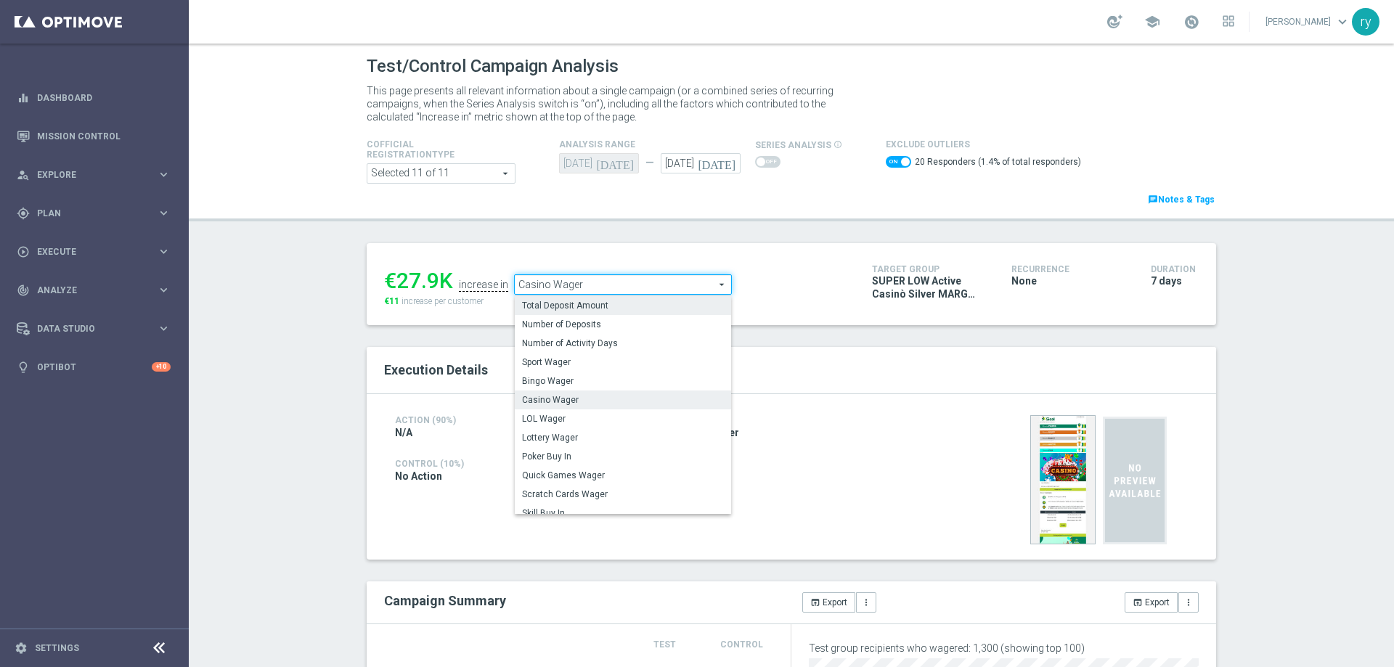
click at [609, 303] on span "Total Deposit Amount" at bounding box center [623, 306] width 202 height 12
checkbox input "false"
type input "Total Deposit Amount"
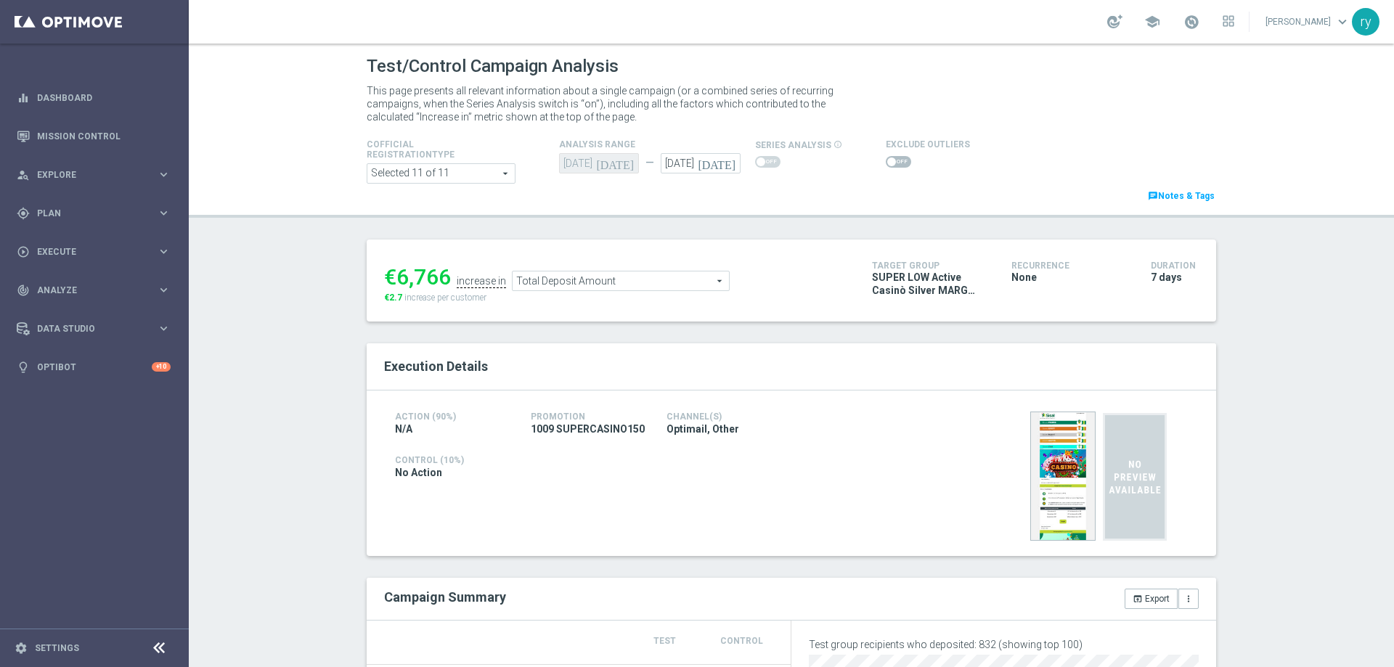
click at [887, 162] on span at bounding box center [891, 162] width 9 height 9
click at [886, 162] on input "checkbox" at bounding box center [898, 162] width 25 height 12
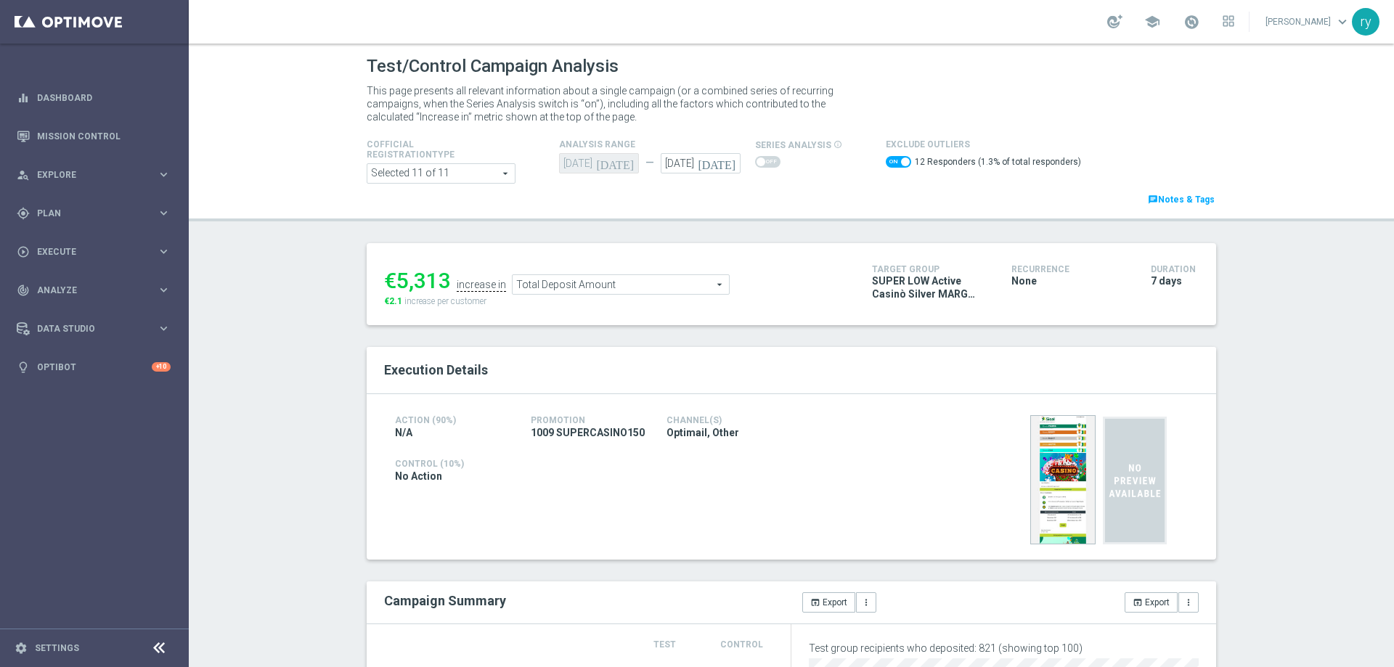
click at [887, 157] on span at bounding box center [898, 162] width 25 height 12
click at [887, 157] on input "checkbox" at bounding box center [898, 162] width 25 height 12
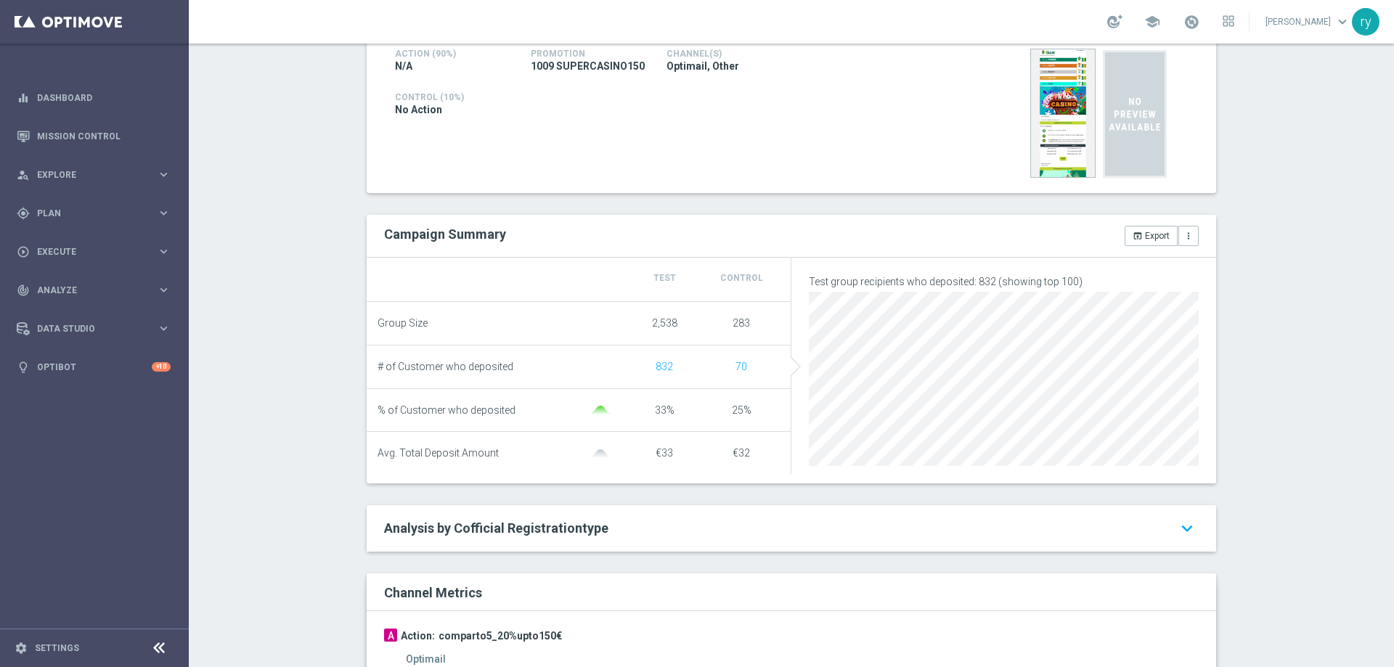
scroll to position [73, 0]
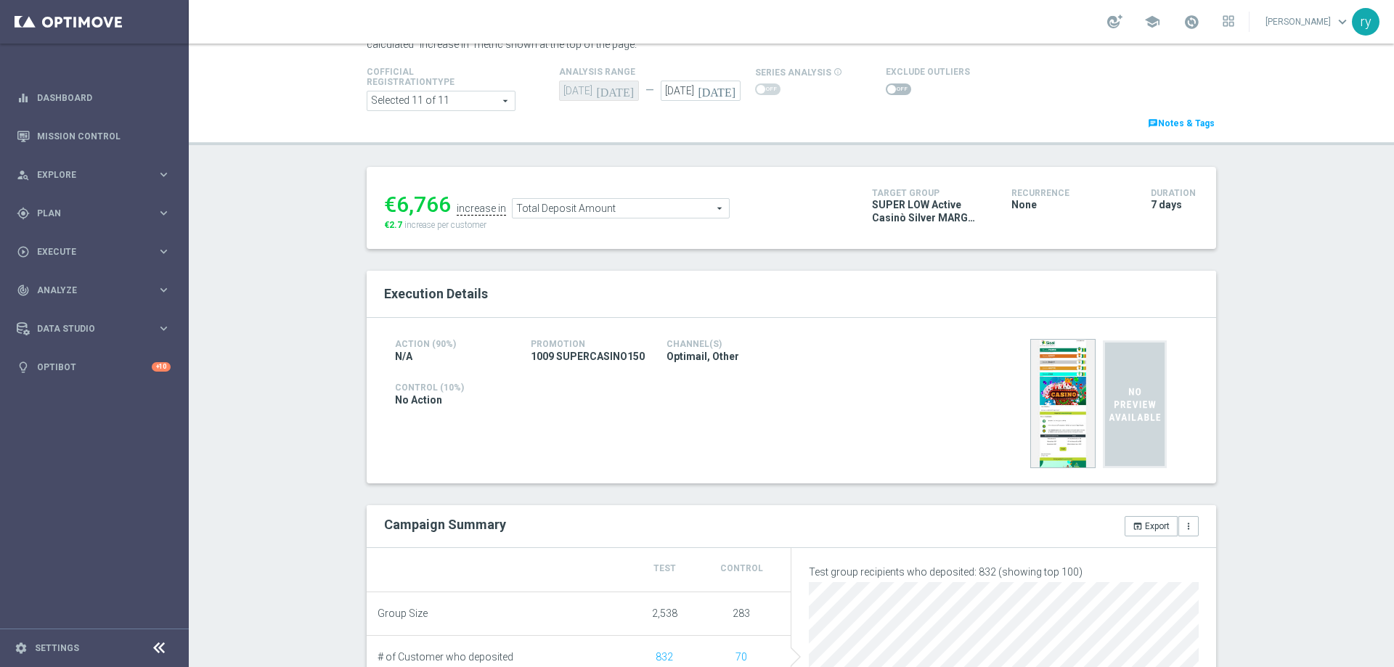
drag, startPoint x: 446, startPoint y: 208, endPoint x: 394, endPoint y: 203, distance: 51.8
click at [394, 203] on ul "€6,766 increase in Total Deposit Amount Total Deposit Amount arrow_drop_down se…" at bounding box center [616, 201] width 473 height 34
copy li "6,766"
click at [886, 85] on span at bounding box center [898, 90] width 25 height 12
click at [886, 85] on input "checkbox" at bounding box center [898, 90] width 25 height 12
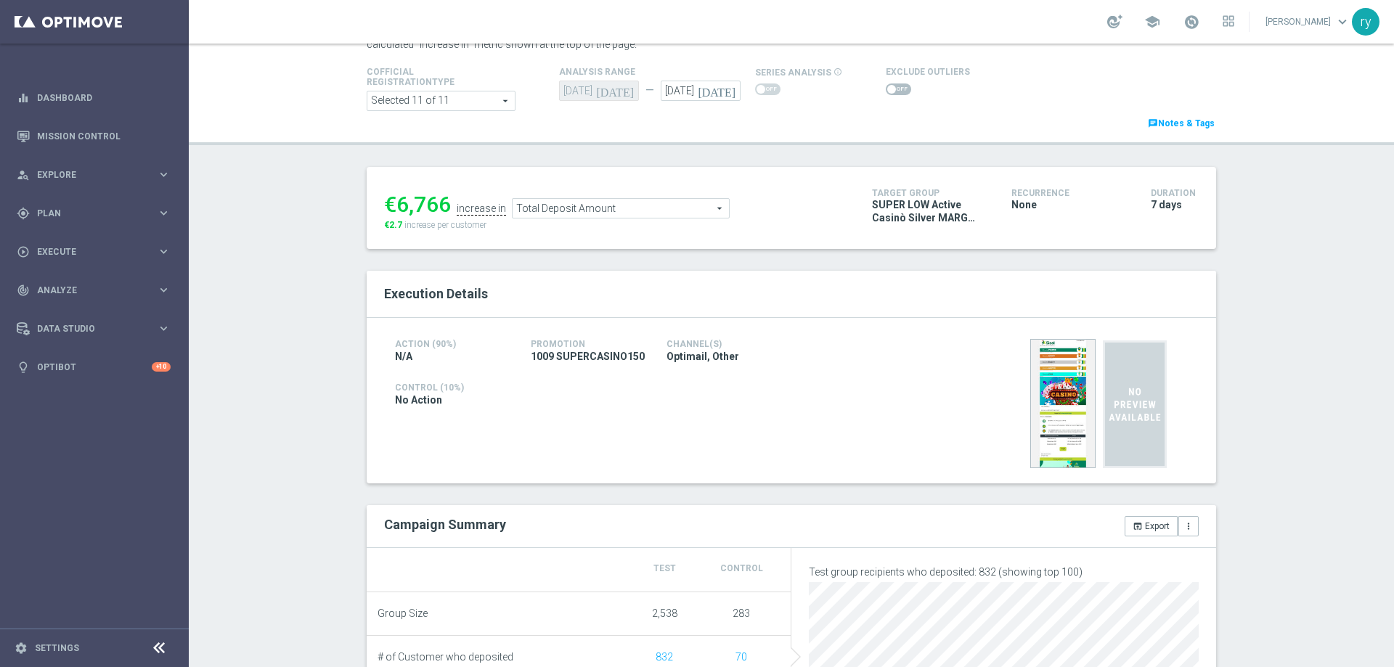
checkbox input "true"
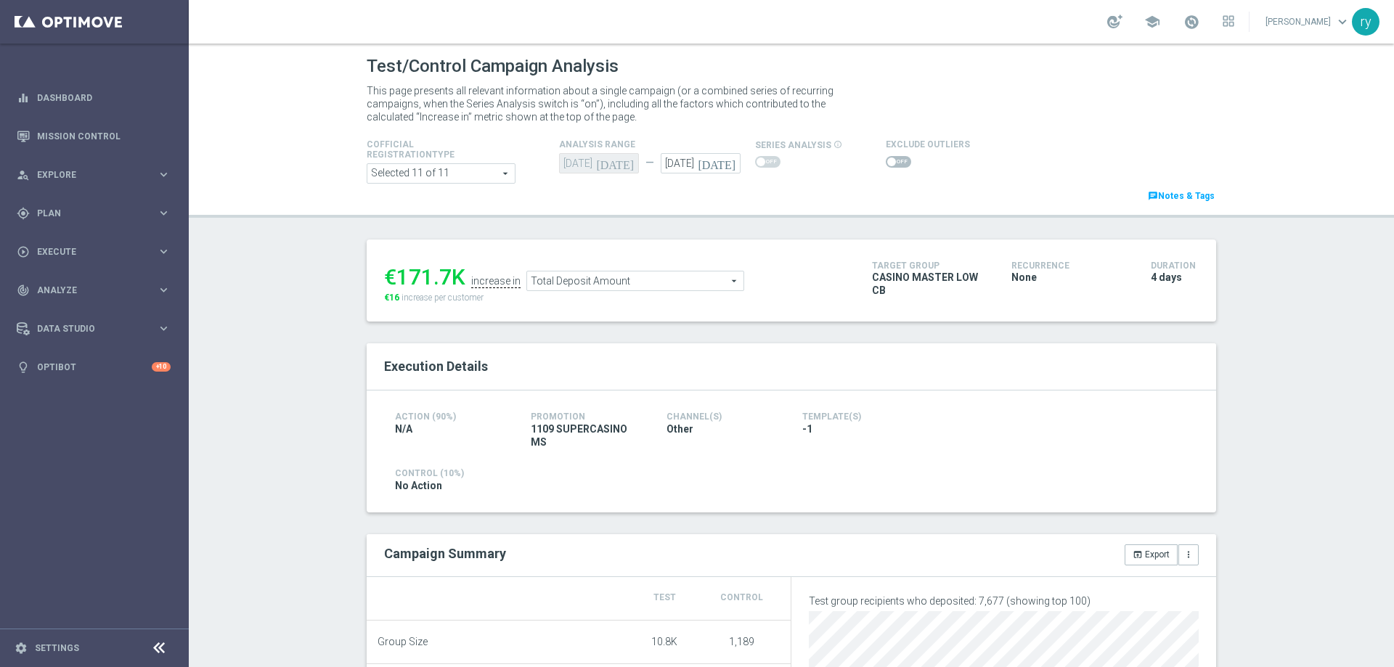
click at [892, 159] on span at bounding box center [898, 162] width 25 height 12
click at [892, 159] on input "checkbox" at bounding box center [898, 162] width 25 height 12
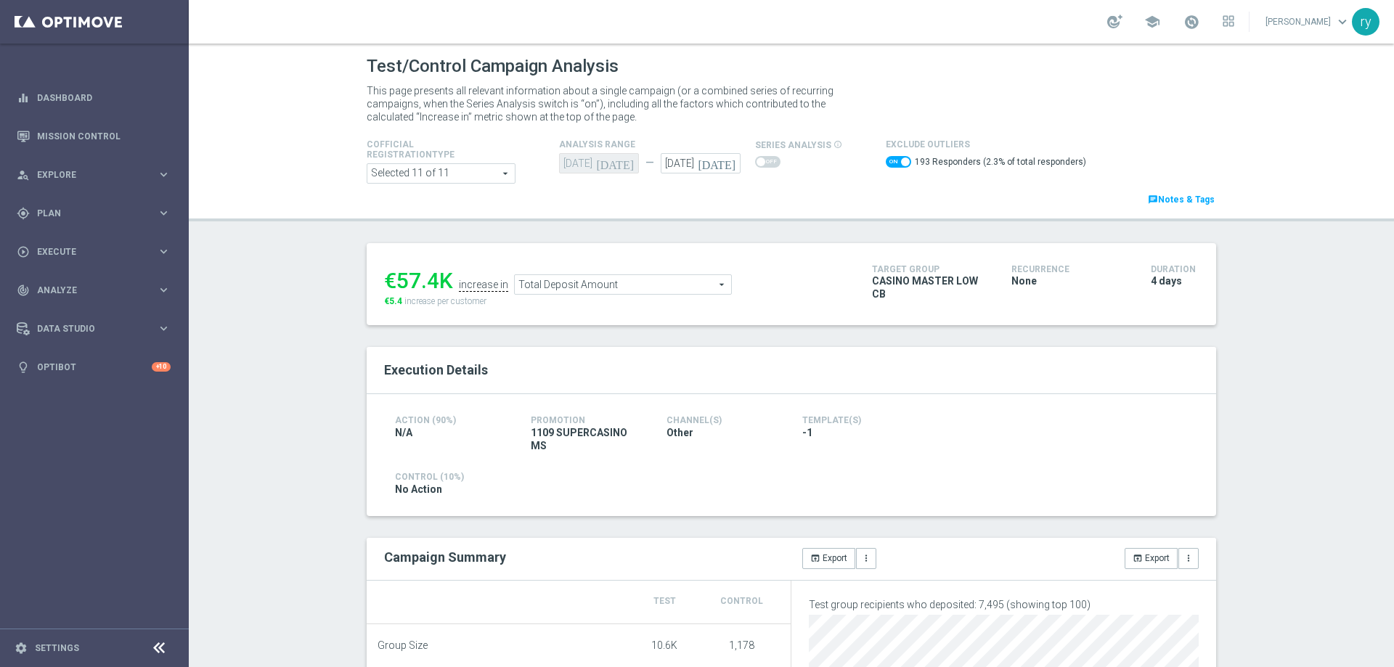
click at [886, 162] on span at bounding box center [898, 162] width 25 height 12
click at [886, 162] on input "checkbox" at bounding box center [898, 162] width 25 height 12
checkbox input "false"
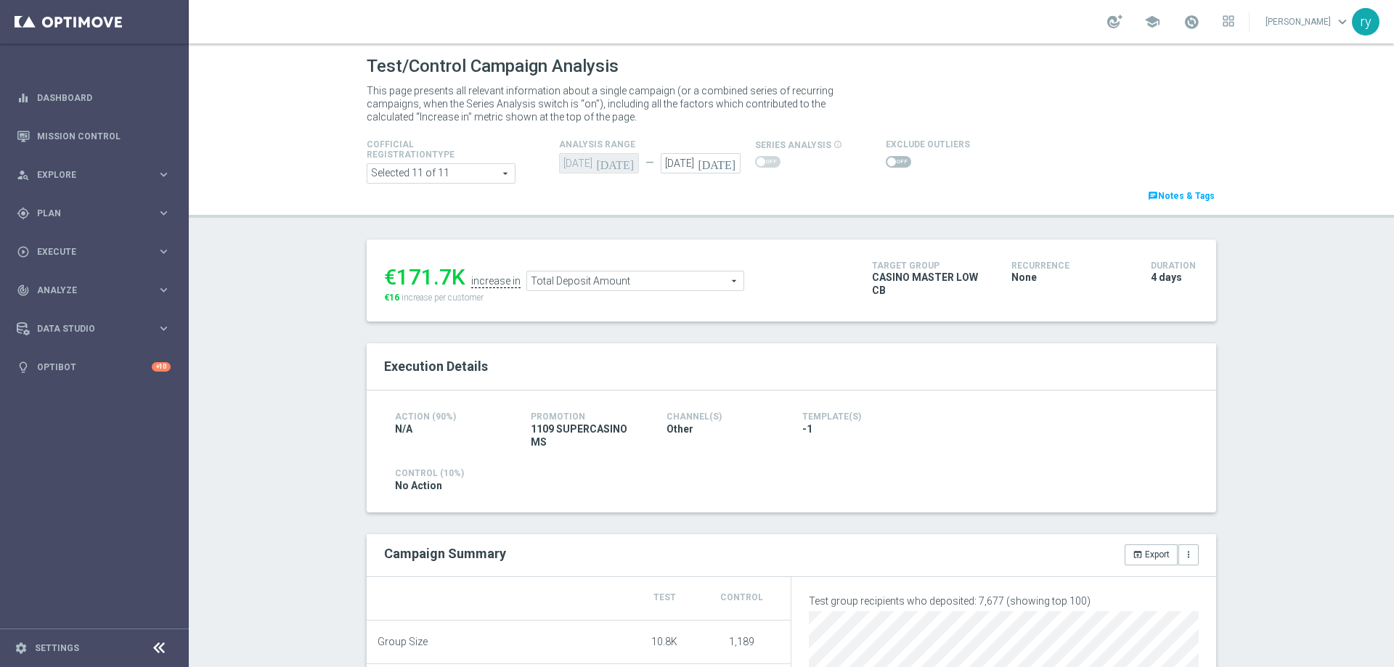
drag, startPoint x: 447, startPoint y: 273, endPoint x: 397, endPoint y: 279, distance: 49.7
click at [397, 279] on div "€171.7K" at bounding box center [424, 277] width 81 height 26
copy div "171.7"
click at [647, 279] on span "Total Deposit Amount" at bounding box center [635, 281] width 216 height 19
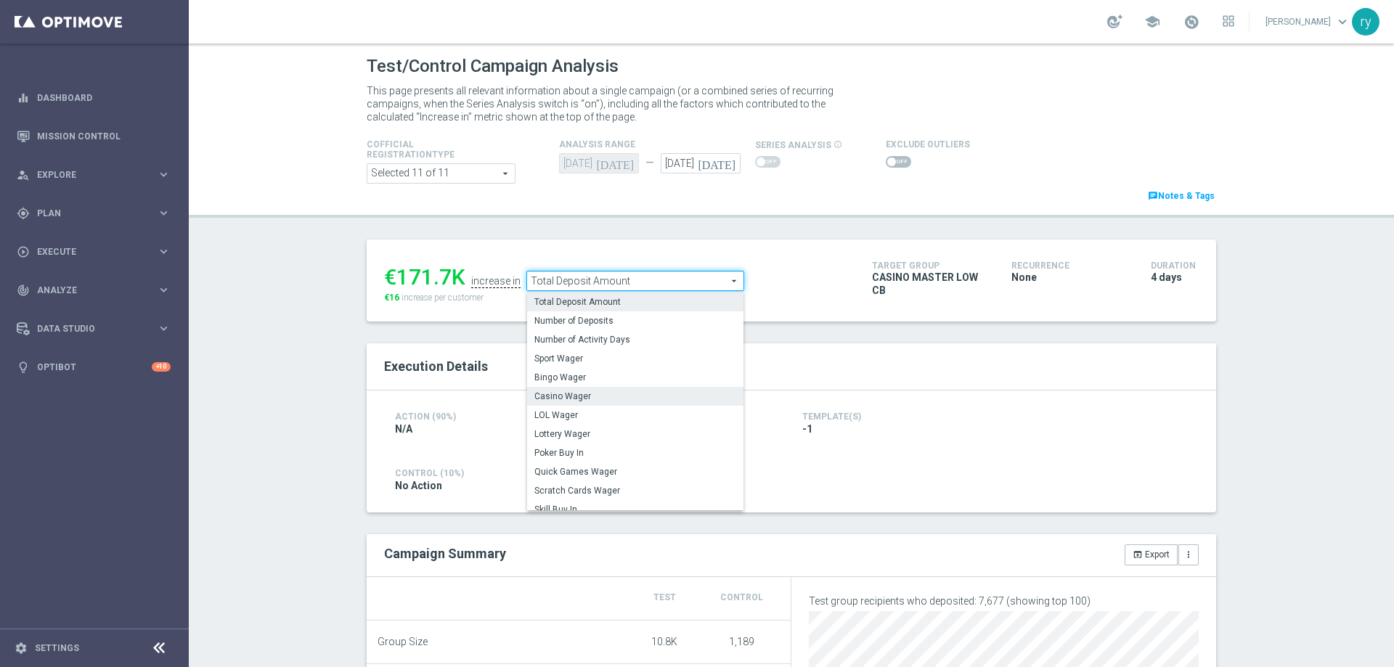
click at [629, 393] on span "Casino Wager" at bounding box center [635, 397] width 202 height 12
type input "Casino Wager"
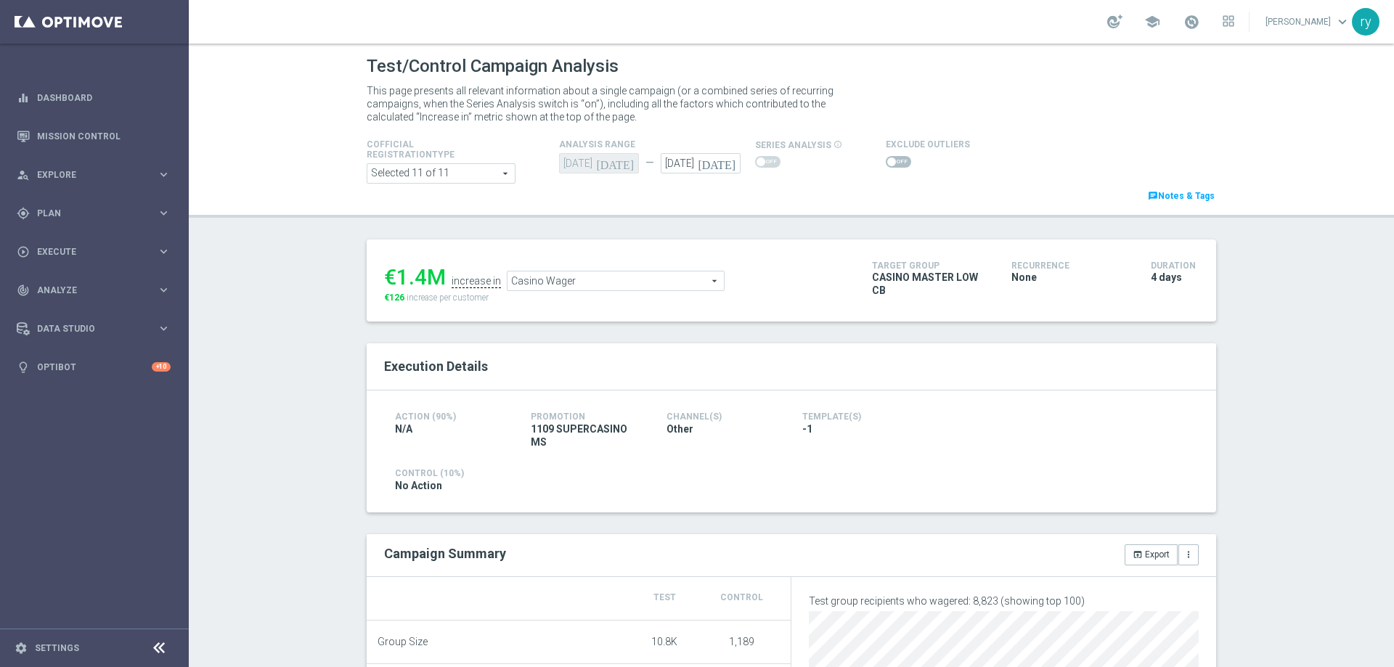
click at [887, 163] on span at bounding box center [891, 162] width 9 height 9
click at [886, 163] on input "checkbox" at bounding box center [898, 162] width 25 height 12
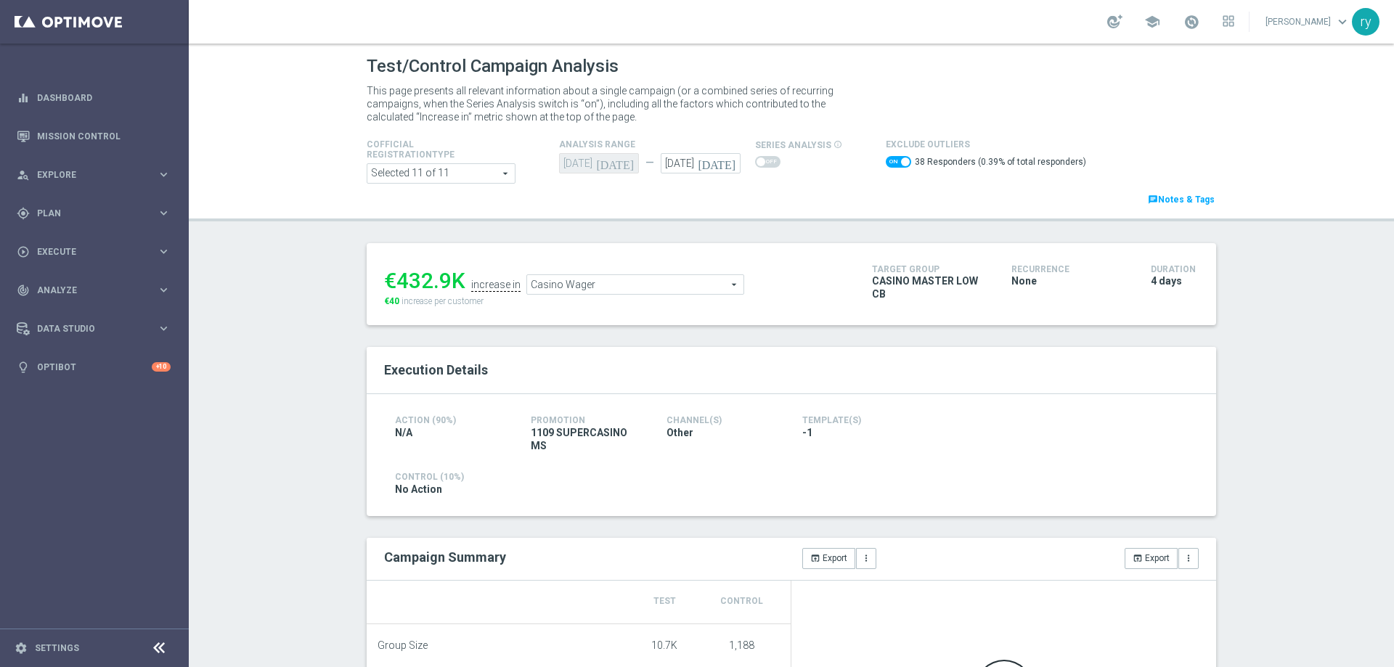
click at [886, 161] on span at bounding box center [898, 162] width 25 height 12
click at [886, 161] on input "checkbox" at bounding box center [898, 162] width 25 height 12
checkbox input "false"
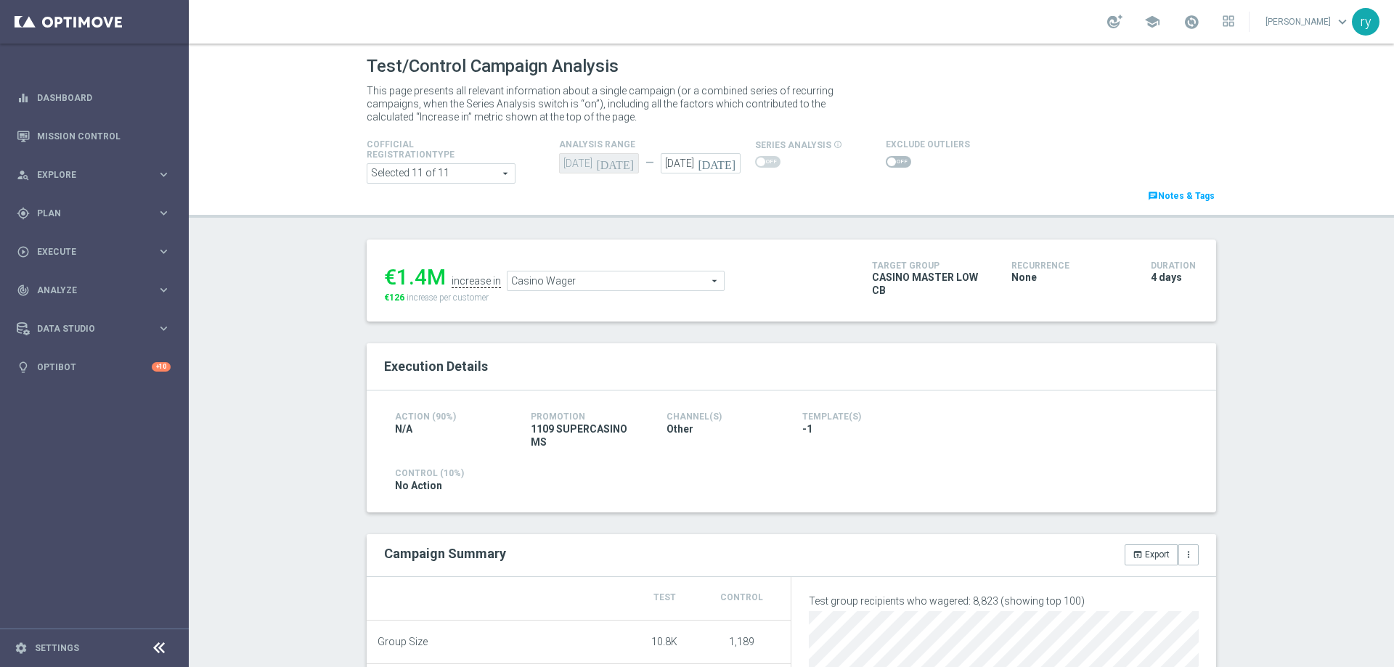
click at [578, 286] on span "Casino Wager" at bounding box center [616, 281] width 216 height 19
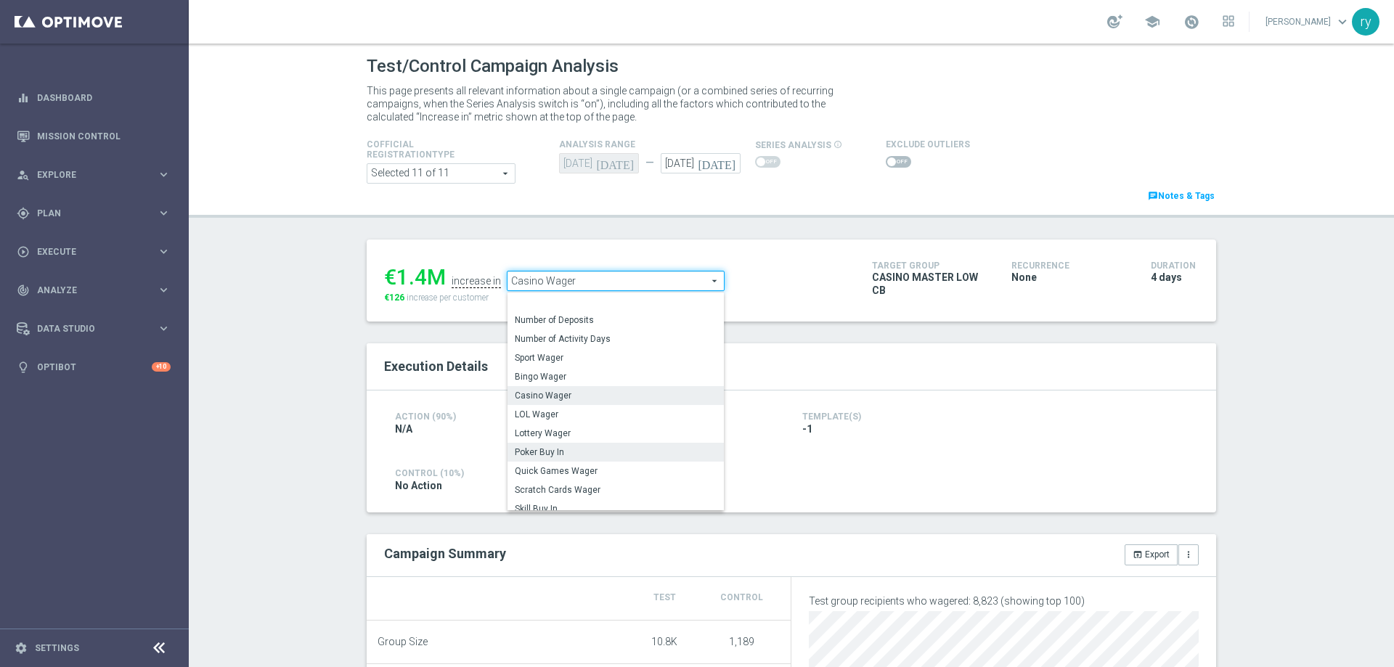
scroll to position [220, 0]
click at [600, 395] on span "Total Gross Gaming Revenue Minus Bonus Wagared" at bounding box center [616, 394] width 202 height 12
type input "Total Gross Gaming Revenue Minus Bonus Wagared"
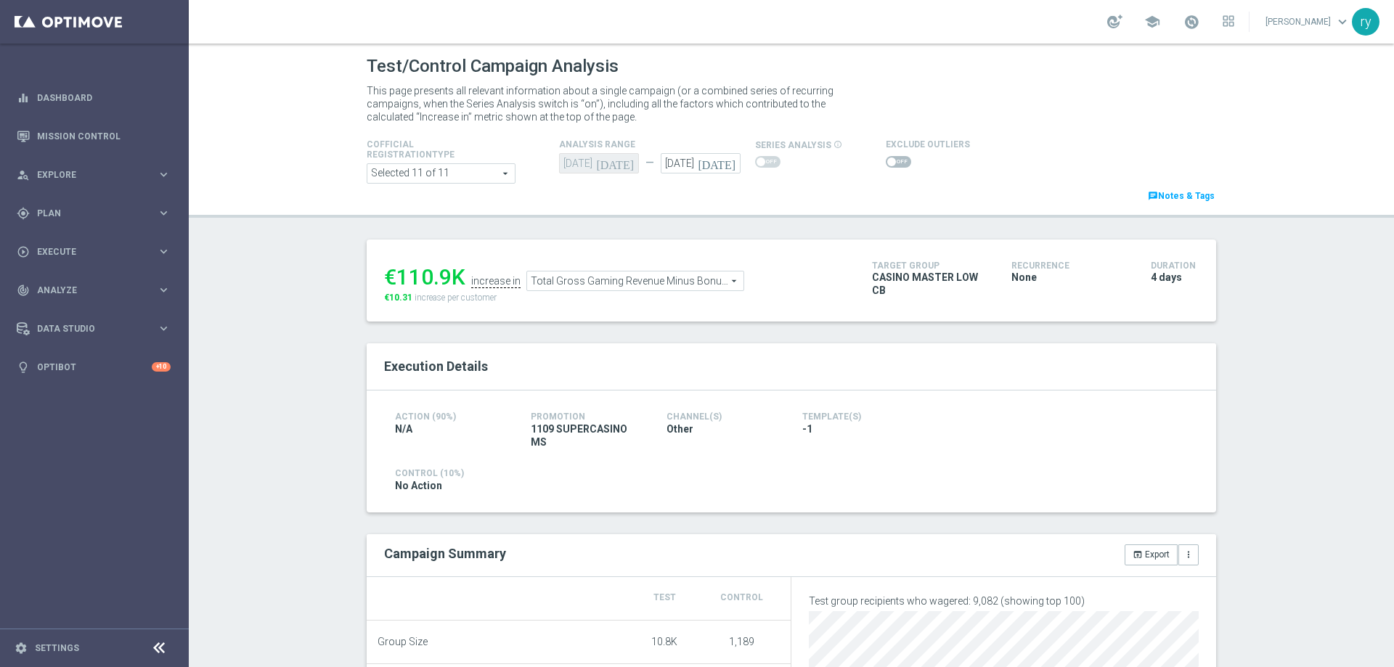
click at [886, 165] on label at bounding box center [898, 162] width 25 height 12
click at [886, 153] on div at bounding box center [928, 161] width 84 height 17
click at [887, 160] on span at bounding box center [891, 162] width 9 height 9
click at [886, 160] on input "checkbox" at bounding box center [898, 162] width 25 height 12
checkbox input "true"
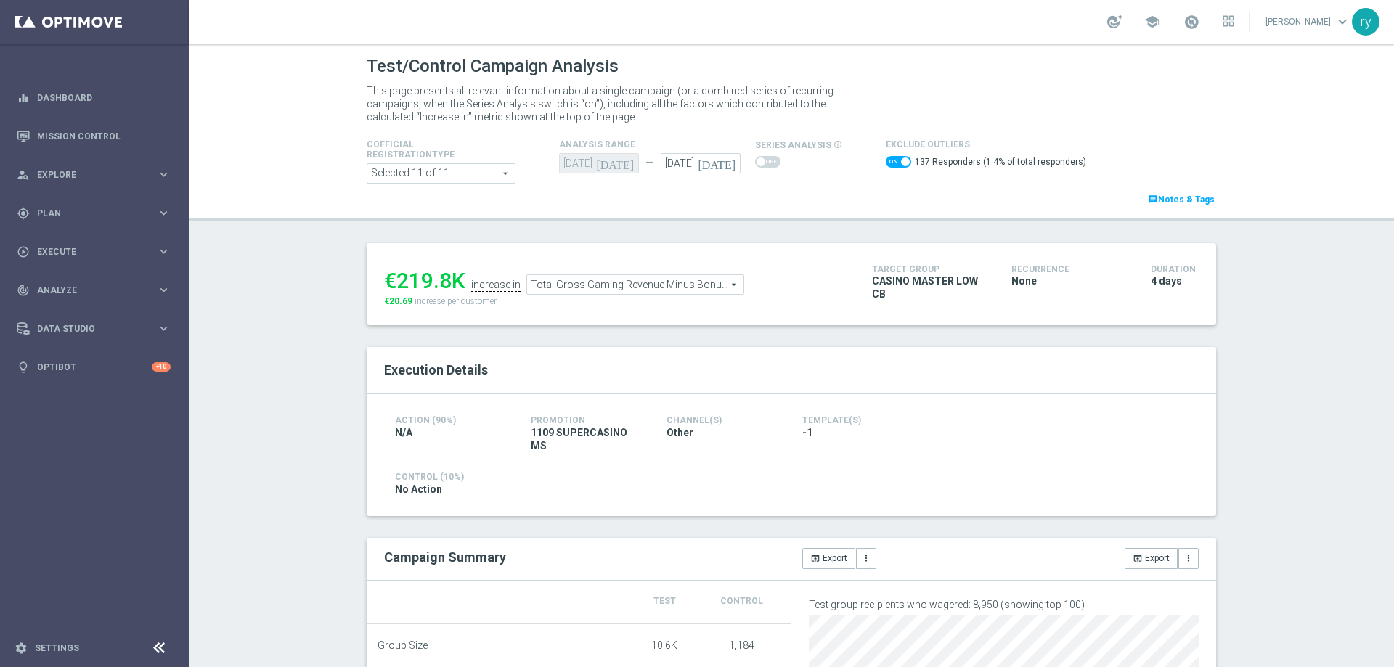
drag, startPoint x: 447, startPoint y: 272, endPoint x: 394, endPoint y: 278, distance: 52.6
click at [394, 278] on div "€219.8K" at bounding box center [424, 281] width 81 height 26
copy div "219.8"
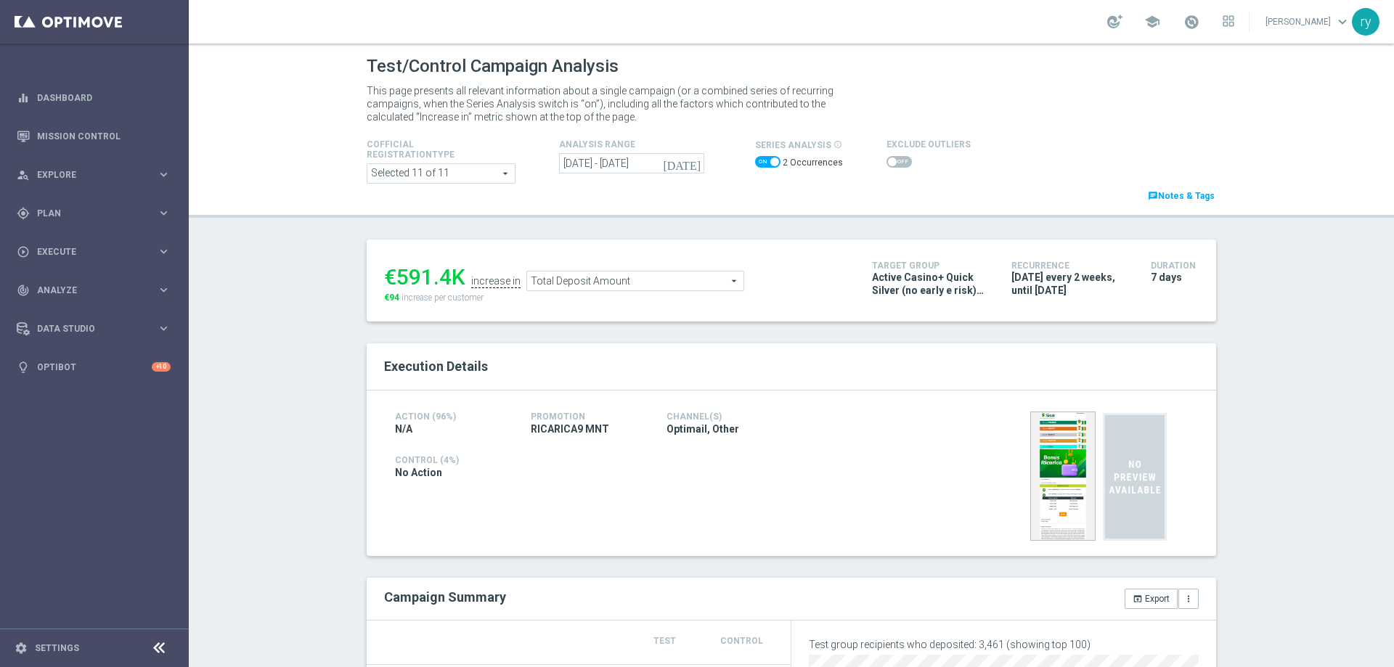
click at [757, 161] on span at bounding box center [767, 162] width 25 height 12
click at [757, 161] on input "checkbox" at bounding box center [767, 162] width 25 height 12
checkbox input "false"
drag, startPoint x: 444, startPoint y: 272, endPoint x: 396, endPoint y: 270, distance: 47.2
click at [396, 270] on div "€411.6K" at bounding box center [424, 277] width 81 height 26
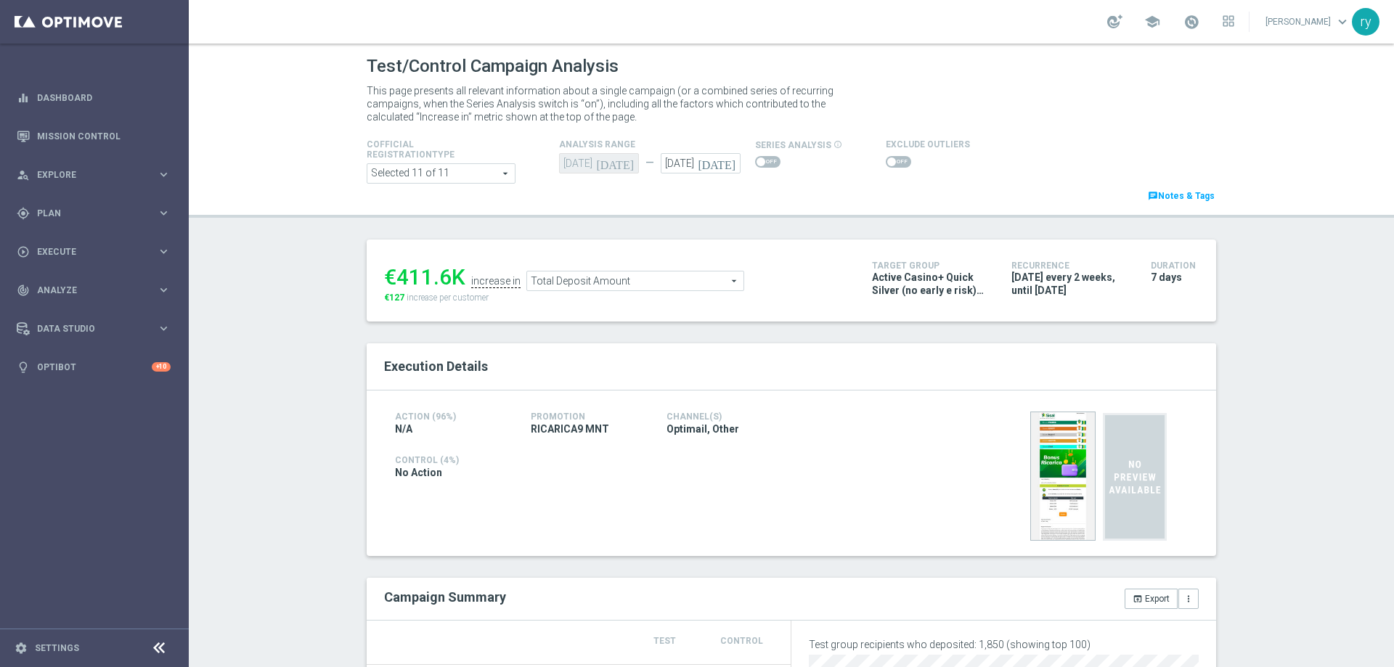
copy div "411.6"
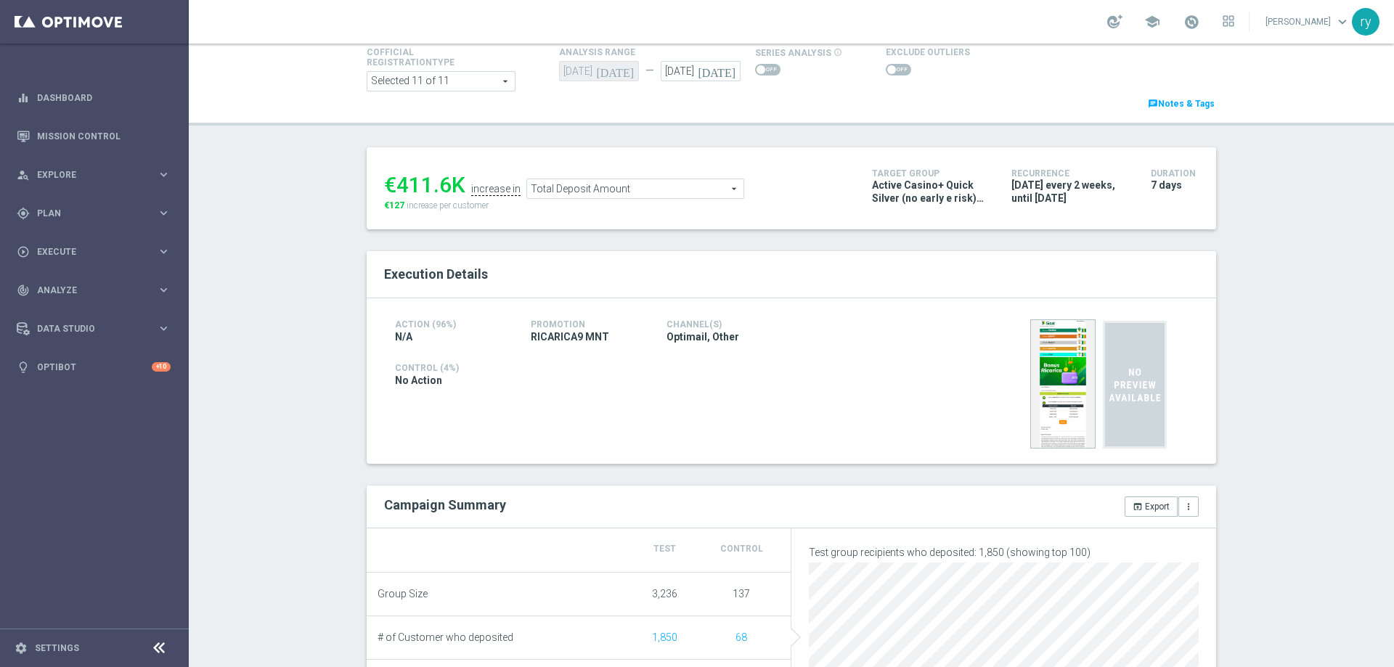
scroll to position [145, 0]
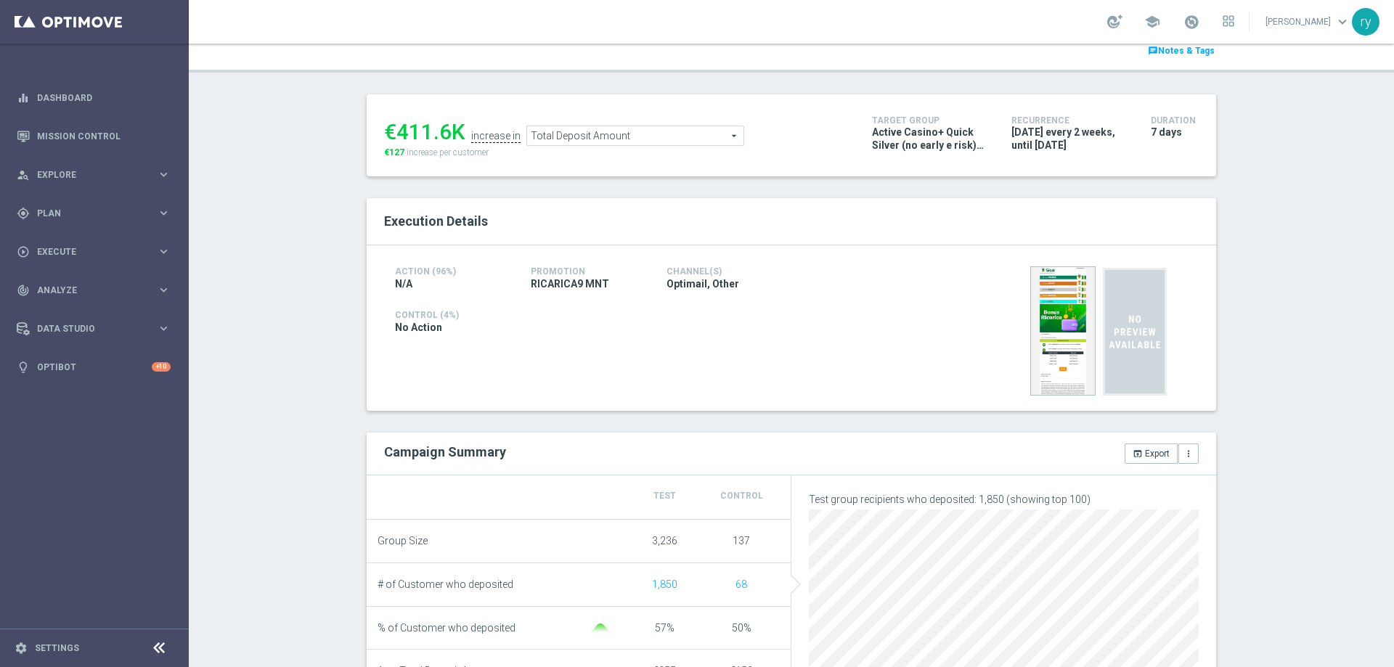
click at [629, 145] on span "Total Deposit Amount" at bounding box center [635, 135] width 216 height 19
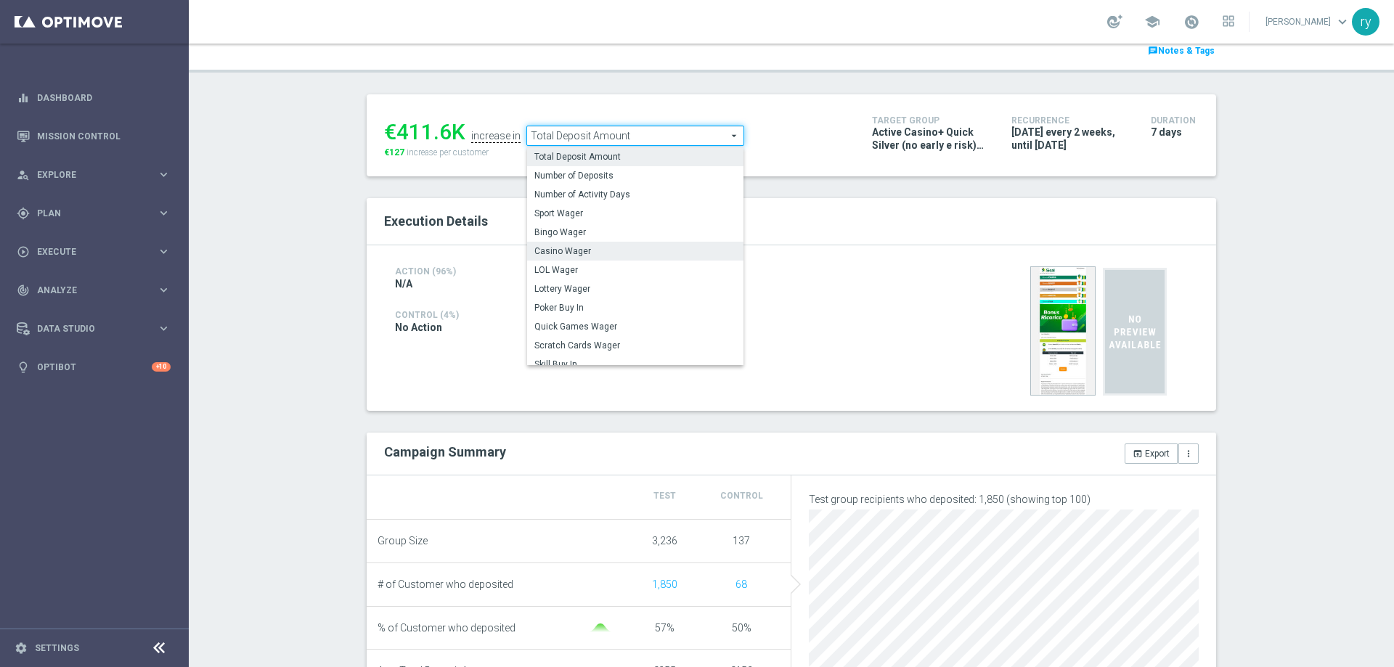
click at [618, 243] on label "Casino Wager" at bounding box center [635, 251] width 216 height 19
type input "Casino Wager"
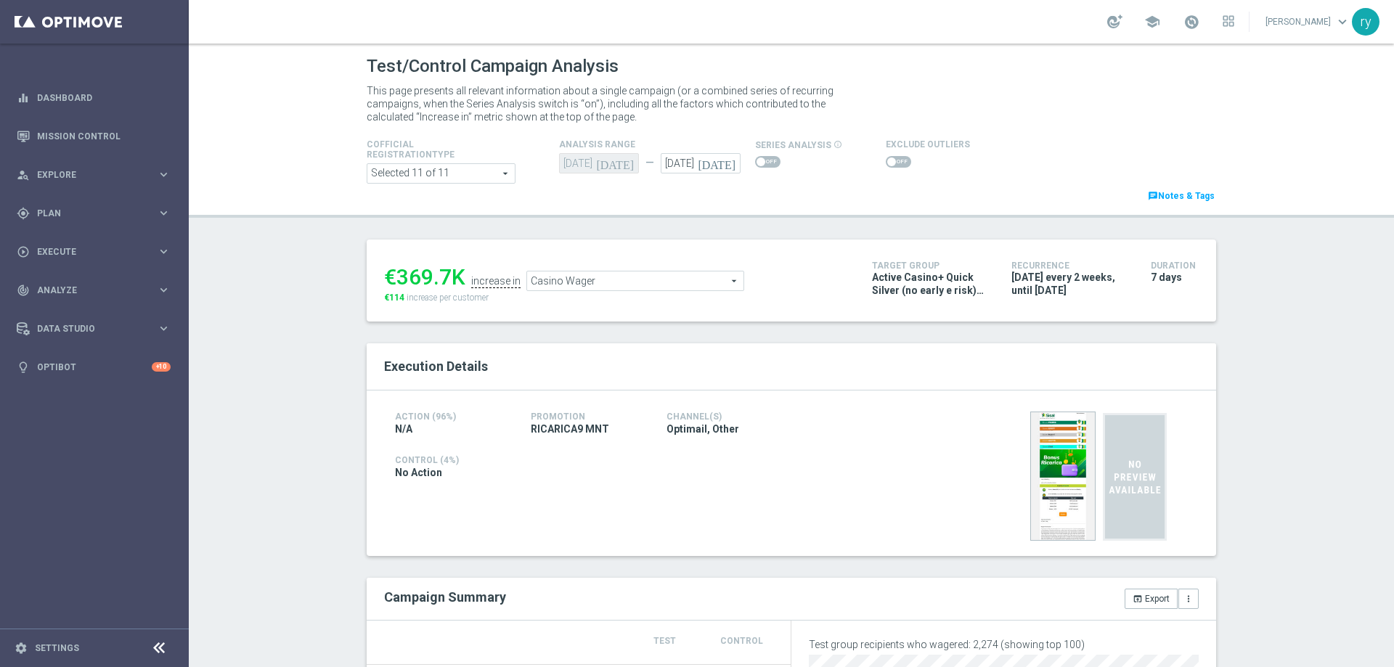
click at [889, 158] on span at bounding box center [898, 162] width 25 height 12
click at [889, 158] on input "checkbox" at bounding box center [898, 162] width 25 height 12
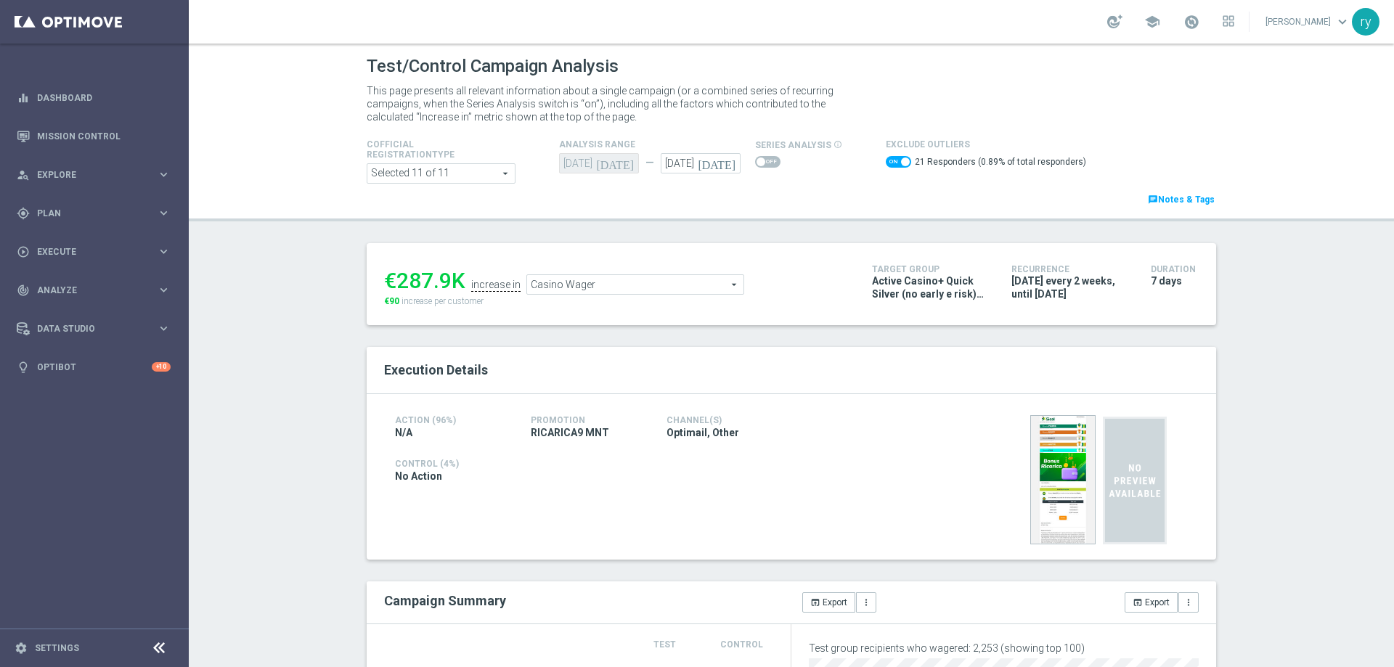
click at [886, 163] on span at bounding box center [898, 162] width 25 height 12
click at [886, 163] on input "checkbox" at bounding box center [898, 162] width 25 height 12
checkbox input "false"
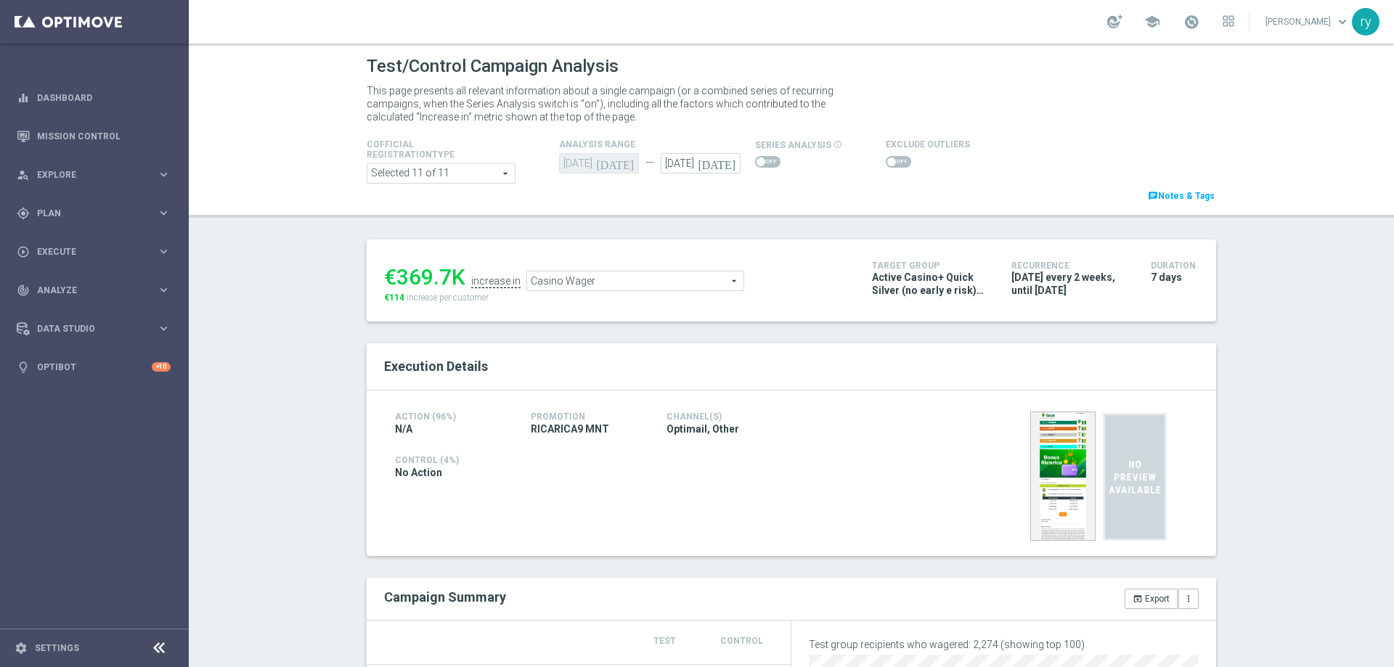
drag, startPoint x: 447, startPoint y: 276, endPoint x: 396, endPoint y: 267, distance: 50.9
click at [396, 267] on div "€369.7K" at bounding box center [424, 277] width 81 height 26
copy div "369.7"
click at [588, 286] on span "Casino Wager" at bounding box center [635, 281] width 216 height 19
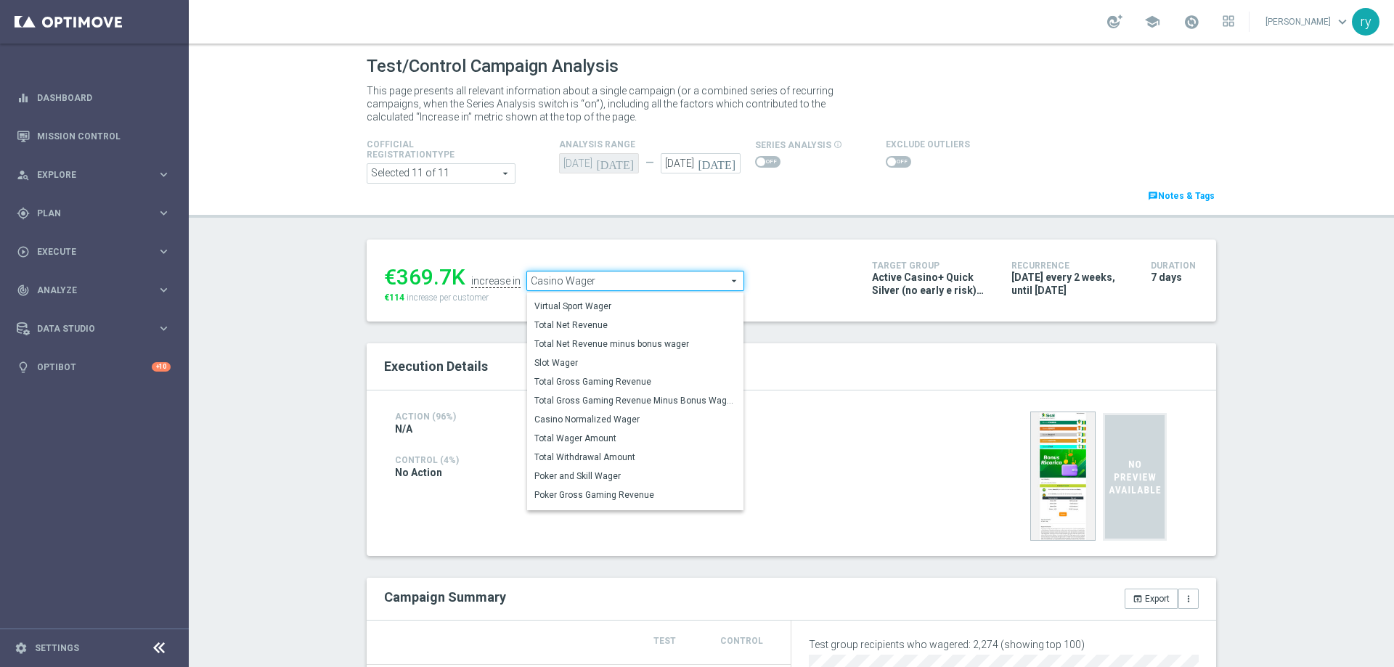
scroll to position [219, 0]
click at [589, 388] on label "Total Gross Gaming Revenue Minus Bonus Wagared" at bounding box center [635, 395] width 216 height 19
type input "Total Gross Gaming Revenue Minus Bonus Wagared"
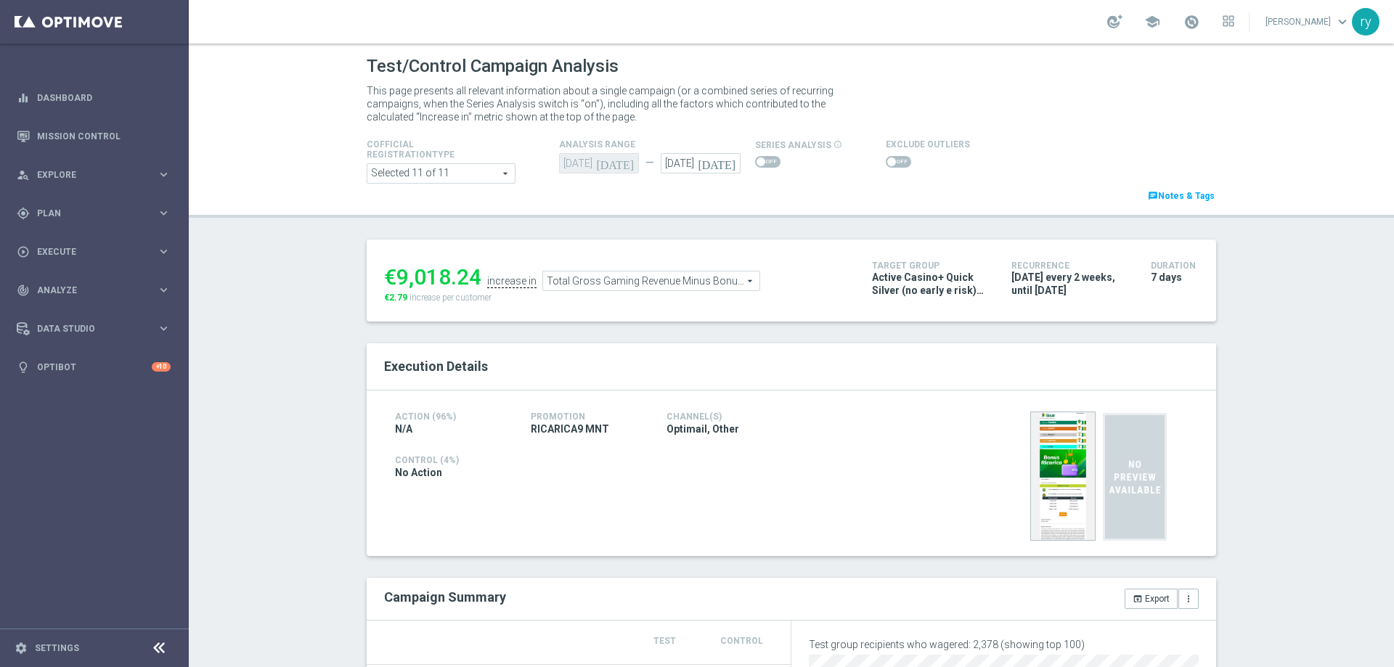
click at [886, 157] on span at bounding box center [898, 162] width 25 height 12
click at [886, 157] on input "checkbox" at bounding box center [898, 162] width 25 height 12
checkbox input "true"
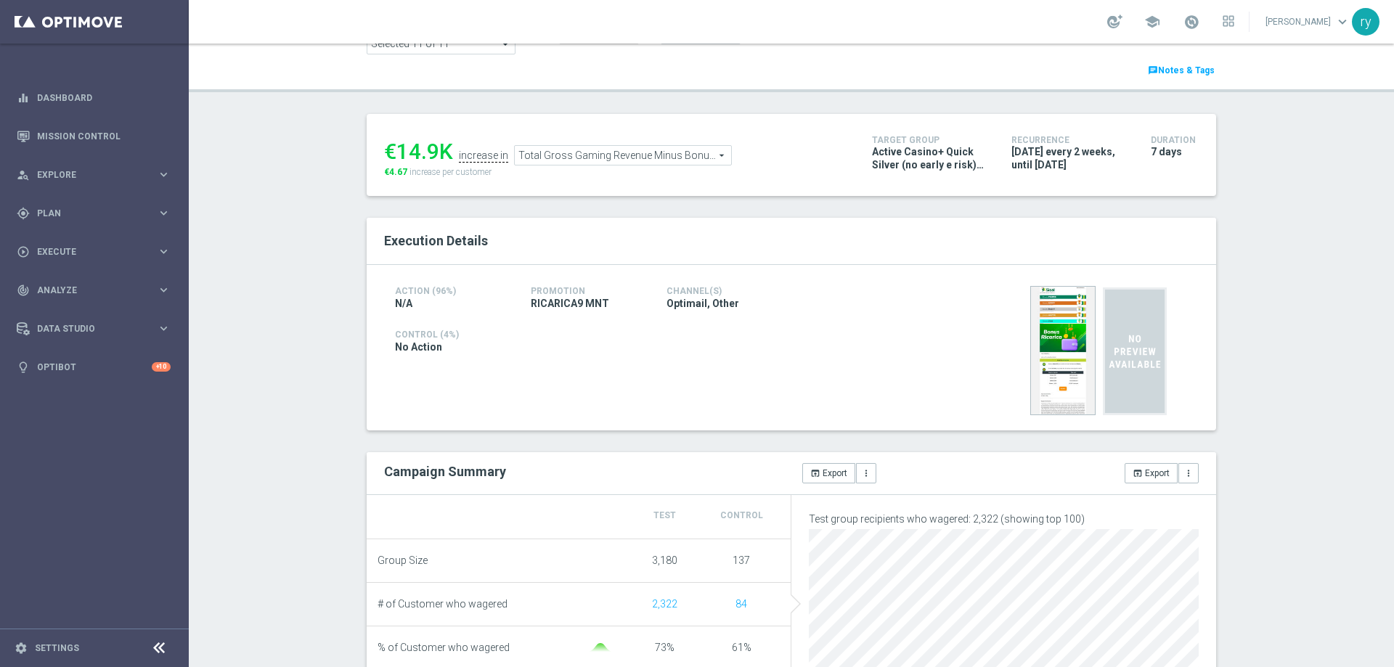
scroll to position [73, 0]
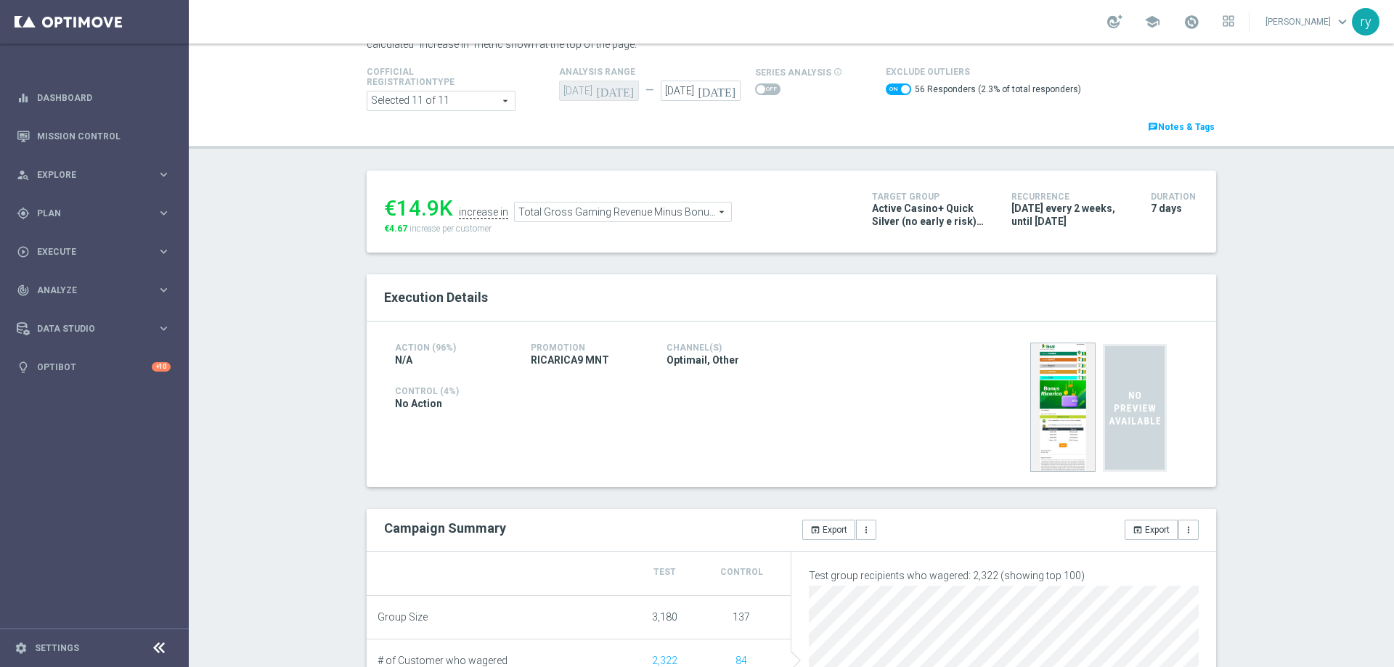
drag, startPoint x: 431, startPoint y: 207, endPoint x: 392, endPoint y: 211, distance: 38.7
click at [392, 211] on div "€14.9K" at bounding box center [418, 208] width 69 height 26
copy div "14.9"
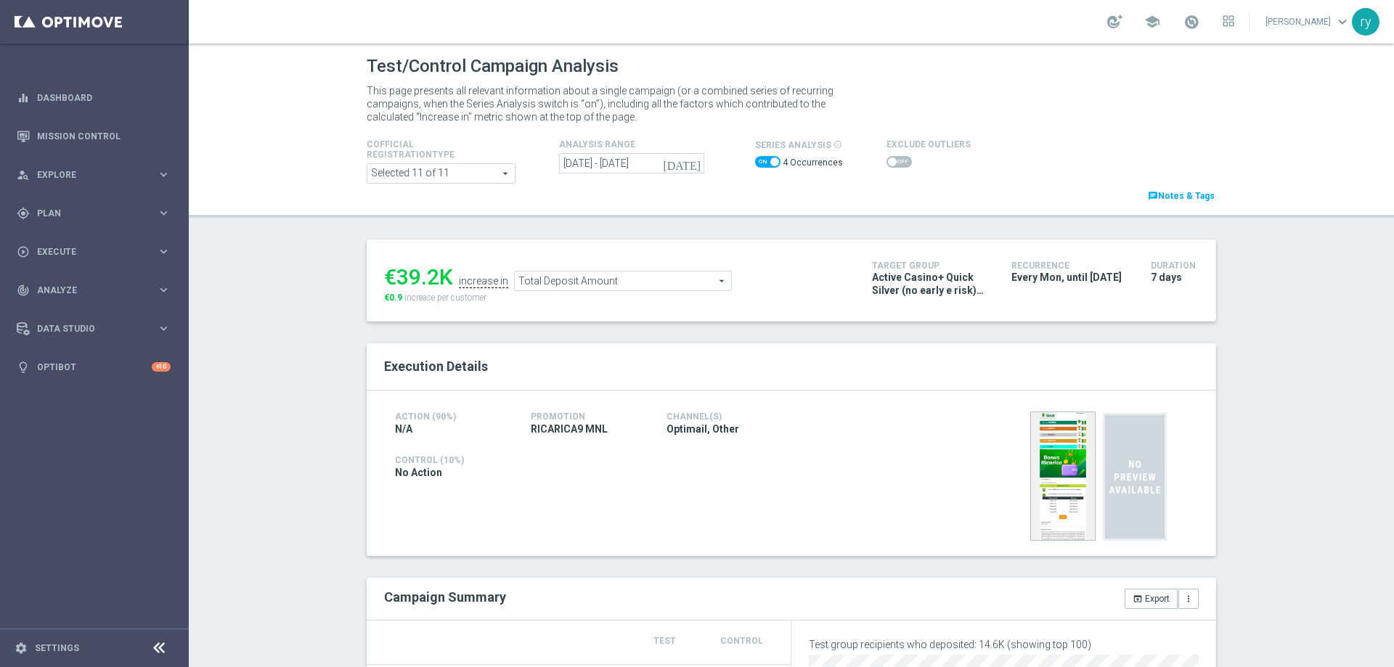
click at [762, 162] on span at bounding box center [767, 162] width 25 height 12
click at [762, 162] on input "checkbox" at bounding box center [767, 162] width 25 height 12
click at [761, 163] on span at bounding box center [767, 162] width 25 height 12
click at [761, 163] on input "checkbox" at bounding box center [767, 162] width 25 height 12
checkbox input "true"
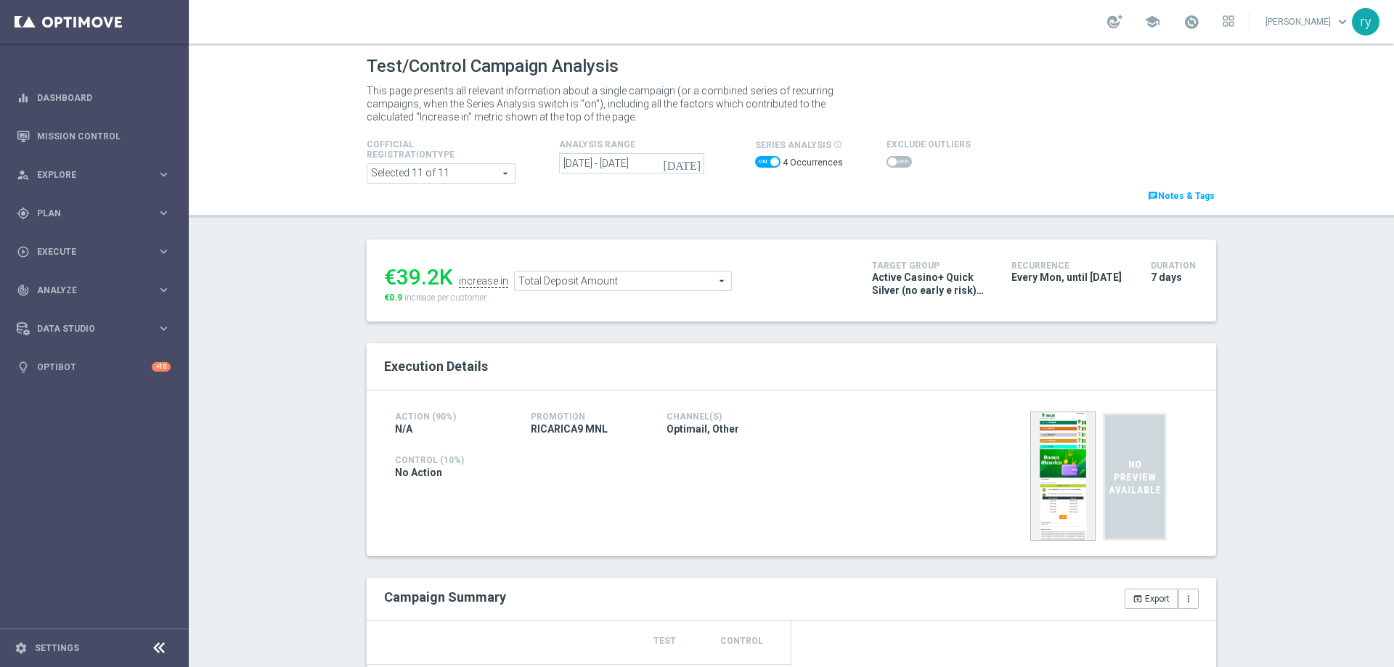
click at [691, 161] on icon "[DATE]" at bounding box center [682, 163] width 39 height 13
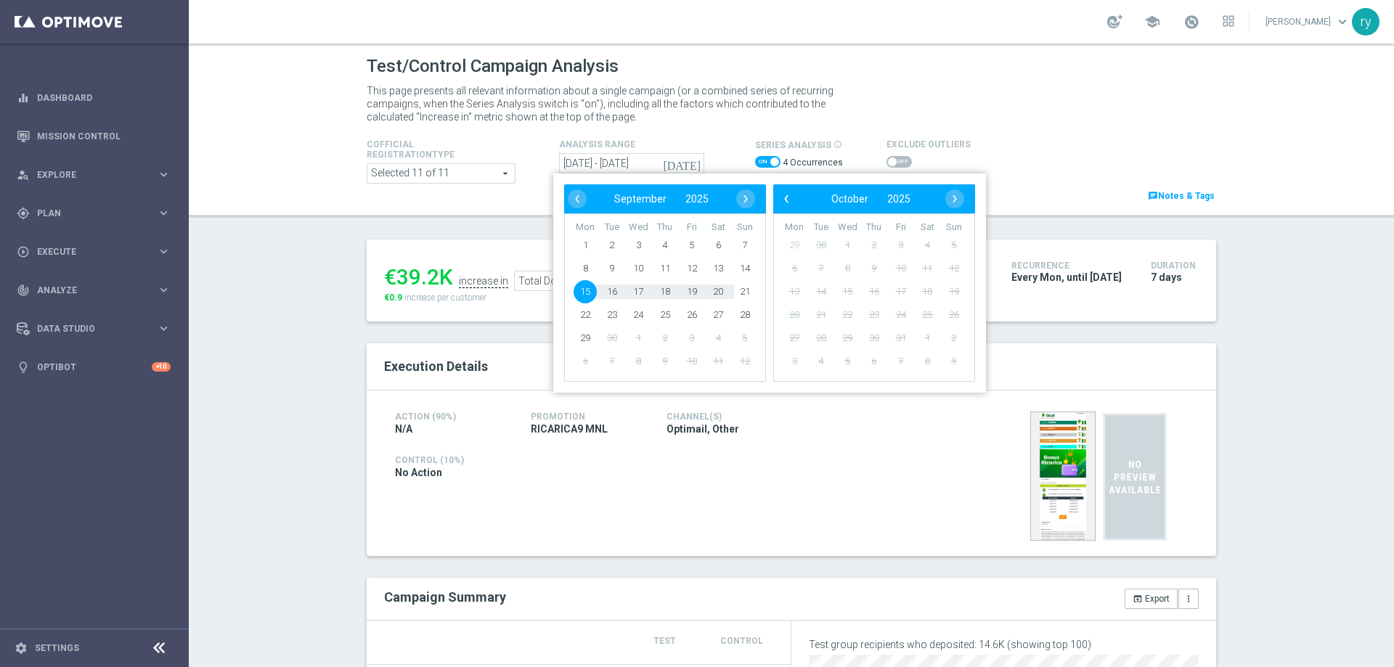
type input "[DATE] - [DATE]"
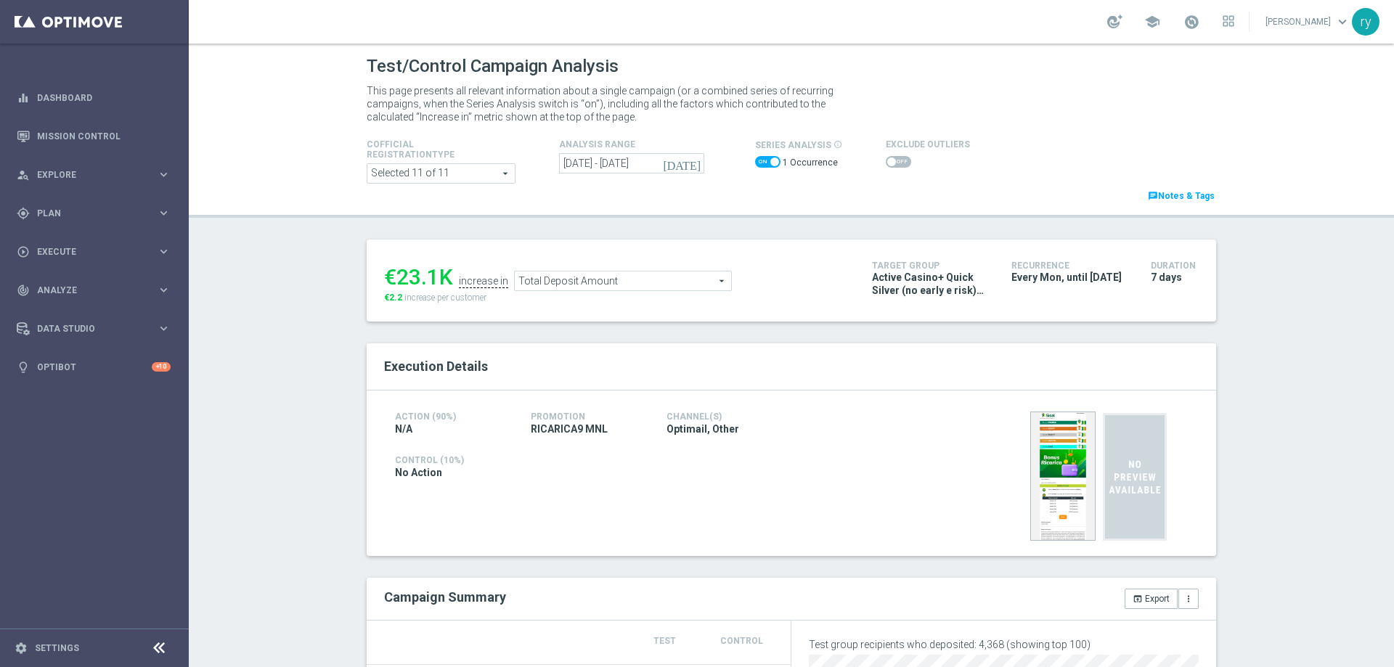
click at [887, 163] on span at bounding box center [891, 162] width 9 height 9
click at [886, 163] on input "checkbox" at bounding box center [898, 162] width 25 height 12
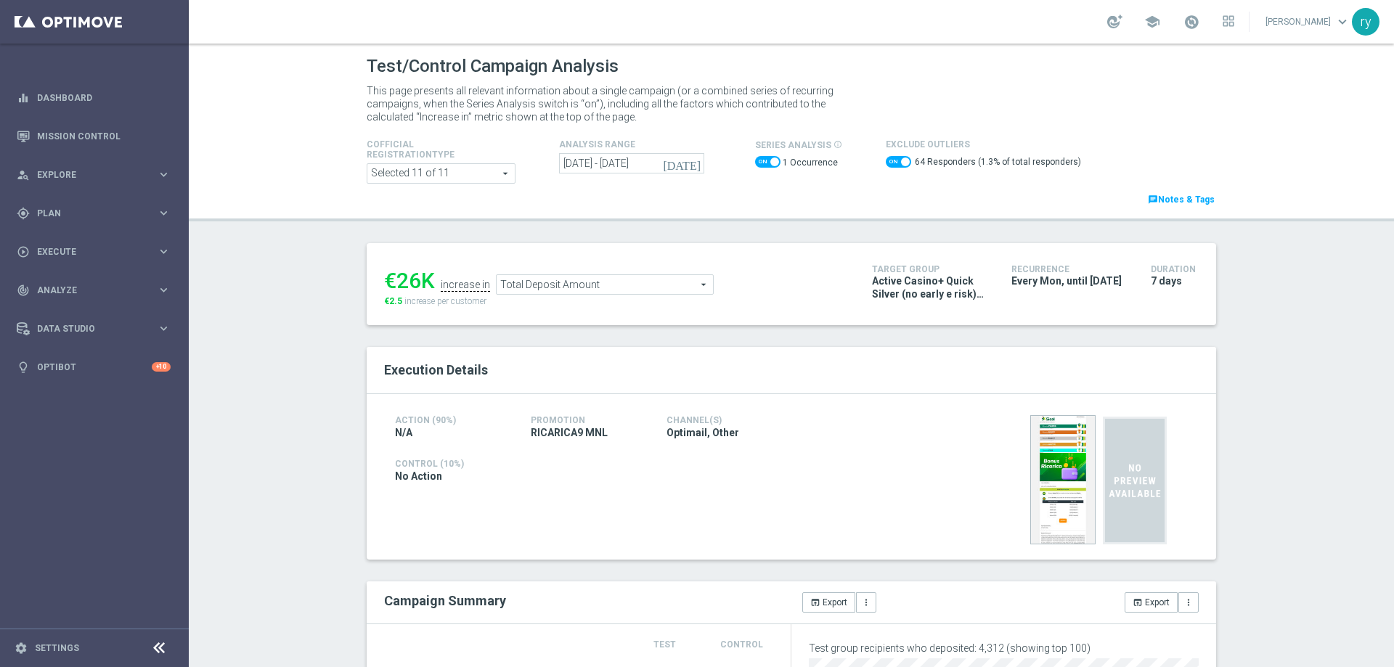
click at [886, 159] on span at bounding box center [898, 162] width 25 height 12
click at [886, 159] on input "checkbox" at bounding box center [898, 162] width 25 height 12
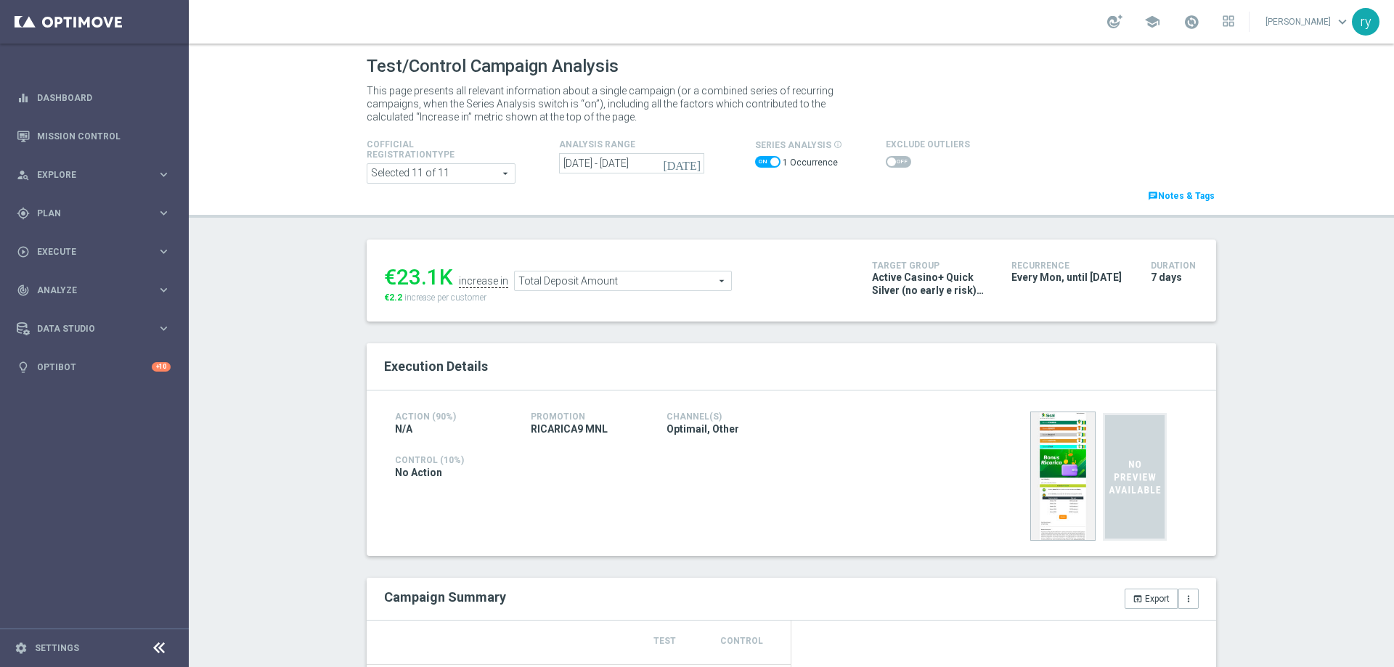
click at [887, 159] on span at bounding box center [891, 162] width 9 height 9
click at [886, 159] on input "checkbox" at bounding box center [898, 162] width 25 height 12
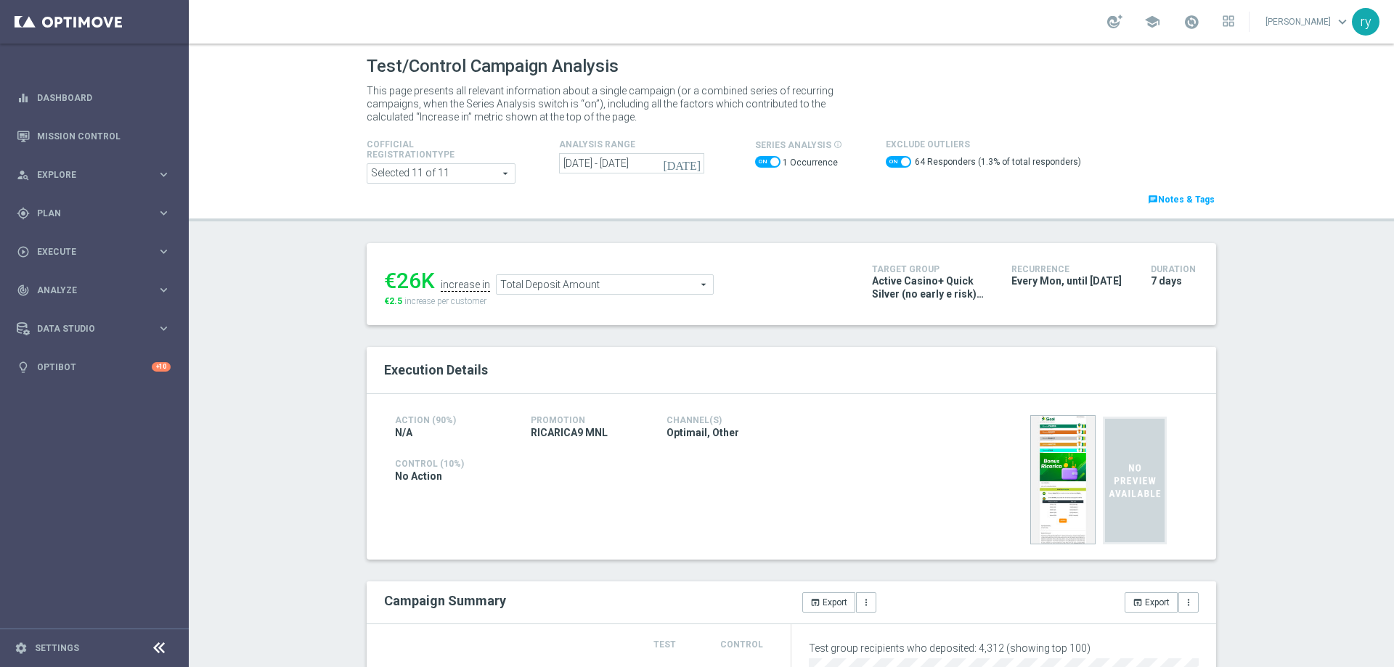
click at [580, 296] on div "€26K increase in Total Deposit Amount Total Deposit Amount arrow_drop_down sear…" at bounding box center [617, 284] width 466 height 47
click at [579, 288] on span "Total Deposit Amount" at bounding box center [605, 284] width 216 height 19
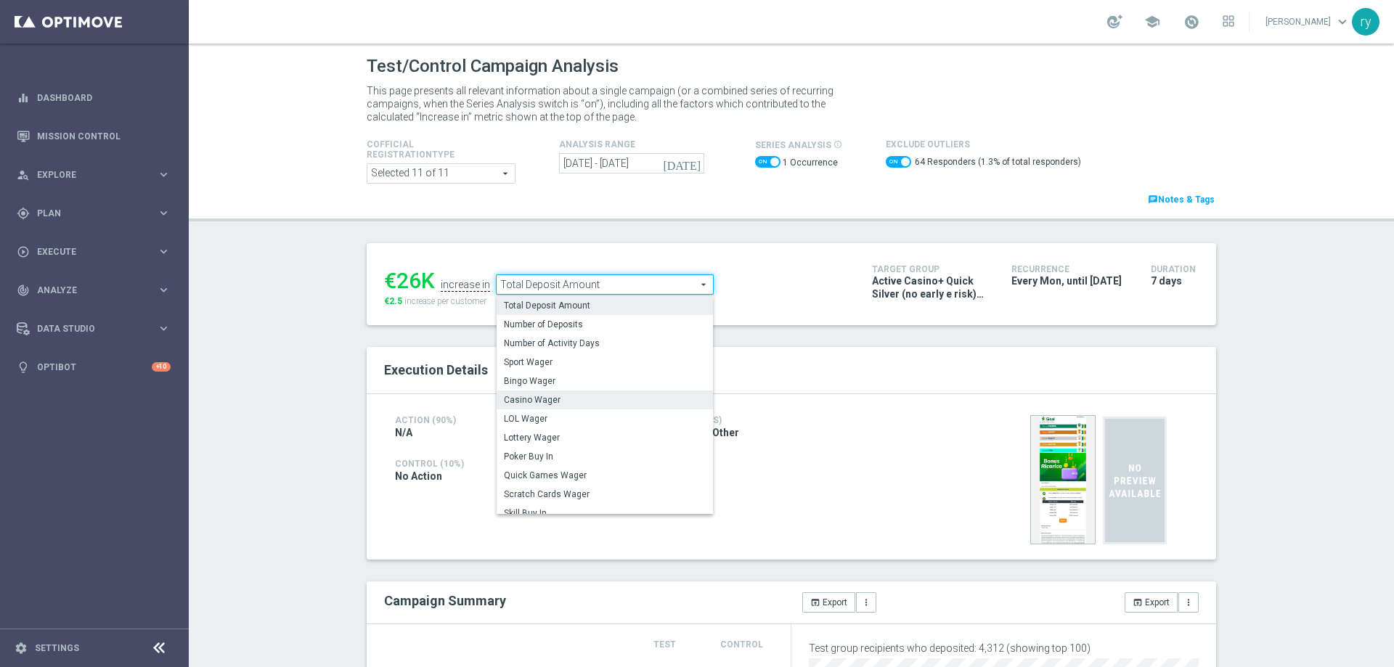
click at [563, 399] on span "Casino Wager" at bounding box center [605, 400] width 202 height 12
checkbox input "false"
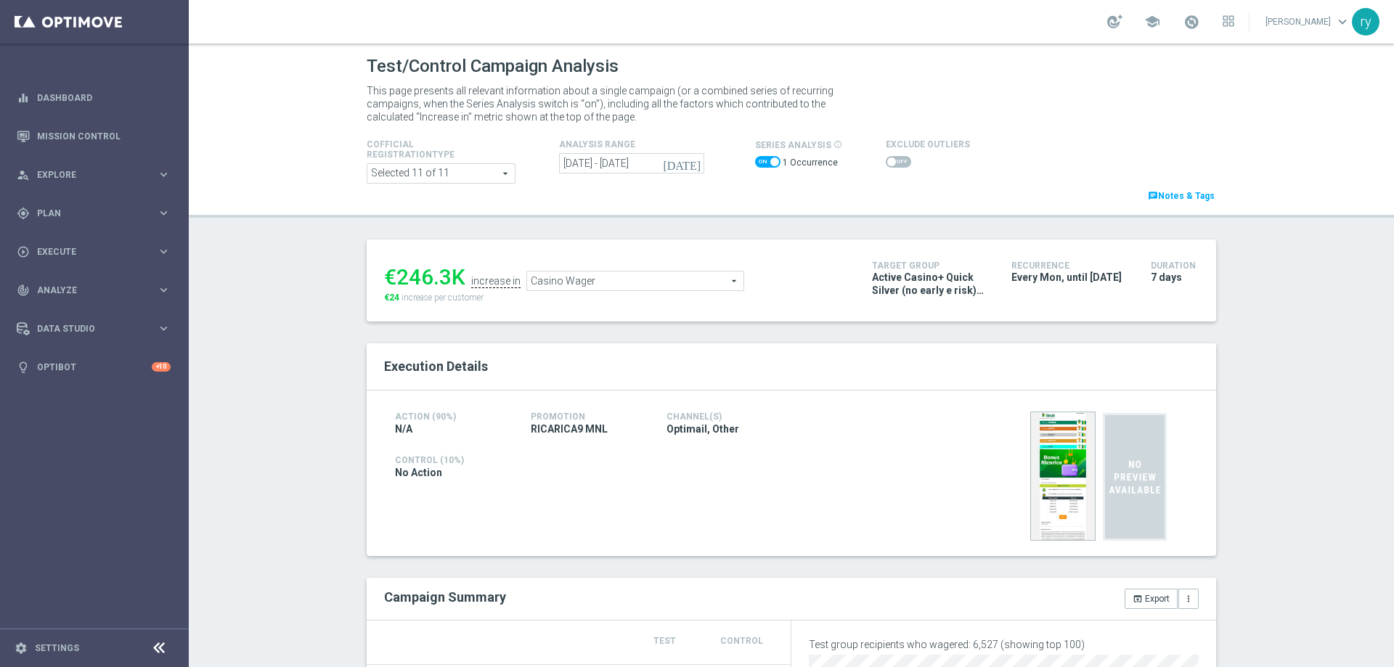
drag, startPoint x: 445, startPoint y: 267, endPoint x: 396, endPoint y: 270, distance: 48.7
click at [396, 270] on div "€246.3K" at bounding box center [424, 277] width 81 height 26
copy div "246.3"
click at [638, 279] on span "Casino Wager" at bounding box center [635, 281] width 216 height 19
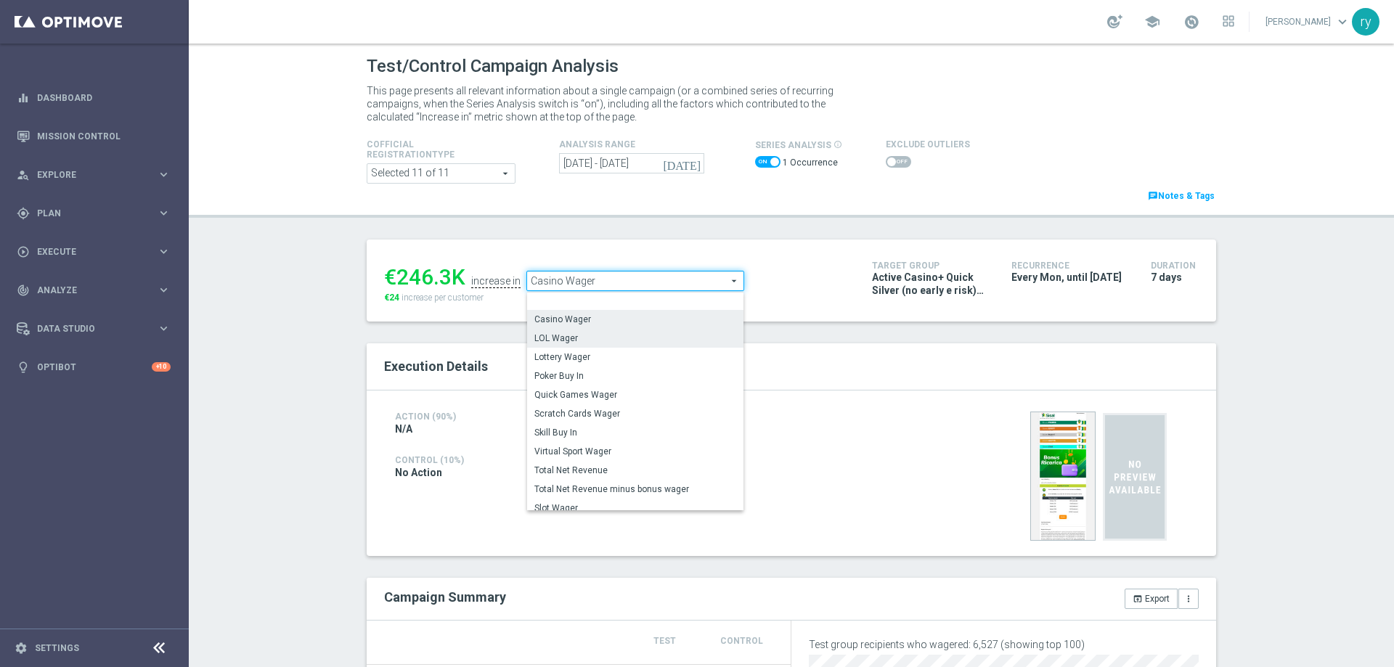
scroll to position [219, 0]
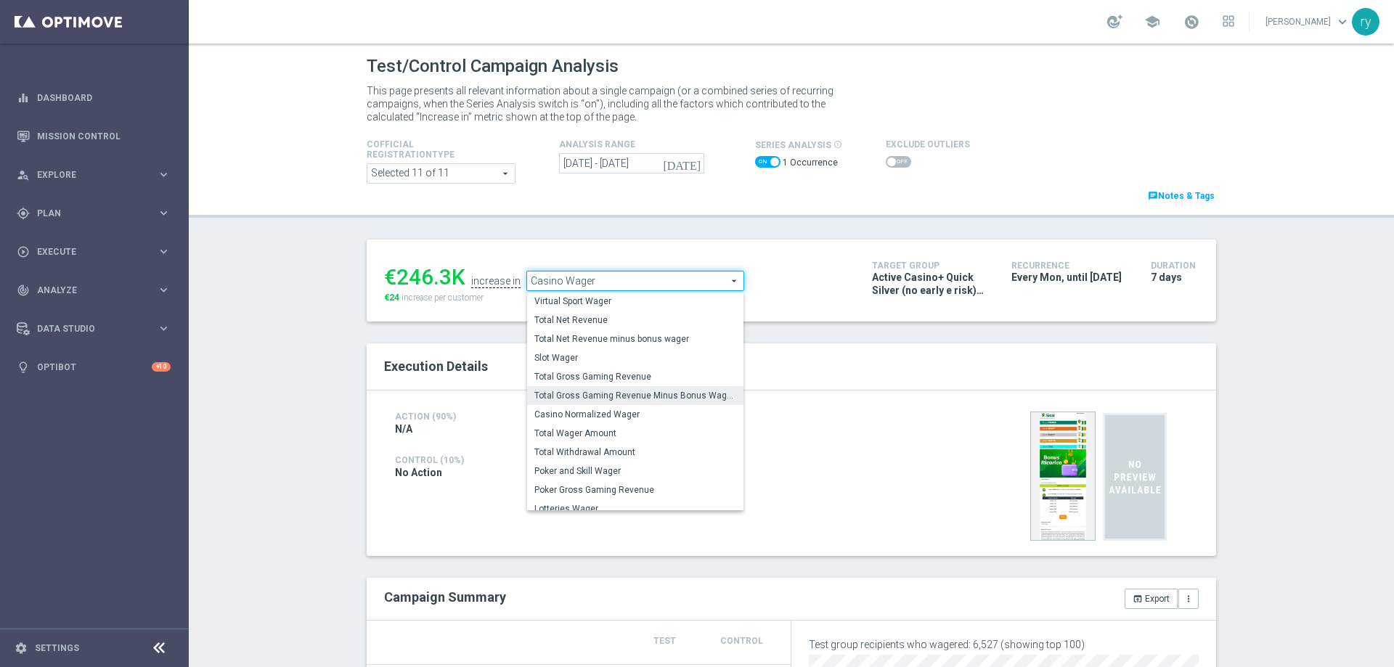
click at [643, 391] on span "Total Gross Gaming Revenue Minus Bonus Wagared" at bounding box center [635, 396] width 202 height 12
type input "Total Gross Gaming Revenue Minus Bonus Wagared"
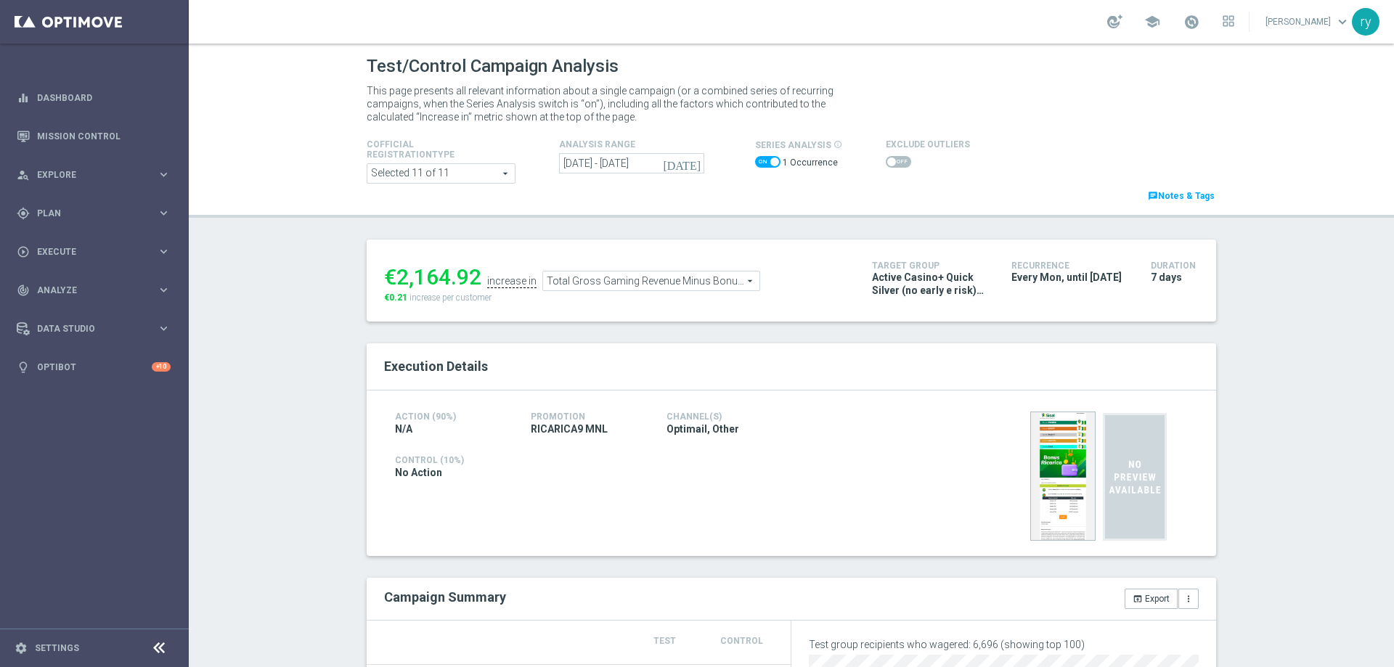
click at [888, 158] on span at bounding box center [898, 162] width 25 height 12
click at [888, 158] on input "checkbox" at bounding box center [898, 162] width 25 height 12
checkbox input "true"
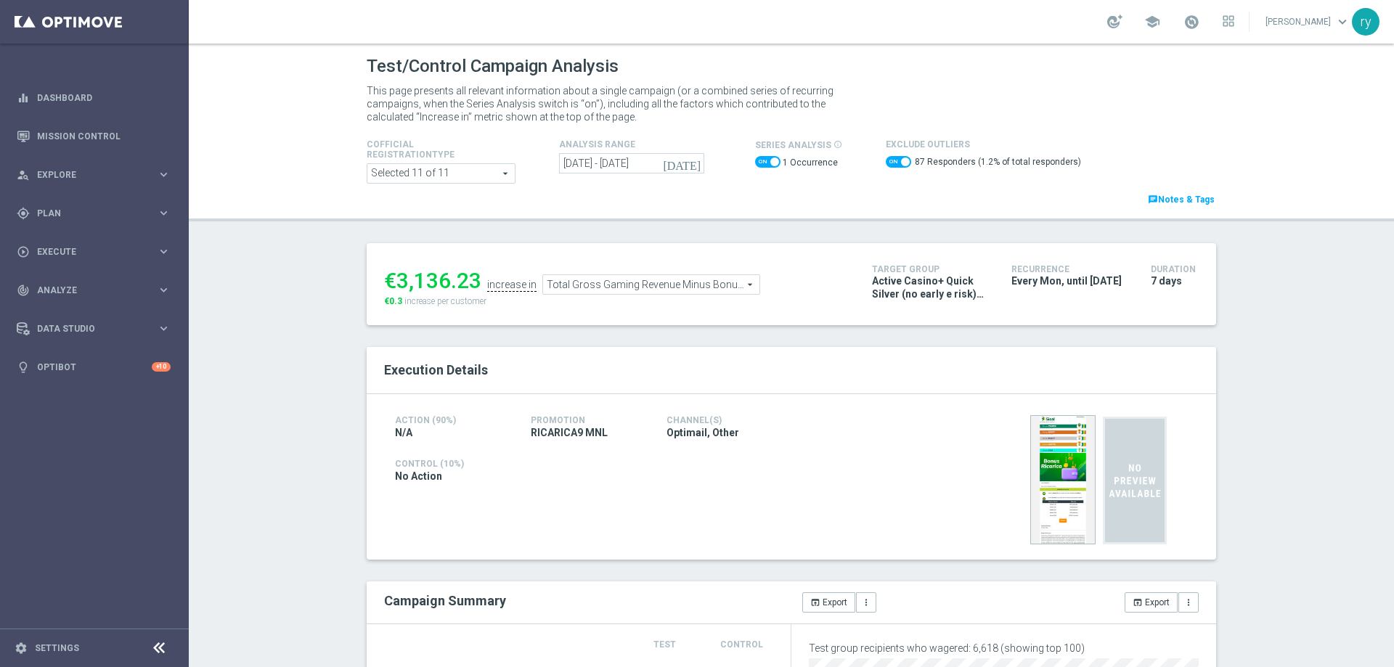
drag, startPoint x: 473, startPoint y: 280, endPoint x: 396, endPoint y: 286, distance: 77.2
click at [396, 286] on div "€3,136.23" at bounding box center [432, 281] width 97 height 26
copy div "3,136.23"
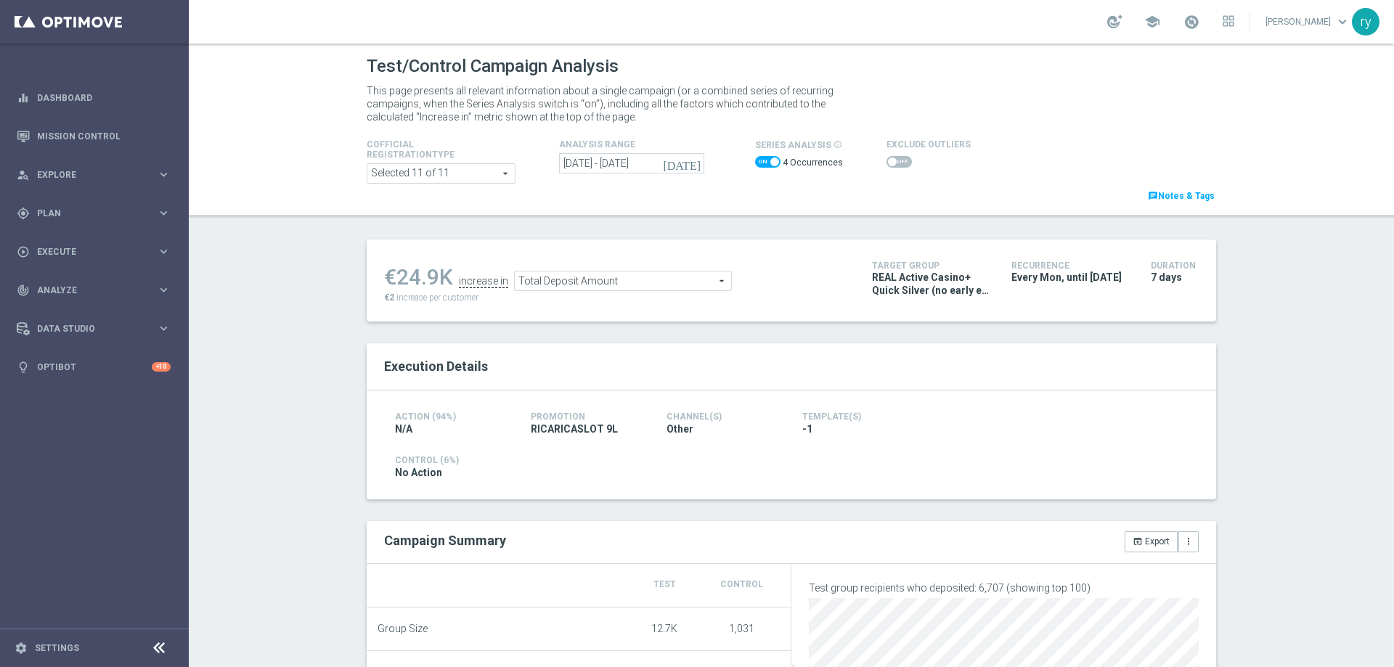
click at [756, 158] on span at bounding box center [767, 162] width 25 height 12
click at [756, 158] on input "checkbox" at bounding box center [767, 162] width 25 height 12
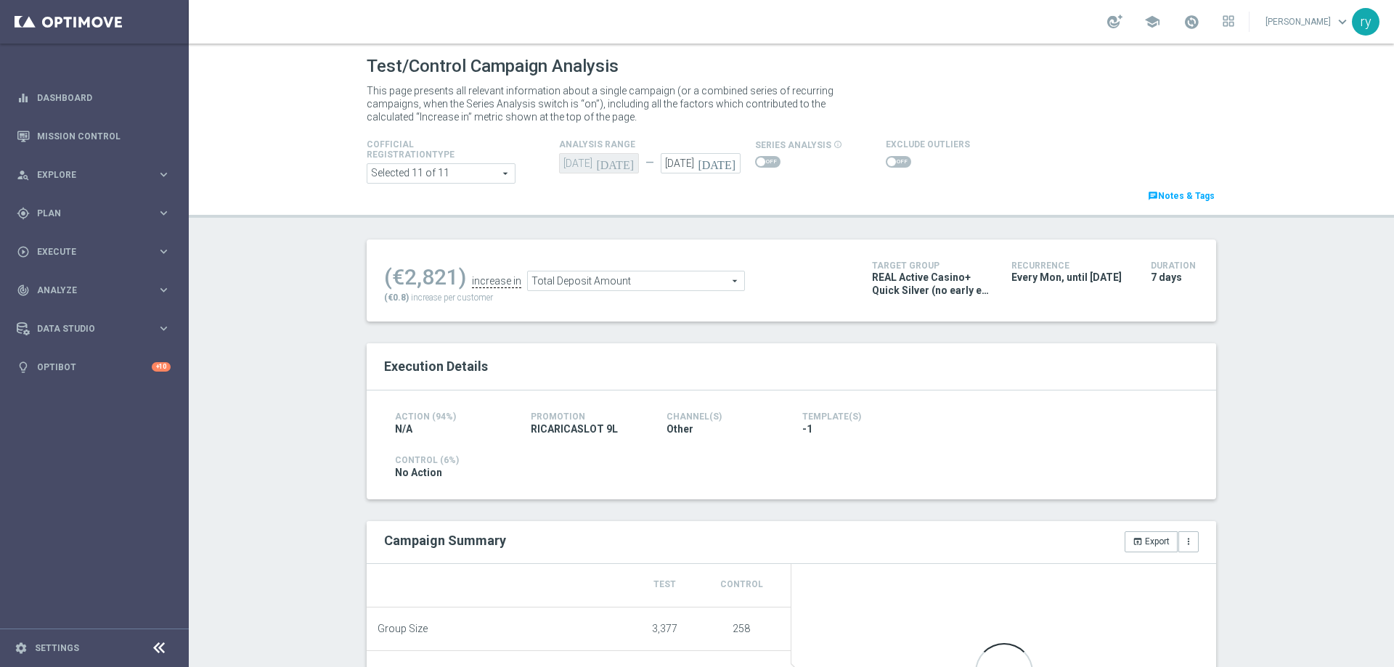
click at [757, 158] on span at bounding box center [761, 162] width 9 height 9
click at [756, 158] on input "checkbox" at bounding box center [767, 162] width 25 height 12
checkbox input "true"
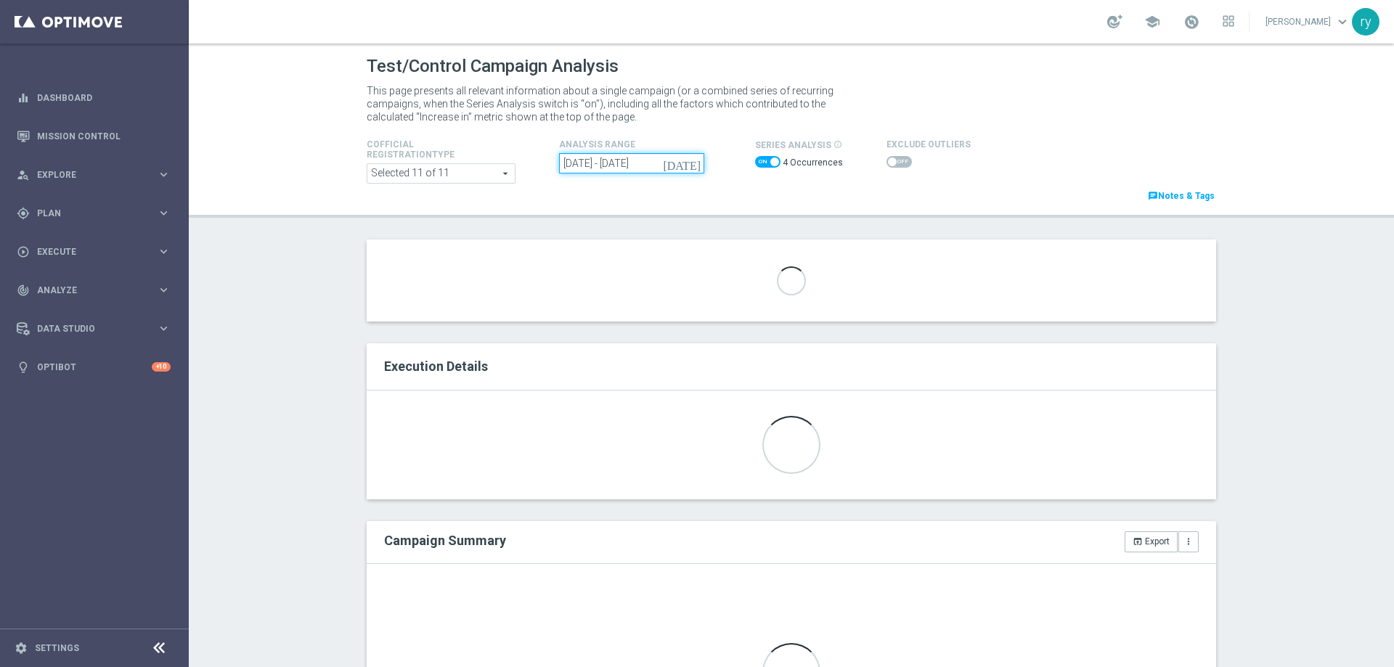
click at [679, 158] on input "01 Sep 2025 - 22 Sep 2025" at bounding box center [631, 163] width 145 height 20
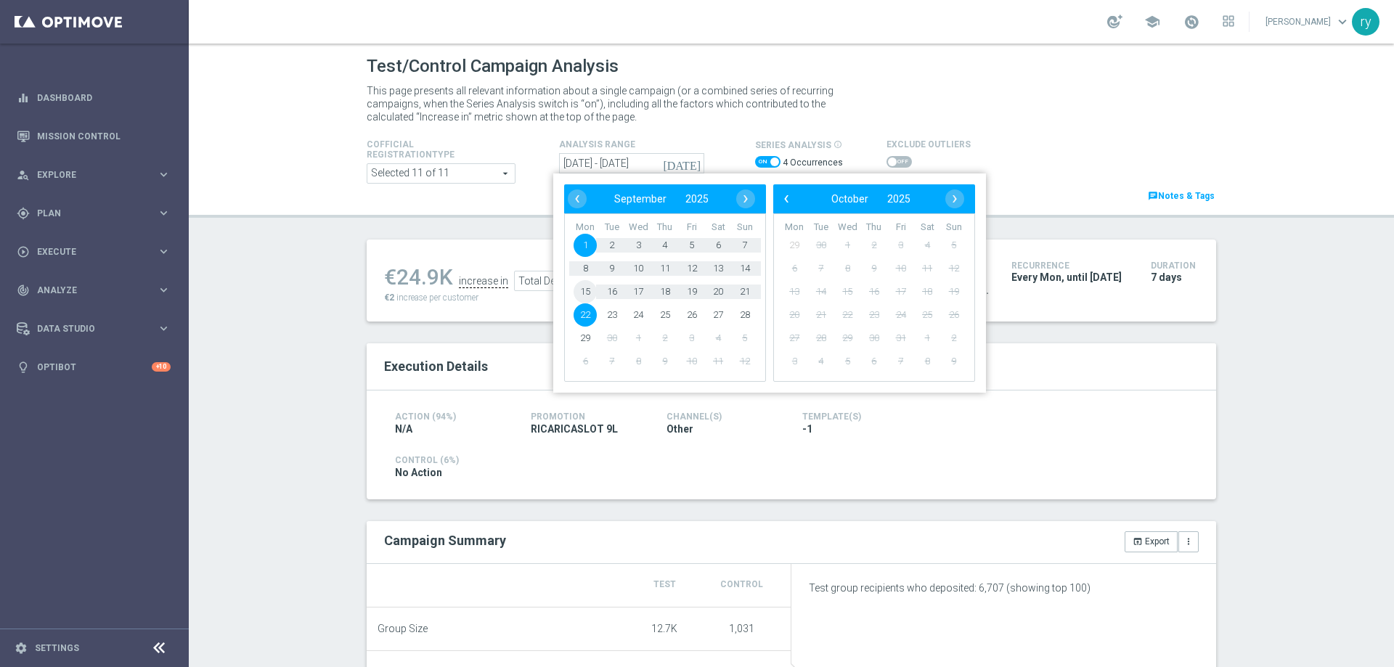
click at [585, 293] on span "15" at bounding box center [585, 291] width 23 height 23
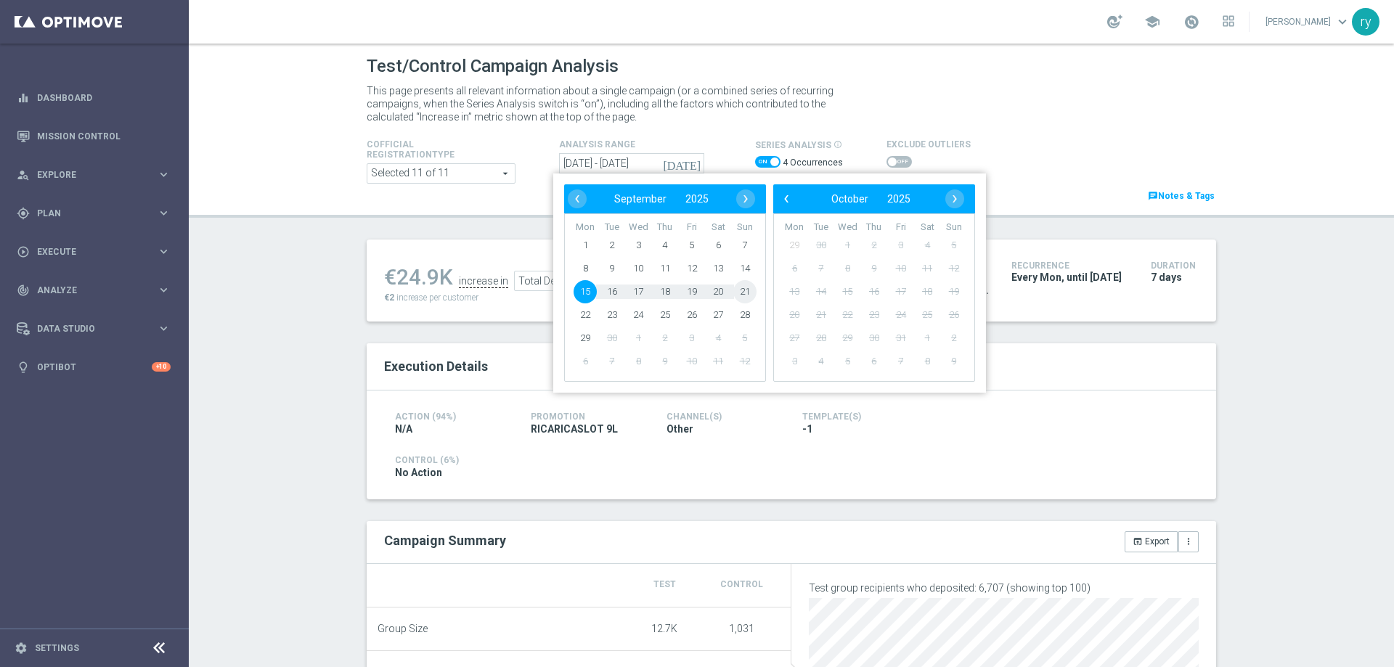
click at [746, 290] on span "21" at bounding box center [744, 291] width 23 height 23
type input "15 Sep 2025 - 21 Sep 2025"
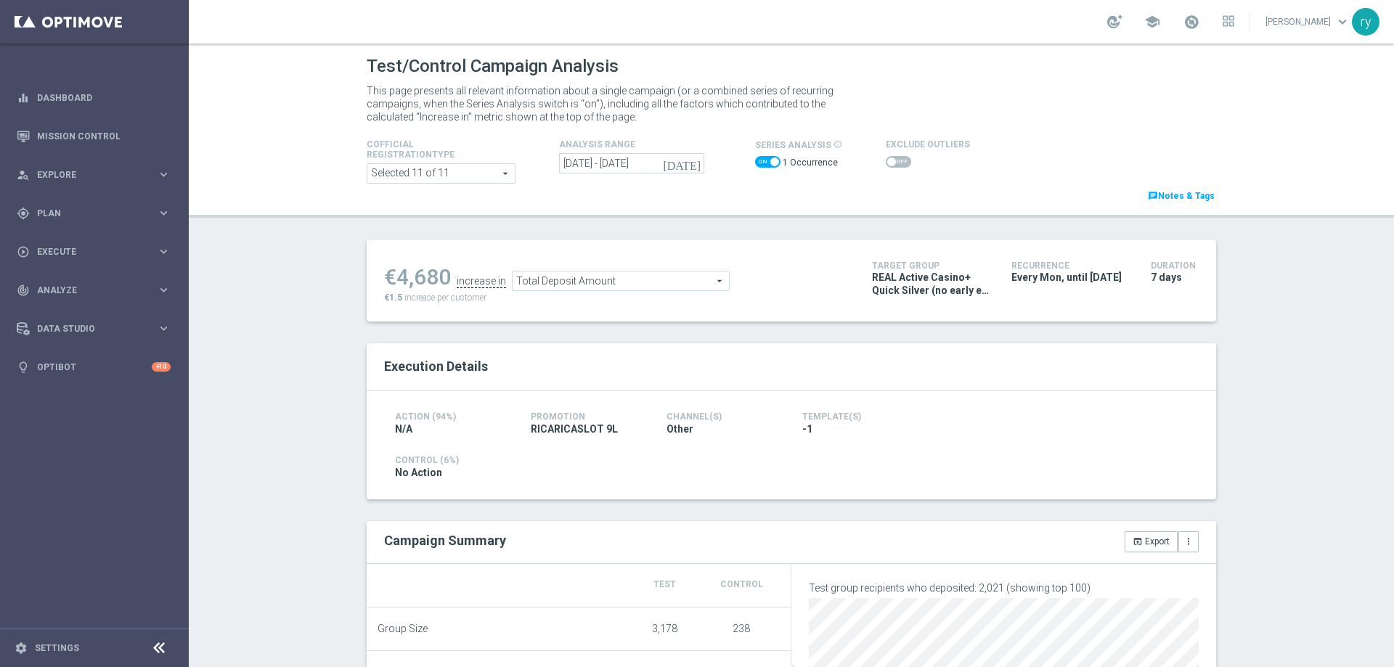
click at [886, 164] on span at bounding box center [898, 162] width 25 height 12
click at [886, 164] on input "checkbox" at bounding box center [898, 162] width 25 height 12
click at [886, 160] on span at bounding box center [898, 162] width 25 height 12
click at [886, 160] on input "checkbox" at bounding box center [898, 162] width 25 height 12
checkbox input "false"
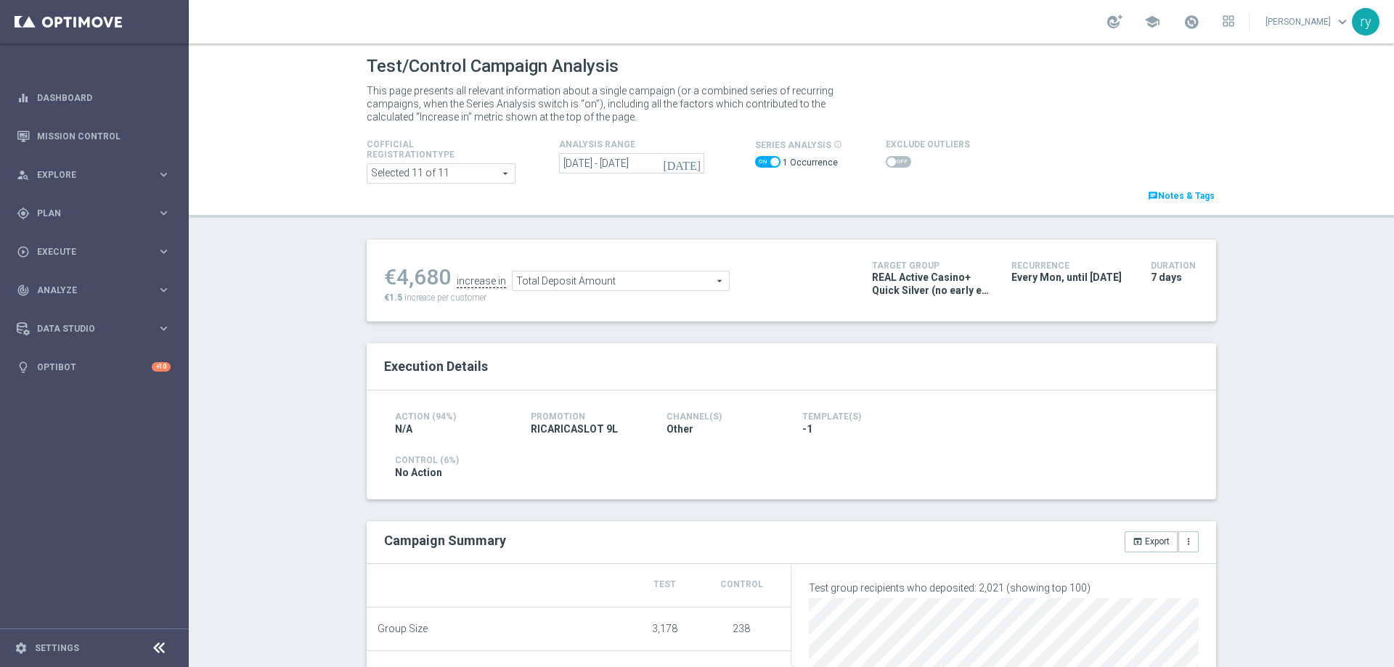
drag, startPoint x: 443, startPoint y: 277, endPoint x: 394, endPoint y: 281, distance: 48.8
click at [394, 281] on div "€4,680" at bounding box center [417, 277] width 67 height 26
copy div "4,680"
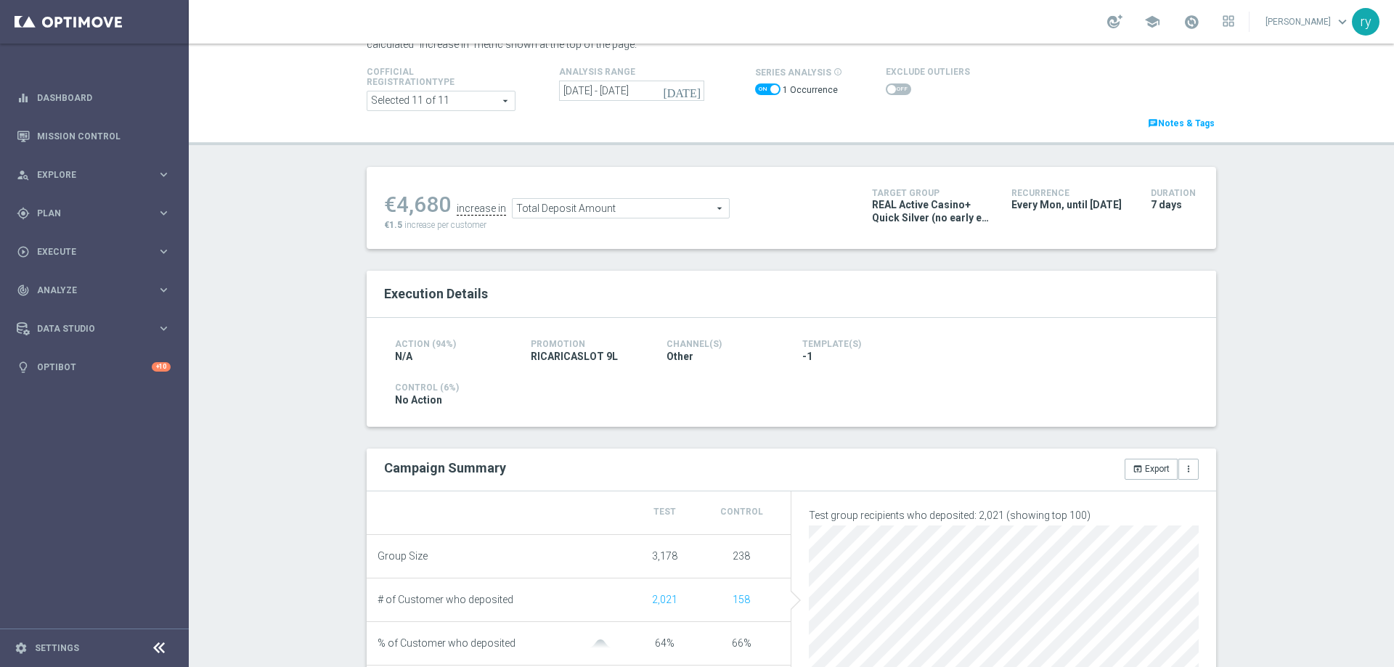
click at [567, 206] on span "Total Deposit Amount" at bounding box center [621, 208] width 216 height 19
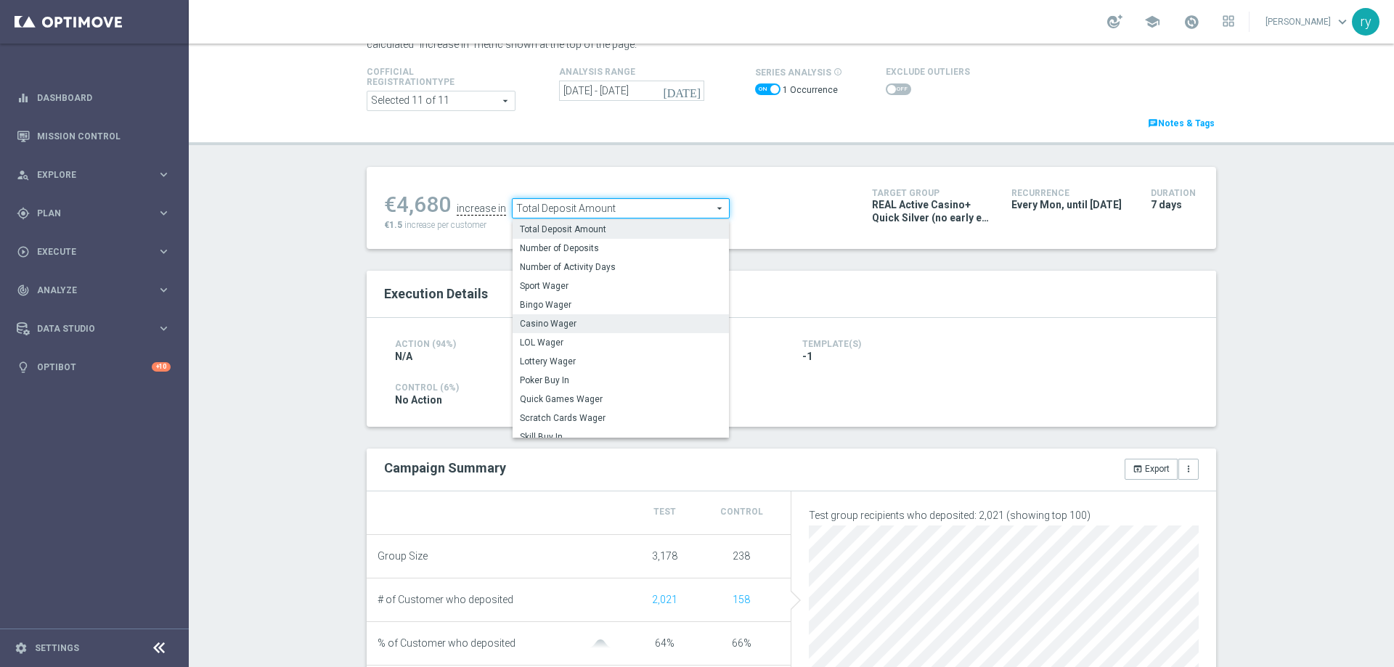
click at [577, 321] on span "Casino Wager" at bounding box center [621, 324] width 202 height 12
type input "Casino Wager"
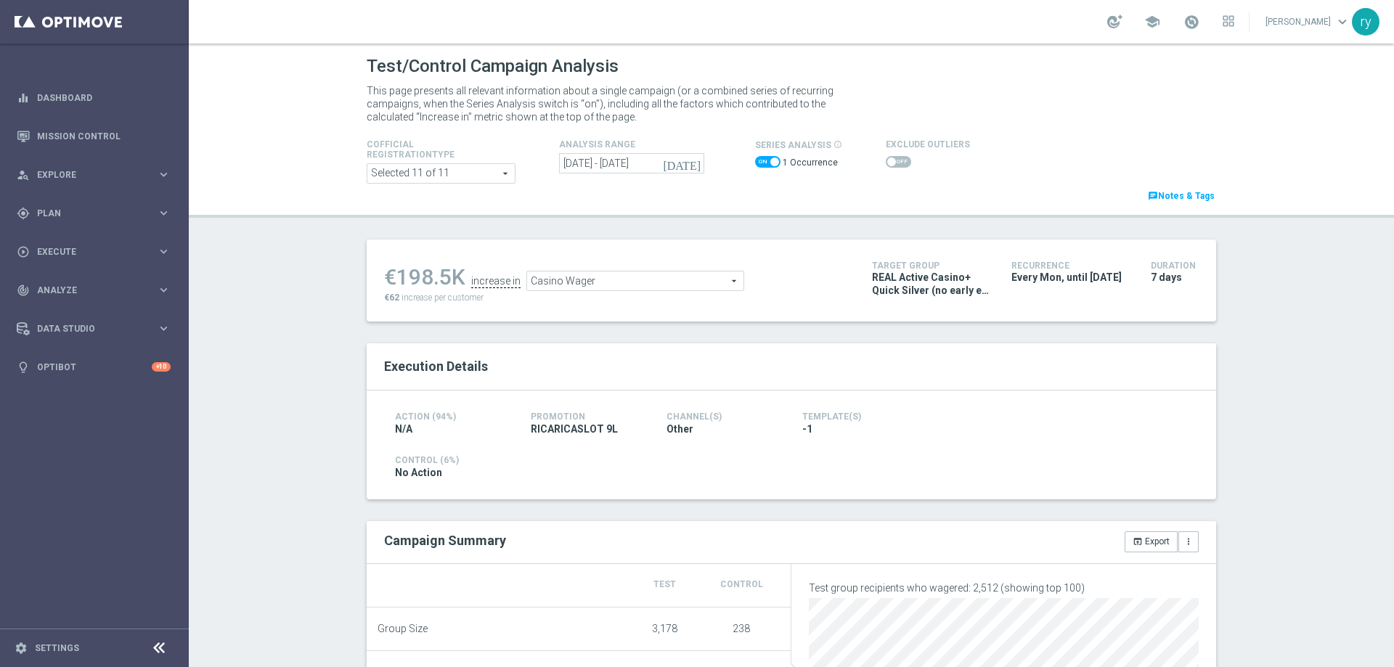
click at [887, 163] on span at bounding box center [898, 162] width 25 height 12
click at [887, 163] on input "checkbox" at bounding box center [898, 162] width 25 height 12
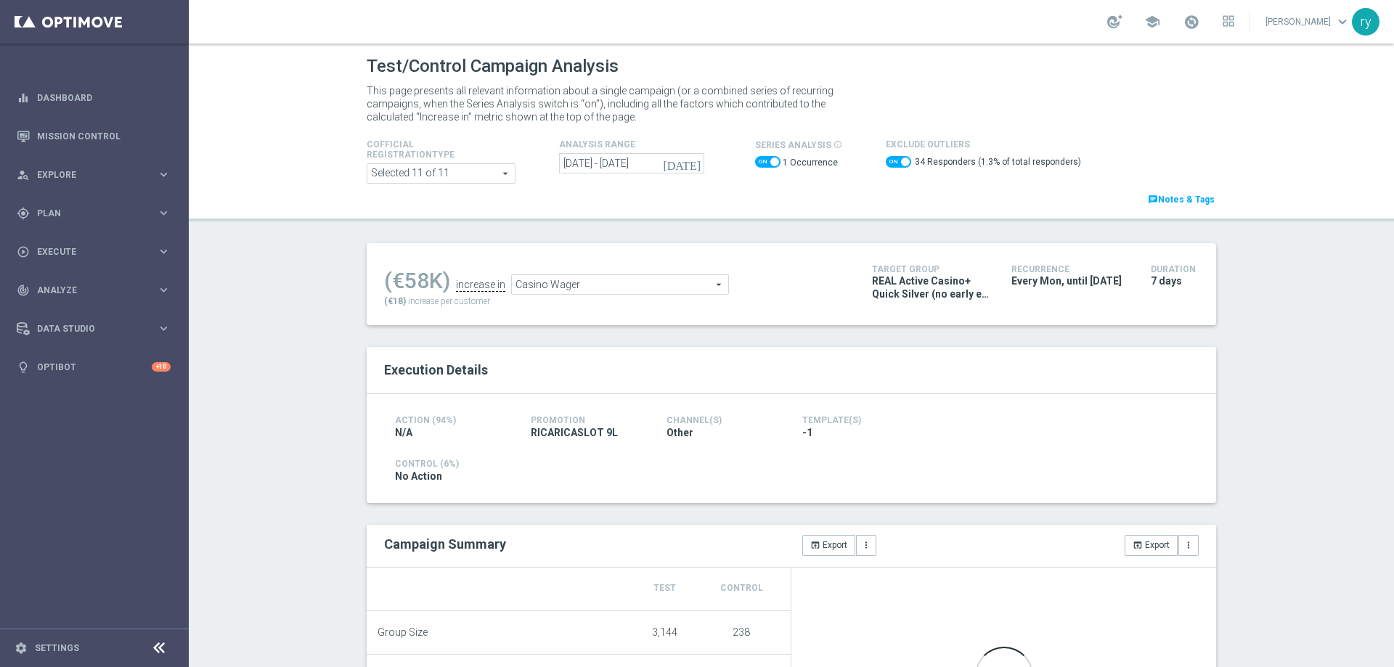
click at [887, 163] on span at bounding box center [898, 162] width 25 height 12
click at [887, 163] on input "checkbox" at bounding box center [898, 162] width 25 height 12
checkbox input "false"
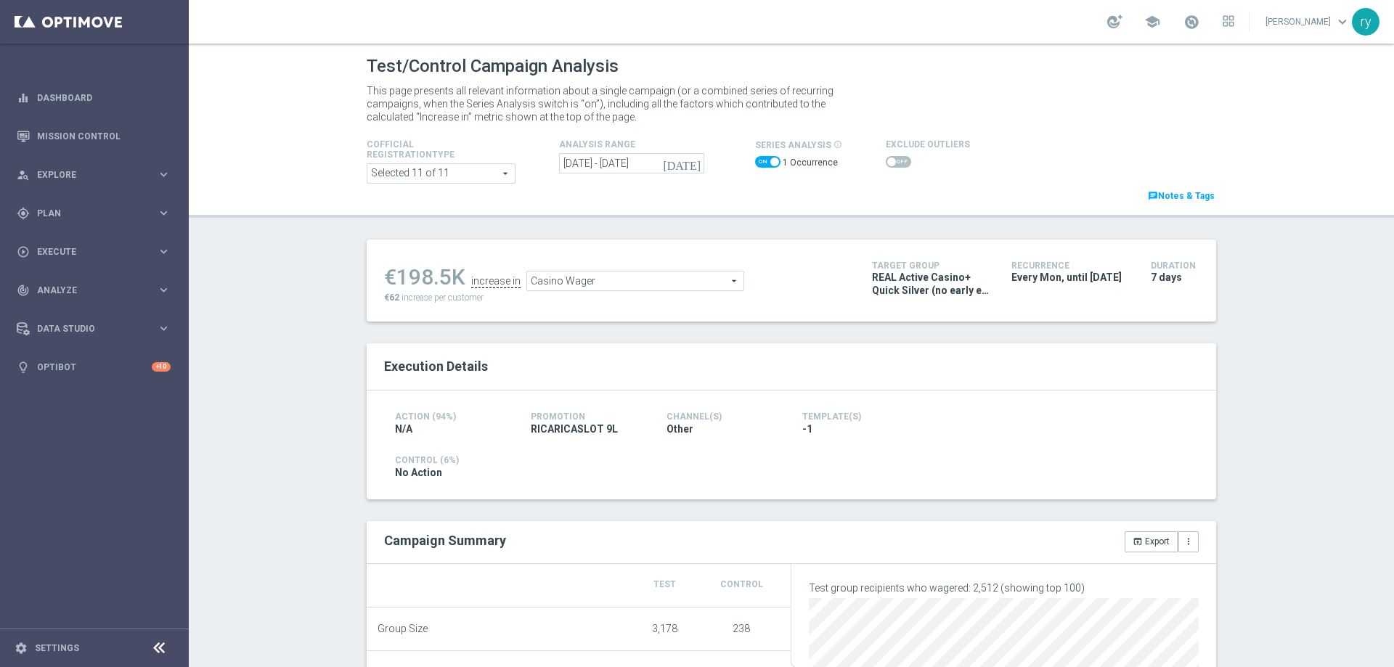
scroll to position [73, 0]
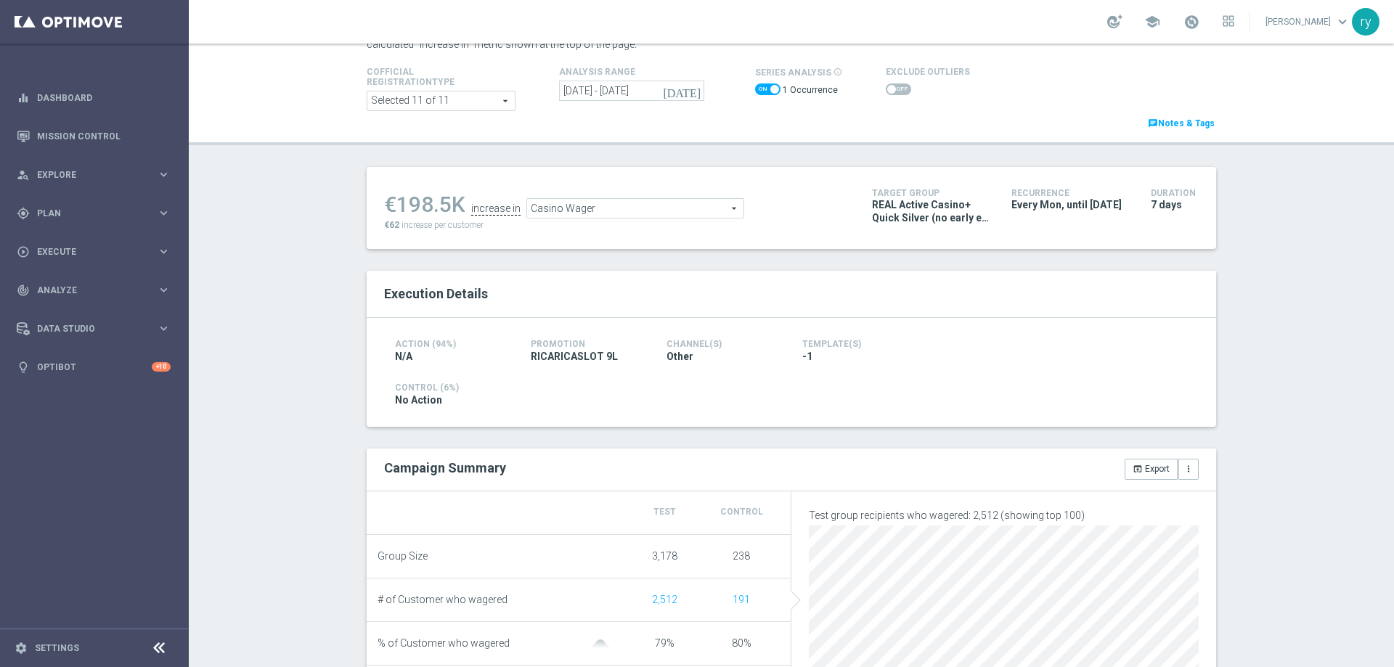
drag, startPoint x: 444, startPoint y: 200, endPoint x: 396, endPoint y: 202, distance: 47.9
click at [396, 202] on div "€198.5K" at bounding box center [424, 205] width 81 height 26
copy div "198.5"
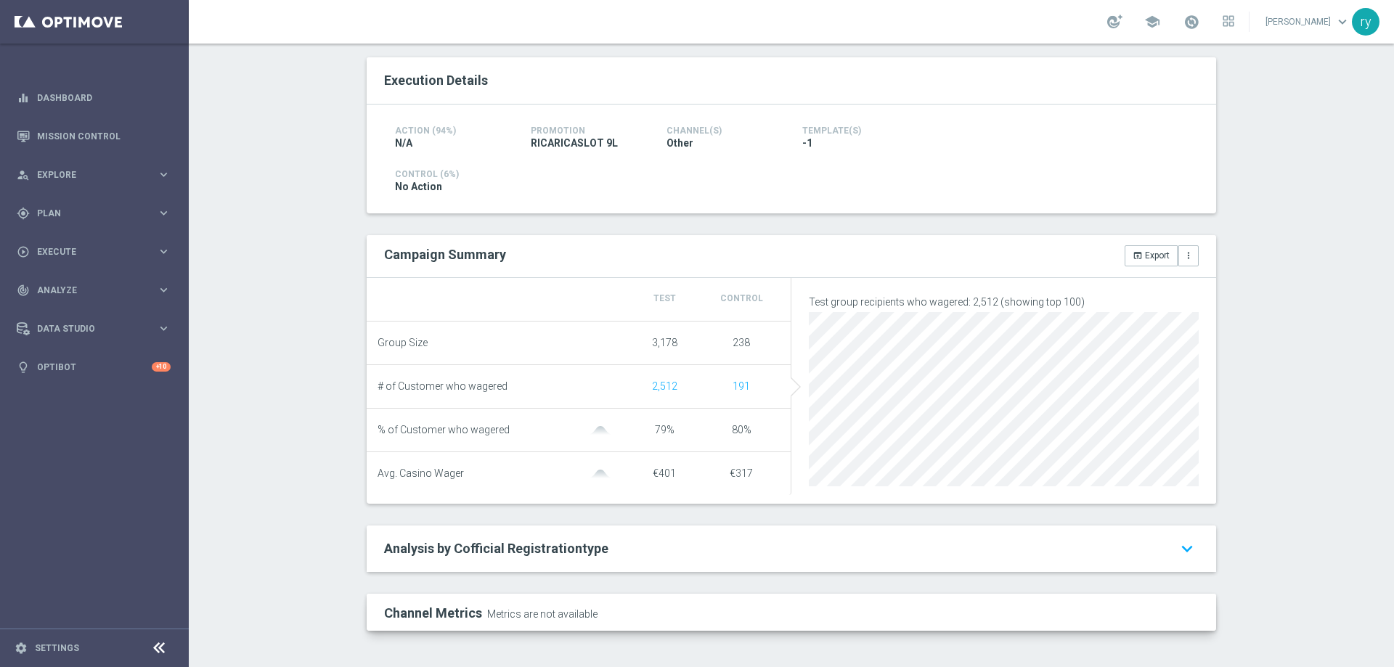
scroll to position [4, 0]
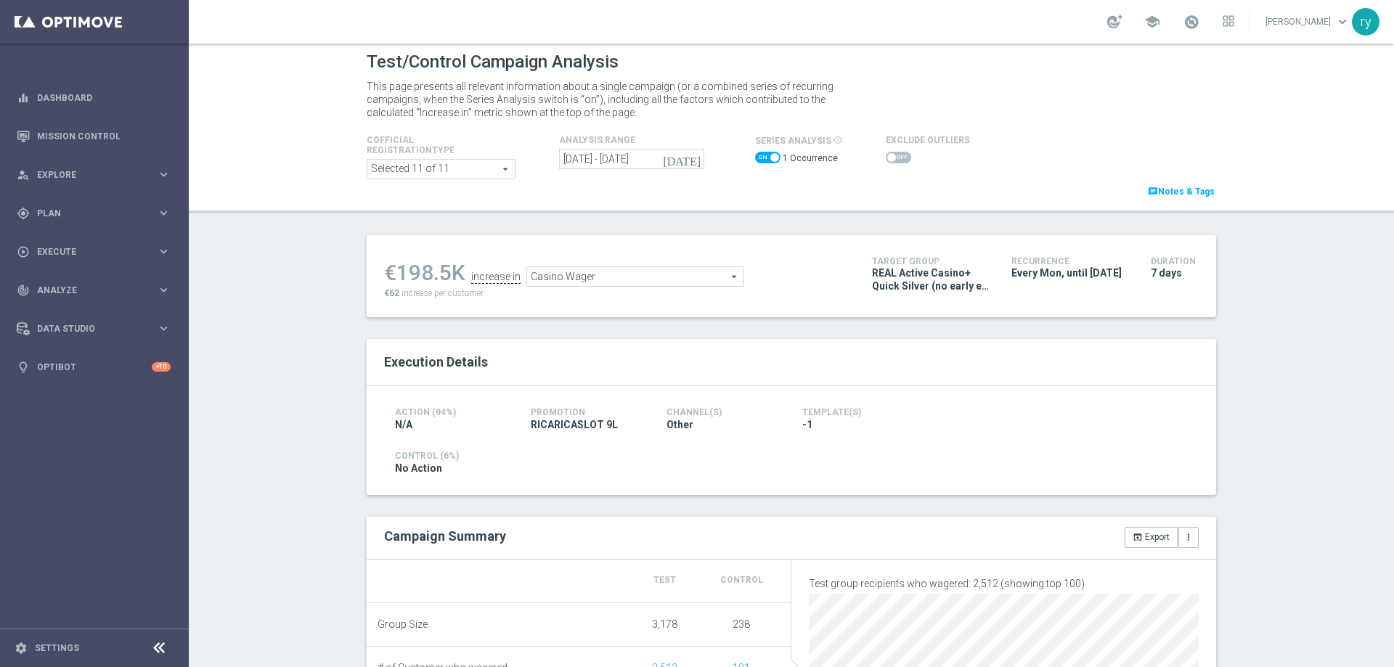
click at [650, 280] on span "Casino Wager" at bounding box center [635, 276] width 216 height 19
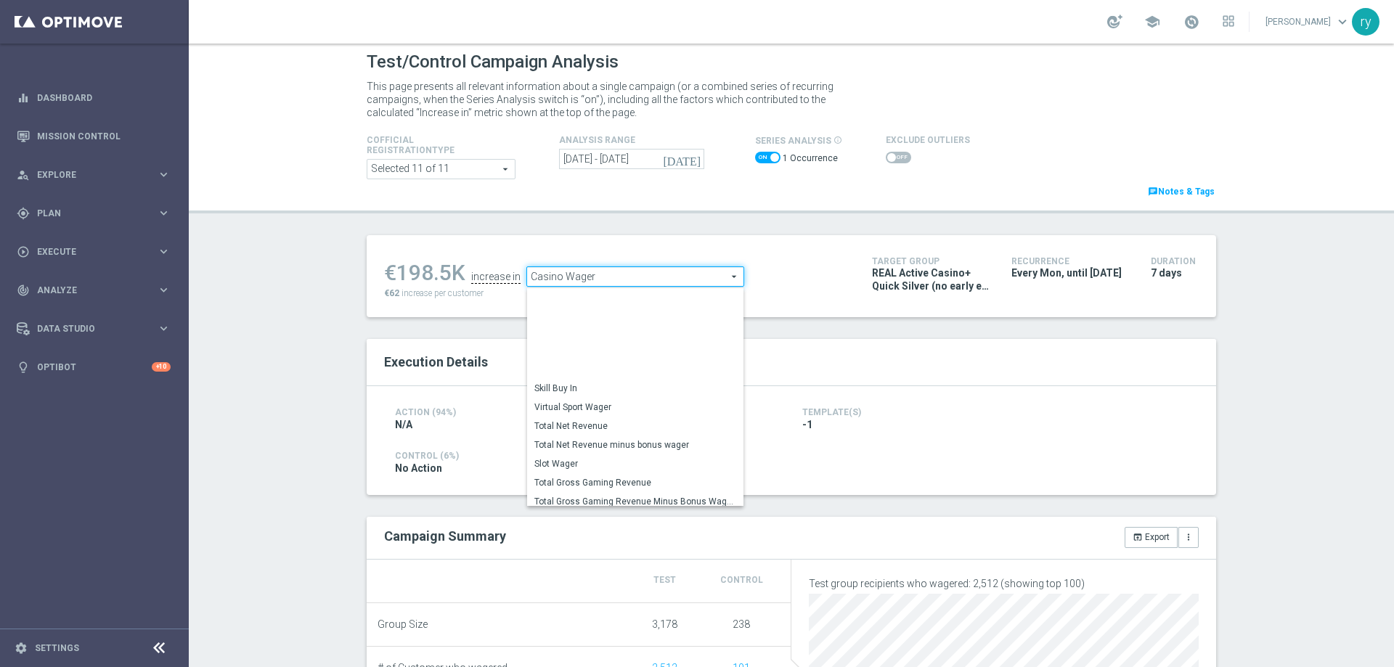
scroll to position [220, 0]
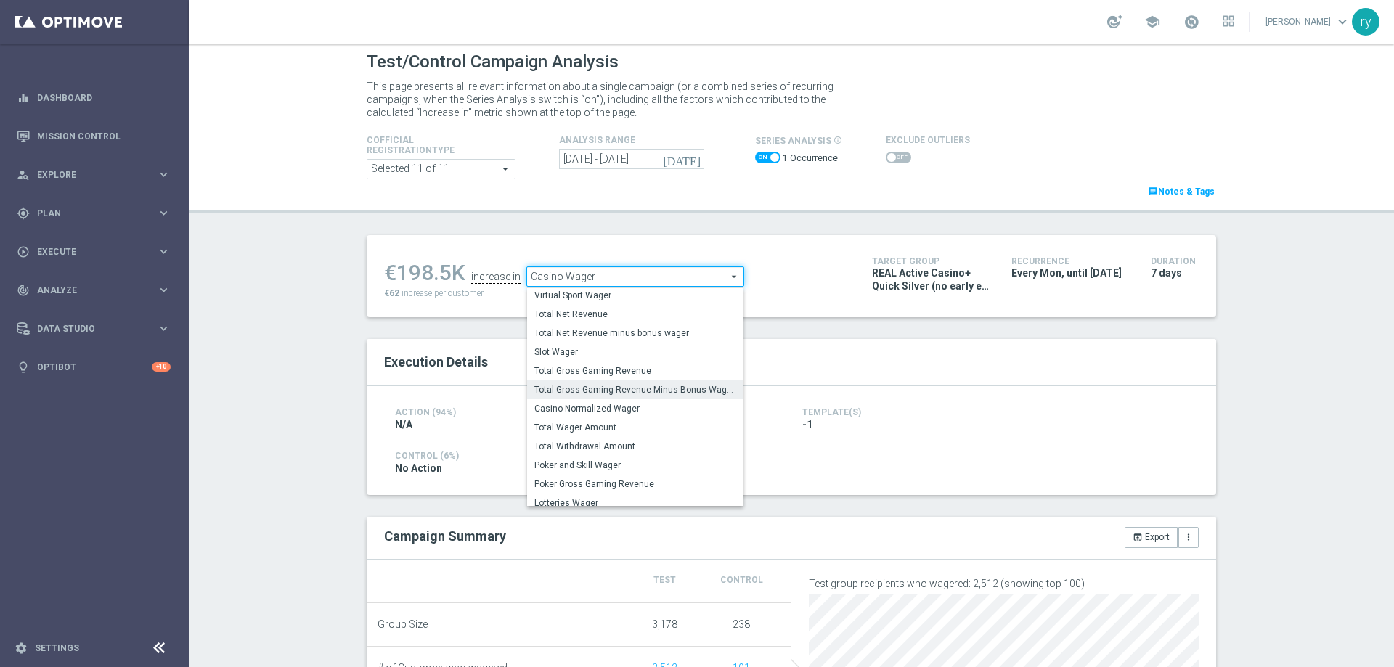
click at [646, 393] on span "Total Gross Gaming Revenue Minus Bonus Wagared" at bounding box center [635, 390] width 202 height 12
type input "Total Gross Gaming Revenue Minus Bonus Wagared"
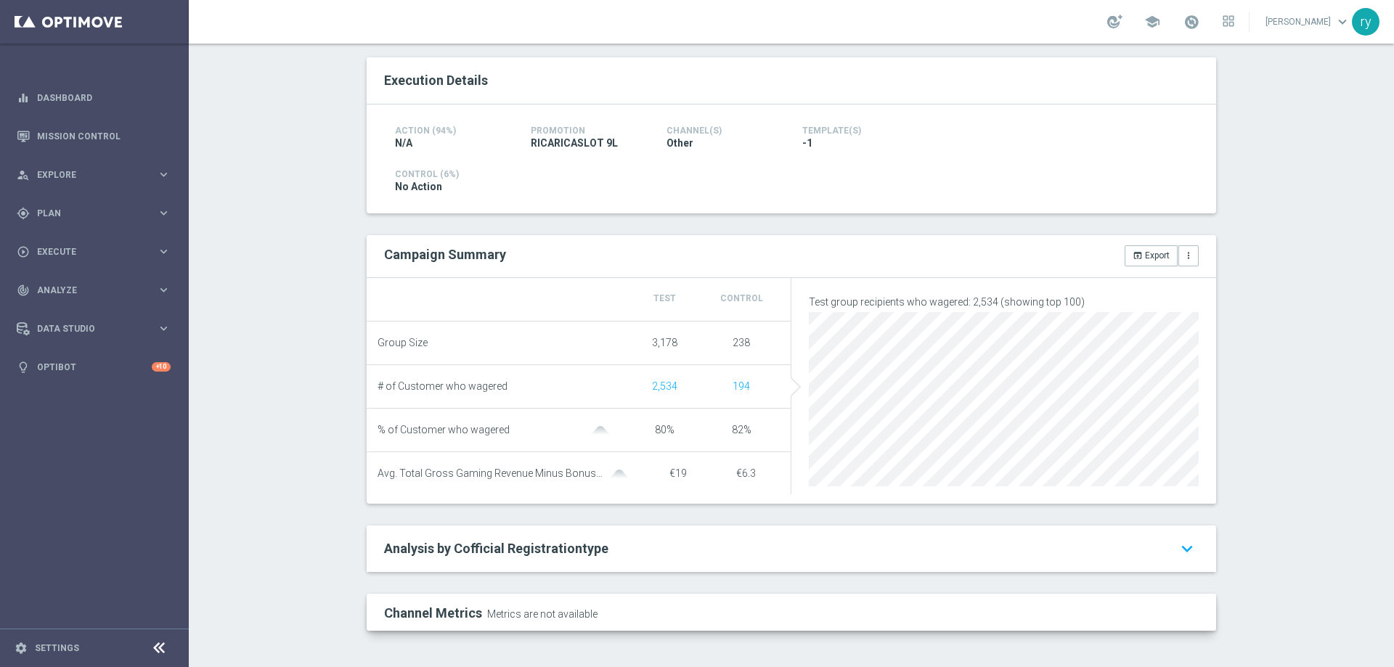
scroll to position [4, 0]
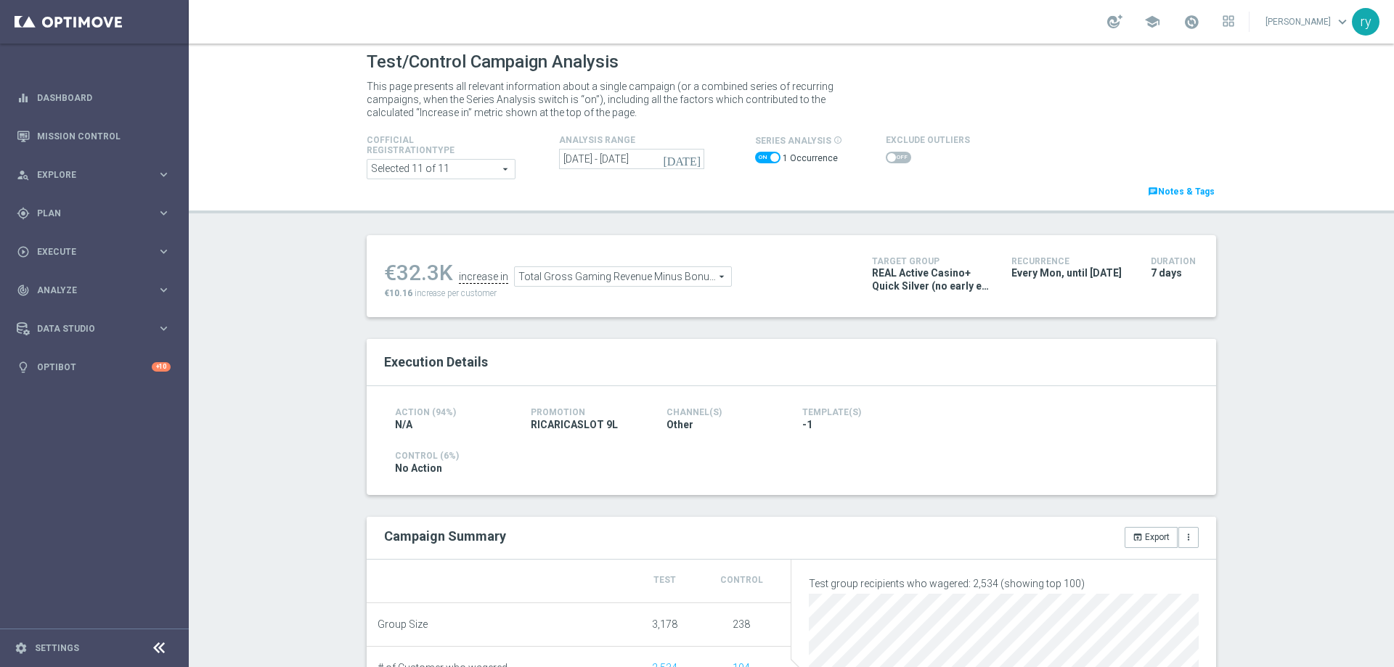
click at [887, 159] on span at bounding box center [891, 157] width 9 height 9
click at [886, 159] on input "checkbox" at bounding box center [898, 158] width 25 height 12
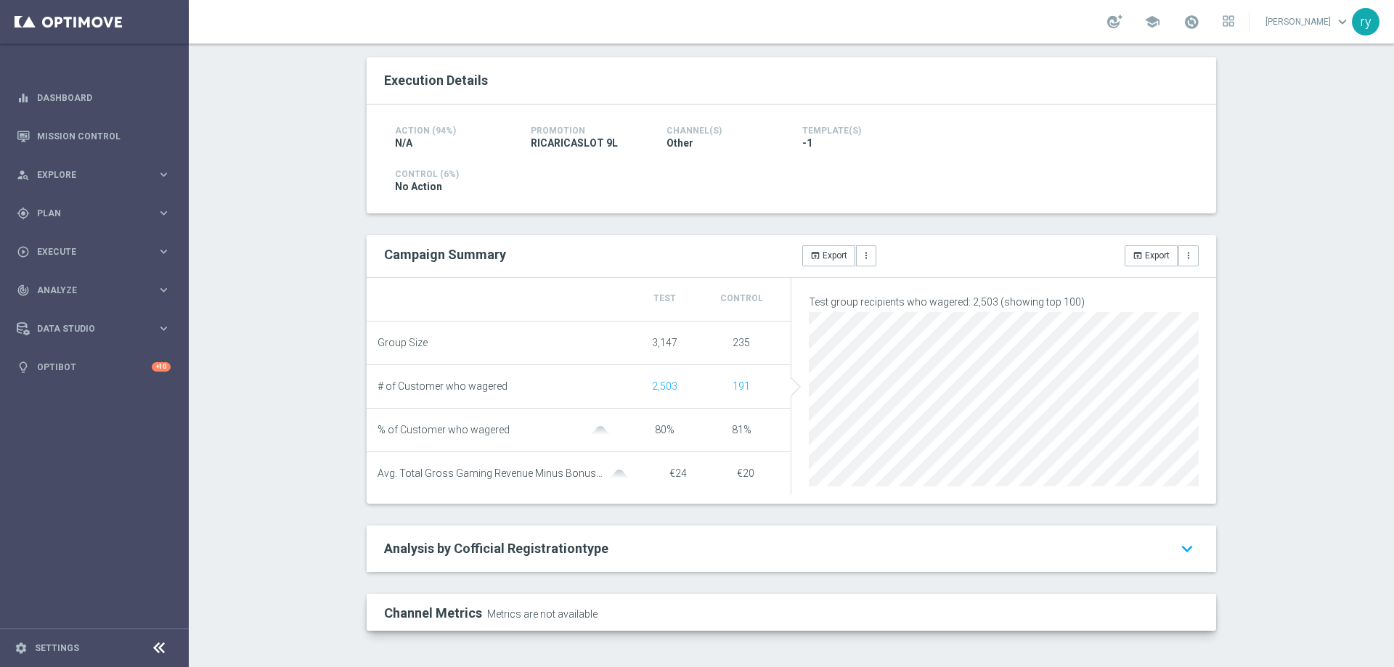
scroll to position [0, 0]
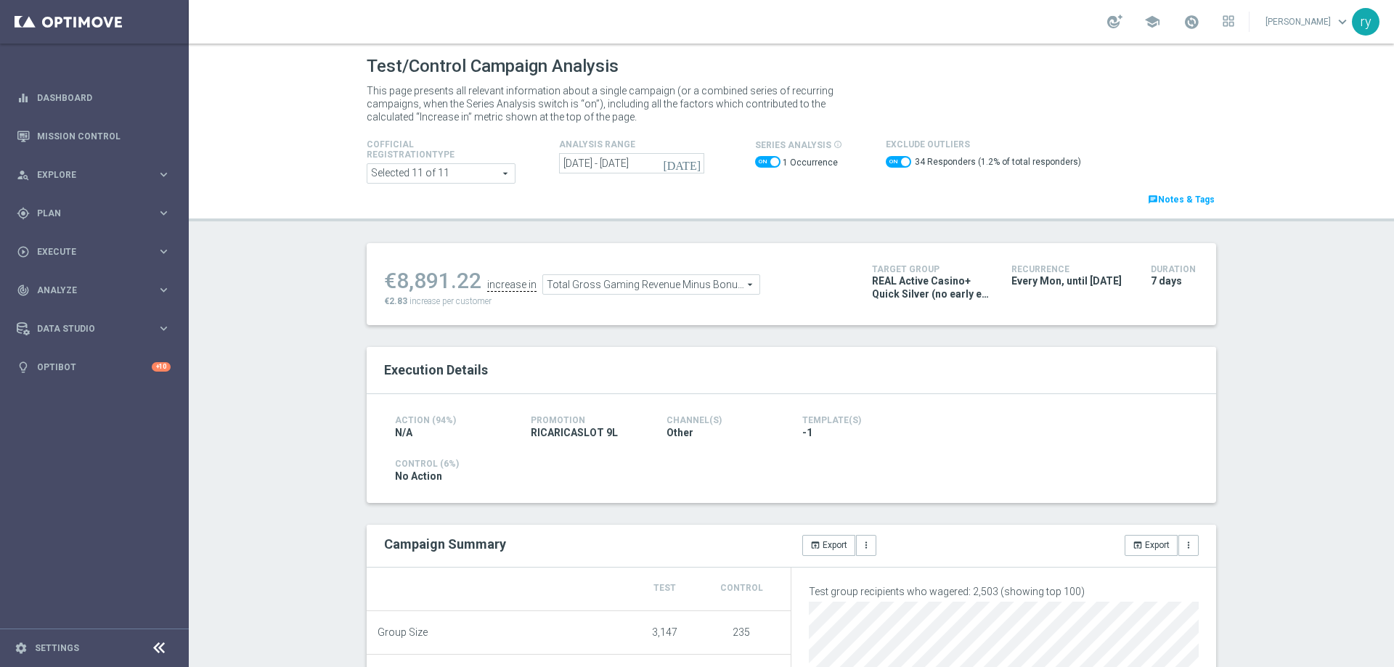
click at [886, 158] on span at bounding box center [898, 162] width 25 height 12
click at [886, 158] on input "checkbox" at bounding box center [898, 162] width 25 height 12
checkbox input "false"
drag, startPoint x: 436, startPoint y: 274, endPoint x: 396, endPoint y: 280, distance: 40.4
click at [396, 280] on div "€32.3K" at bounding box center [418, 277] width 69 height 26
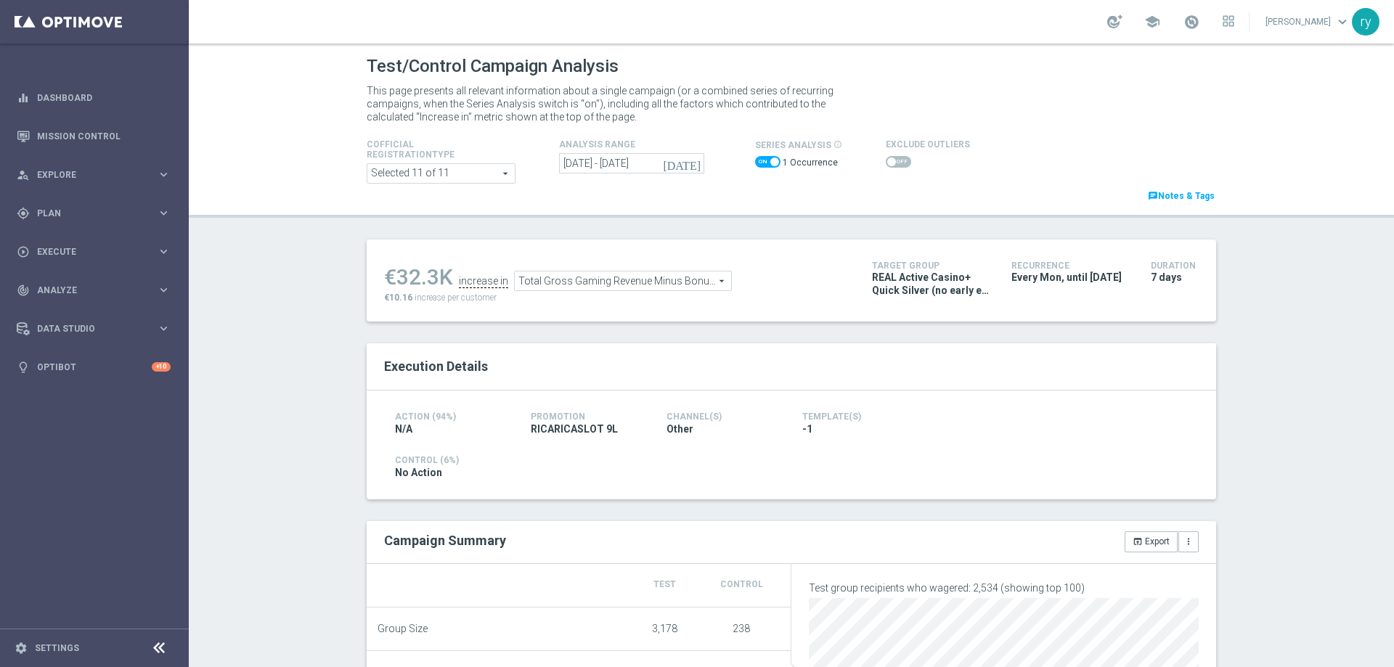
copy div "32.3"
click at [755, 162] on span at bounding box center [767, 162] width 25 height 12
click at [755, 162] on input "checkbox" at bounding box center [767, 162] width 25 height 12
checkbox input "false"
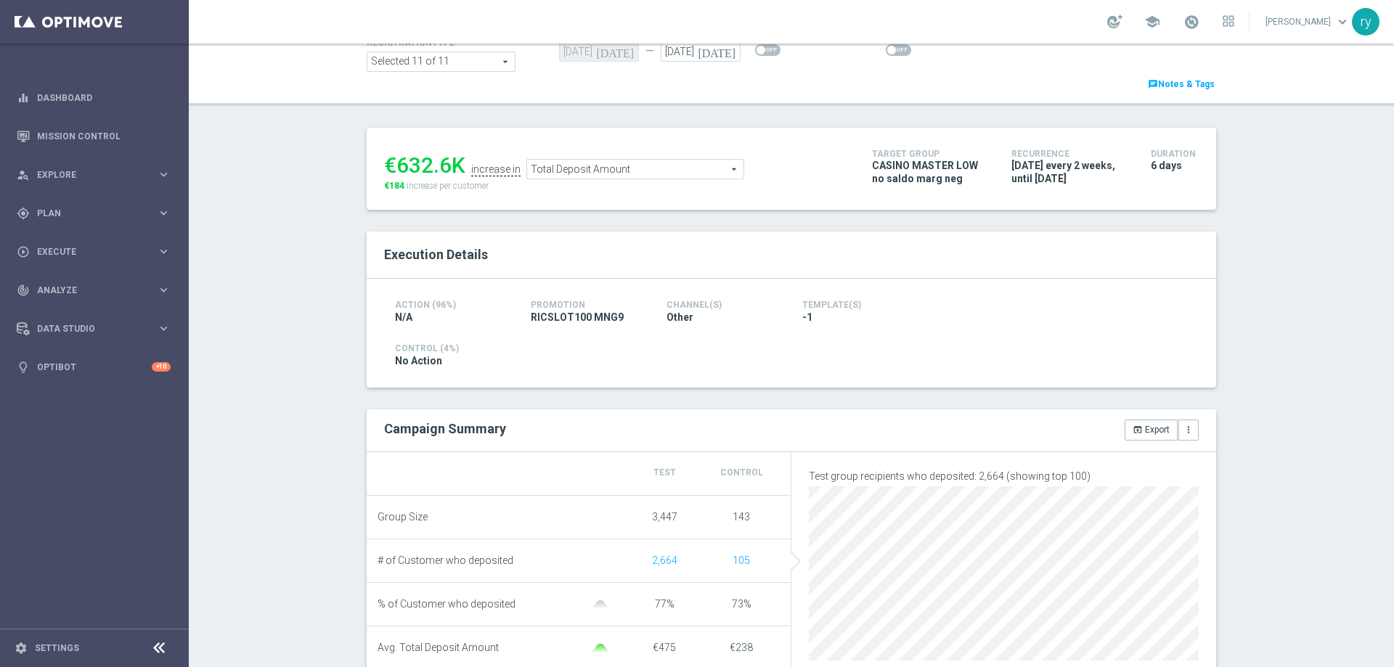
scroll to position [73, 0]
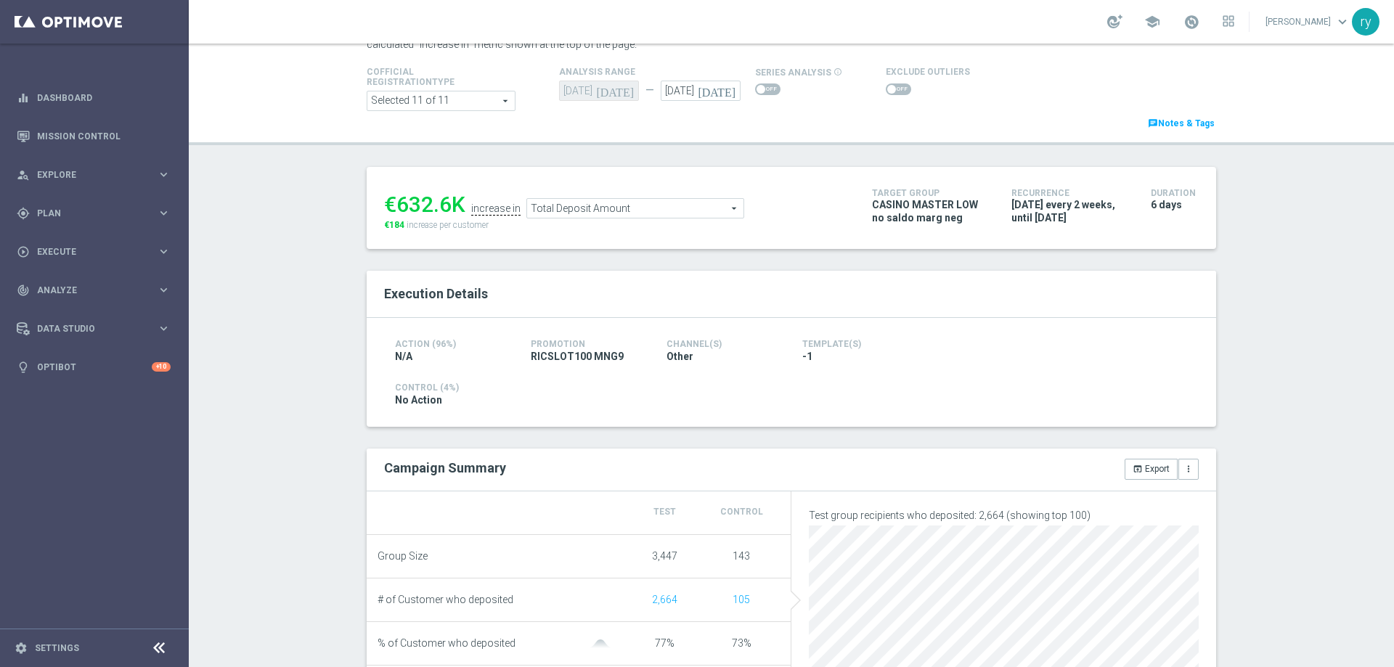
click at [887, 89] on span at bounding box center [891, 89] width 9 height 9
click at [886, 89] on input "checkbox" at bounding box center [898, 90] width 25 height 12
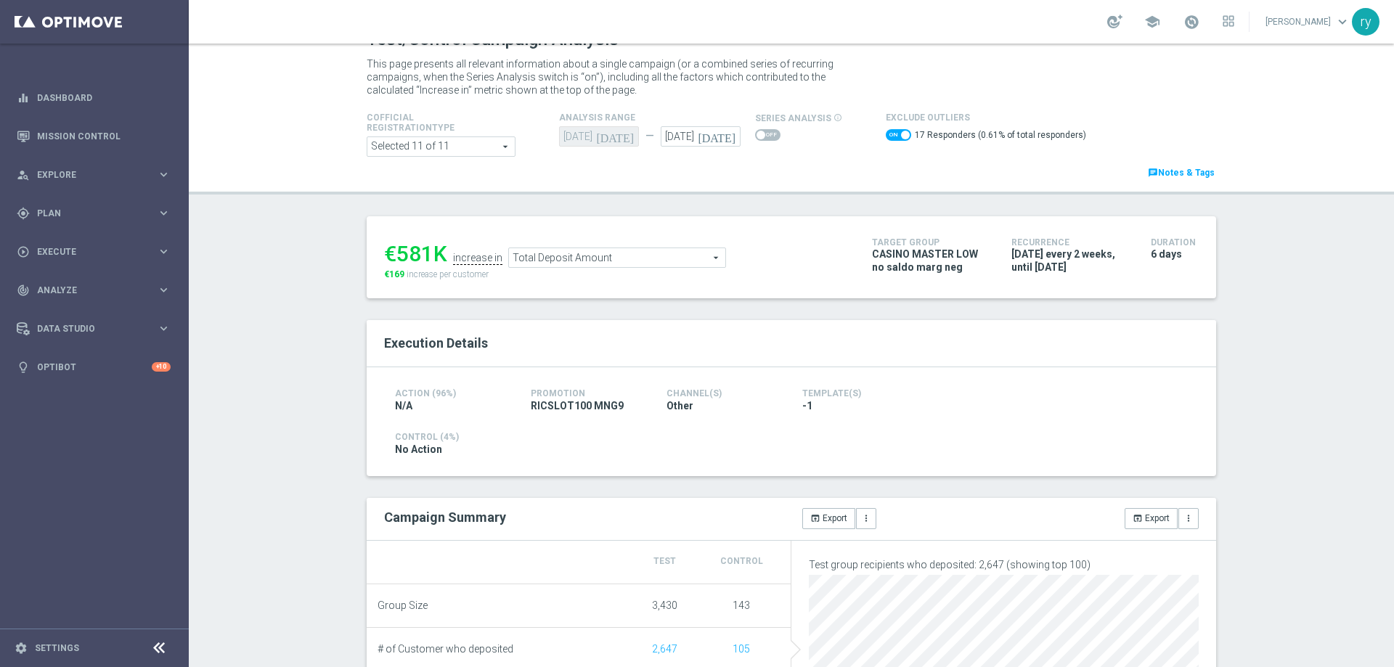
scroll to position [0, 0]
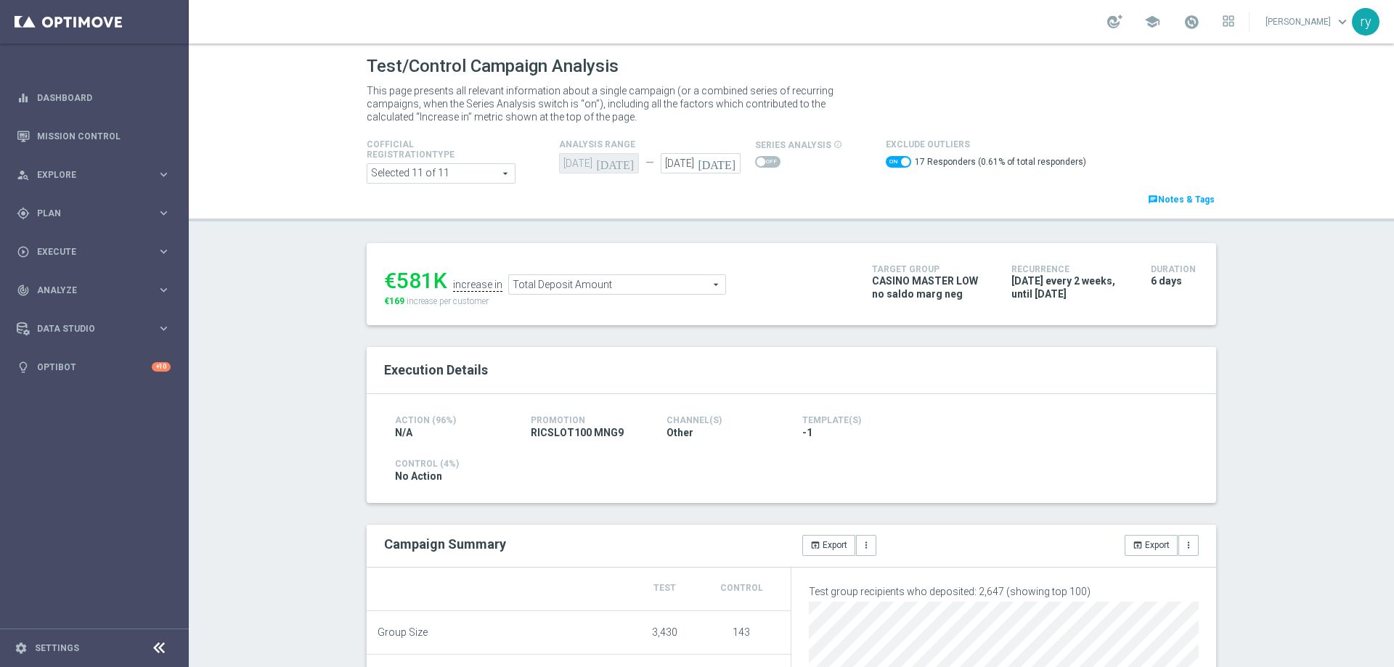
click at [886, 163] on span at bounding box center [898, 162] width 25 height 12
click at [886, 163] on input "checkbox" at bounding box center [898, 162] width 25 height 12
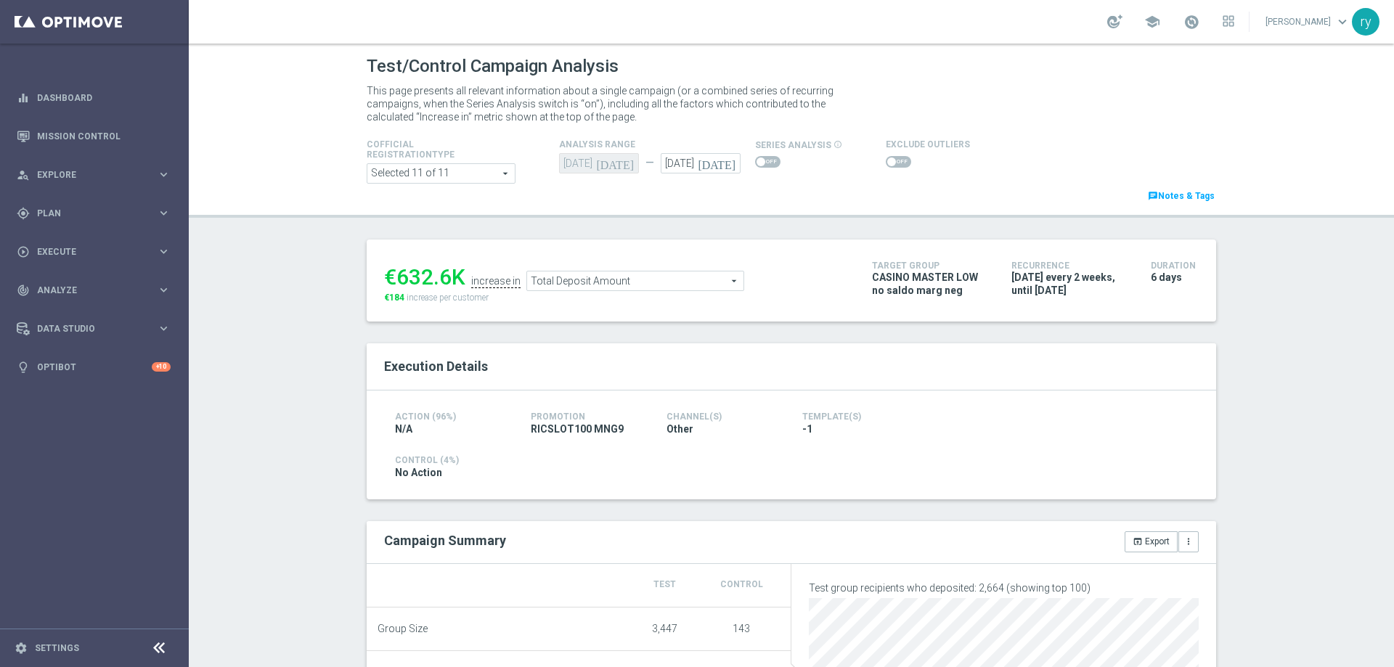
click at [791, 230] on div "Test/Control Campaign Analysis This page presents all relevant information abou…" at bounding box center [791, 356] width 1205 height 624
click at [887, 160] on span at bounding box center [898, 162] width 25 height 12
click at [887, 160] on input "checkbox" at bounding box center [898, 162] width 25 height 12
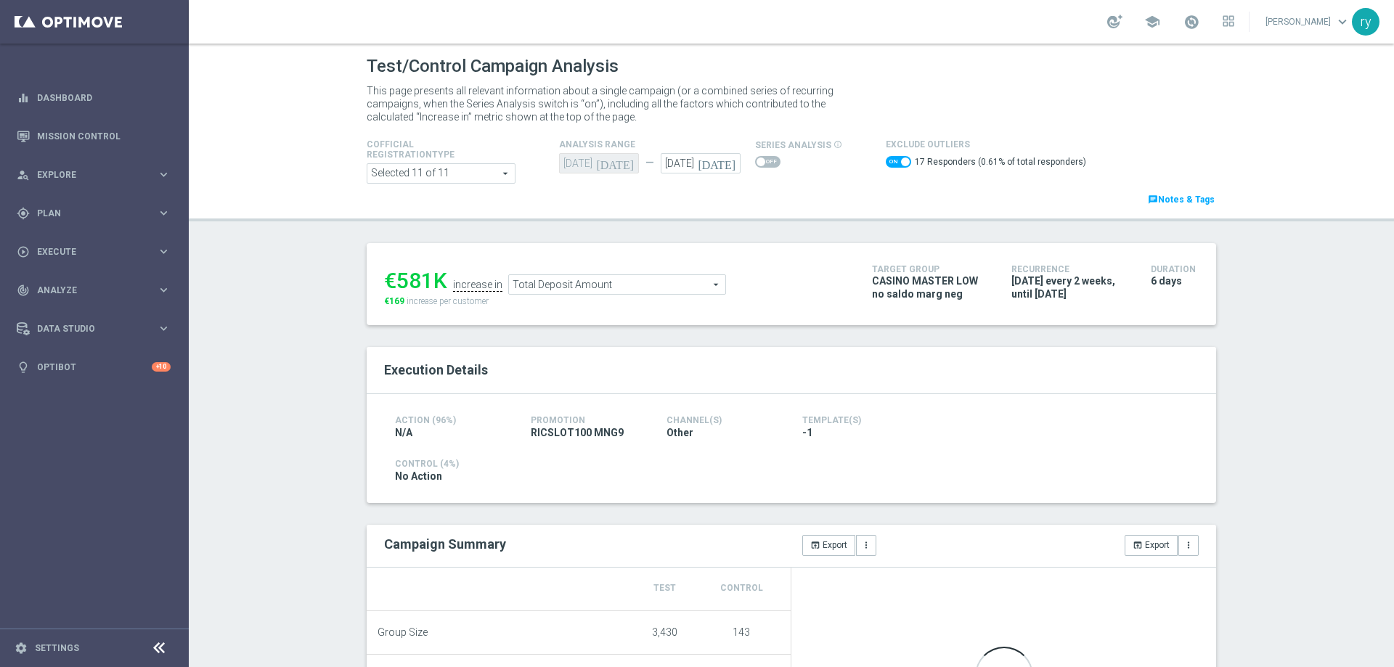
click at [886, 160] on span at bounding box center [898, 162] width 25 height 12
click at [886, 160] on input "checkbox" at bounding box center [898, 162] width 25 height 12
checkbox input "false"
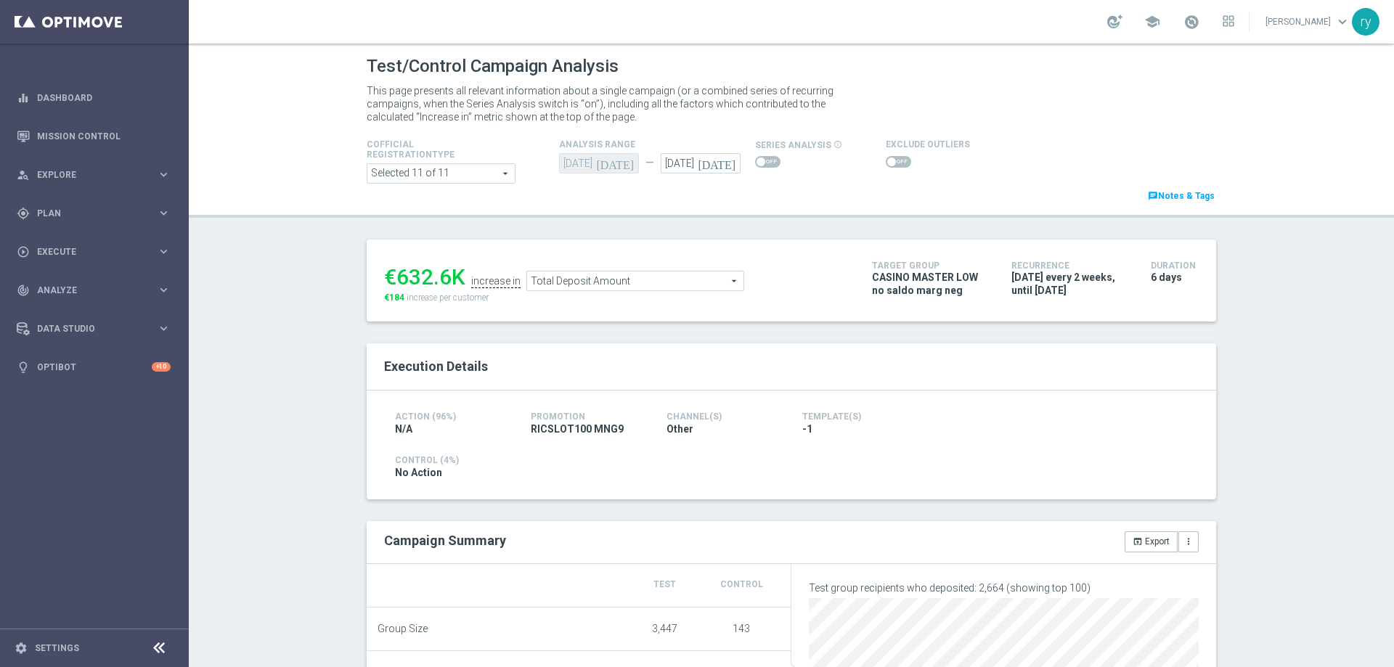
drag, startPoint x: 447, startPoint y: 288, endPoint x: 393, endPoint y: 286, distance: 53.8
click at [393, 286] on div "€632.6K" at bounding box center [424, 277] width 81 height 26
copy div "632.6"
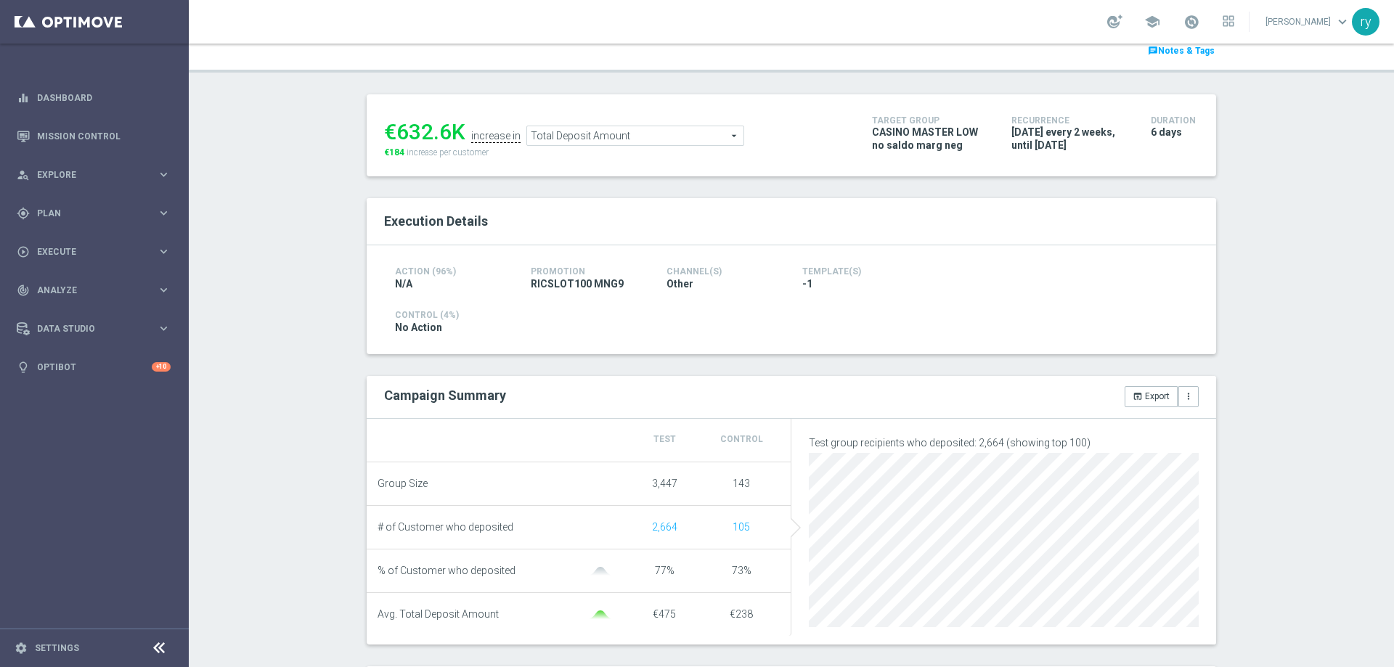
click at [704, 144] on span "Total Deposit Amount" at bounding box center [635, 135] width 216 height 19
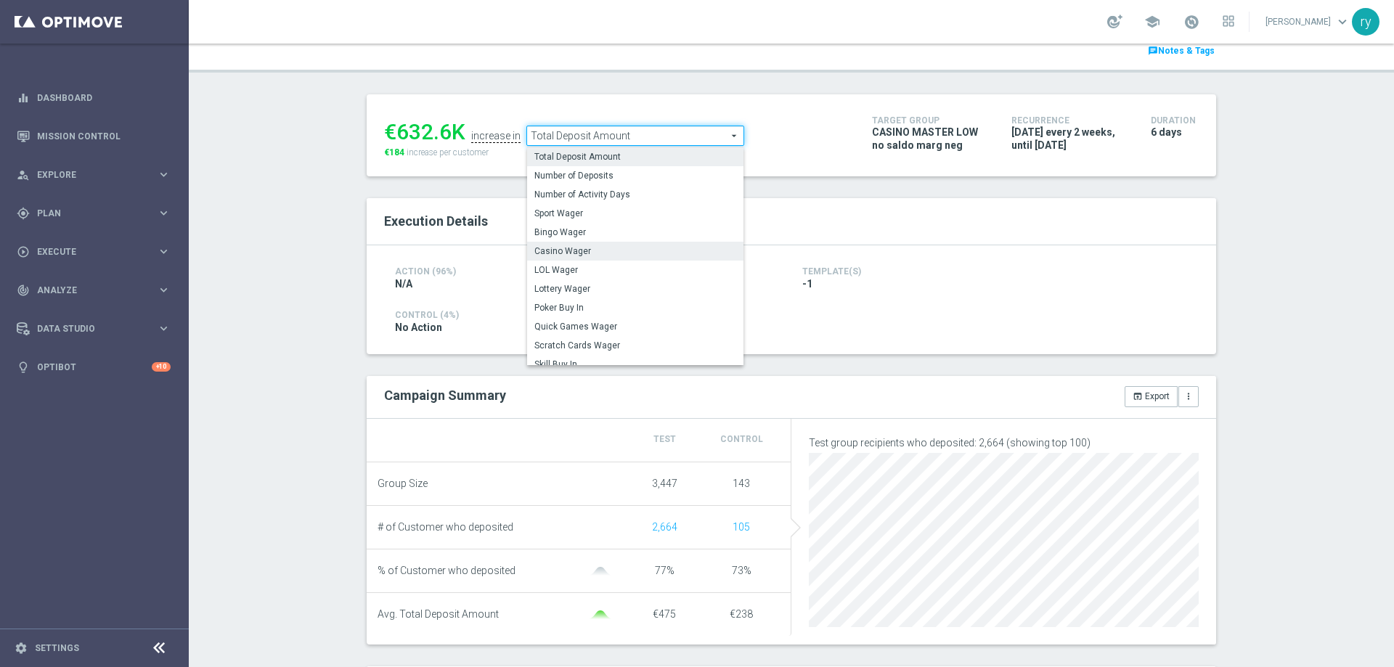
click at [684, 248] on span "Casino Wager" at bounding box center [635, 251] width 202 height 12
type input "Casino Wager"
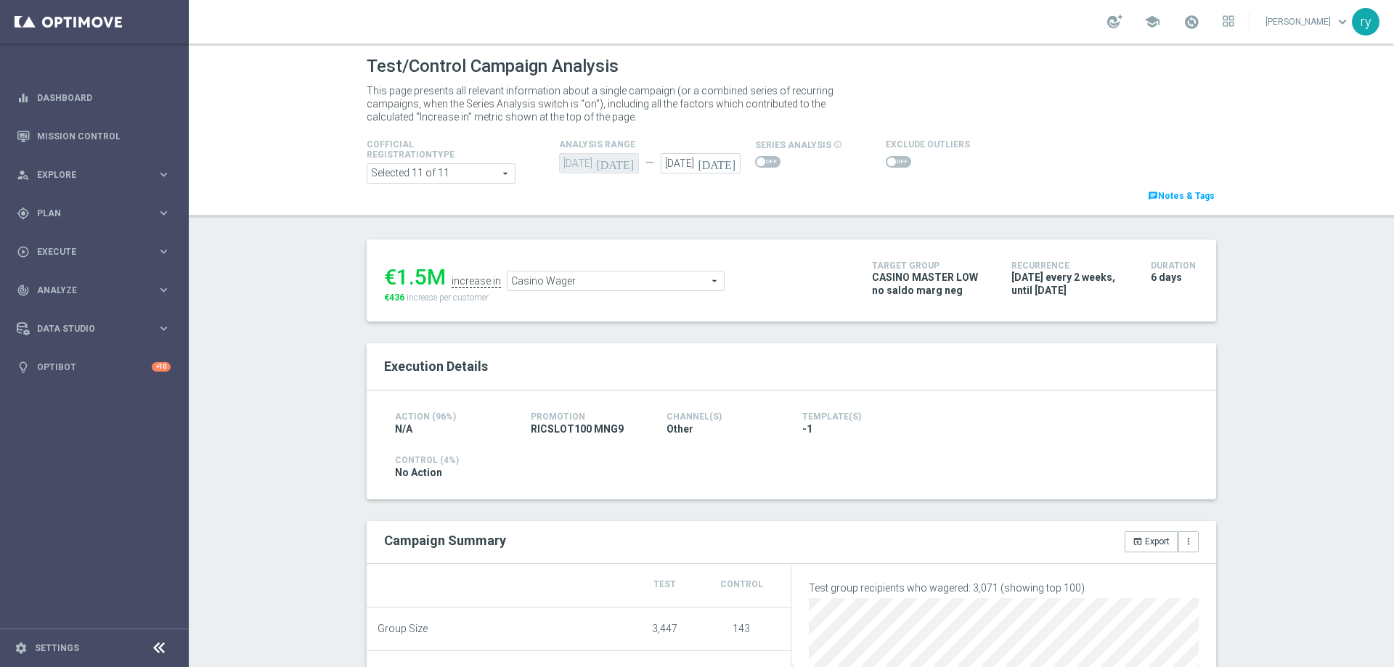
click at [887, 163] on span at bounding box center [891, 162] width 9 height 9
click at [886, 163] on input "checkbox" at bounding box center [898, 162] width 25 height 12
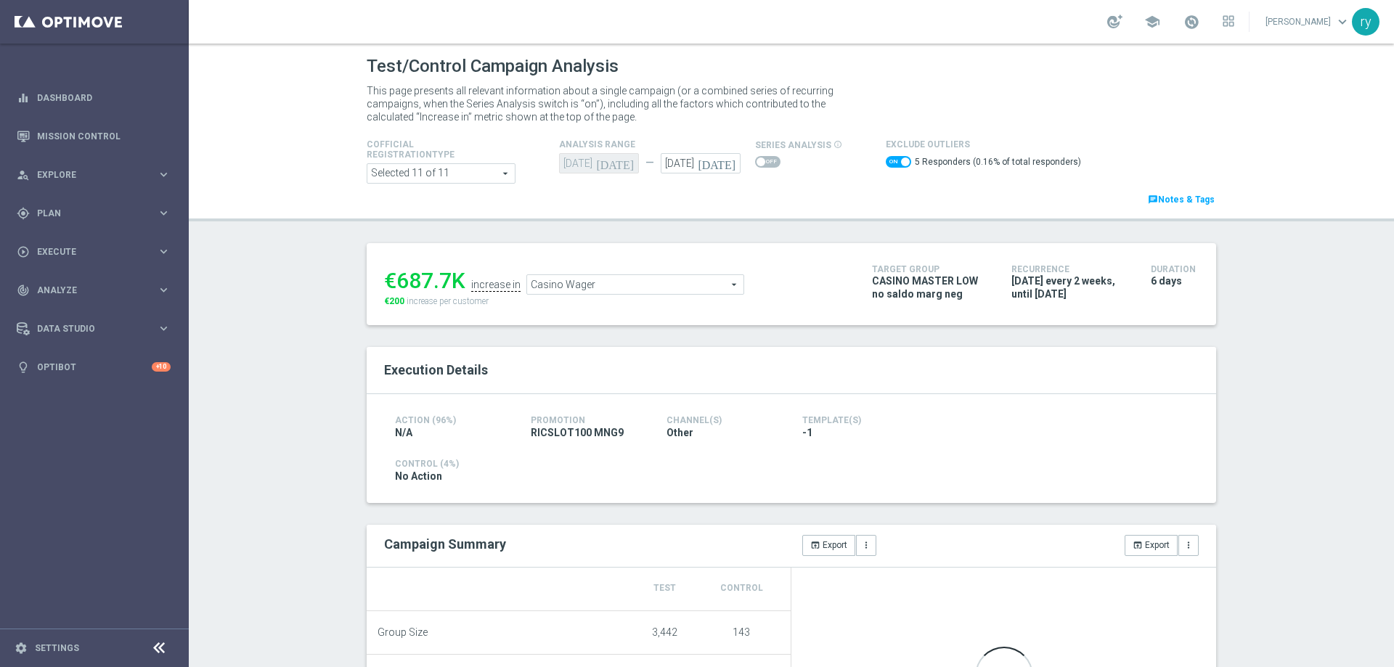
click at [886, 163] on span at bounding box center [898, 162] width 25 height 12
click at [886, 163] on input "checkbox" at bounding box center [898, 162] width 25 height 12
checkbox input "false"
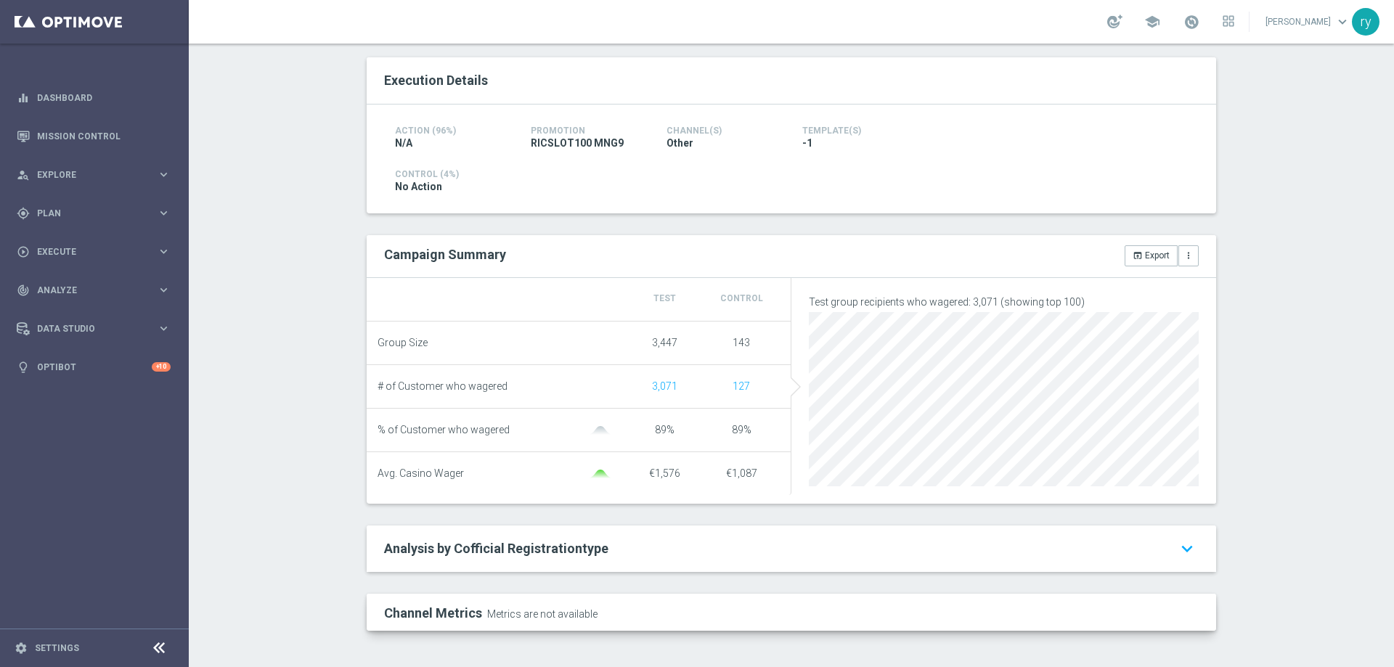
scroll to position [4, 0]
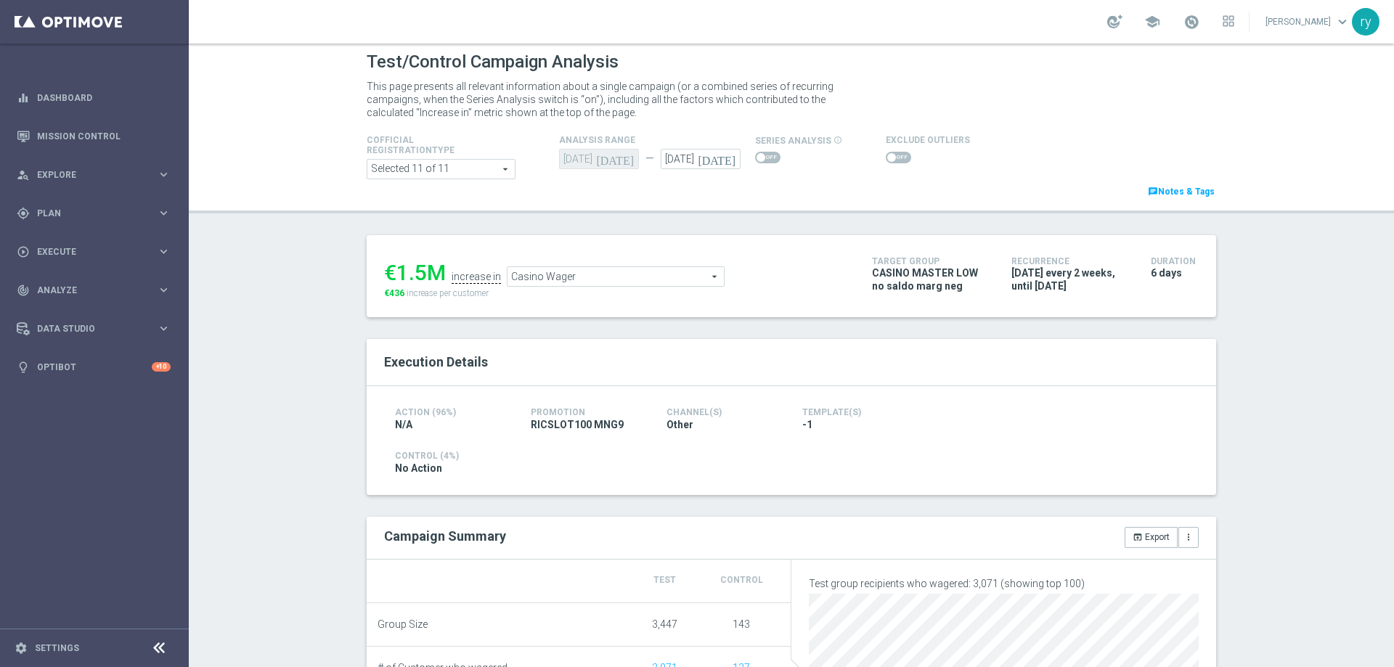
click at [574, 274] on span "Casino Wager" at bounding box center [616, 276] width 216 height 19
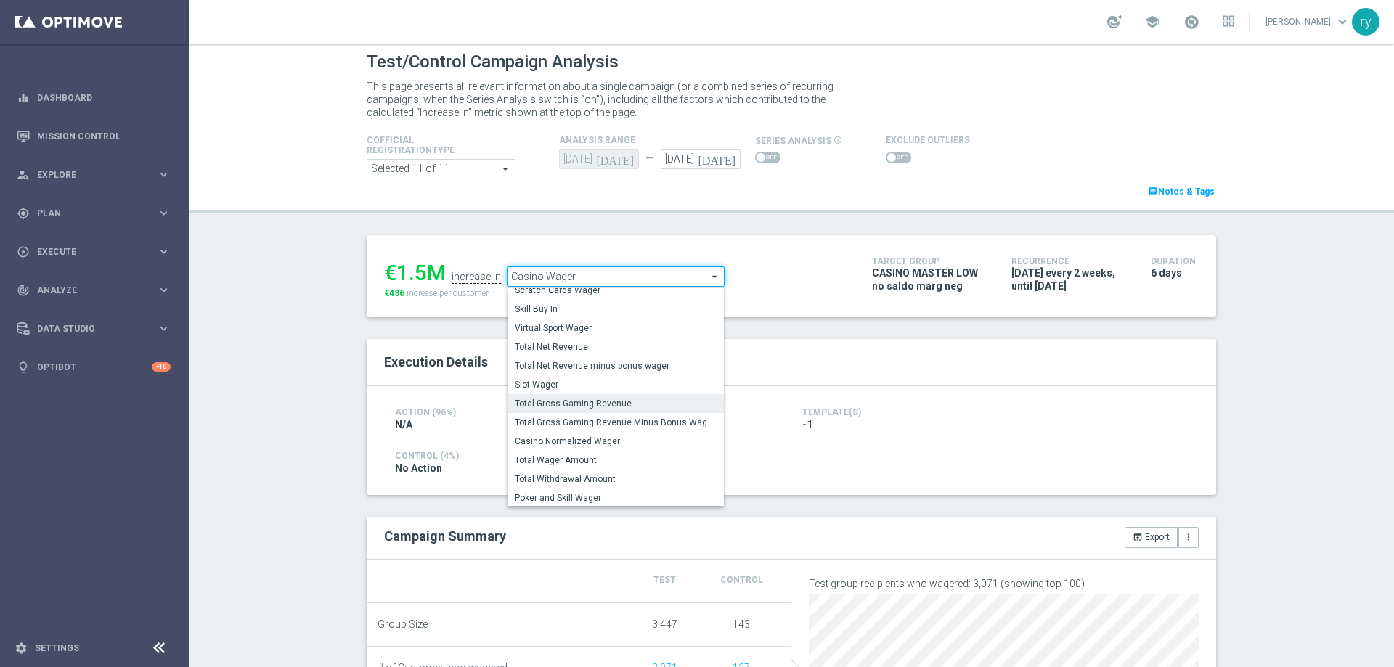
scroll to position [192, 0]
click at [589, 423] on span "Total Gross Gaming Revenue Minus Bonus Wagared" at bounding box center [616, 419] width 202 height 12
type input "Total Gross Gaming Revenue Minus Bonus Wagared"
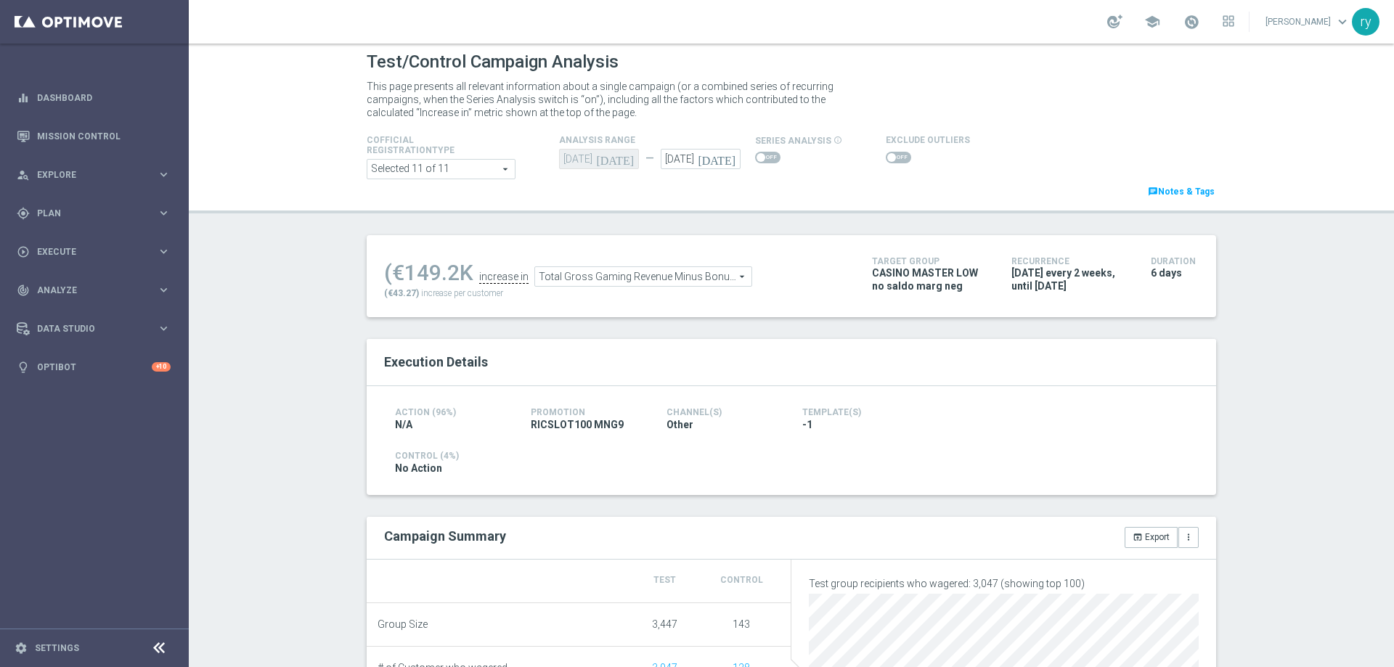
click at [887, 153] on span at bounding box center [891, 157] width 9 height 9
click at [886, 153] on input "checkbox" at bounding box center [898, 158] width 25 height 12
checkbox input "true"
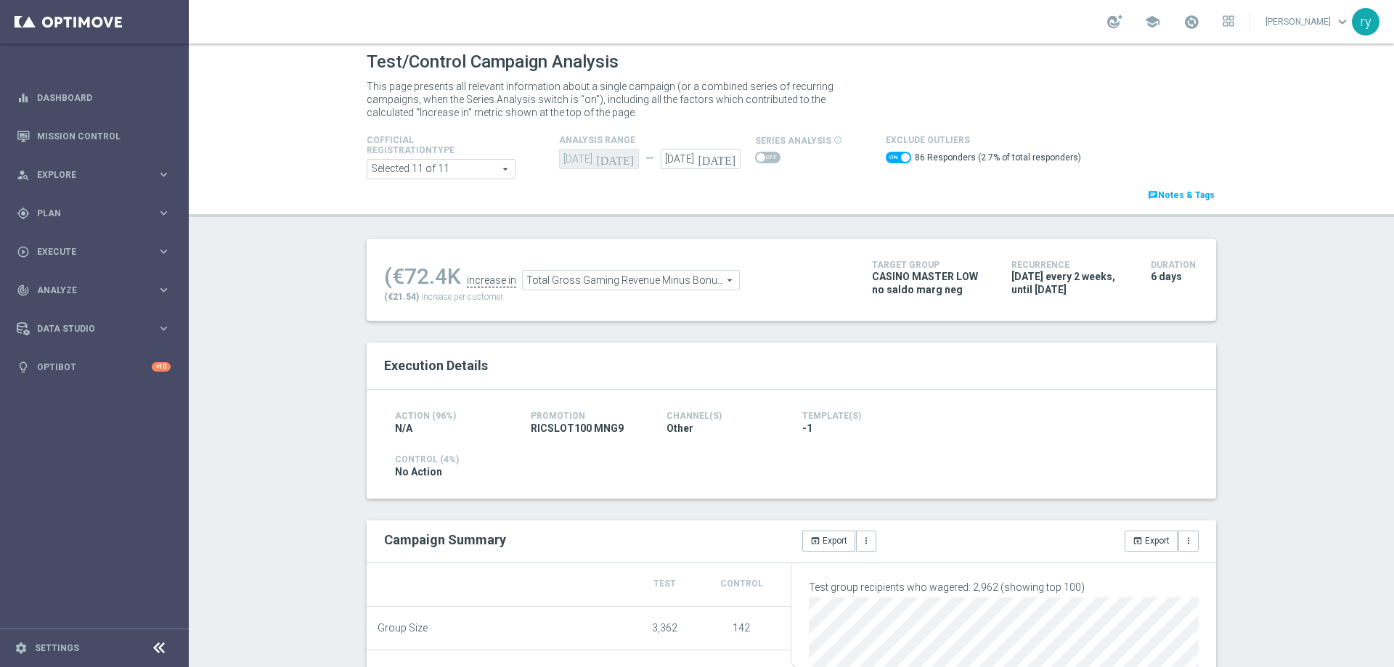
drag, startPoint x: 441, startPoint y: 274, endPoint x: 395, endPoint y: 274, distance: 46.5
click at [395, 274] on div "(€72.4K" at bounding box center [422, 277] width 77 height 26
copy div "72.4"
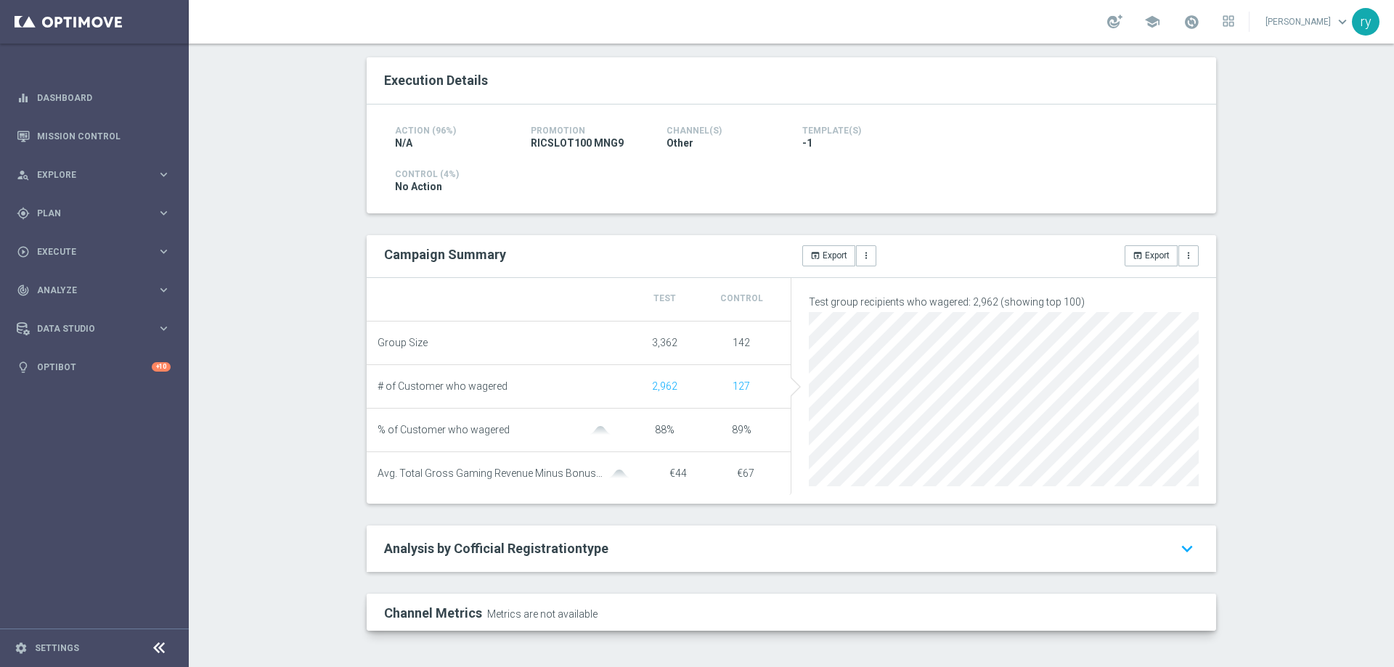
scroll to position [4, 0]
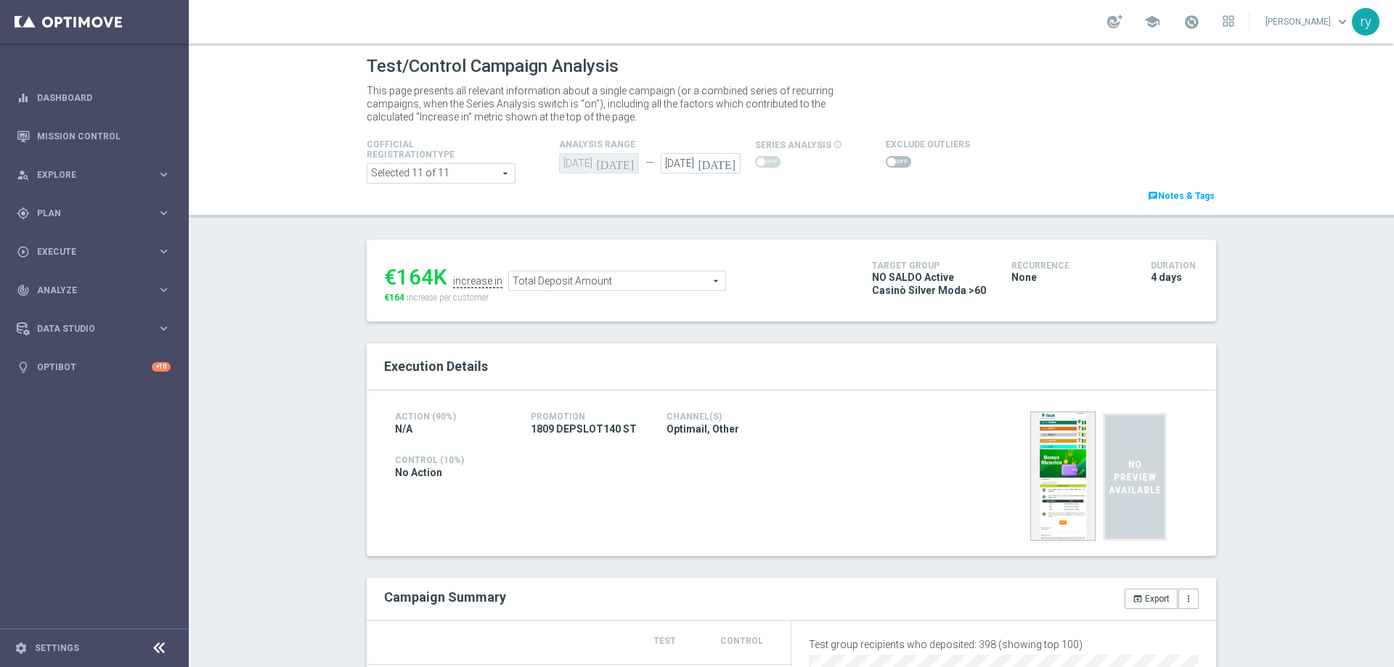
click at [886, 158] on label at bounding box center [898, 162] width 25 height 12
click at [887, 163] on span at bounding box center [891, 162] width 9 height 9
click at [886, 163] on input "checkbox" at bounding box center [898, 162] width 25 height 12
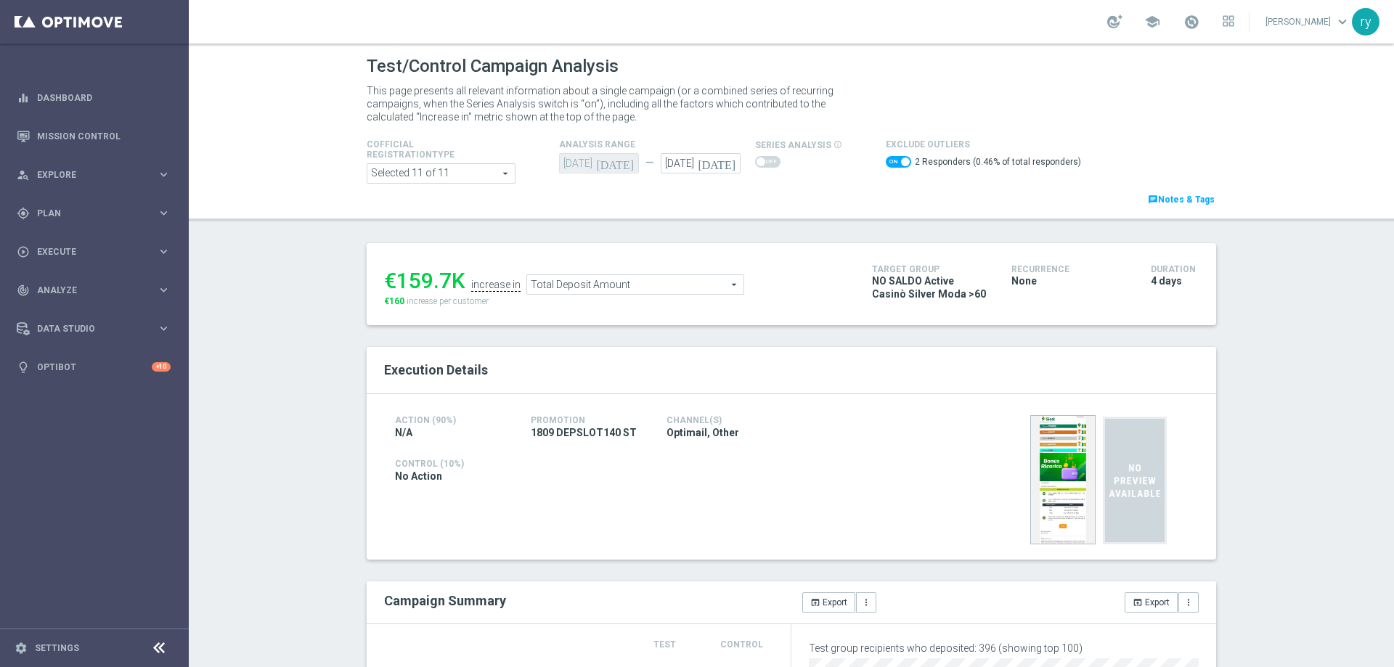
click at [886, 160] on span at bounding box center [898, 162] width 25 height 12
click at [886, 160] on input "checkbox" at bounding box center [898, 162] width 25 height 12
checkbox input "false"
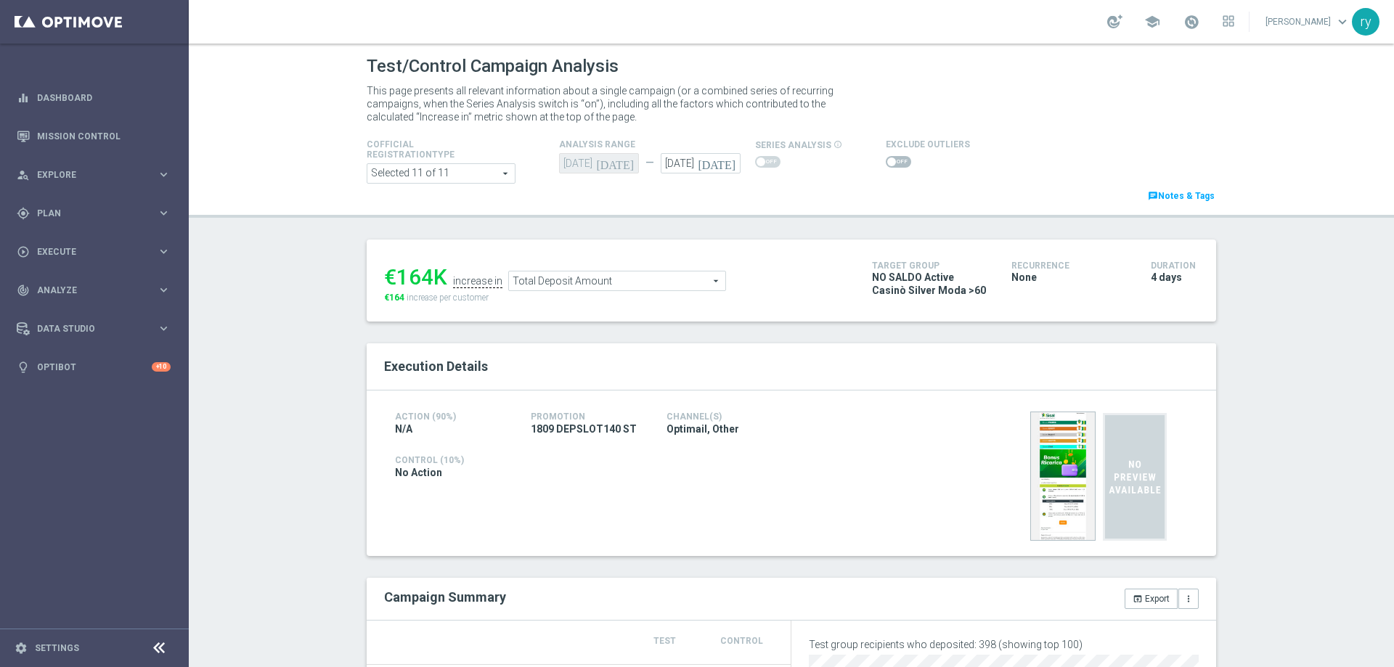
drag, startPoint x: 429, startPoint y: 275, endPoint x: 389, endPoint y: 282, distance: 40.5
click at [389, 282] on div "€164K" at bounding box center [415, 277] width 63 height 26
copy div "164"
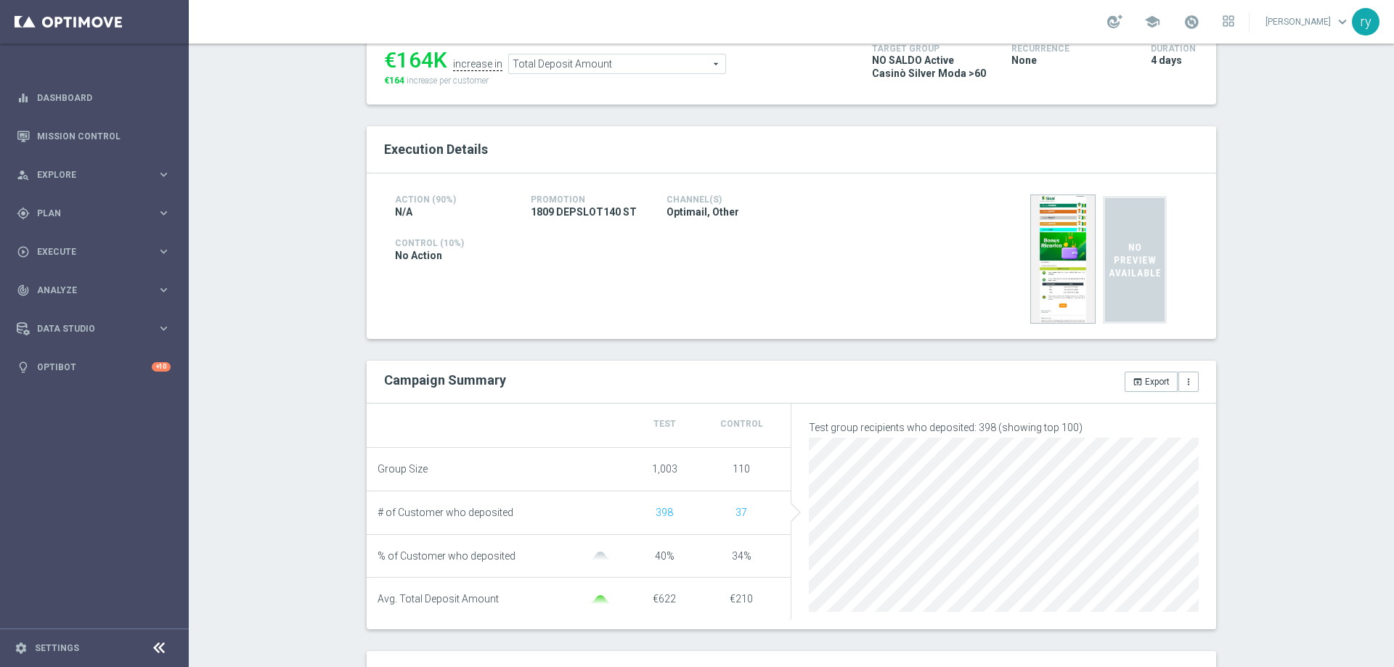
scroll to position [218, 0]
click at [597, 65] on span "Total Deposit Amount" at bounding box center [617, 63] width 216 height 19
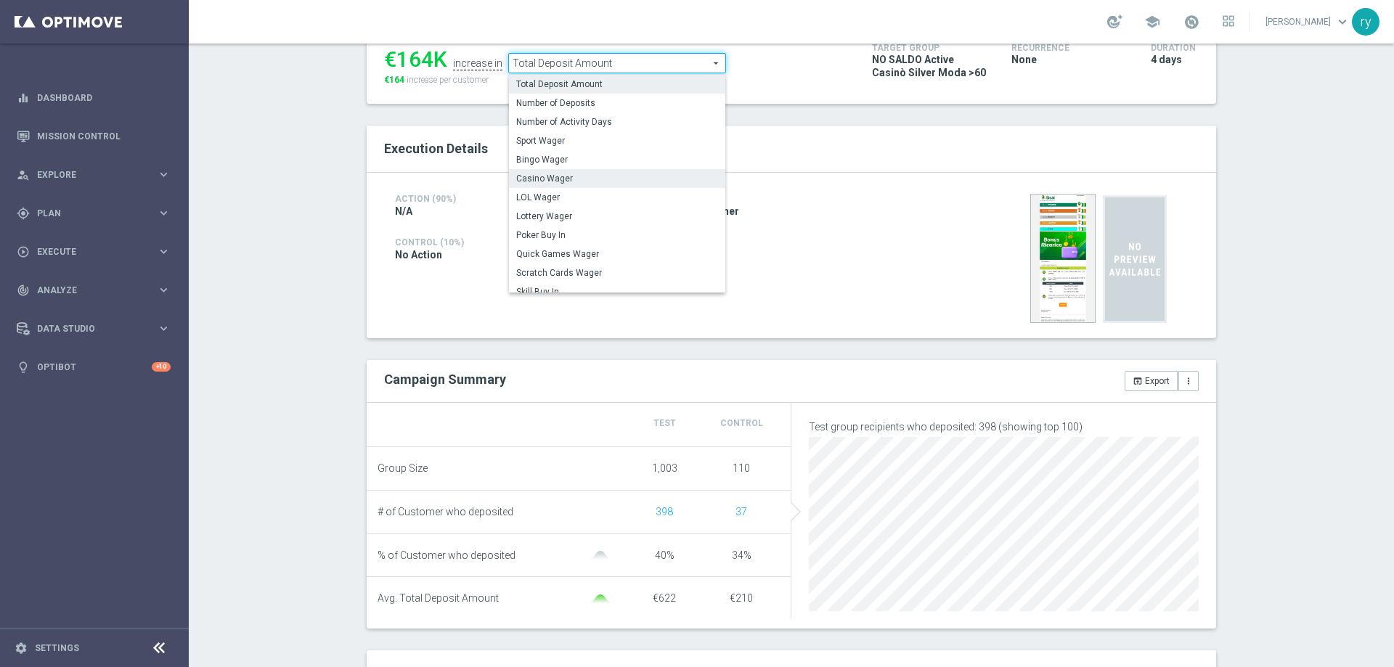
click at [594, 173] on label "Casino Wager" at bounding box center [617, 178] width 216 height 19
type input "Casino Wager"
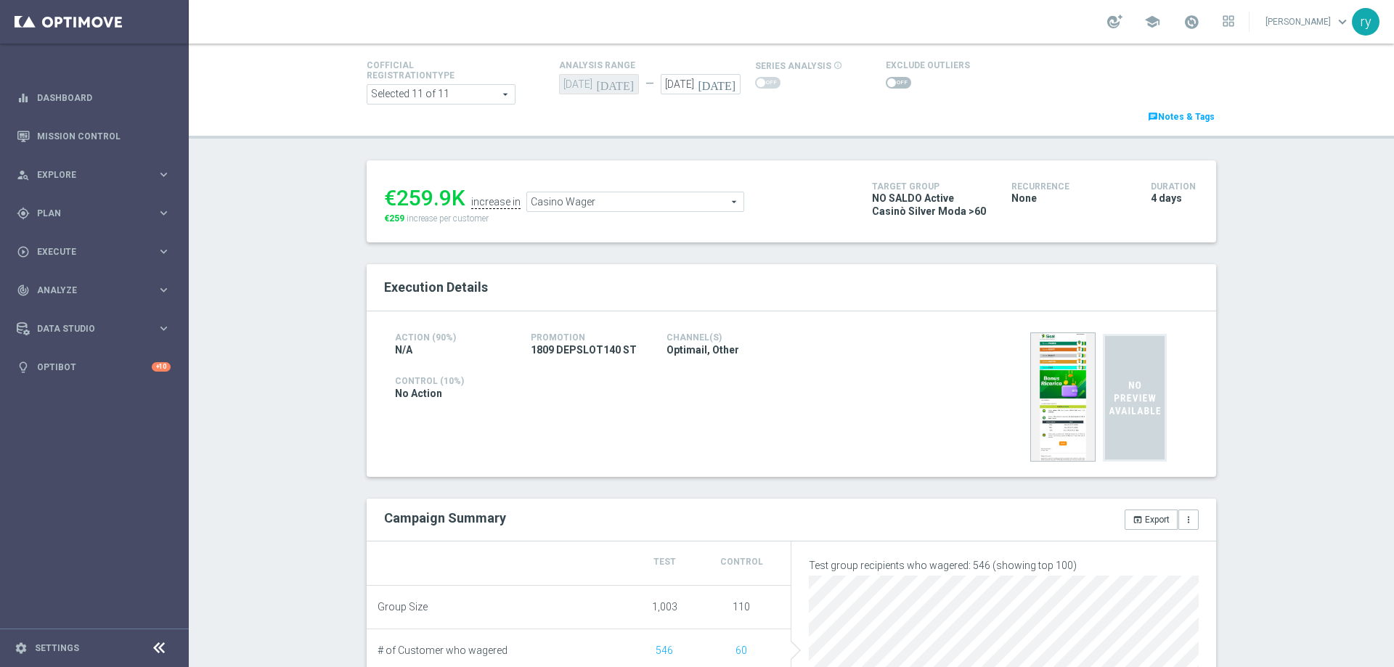
scroll to position [73, 0]
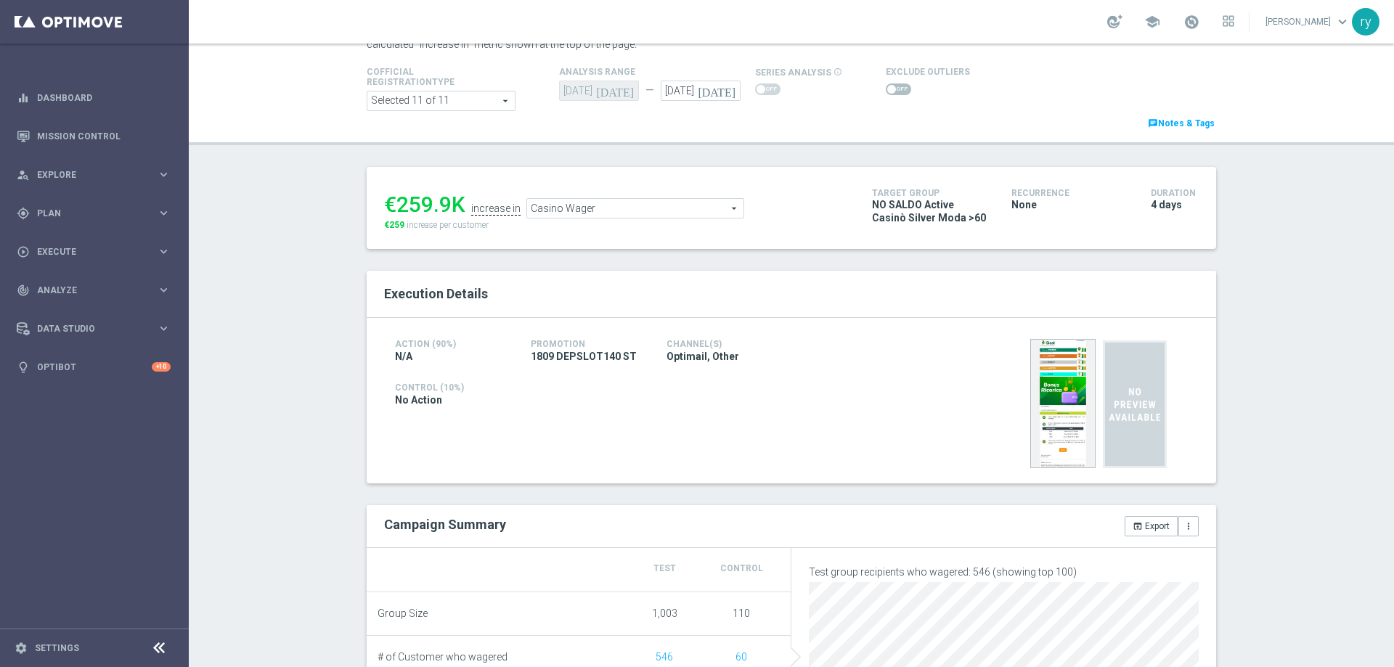
click at [887, 86] on span at bounding box center [891, 89] width 9 height 9
click at [886, 86] on input "checkbox" at bounding box center [898, 90] width 25 height 12
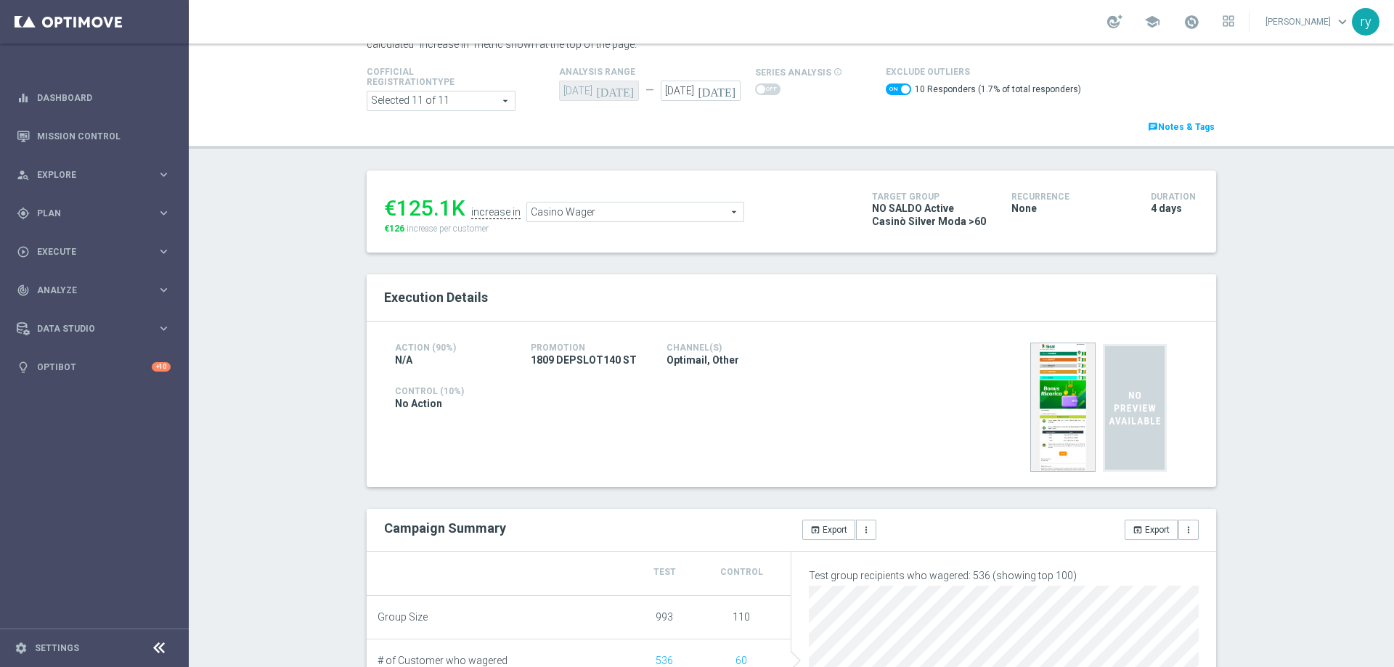
click at [886, 86] on span at bounding box center [898, 90] width 25 height 12
click at [886, 86] on input "checkbox" at bounding box center [898, 90] width 25 height 12
checkbox input "false"
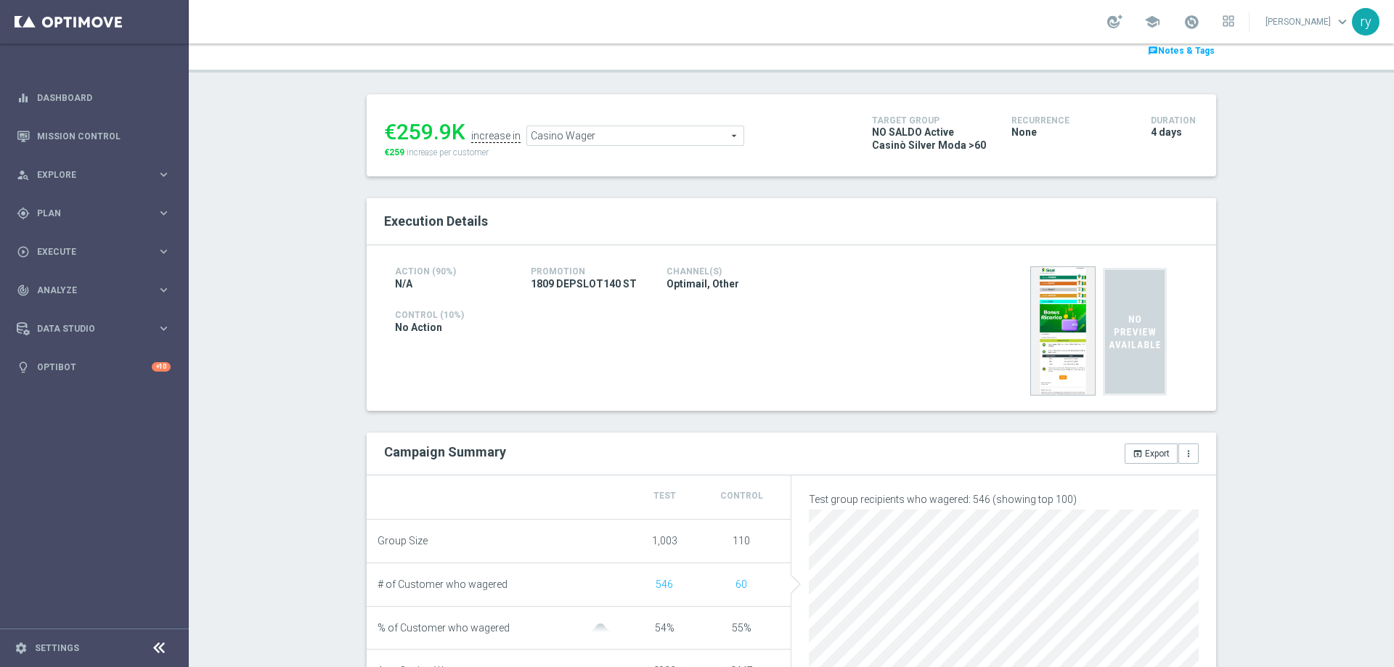
scroll to position [0, 0]
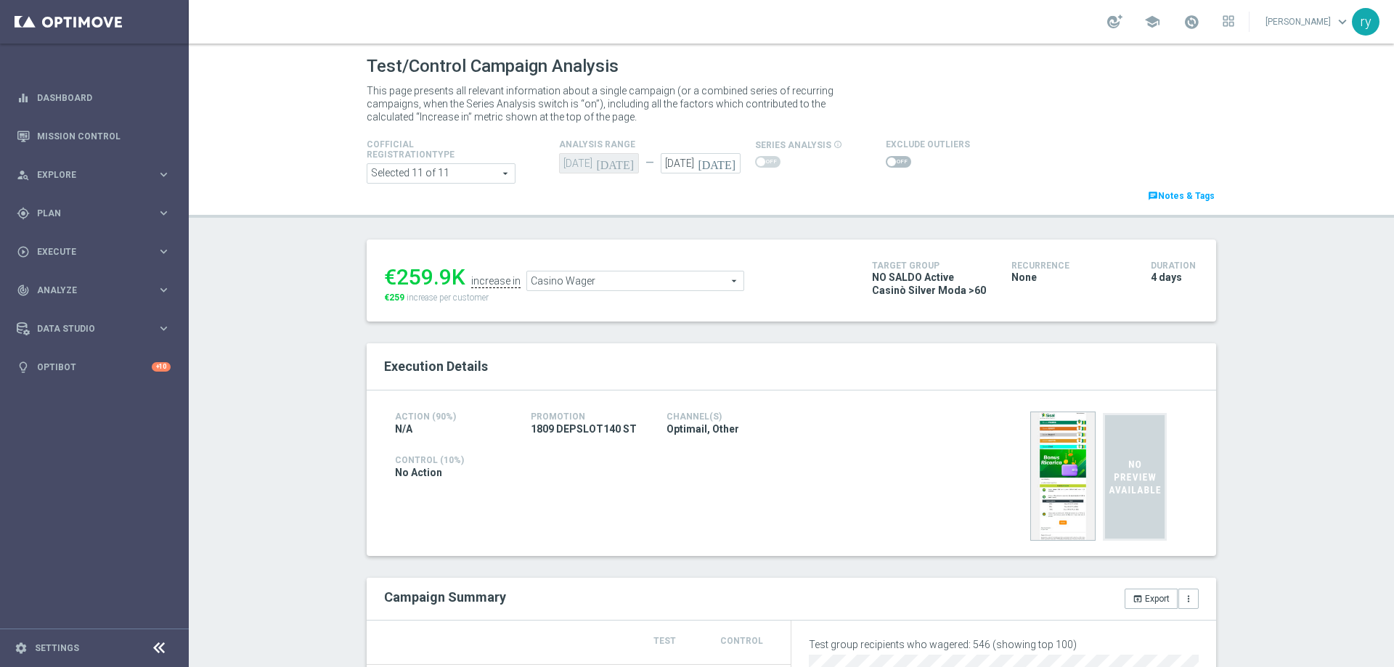
drag, startPoint x: 445, startPoint y: 275, endPoint x: 396, endPoint y: 271, distance: 49.6
click at [396, 271] on div "€259.9K" at bounding box center [424, 277] width 81 height 26
copy div "259.9"
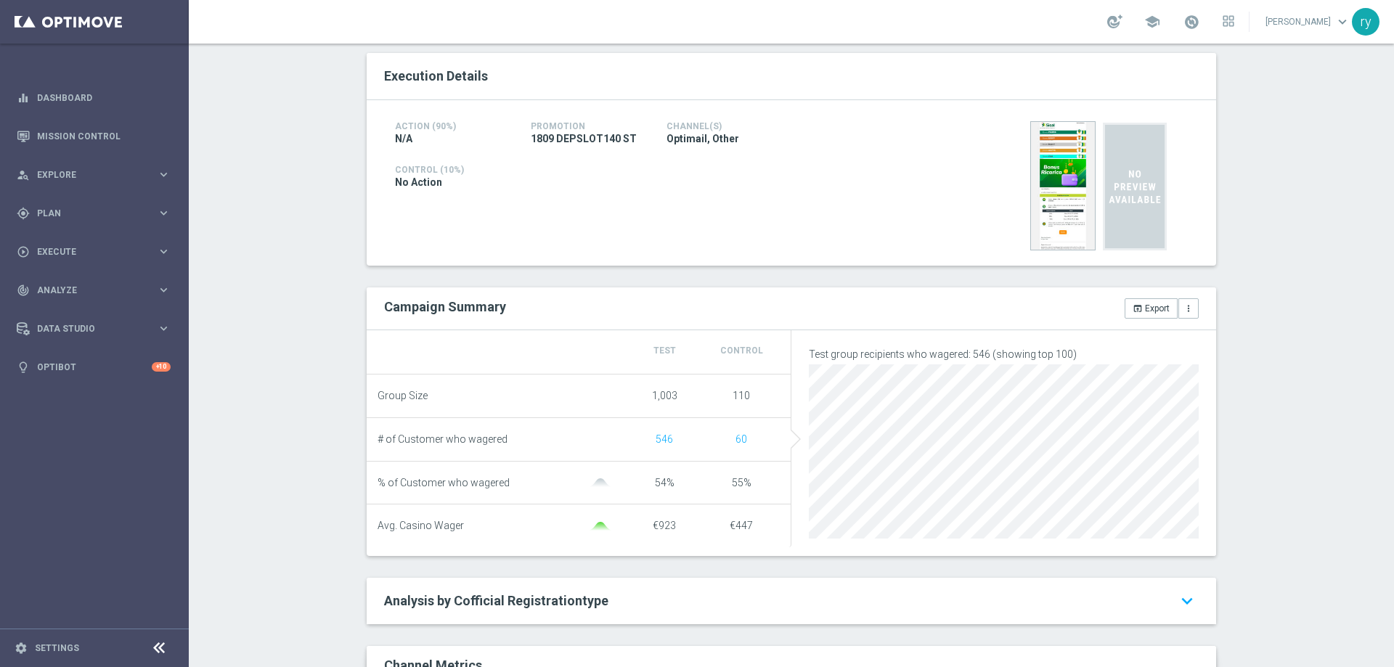
scroll to position [73, 0]
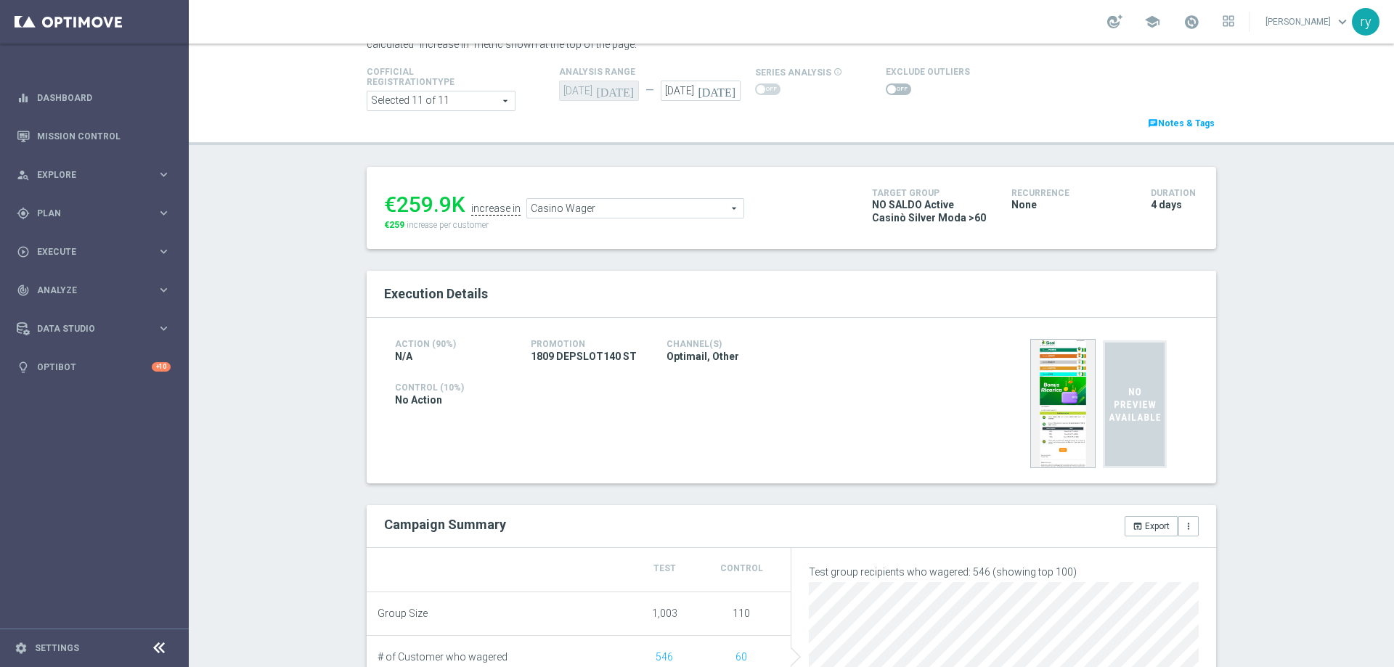
click at [571, 211] on span "Casino Wager" at bounding box center [635, 208] width 216 height 19
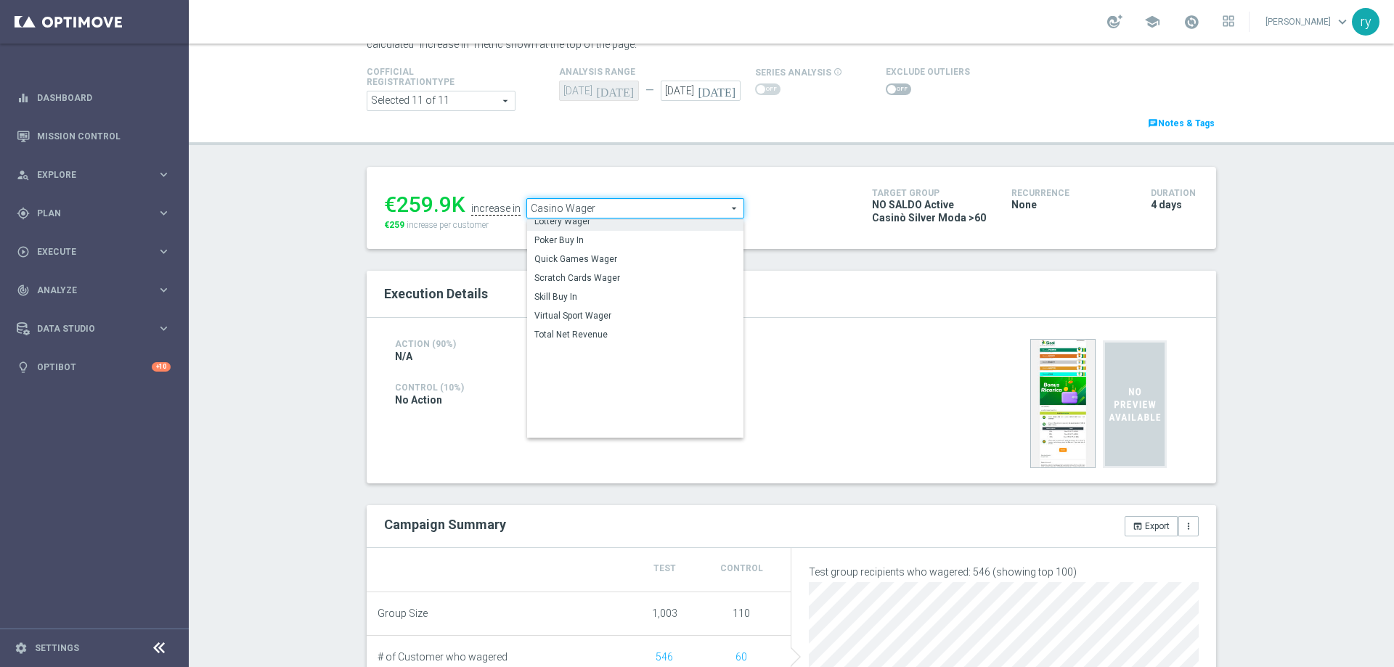
scroll to position [227, 0]
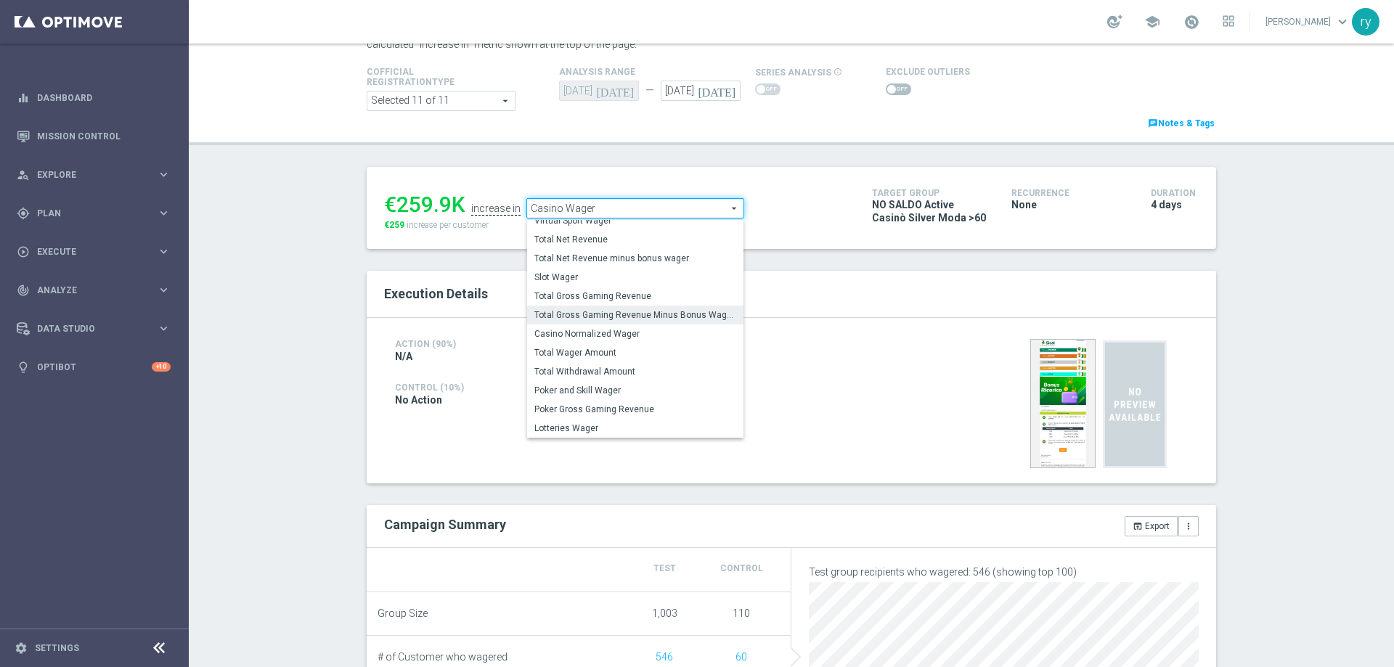
click at [605, 318] on span "Total Gross Gaming Revenue Minus Bonus Wagared" at bounding box center [635, 315] width 202 height 12
type input "Total Gross Gaming Revenue Minus Bonus Wagared"
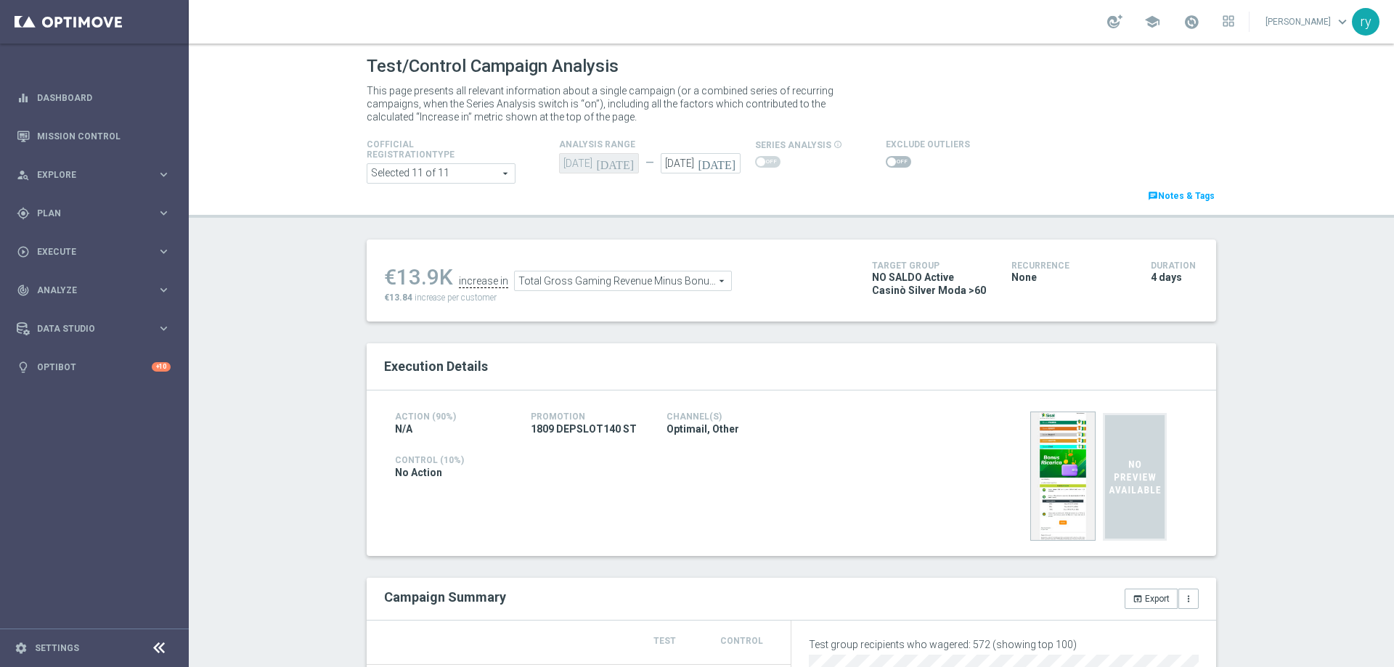
click at [886, 169] on div at bounding box center [928, 161] width 84 height 17
click at [886, 166] on span at bounding box center [898, 162] width 25 height 12
click at [886, 166] on input "checkbox" at bounding box center [898, 162] width 25 height 12
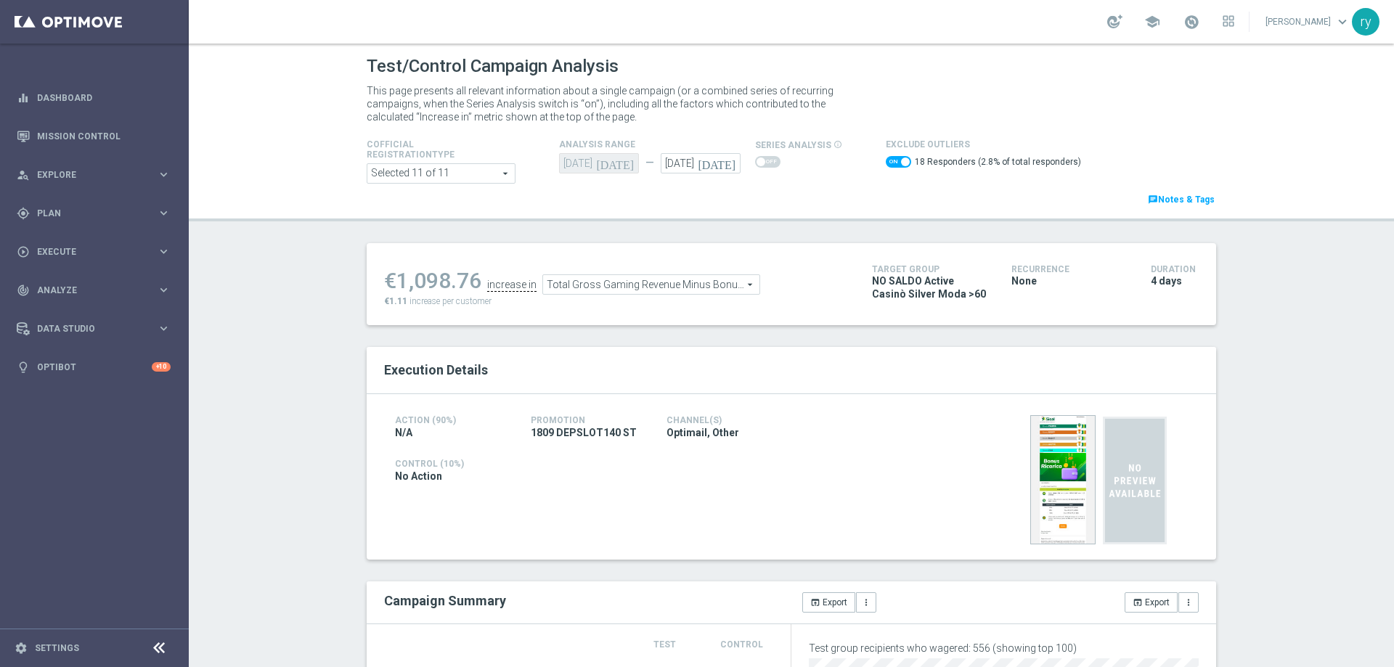
click at [886, 158] on span at bounding box center [898, 162] width 25 height 12
click at [886, 158] on input "checkbox" at bounding box center [898, 162] width 25 height 12
checkbox input "false"
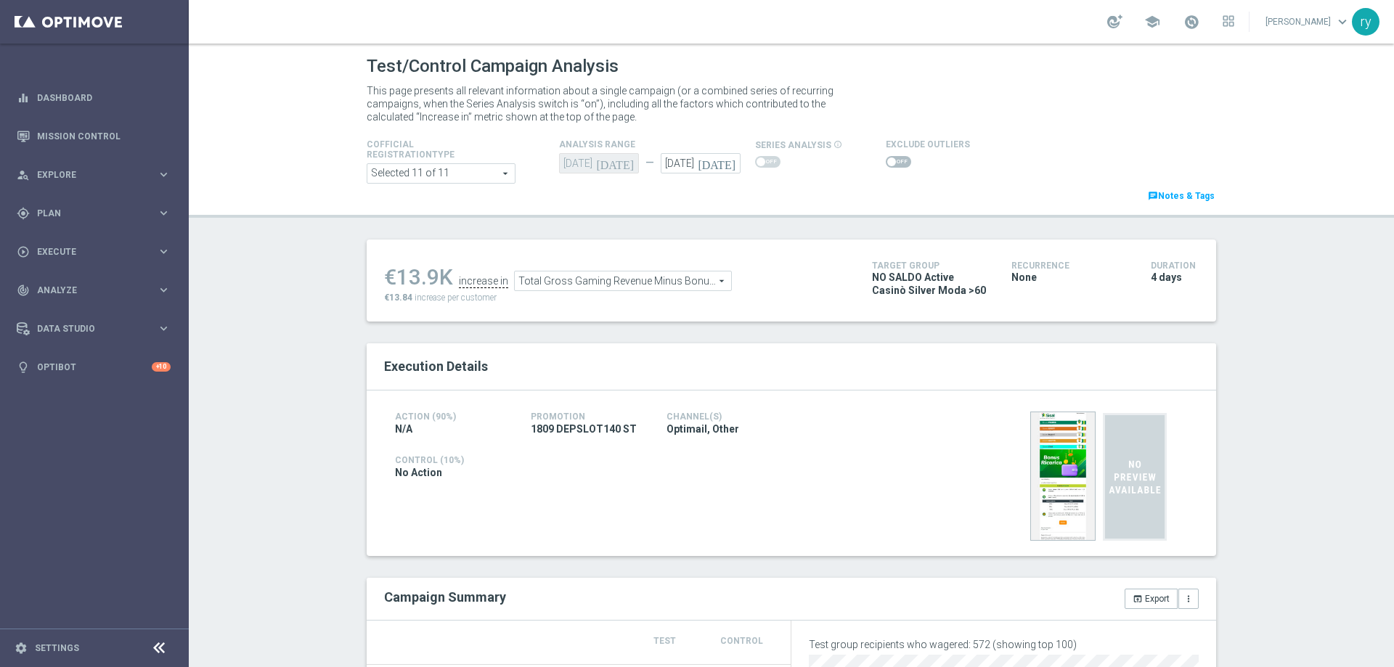
drag, startPoint x: 431, startPoint y: 277, endPoint x: 396, endPoint y: 281, distance: 35.1
click at [396, 281] on div "€13.9K" at bounding box center [418, 277] width 69 height 26
copy div "13.9"
drag, startPoint x: 436, startPoint y: 277, endPoint x: 397, endPoint y: 281, distance: 38.7
click at [397, 281] on div "€44.7K" at bounding box center [418, 277] width 69 height 26
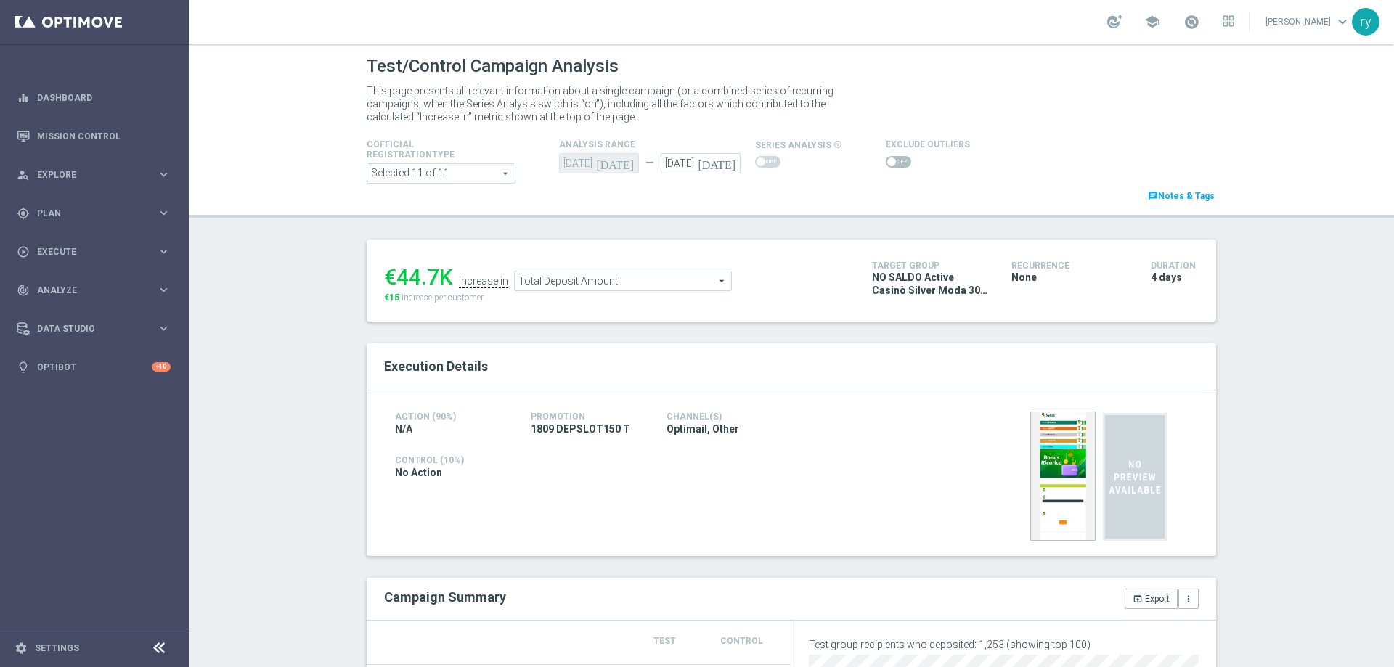
copy div "44.7"
click at [615, 284] on span "Total Deposit Amount" at bounding box center [623, 281] width 216 height 19
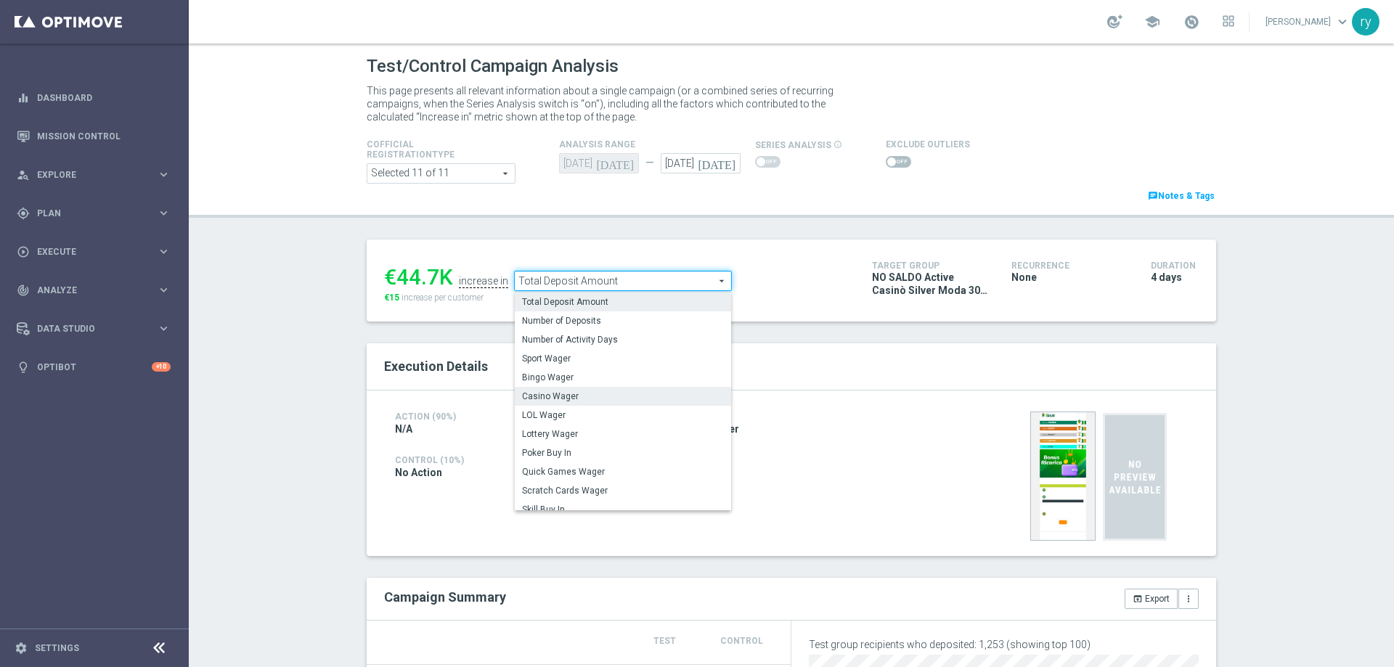
click at [603, 401] on span "Casino Wager" at bounding box center [623, 397] width 202 height 12
type input "Casino Wager"
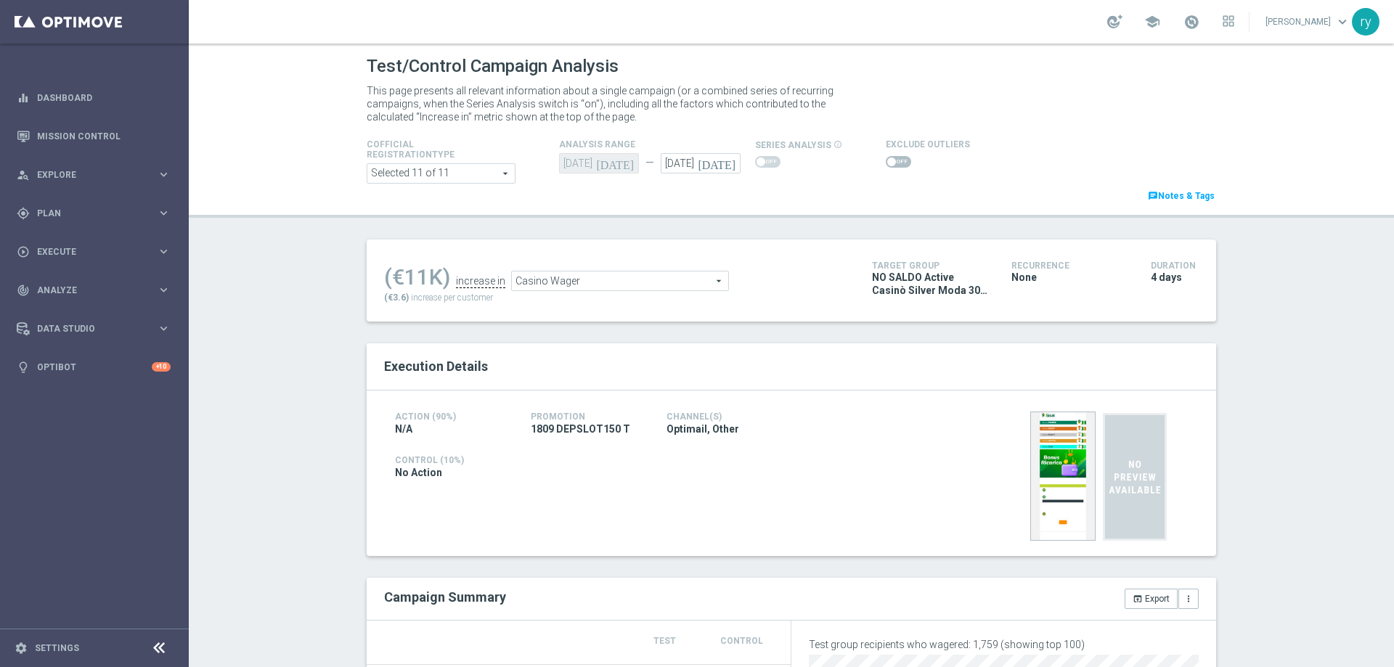
click at [887, 163] on span at bounding box center [891, 162] width 9 height 9
click at [886, 163] on input "checkbox" at bounding box center [898, 162] width 25 height 12
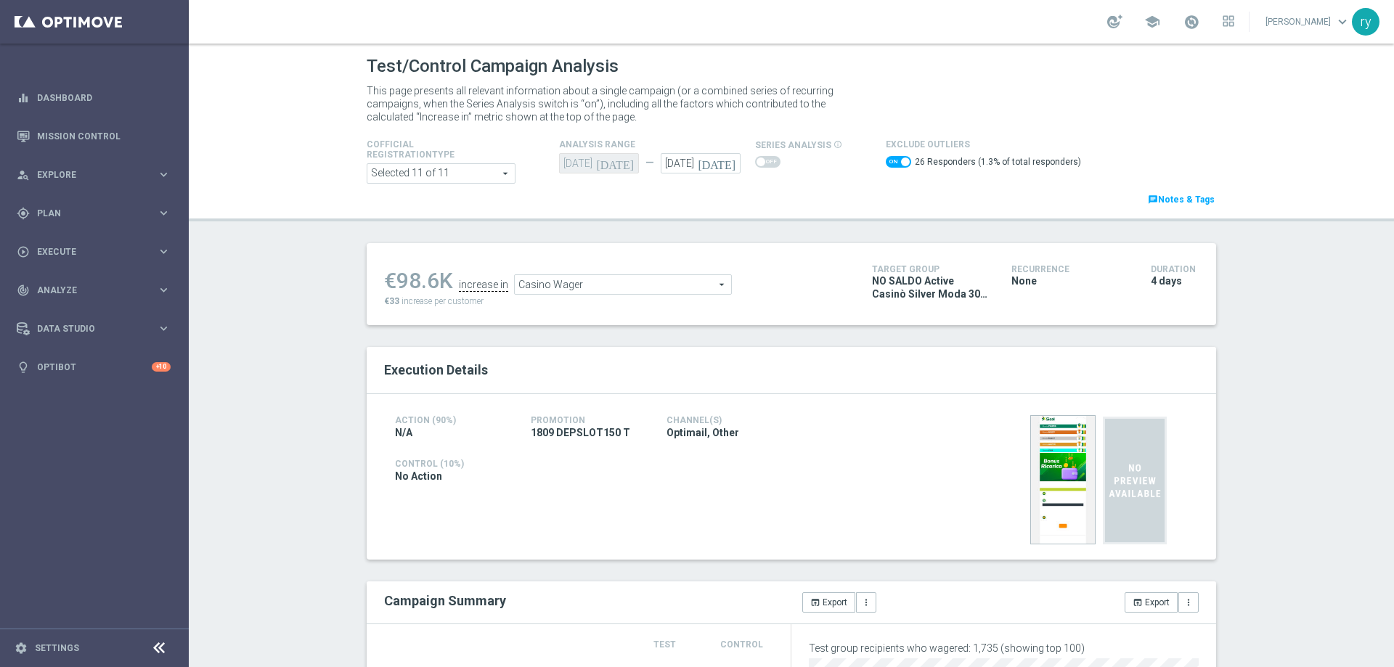
drag, startPoint x: 434, startPoint y: 286, endPoint x: 394, endPoint y: 279, distance: 40.6
click at [394, 279] on div "€98.6K" at bounding box center [418, 281] width 69 height 26
copy div "98.6"
click at [623, 292] on span "Casino Wager" at bounding box center [623, 284] width 216 height 19
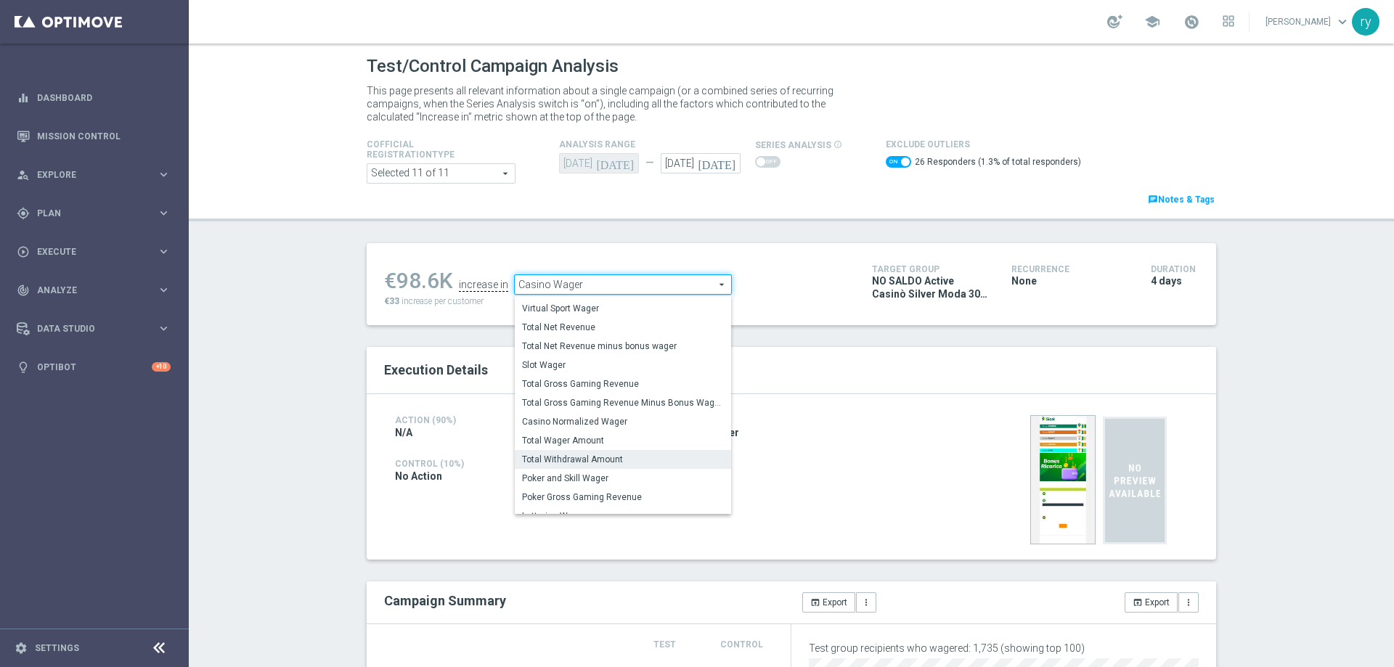
scroll to position [220, 0]
click at [604, 399] on span "Total Gross Gaming Revenue Minus Bonus Wagared" at bounding box center [623, 398] width 202 height 12
checkbox input "false"
type input "Total Gross Gaming Revenue Minus Bonus Wagared"
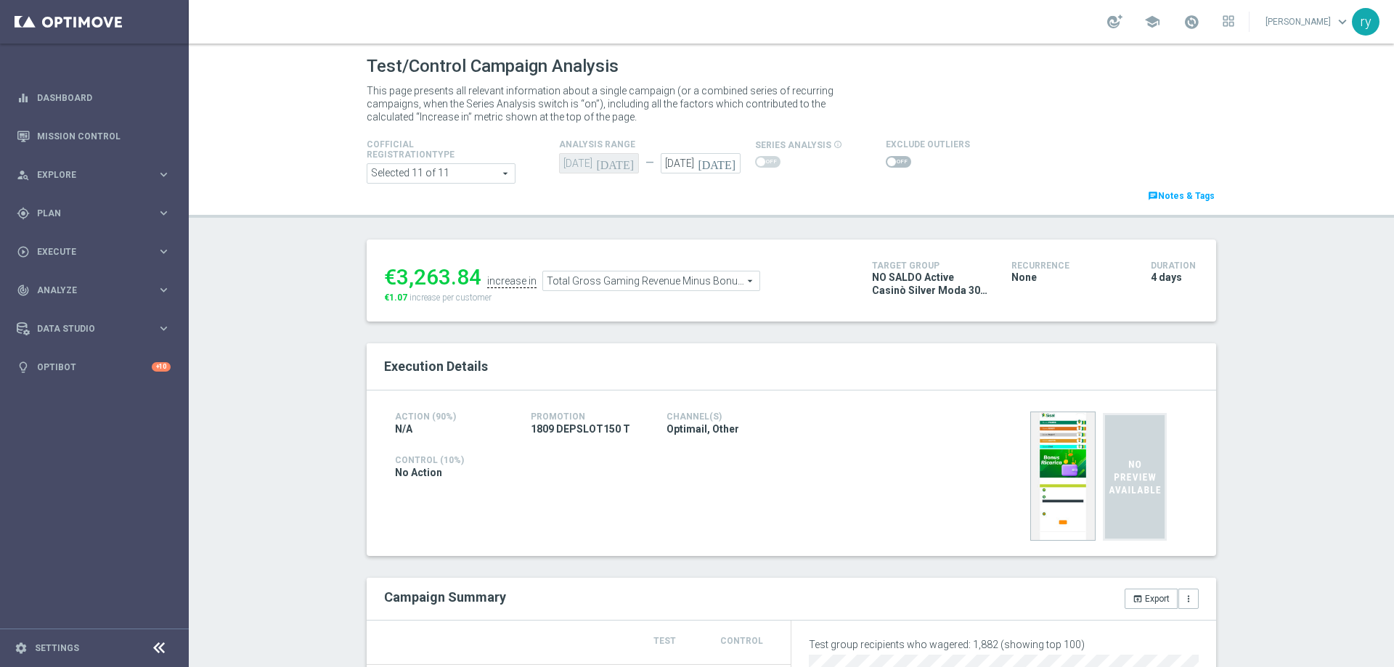
click at [887, 158] on span at bounding box center [891, 162] width 9 height 9
click at [886, 158] on input "checkbox" at bounding box center [898, 162] width 25 height 12
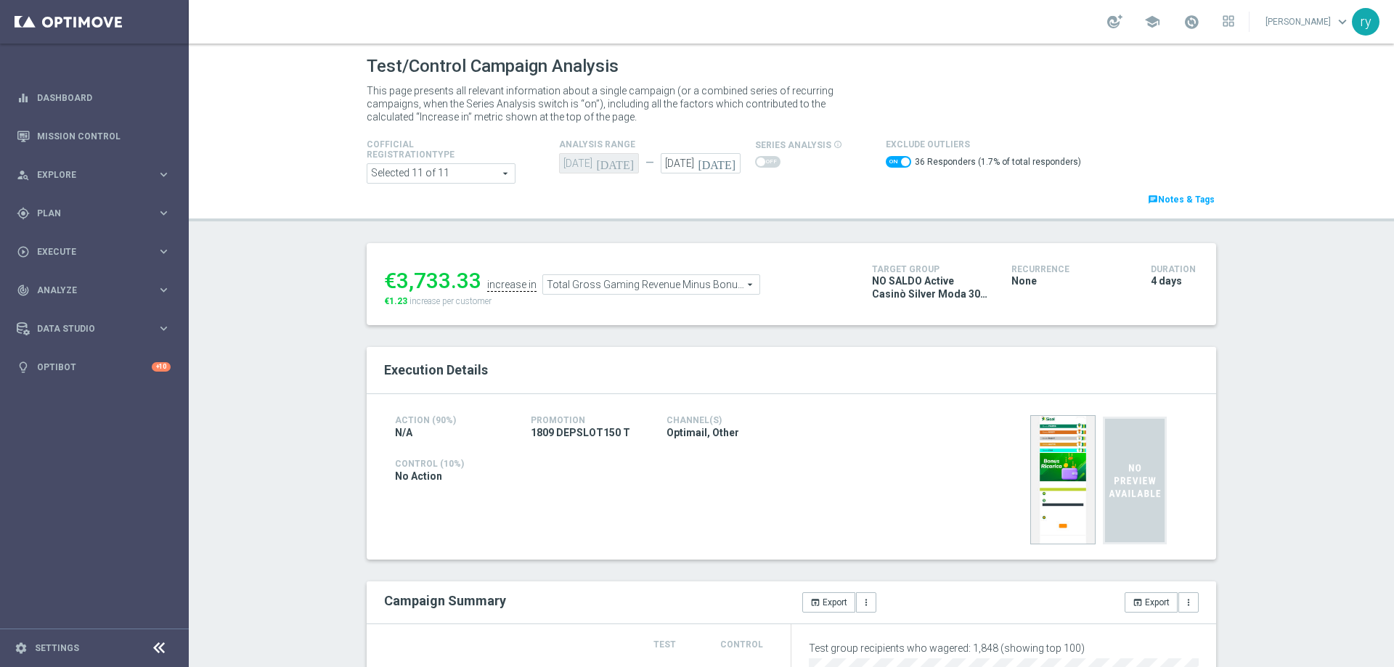
click at [886, 160] on span at bounding box center [898, 162] width 25 height 12
click at [886, 160] on input "checkbox" at bounding box center [898, 162] width 25 height 12
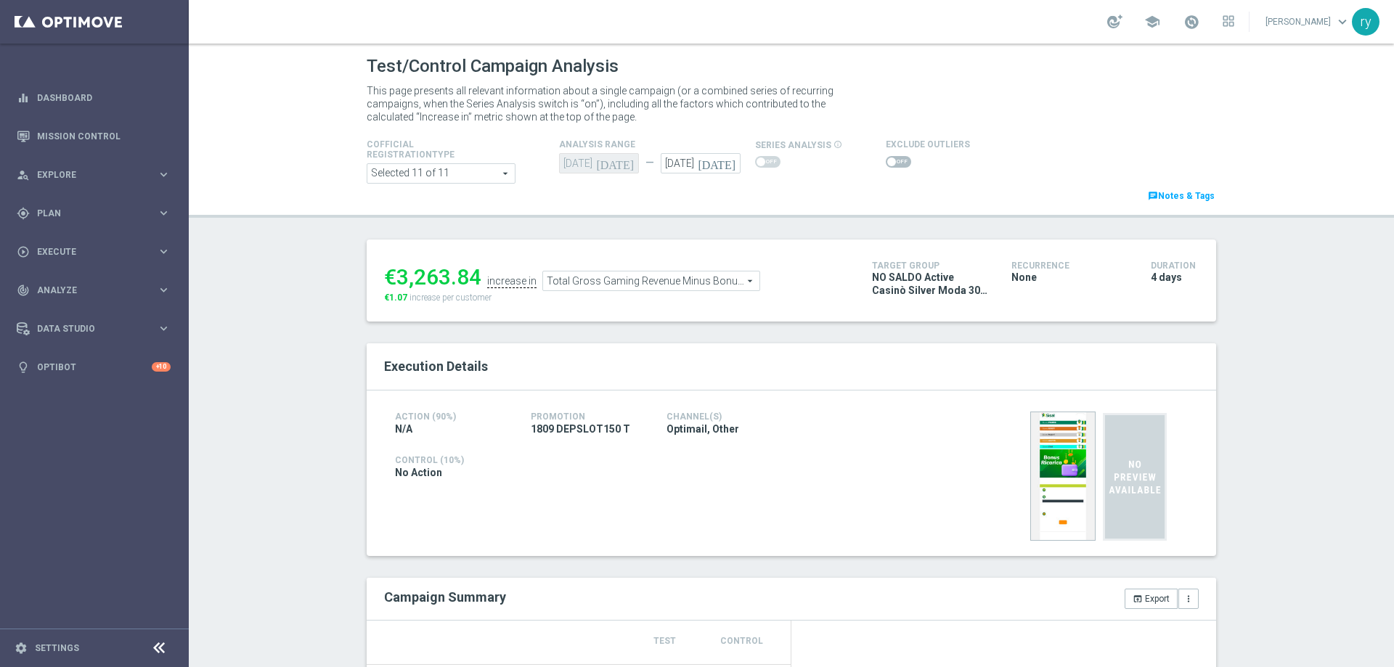
click at [887, 162] on span at bounding box center [891, 162] width 9 height 9
click at [886, 162] on input "checkbox" at bounding box center [898, 162] width 25 height 12
checkbox input "true"
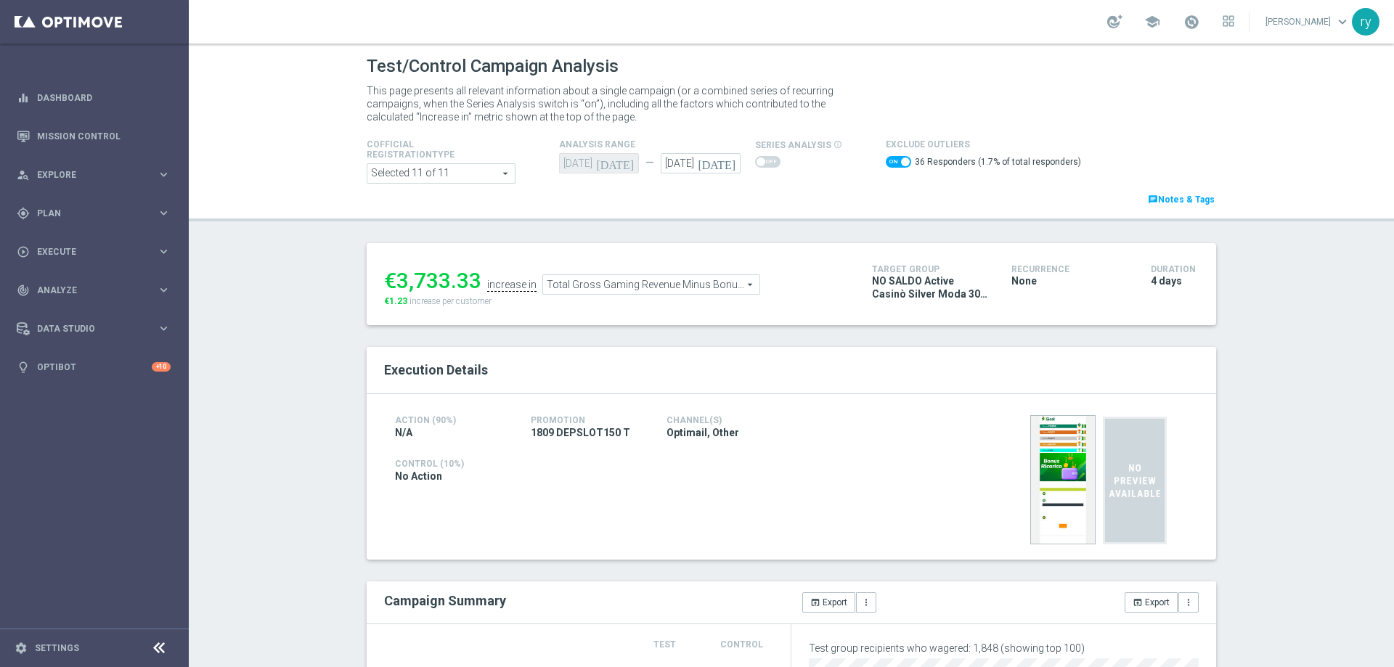
drag, startPoint x: 475, startPoint y: 277, endPoint x: 395, endPoint y: 286, distance: 80.4
click at [395, 286] on div "€3,733.33" at bounding box center [432, 281] width 97 height 26
copy div "3,733.33"
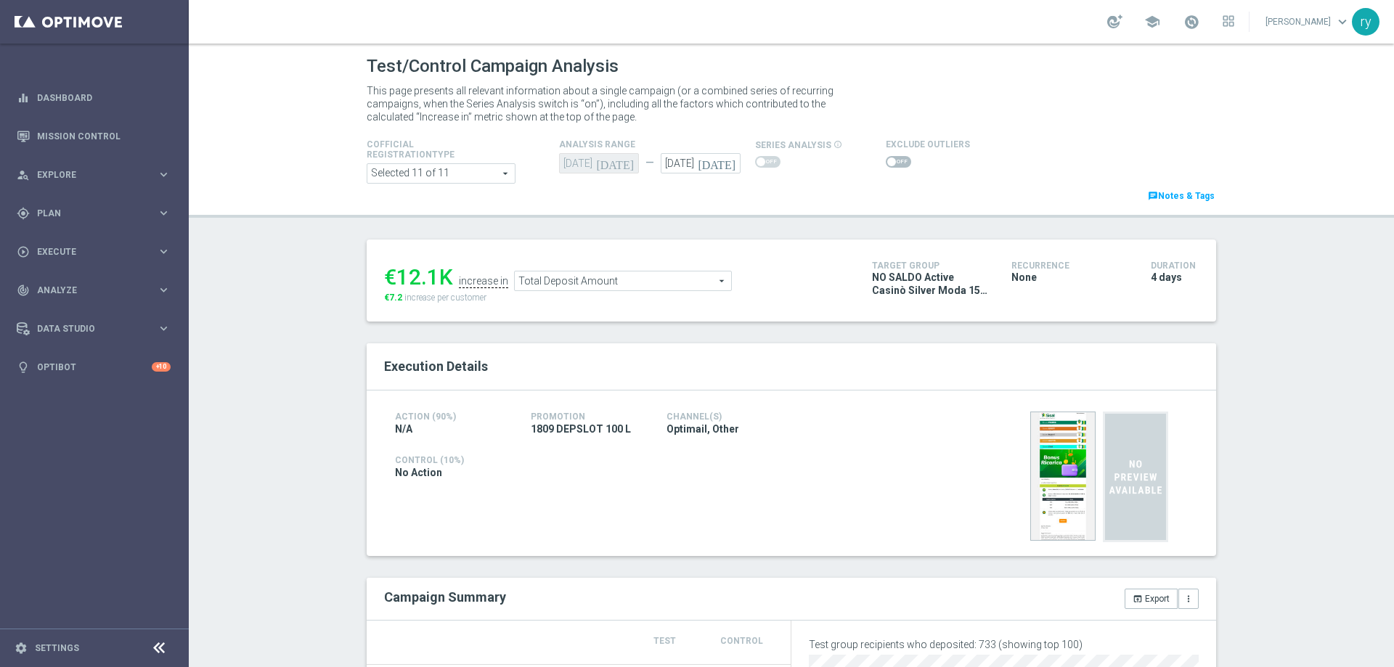
click at [886, 160] on span at bounding box center [898, 162] width 25 height 12
click at [886, 160] on input "checkbox" at bounding box center [898, 162] width 25 height 12
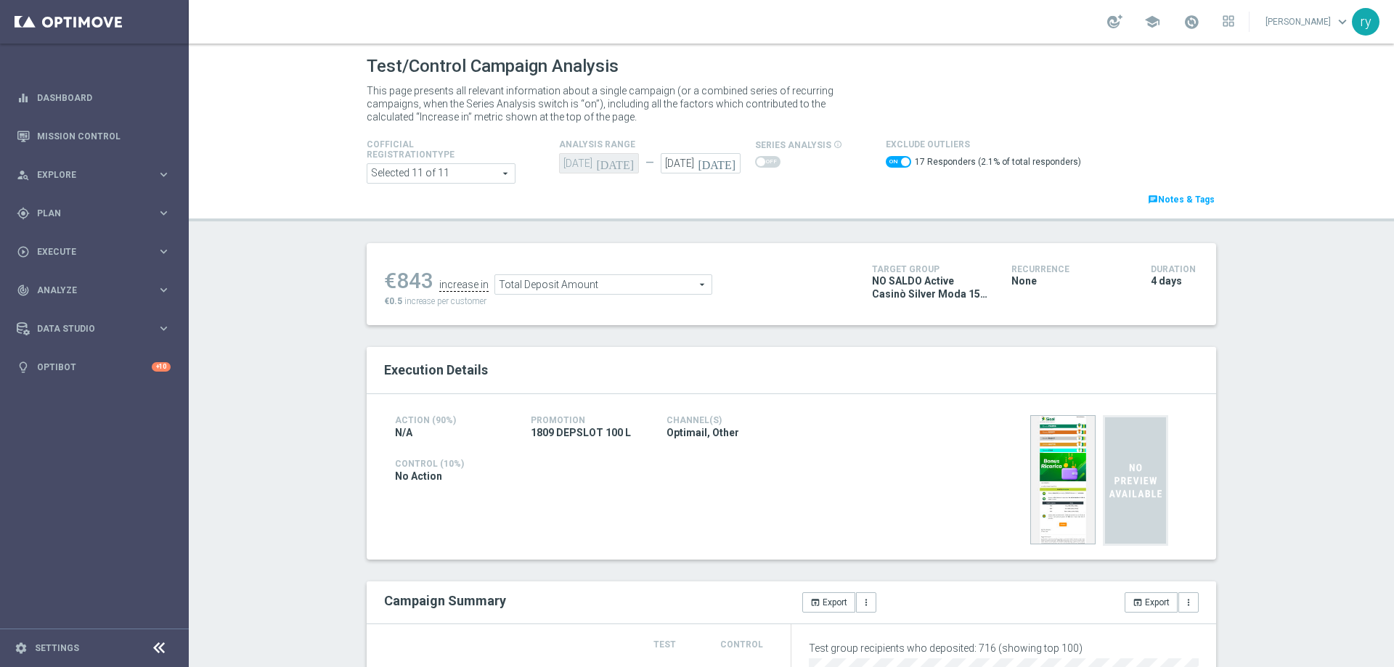
click at [887, 159] on span at bounding box center [898, 162] width 25 height 12
click at [887, 159] on input "checkbox" at bounding box center [898, 162] width 25 height 12
checkbox input "false"
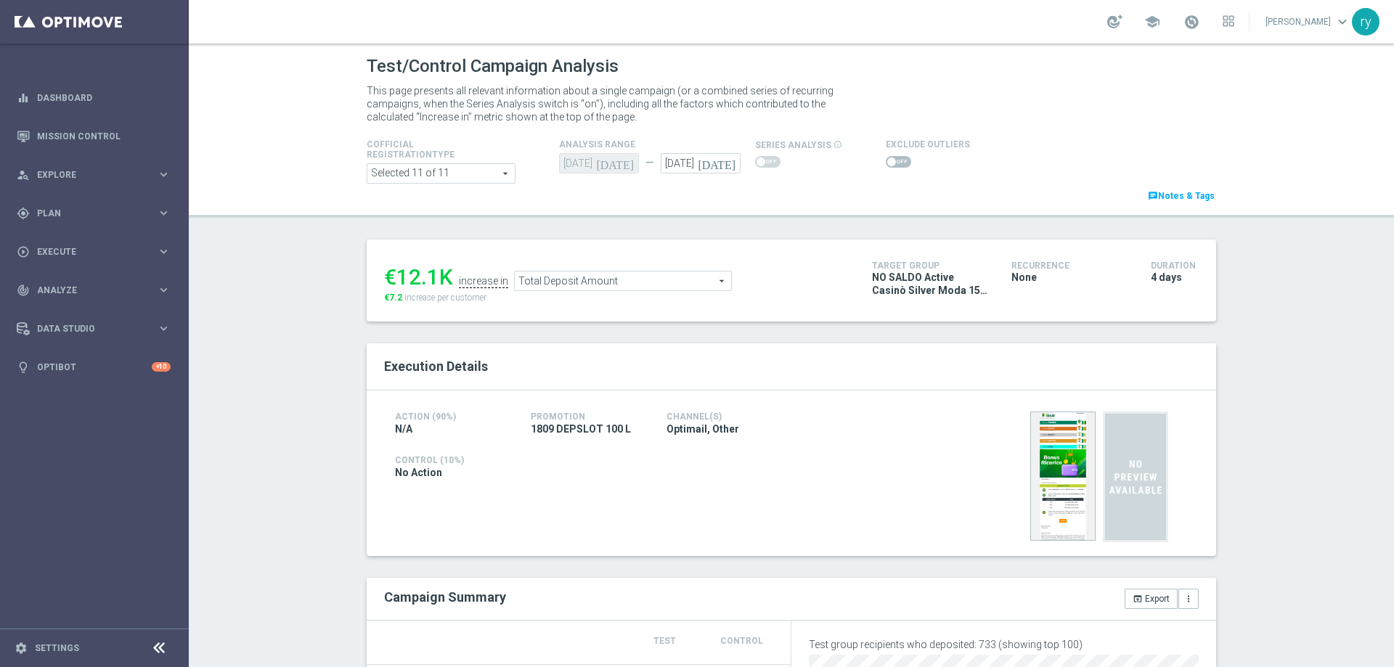
scroll to position [73, 0]
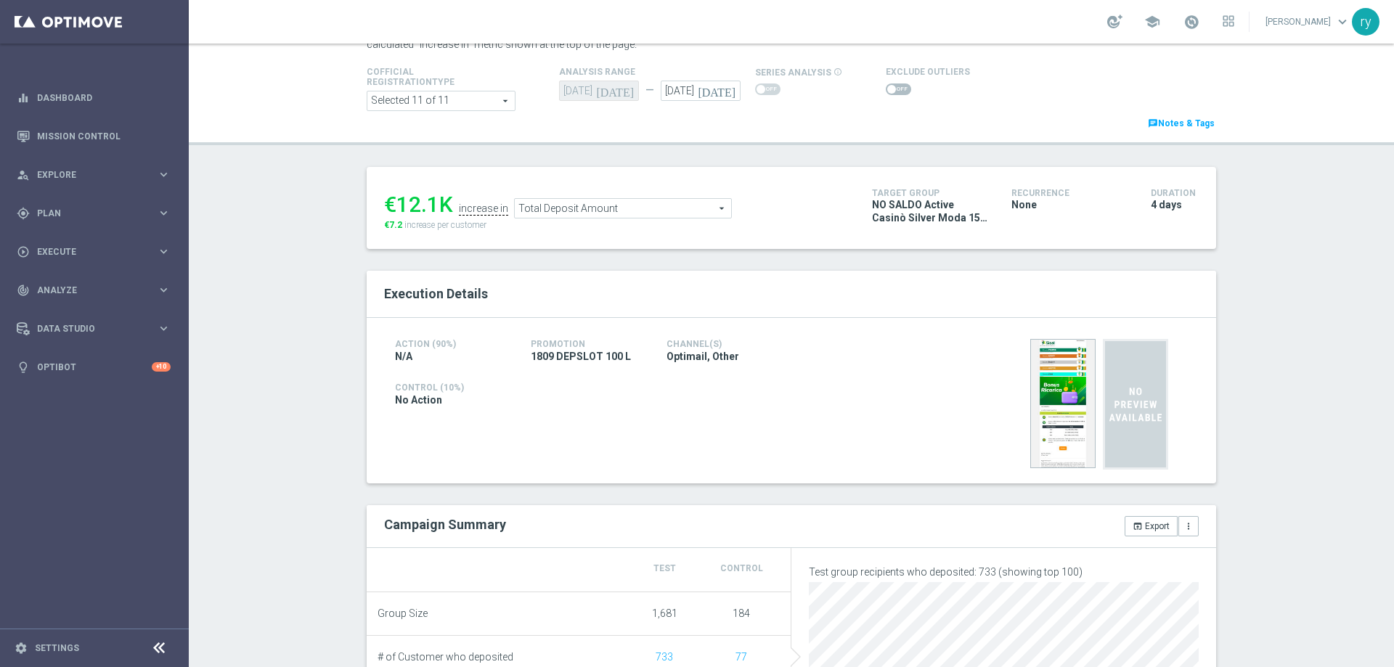
drag, startPoint x: 433, startPoint y: 201, endPoint x: 397, endPoint y: 208, distance: 37.0
click at [397, 208] on div "€12.1K" at bounding box center [418, 205] width 69 height 26
copy div "12.1"
click at [554, 213] on span "Total Deposit Amount" at bounding box center [623, 208] width 216 height 19
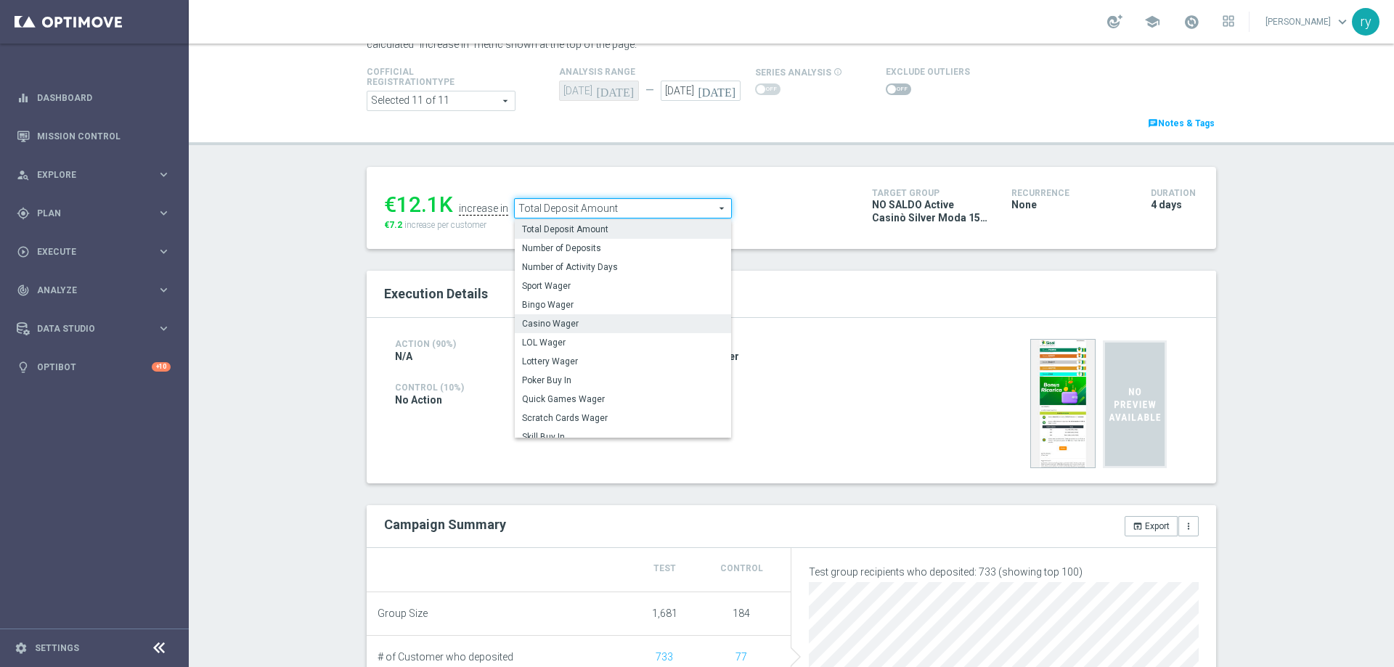
click at [587, 326] on span "Casino Wager" at bounding box center [623, 324] width 202 height 12
type input "Casino Wager"
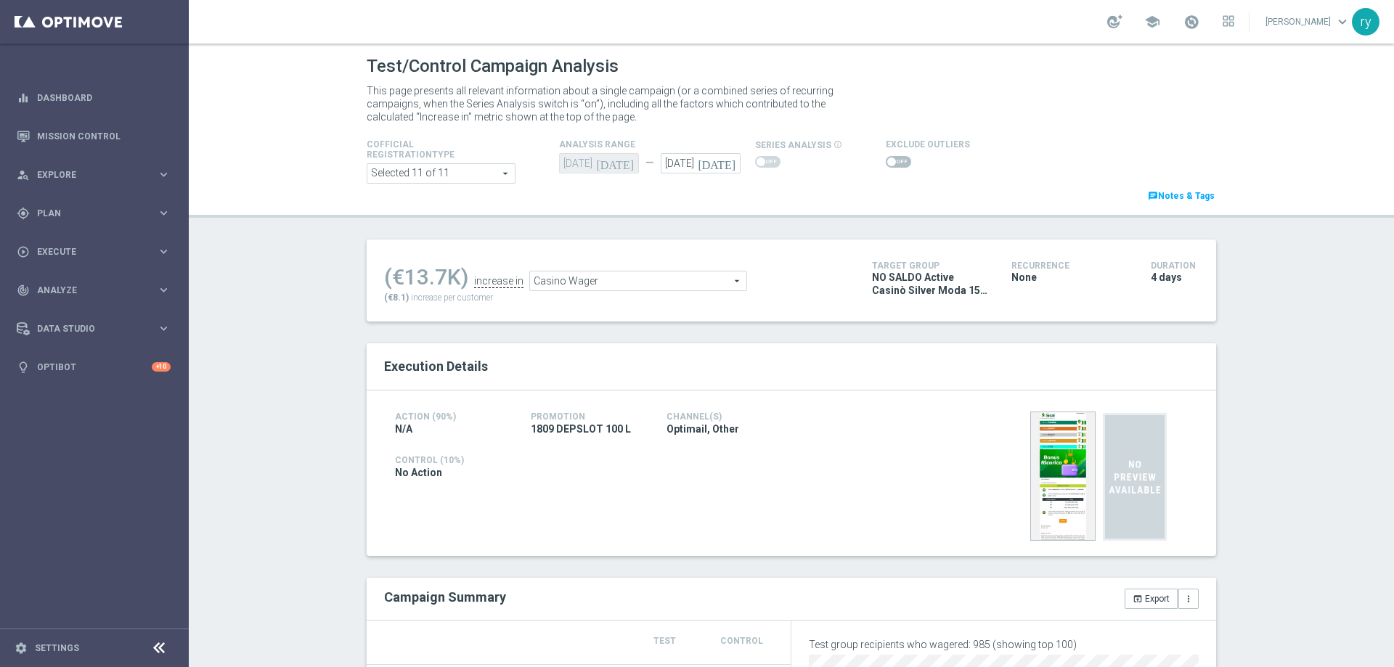
click at [887, 162] on span at bounding box center [891, 162] width 9 height 9
click at [886, 162] on input "checkbox" at bounding box center [898, 162] width 25 height 12
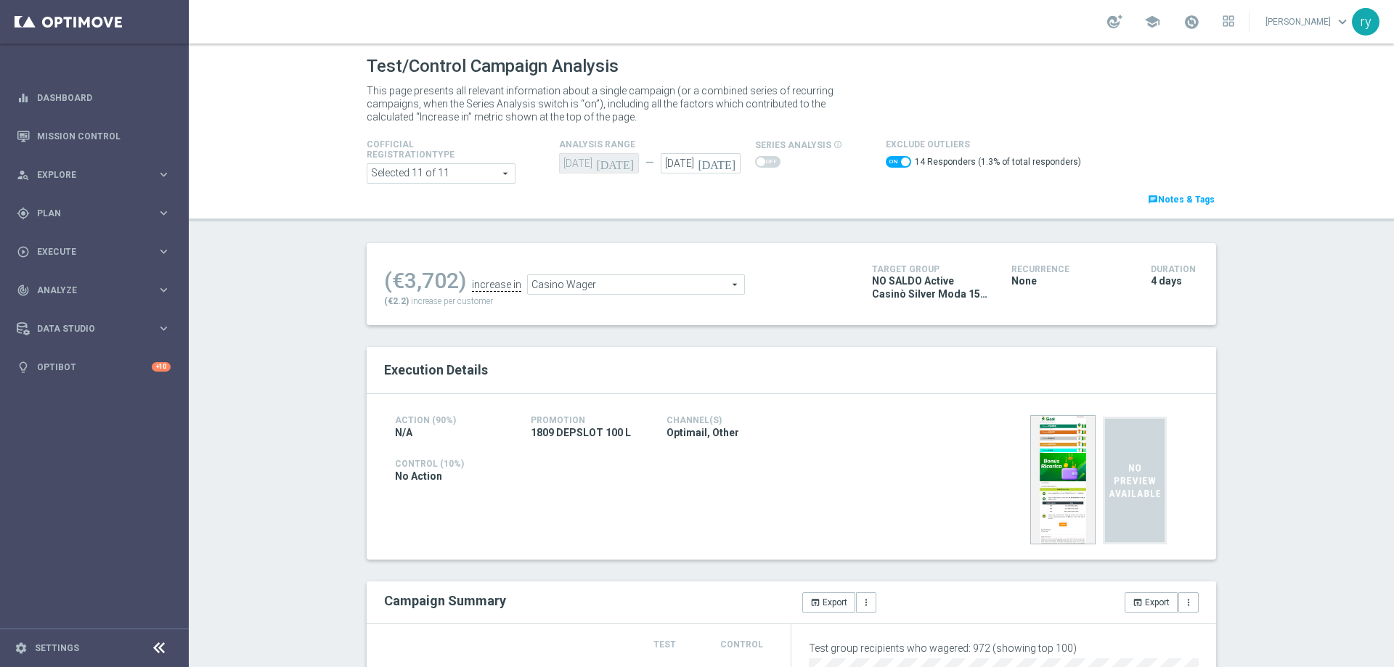
click at [886, 165] on span at bounding box center [898, 162] width 25 height 12
click at [886, 165] on input "checkbox" at bounding box center [898, 162] width 25 height 12
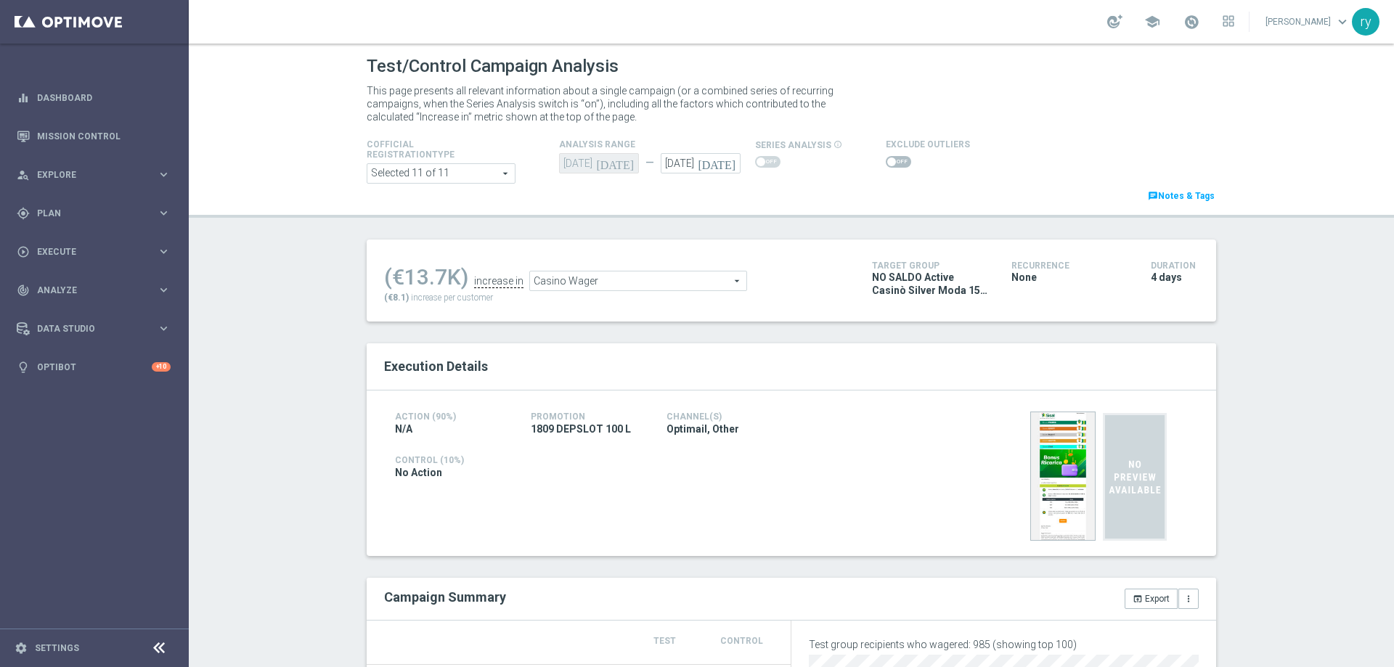
click at [887, 160] on span at bounding box center [891, 162] width 9 height 9
click at [886, 160] on input "checkbox" at bounding box center [898, 162] width 25 height 12
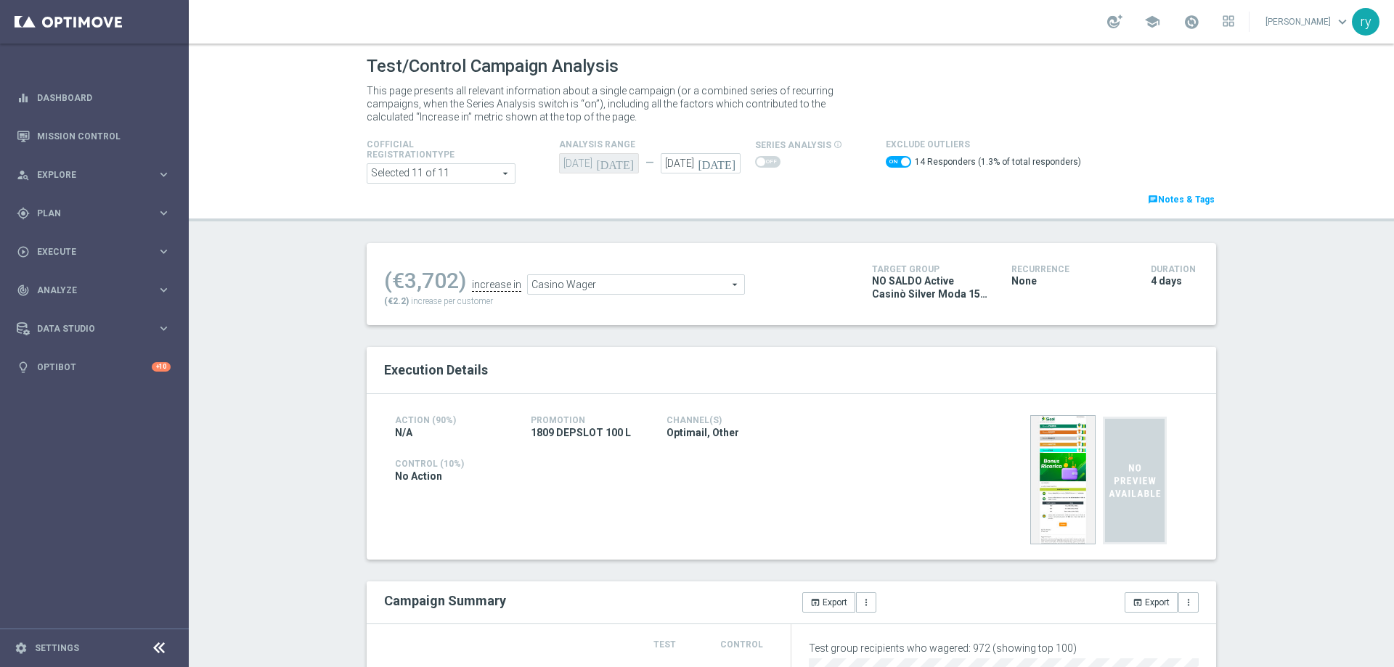
drag, startPoint x: 453, startPoint y: 277, endPoint x: 403, endPoint y: 282, distance: 50.4
click at [403, 282] on div "(€3,702)" at bounding box center [425, 281] width 82 height 26
copy div "3,702"
click at [695, 284] on span "Casino Wager" at bounding box center [636, 284] width 216 height 19
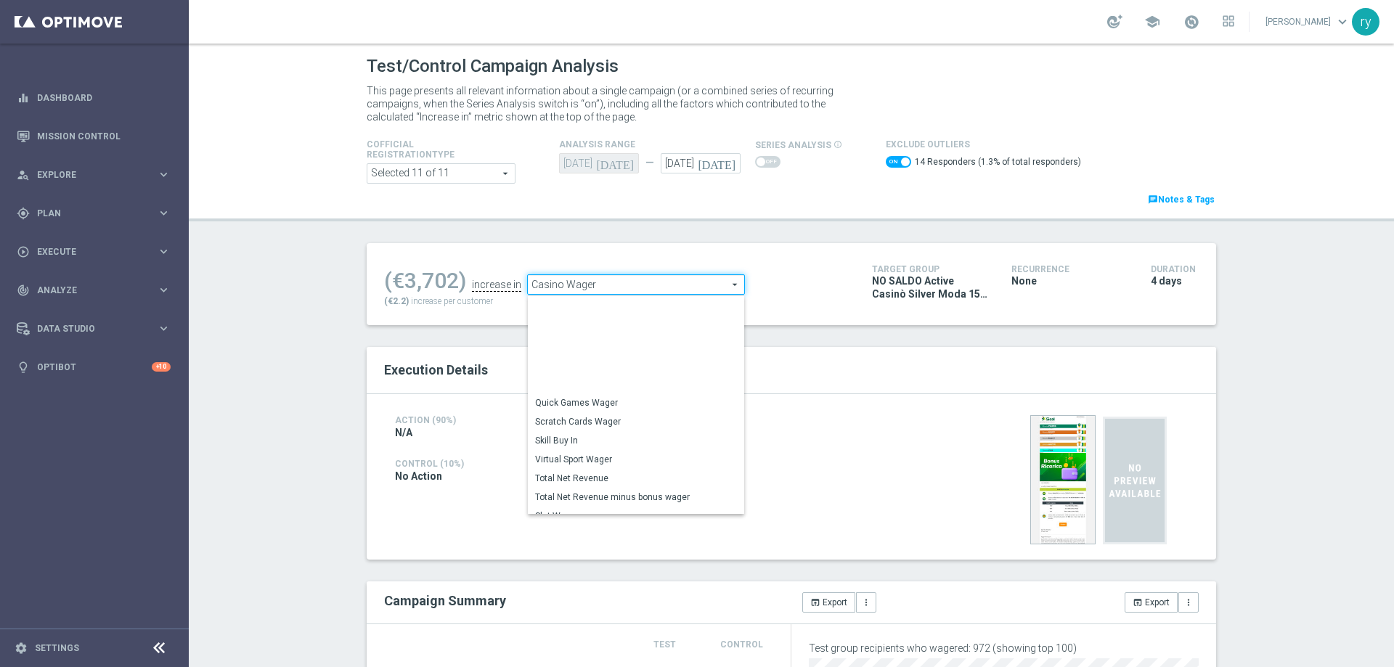
scroll to position [221, 0]
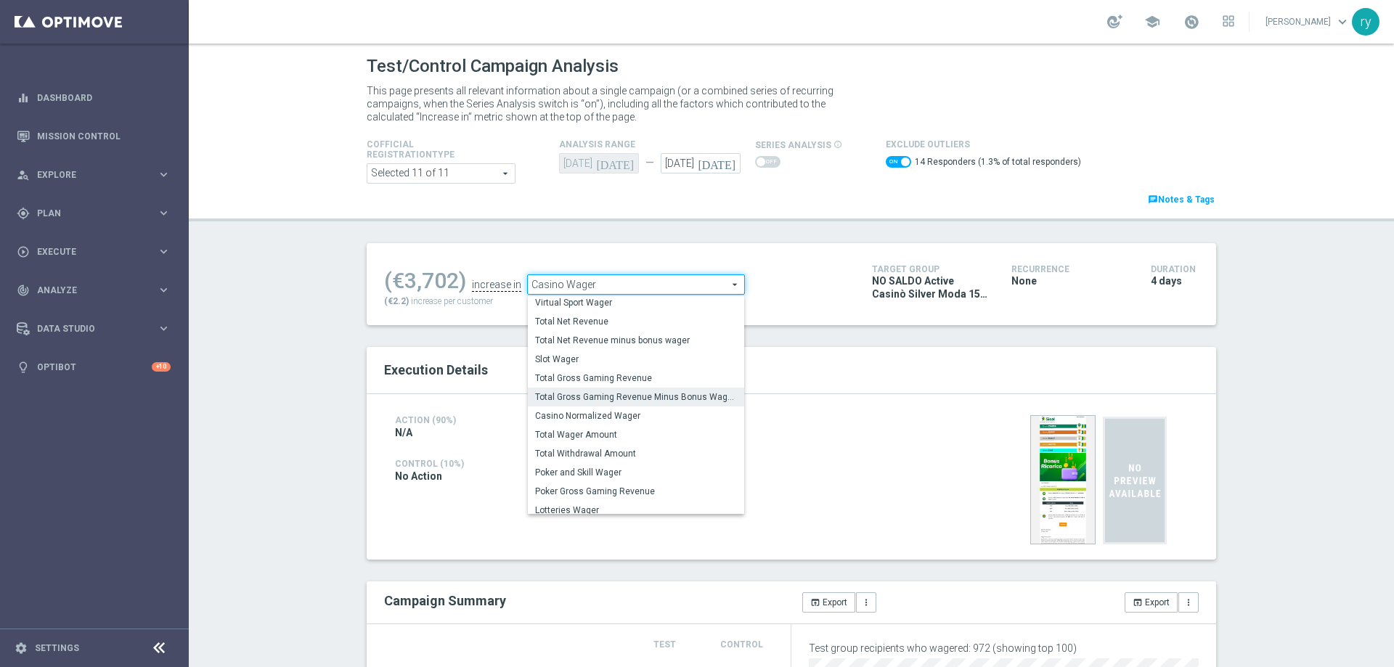
click at [624, 400] on span "Total Gross Gaming Revenue Minus Bonus Wagared" at bounding box center [636, 397] width 202 height 12
checkbox input "false"
type input "Total Gross Gaming Revenue Minus Bonus Wagared"
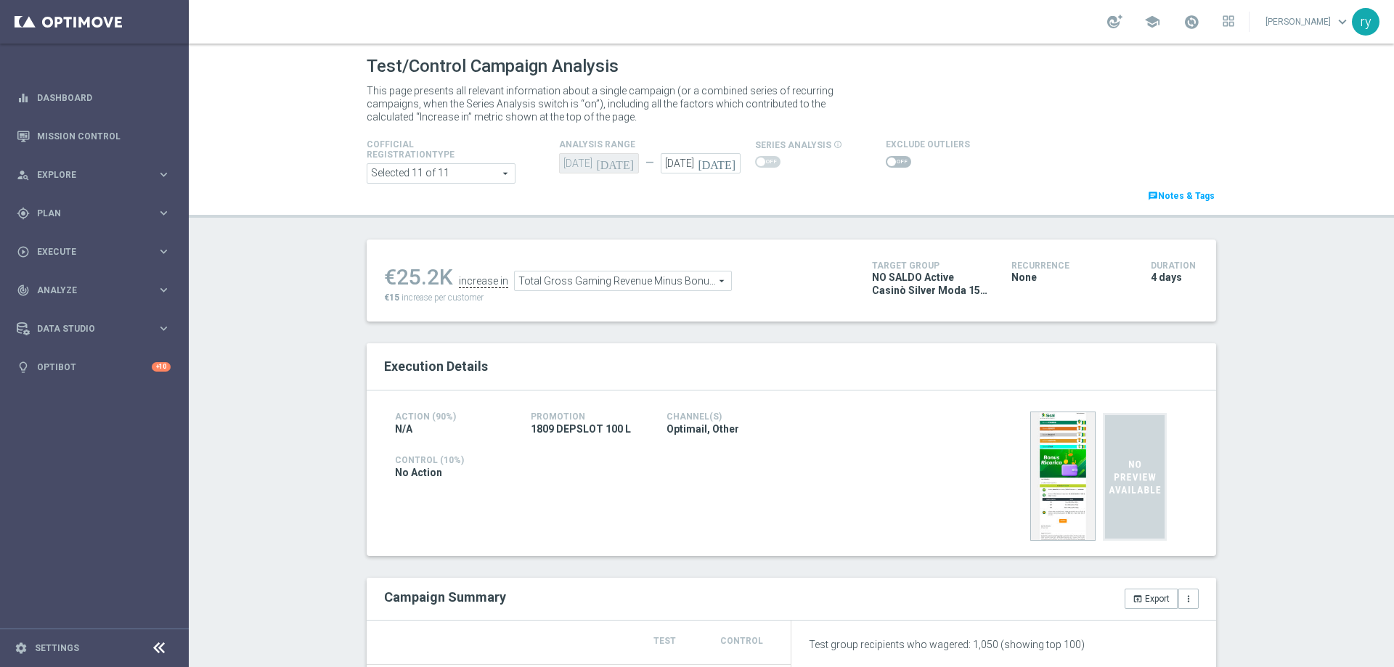
click at [890, 160] on div "Test/Control Campaign Analysis This page presents all relevant information abou…" at bounding box center [791, 356] width 1205 height 624
click at [887, 161] on span at bounding box center [891, 162] width 9 height 9
click at [886, 161] on input "checkbox" at bounding box center [898, 162] width 25 height 12
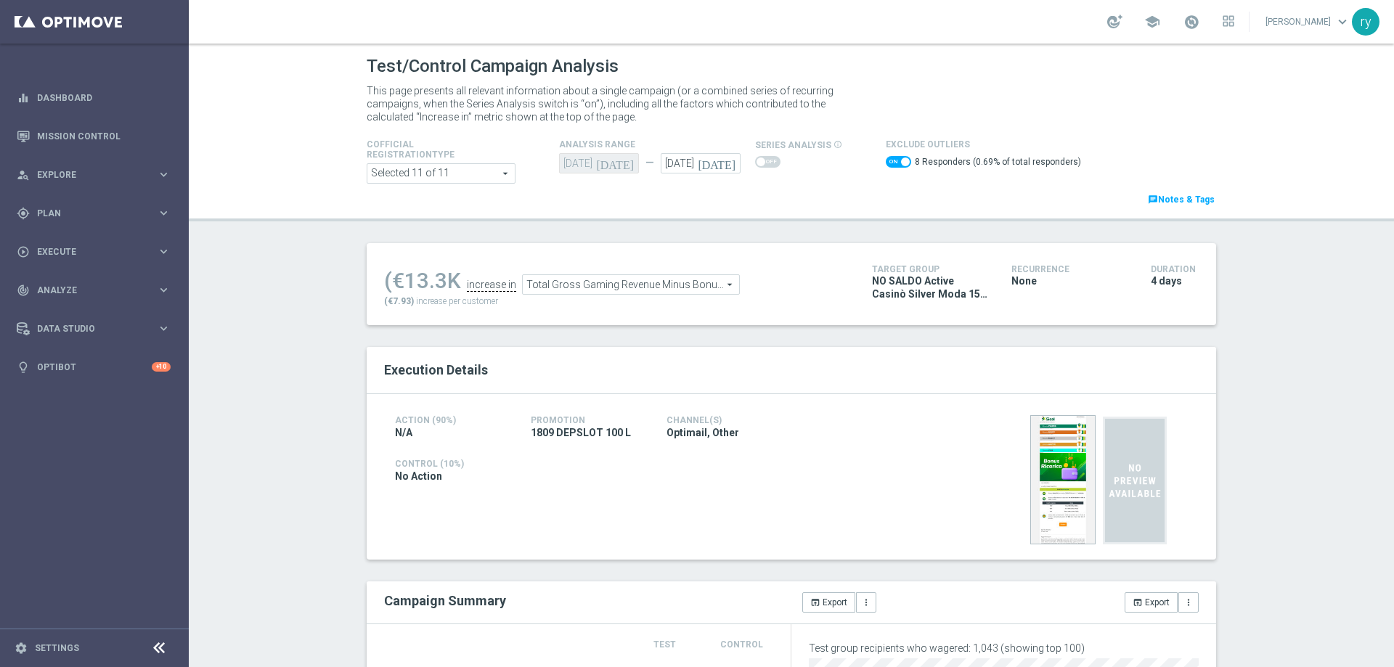
click at [886, 158] on span at bounding box center [898, 162] width 25 height 12
click at [886, 158] on input "checkbox" at bounding box center [898, 162] width 25 height 12
checkbox input "false"
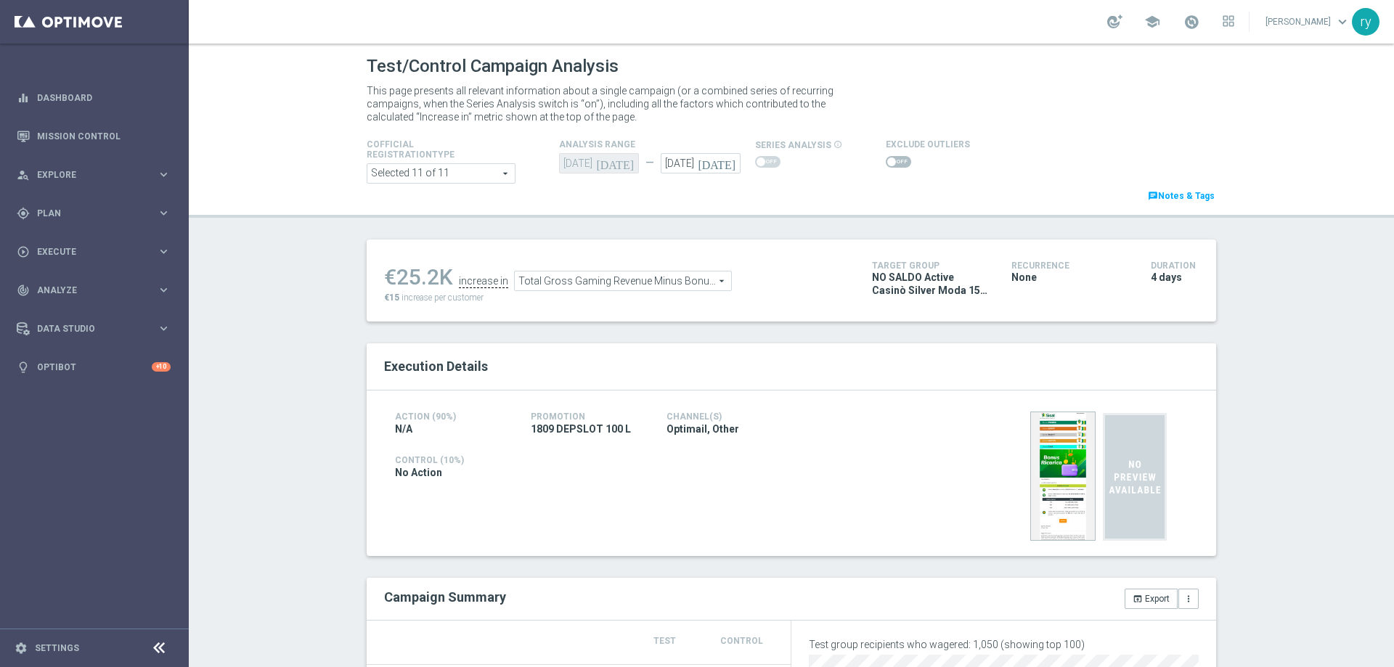
drag, startPoint x: 436, startPoint y: 282, endPoint x: 397, endPoint y: 277, distance: 38.9
click at [397, 277] on div "€25.2K" at bounding box center [418, 277] width 69 height 26
copy div "25.2"
click at [886, 167] on span at bounding box center [898, 162] width 25 height 12
click at [886, 167] on input "checkbox" at bounding box center [898, 162] width 25 height 12
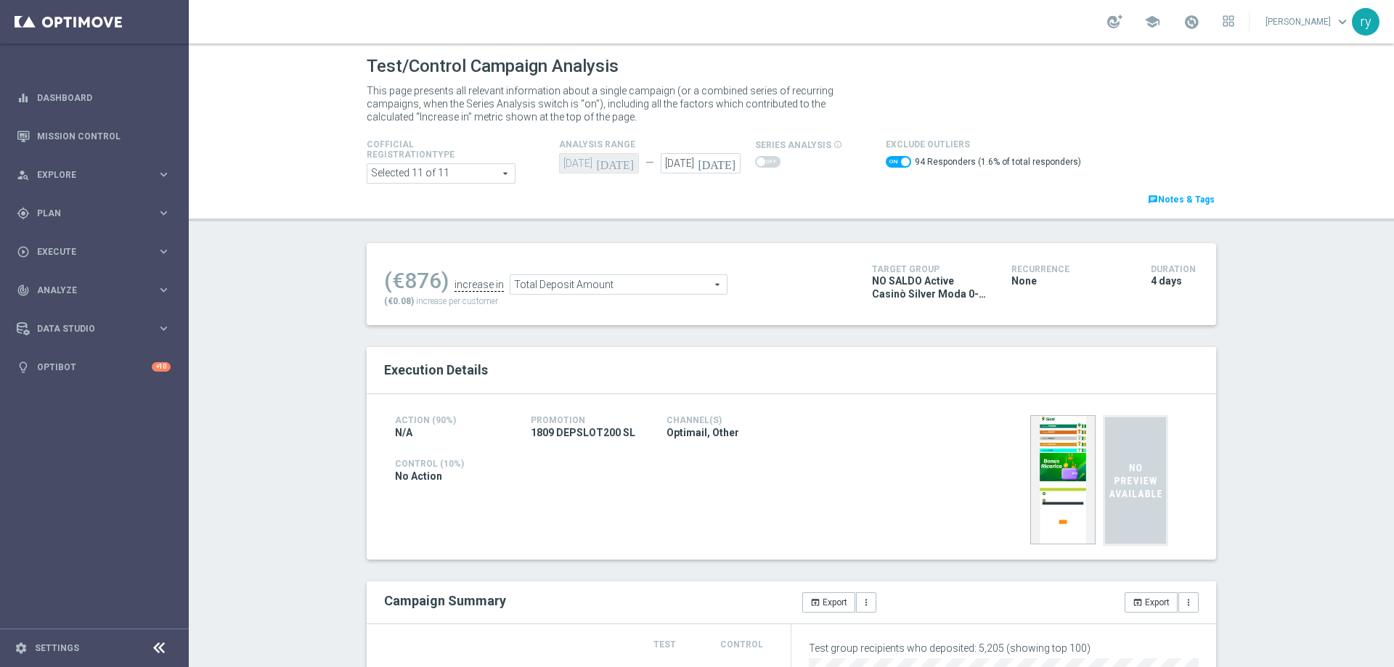
click at [888, 164] on span at bounding box center [898, 162] width 25 height 12
click at [888, 164] on input "checkbox" at bounding box center [898, 162] width 25 height 12
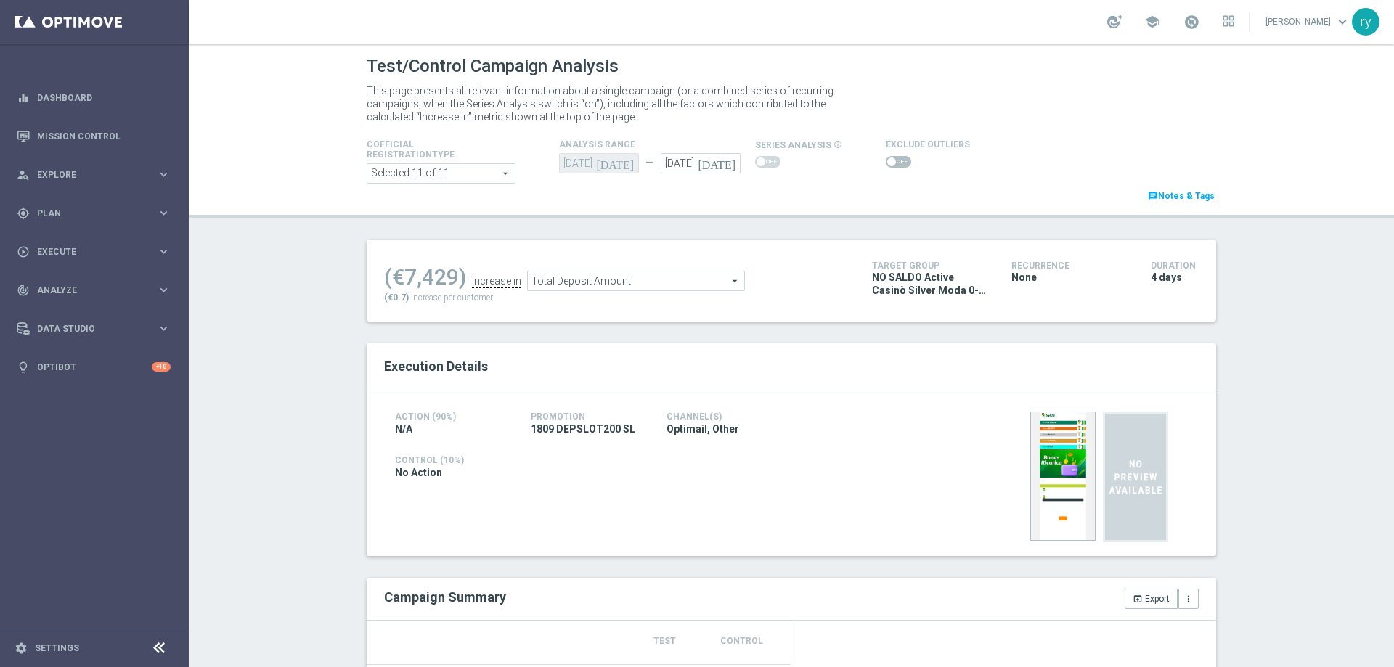
click at [888, 164] on span at bounding box center [898, 162] width 25 height 12
click at [888, 164] on input "checkbox" at bounding box center [898, 162] width 25 height 12
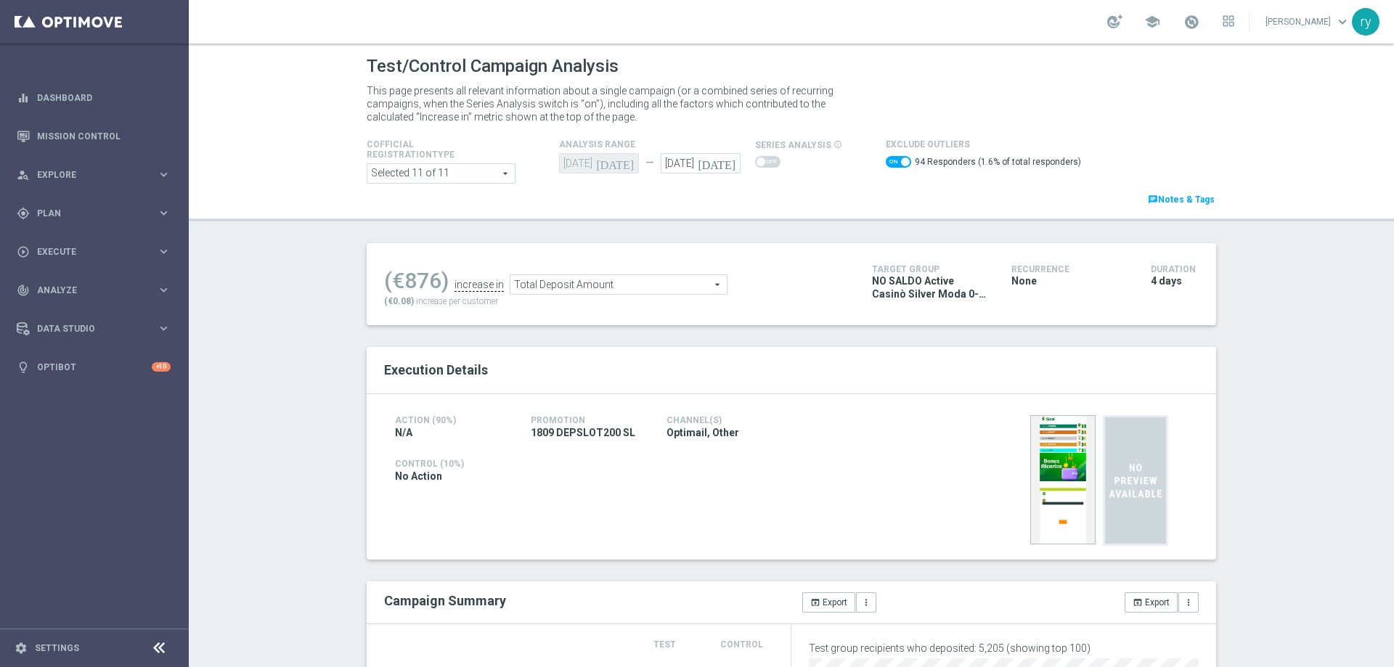
drag, startPoint x: 434, startPoint y: 278, endPoint x: 404, endPoint y: 280, distance: 29.9
click at [404, 280] on div "(€876)" at bounding box center [416, 281] width 65 height 26
copy div "876"
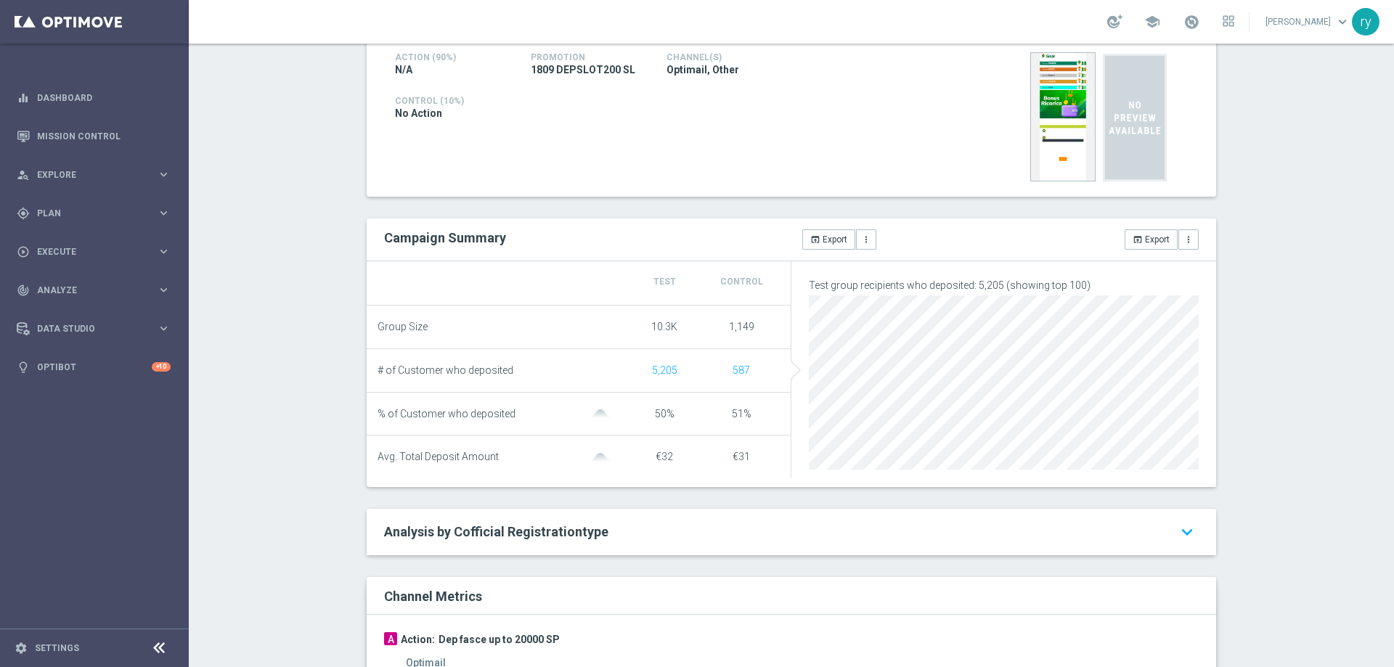
scroll to position [73, 0]
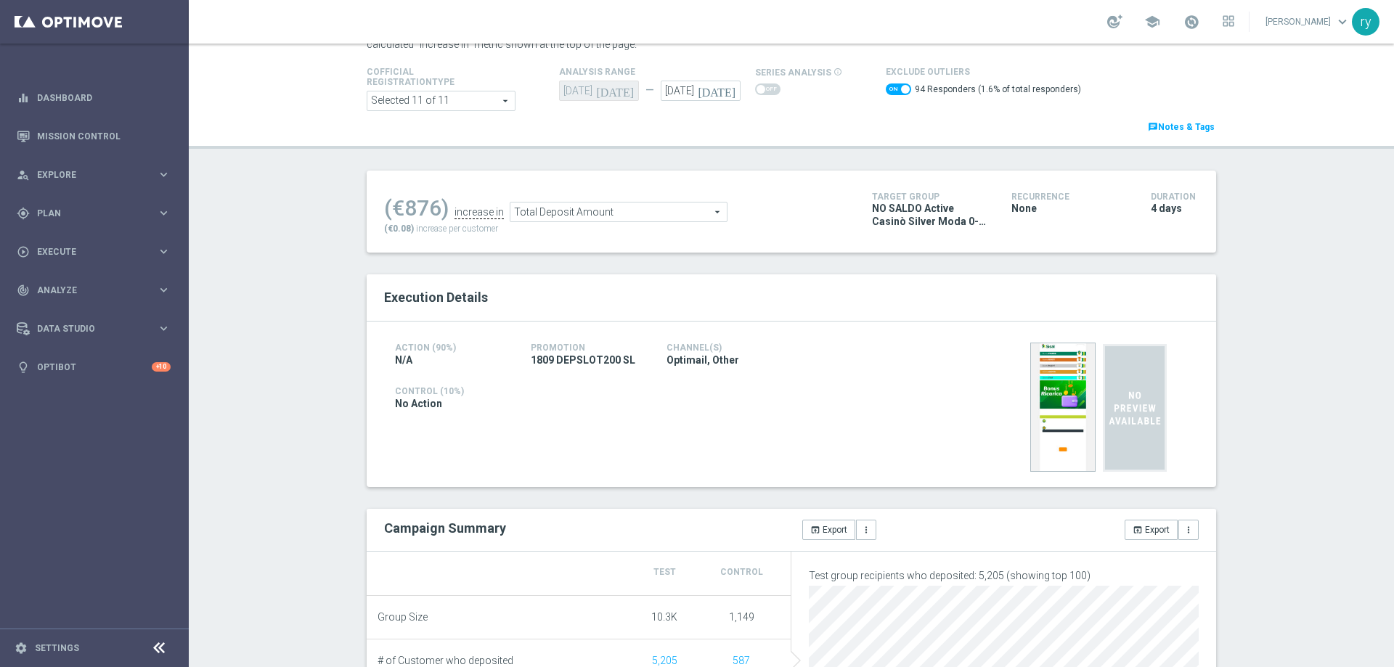
click at [590, 217] on span "Total Deposit Amount" at bounding box center [618, 212] width 216 height 19
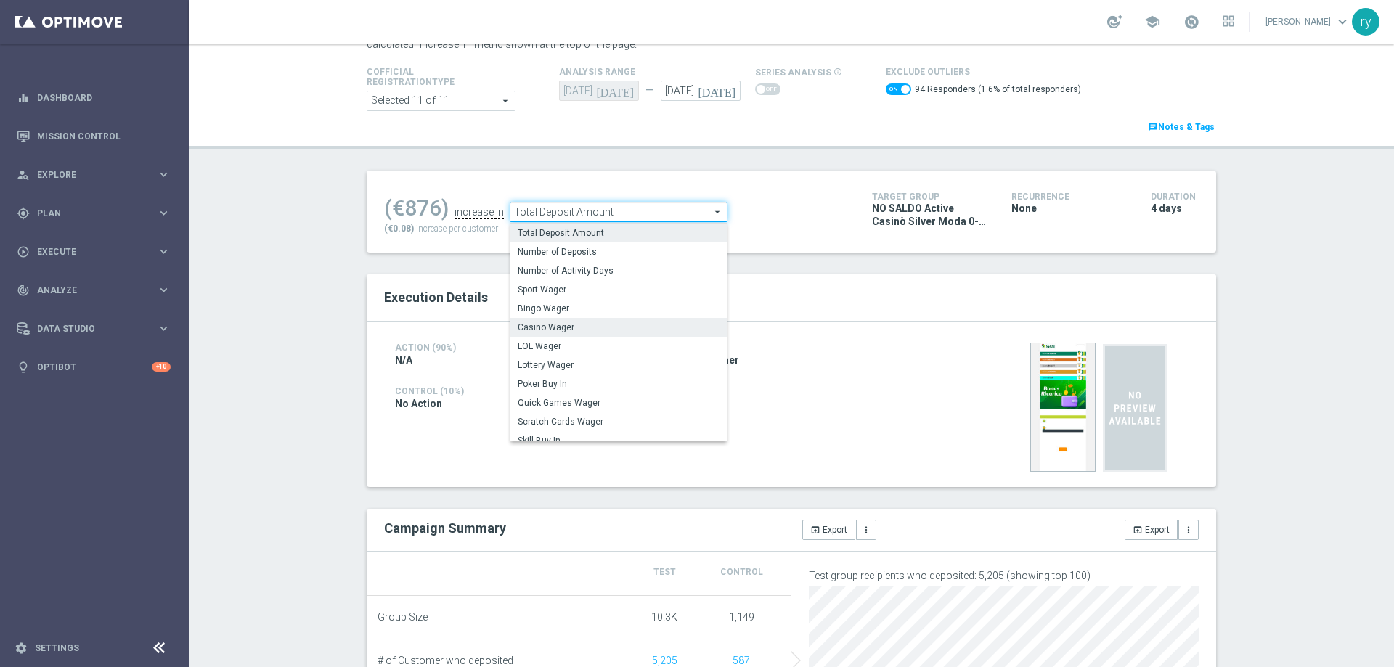
click at [602, 324] on span "Casino Wager" at bounding box center [619, 328] width 202 height 12
checkbox input "false"
type input "Casino Wager"
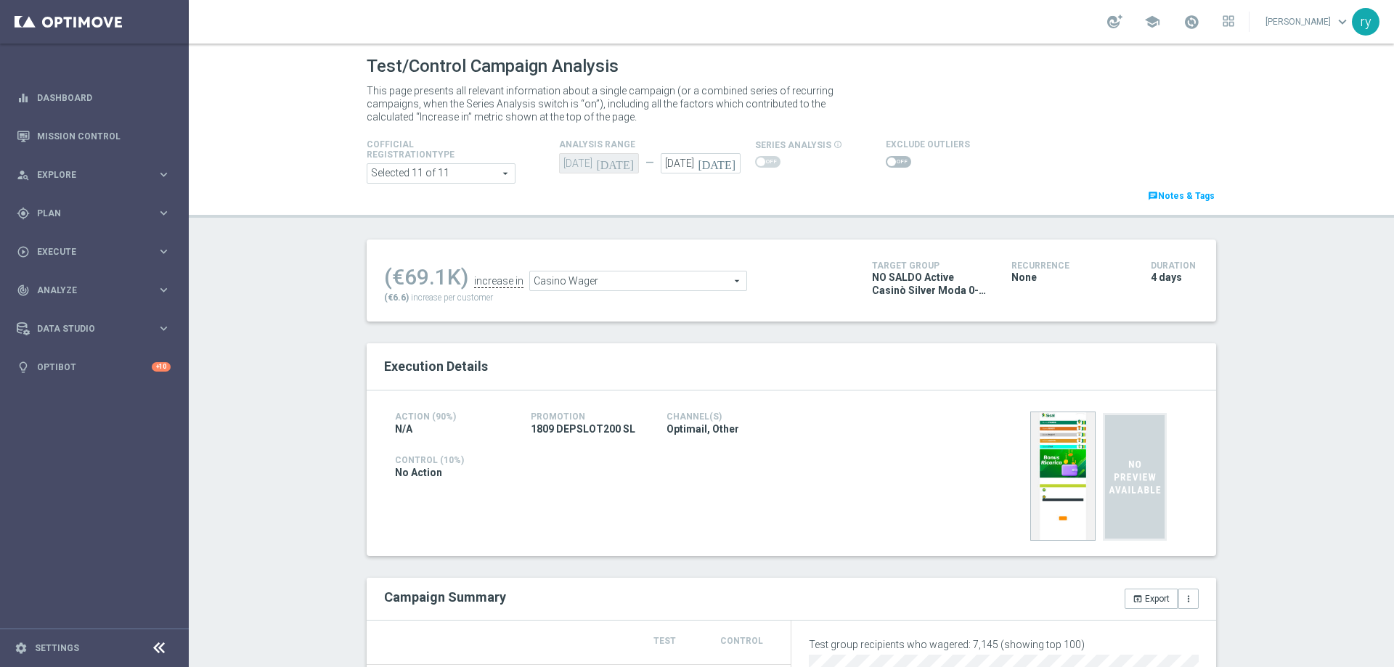
click at [887, 158] on span at bounding box center [891, 162] width 9 height 9
click at [886, 158] on input "checkbox" at bounding box center [898, 162] width 25 height 12
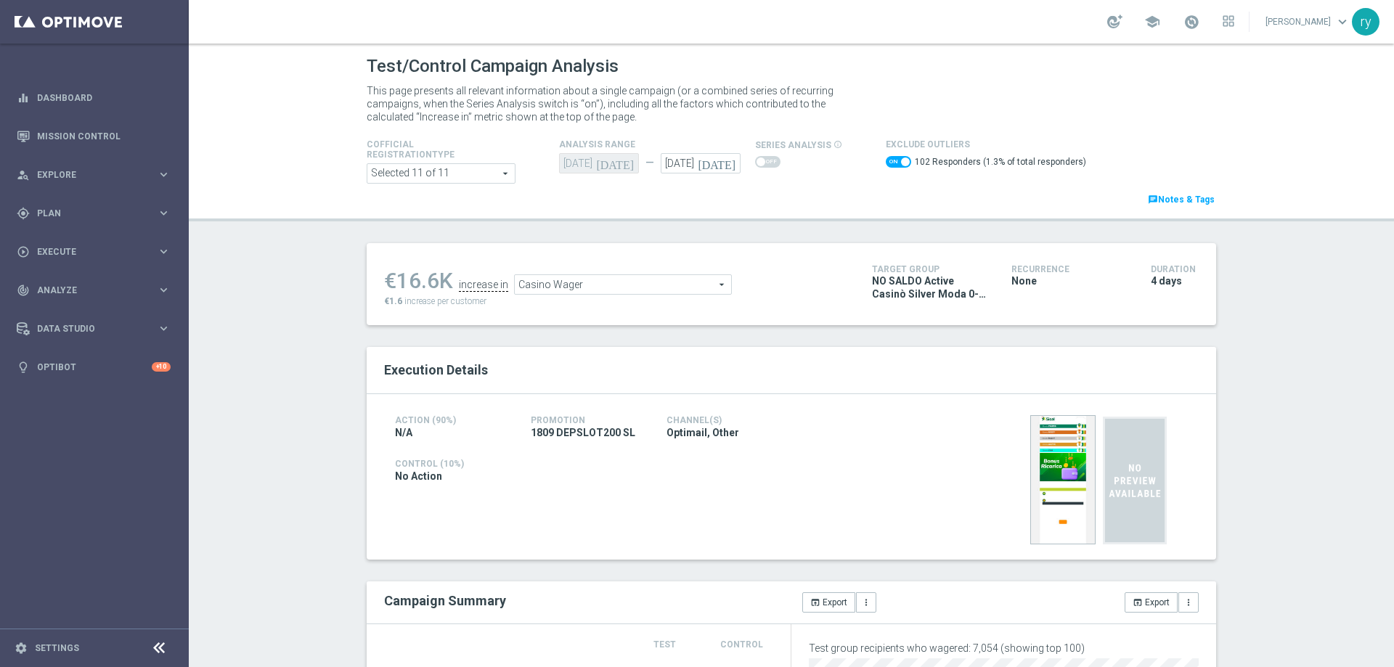
drag, startPoint x: 432, startPoint y: 282, endPoint x: 397, endPoint y: 274, distance: 35.6
click at [397, 274] on div "€16.6K" at bounding box center [418, 281] width 69 height 26
copy div "16.6"
click at [640, 284] on span "Casino Wager" at bounding box center [623, 284] width 216 height 19
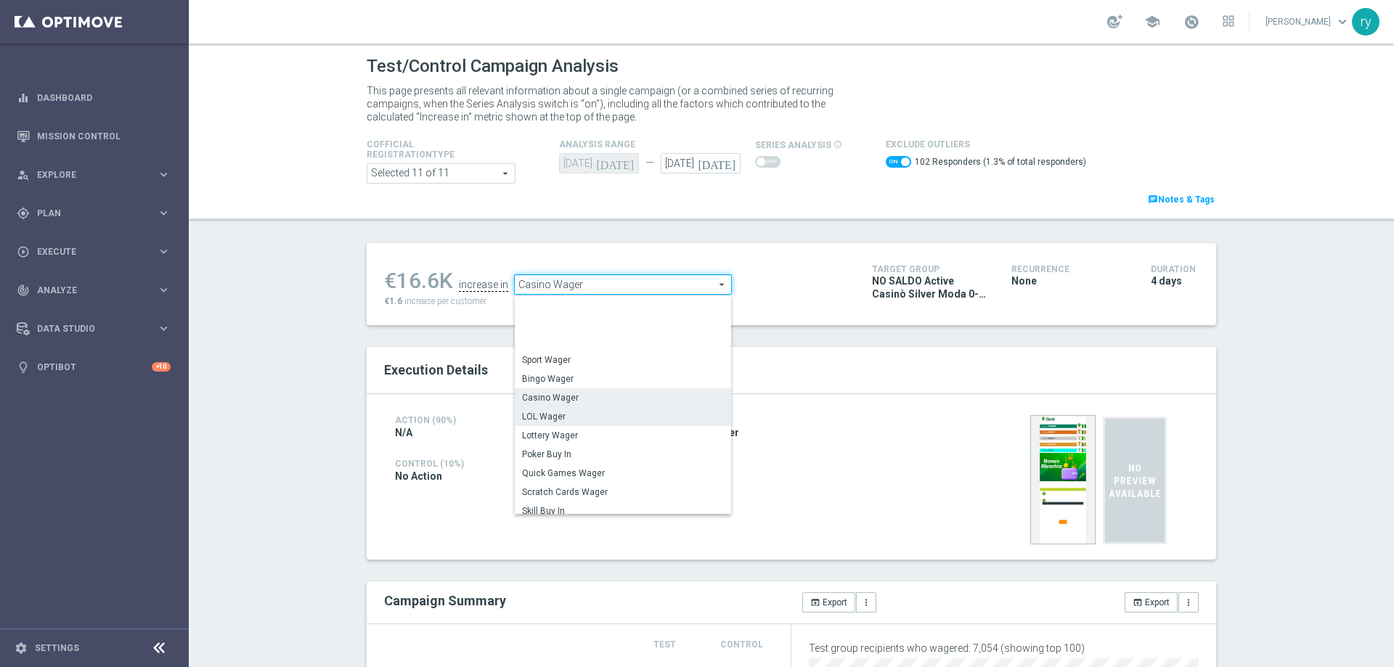
scroll to position [220, 0]
click at [626, 396] on span "Total Gross Gaming Revenue Minus Bonus Wagared" at bounding box center [623, 398] width 202 height 12
checkbox input "false"
type input "Total Gross Gaming Revenue Minus Bonus Wagared"
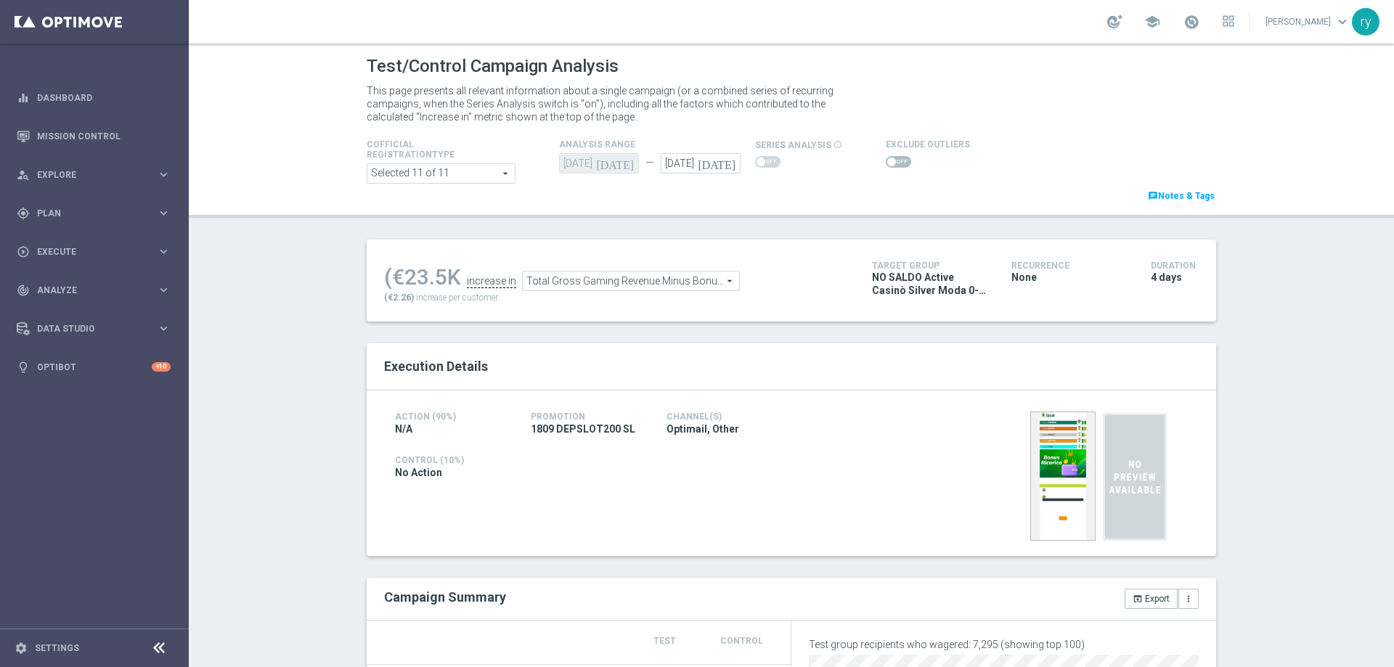
click at [886, 157] on span at bounding box center [898, 162] width 25 height 12
click at [886, 157] on input "checkbox" at bounding box center [898, 162] width 25 height 12
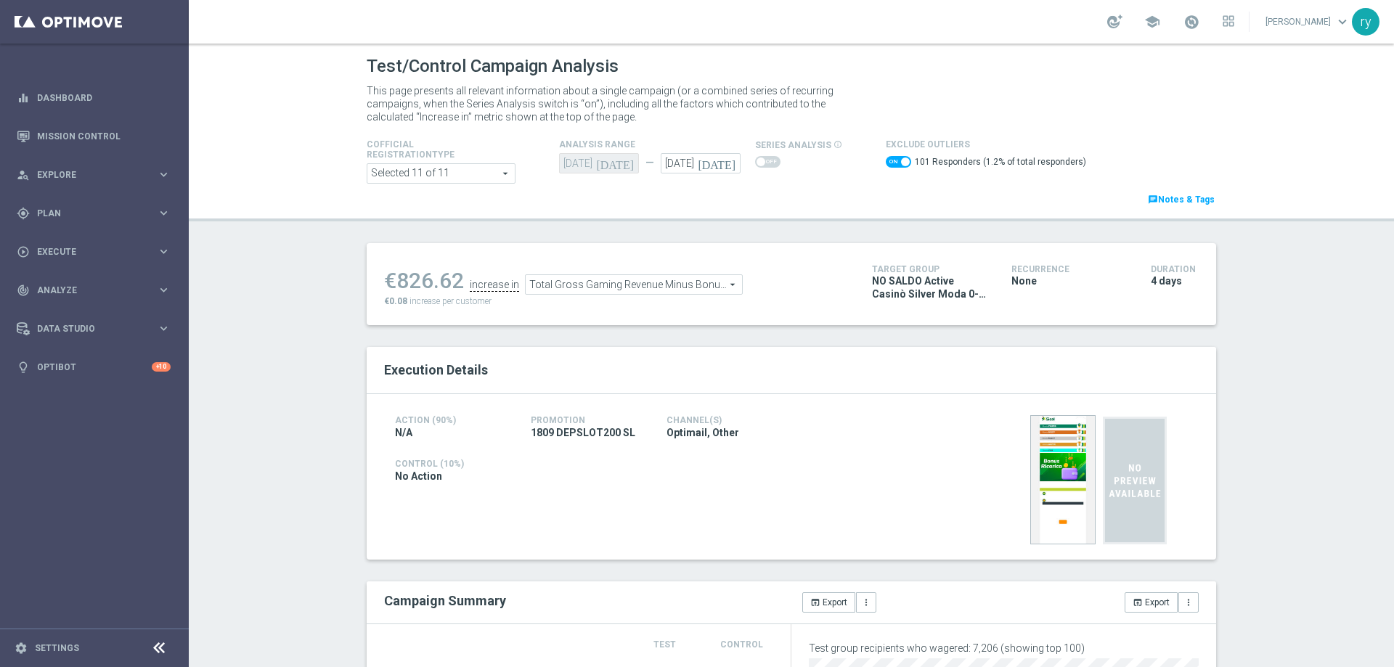
click at [886, 161] on span at bounding box center [898, 162] width 25 height 12
click at [886, 161] on input "checkbox" at bounding box center [898, 162] width 25 height 12
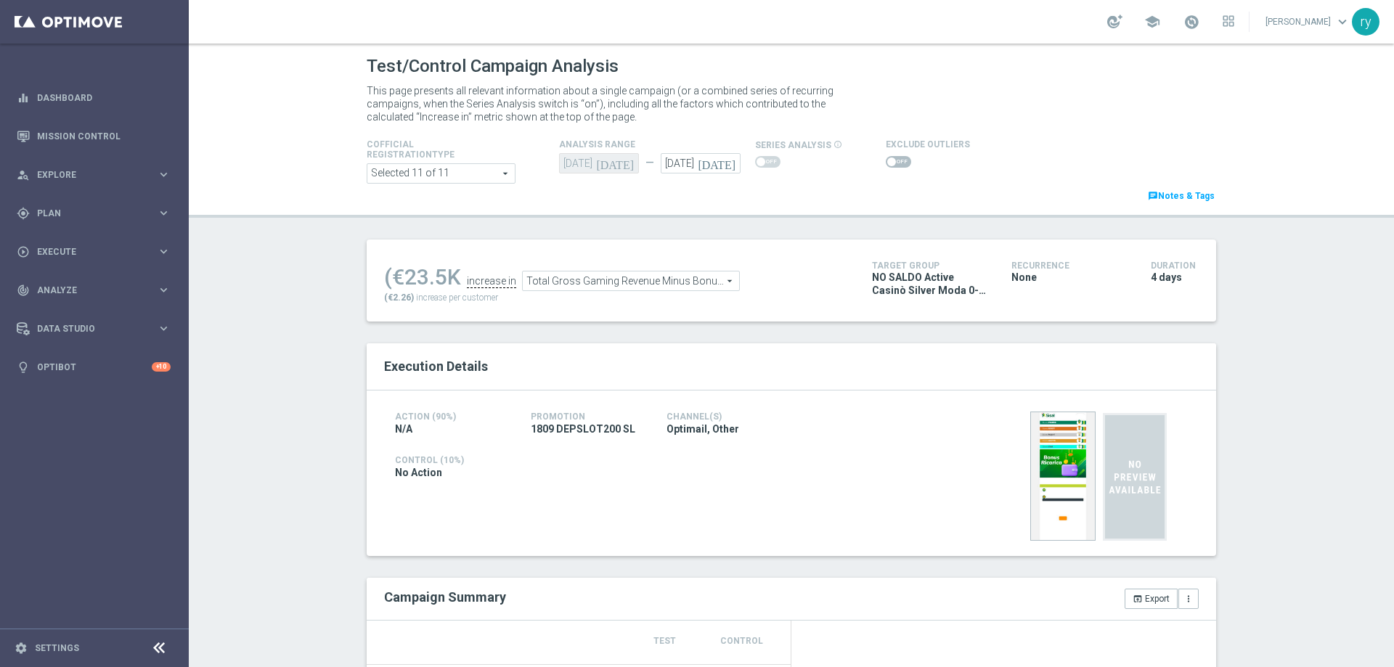
click at [887, 161] on span at bounding box center [891, 162] width 9 height 9
click at [886, 161] on input "checkbox" at bounding box center [898, 162] width 25 height 12
checkbox input "true"
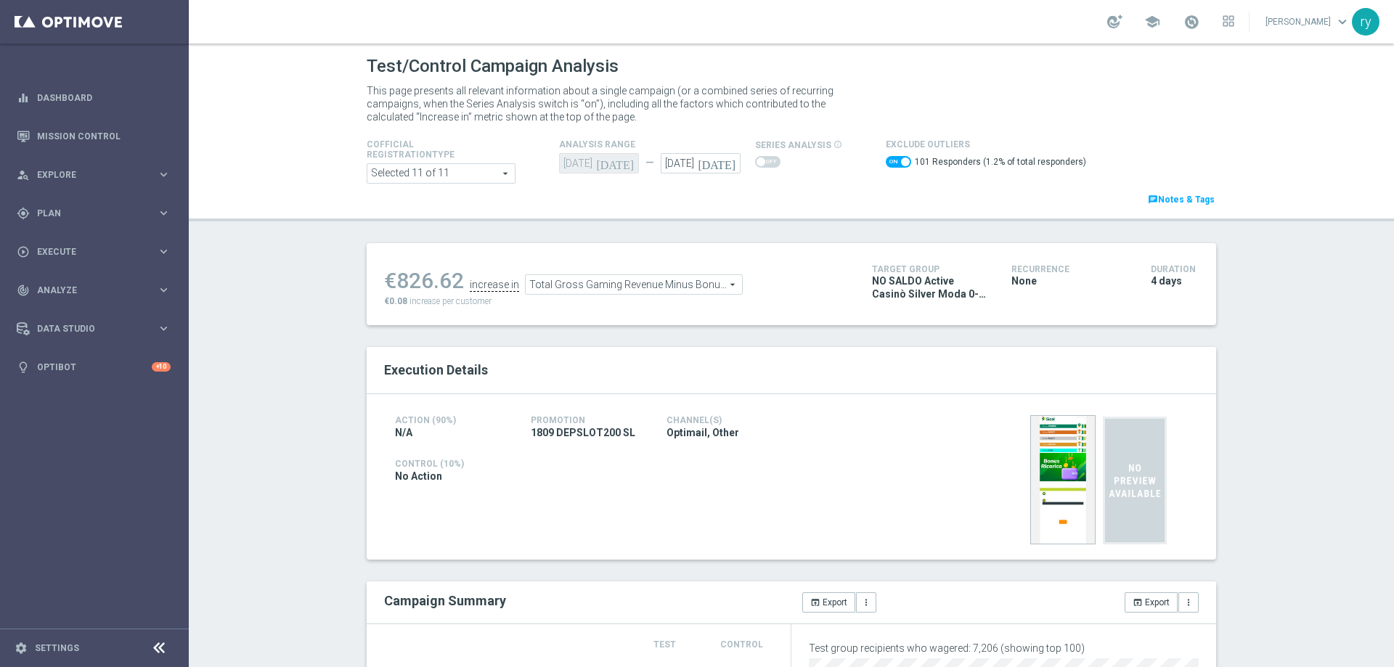
drag, startPoint x: 458, startPoint y: 282, endPoint x: 396, endPoint y: 274, distance: 62.1
click at [396, 274] on div "€826.62" at bounding box center [424, 281] width 80 height 26
copy div "826.62"
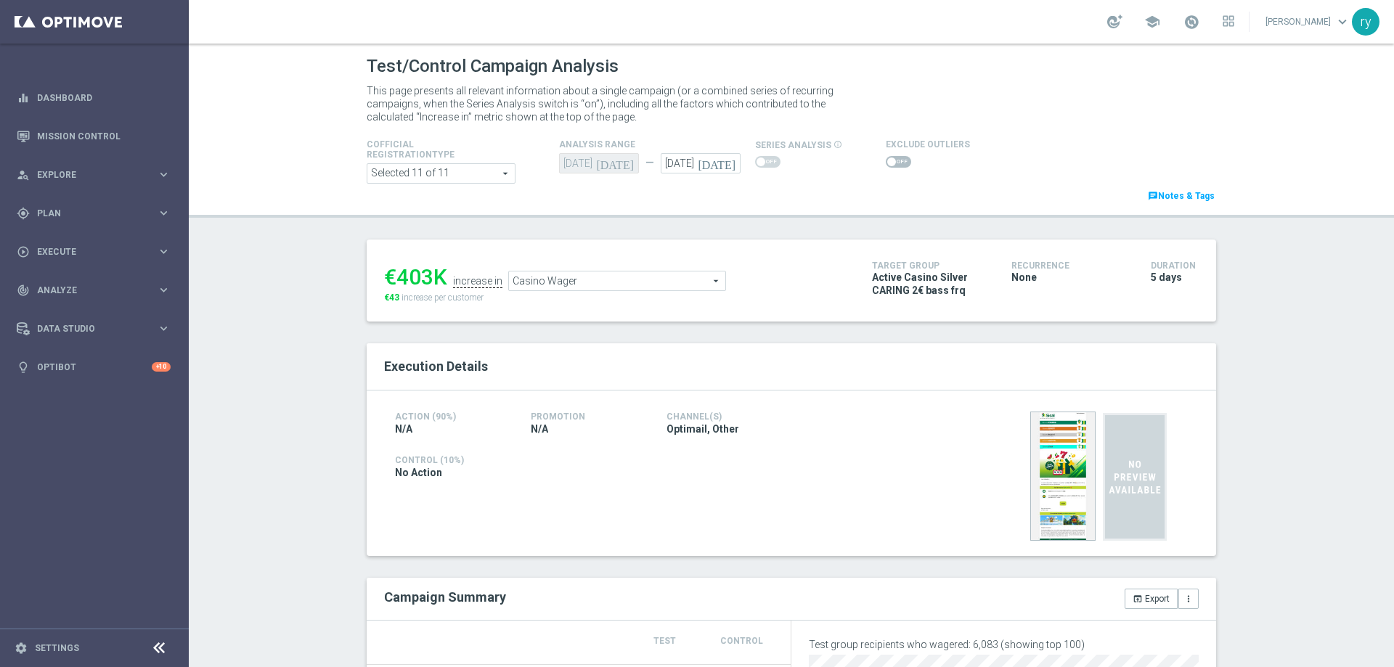
click at [886, 166] on span at bounding box center [898, 162] width 25 height 12
click at [886, 166] on input "checkbox" at bounding box center [898, 162] width 25 height 12
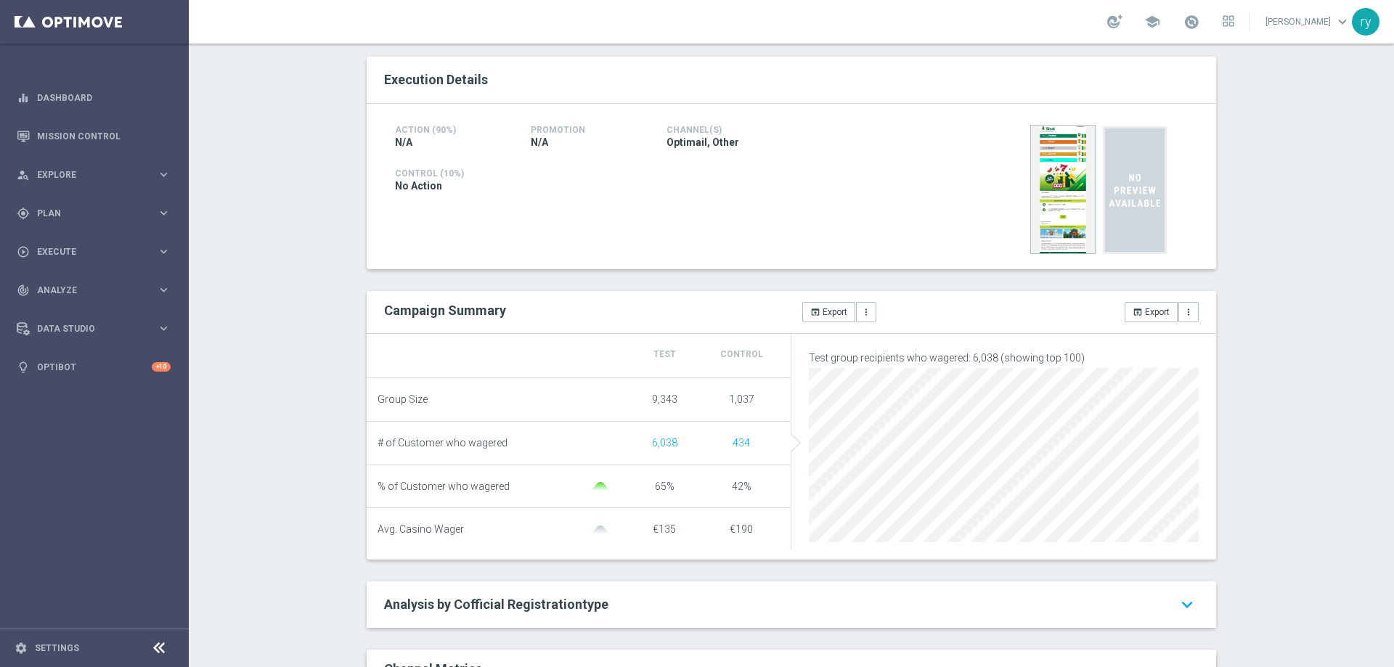
scroll to position [73, 0]
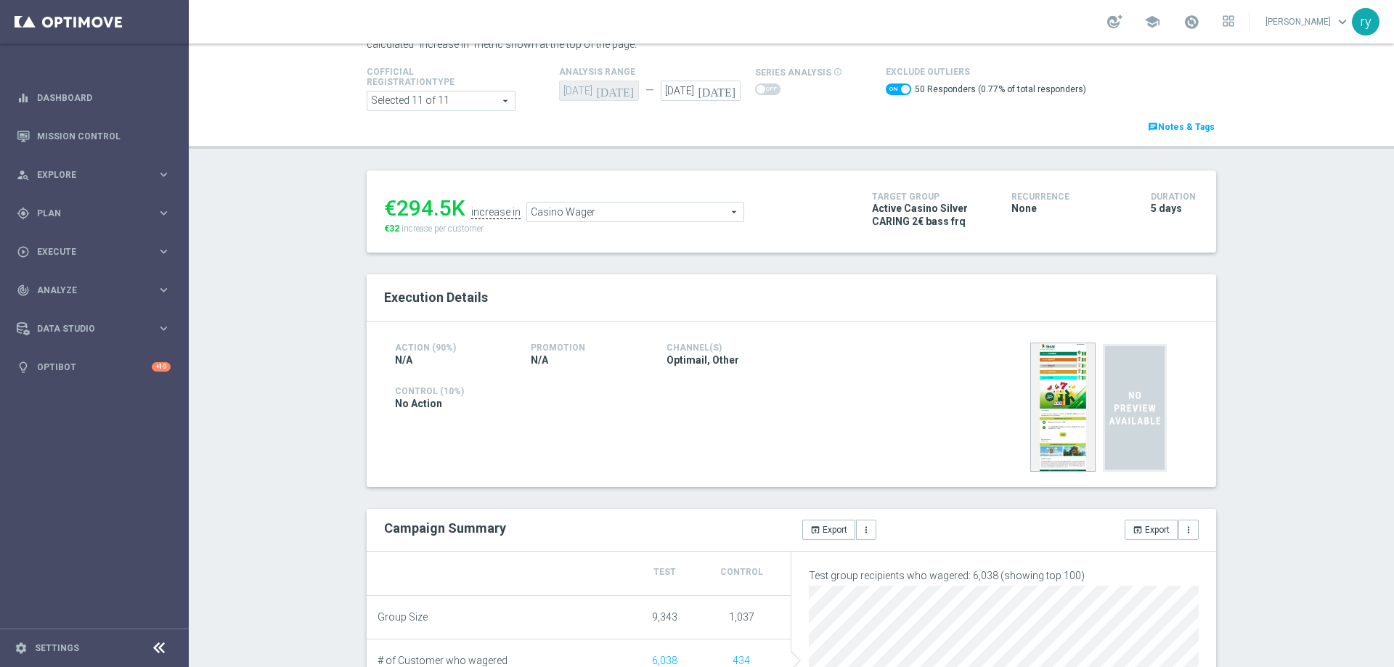
click at [886, 88] on span at bounding box center [898, 90] width 25 height 12
click at [886, 88] on input "checkbox" at bounding box center [898, 90] width 25 height 12
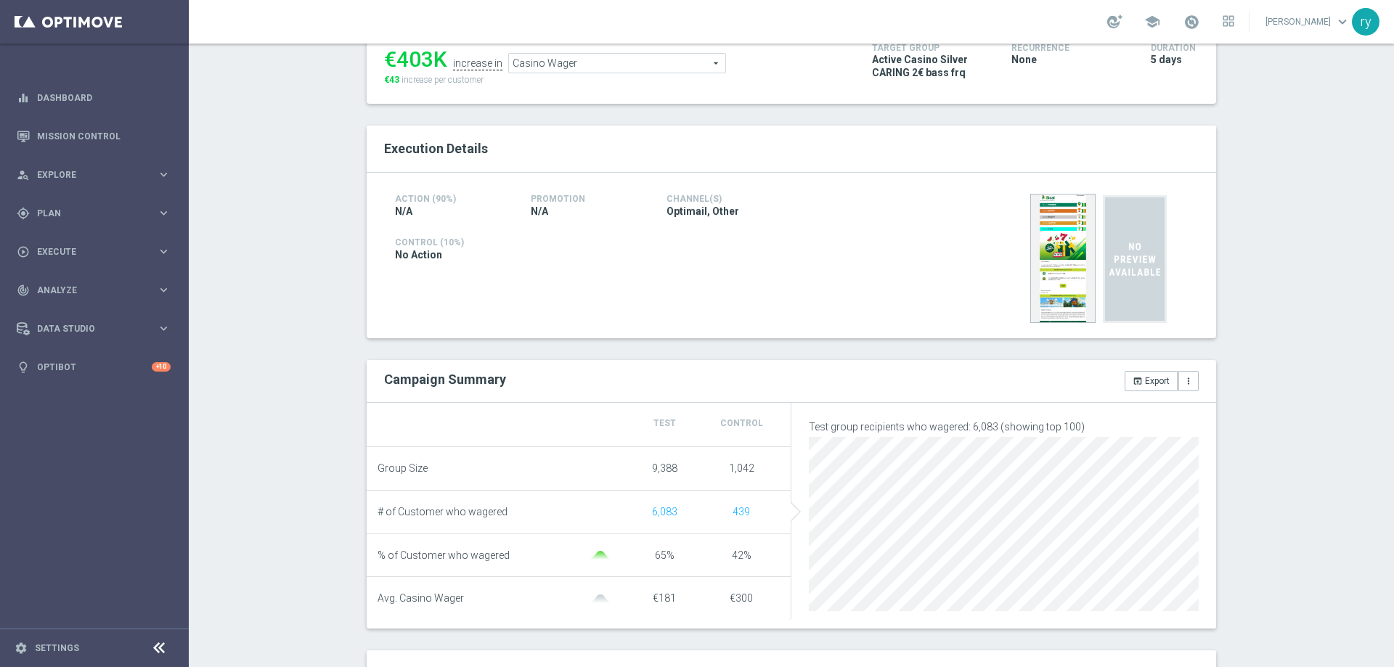
scroll to position [0, 0]
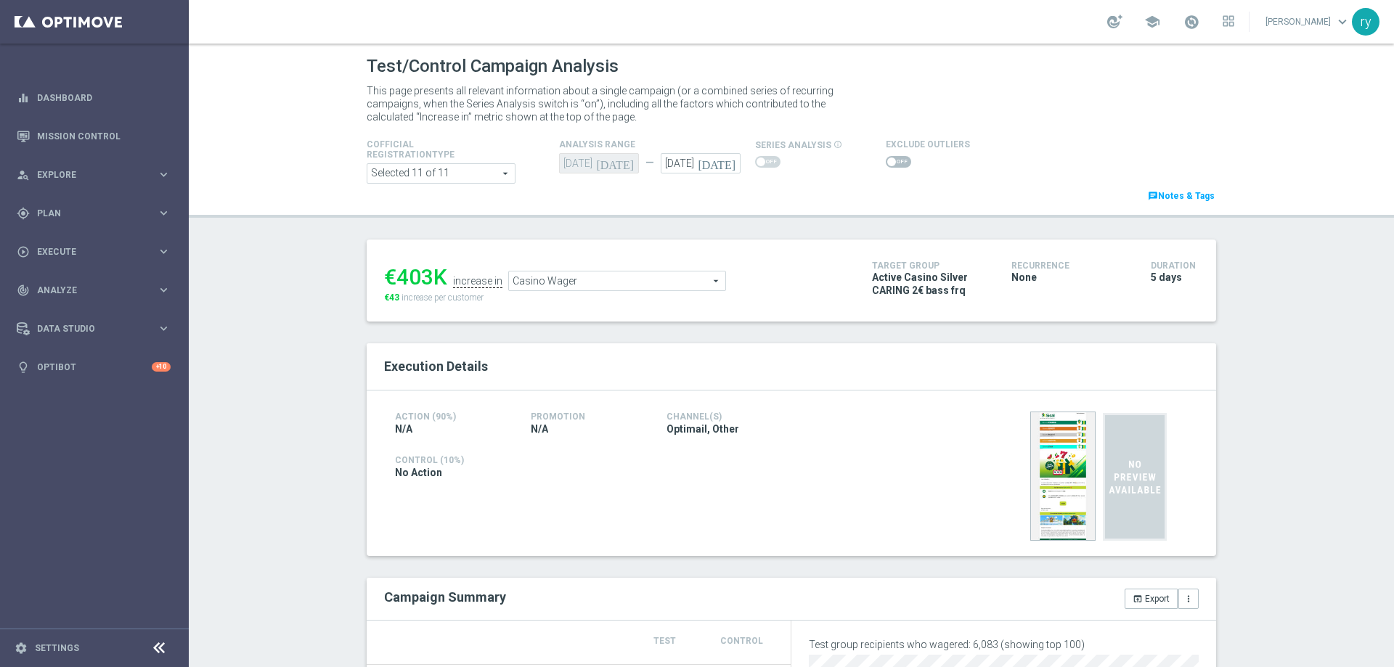
click at [887, 160] on span at bounding box center [891, 162] width 9 height 9
click at [886, 160] on input "checkbox" at bounding box center [898, 162] width 25 height 12
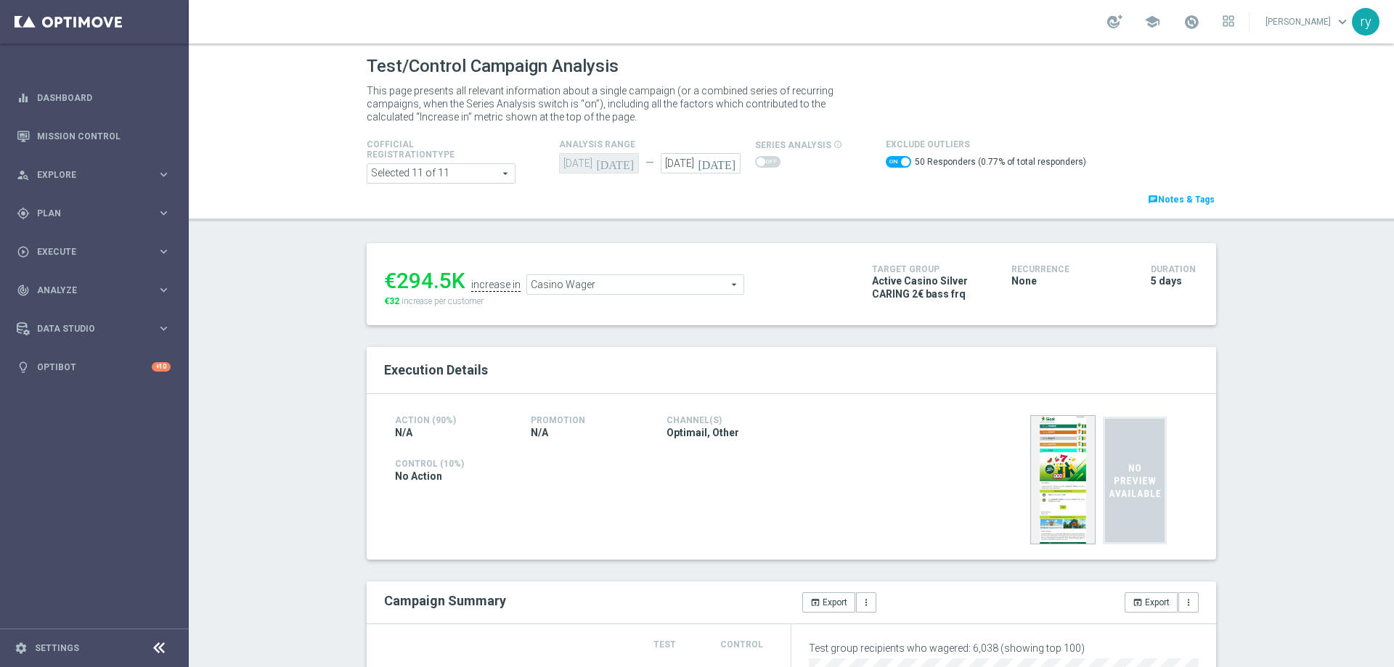
click at [886, 160] on span at bounding box center [898, 162] width 25 height 12
click at [886, 160] on input "checkbox" at bounding box center [898, 162] width 25 height 12
checkbox input "false"
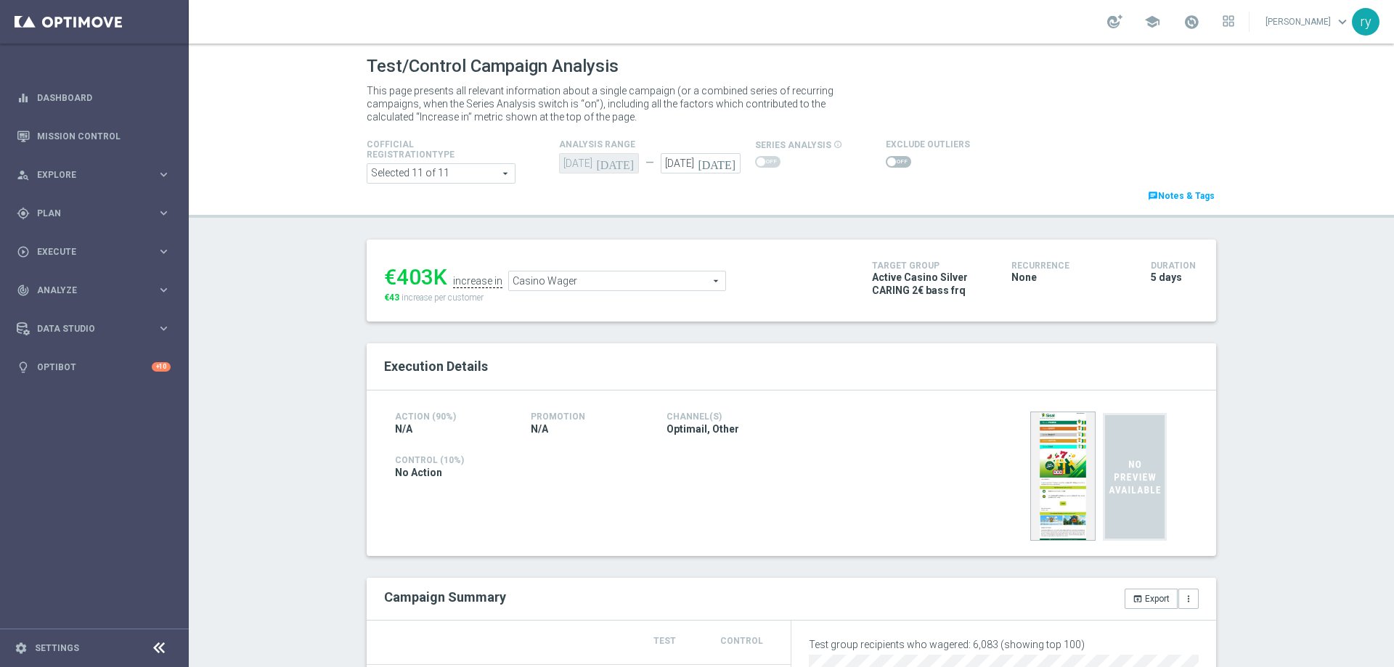
drag, startPoint x: 426, startPoint y: 275, endPoint x: 396, endPoint y: 271, distance: 30.1
click at [396, 271] on div "€403K" at bounding box center [415, 277] width 63 height 26
copy div "403"
click at [558, 278] on span "Casino Wager" at bounding box center [617, 281] width 216 height 19
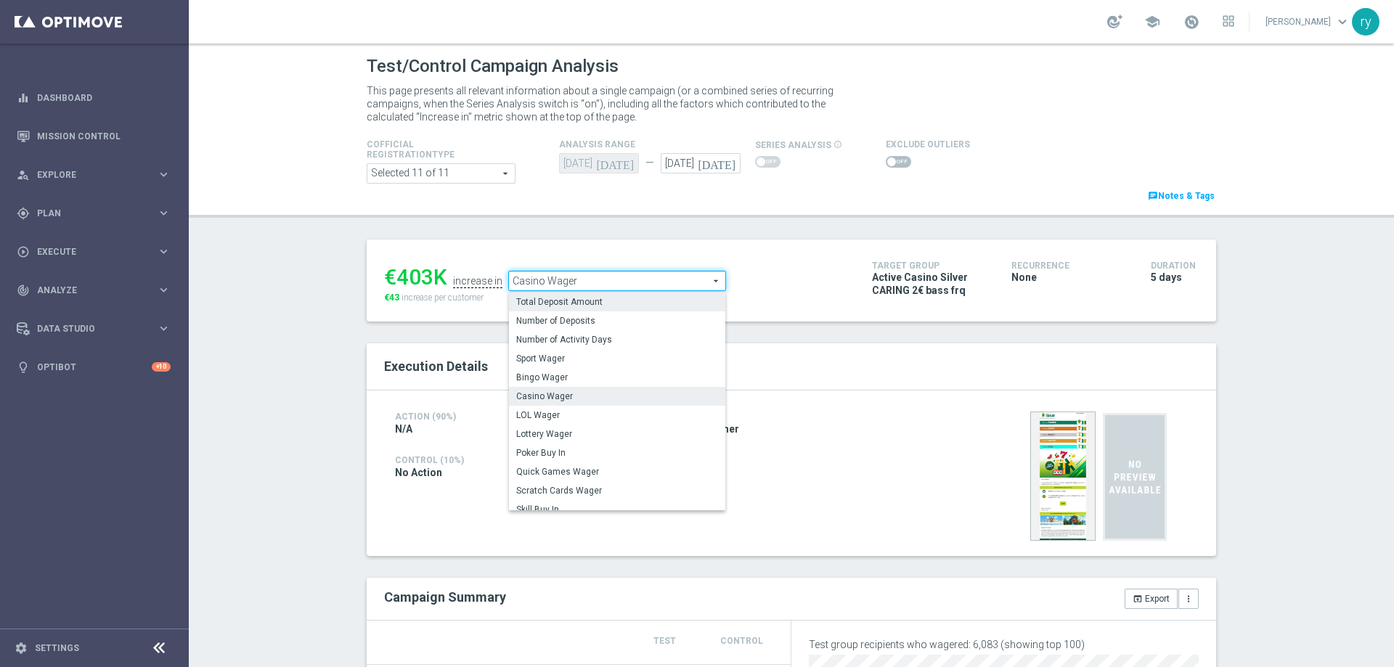
click at [561, 308] on span "Total Deposit Amount" at bounding box center [617, 302] width 202 height 12
type input "Total Deposit Amount"
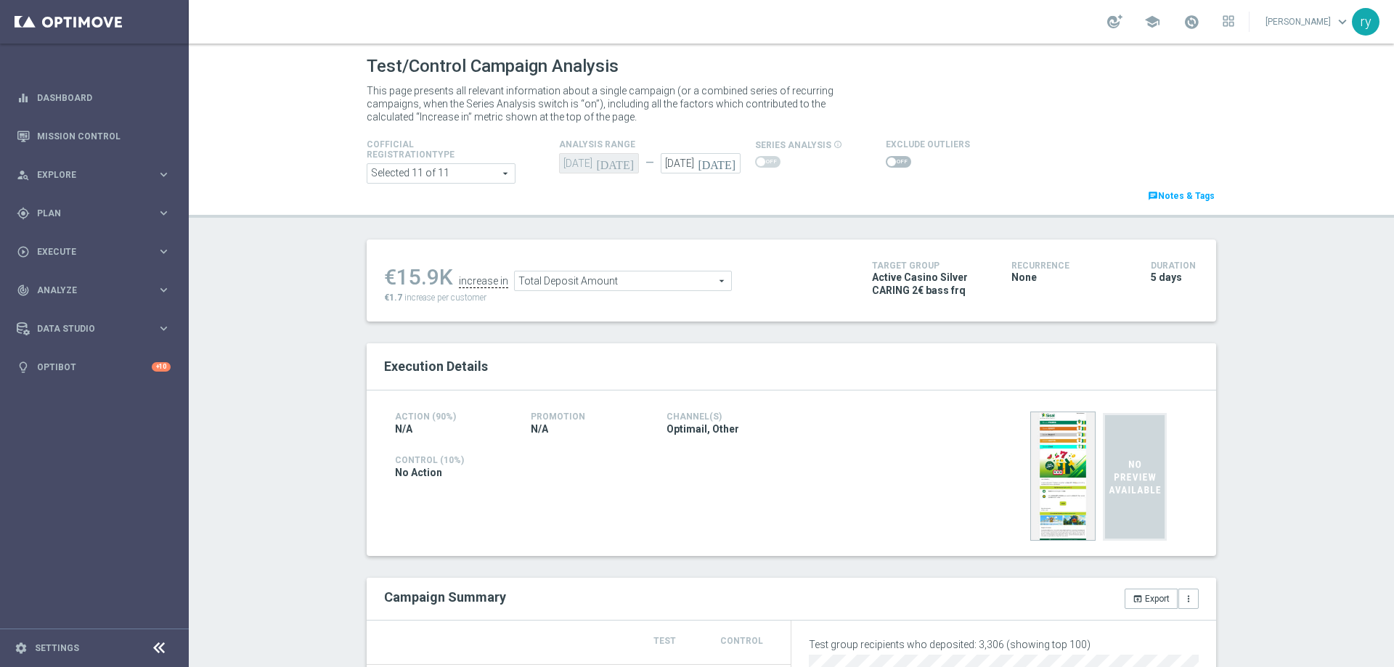
click at [887, 159] on span at bounding box center [891, 162] width 9 height 9
click at [886, 159] on input "checkbox" at bounding box center [898, 162] width 25 height 12
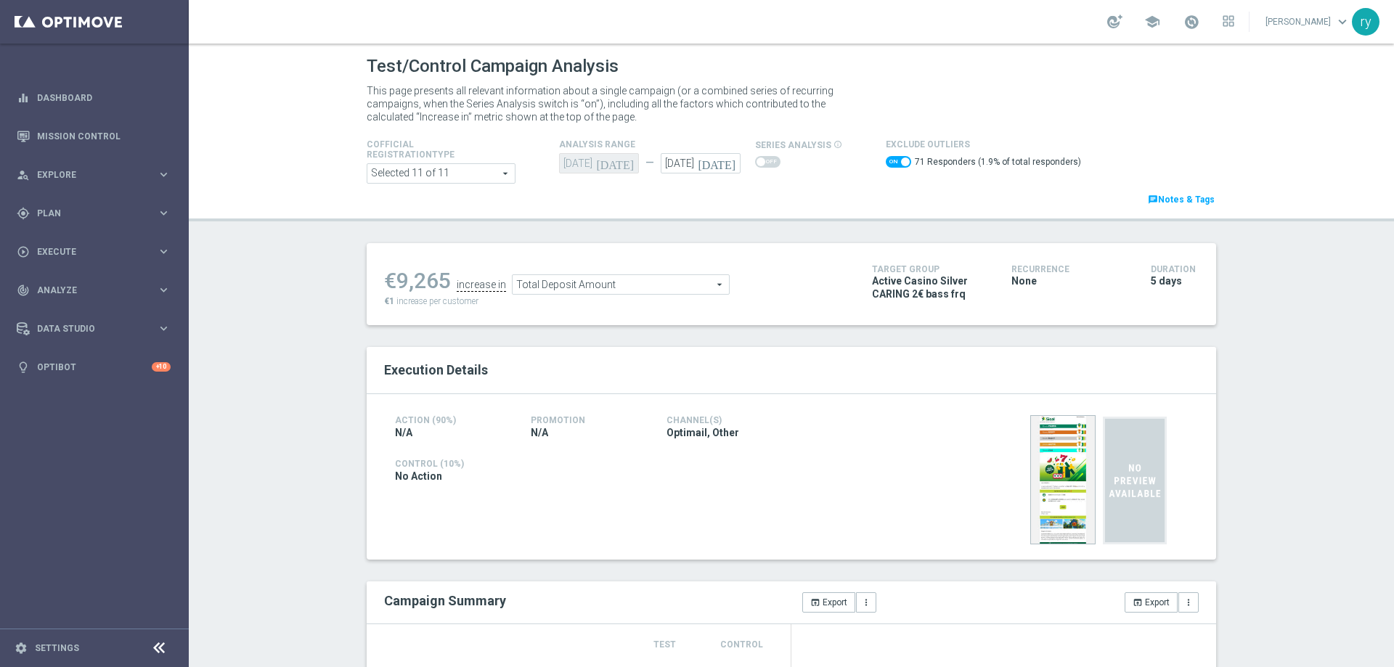
click at [886, 160] on span at bounding box center [898, 162] width 25 height 12
click at [886, 160] on input "checkbox" at bounding box center [898, 162] width 25 height 12
checkbox input "false"
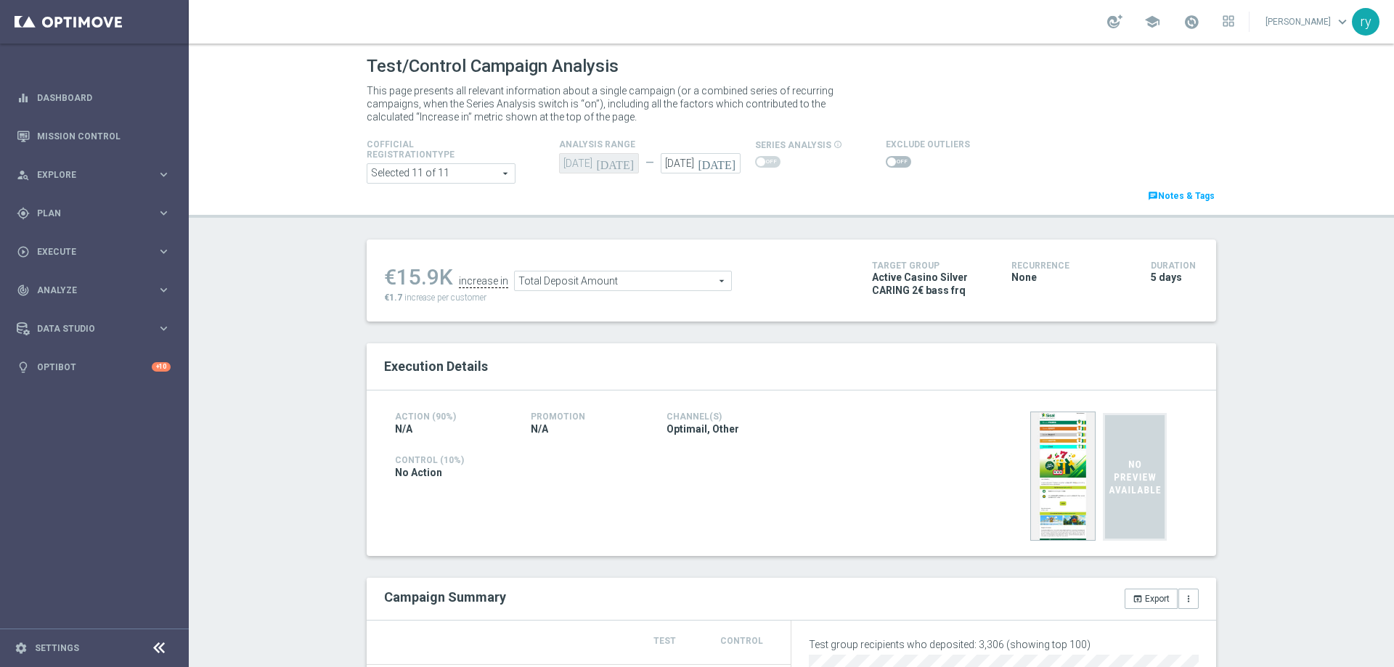
drag, startPoint x: 433, startPoint y: 280, endPoint x: 395, endPoint y: 275, distance: 38.0
click at [395, 275] on div "€15.9K" at bounding box center [418, 277] width 69 height 26
copy div "15.9"
click at [627, 279] on span "Total Deposit Amount" at bounding box center [623, 281] width 216 height 19
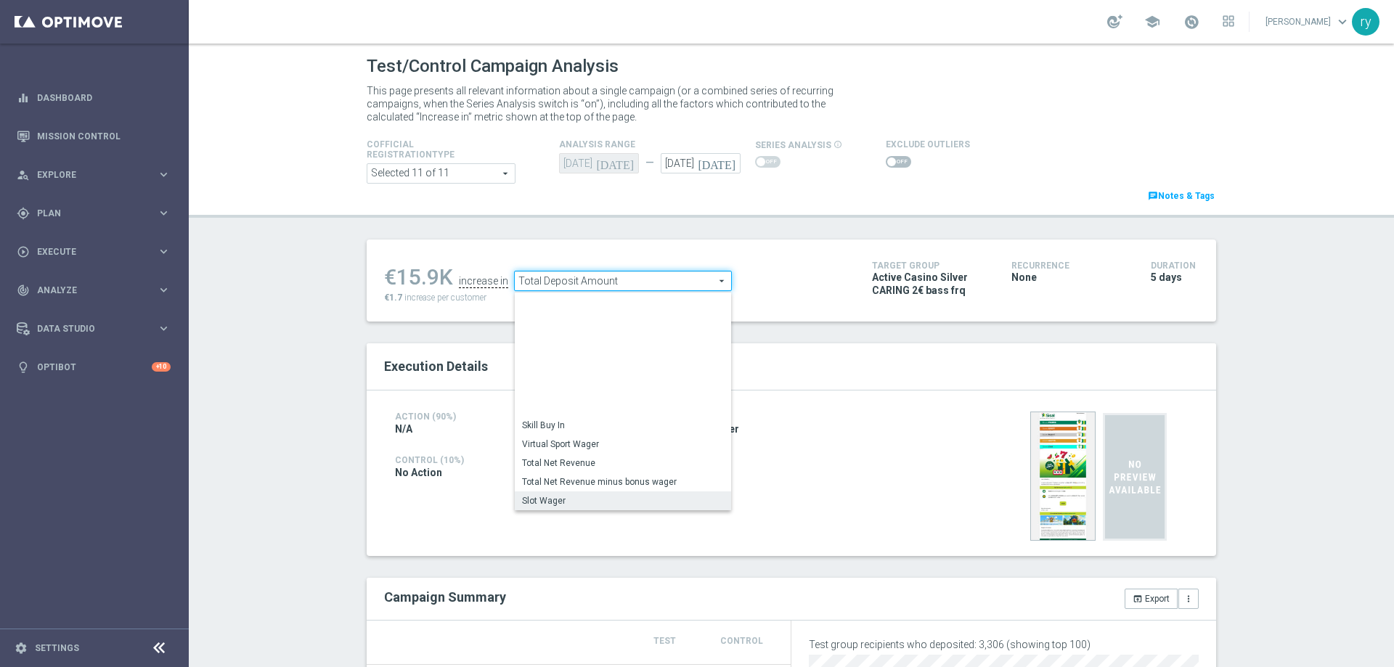
scroll to position [174, 0]
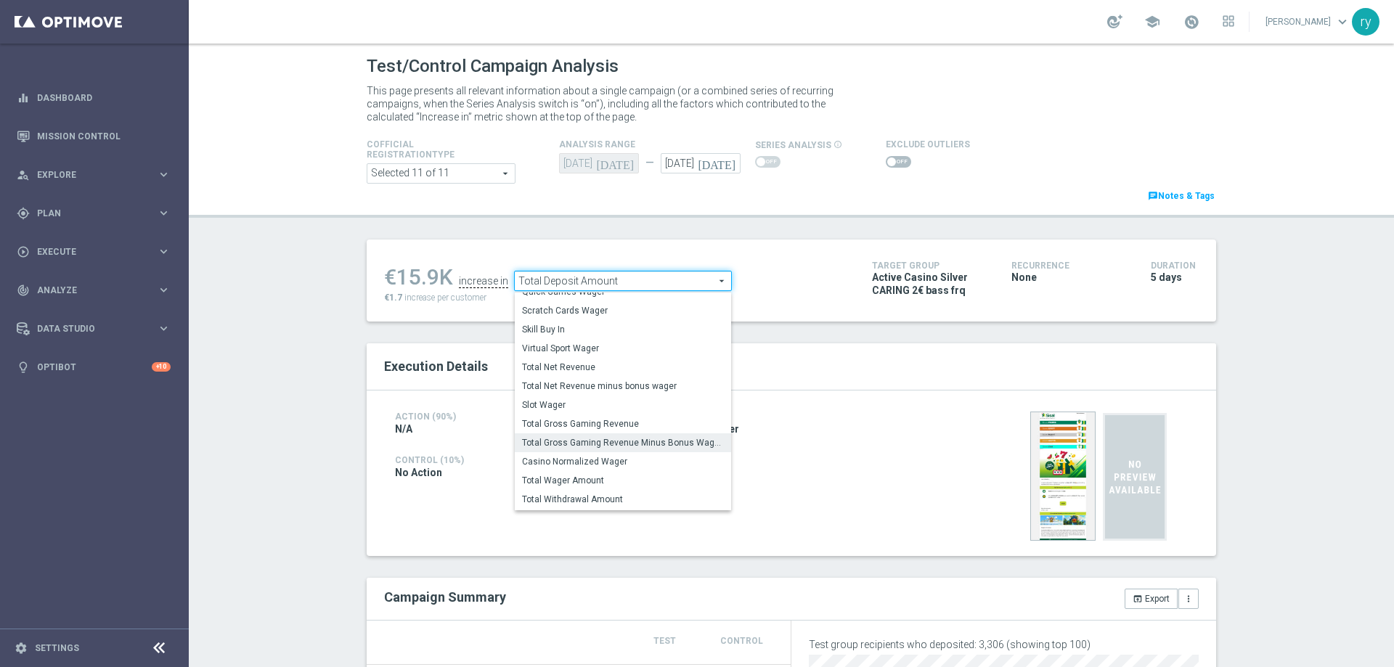
click at [628, 447] on span "Total Gross Gaming Revenue Minus Bonus Wagared" at bounding box center [623, 443] width 202 height 12
type input "Total Gross Gaming Revenue Minus Bonus Wagared"
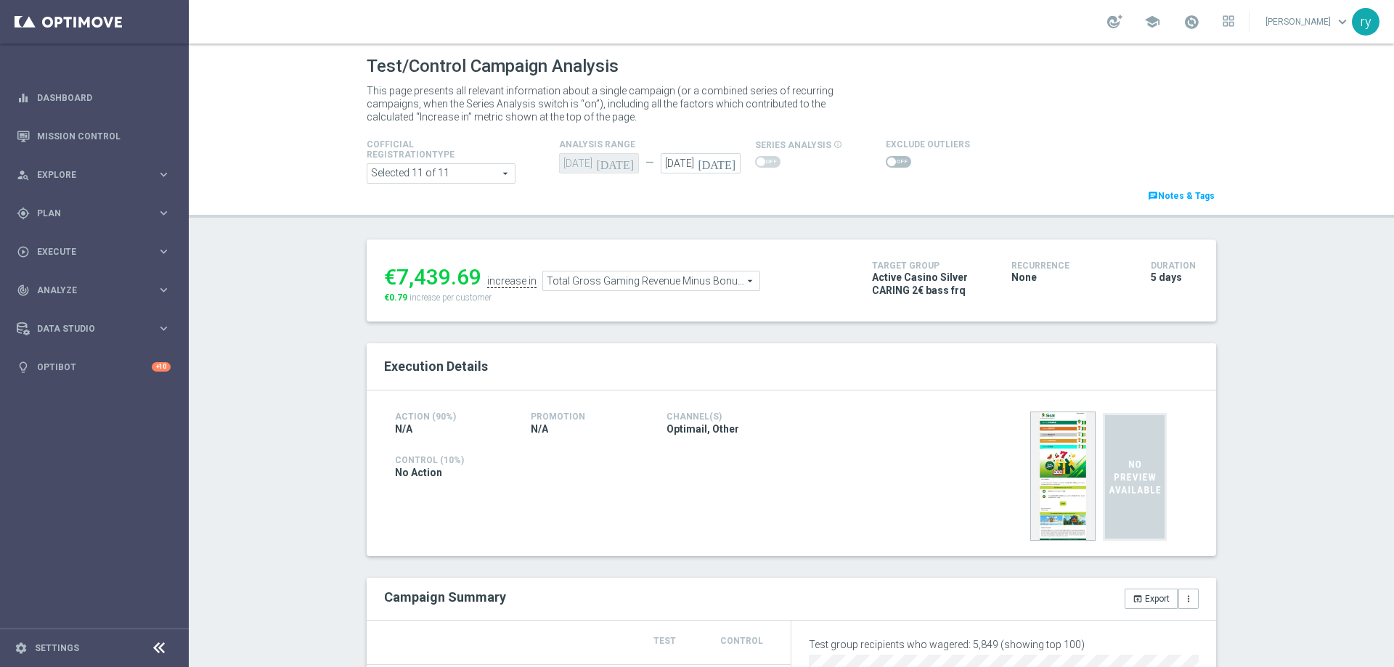
click at [887, 160] on span at bounding box center [891, 162] width 9 height 9
click at [886, 160] on input "checkbox" at bounding box center [898, 162] width 25 height 12
checkbox input "true"
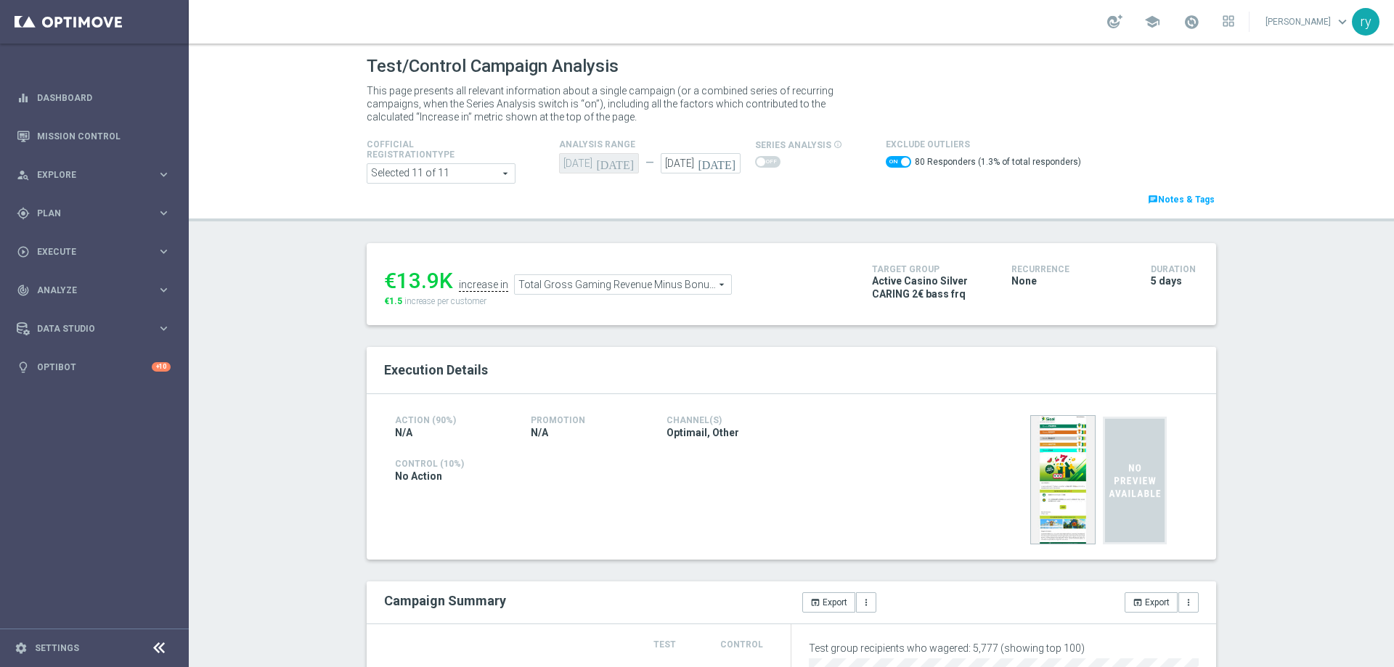
drag, startPoint x: 433, startPoint y: 277, endPoint x: 395, endPoint y: 280, distance: 38.6
click at [395, 280] on div "€13.9K" at bounding box center [418, 281] width 69 height 26
copy div "13.9"
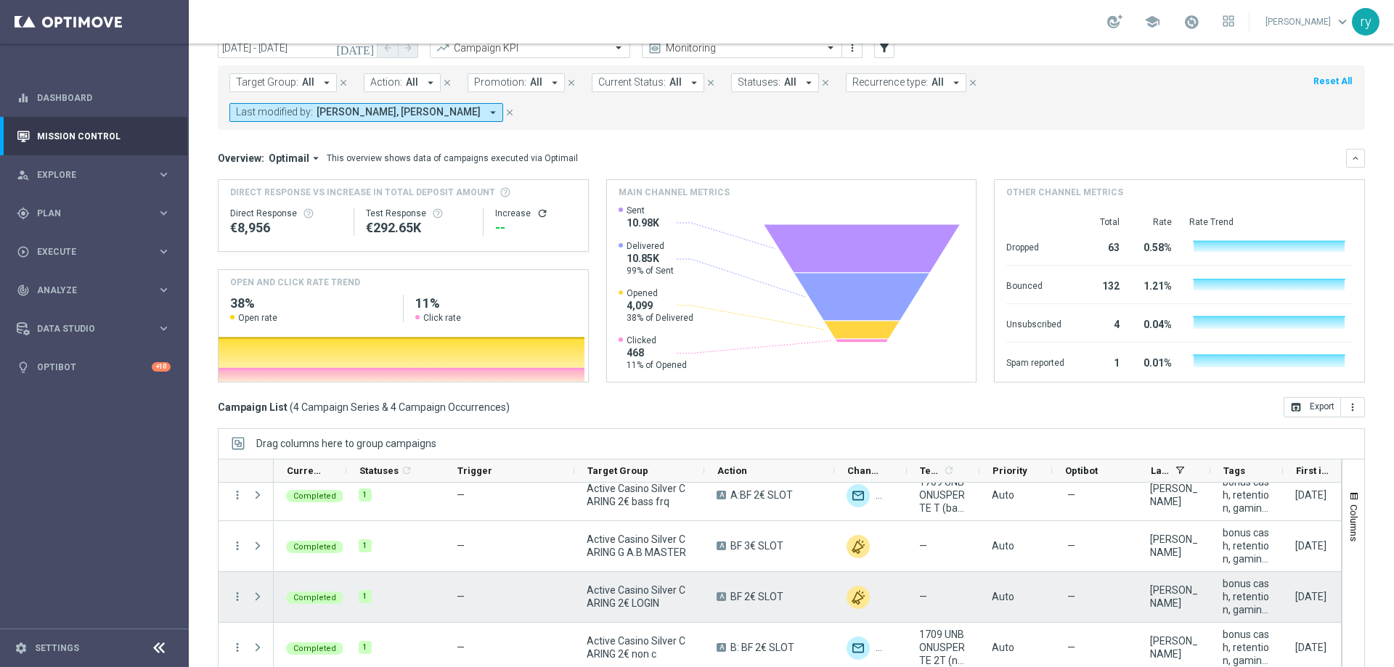
scroll to position [15, 0]
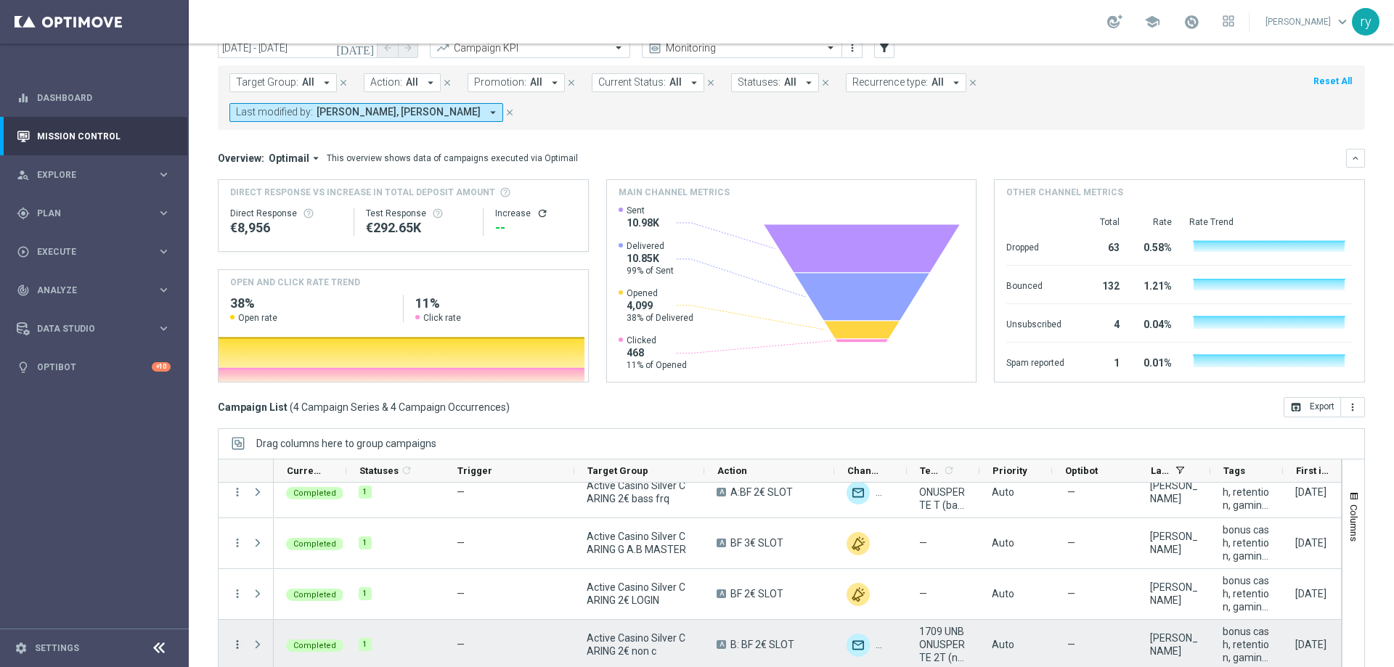
click at [237, 638] on icon "more_vert" at bounding box center [237, 644] width 13 height 13
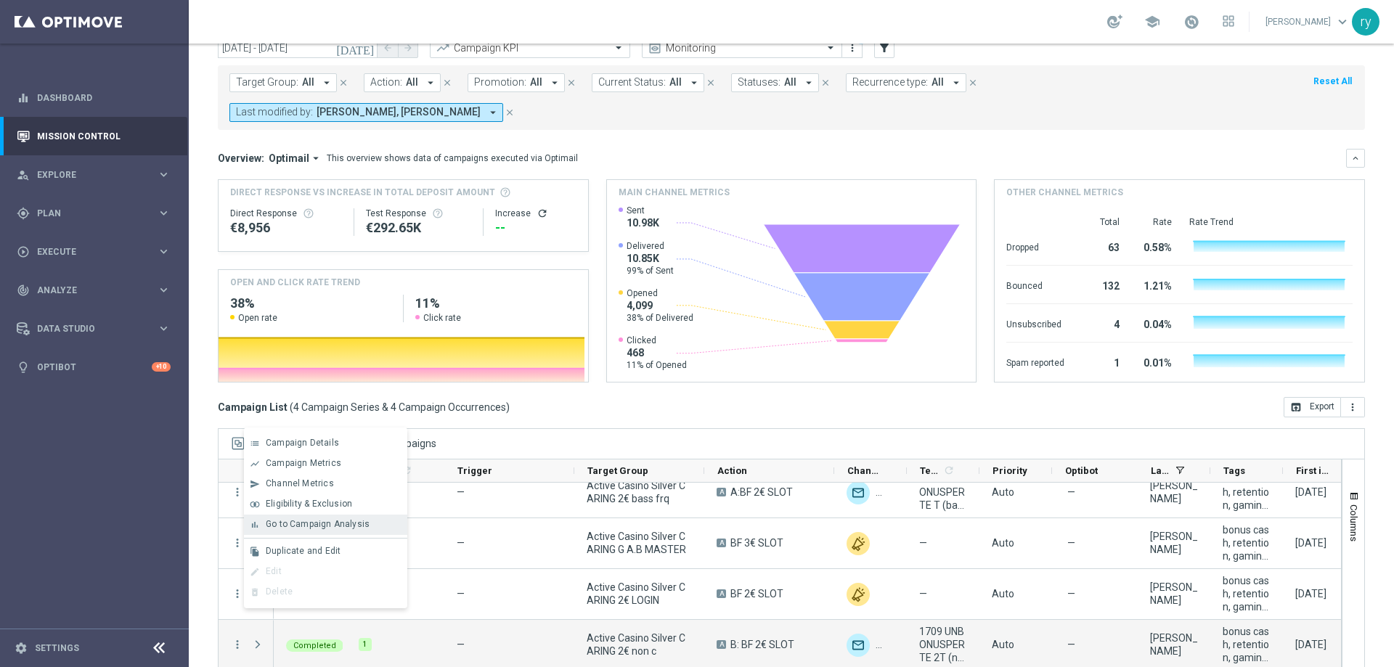
click at [282, 521] on span "Go to Campaign Analysis" at bounding box center [318, 524] width 104 height 10
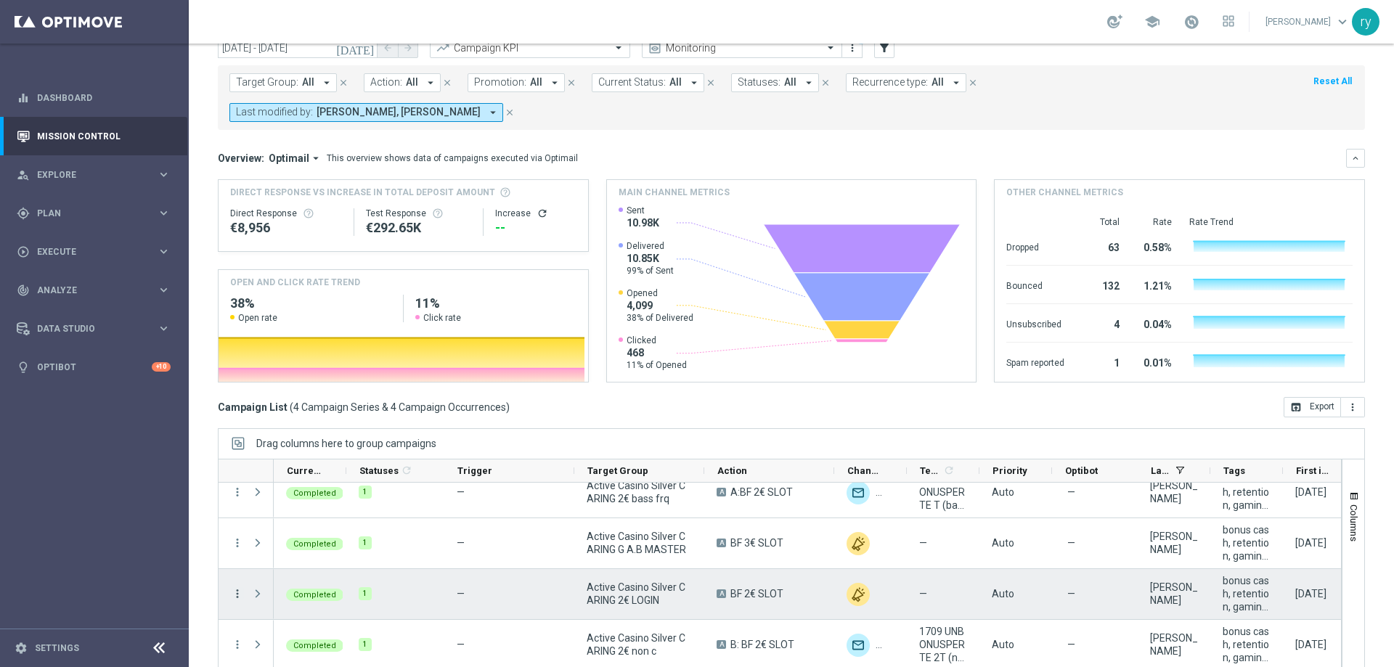
click at [238, 587] on icon "more_vert" at bounding box center [237, 593] width 13 height 13
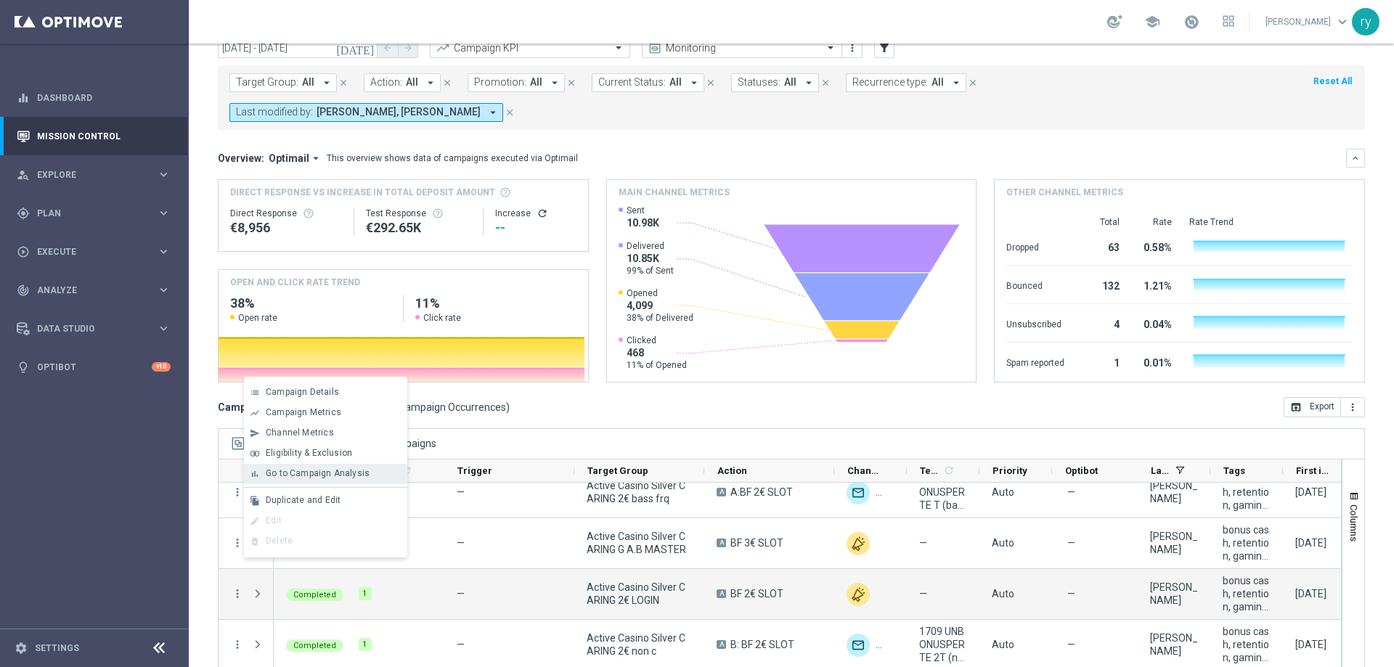
click at [277, 476] on span "Go to Campaign Analysis" at bounding box center [318, 473] width 104 height 10
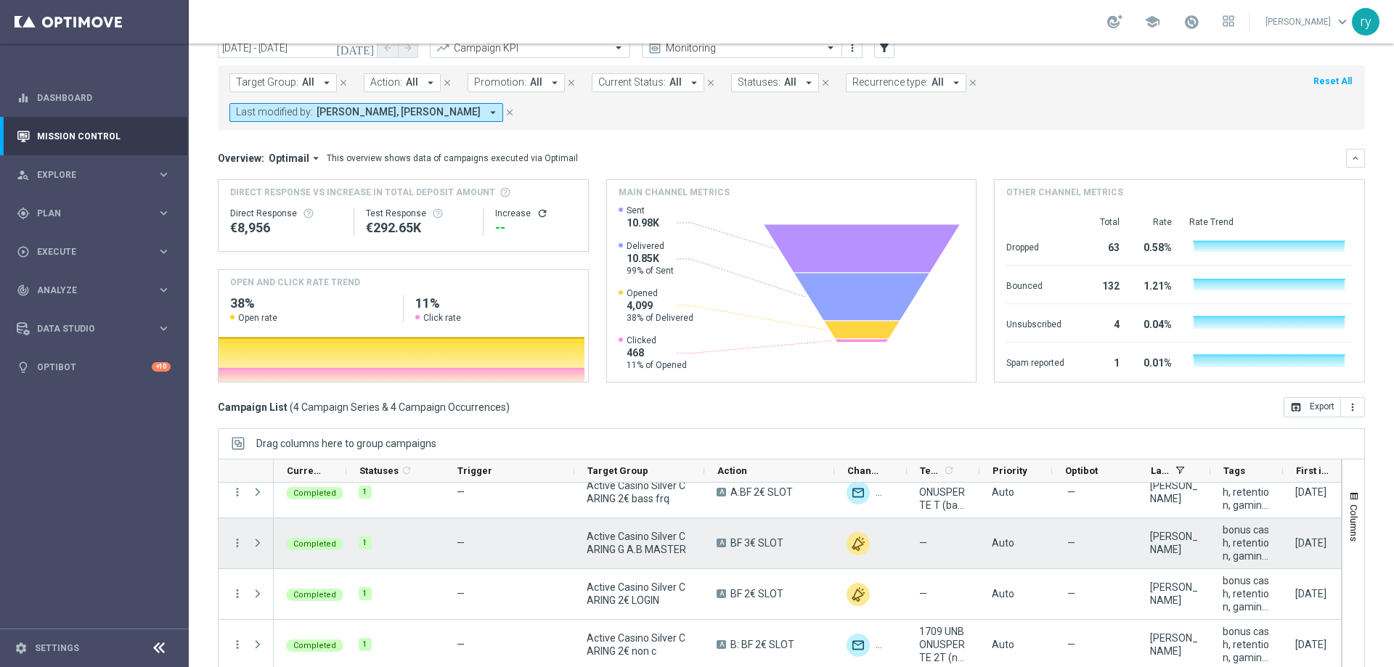
click at [236, 537] on menu-column "more_vert" at bounding box center [237, 544] width 13 height 14
click at [236, 537] on icon "more_vert" at bounding box center [237, 543] width 13 height 13
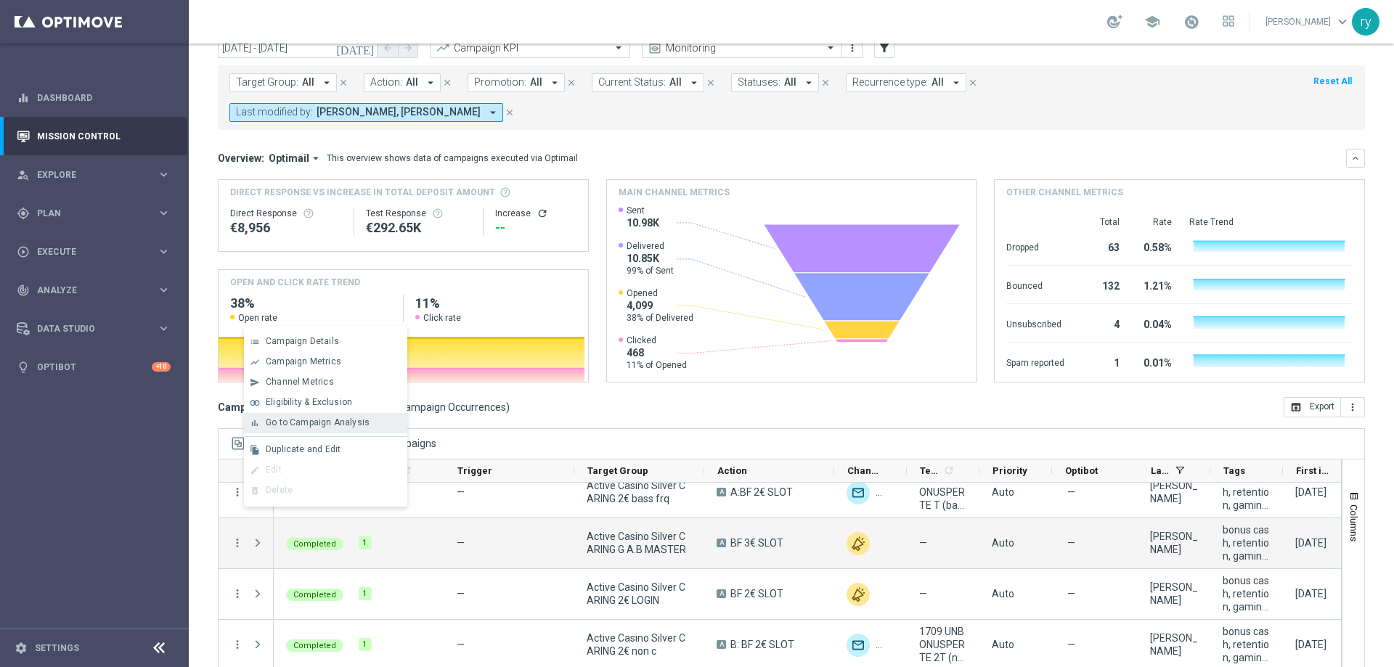
click at [281, 423] on span "Go to Campaign Analysis" at bounding box center [318, 423] width 104 height 10
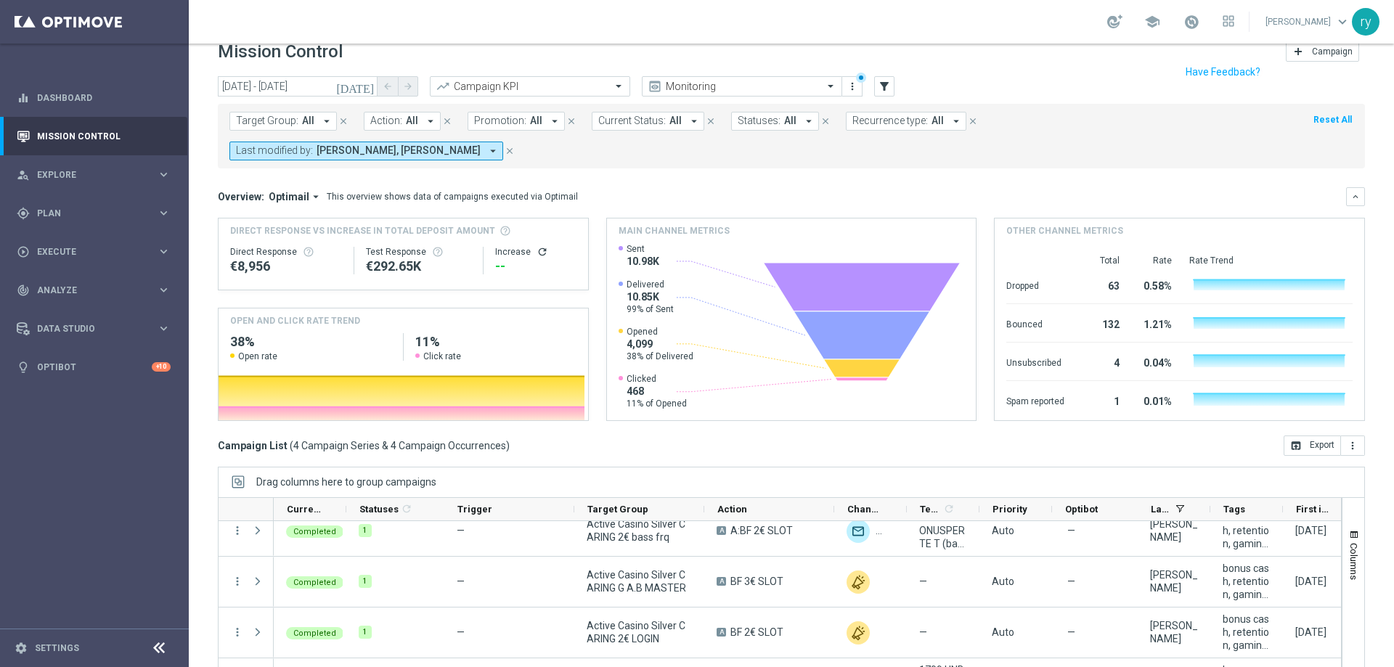
scroll to position [0, 0]
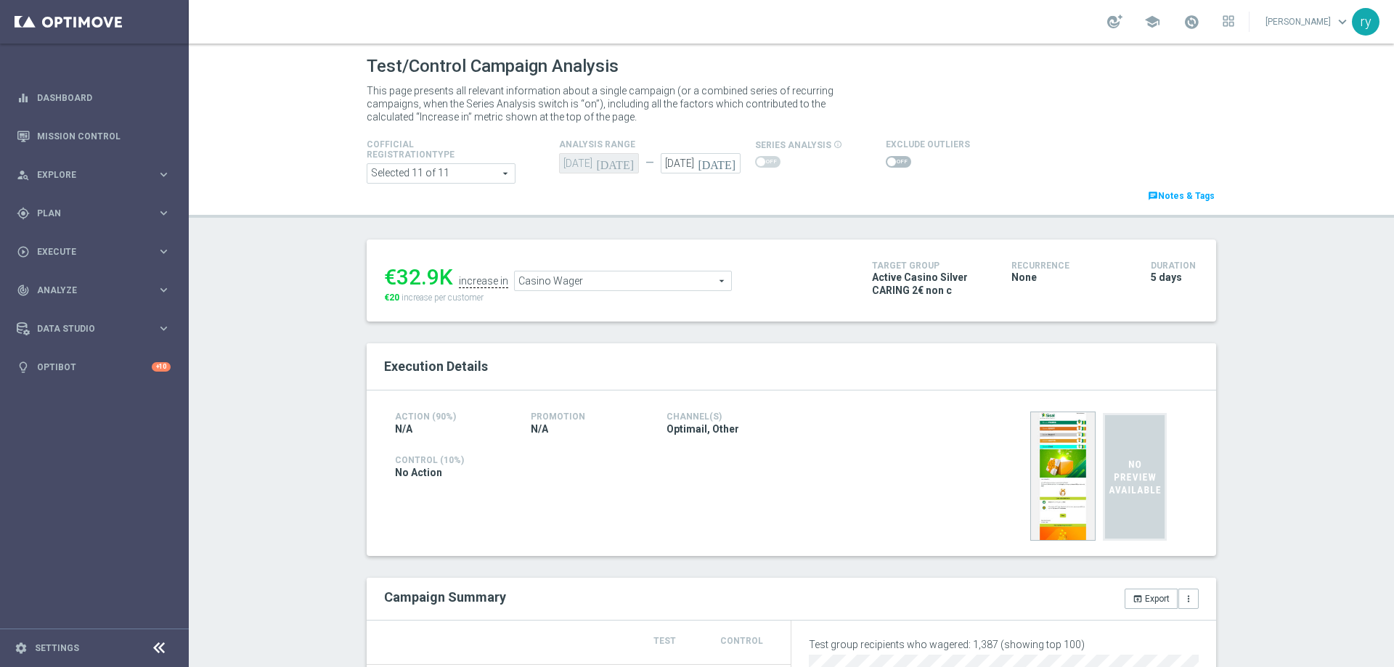
click at [887, 161] on span at bounding box center [891, 162] width 9 height 9
click at [886, 161] on input "checkbox" at bounding box center [898, 162] width 25 height 12
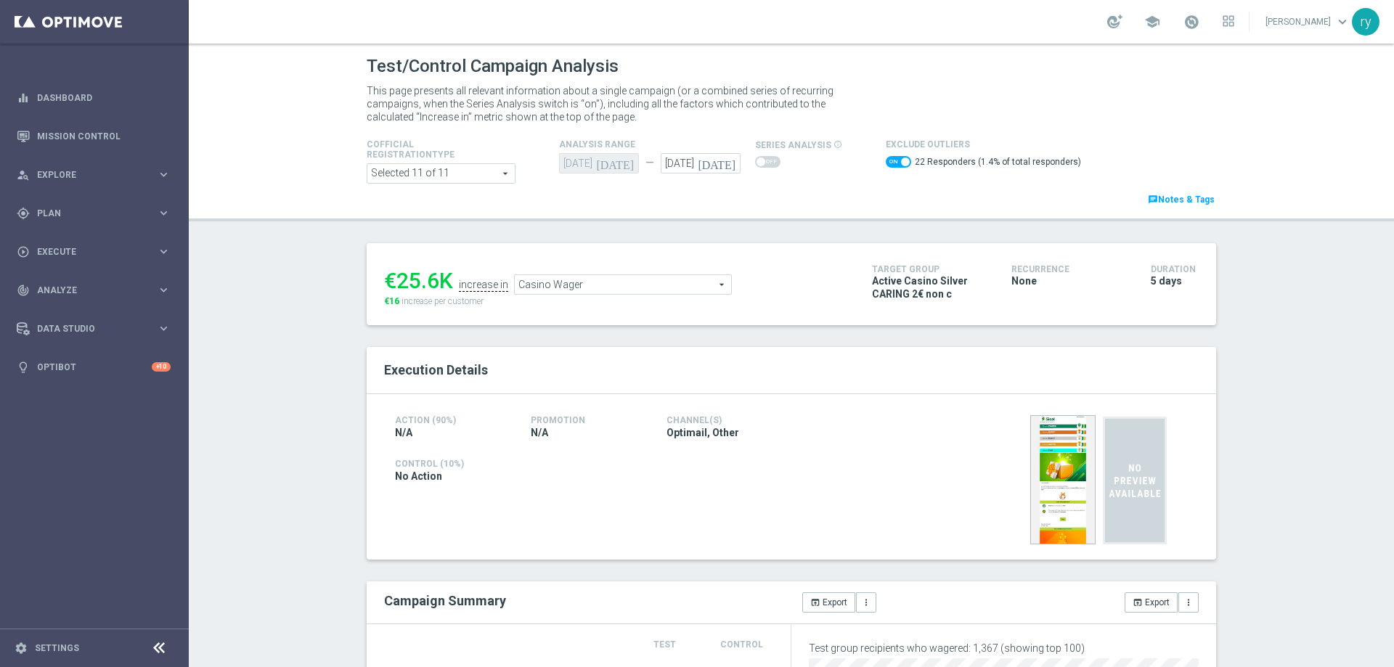
click at [886, 159] on span at bounding box center [898, 162] width 25 height 12
click at [886, 159] on input "checkbox" at bounding box center [898, 162] width 25 height 12
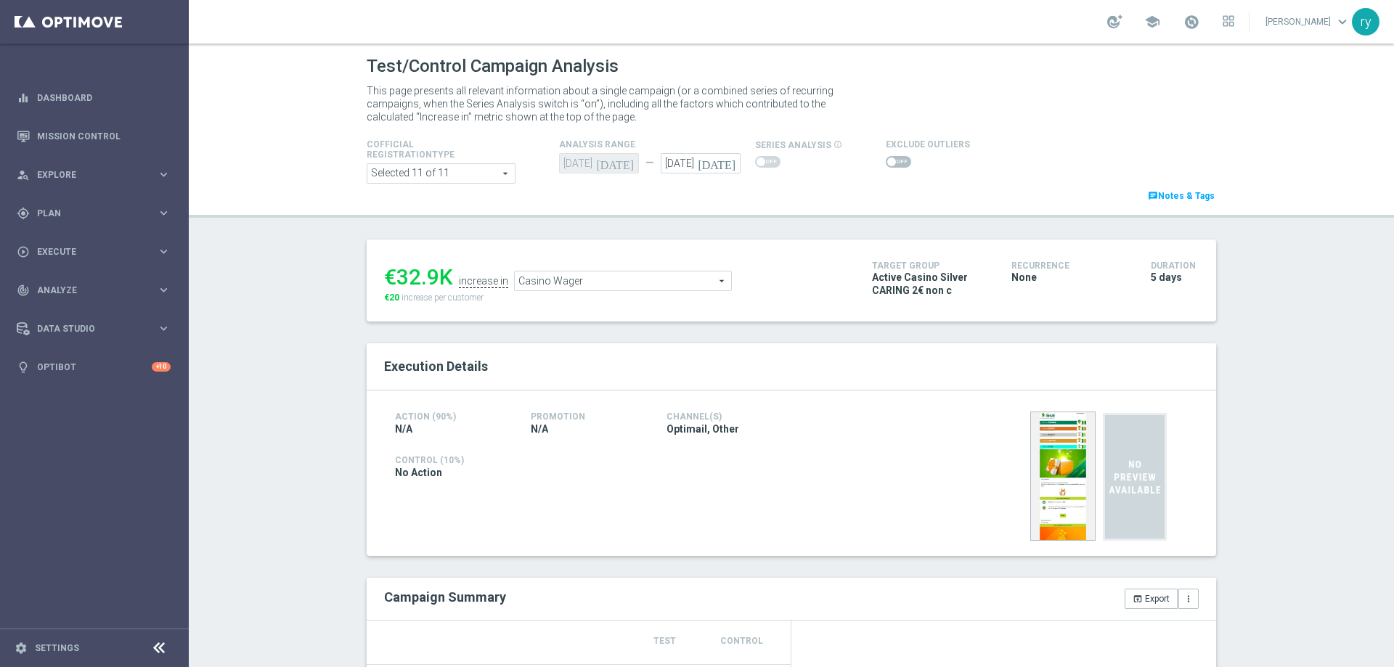
click at [887, 159] on span at bounding box center [891, 162] width 9 height 9
click at [886, 159] on input "checkbox" at bounding box center [898, 162] width 25 height 12
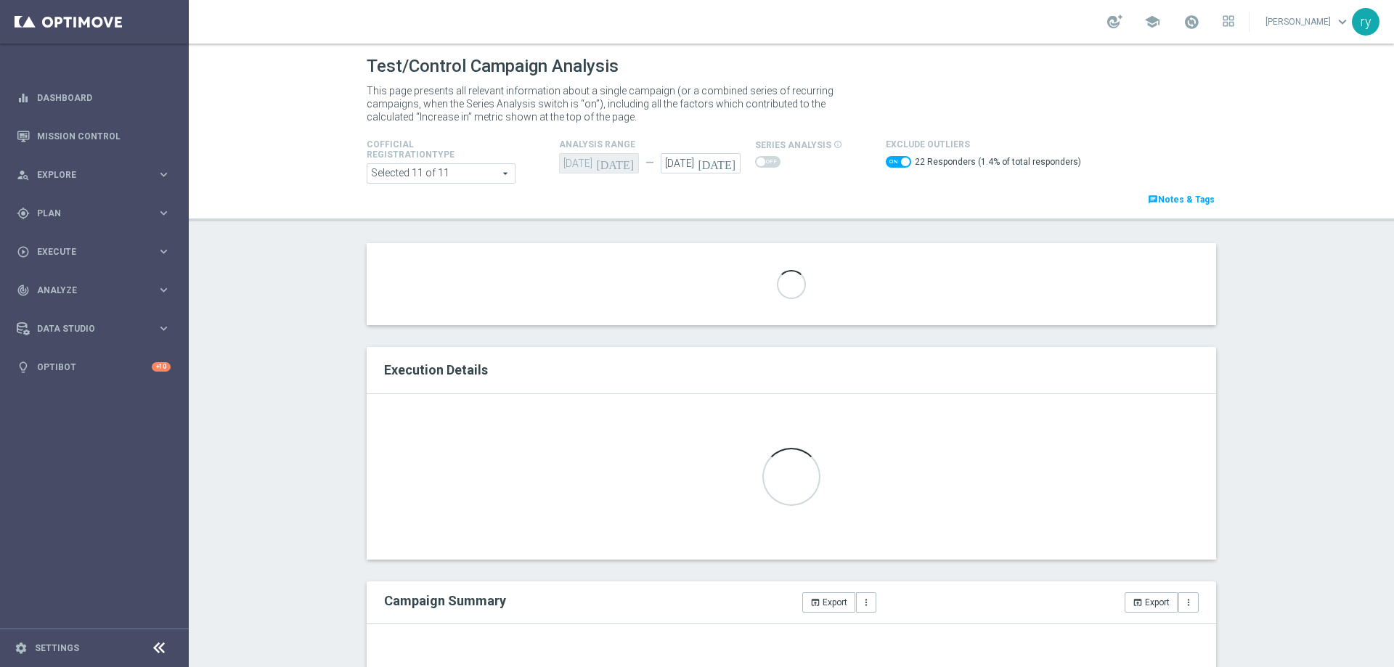
click at [886, 159] on span at bounding box center [898, 162] width 25 height 12
click at [886, 159] on input "checkbox" at bounding box center [898, 162] width 25 height 12
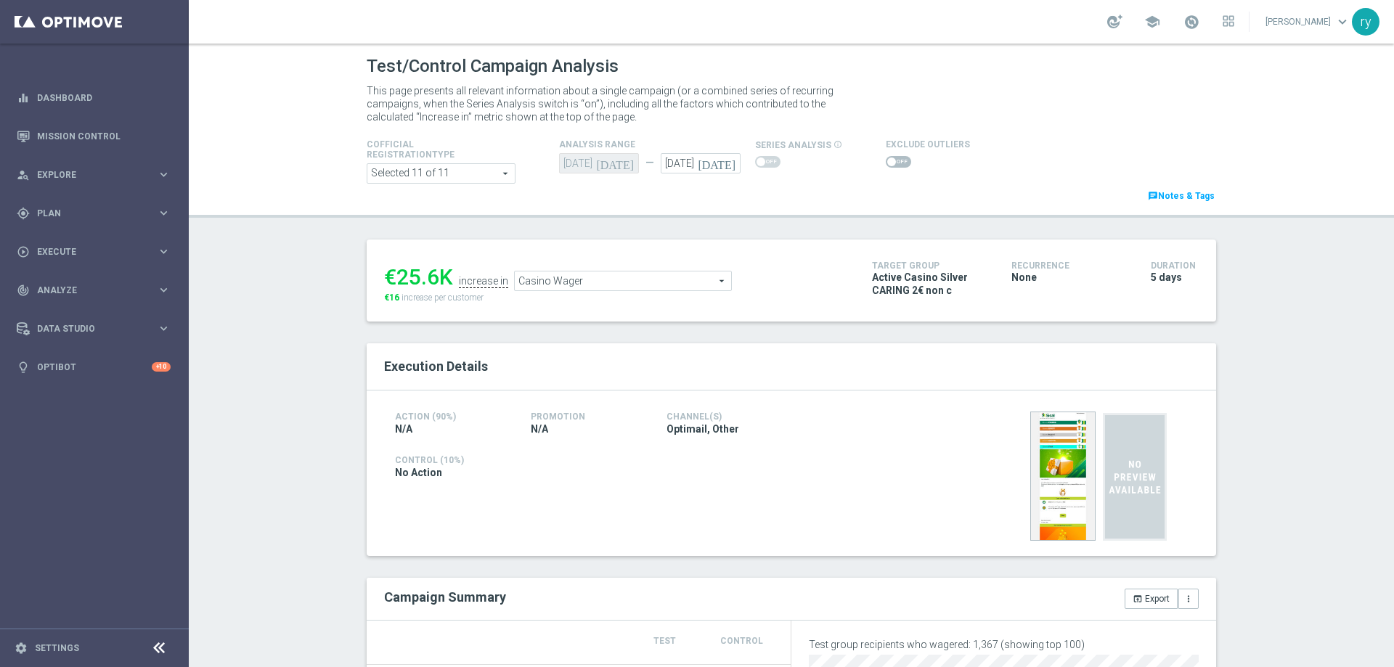
click at [887, 159] on span at bounding box center [891, 162] width 9 height 9
click at [886, 159] on input "checkbox" at bounding box center [898, 162] width 25 height 12
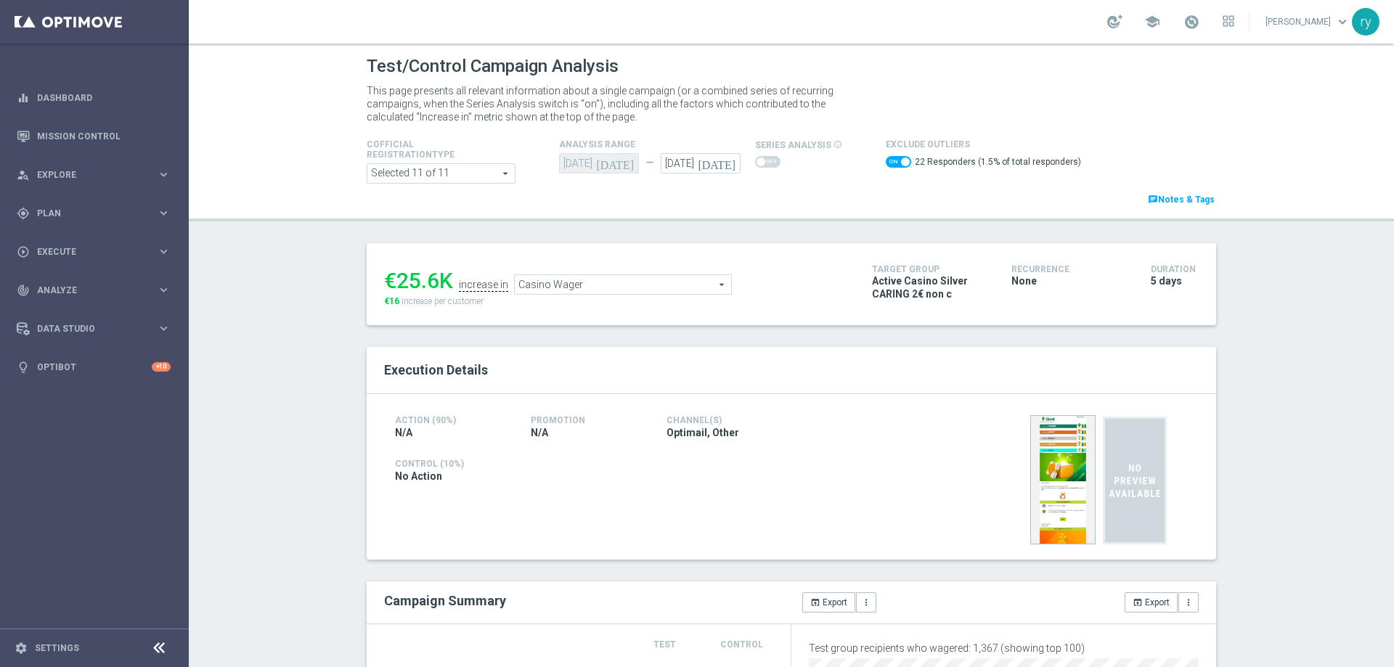
click at [886, 159] on span at bounding box center [898, 162] width 25 height 12
click at [886, 159] on input "checkbox" at bounding box center [898, 162] width 25 height 12
checkbox input "false"
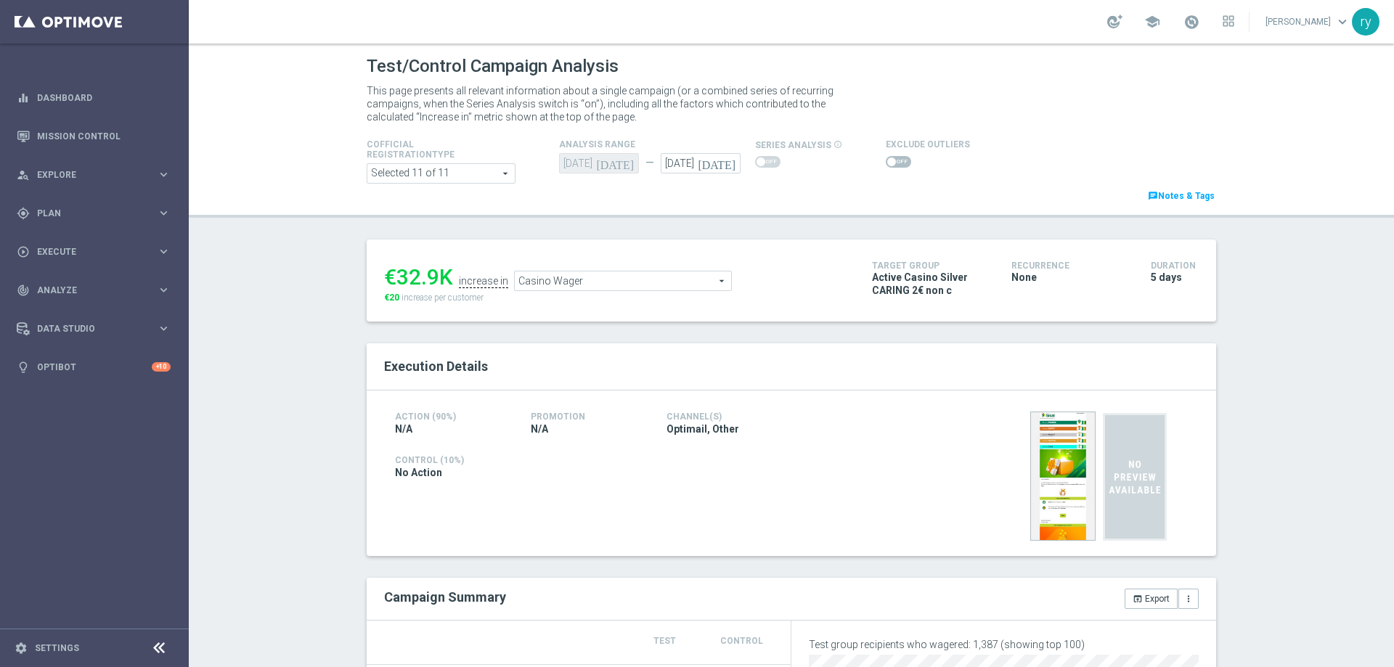
drag, startPoint x: 431, startPoint y: 276, endPoint x: 392, endPoint y: 268, distance: 39.3
click at [392, 268] on div "€32.9K" at bounding box center [418, 277] width 69 height 26
copy div "32.9"
click at [597, 288] on span "Casino Wager" at bounding box center [623, 281] width 216 height 19
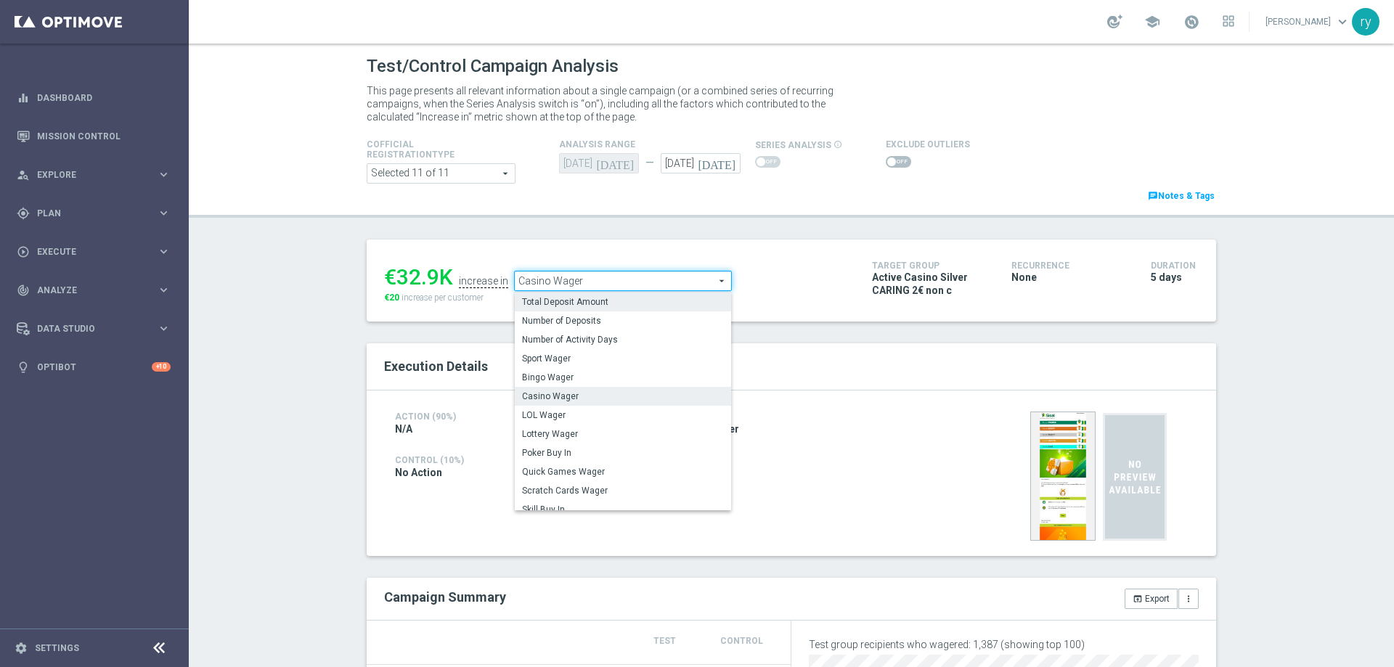
click at [597, 296] on label "Total Deposit Amount" at bounding box center [623, 302] width 216 height 19
type input "Total Deposit Amount"
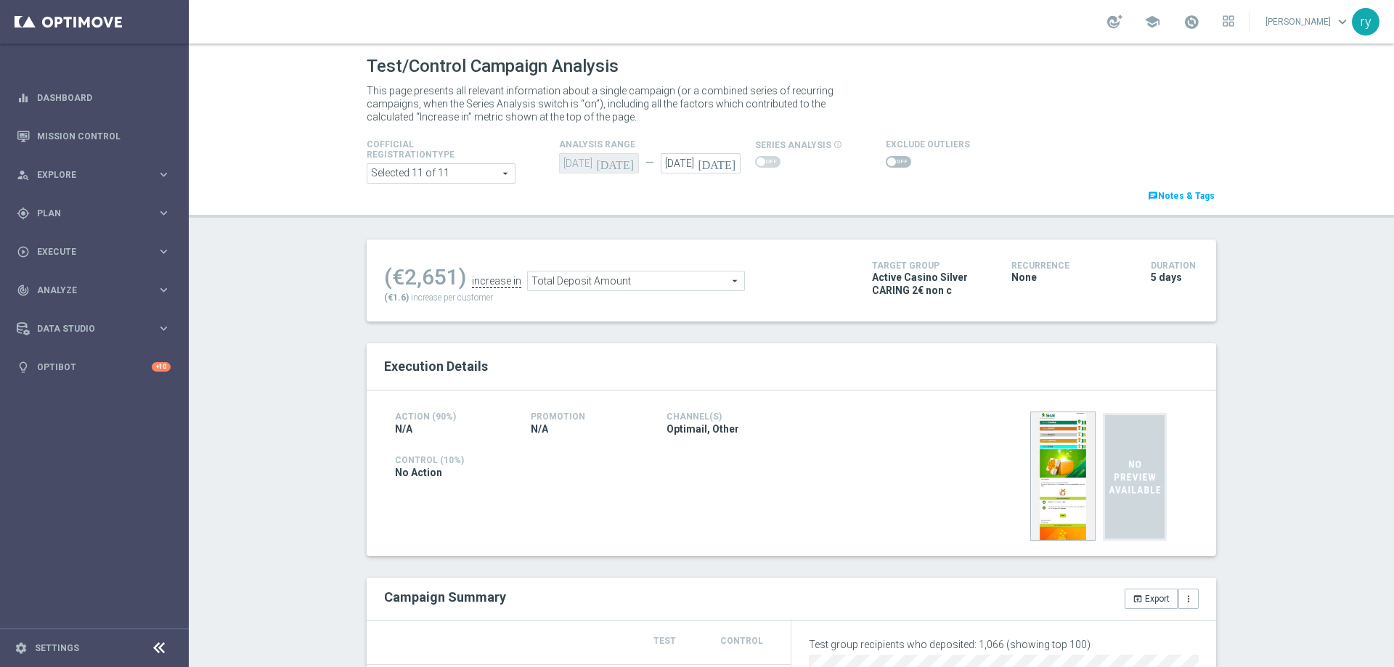
click at [887, 164] on span at bounding box center [891, 162] width 9 height 9
click at [886, 164] on input "checkbox" at bounding box center [898, 162] width 25 height 12
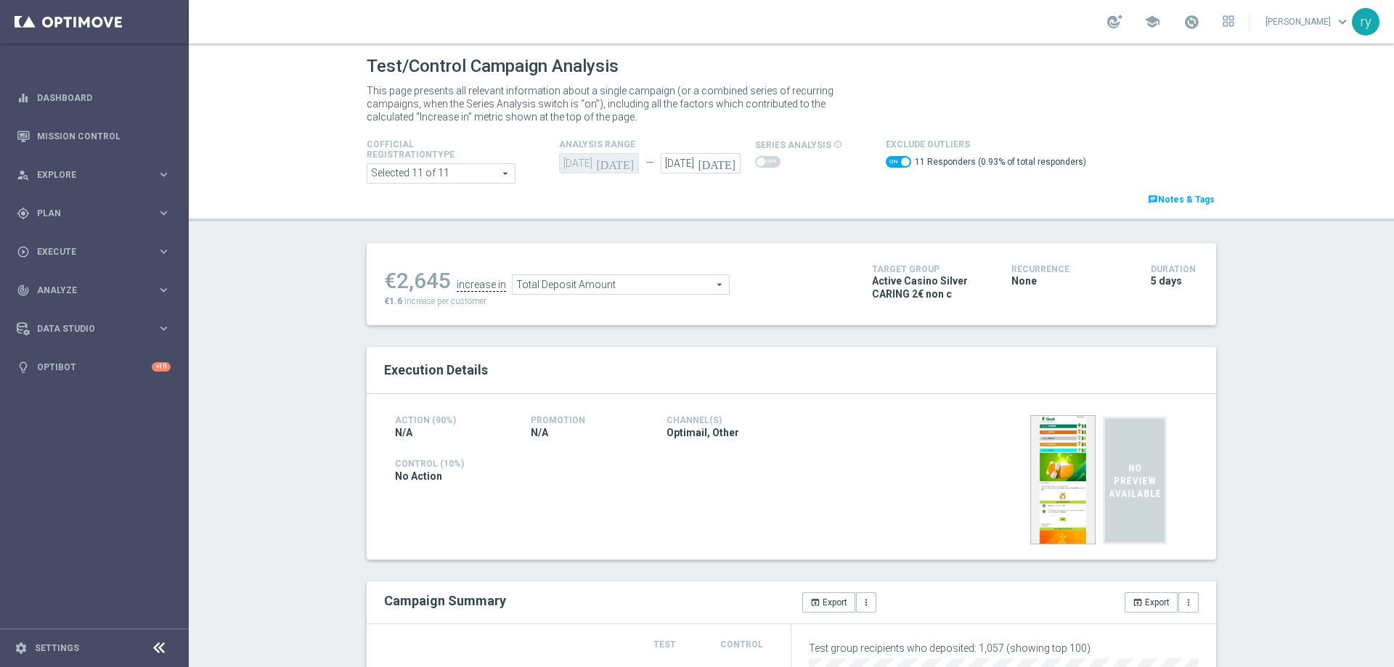
drag, startPoint x: 444, startPoint y: 279, endPoint x: 394, endPoint y: 275, distance: 50.2
click at [394, 275] on div "€2,645" at bounding box center [417, 281] width 67 height 26
copy div "2,645"
click at [609, 284] on span "Total Deposit Amount" at bounding box center [621, 284] width 216 height 19
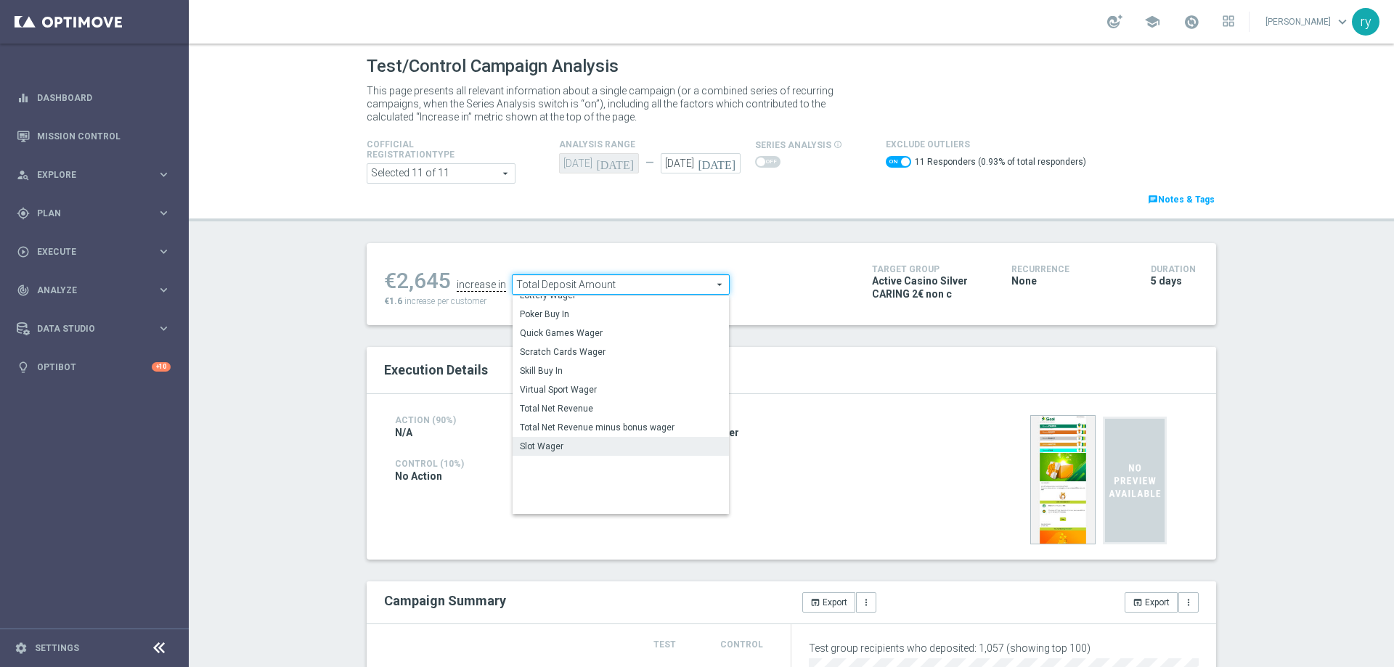
scroll to position [220, 0]
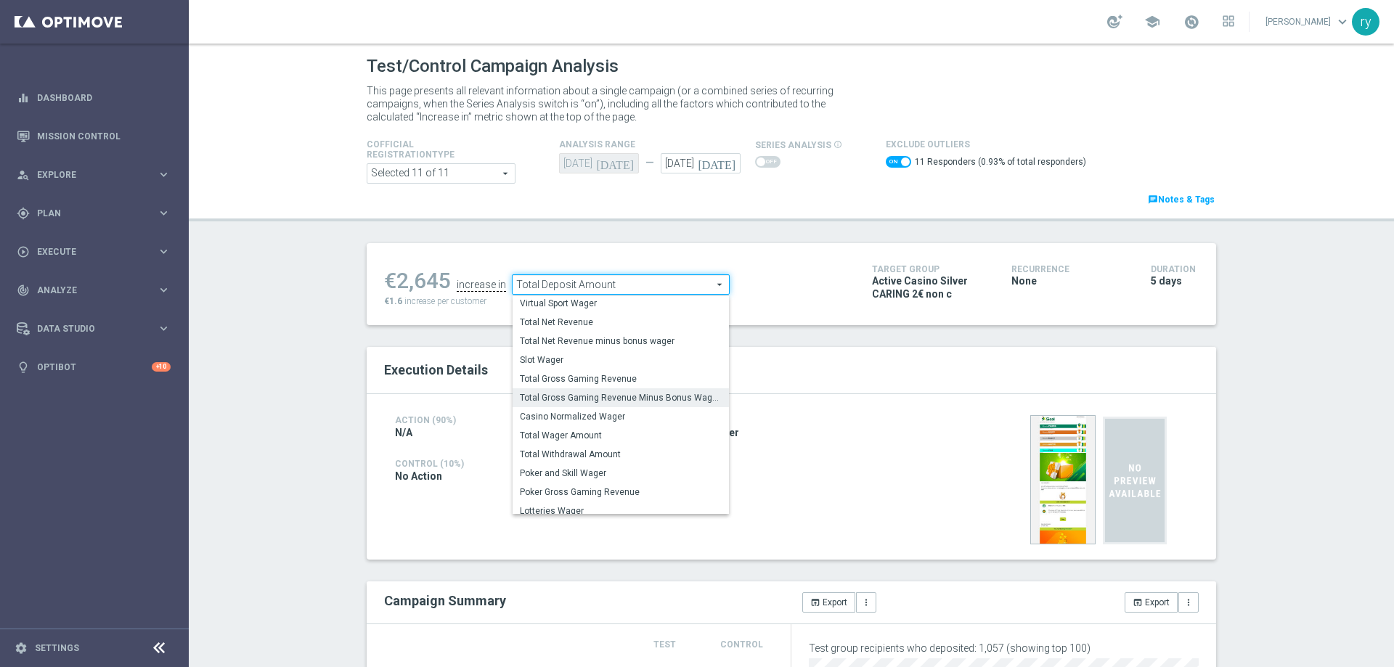
click at [626, 401] on span "Total Gross Gaming Revenue Minus Bonus Wagared" at bounding box center [621, 398] width 202 height 12
checkbox input "false"
type input "Total Gross Gaming Revenue Minus Bonus Wagared"
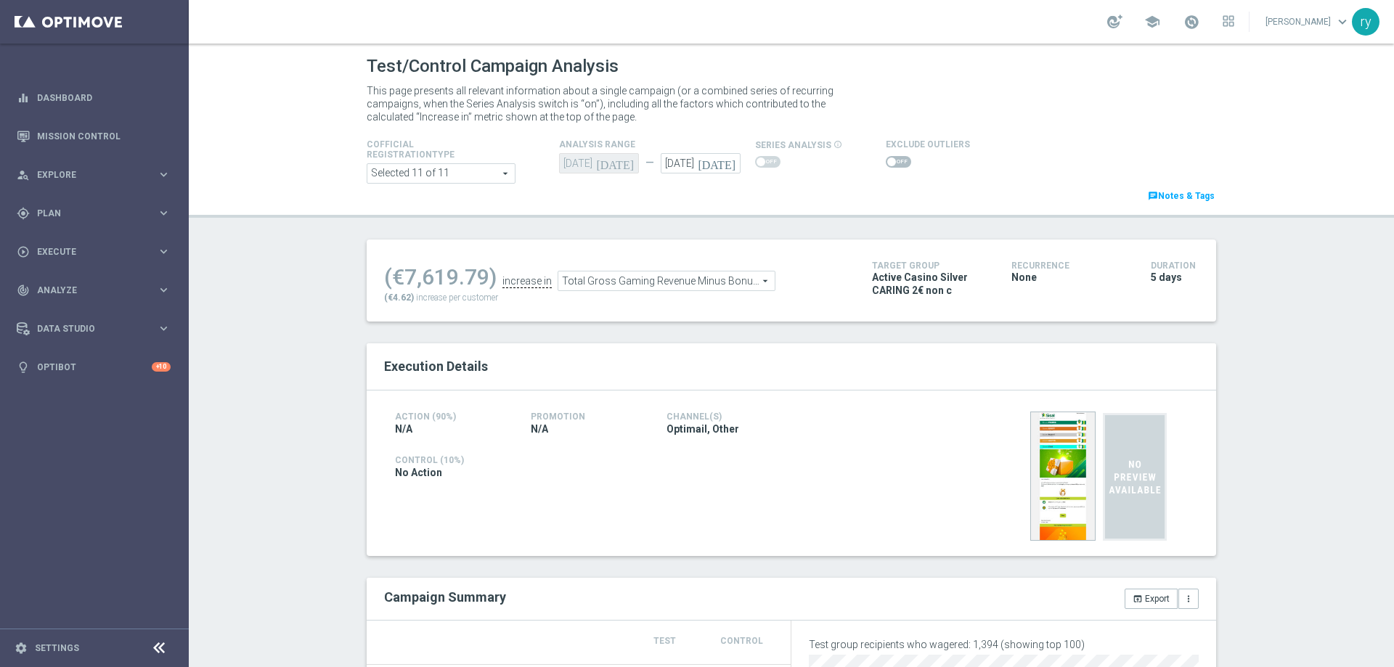
click at [887, 162] on span at bounding box center [891, 162] width 9 height 9
click at [886, 162] on input "checkbox" at bounding box center [898, 162] width 25 height 12
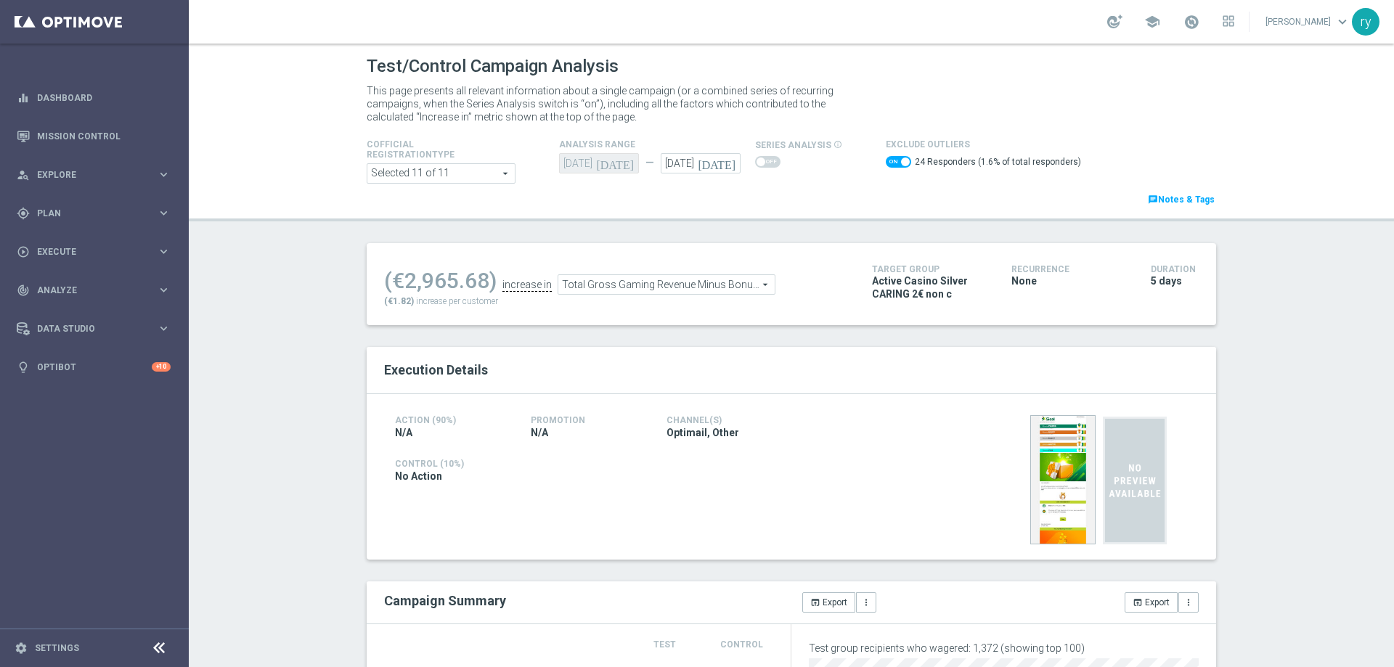
click at [886, 160] on span at bounding box center [898, 162] width 25 height 12
click at [886, 160] on input "checkbox" at bounding box center [898, 162] width 25 height 12
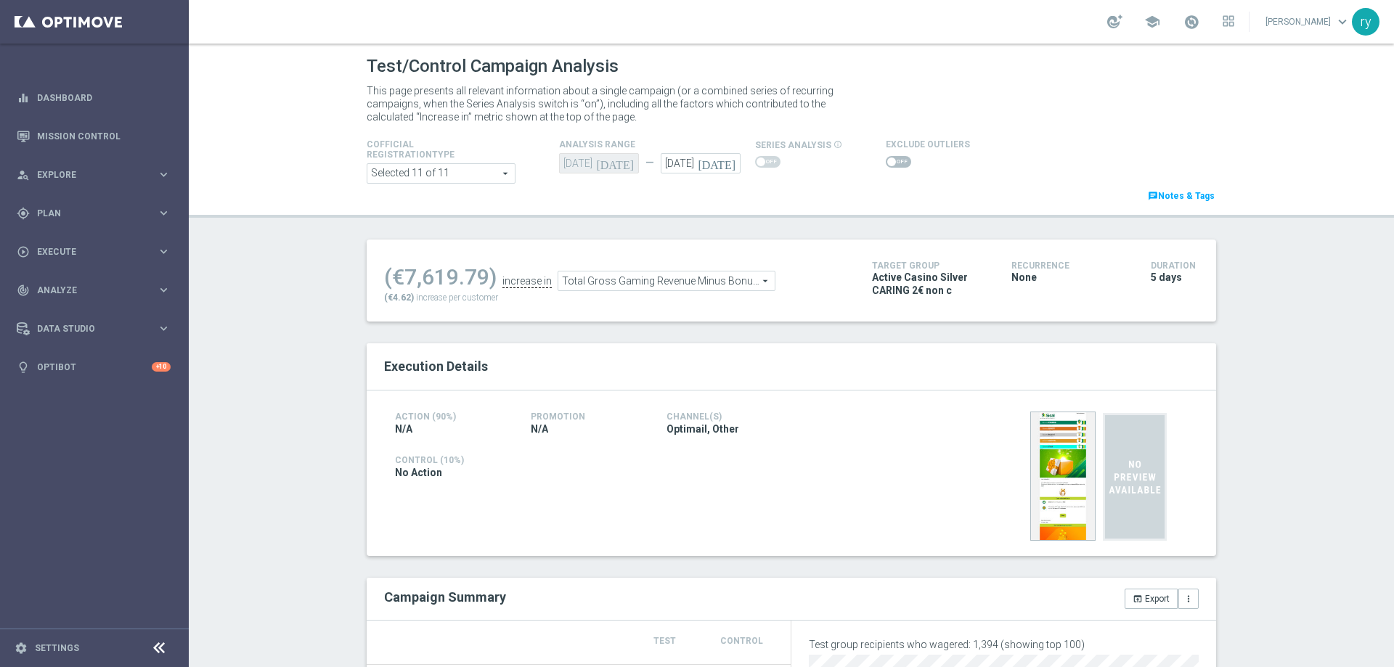
click at [887, 160] on span at bounding box center [891, 162] width 9 height 9
click at [886, 160] on input "checkbox" at bounding box center [898, 162] width 25 height 12
checkbox input "true"
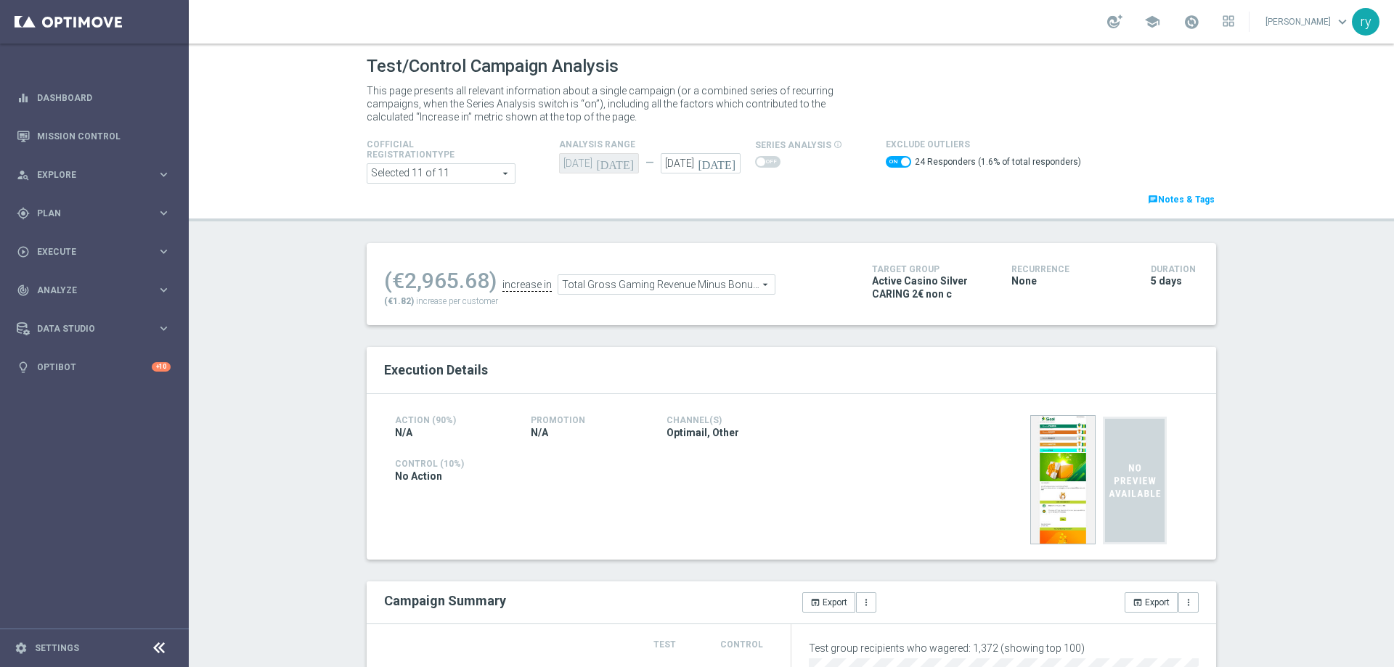
drag, startPoint x: 481, startPoint y: 279, endPoint x: 399, endPoint y: 279, distance: 81.3
click at [399, 279] on div "(€2,965.68)" at bounding box center [440, 281] width 113 height 26
copy div "2,965.68"
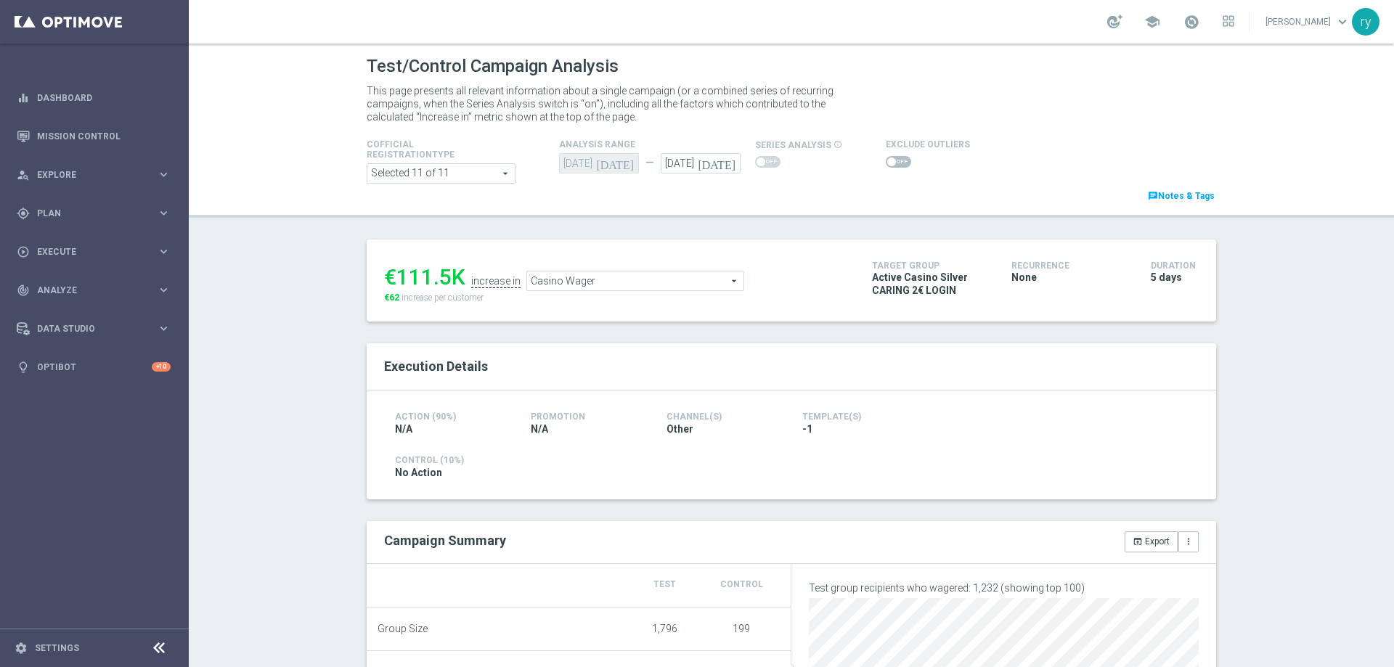
click at [887, 160] on span at bounding box center [891, 162] width 9 height 9
click at [886, 160] on input "checkbox" at bounding box center [898, 162] width 25 height 12
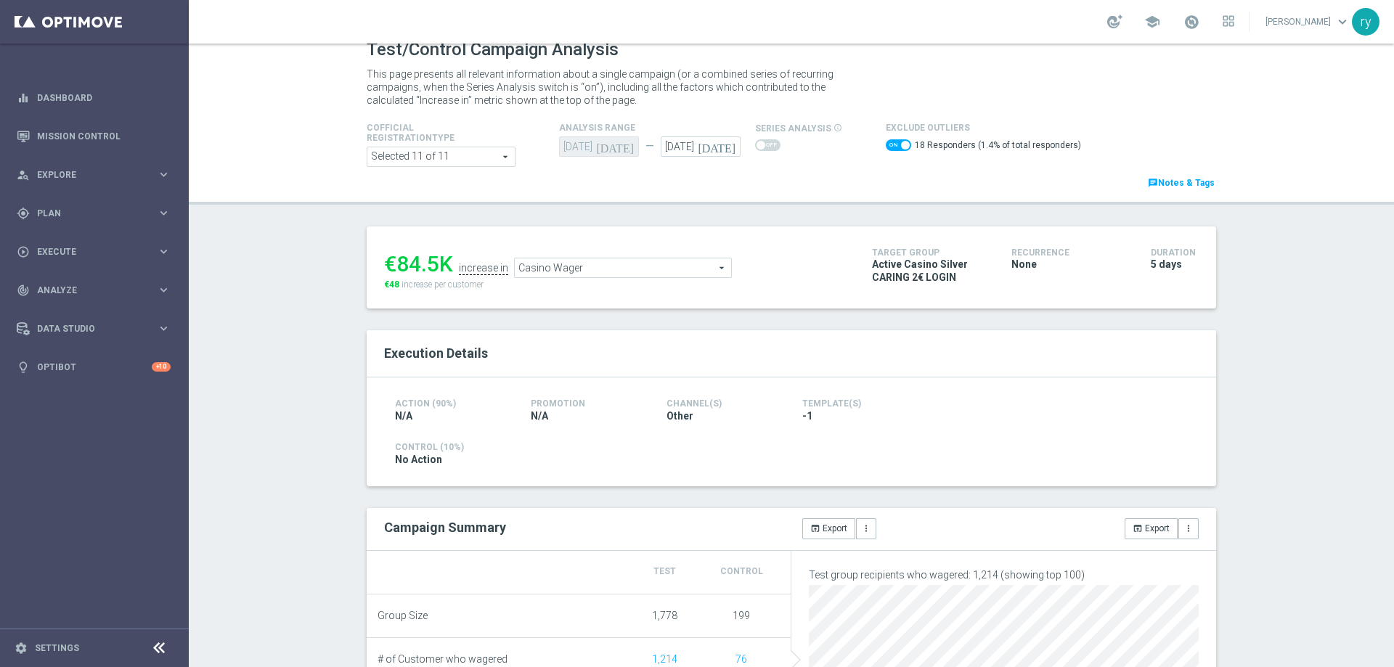
scroll to position [8, 0]
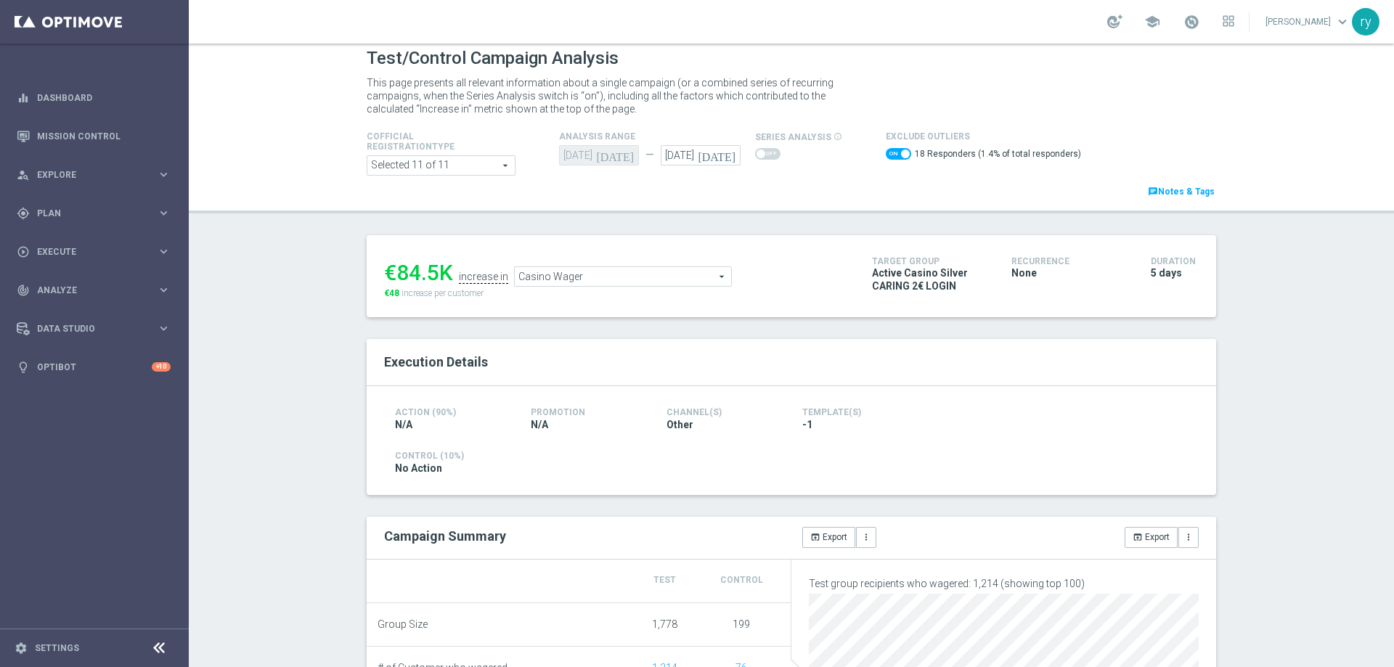
click at [886, 157] on span at bounding box center [898, 154] width 25 height 12
click at [886, 157] on input "checkbox" at bounding box center [898, 154] width 25 height 12
checkbox input "false"
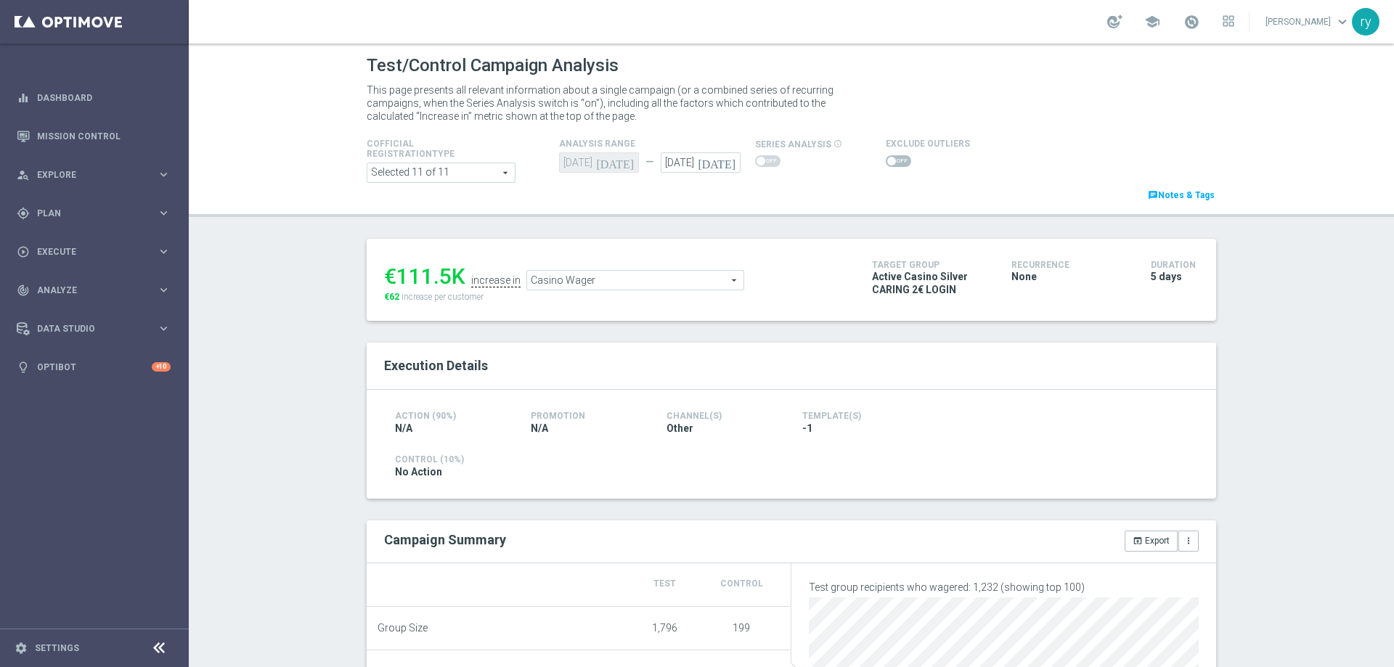
scroll to position [0, 0]
drag, startPoint x: 449, startPoint y: 270, endPoint x: 396, endPoint y: 276, distance: 52.6
click at [396, 276] on div "€111.5K" at bounding box center [424, 277] width 81 height 26
copy div "111.5"
click at [595, 287] on span "Casino Wager" at bounding box center [635, 281] width 216 height 19
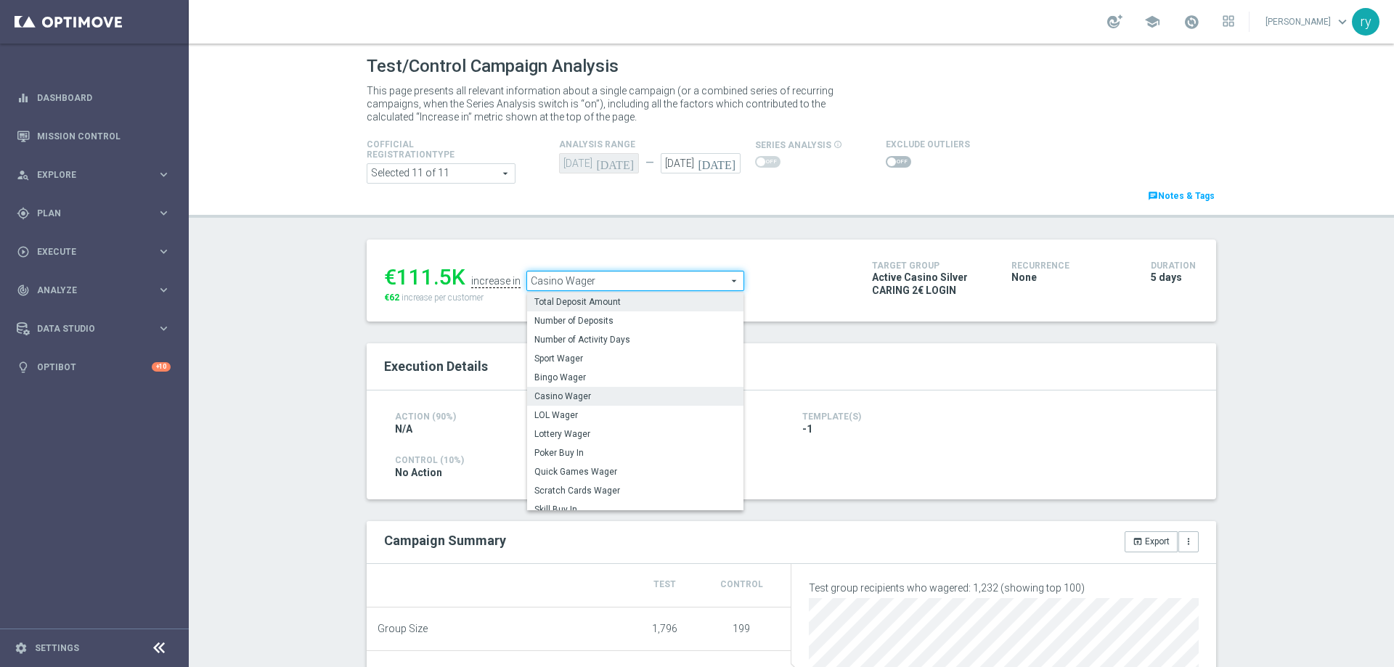
click at [599, 295] on label "Total Deposit Amount" at bounding box center [635, 302] width 216 height 19
type input "Total Deposit Amount"
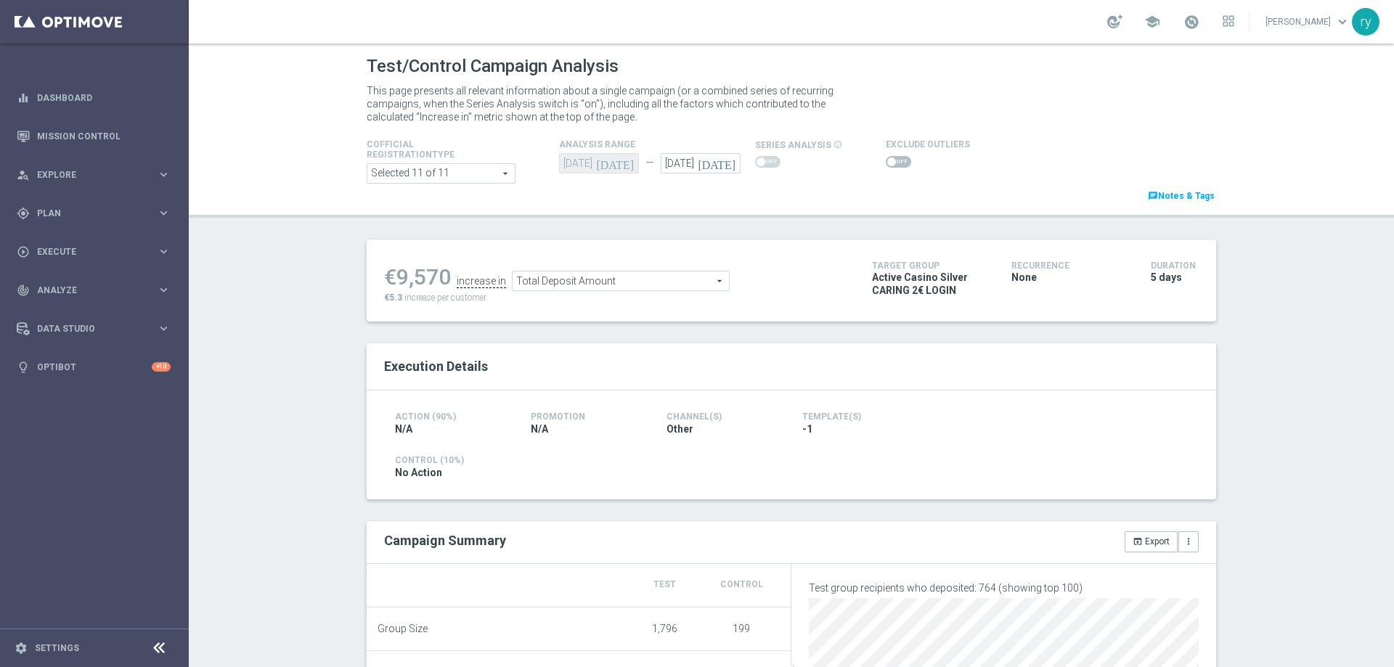
click at [887, 164] on span at bounding box center [891, 162] width 9 height 9
click at [886, 164] on input "checkbox" at bounding box center [898, 162] width 25 height 12
click at [886, 164] on span at bounding box center [898, 162] width 25 height 12
click at [886, 164] on input "checkbox" at bounding box center [898, 162] width 25 height 12
checkbox input "false"
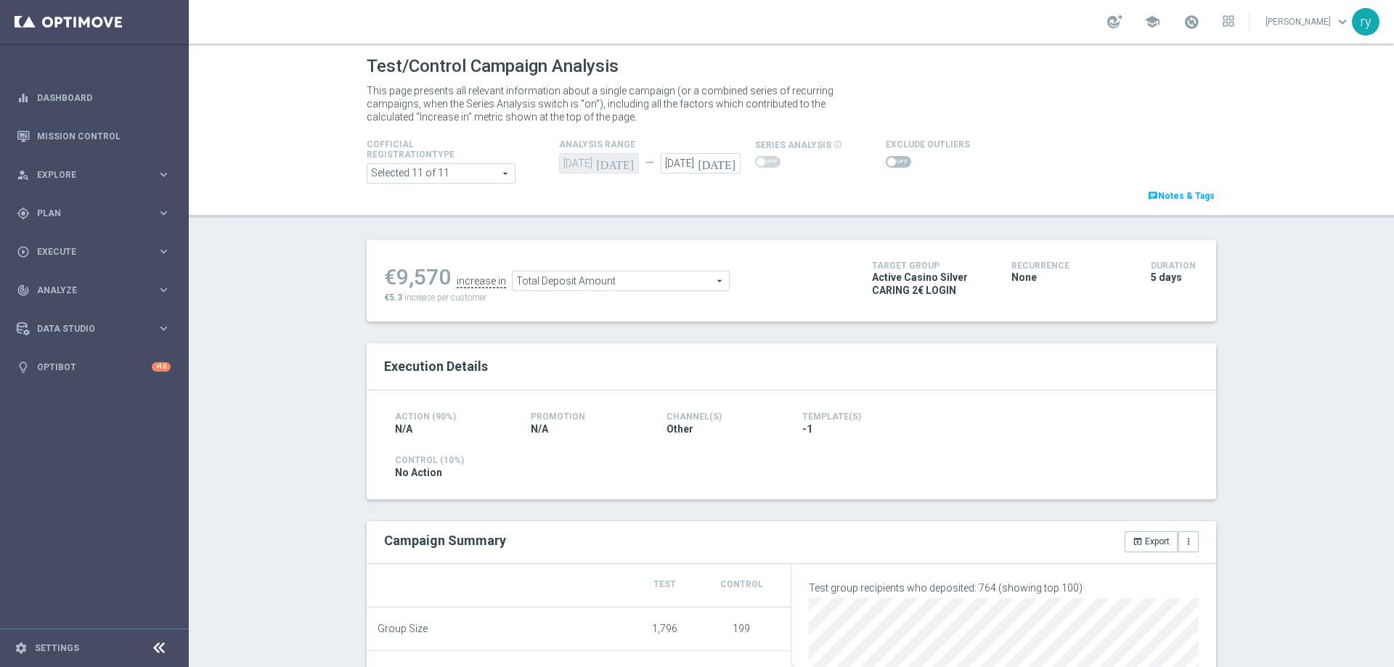
drag, startPoint x: 444, startPoint y: 277, endPoint x: 395, endPoint y: 274, distance: 49.5
click at [395, 274] on div "€9,570" at bounding box center [417, 277] width 67 height 26
copy div "9,570"
click at [585, 286] on span "Total Deposit Amount" at bounding box center [621, 281] width 216 height 19
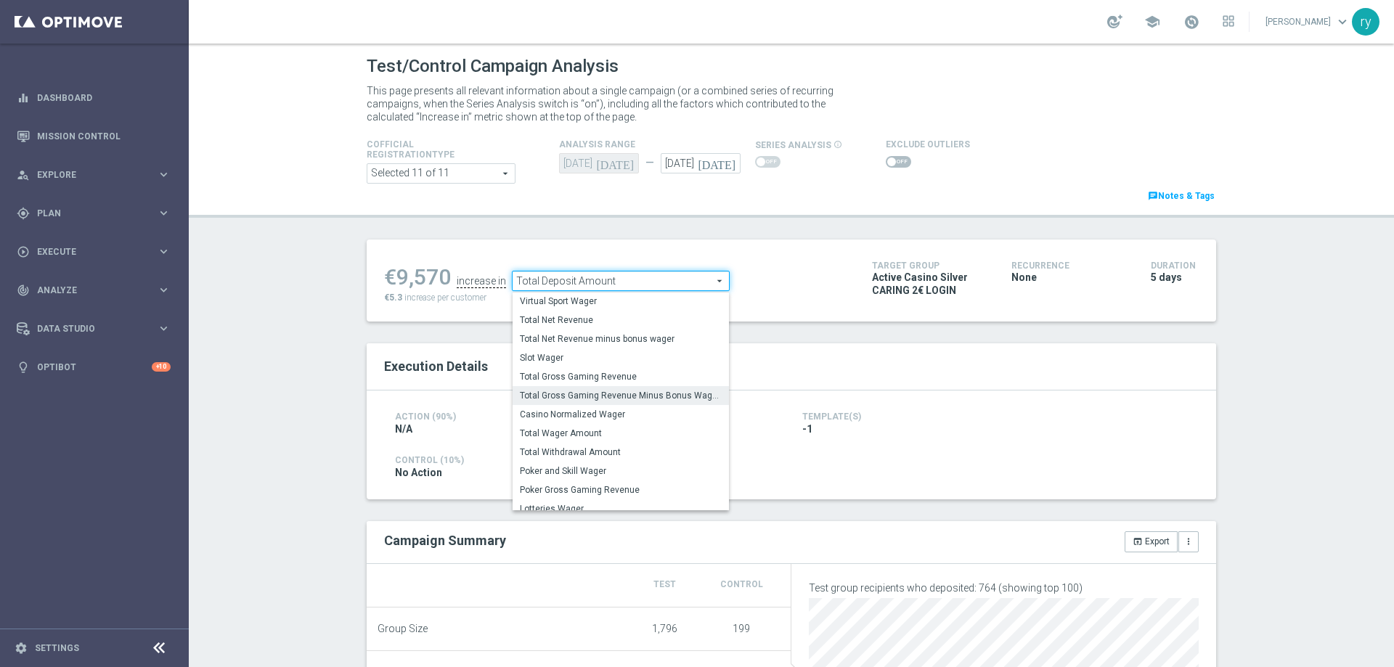
scroll to position [219, 0]
click at [595, 399] on span "Total Gross Gaming Revenue Minus Bonus Wagared" at bounding box center [621, 396] width 202 height 12
type input "Total Gross Gaming Revenue Minus Bonus Wagared"
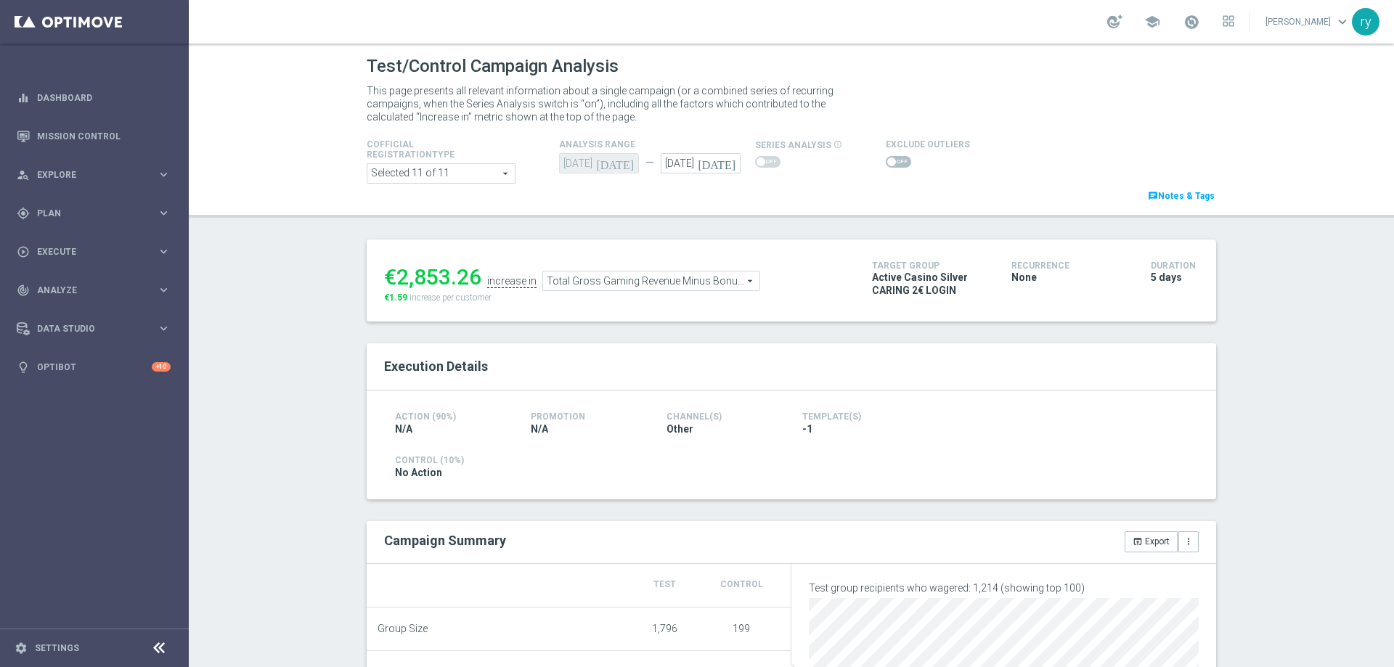
click at [886, 160] on span at bounding box center [898, 162] width 25 height 12
click at [886, 160] on input "checkbox" at bounding box center [898, 162] width 25 height 12
checkbox input "true"
drag, startPoint x: 476, startPoint y: 285, endPoint x: 396, endPoint y: 285, distance: 79.9
click at [396, 285] on ul "€5,477.72 increase in Total Gross Gaming Revenue Minus Bonus Wagared Total Gros…" at bounding box center [616, 278] width 473 height 34
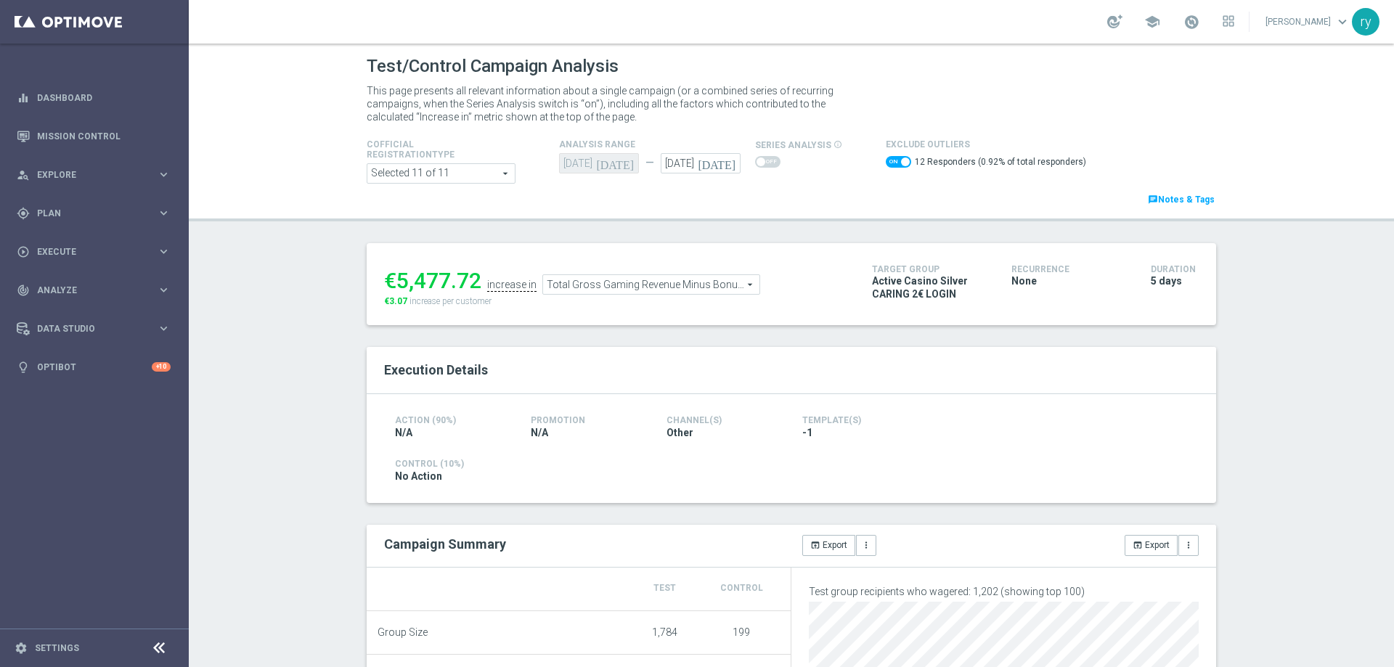
copy li "5,477.72"
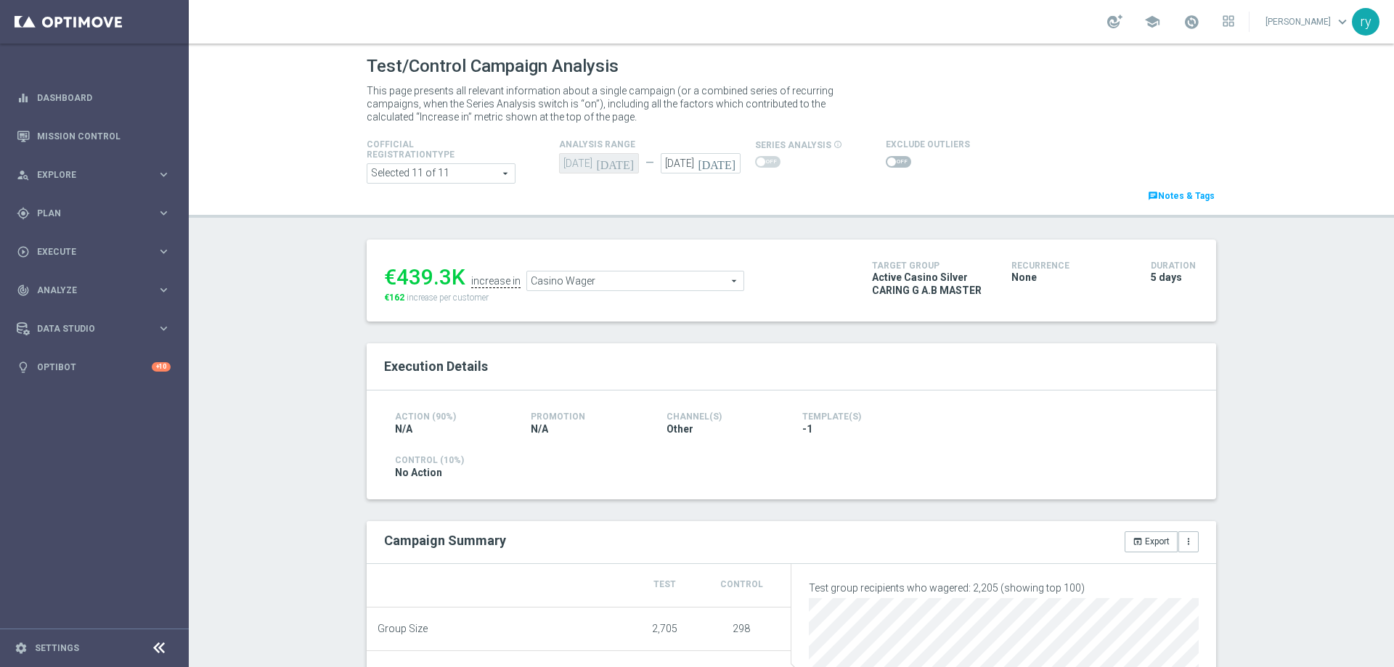
click at [887, 160] on span at bounding box center [891, 162] width 9 height 9
click at [886, 160] on input "checkbox" at bounding box center [898, 162] width 25 height 12
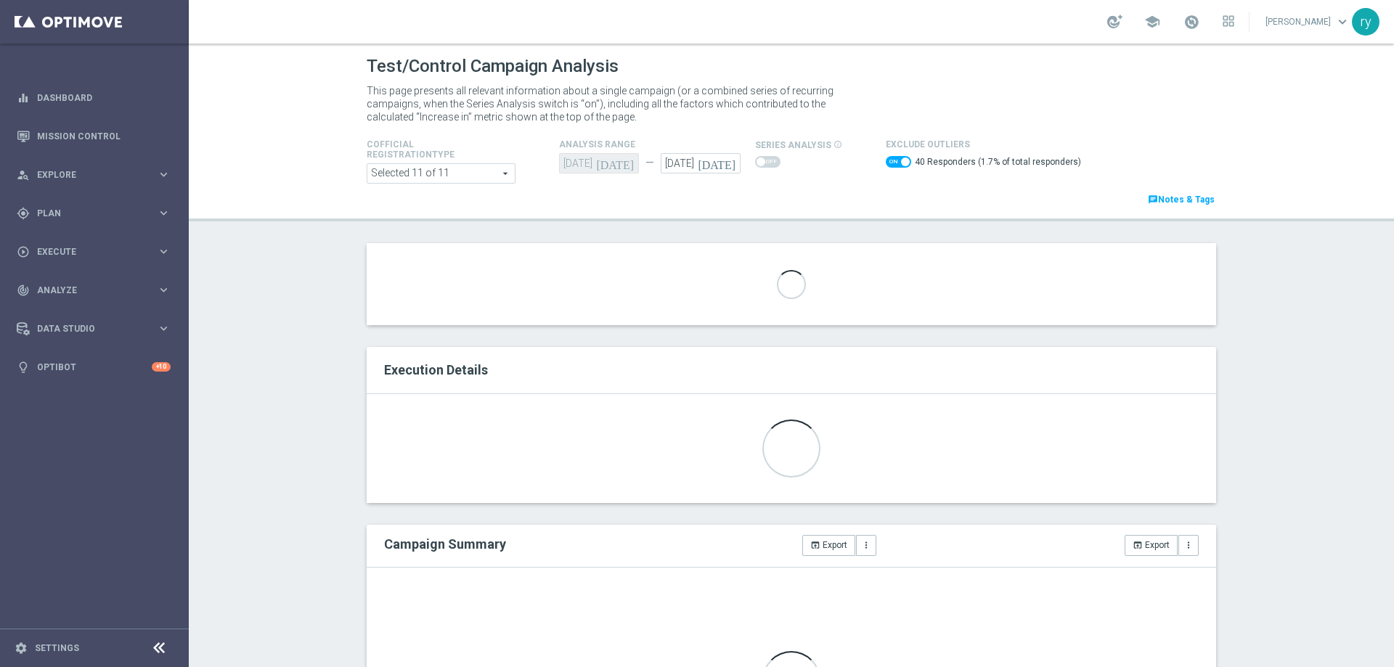
click at [886, 160] on span at bounding box center [898, 162] width 25 height 12
click at [886, 160] on input "checkbox" at bounding box center [898, 162] width 25 height 12
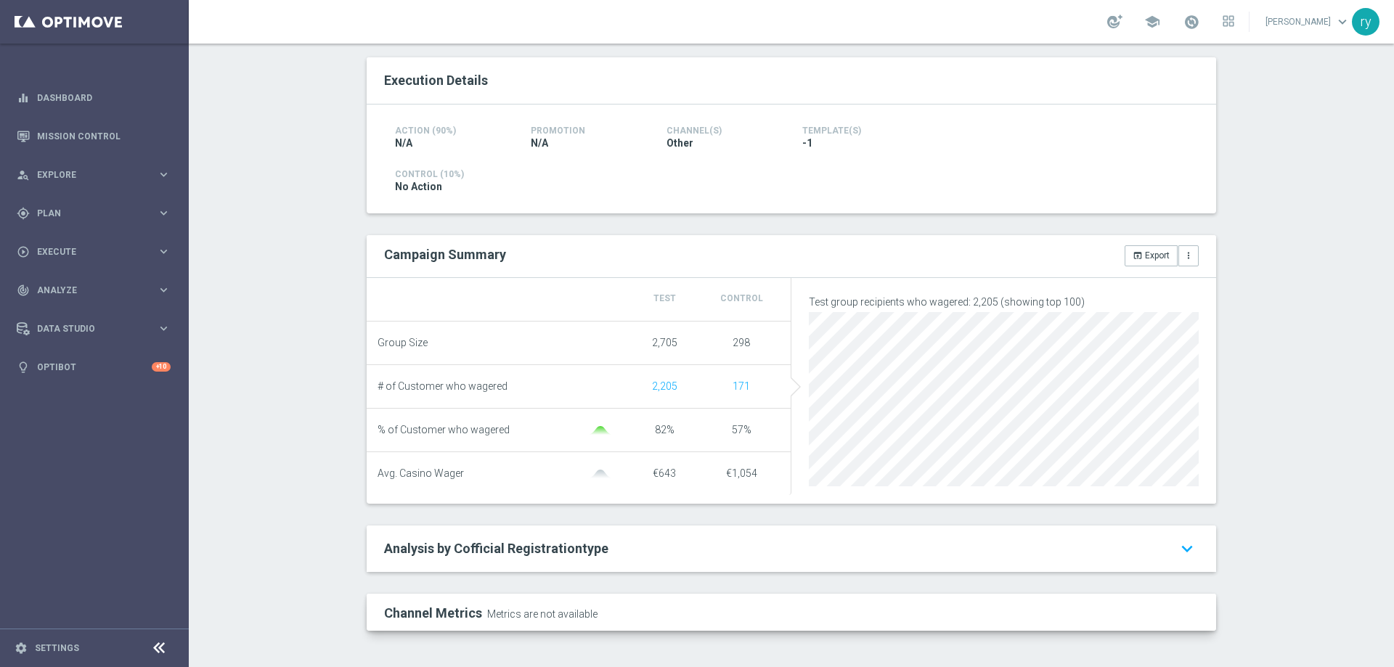
scroll to position [4, 0]
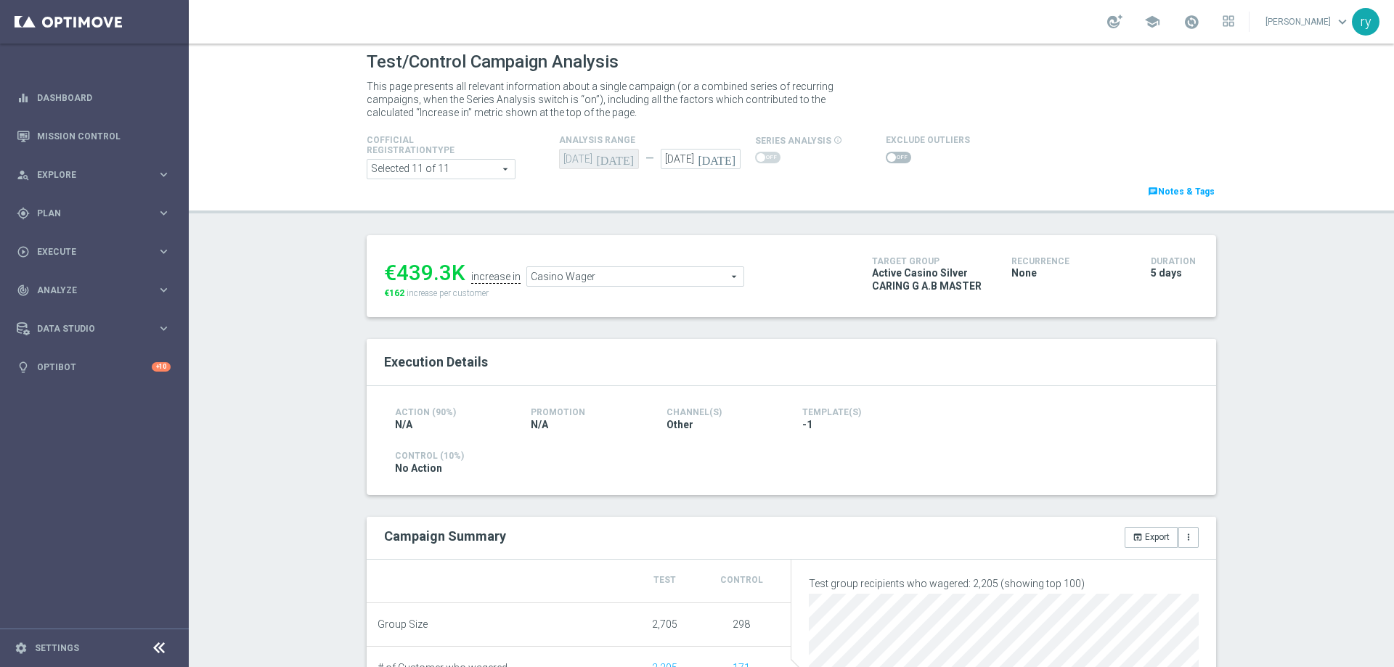
click at [886, 153] on span at bounding box center [898, 158] width 25 height 12
click at [886, 153] on input "checkbox" at bounding box center [898, 158] width 25 height 12
checkbox input "true"
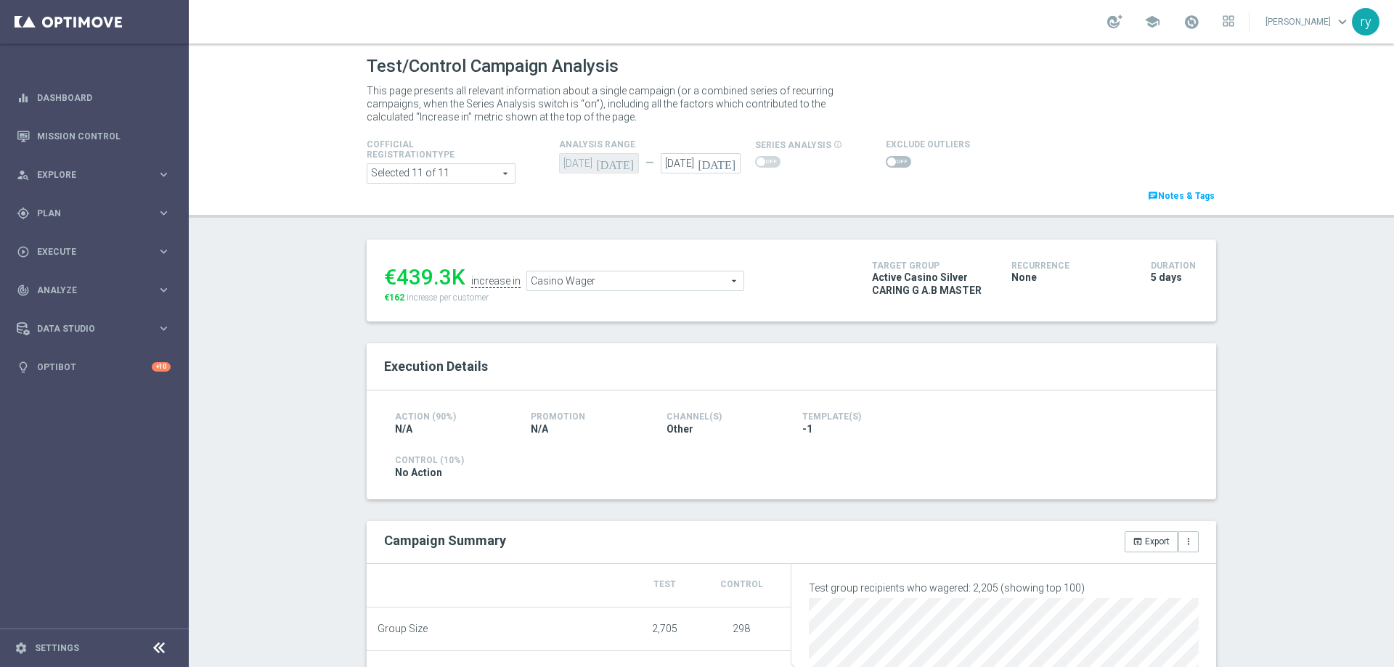
click at [888, 164] on span at bounding box center [898, 162] width 25 height 12
click at [888, 164] on input "checkbox" at bounding box center [898, 162] width 25 height 12
checkbox input "true"
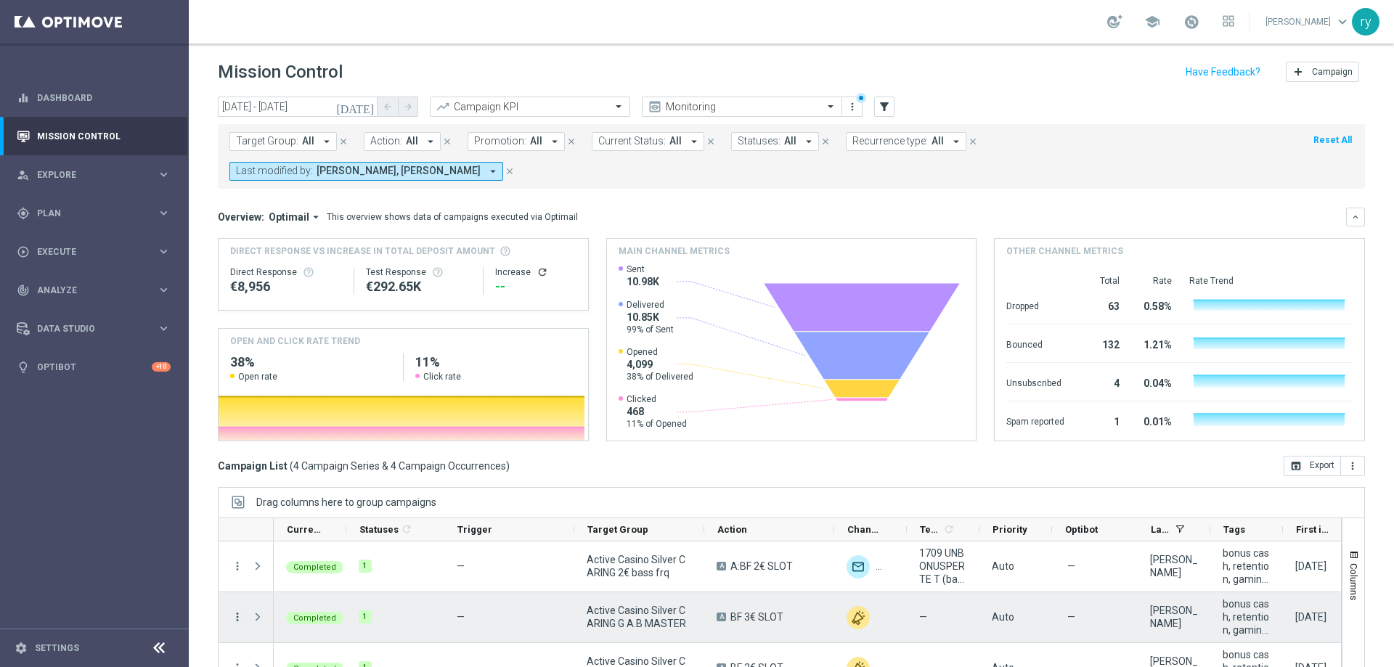
click at [239, 611] on icon "more_vert" at bounding box center [237, 617] width 13 height 13
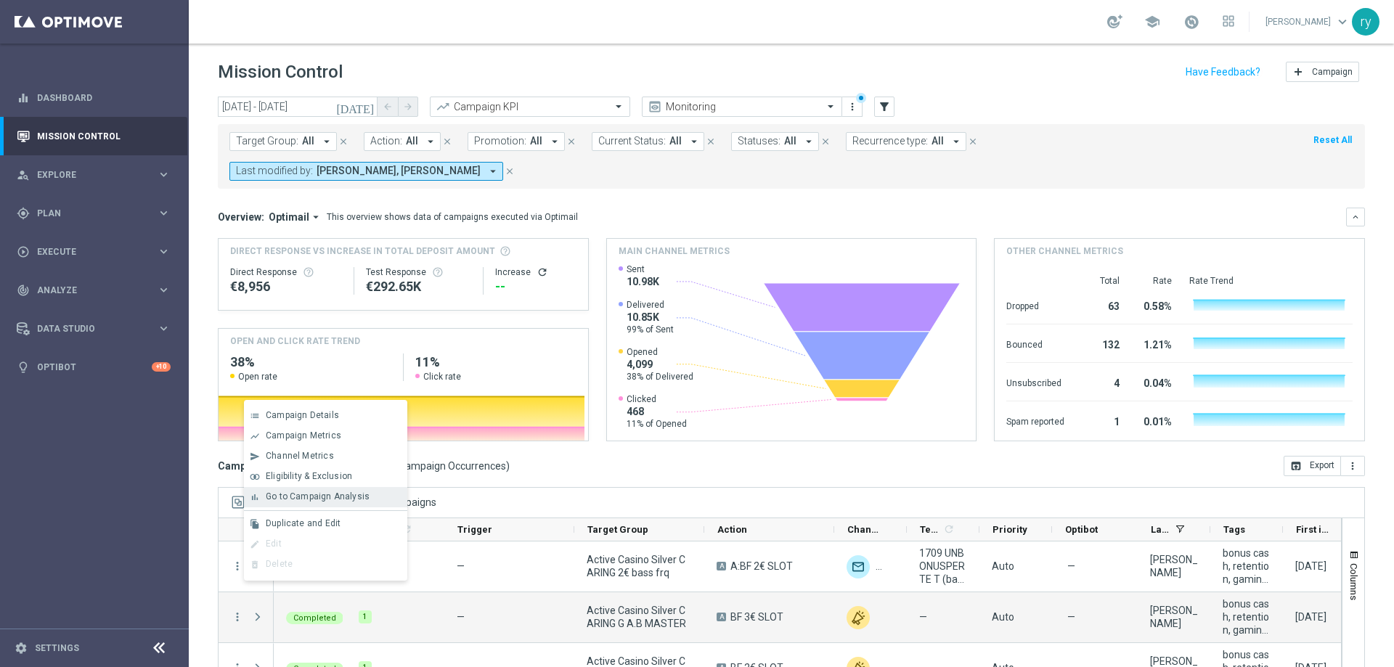
click at [266, 507] on div "bar_chart Go to Campaign Analysis" at bounding box center [325, 497] width 163 height 20
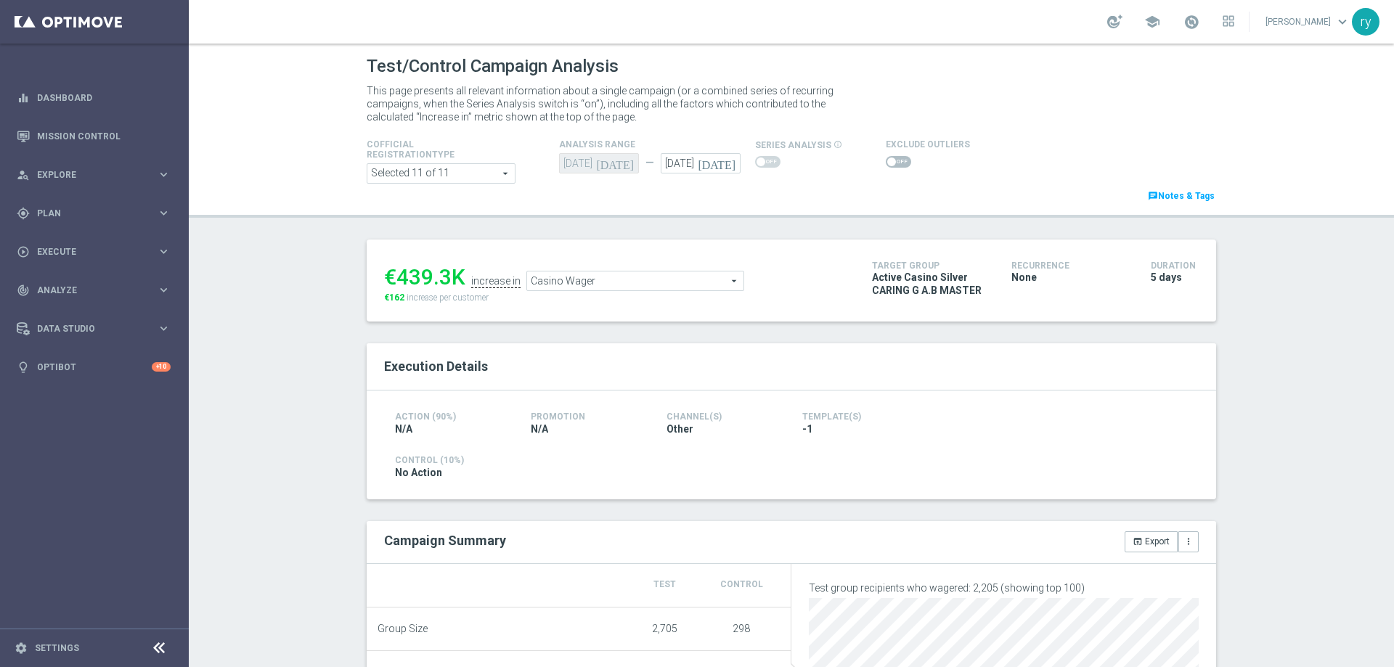
click at [888, 163] on span at bounding box center [898, 162] width 25 height 12
click at [888, 163] on input "checkbox" at bounding box center [898, 162] width 25 height 12
click at [889, 163] on span at bounding box center [898, 162] width 25 height 12
click at [889, 163] on input "checkbox" at bounding box center [898, 162] width 25 height 12
checkbox input "false"
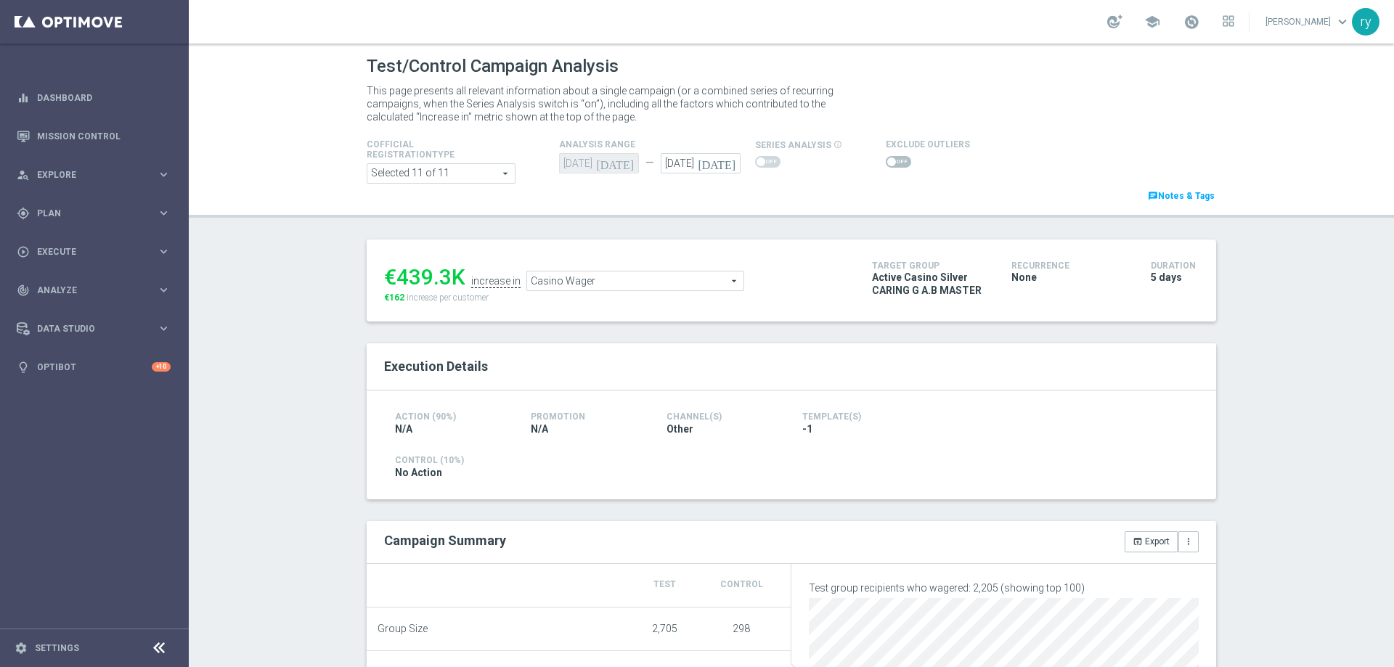
click at [572, 340] on div "€439.3K increase in Casino Wager Casino Wager arrow_drop_down search €162 incre…" at bounding box center [791, 589] width 871 height 699
drag, startPoint x: 444, startPoint y: 280, endPoint x: 396, endPoint y: 271, distance: 48.8
click at [396, 271] on div "€439.3K" at bounding box center [424, 277] width 81 height 26
copy div "439.3"
click at [568, 290] on span "Casino Wager" at bounding box center [635, 281] width 216 height 19
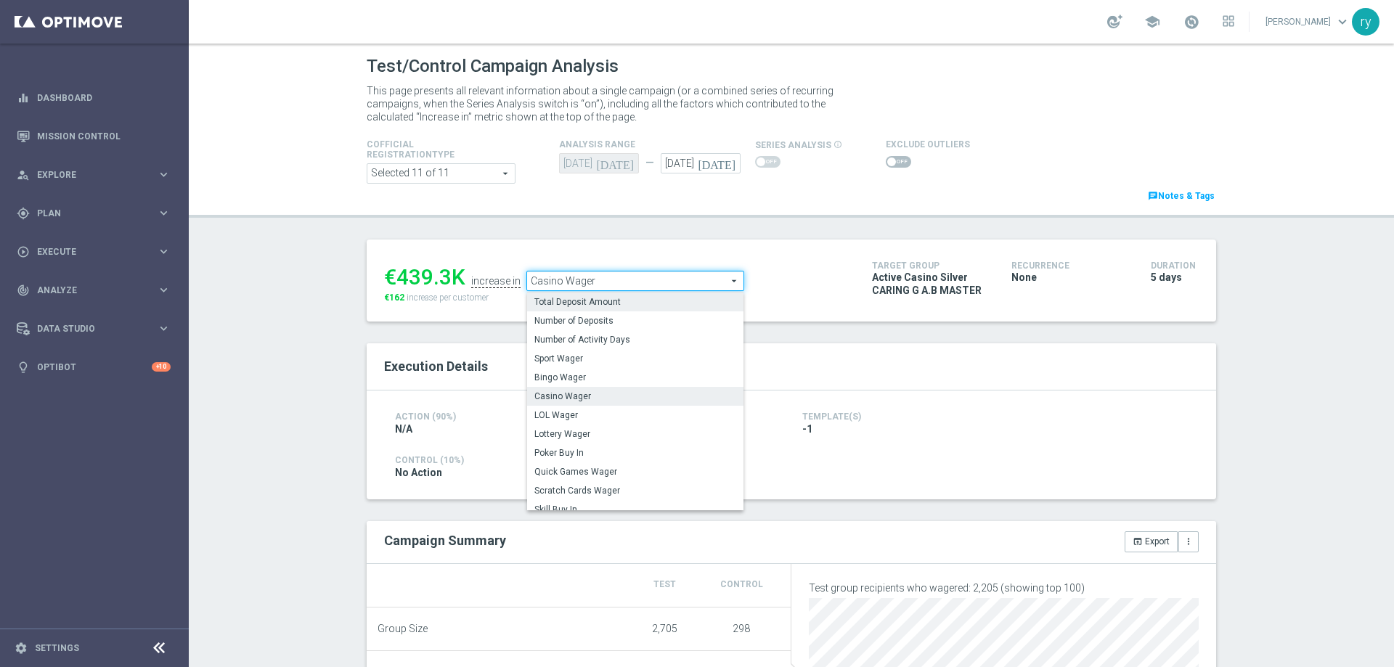
click at [571, 301] on span "Total Deposit Amount" at bounding box center [635, 302] width 202 height 12
type input "Total Deposit Amount"
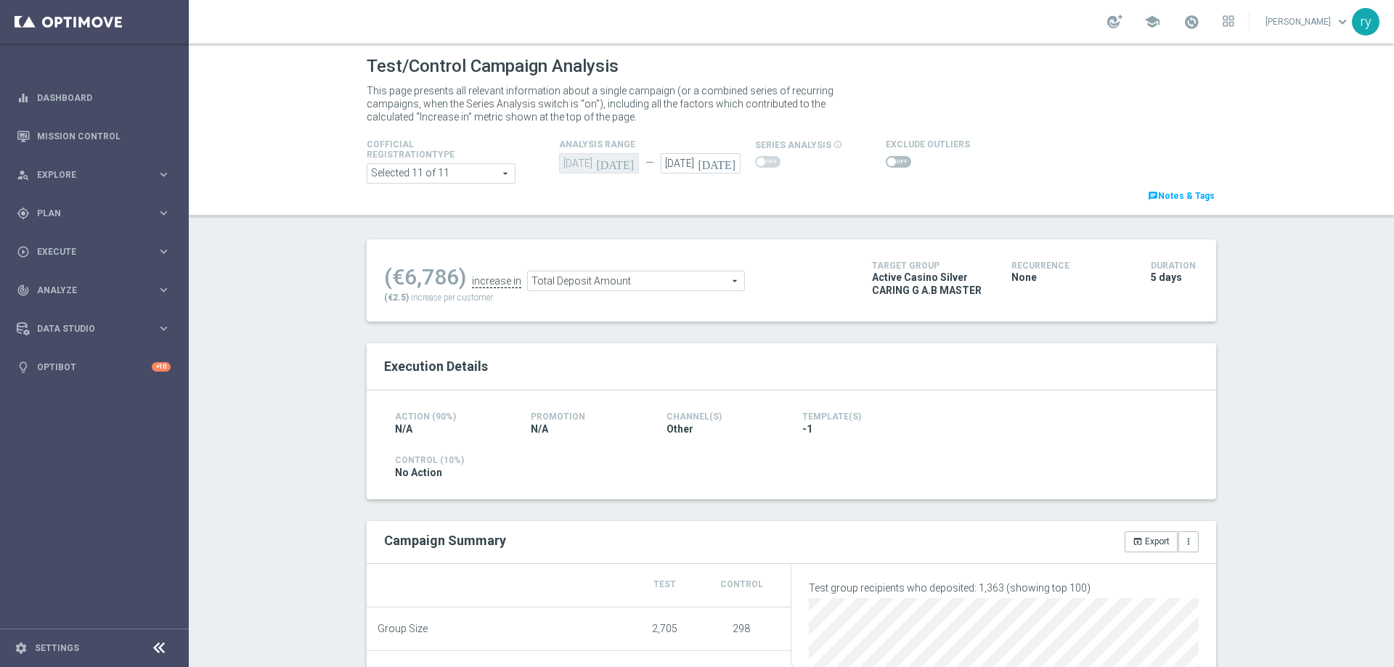
click at [895, 163] on span at bounding box center [898, 162] width 25 height 12
click at [895, 163] on input "checkbox" at bounding box center [898, 162] width 25 height 12
click at [888, 157] on span at bounding box center [898, 162] width 25 height 12
click at [888, 157] on input "checkbox" at bounding box center [898, 162] width 25 height 12
checkbox input "false"
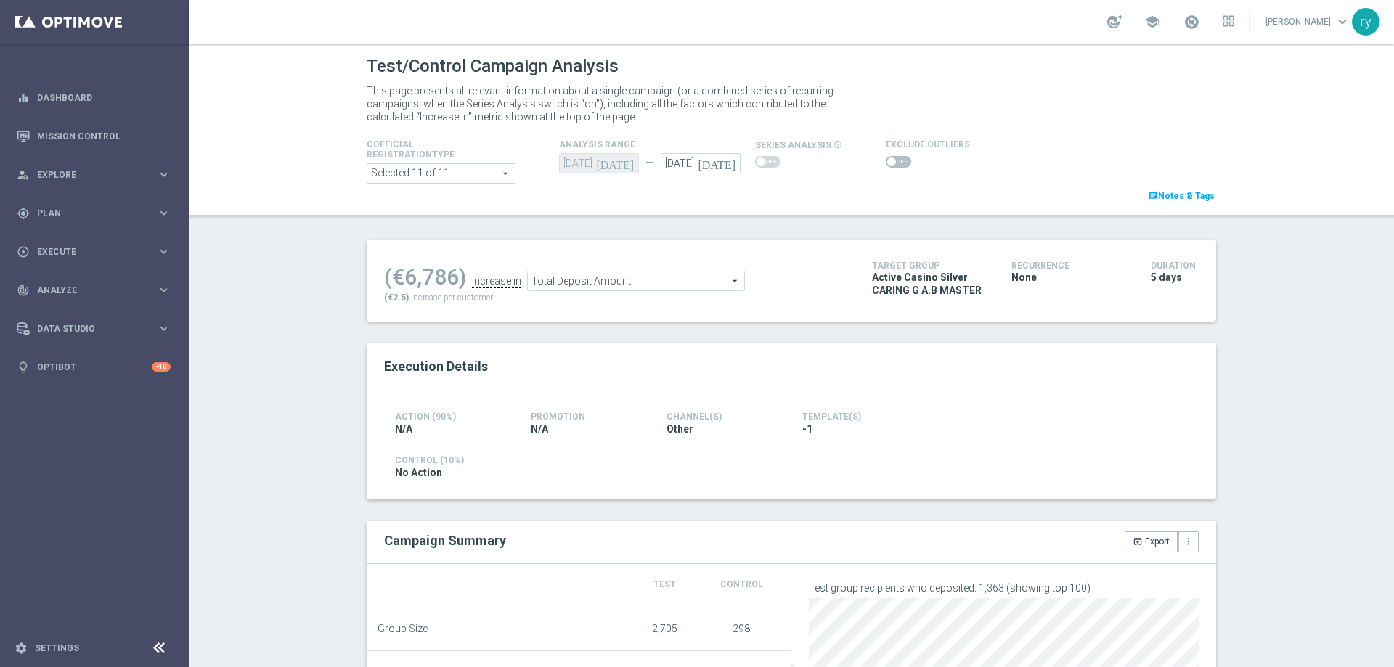
drag, startPoint x: 452, startPoint y: 273, endPoint x: 396, endPoint y: 277, distance: 55.4
click at [396, 277] on div "(€6,786)" at bounding box center [425, 277] width 82 height 26
copy div "6,786"
click at [588, 281] on span "Total Deposit Amount" at bounding box center [636, 281] width 216 height 19
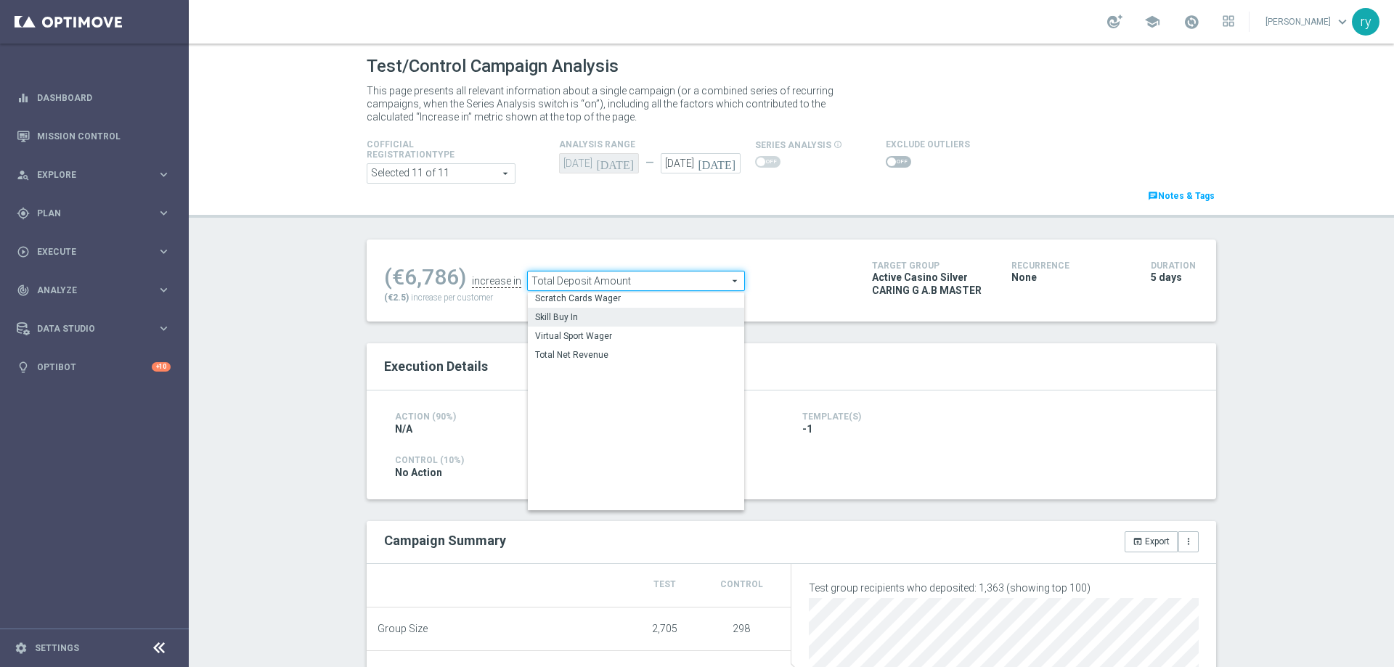
scroll to position [221, 0]
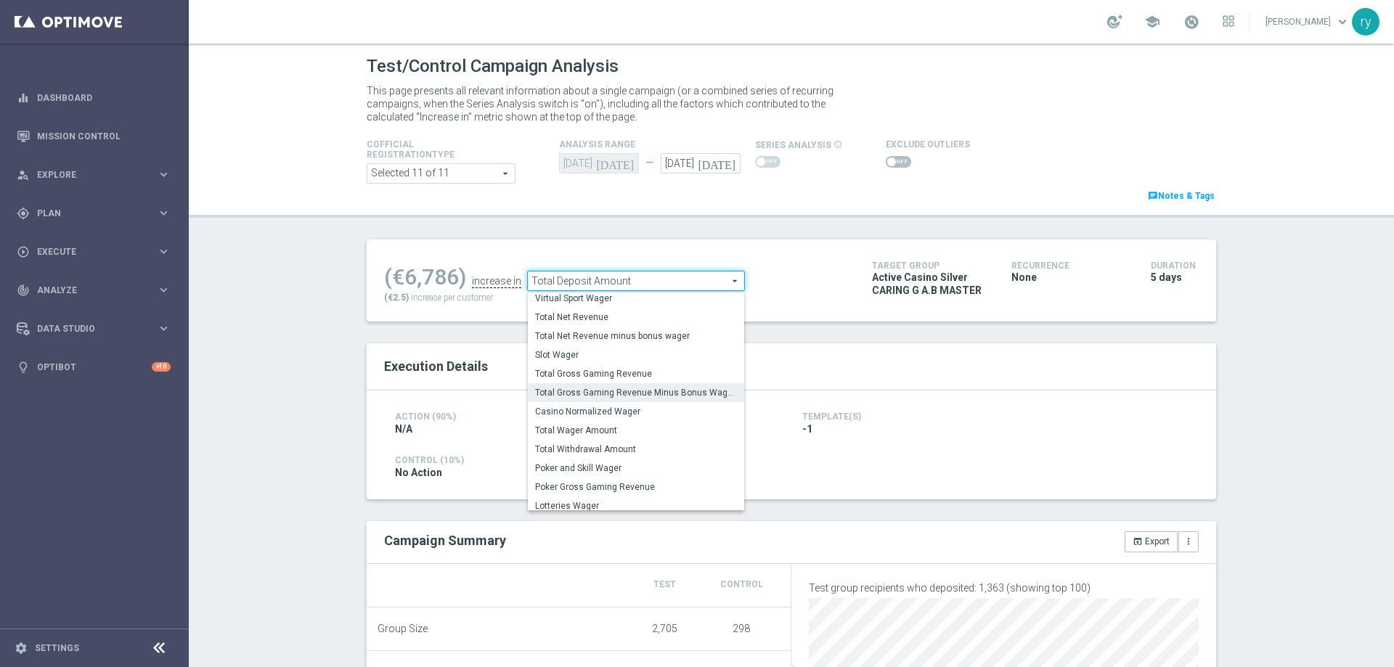
click at [606, 391] on span "Total Gross Gaming Revenue Minus Bonus Wagared" at bounding box center [636, 393] width 202 height 12
type input "Total Gross Gaming Revenue Minus Bonus Wagared"
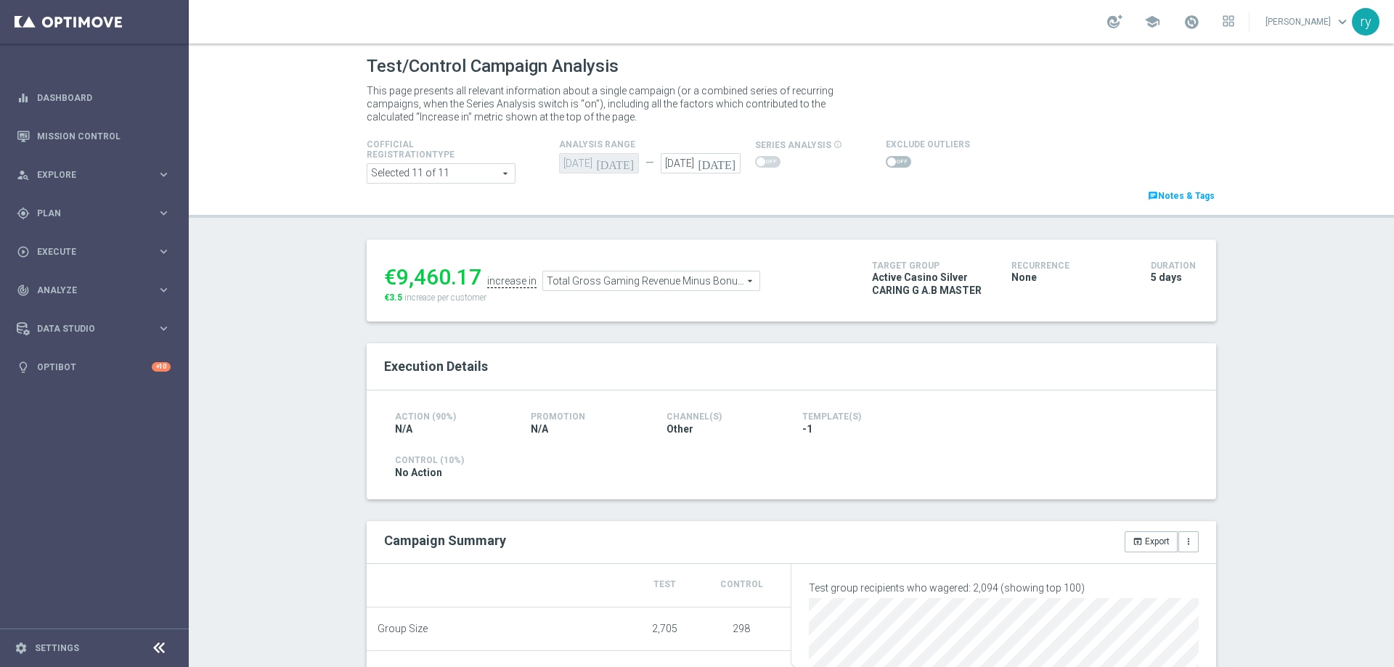
click at [886, 157] on span at bounding box center [898, 162] width 25 height 12
click at [886, 157] on input "checkbox" at bounding box center [898, 162] width 25 height 12
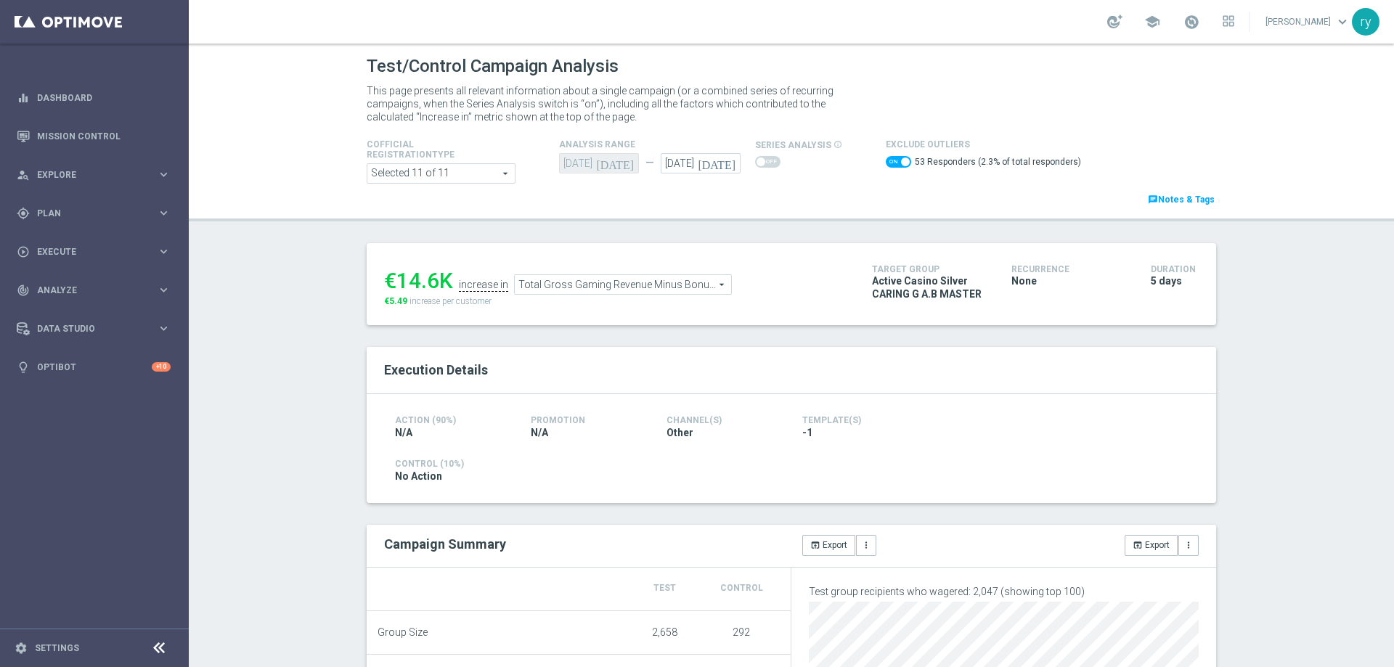
click at [886, 164] on span at bounding box center [898, 162] width 25 height 12
click at [886, 164] on input "checkbox" at bounding box center [898, 162] width 25 height 12
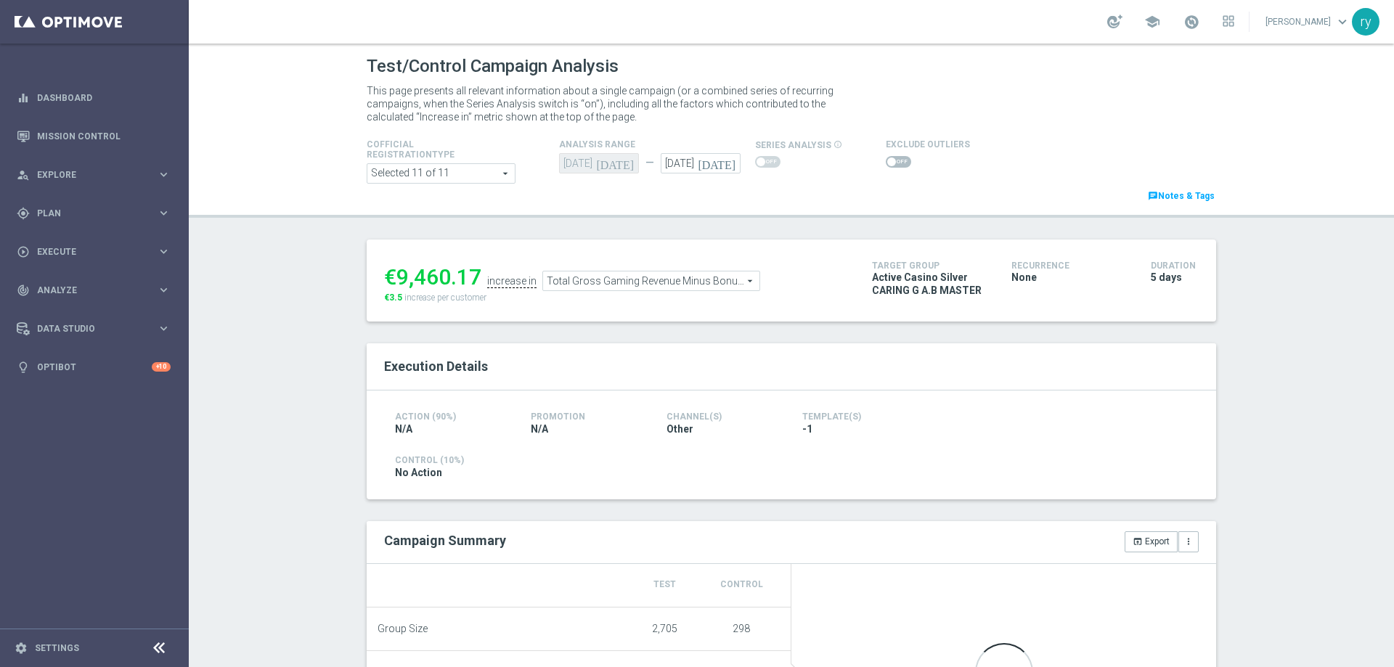
click at [887, 164] on span at bounding box center [891, 162] width 9 height 9
click at [886, 164] on input "checkbox" at bounding box center [898, 162] width 25 height 12
checkbox input "true"
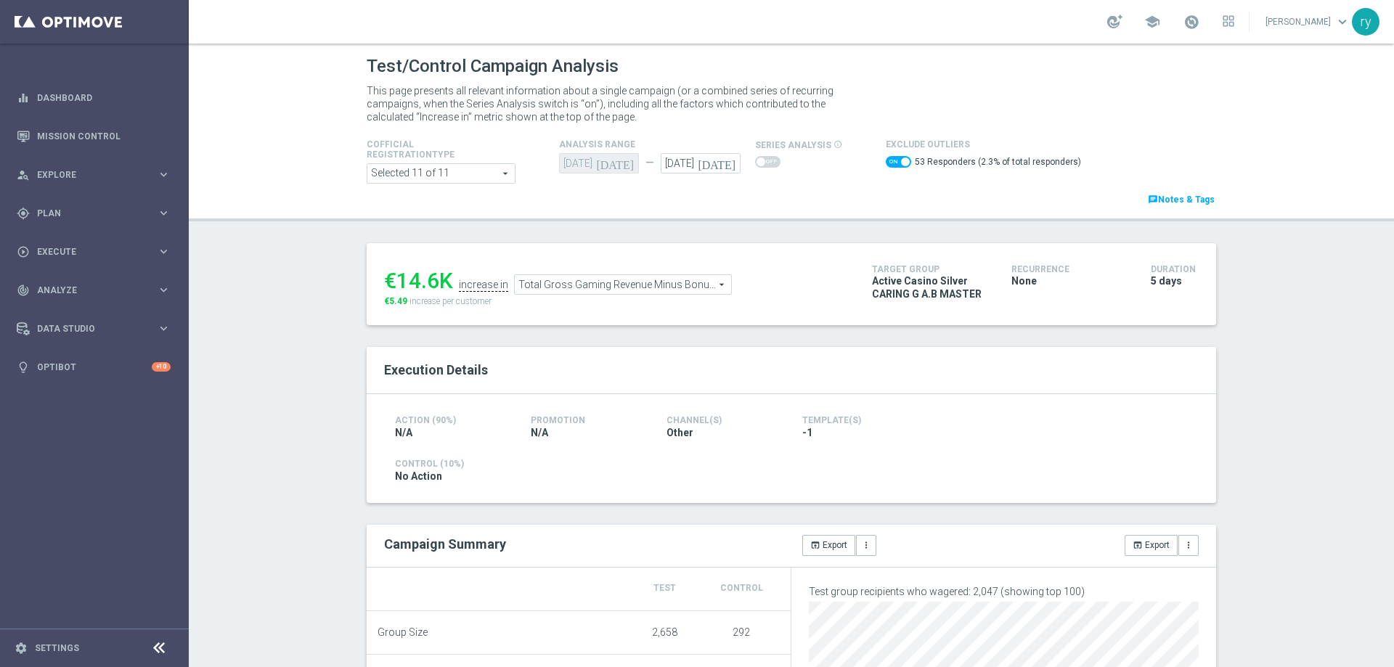
drag, startPoint x: 433, startPoint y: 286, endPoint x: 392, endPoint y: 281, distance: 41.0
click at [392, 281] on div "€14.6K" at bounding box center [418, 281] width 69 height 26
copy div "14.6"
